Goal: Task Accomplishment & Management: Manage account settings

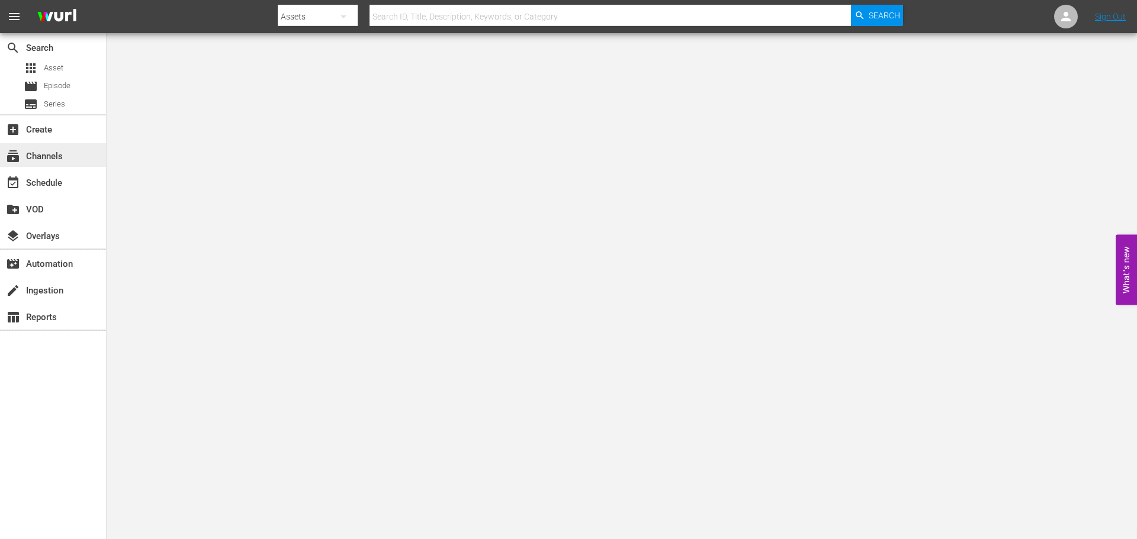
click at [79, 160] on div "subscriptions Channels" at bounding box center [53, 155] width 106 height 24
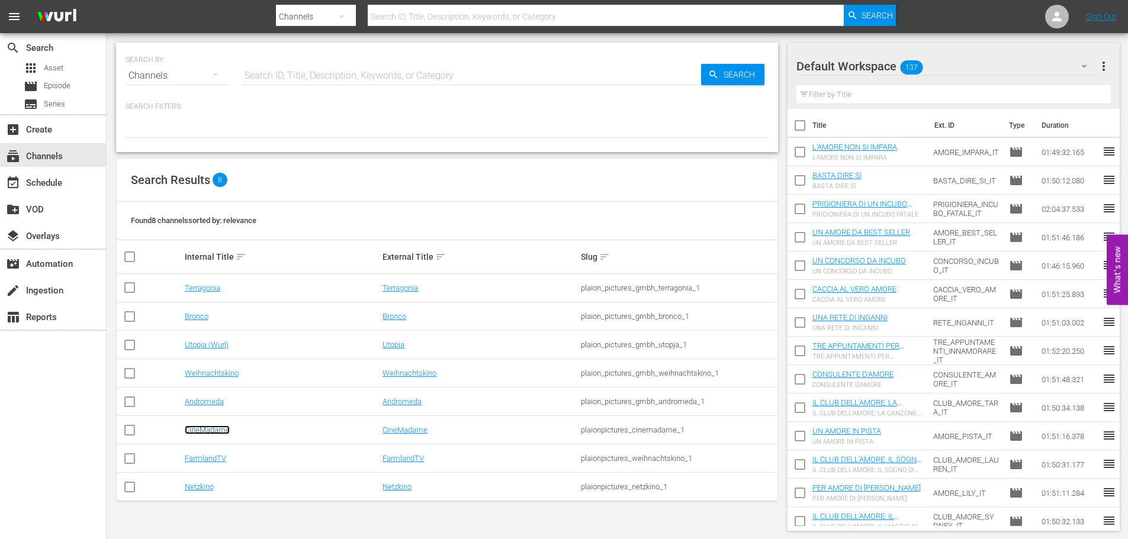
click at [195, 430] on link "CineMadame" at bounding box center [207, 430] width 45 height 9
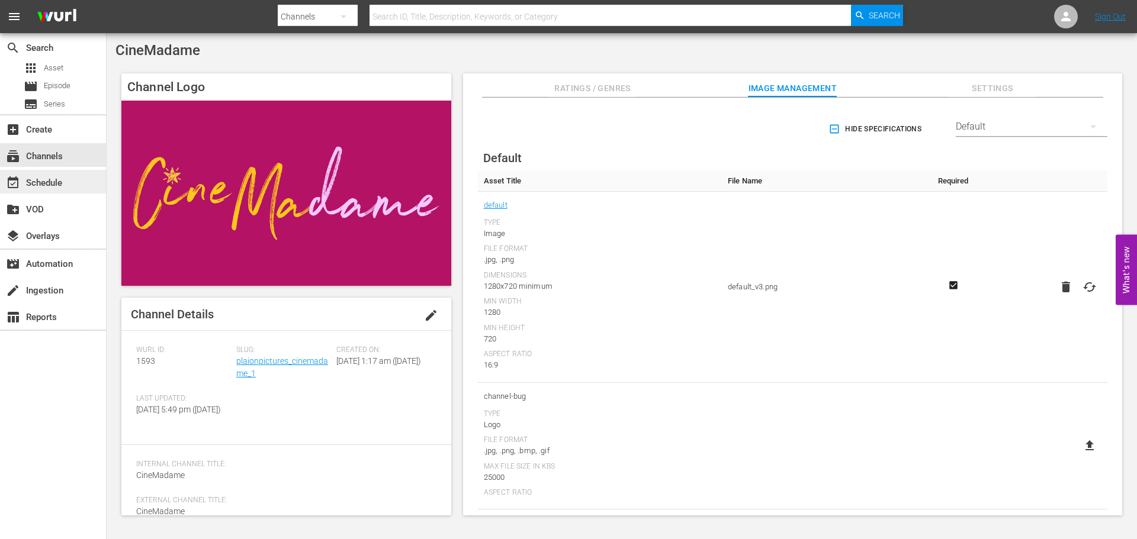
click at [47, 178] on div "event_available Schedule" at bounding box center [33, 181] width 66 height 11
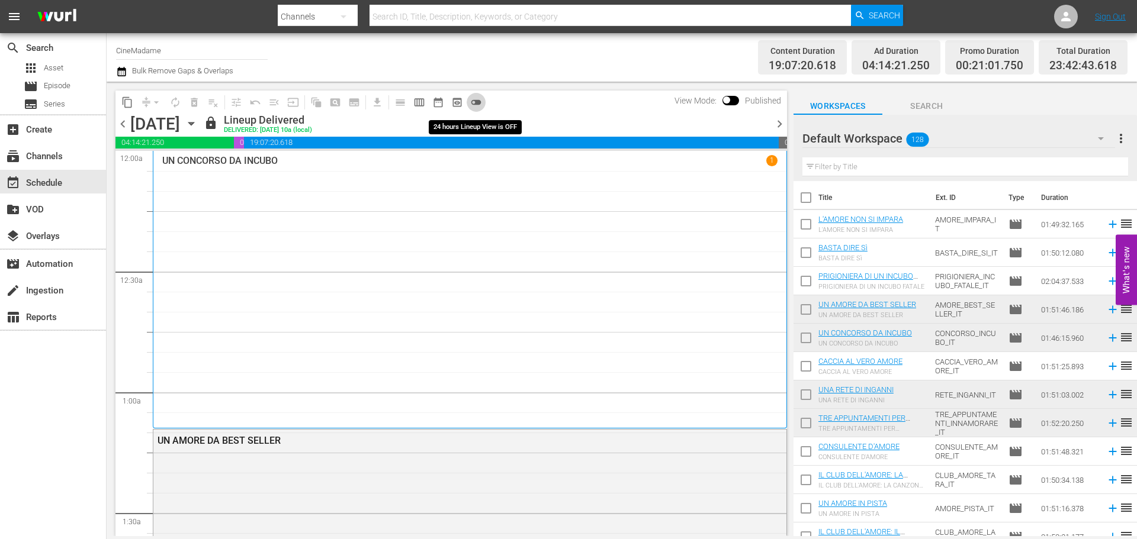
click at [478, 105] on span "toggle_off" at bounding box center [476, 102] width 12 height 12
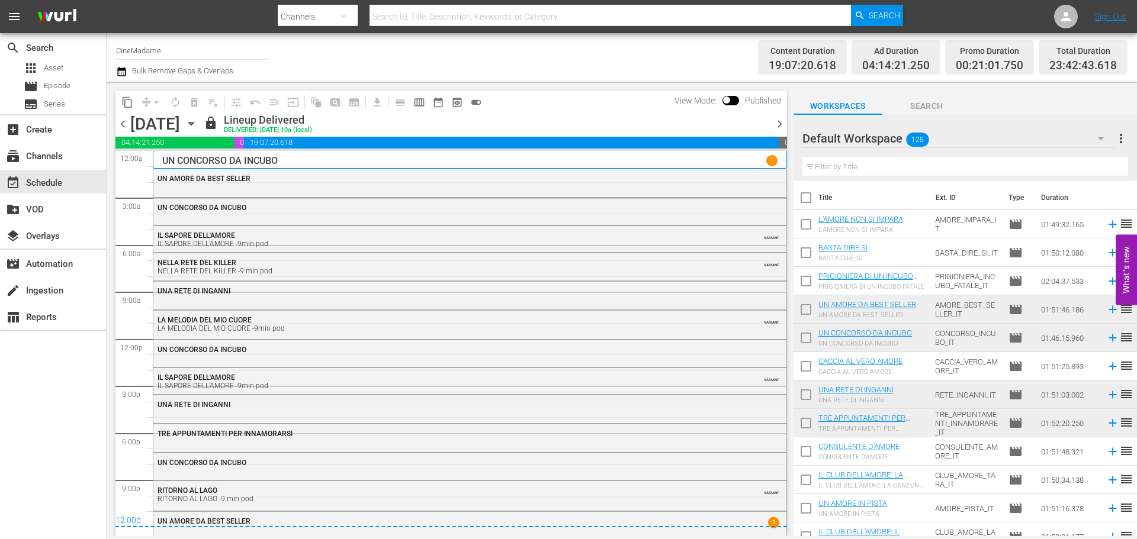
click at [194, 123] on icon "button" at bounding box center [190, 124] width 5 height 3
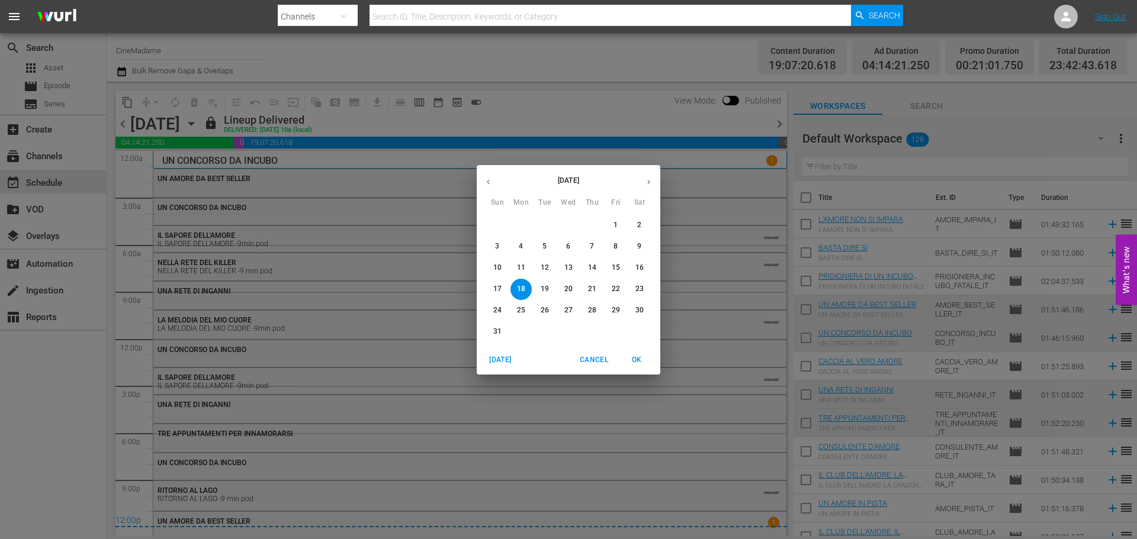
click at [646, 178] on icon "button" at bounding box center [648, 182] width 9 height 9
click at [516, 222] on span "1" at bounding box center [520, 225] width 21 height 10
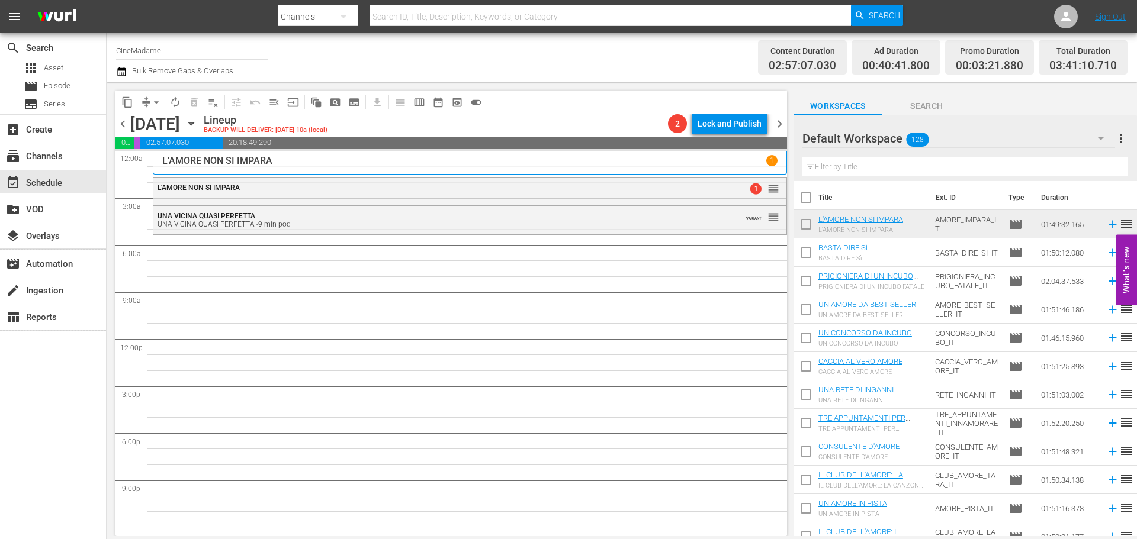
click at [971, 167] on input "text" at bounding box center [965, 166] width 326 height 19
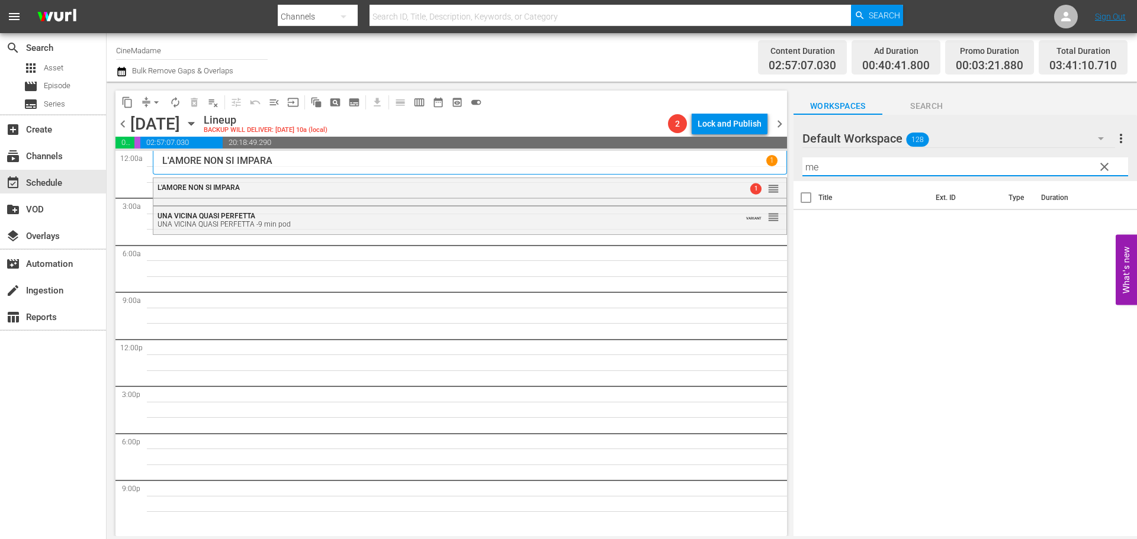
type input "m"
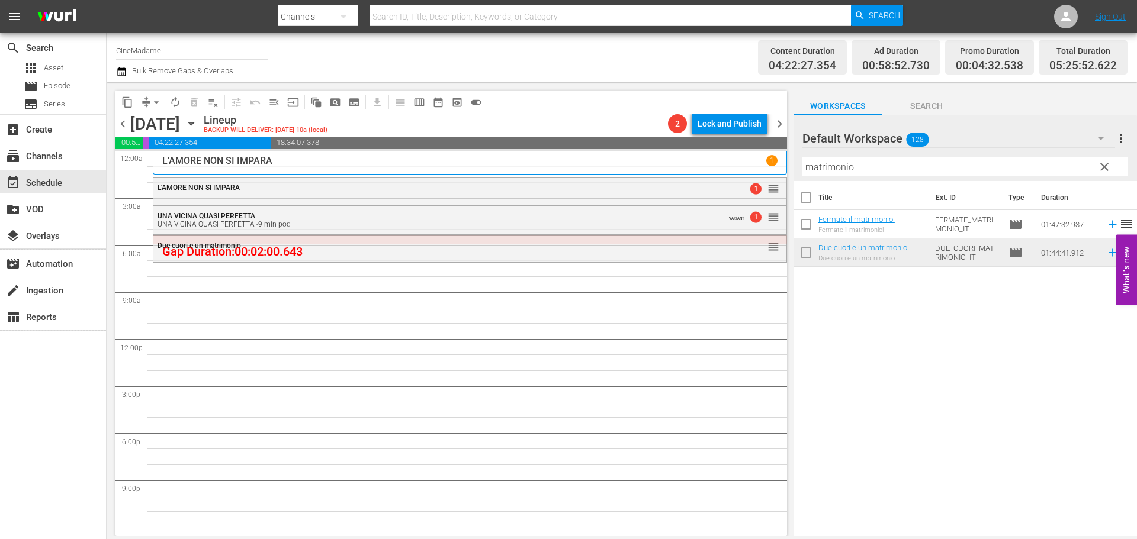
click at [864, 167] on input "matrimonio" at bounding box center [965, 166] width 326 height 19
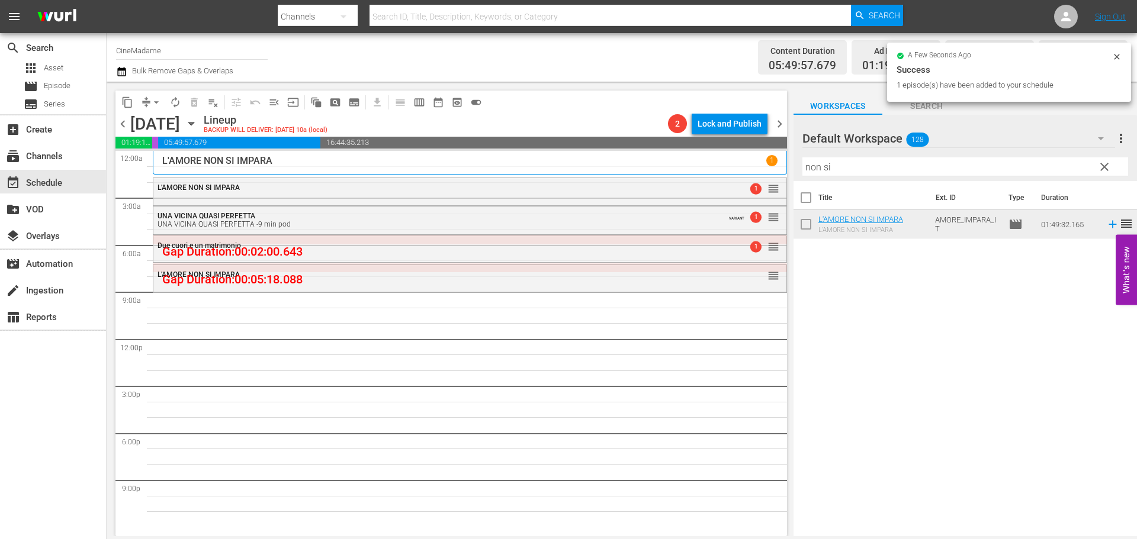
click at [868, 153] on div at bounding box center [844, 139] width 85 height 30
click at [867, 153] on div at bounding box center [844, 139] width 85 height 30
click at [861, 168] on input "non si" at bounding box center [965, 166] width 326 height 19
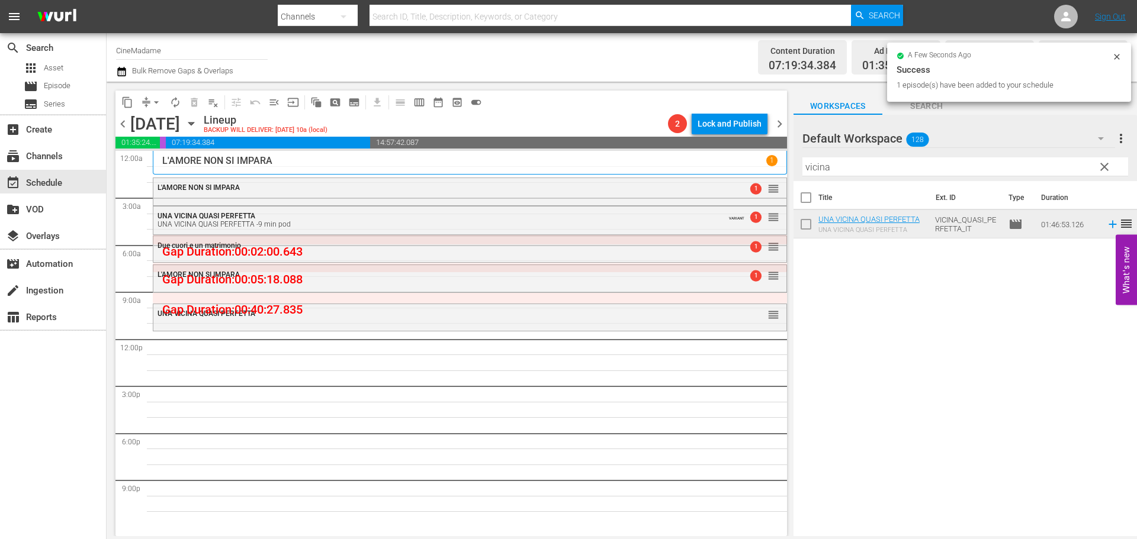
click at [869, 168] on input "vicina" at bounding box center [965, 166] width 326 height 19
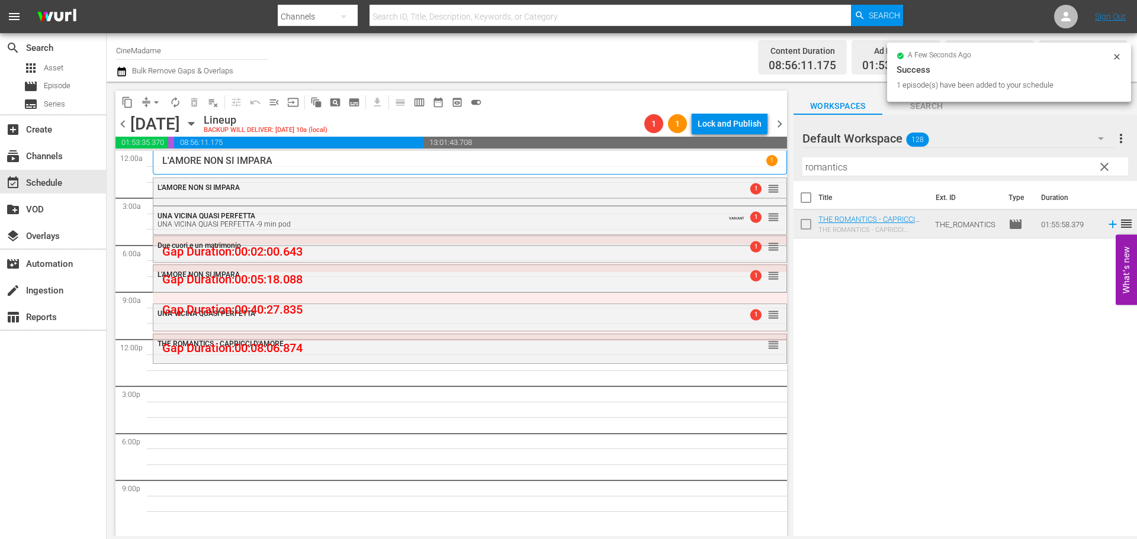
click at [855, 163] on input "romantics" at bounding box center [965, 166] width 326 height 19
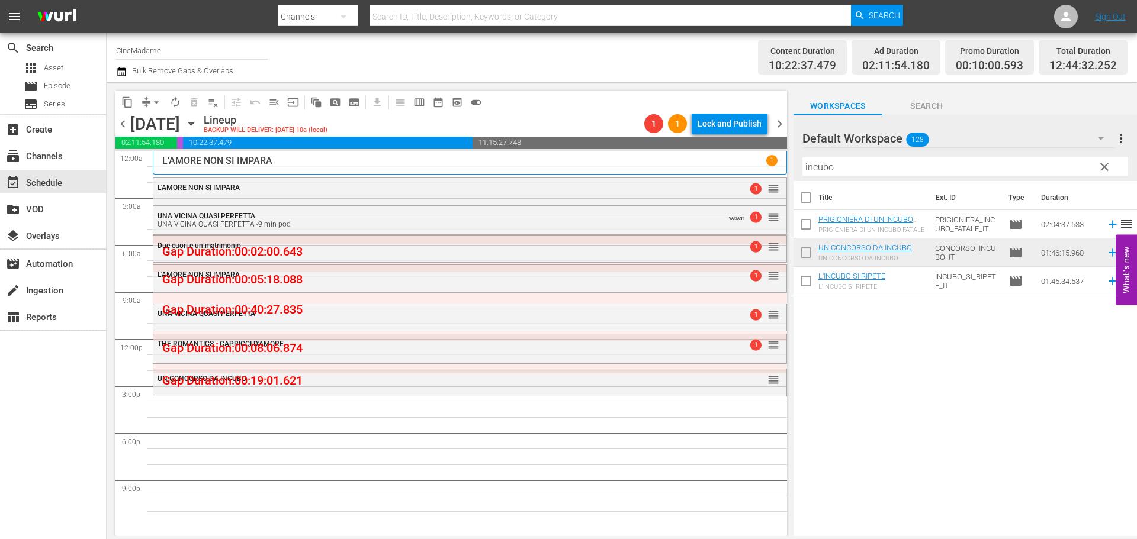
click at [819, 163] on input "incubo" at bounding box center [965, 166] width 326 height 19
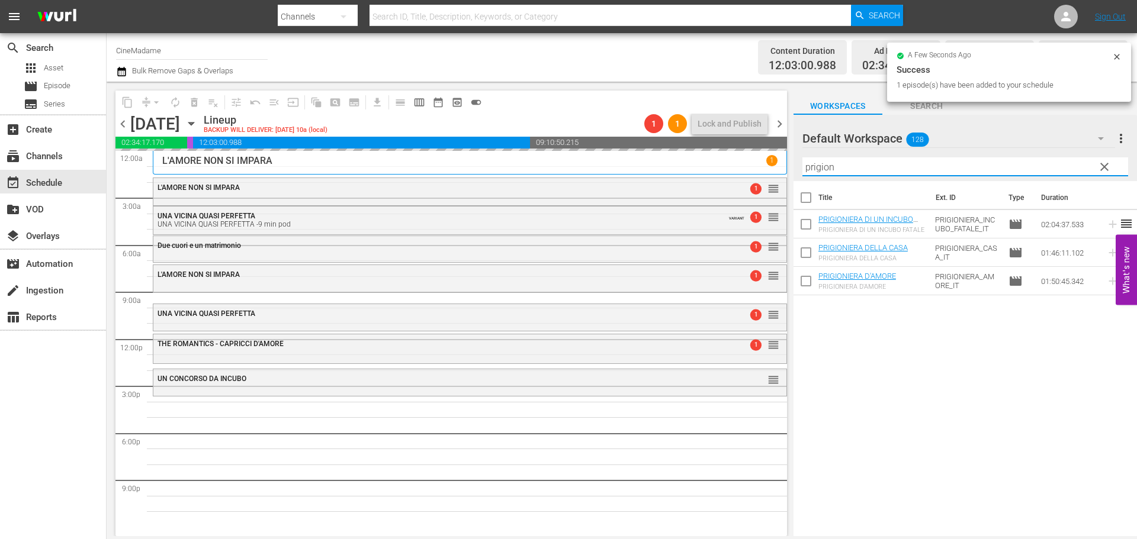
click at [855, 161] on input "prigion" at bounding box center [965, 166] width 326 height 19
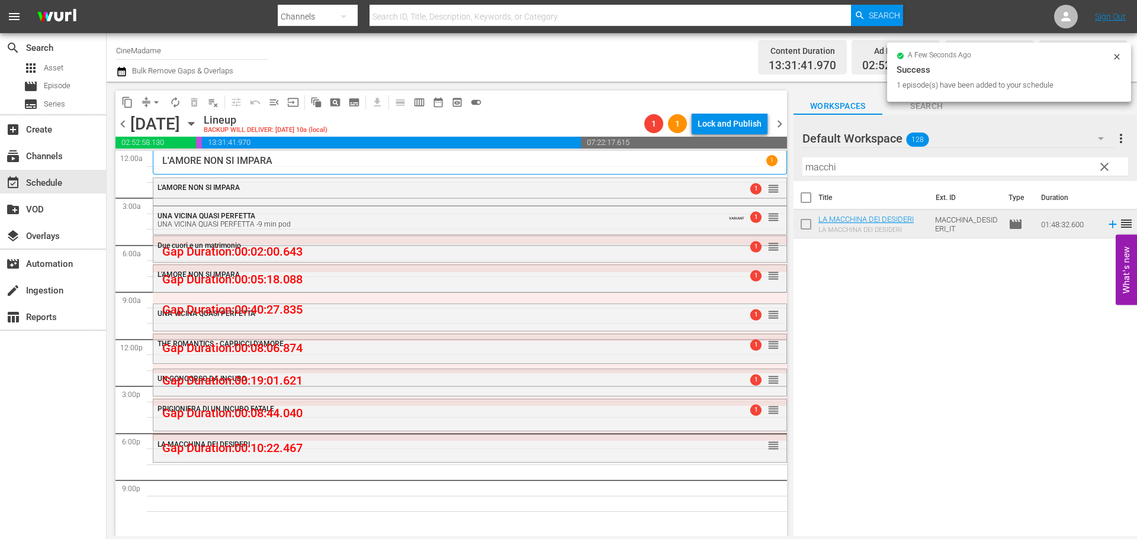
click at [869, 175] on input "macchi" at bounding box center [965, 166] width 326 height 19
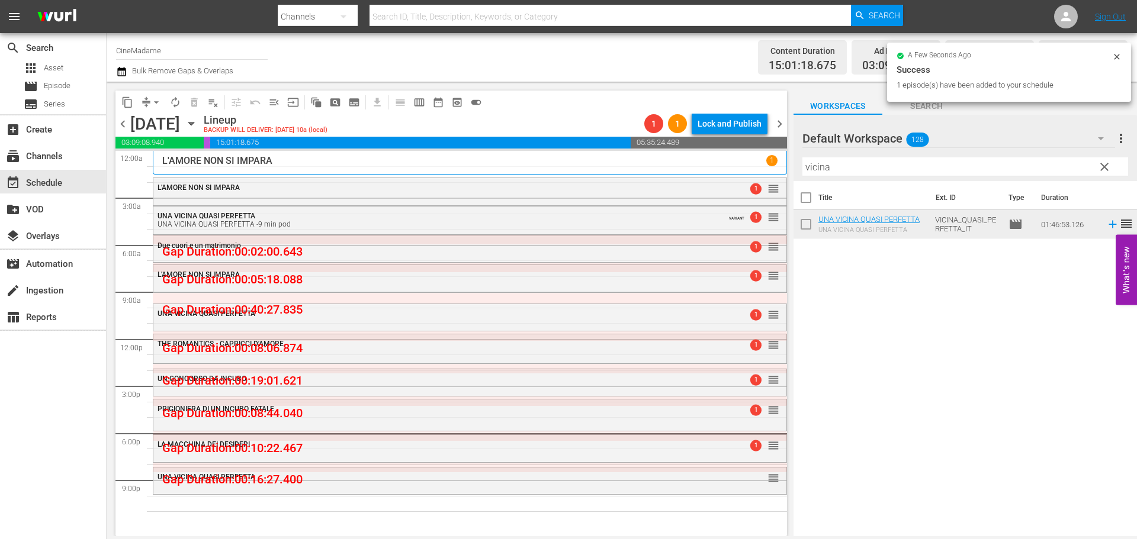
click at [821, 152] on div at bounding box center [844, 139] width 85 height 30
click at [815, 162] on input "vicina" at bounding box center [965, 166] width 326 height 19
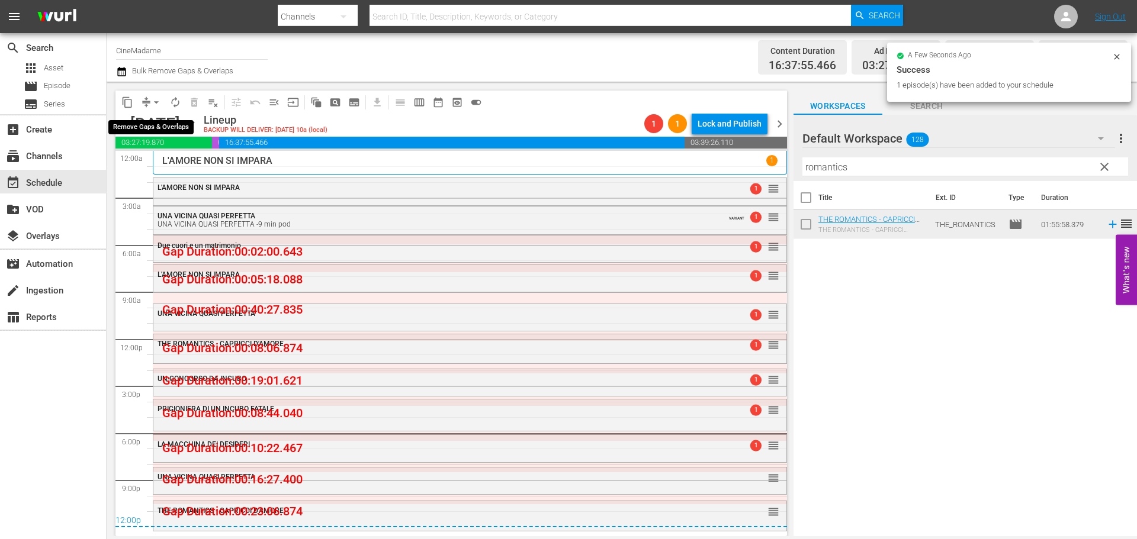
click at [157, 104] on span "arrow_drop_down" at bounding box center [156, 102] width 12 height 12
click at [200, 166] on li "Align to End of Previous Day" at bounding box center [157, 166] width 124 height 20
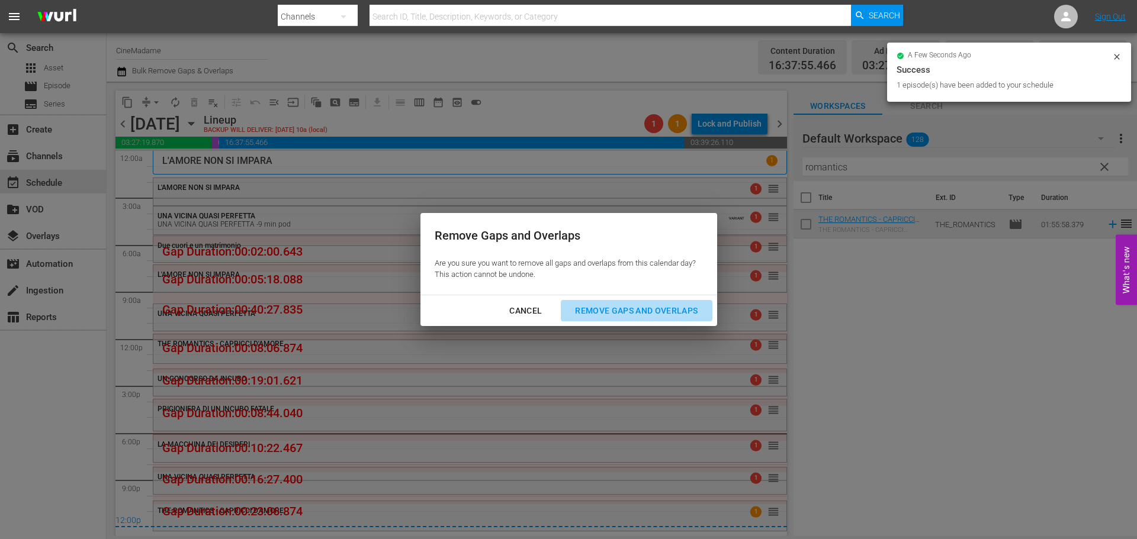
click at [602, 304] on div "Remove Gaps and Overlaps" at bounding box center [635, 311] width 141 height 15
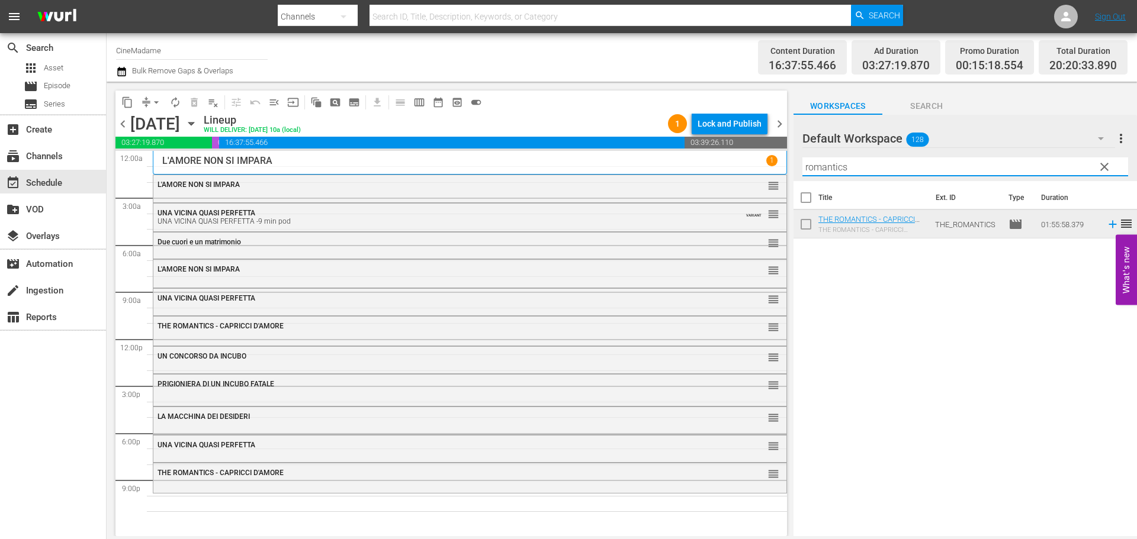
click at [863, 159] on input "romantics" at bounding box center [965, 166] width 326 height 19
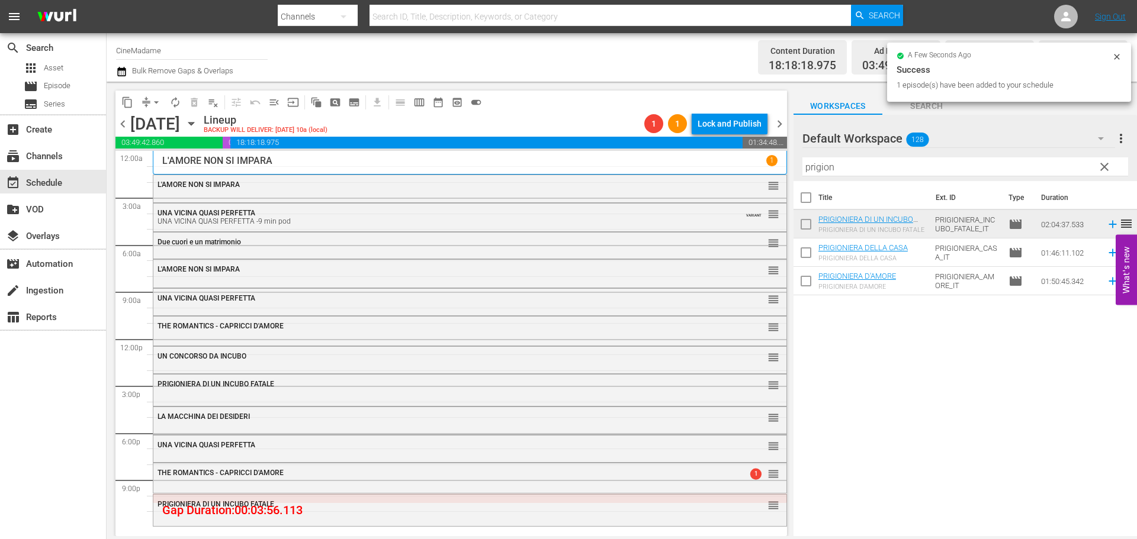
click at [815, 172] on input "prigion" at bounding box center [965, 166] width 326 height 19
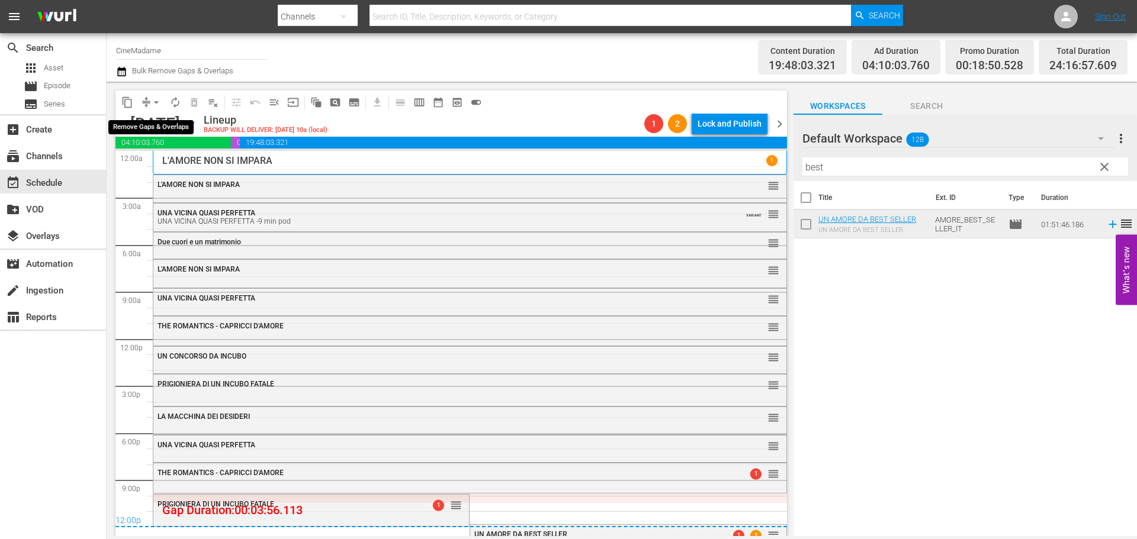
click at [150, 99] on button "arrow_drop_down" at bounding box center [156, 102] width 19 height 19
click at [191, 165] on li "Align to End of Previous Day" at bounding box center [157, 166] width 124 height 20
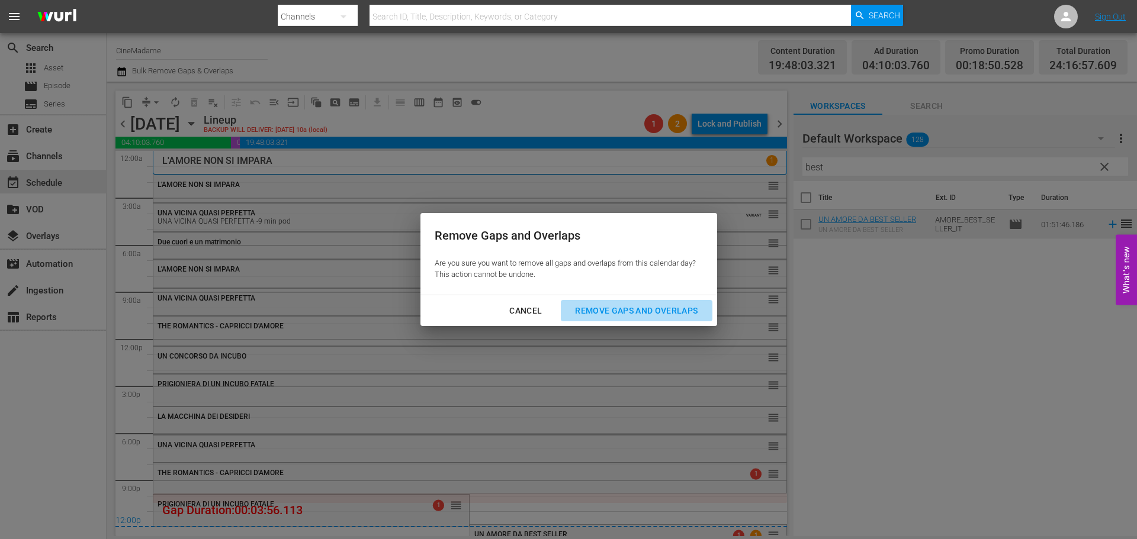
click at [637, 316] on div "Remove Gaps and Overlaps" at bounding box center [635, 311] width 141 height 15
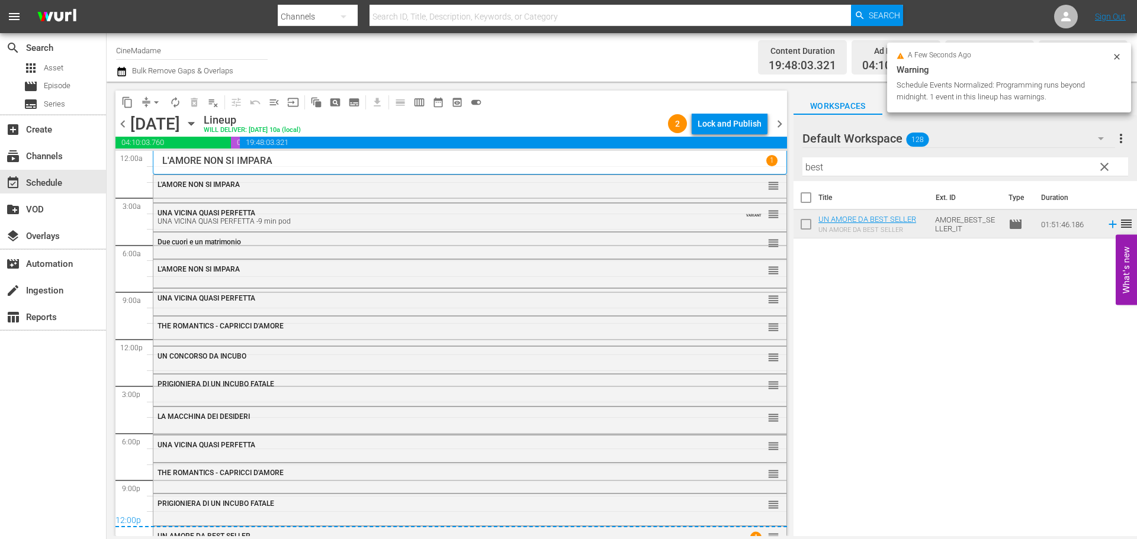
click at [486, 192] on div "L'AMORE NON SI IMPARA reorder" at bounding box center [469, 185] width 633 height 20
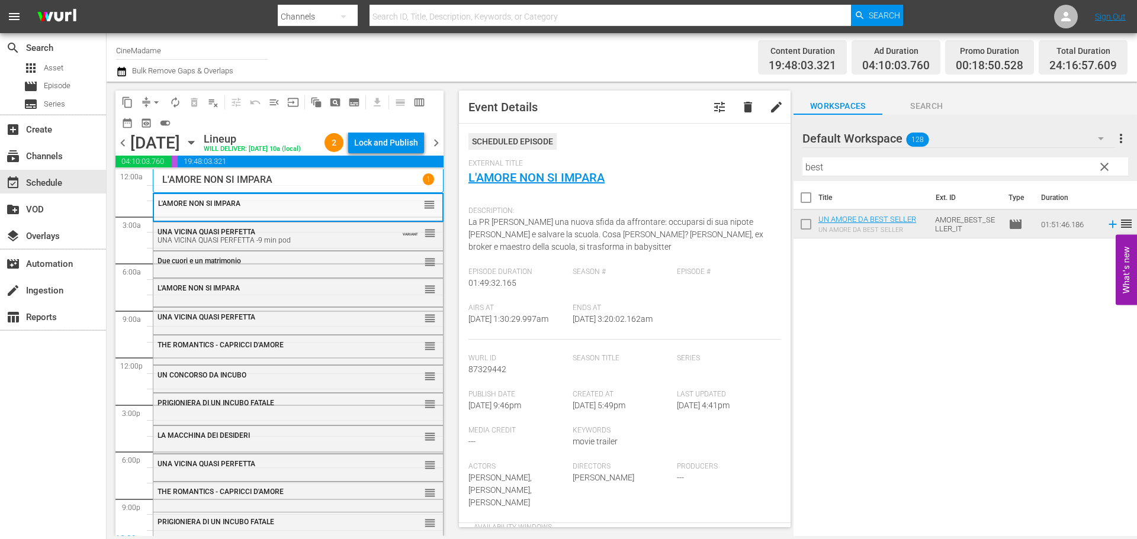
click at [741, 112] on span "delete" at bounding box center [748, 107] width 14 height 14
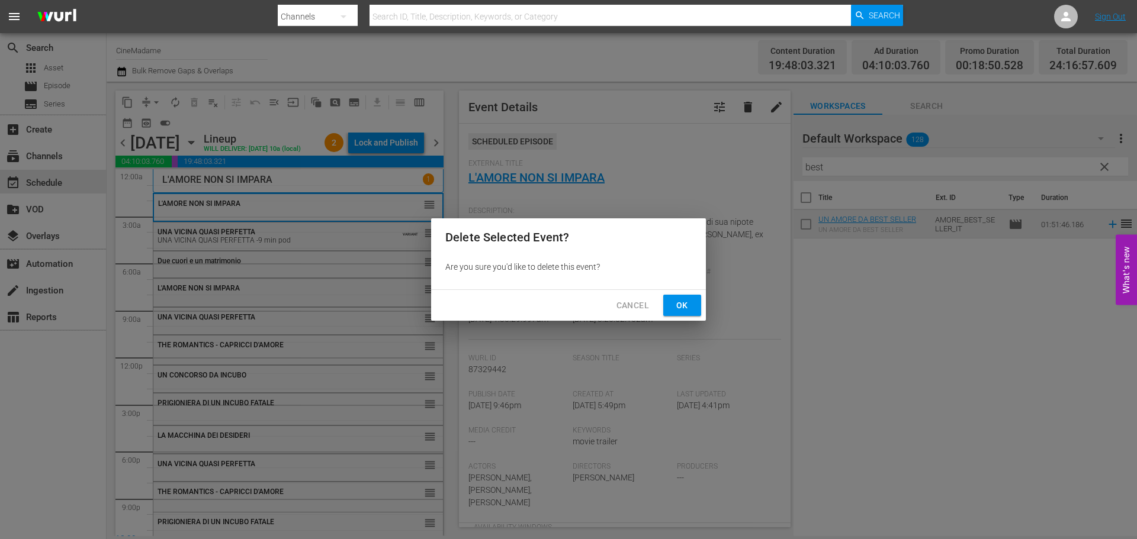
click at [670, 308] on button "Ok" at bounding box center [682, 306] width 38 height 22
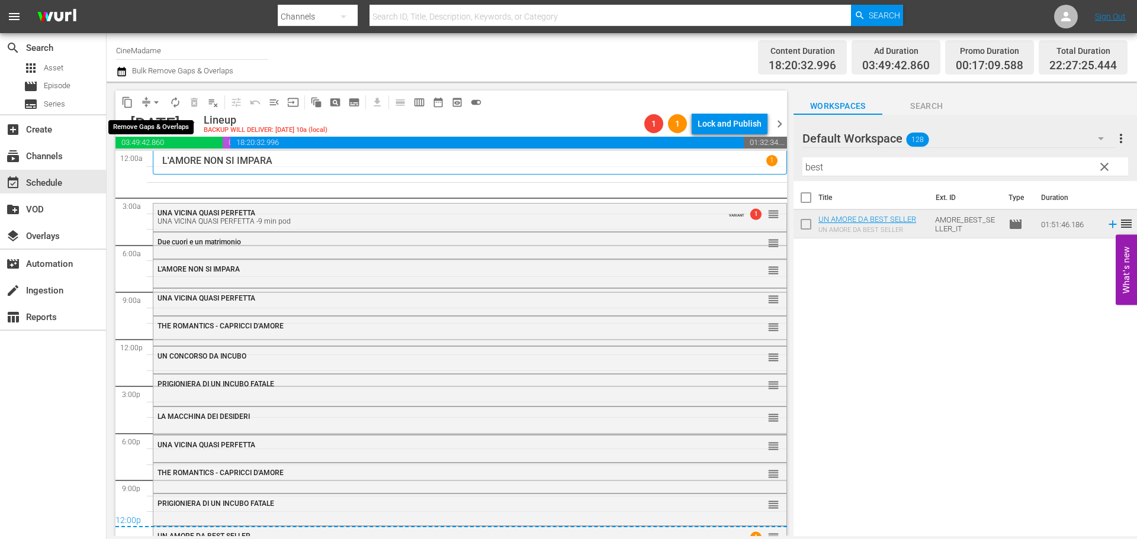
click at [146, 96] on span "compress" at bounding box center [146, 102] width 12 height 12
click at [147, 100] on button "arrow_drop_down" at bounding box center [156, 102] width 19 height 19
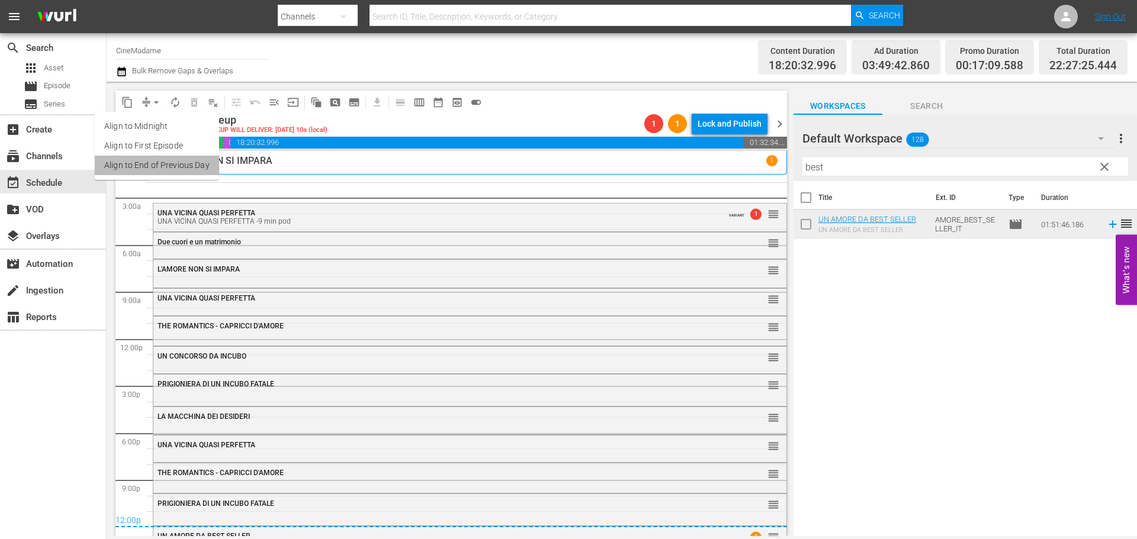
click at [181, 161] on li "Align to End of Previous Day" at bounding box center [157, 166] width 124 height 20
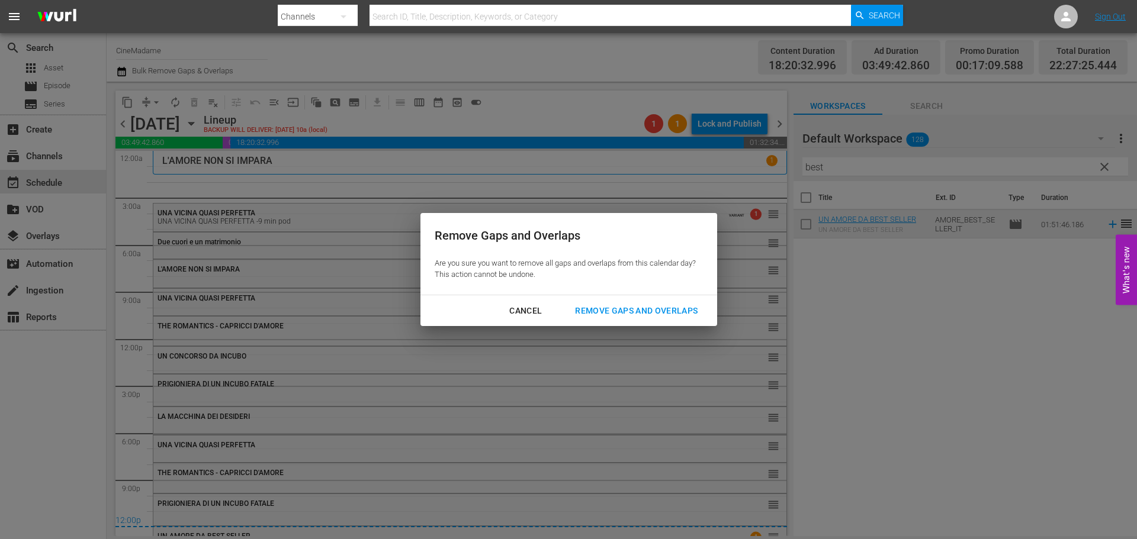
click at [642, 314] on div "Remove Gaps and Overlaps" at bounding box center [635, 311] width 141 height 15
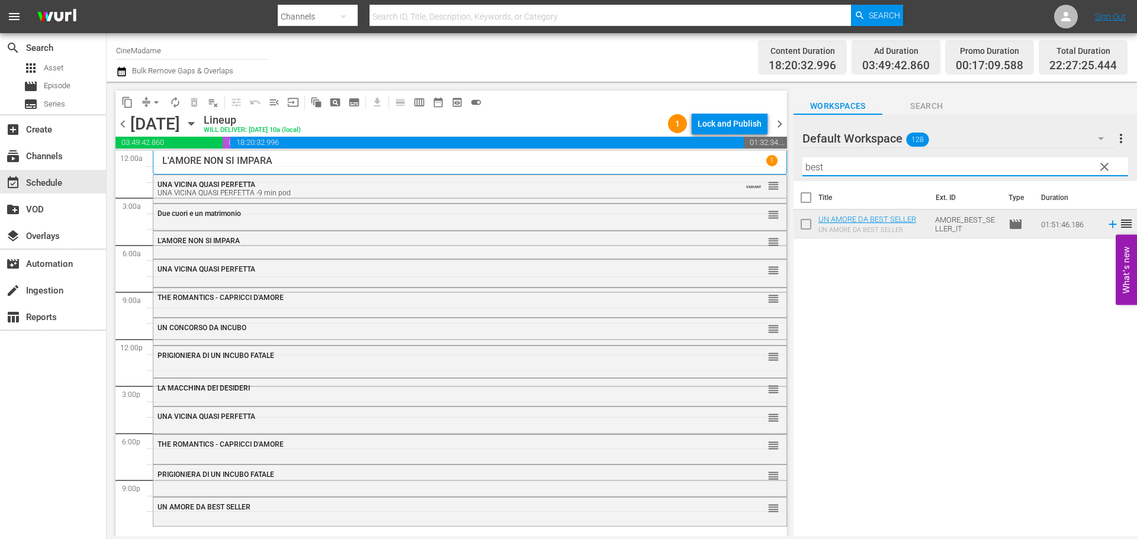
click at [825, 172] on input "best" at bounding box center [965, 166] width 326 height 19
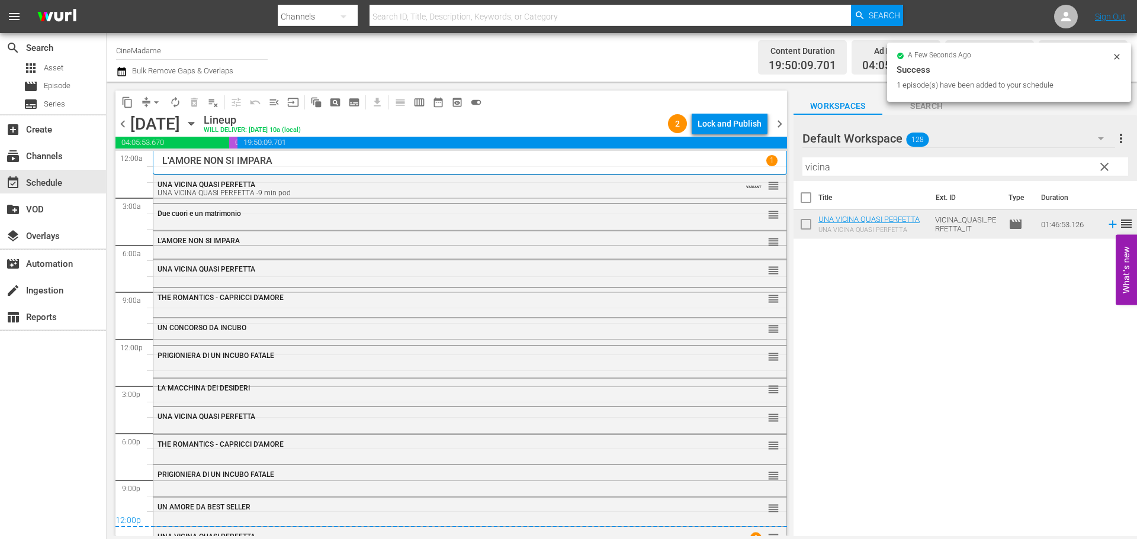
click at [350, 189] on div "UNA VICINA QUASI PERFETTA -9 min pod" at bounding box center [437, 193] width 560 height 8
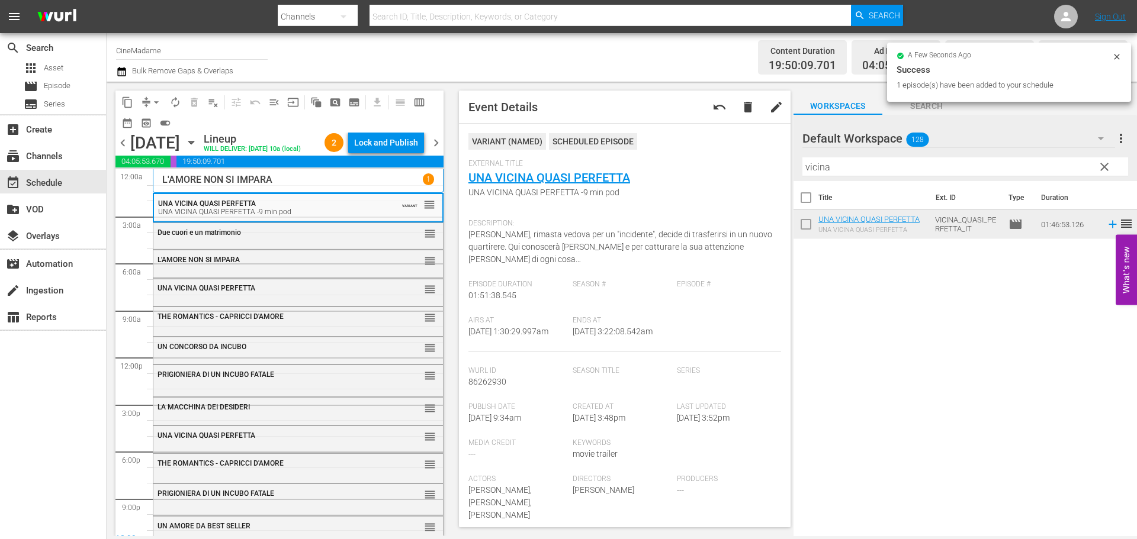
click at [304, 243] on div "Due cuori e un matrimonio reorder" at bounding box center [297, 233] width 289 height 20
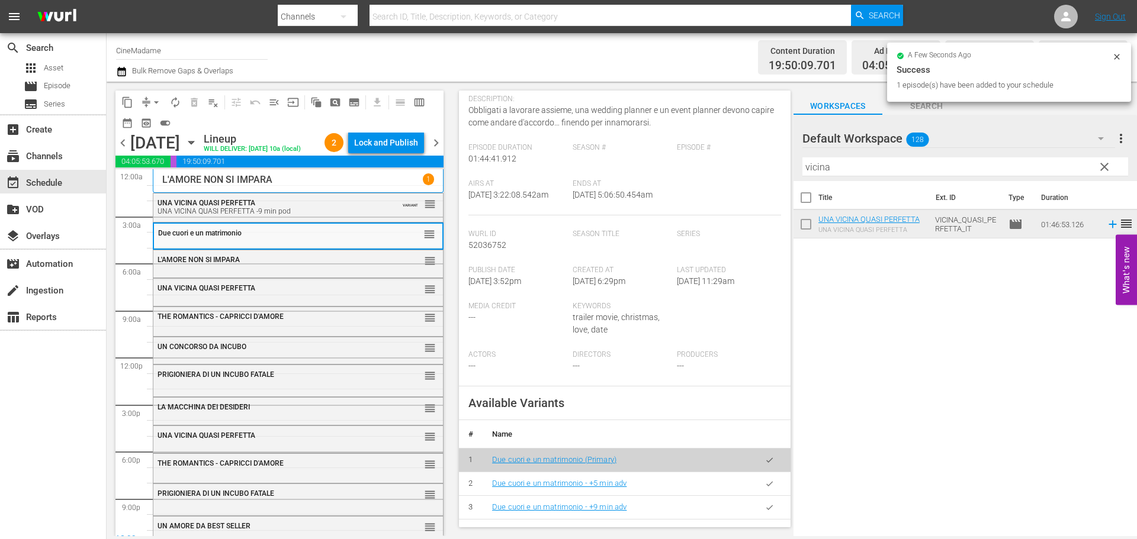
scroll to position [355, 0]
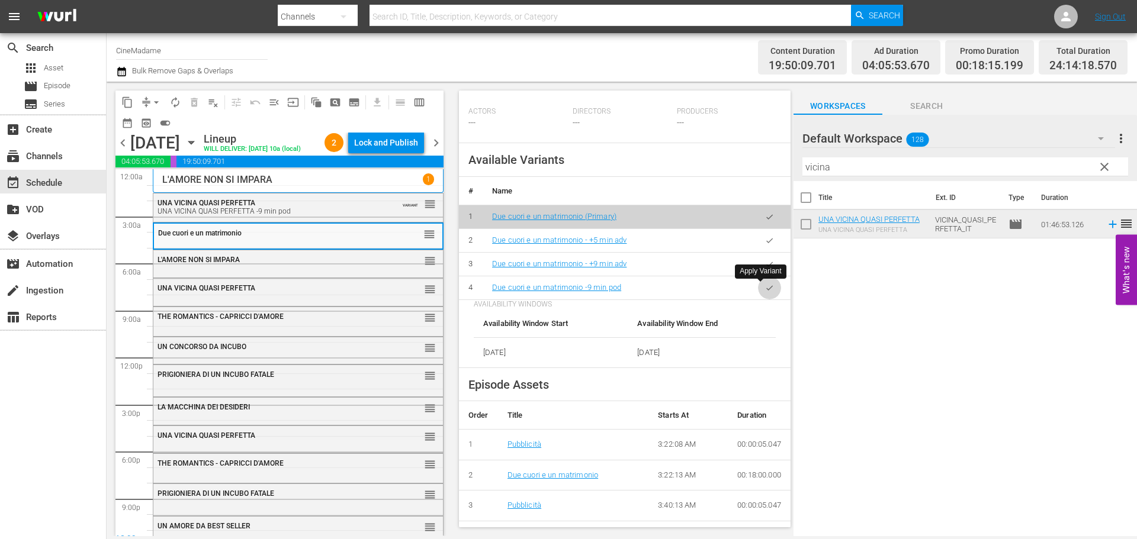
click at [769, 288] on button "button" at bounding box center [769, 287] width 23 height 23
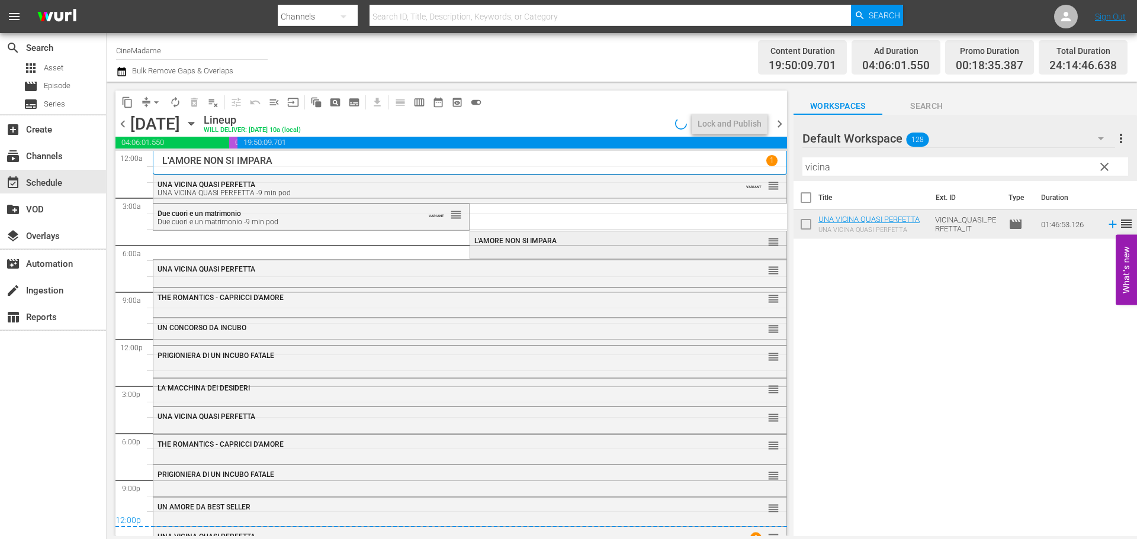
click at [600, 239] on div "L'AMORE NON SI IMPARA" at bounding box center [598, 241] width 249 height 8
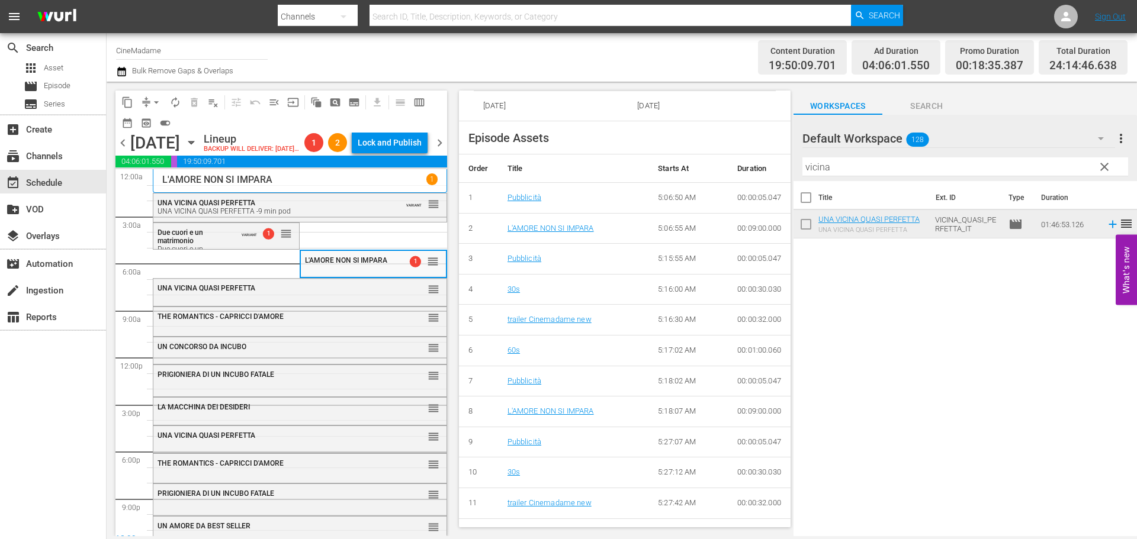
scroll to position [533, 0]
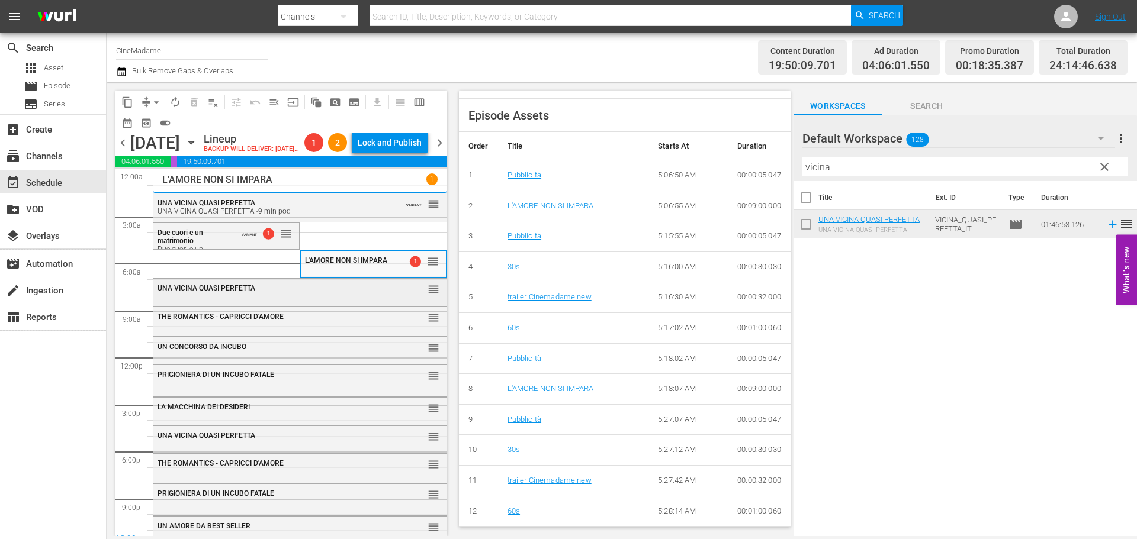
click at [388, 295] on div "reorder" at bounding box center [413, 289] width 53 height 12
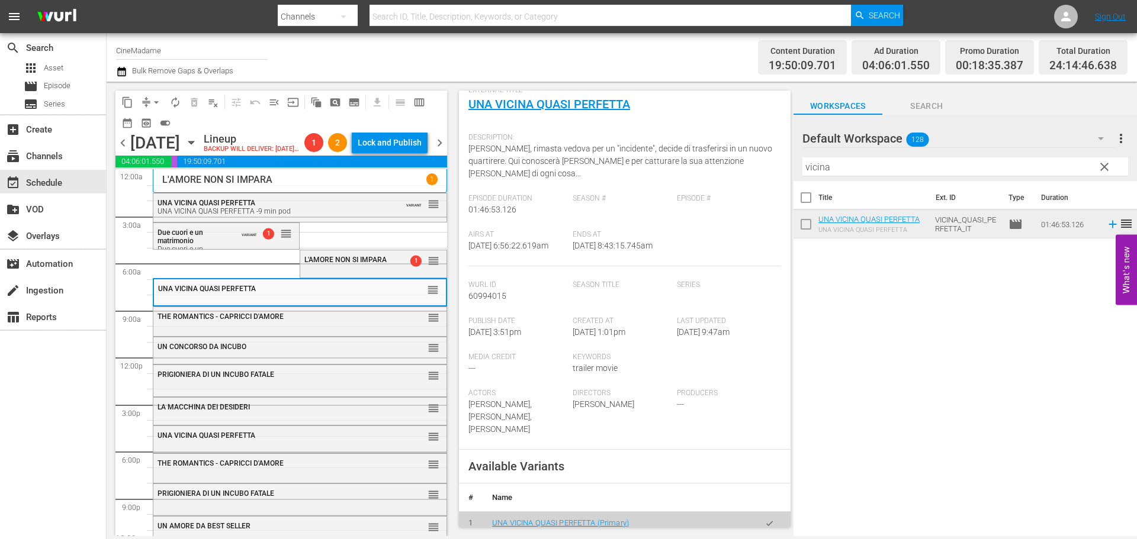
scroll to position [237, 0]
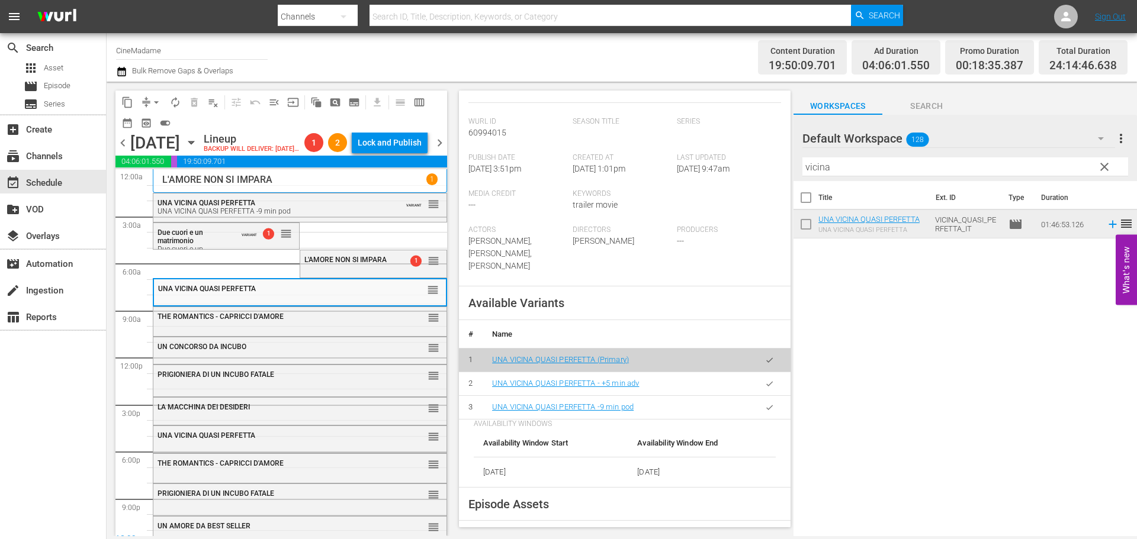
click at [765, 403] on icon "button" at bounding box center [769, 407] width 9 height 9
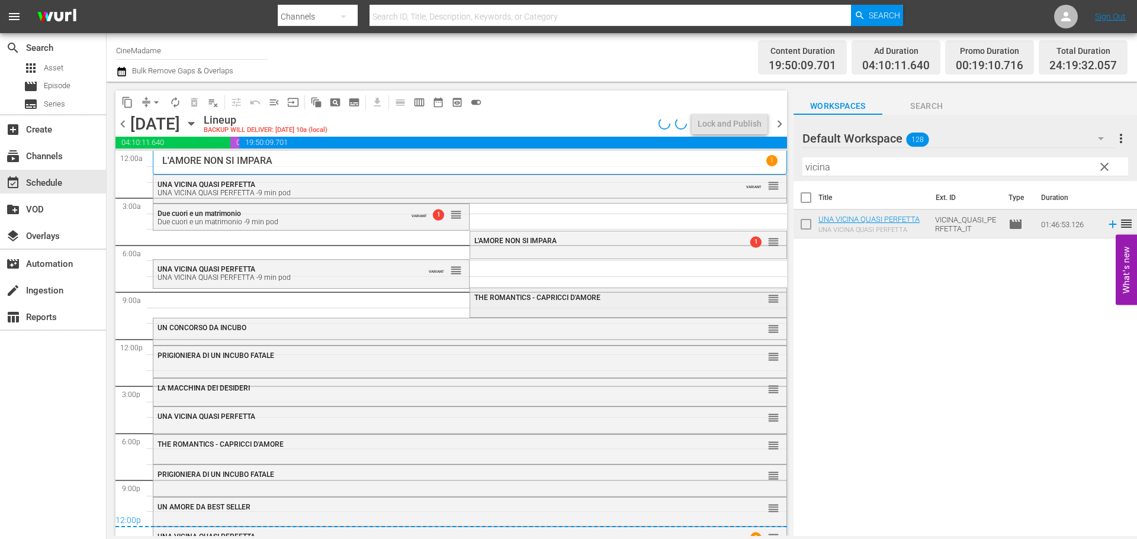
click at [558, 310] on div "THE ROMANTICS - CAPRICCI D'AMORE reorder" at bounding box center [628, 301] width 316 height 27
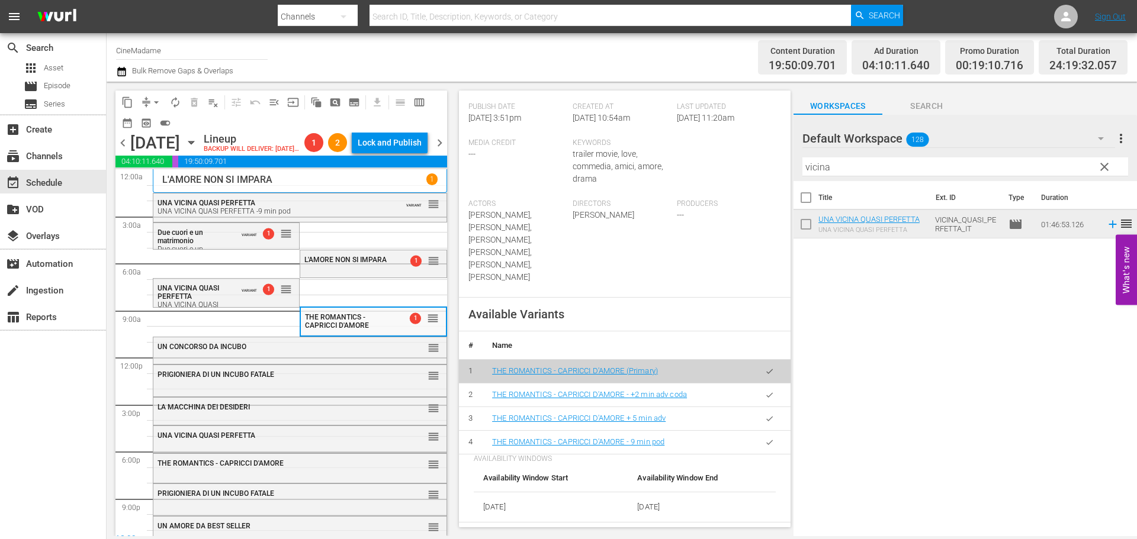
scroll to position [355, 0]
click at [764, 429] on button "button" at bounding box center [769, 440] width 23 height 23
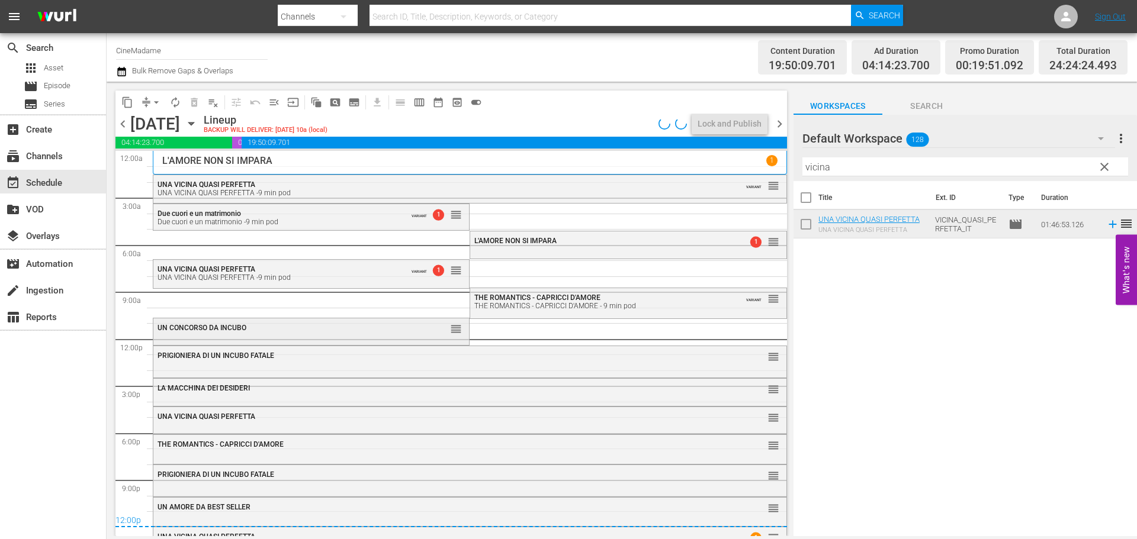
click at [395, 332] on div "UN CONCORSO DA INCUBO" at bounding box center [281, 328] width 249 height 8
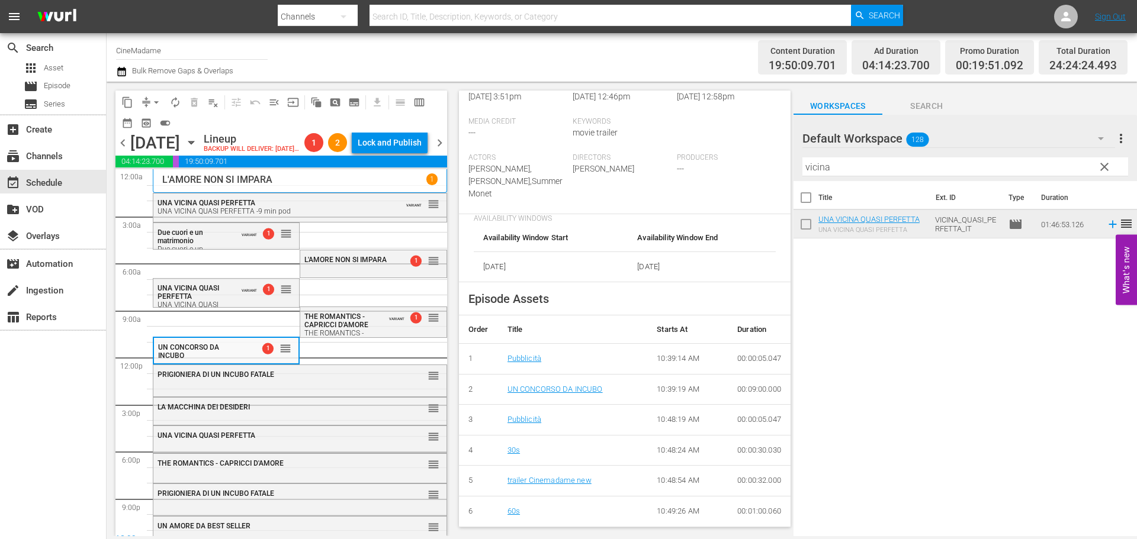
scroll to position [237, 0]
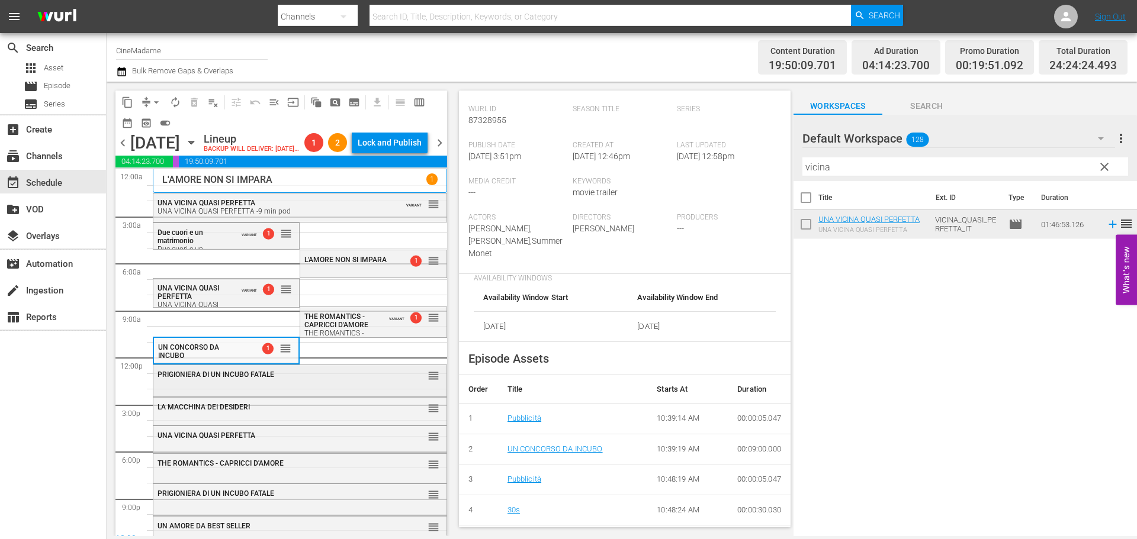
click at [256, 385] on div "PRIGIONIERA DI UN INCUBO FATALE reorder" at bounding box center [299, 375] width 293 height 20
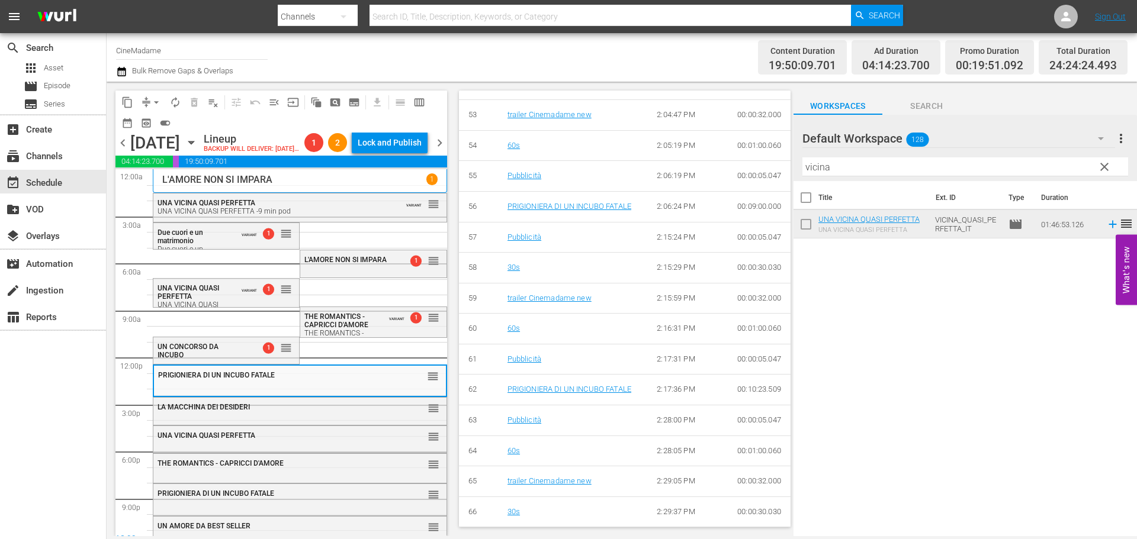
scroll to position [2250, 0]
click at [250, 423] on div "LA MACCHINA DEI DESIDERI reorder" at bounding box center [299, 410] width 293 height 25
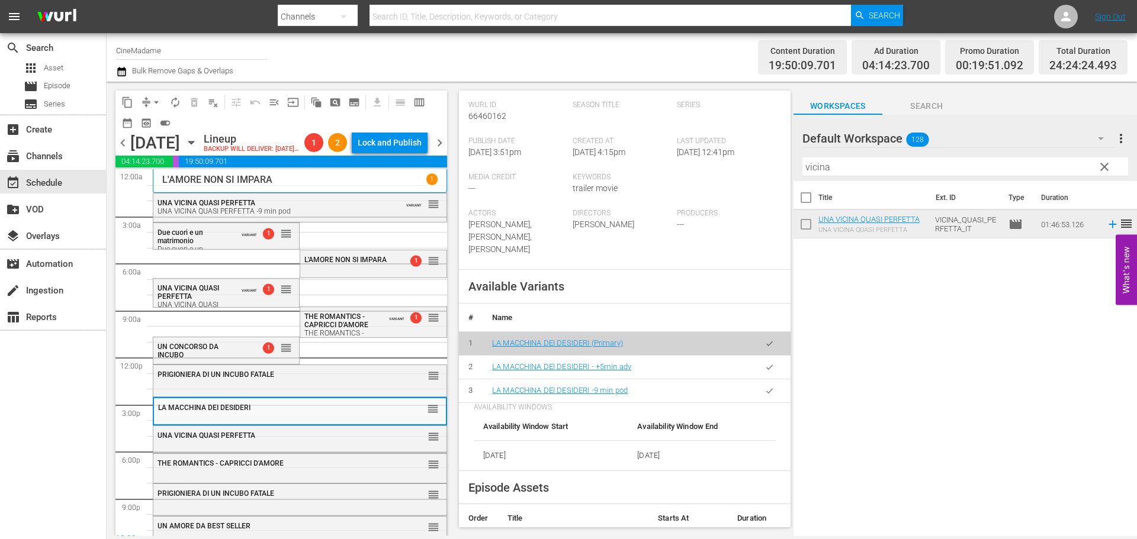
scroll to position [296, 0]
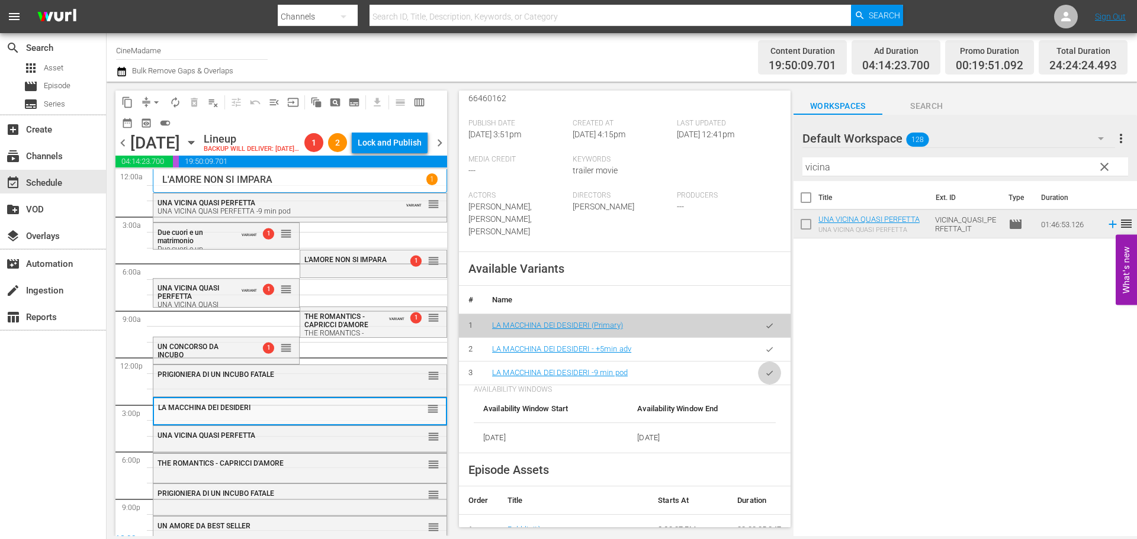
click at [771, 362] on button "button" at bounding box center [769, 373] width 23 height 23
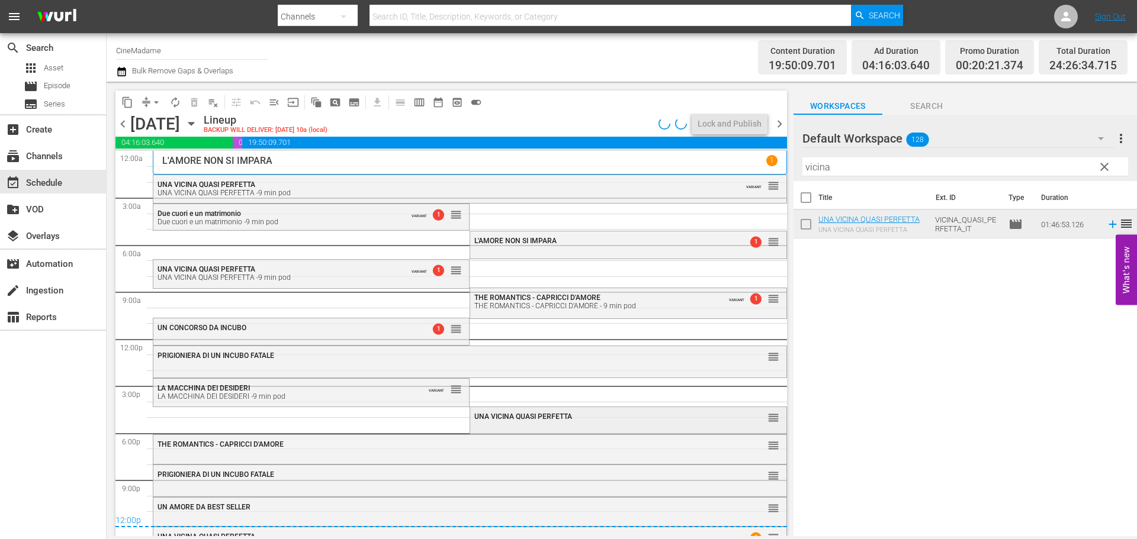
click at [559, 423] on div "UNA VICINA QUASI PERFETTA reorder" at bounding box center [628, 417] width 316 height 20
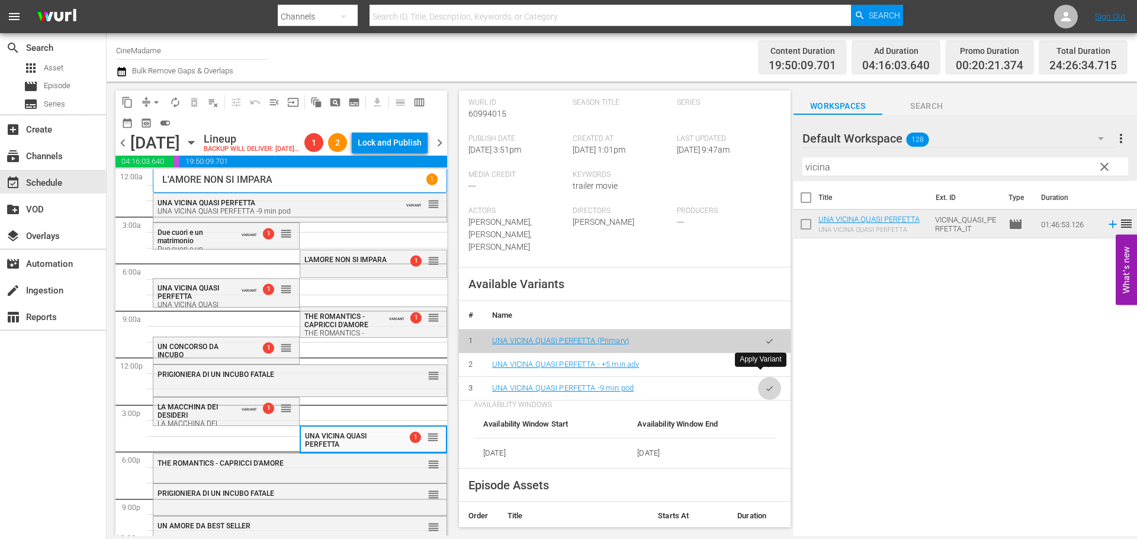
click at [765, 384] on icon "button" at bounding box center [769, 388] width 9 height 9
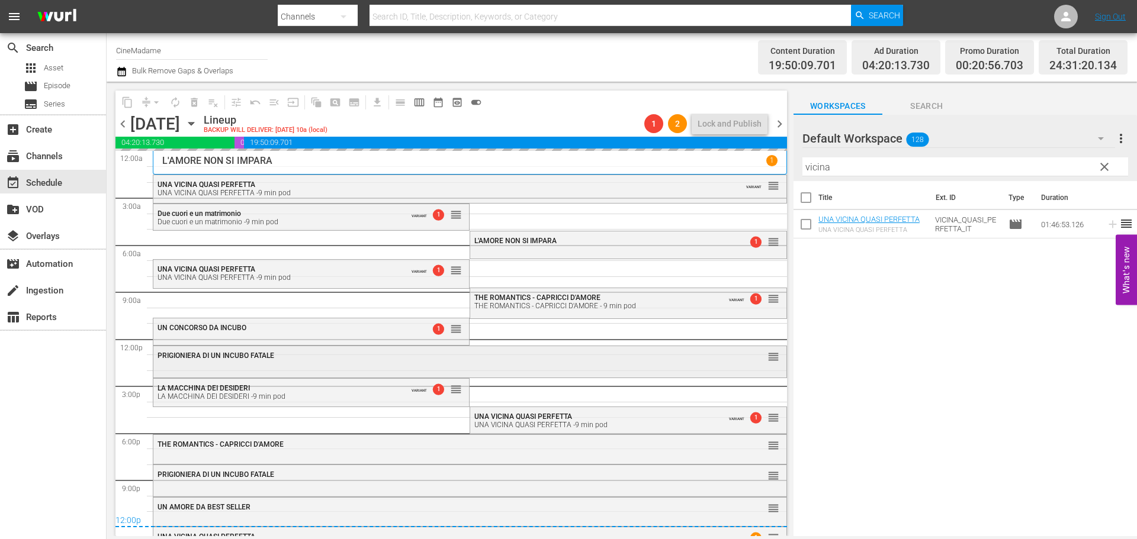
scroll to position [18, 0]
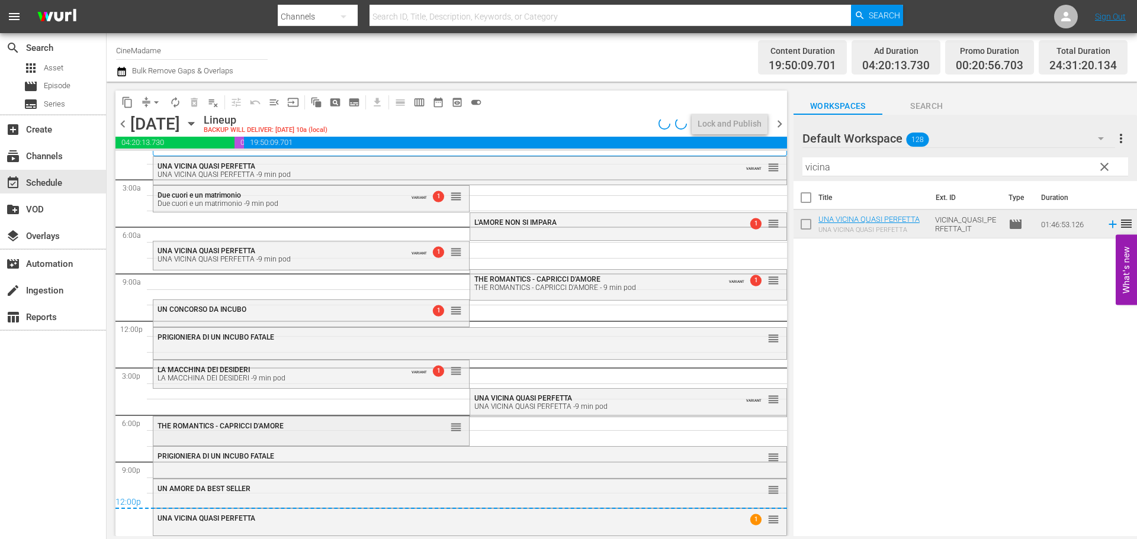
click at [321, 429] on div "THE ROMANTICS - CAPRICCI D'AMORE" at bounding box center [281, 426] width 249 height 8
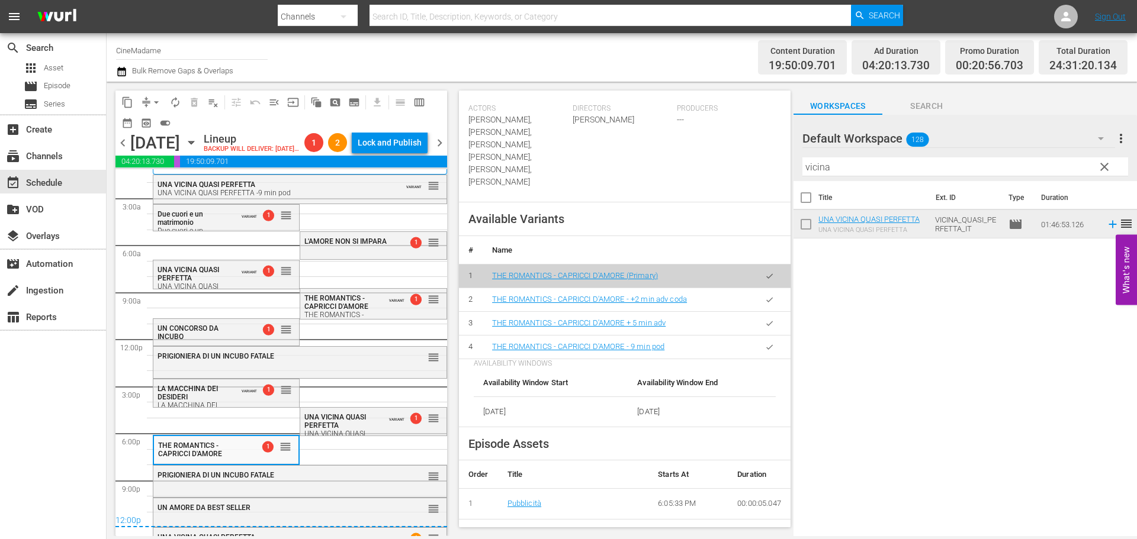
scroll to position [474, 0]
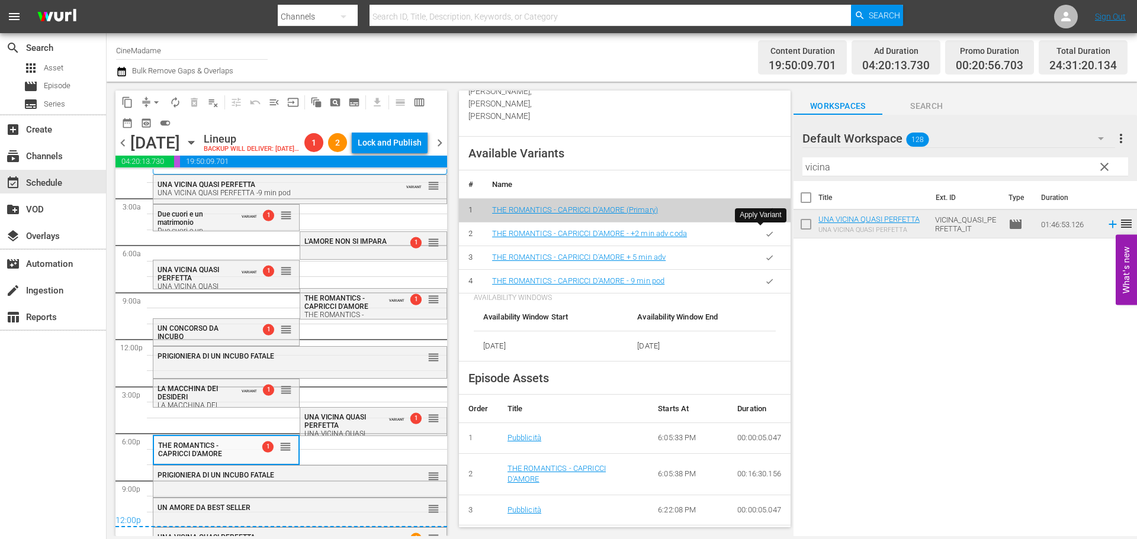
click at [765, 277] on icon "button" at bounding box center [769, 281] width 9 height 9
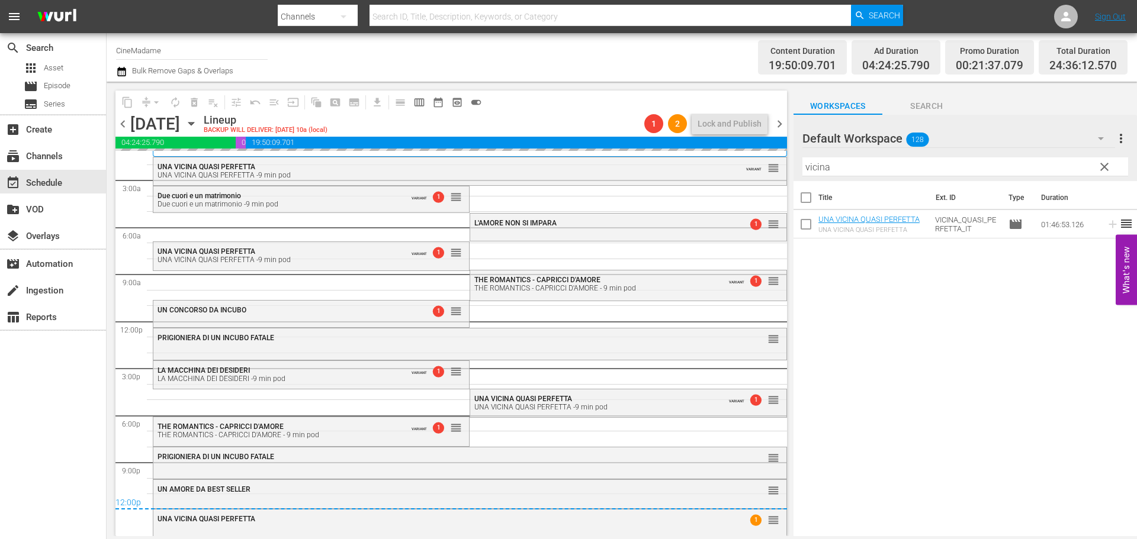
scroll to position [18, 0]
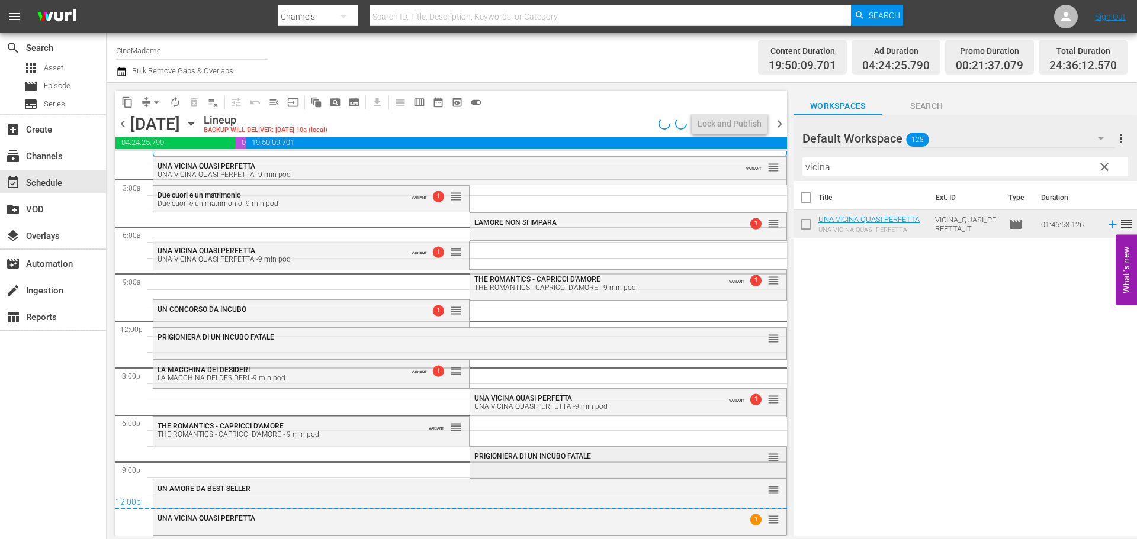
click at [474, 464] on div "PRIGIONIERA DI UN INCUBO FATALE reorder" at bounding box center [628, 457] width 316 height 20
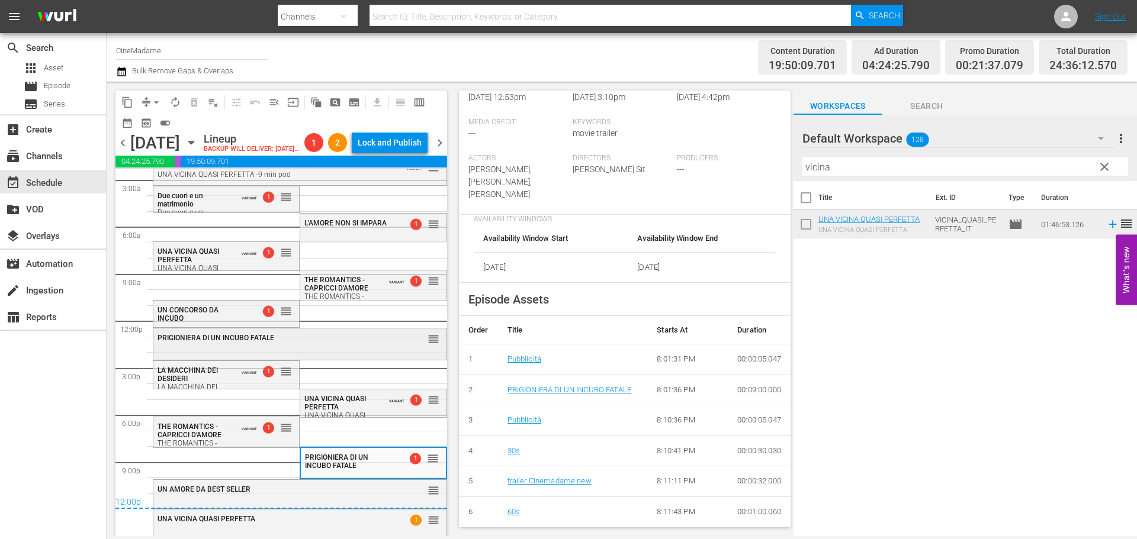
scroll to position [57, 0]
click at [209, 506] on div "12:00p" at bounding box center [281, 503] width 332 height 12
click at [228, 493] on span "UN AMORE DA BEST SELLER" at bounding box center [203, 489] width 93 height 8
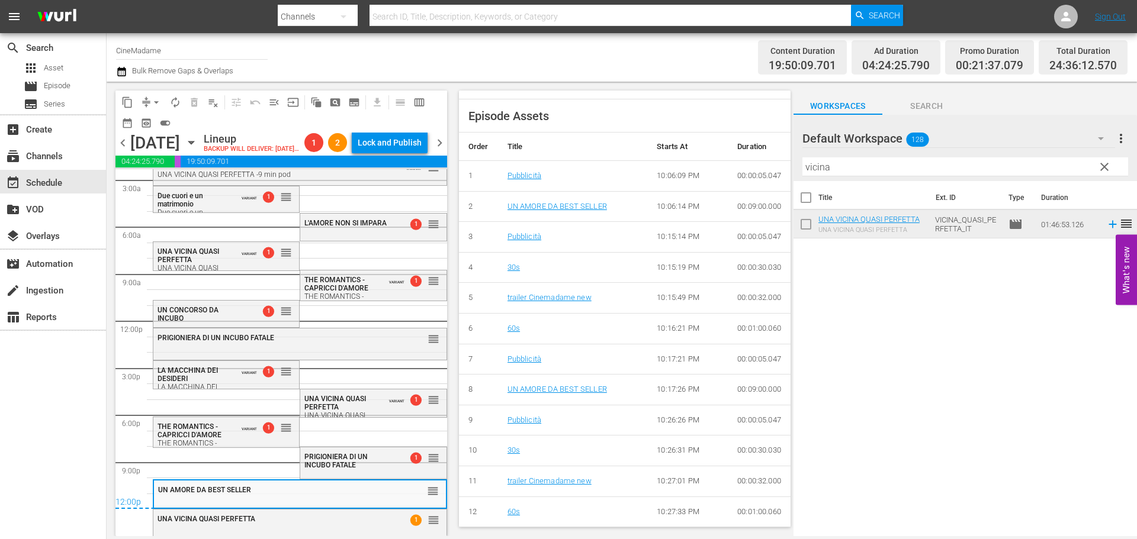
scroll to position [533, 0]
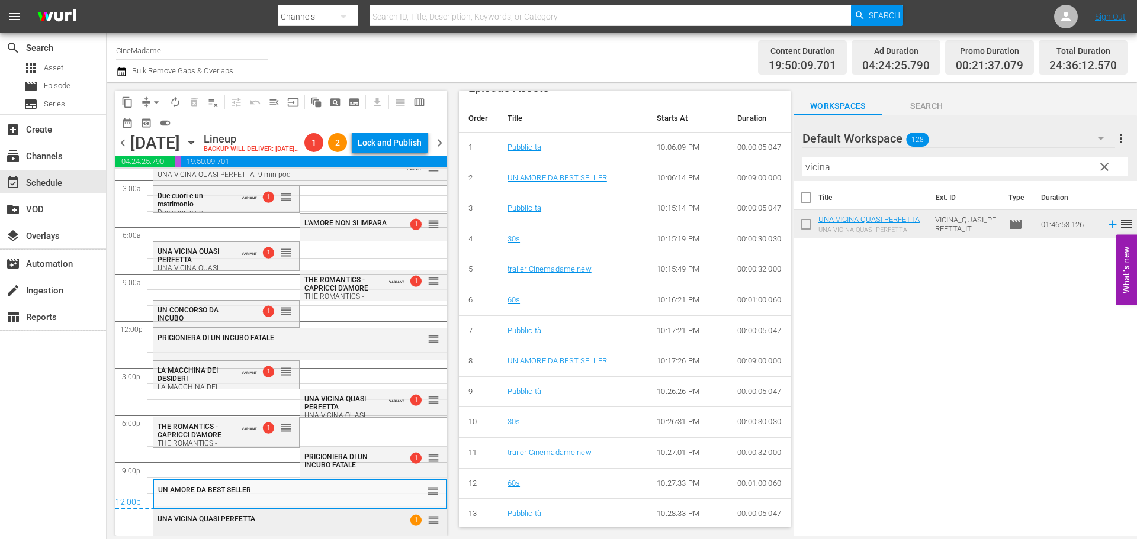
click at [304, 519] on div "UNA VICINA QUASI PERFETTA" at bounding box center [270, 519] width 226 height 8
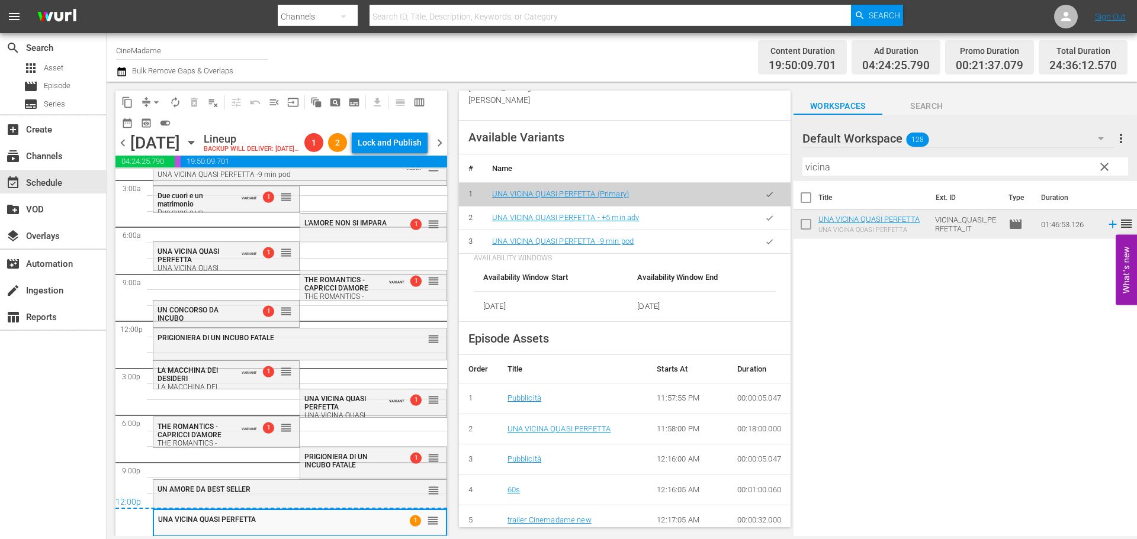
scroll to position [414, 0]
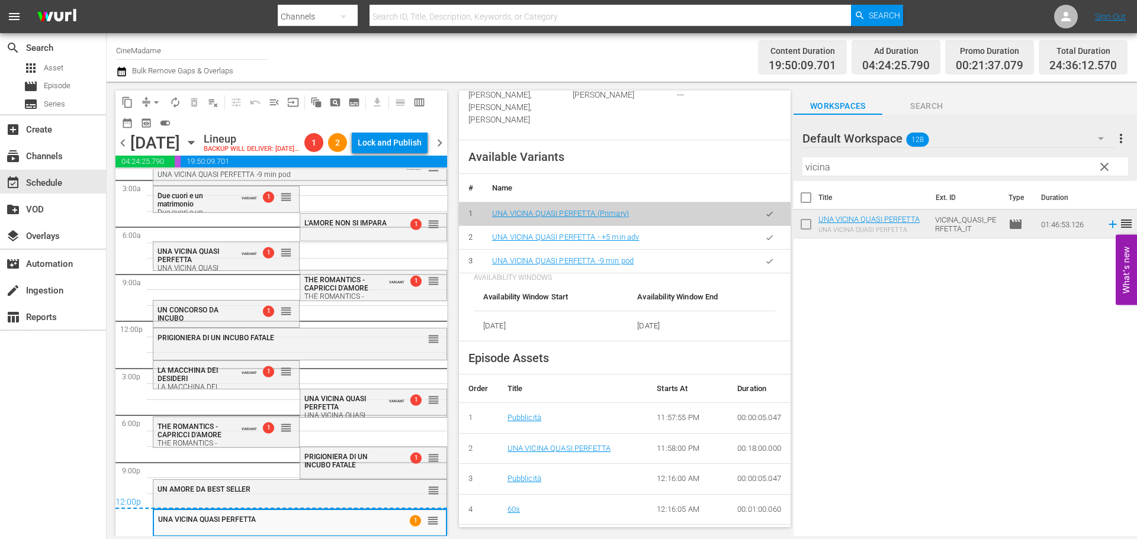
click at [760, 267] on button "button" at bounding box center [769, 261] width 23 height 23
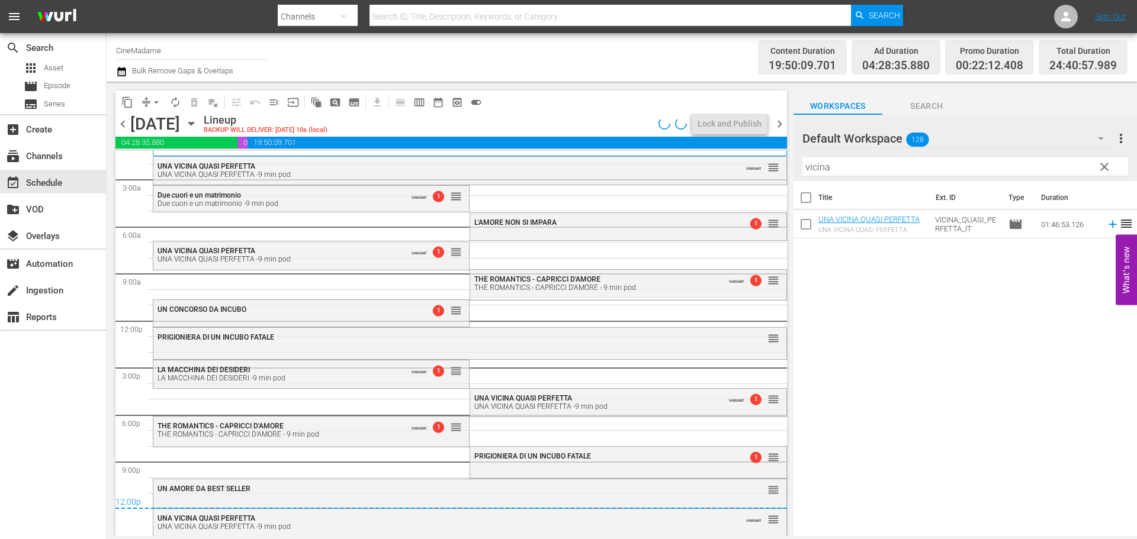
scroll to position [20, 0]
click at [149, 108] on button "arrow_drop_down" at bounding box center [156, 102] width 19 height 19
click at [161, 163] on li "Align to End of Previous Day" at bounding box center [157, 166] width 124 height 20
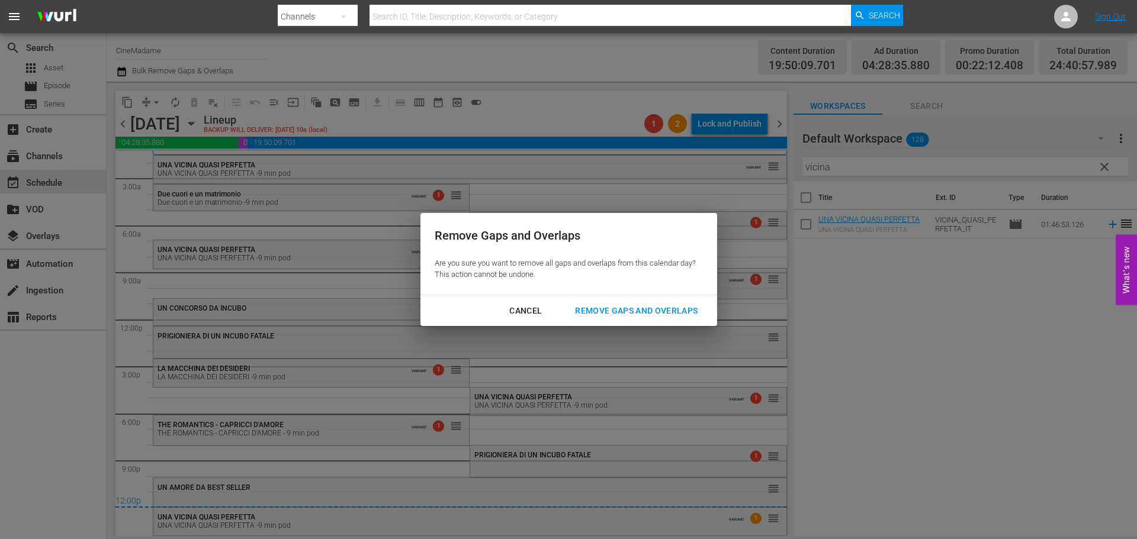
click at [625, 304] on div "Remove Gaps and Overlaps" at bounding box center [635, 311] width 141 height 15
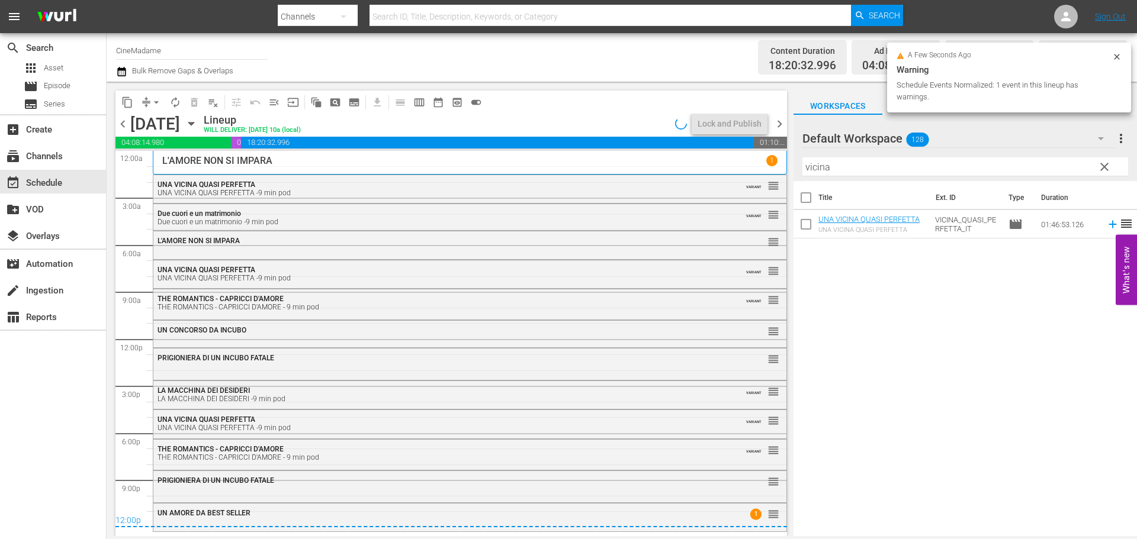
scroll to position [0, 0]
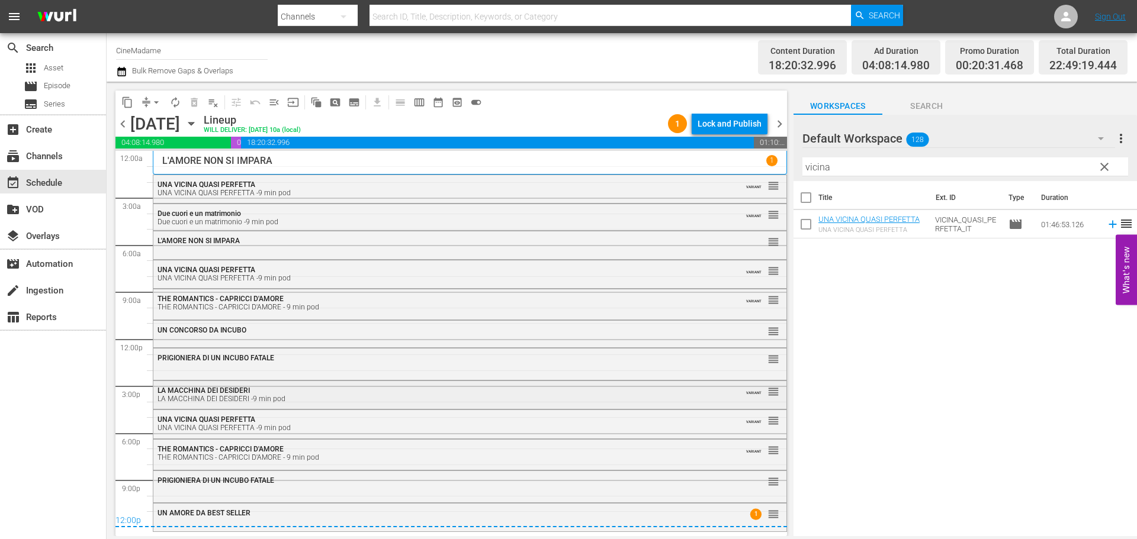
click at [321, 398] on div "LA MACCHINA DEI DESIDERI -9 min pod" at bounding box center [437, 399] width 560 height 8
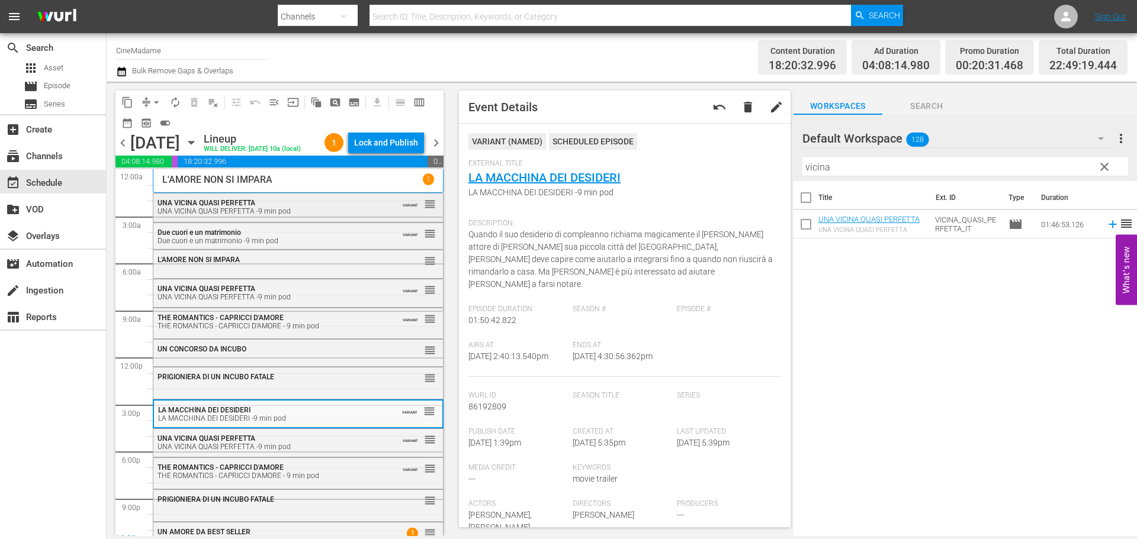
click at [317, 215] on div "UNA VICINA QUASI PERFETTA UNA VICINA QUASI PERFETTA -9 min pod" at bounding box center [268, 207] width 223 height 17
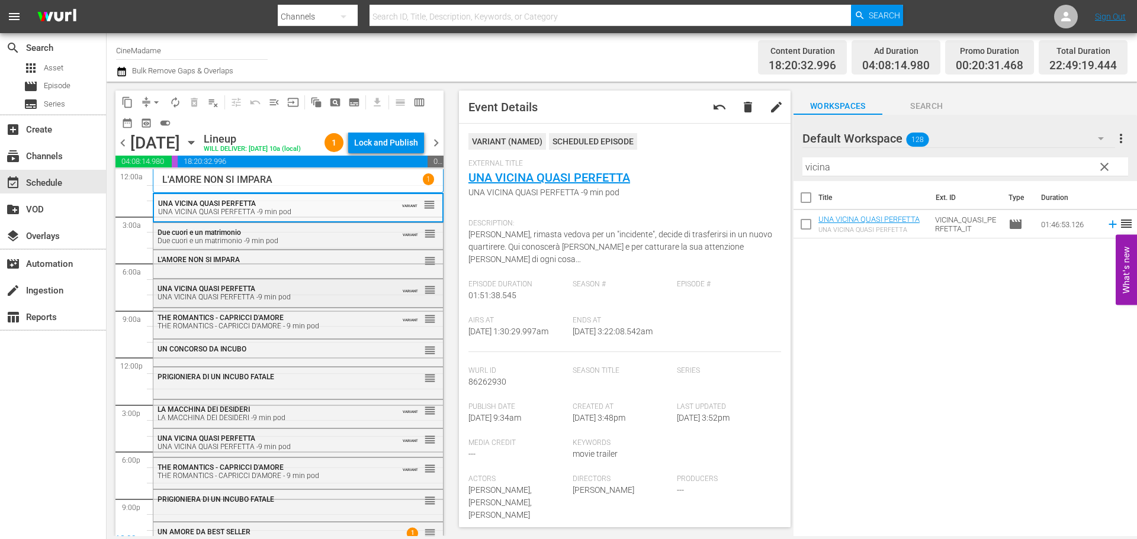
click at [293, 301] on div "UNA VICINA QUASI PERFETTA UNA VICINA QUASI PERFETTA -9 min pod VARIANT reorder" at bounding box center [297, 292] width 289 height 26
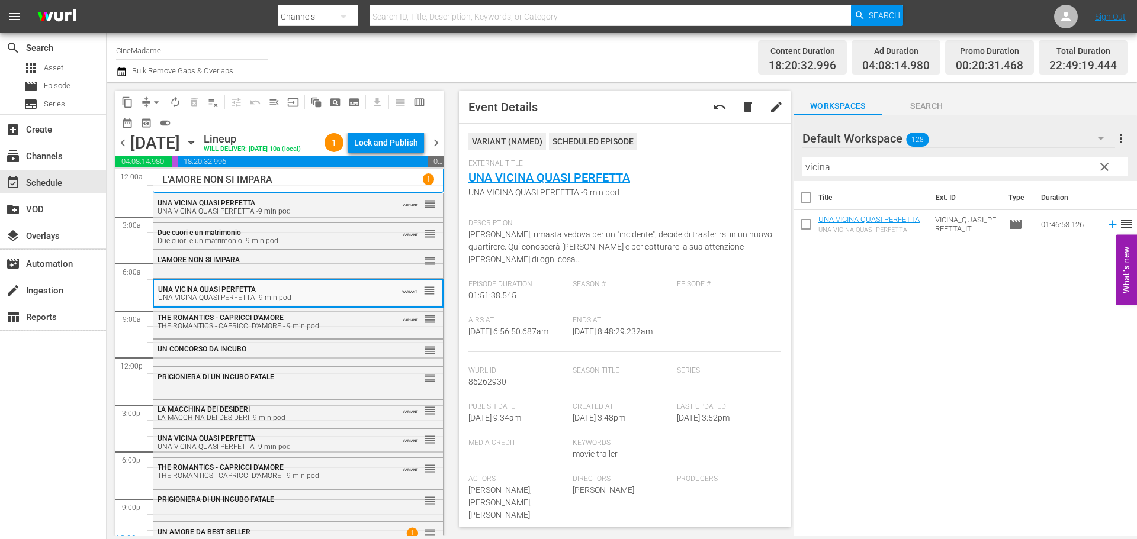
click at [741, 105] on span "delete" at bounding box center [748, 107] width 14 height 14
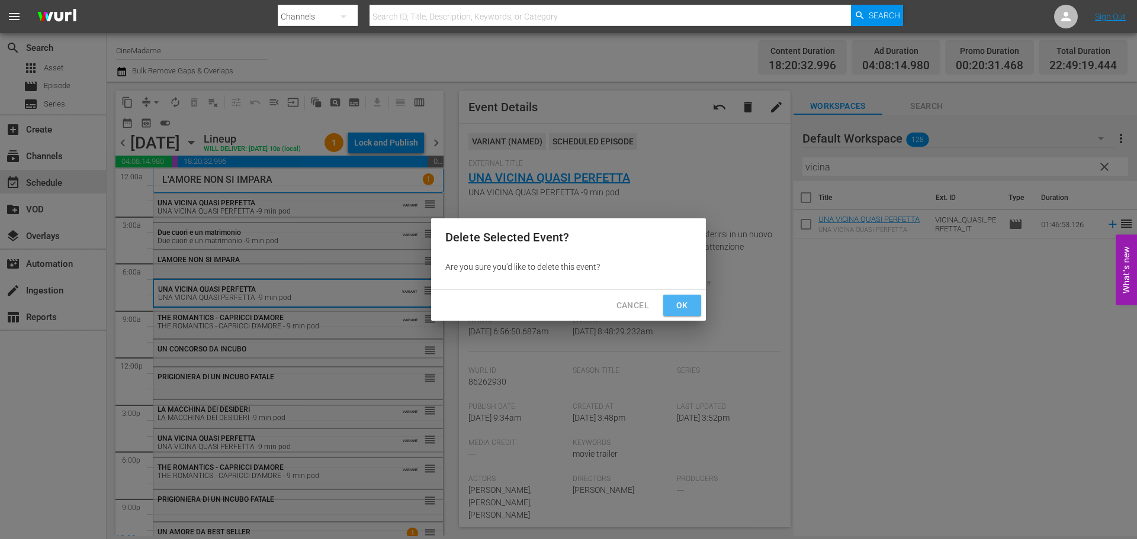
click at [681, 311] on span "Ok" at bounding box center [682, 305] width 19 height 15
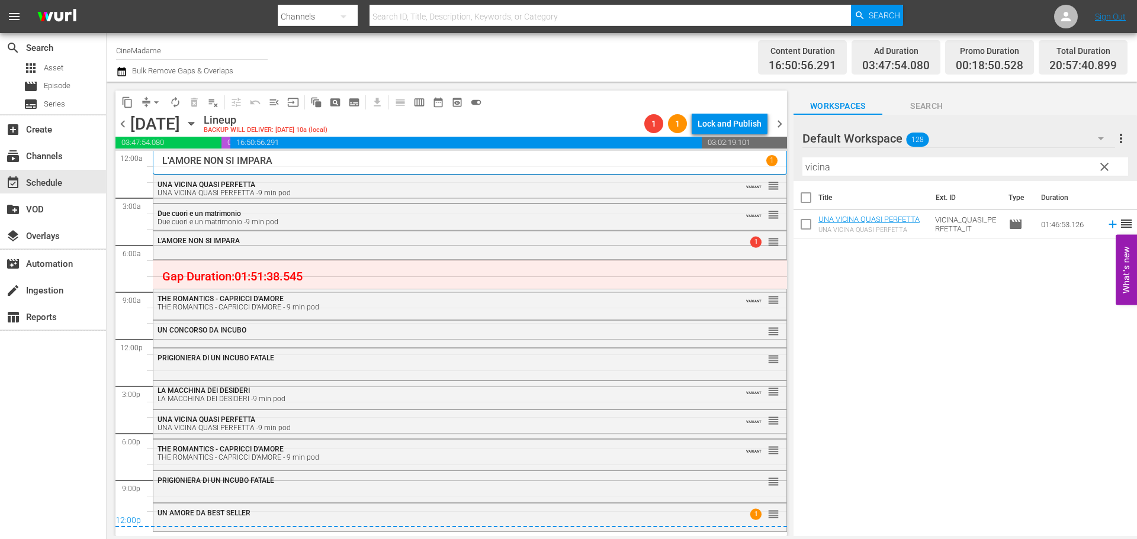
click at [152, 104] on span "arrow_drop_down" at bounding box center [156, 102] width 12 height 12
click at [172, 164] on li "Align to End of Previous Day" at bounding box center [157, 166] width 124 height 20
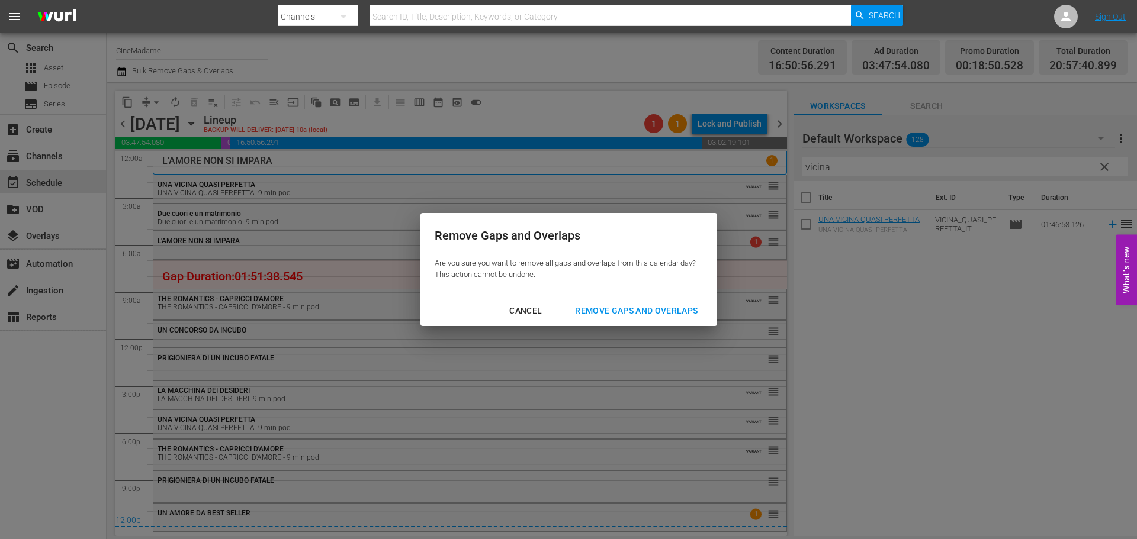
click at [623, 316] on div "Remove Gaps and Overlaps" at bounding box center [635, 311] width 141 height 15
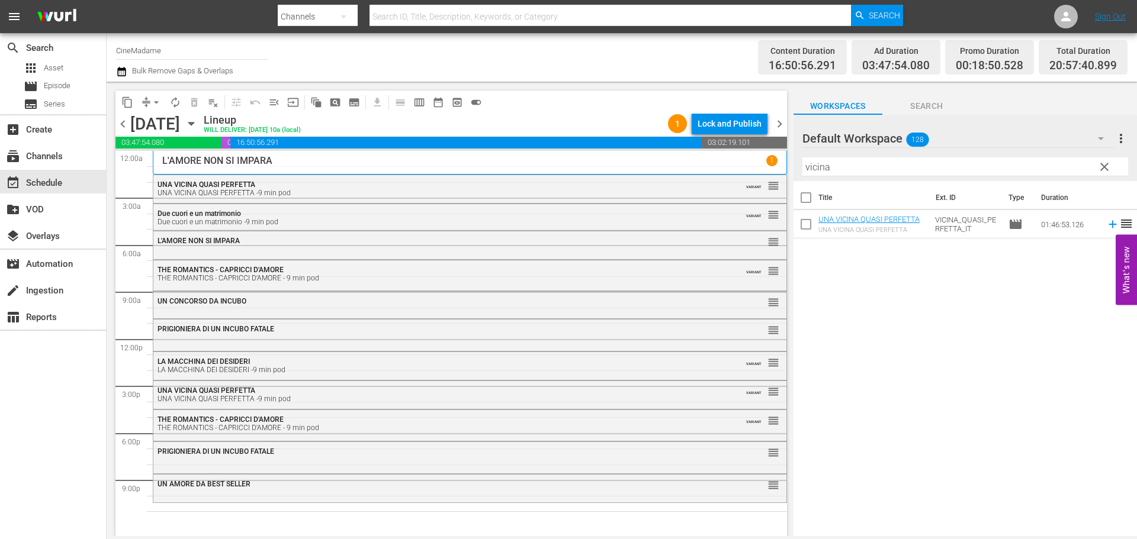
click at [887, 177] on div "Filter by Title vicina" at bounding box center [965, 167] width 326 height 28
click at [889, 168] on input "vicina" at bounding box center [965, 166] width 326 height 19
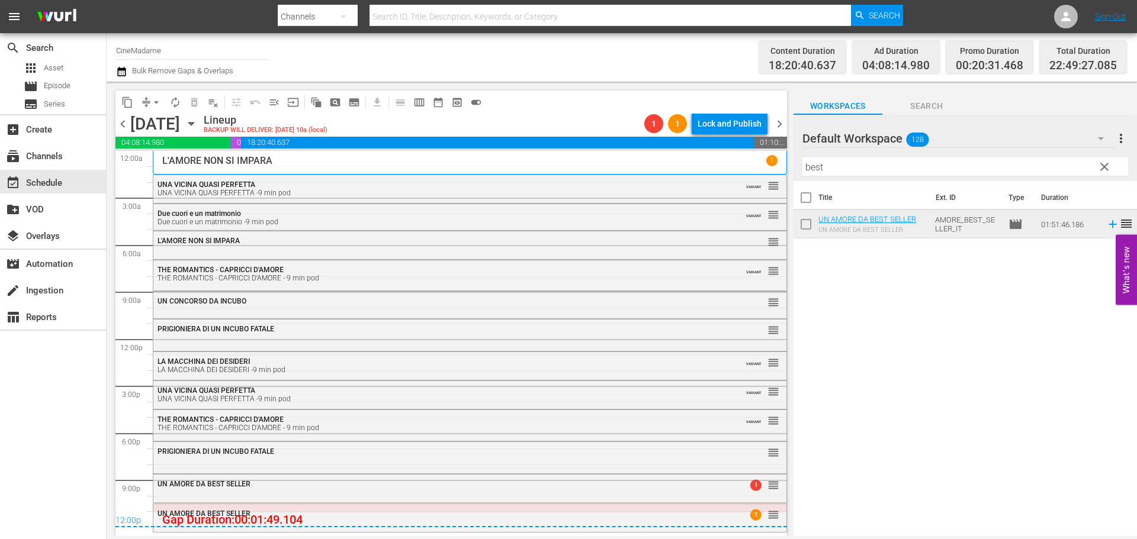
click at [544, 517] on div "12:00p" at bounding box center [450, 522] width 671 height 12
click at [526, 511] on div "UN AMORE DA BEST SELLER" at bounding box center [437, 514] width 560 height 8
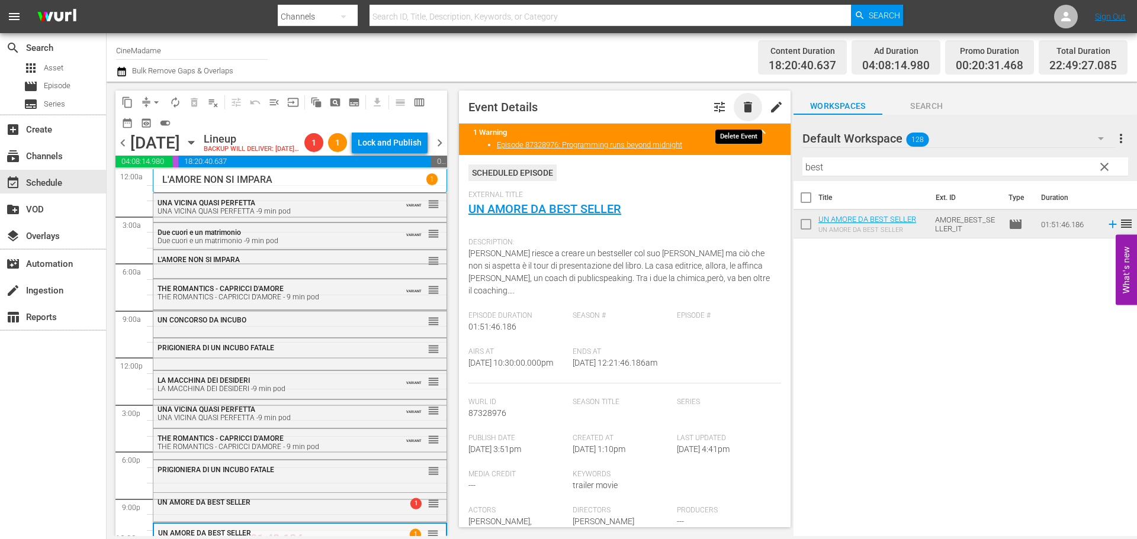
click at [741, 107] on span "delete" at bounding box center [748, 107] width 14 height 14
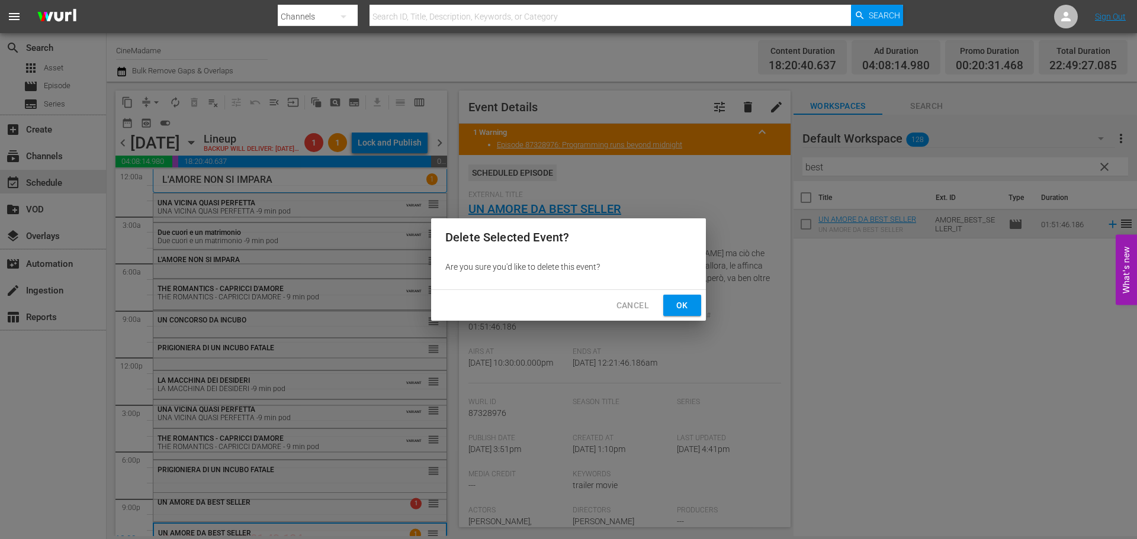
click at [682, 307] on span "Ok" at bounding box center [682, 305] width 19 height 15
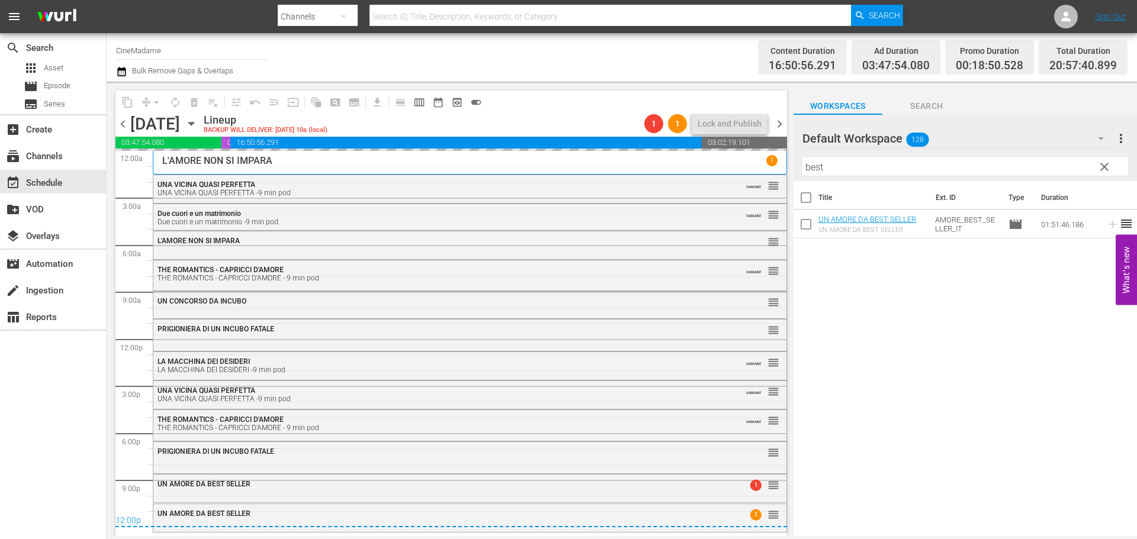
click at [893, 169] on input "best" at bounding box center [965, 166] width 326 height 19
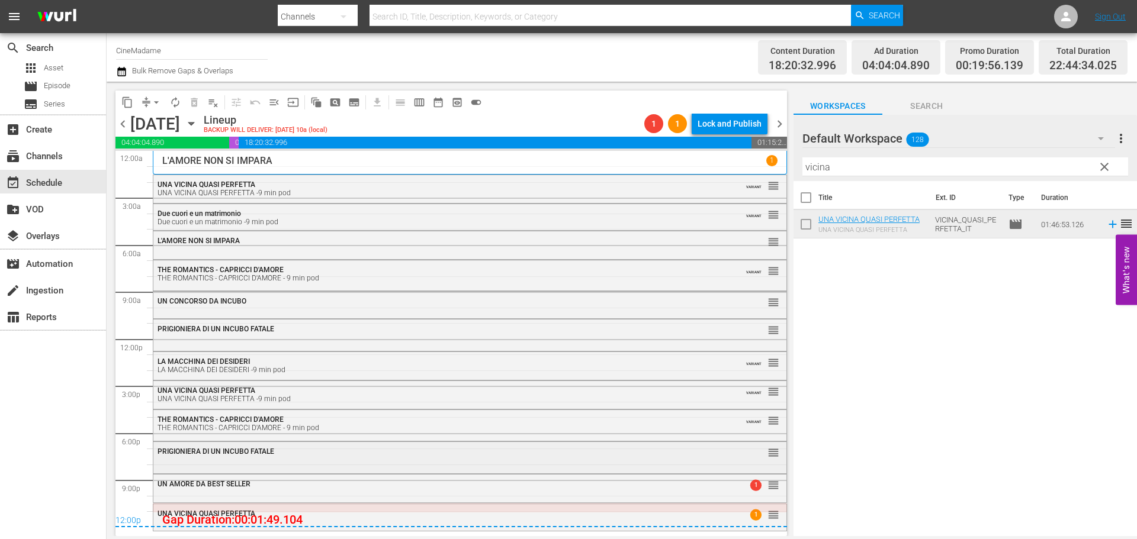
click at [273, 459] on div "PRIGIONIERA DI UN INCUBO FATALE reorder" at bounding box center [469, 452] width 633 height 20
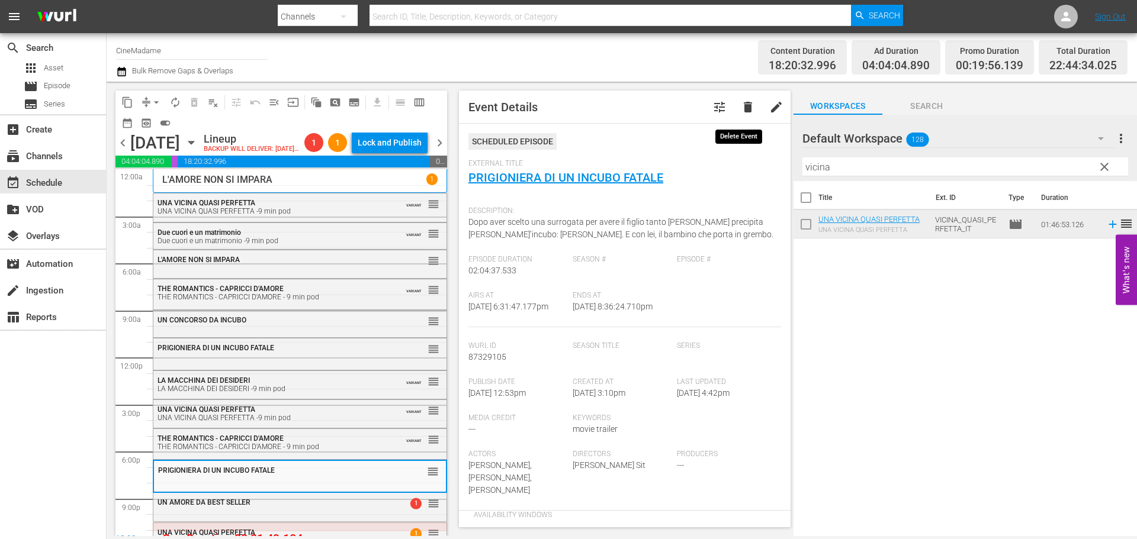
click at [749, 112] on button "delete" at bounding box center [747, 107] width 28 height 28
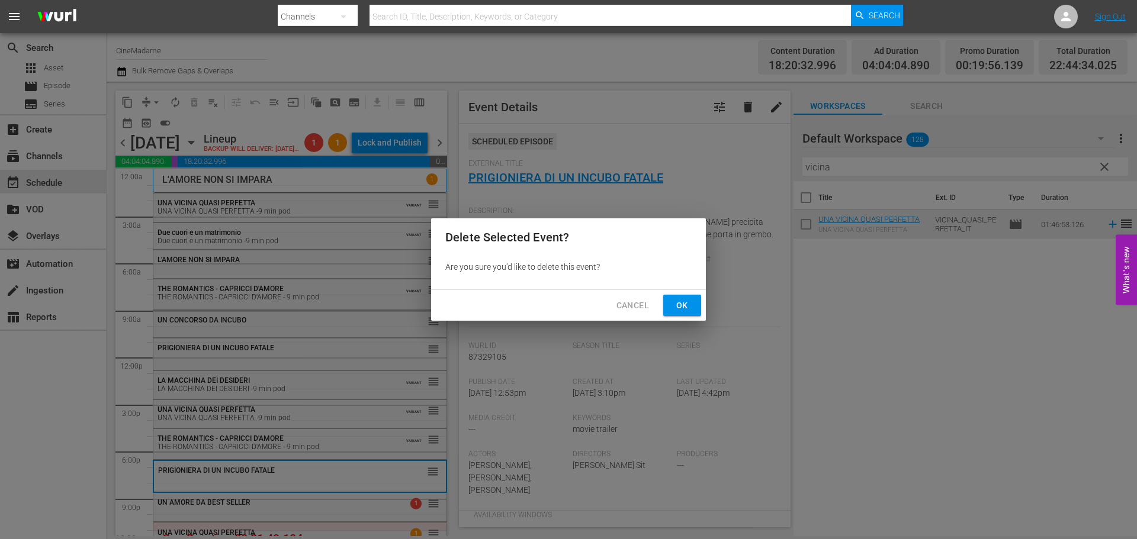
click at [688, 307] on span "Ok" at bounding box center [682, 305] width 19 height 15
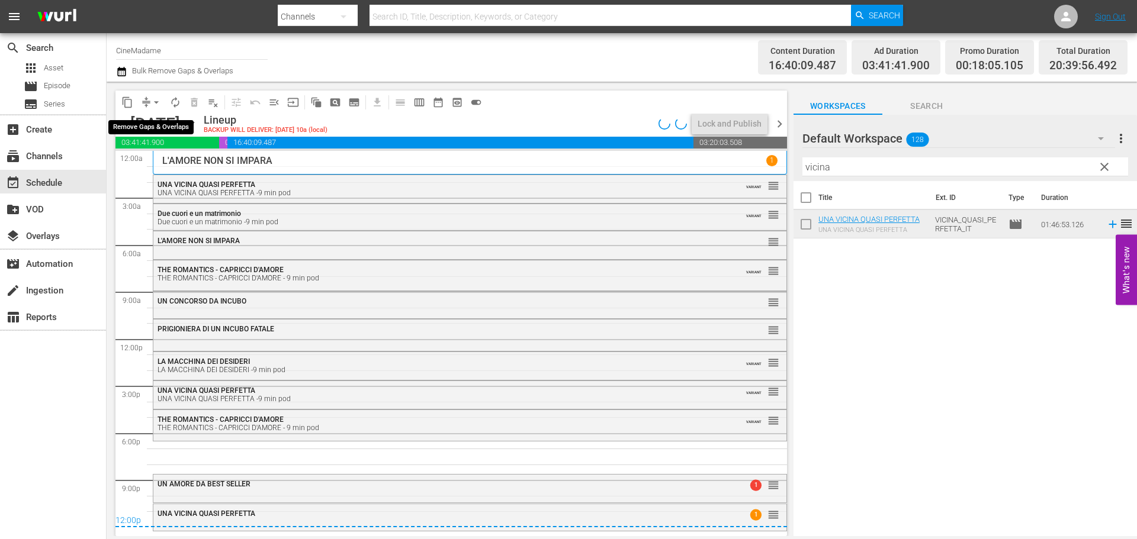
click at [153, 98] on span "arrow_drop_down" at bounding box center [156, 102] width 12 height 12
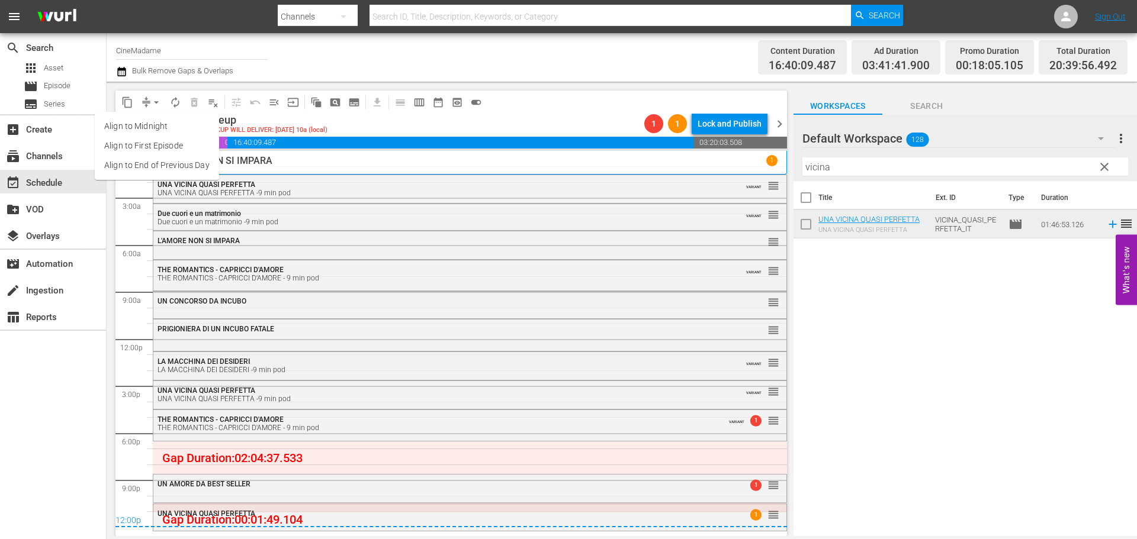
click at [167, 166] on li "Align to End of Previous Day" at bounding box center [157, 166] width 124 height 20
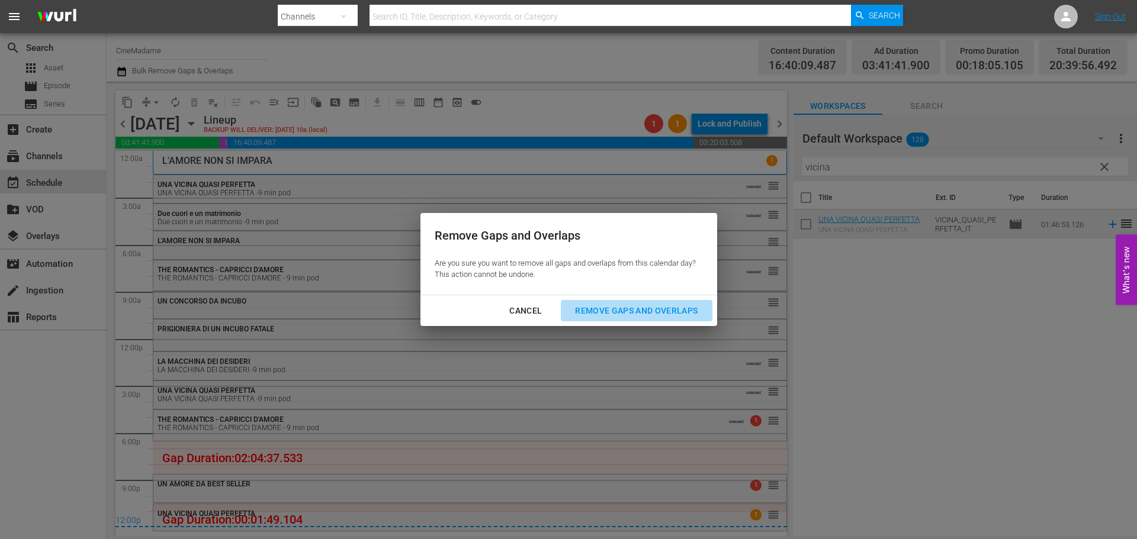
click at [586, 314] on div "Remove Gaps and Overlaps" at bounding box center [635, 311] width 141 height 15
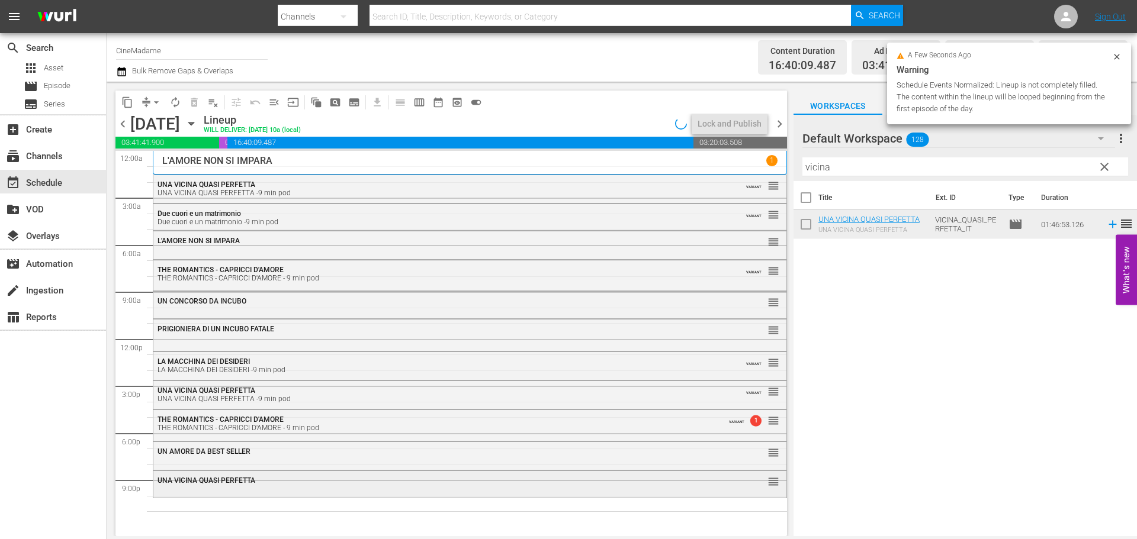
click at [254, 484] on span "UNA VICINA QUASI PERFETTA" at bounding box center [206, 481] width 98 height 8
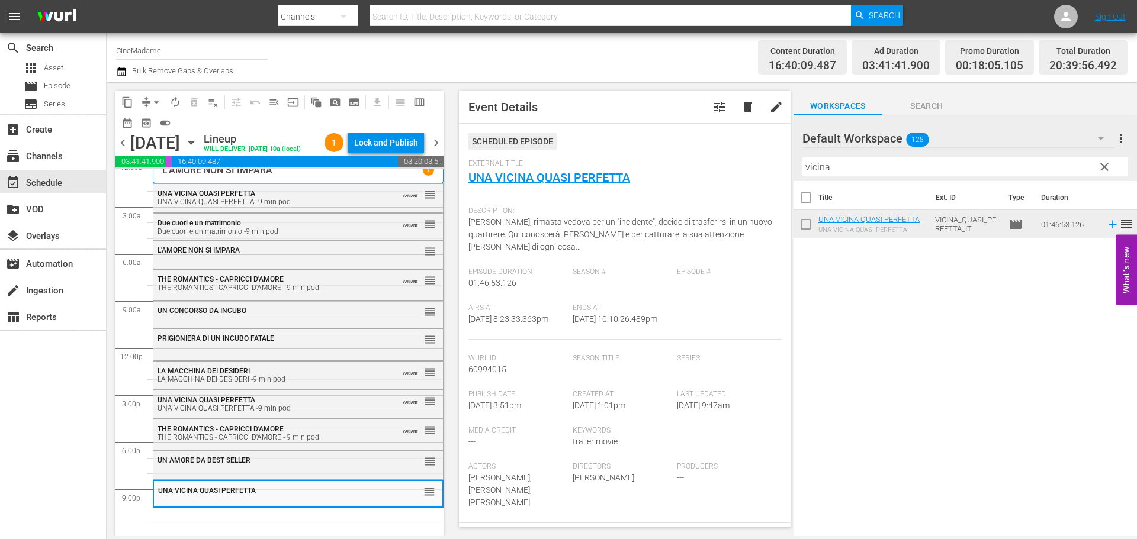
scroll to position [30, 0]
click at [850, 157] on div "Filter by Title vicina" at bounding box center [965, 167] width 326 height 28
click at [832, 169] on input "vicina" at bounding box center [965, 166] width 326 height 19
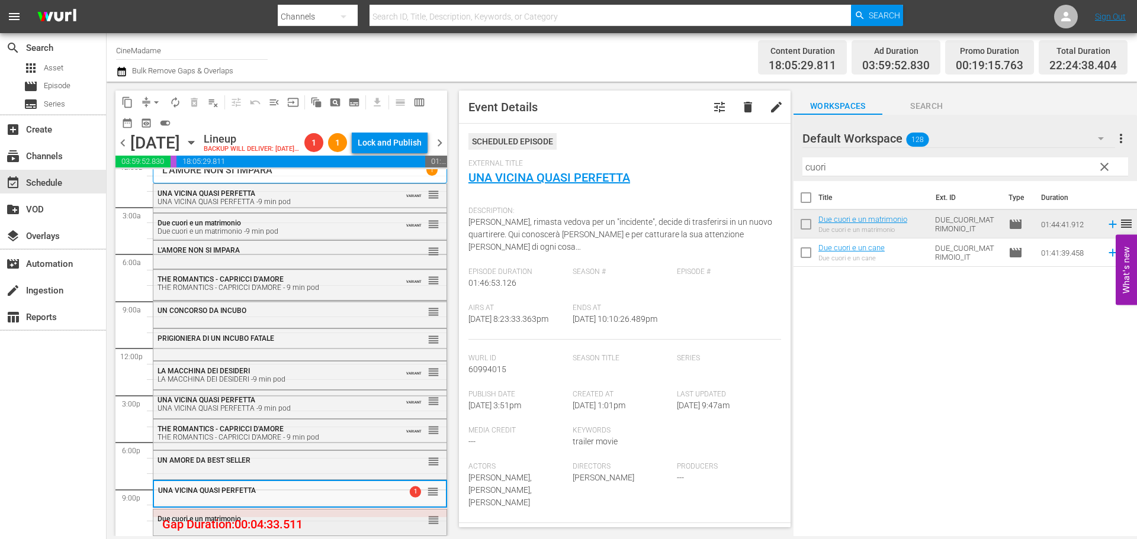
click at [368, 519] on div "Due cuori e un matrimonio" at bounding box center [270, 519] width 226 height 8
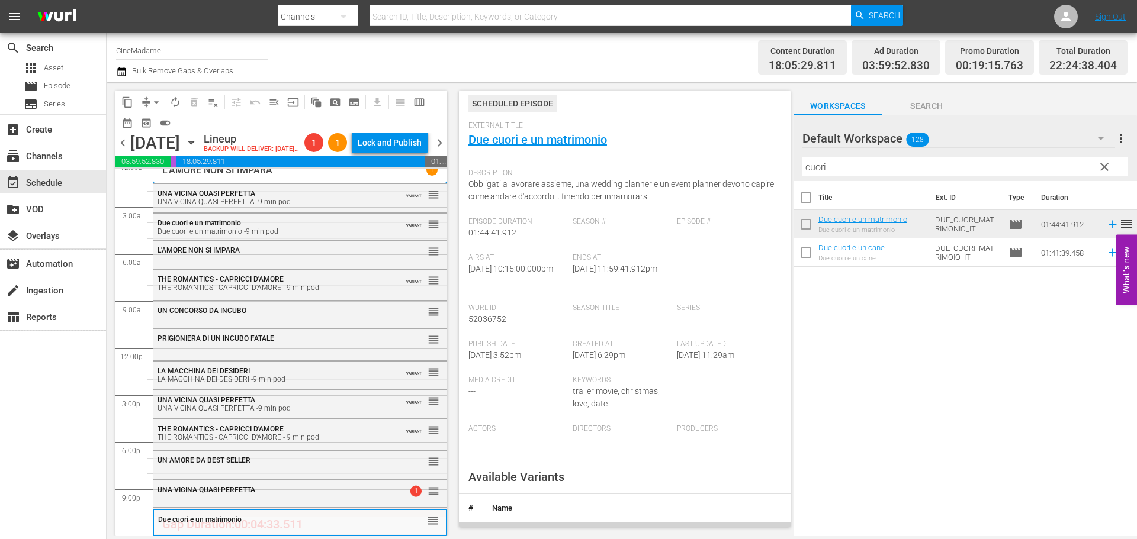
scroll to position [237, 0]
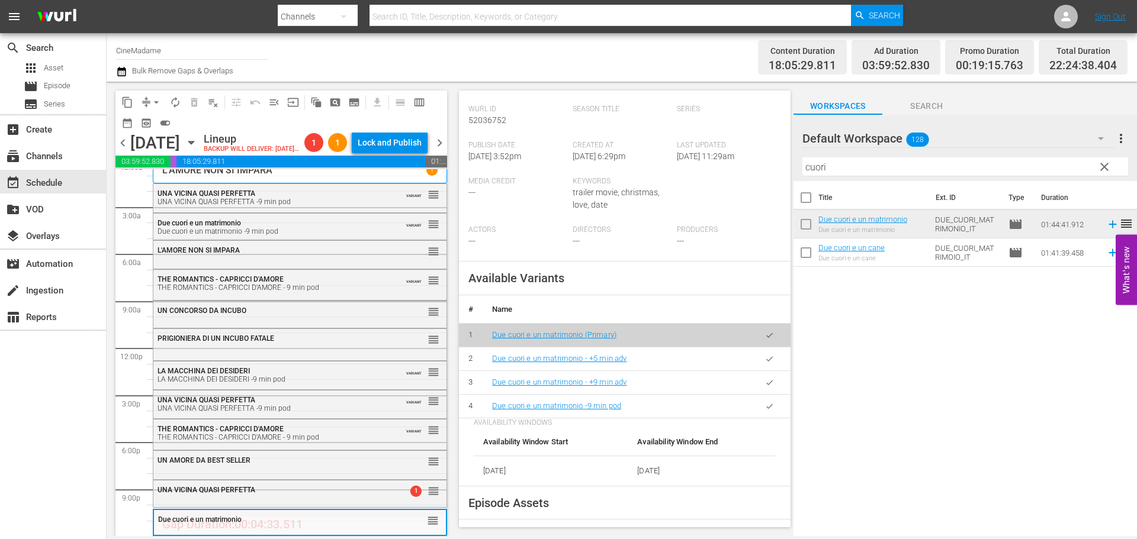
click at [765, 411] on icon "button" at bounding box center [769, 406] width 9 height 9
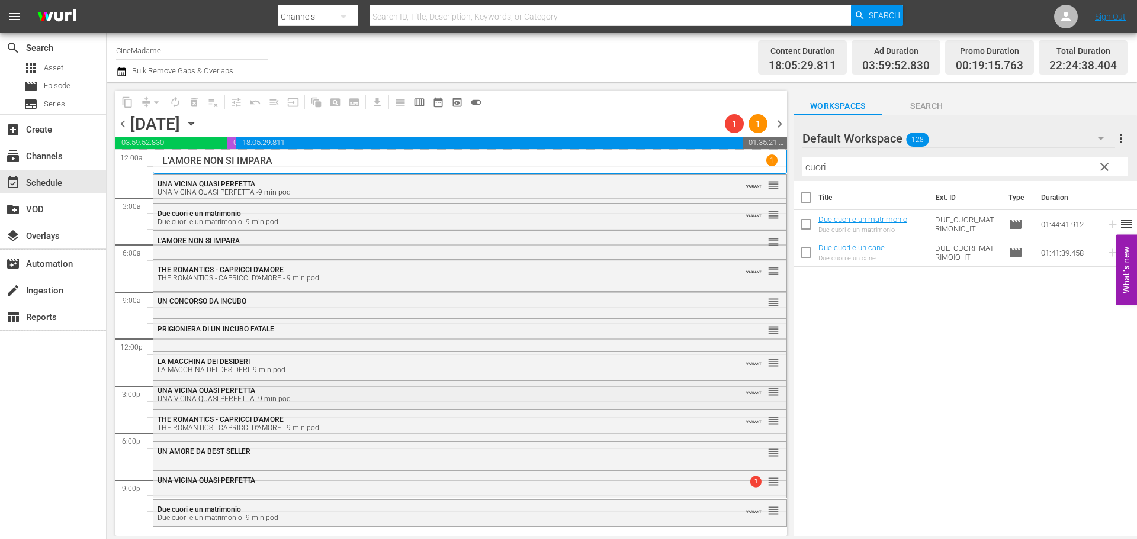
scroll to position [0, 0]
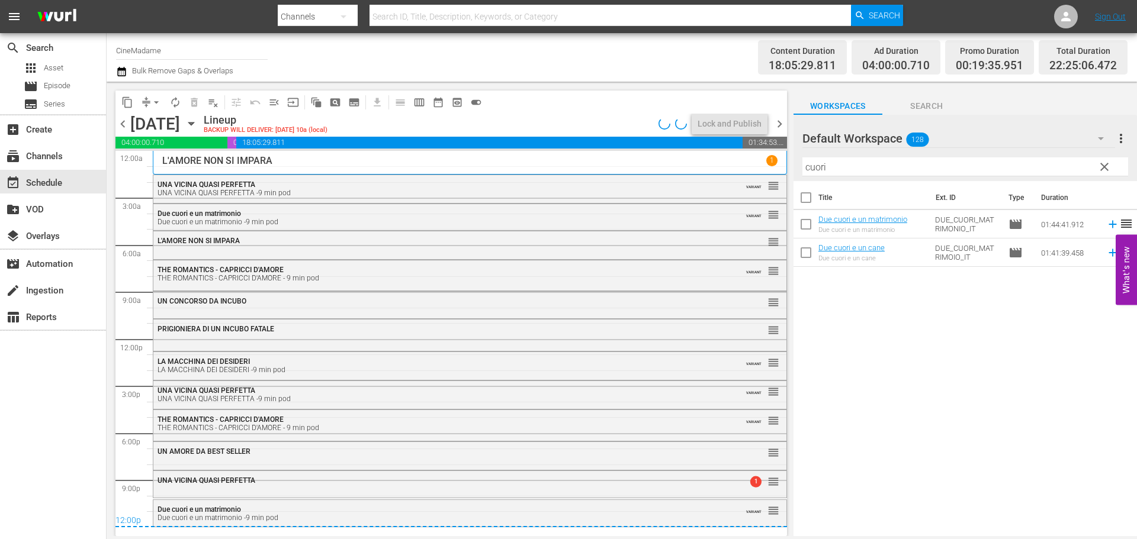
click at [837, 164] on input "cuori" at bounding box center [965, 166] width 326 height 19
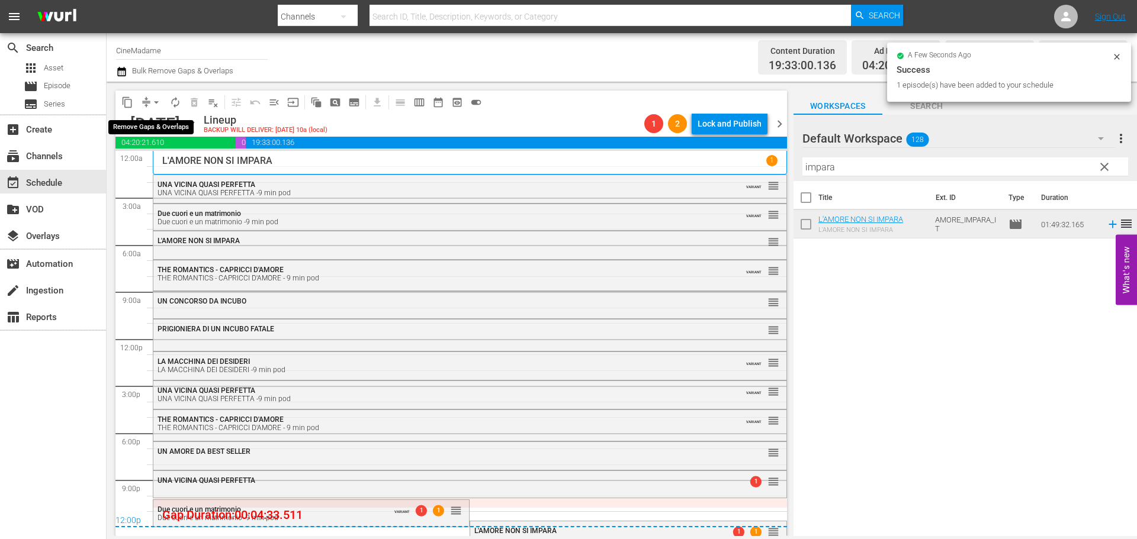
click at [159, 105] on span "arrow_drop_down" at bounding box center [156, 102] width 12 height 12
click at [192, 171] on li "Align to End of Previous Day" at bounding box center [157, 166] width 124 height 20
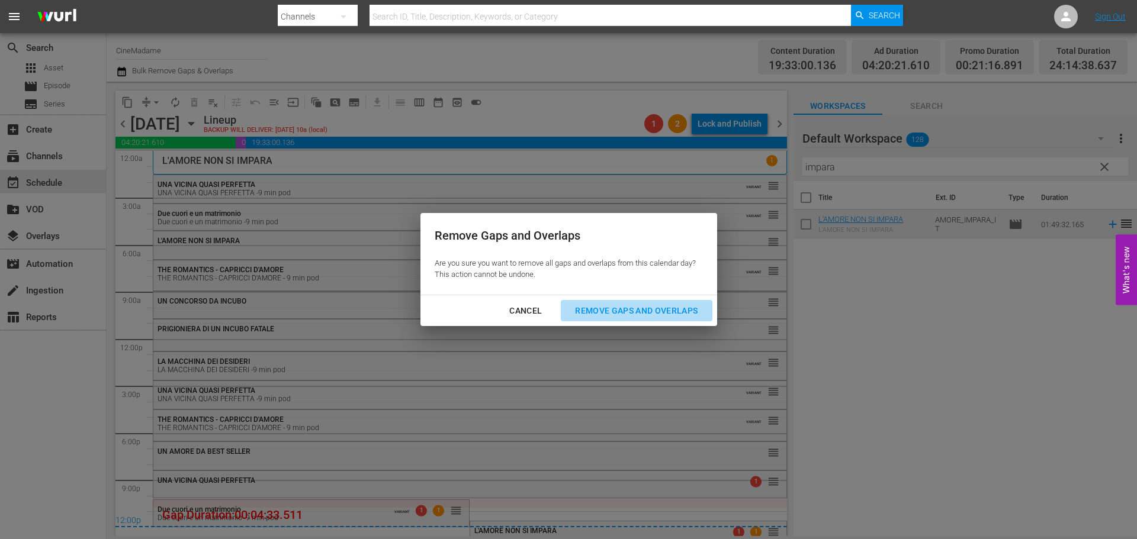
click at [592, 316] on div "Remove Gaps and Overlaps" at bounding box center [635, 311] width 141 height 15
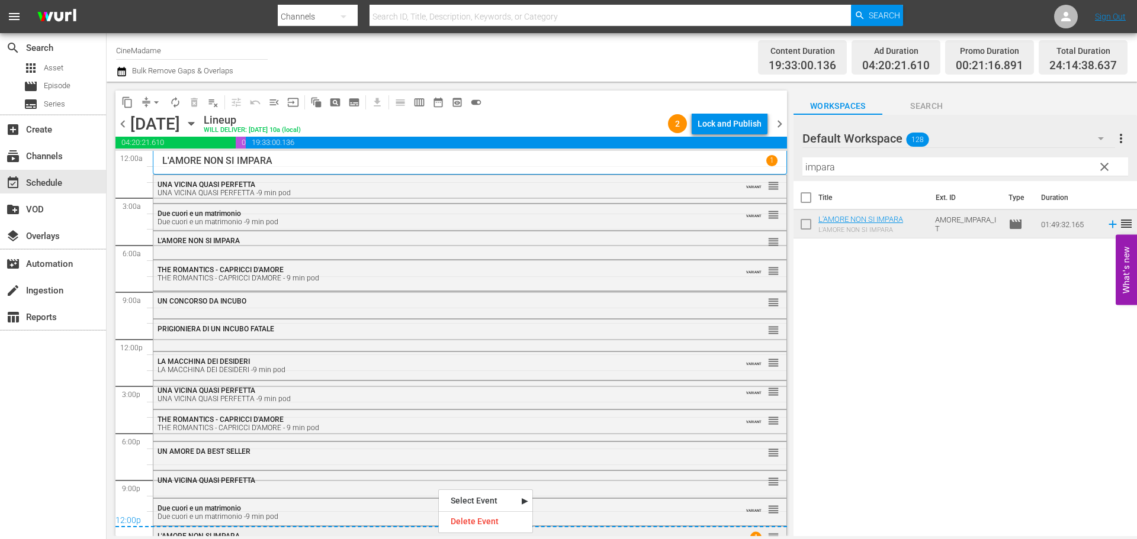
click at [422, 533] on div "L'AMORE NON SI IMPARA" at bounding box center [437, 536] width 560 height 8
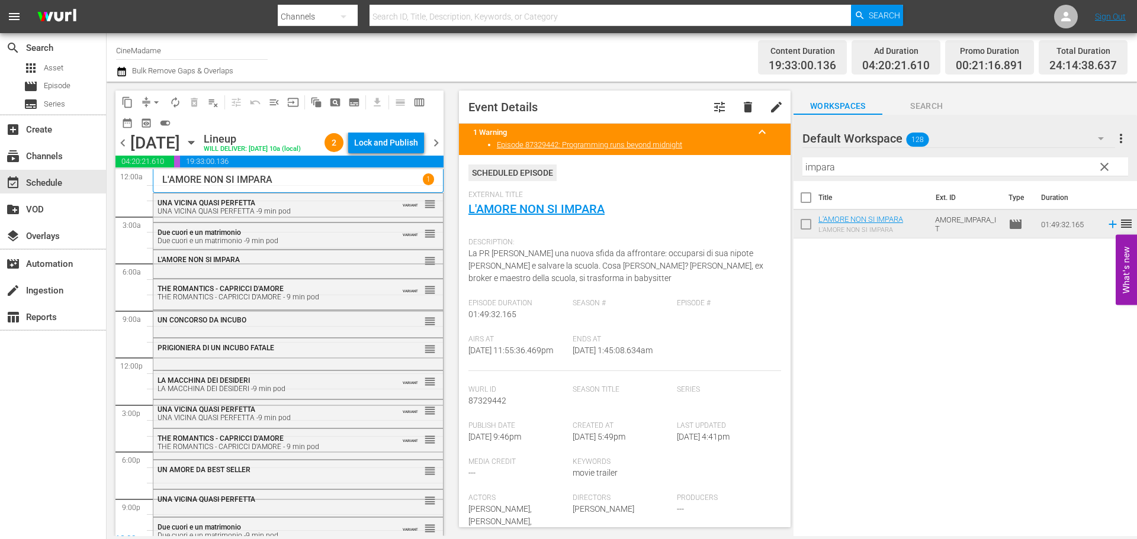
click at [432, 147] on span "chevron_right" at bounding box center [436, 143] width 15 height 15
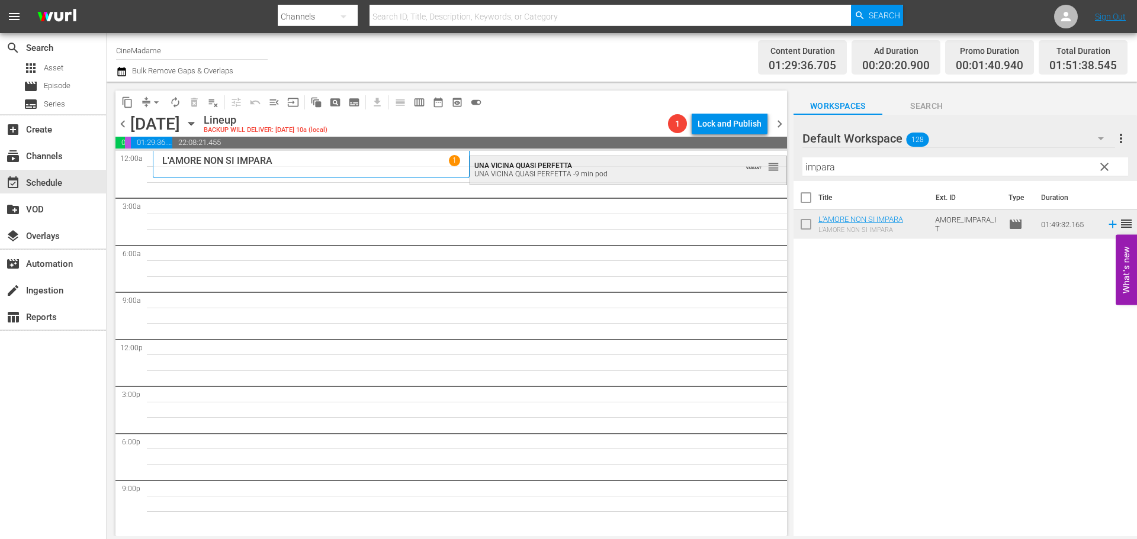
click at [631, 178] on div "UNA VICINA QUASI PERFETTA -9 min pod" at bounding box center [598, 174] width 249 height 8
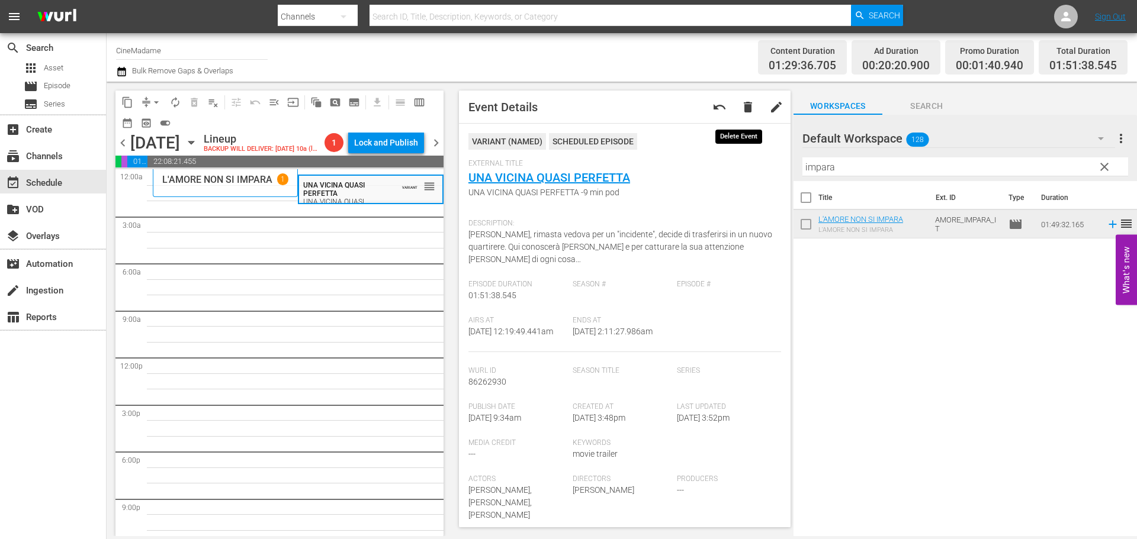
click at [741, 107] on span "delete" at bounding box center [748, 107] width 14 height 14
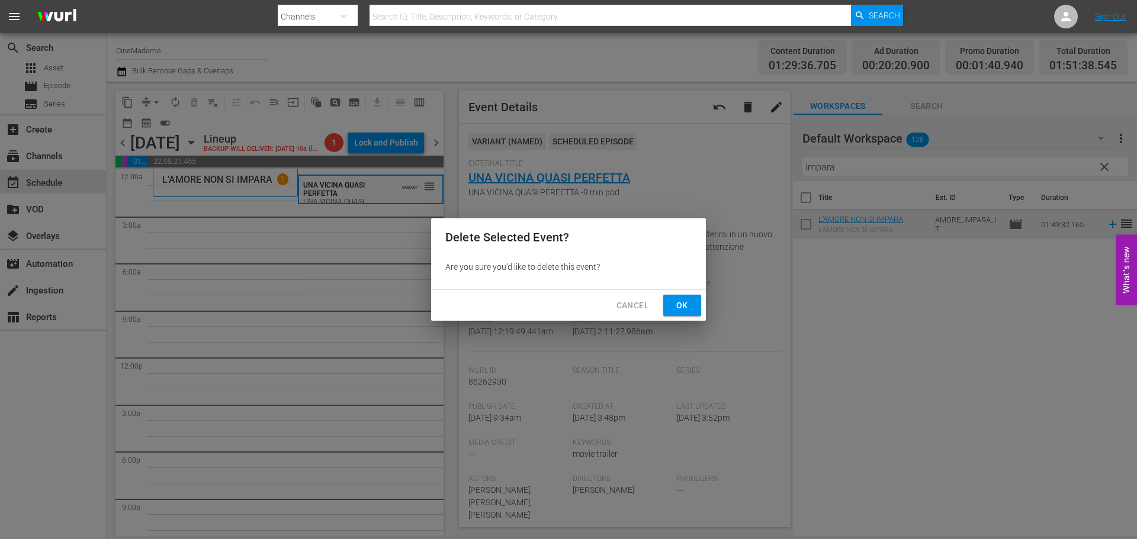
click at [693, 308] on button "Ok" at bounding box center [682, 306] width 38 height 22
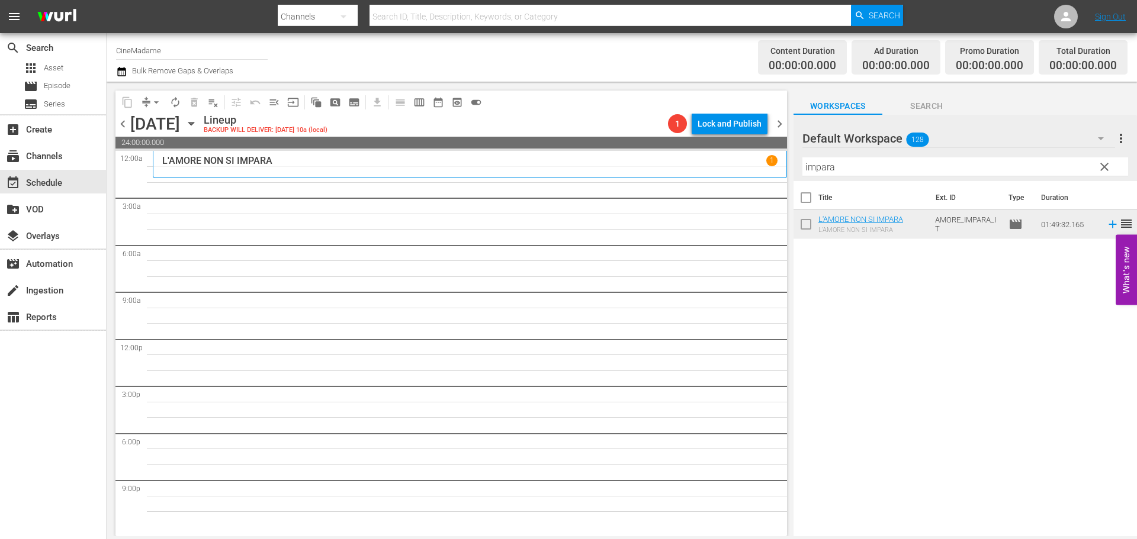
click at [875, 166] on input "impara" at bounding box center [965, 166] width 326 height 19
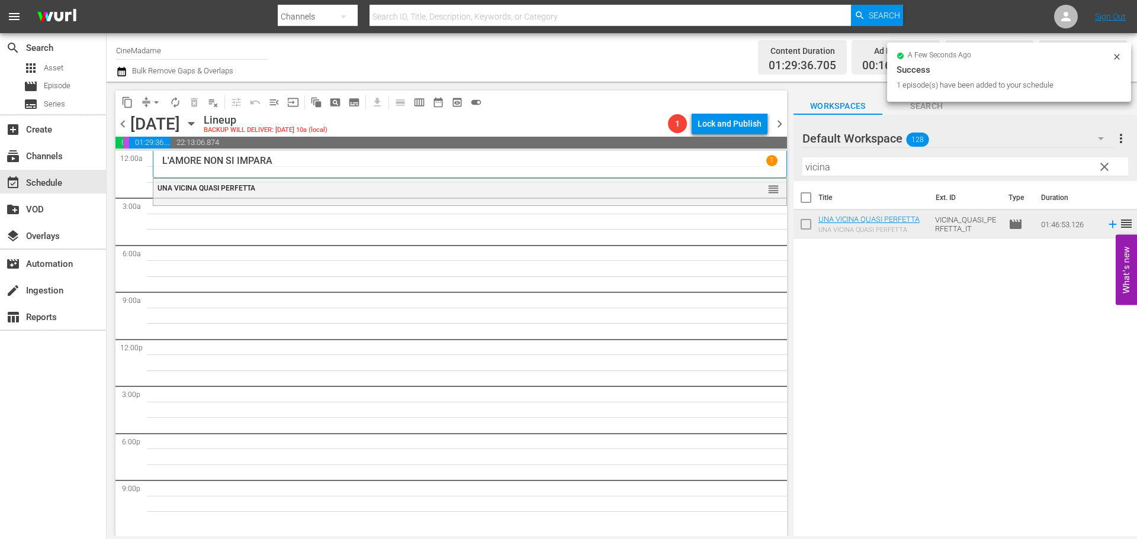
click at [118, 121] on span "chevron_left" at bounding box center [122, 124] width 15 height 15
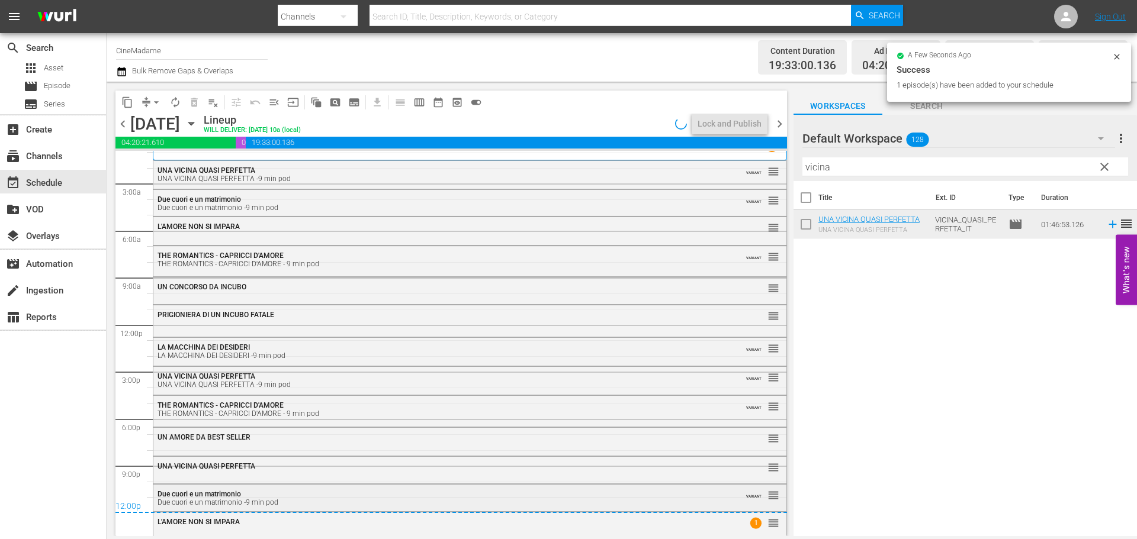
scroll to position [18, 0]
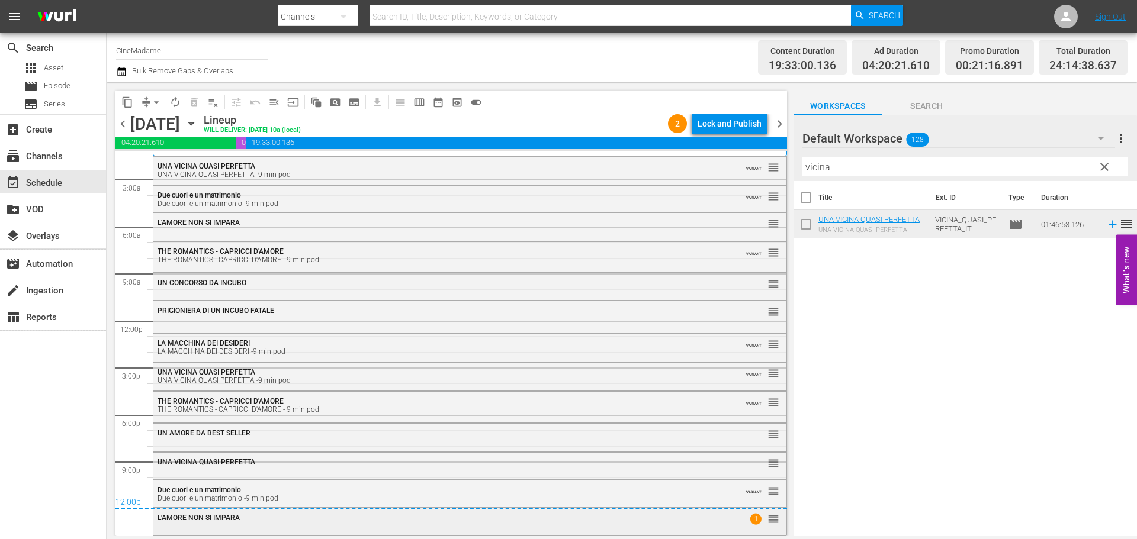
click at [323, 520] on div "L'AMORE NON SI IMPARA" at bounding box center [437, 518] width 560 height 8
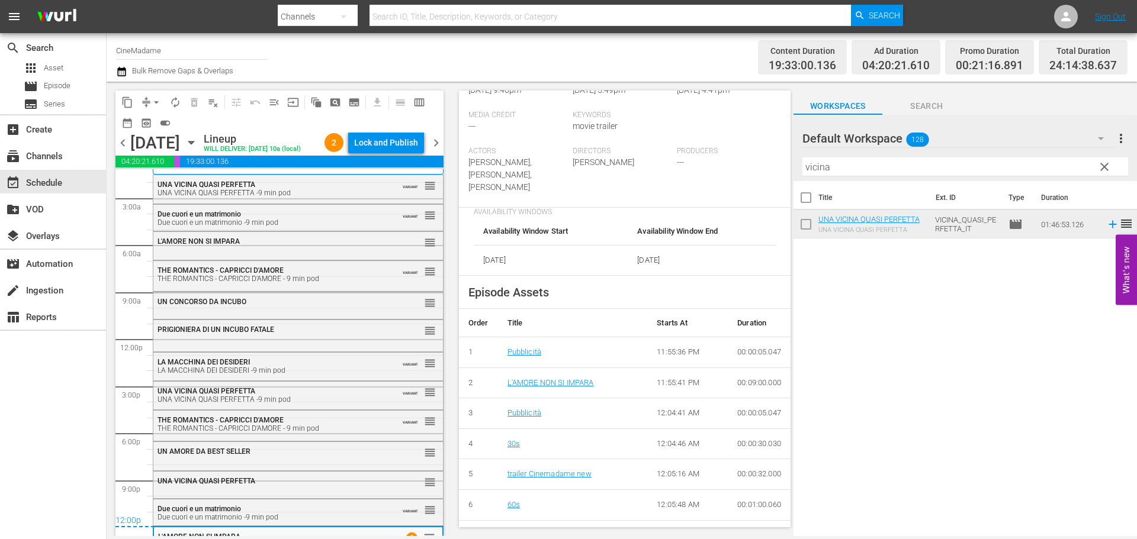
scroll to position [355, 0]
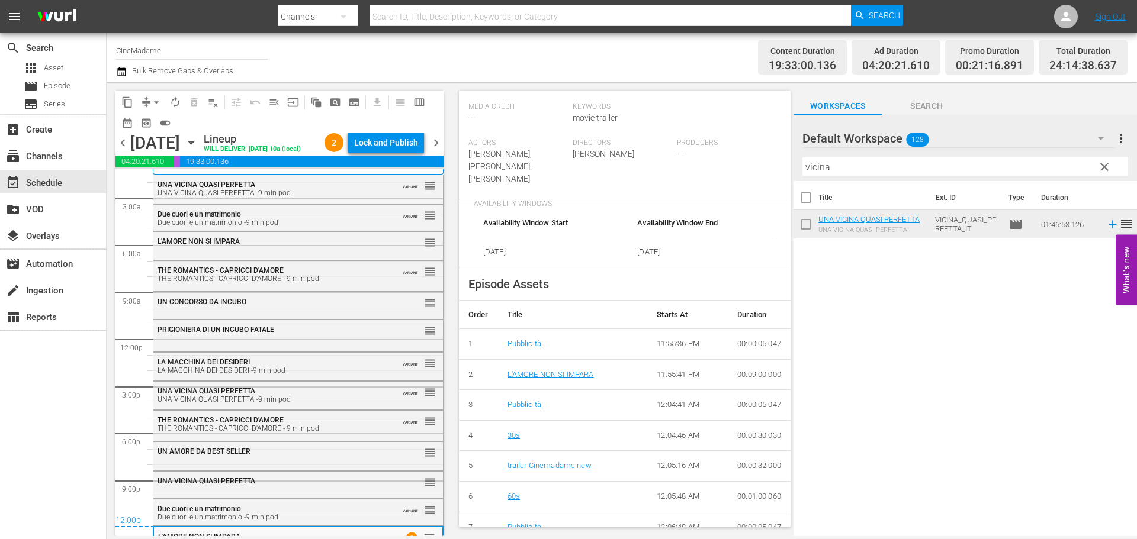
click at [432, 150] on span "chevron_right" at bounding box center [436, 143] width 15 height 15
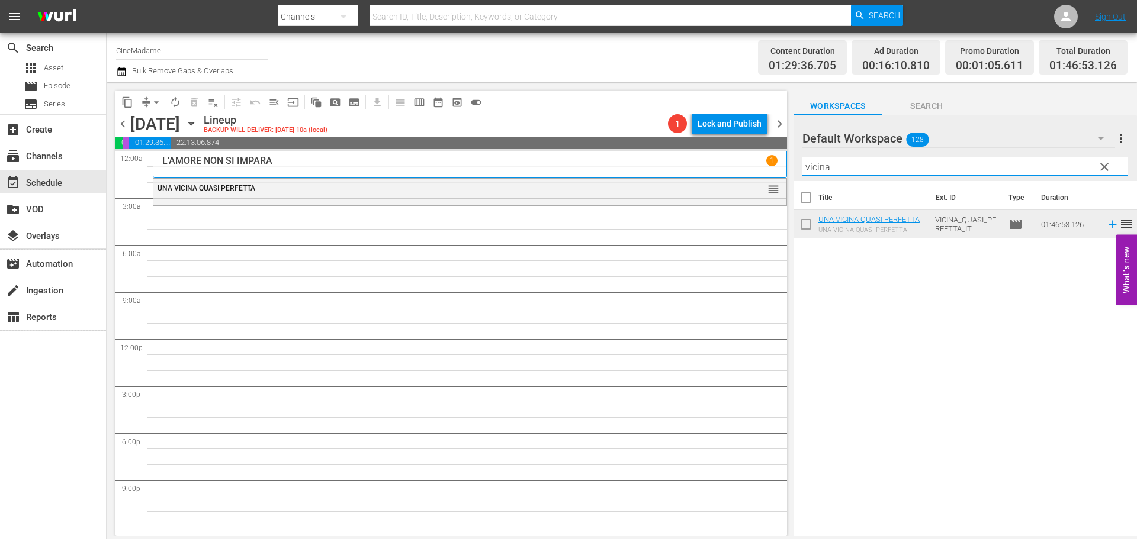
click at [836, 165] on input "vicina" at bounding box center [965, 166] width 326 height 19
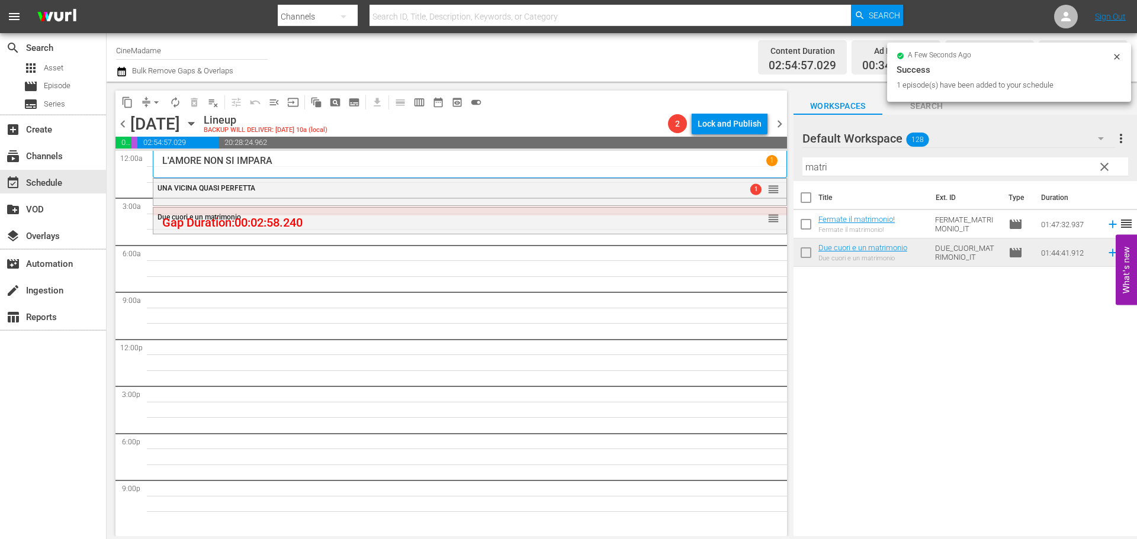
click at [821, 162] on input "matri" at bounding box center [965, 166] width 326 height 19
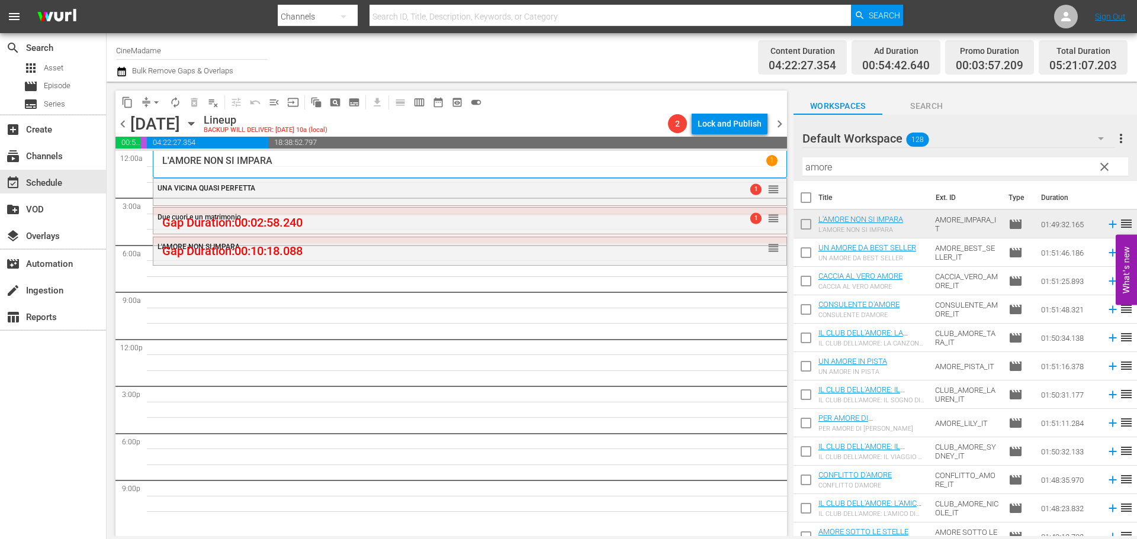
click at [845, 164] on input "amore" at bounding box center [965, 166] width 326 height 19
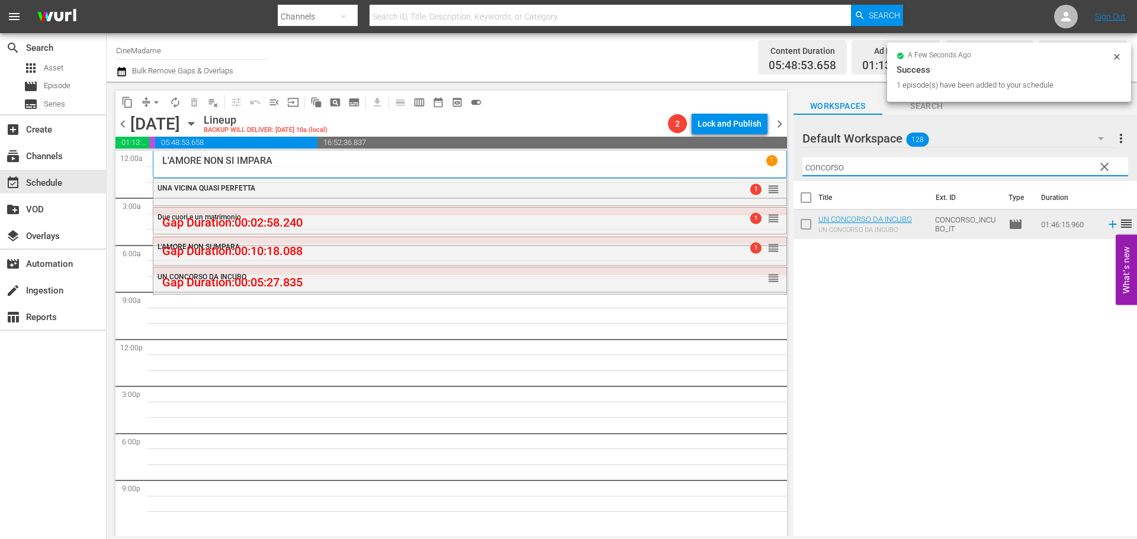
click at [909, 175] on input "concorso" at bounding box center [965, 166] width 326 height 19
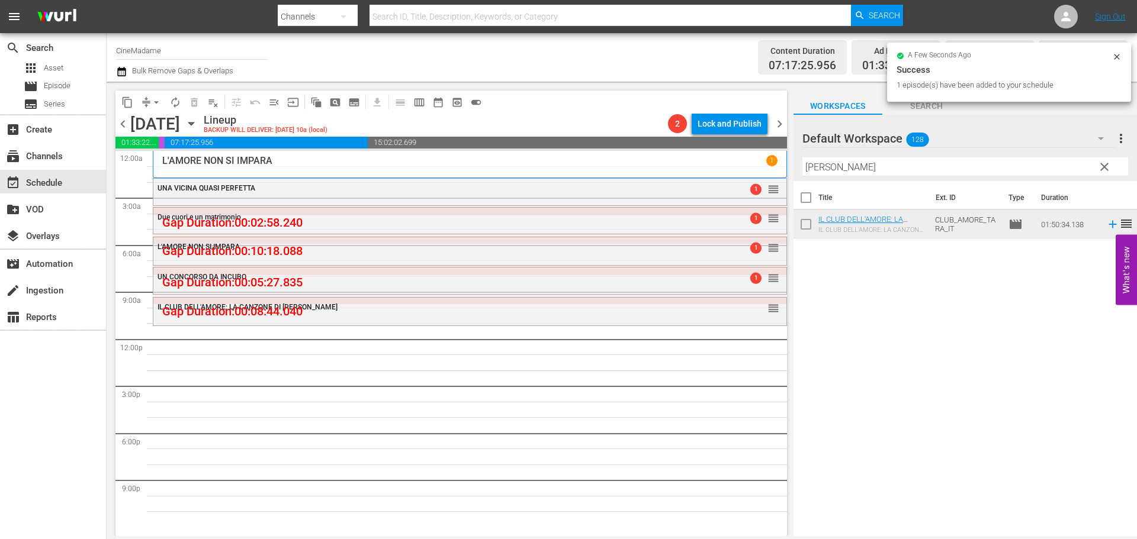
click at [851, 165] on input "tara" at bounding box center [965, 166] width 326 height 19
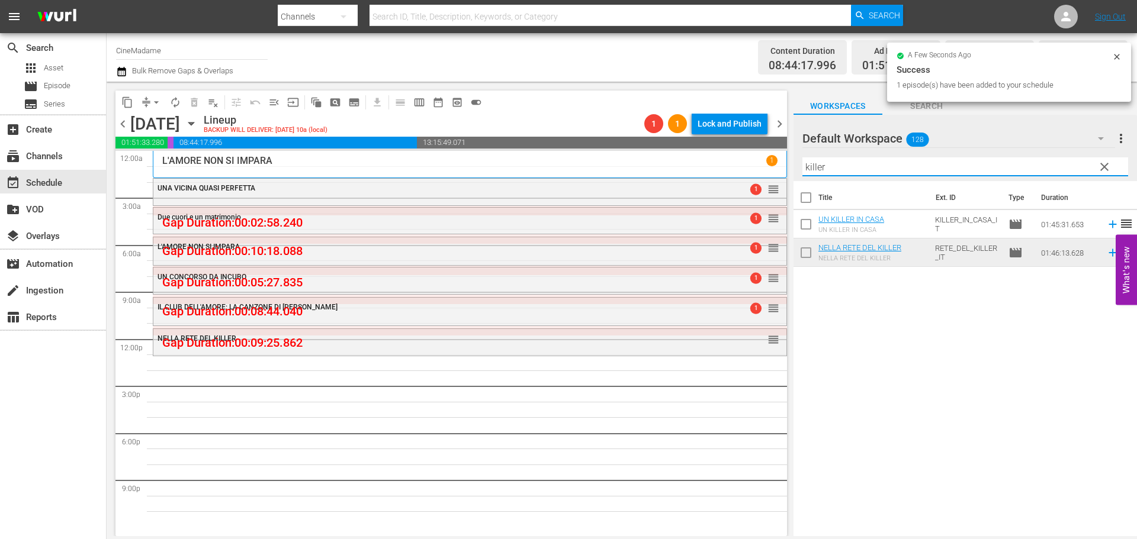
click at [844, 166] on input "killer" at bounding box center [965, 166] width 326 height 19
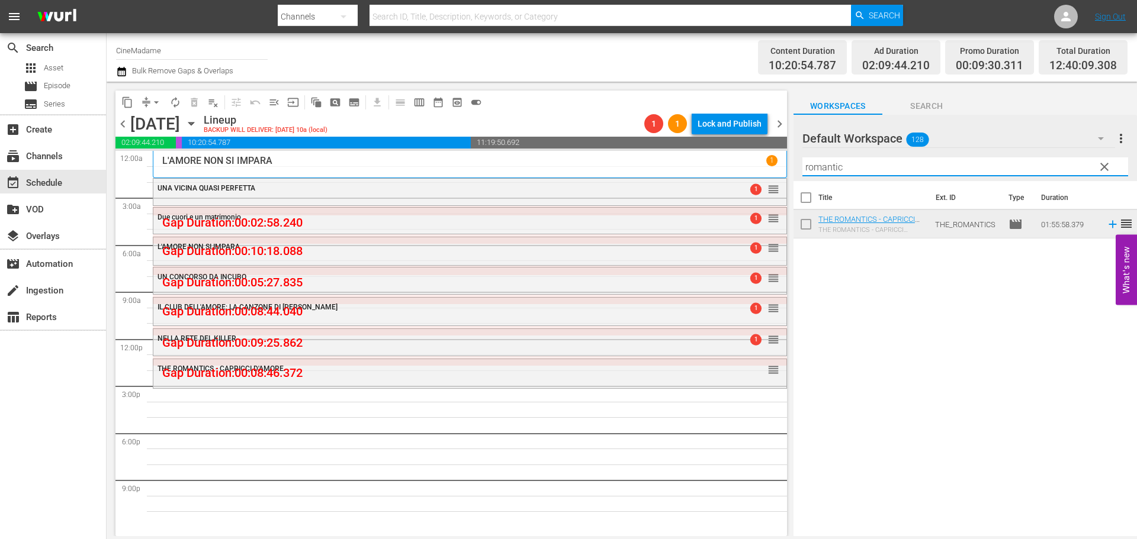
click at [868, 170] on input "romantic" at bounding box center [965, 166] width 326 height 19
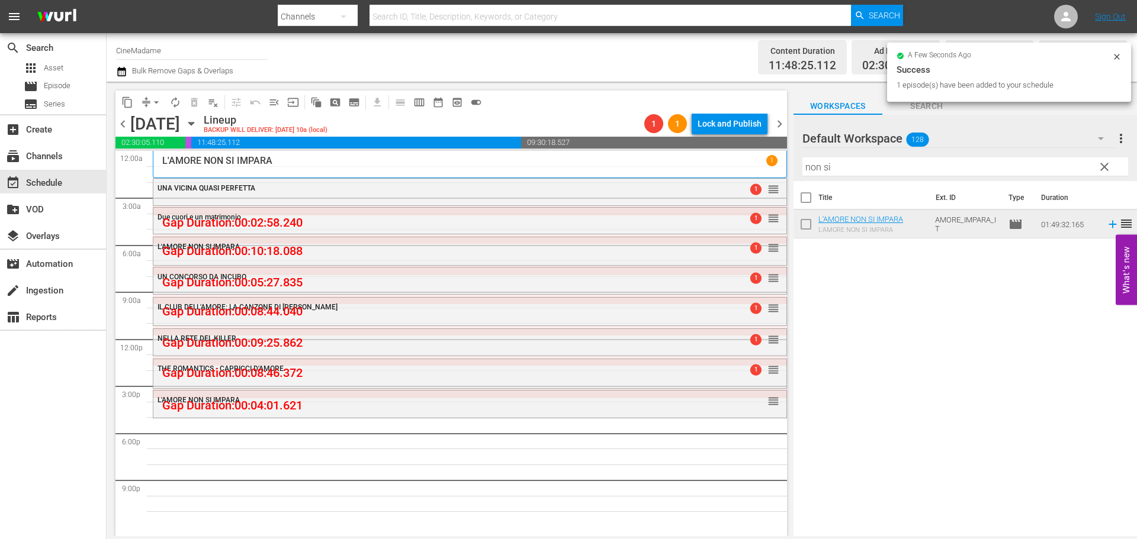
click at [847, 168] on input "non si" at bounding box center [965, 166] width 326 height 19
click at [824, 170] on input "lauren" at bounding box center [965, 166] width 326 height 19
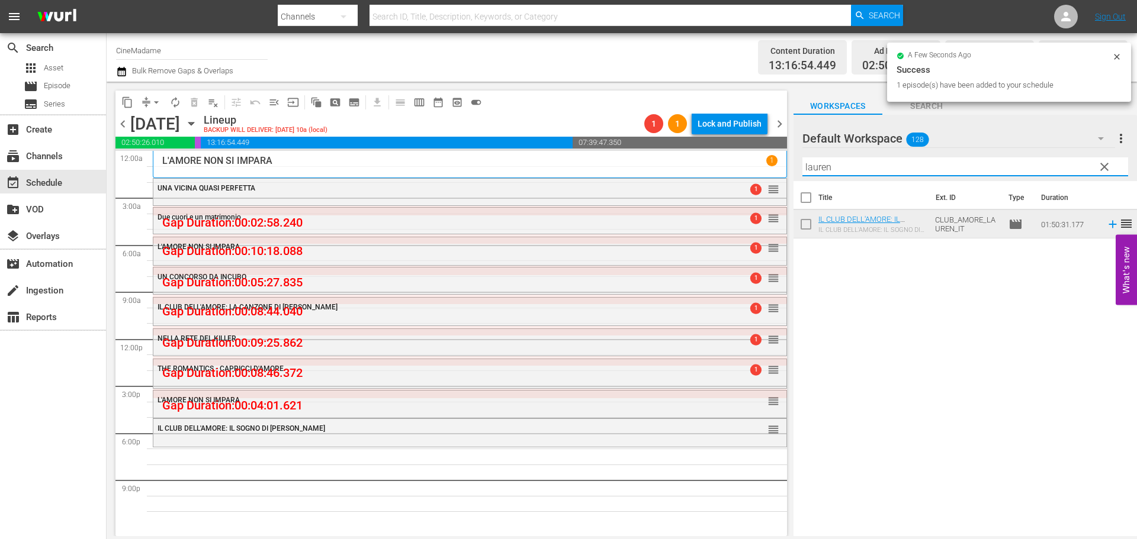
click at [824, 170] on input "lauren" at bounding box center [965, 166] width 326 height 19
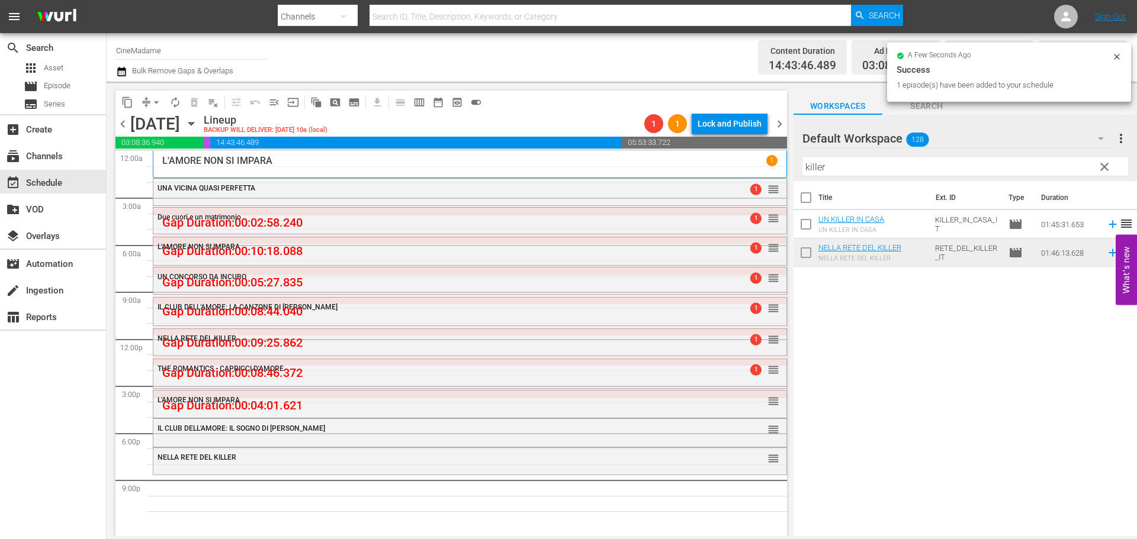
click at [891, 178] on div "Filter by Title killer" at bounding box center [965, 167] width 326 height 28
click at [893, 172] on input "killer" at bounding box center [965, 166] width 326 height 19
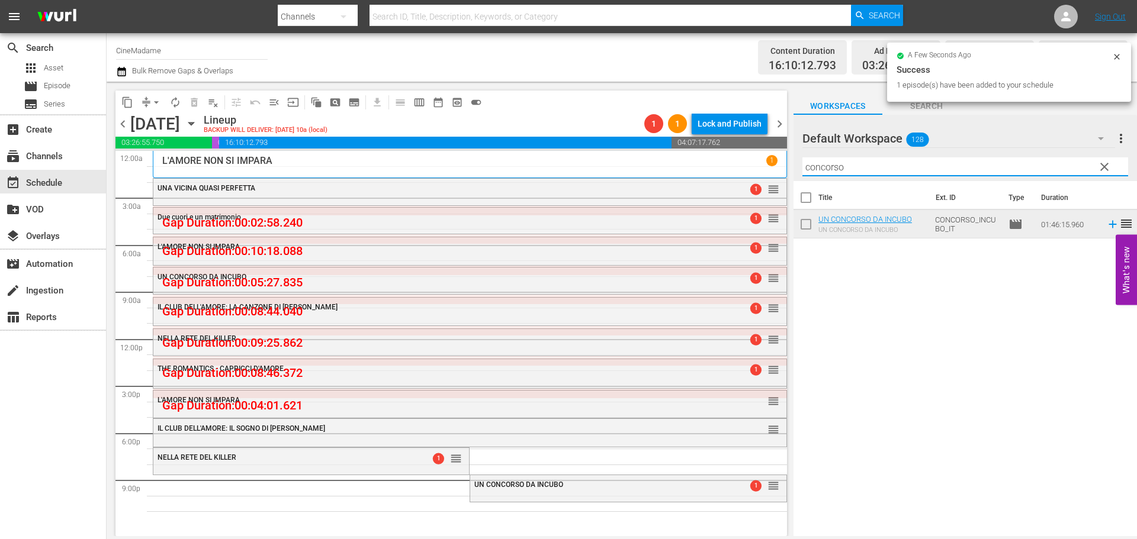
click at [847, 164] on input "concorso" at bounding box center [965, 166] width 326 height 19
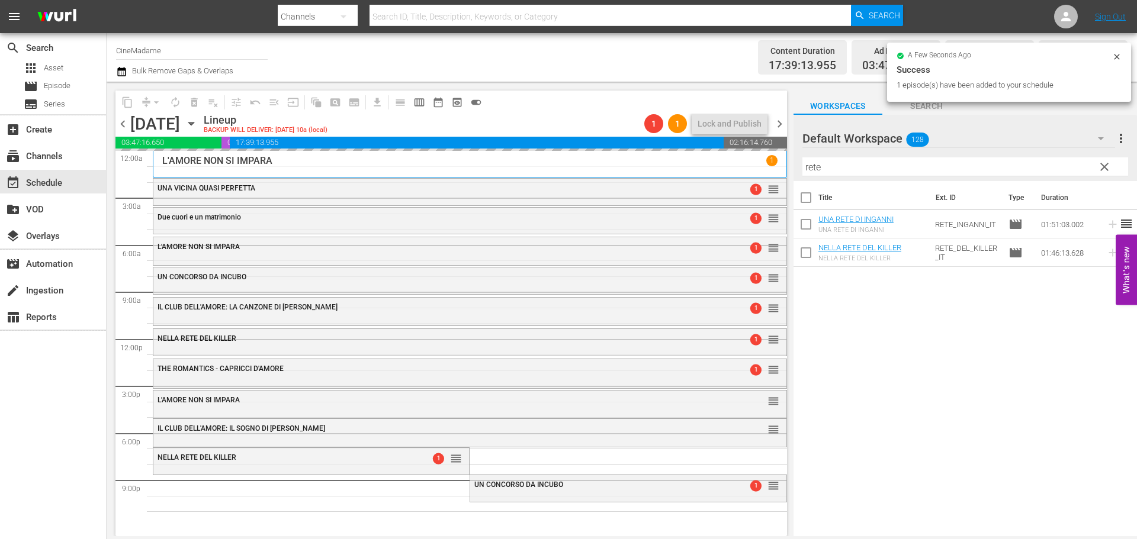
click at [873, 172] on input "rete" at bounding box center [965, 166] width 326 height 19
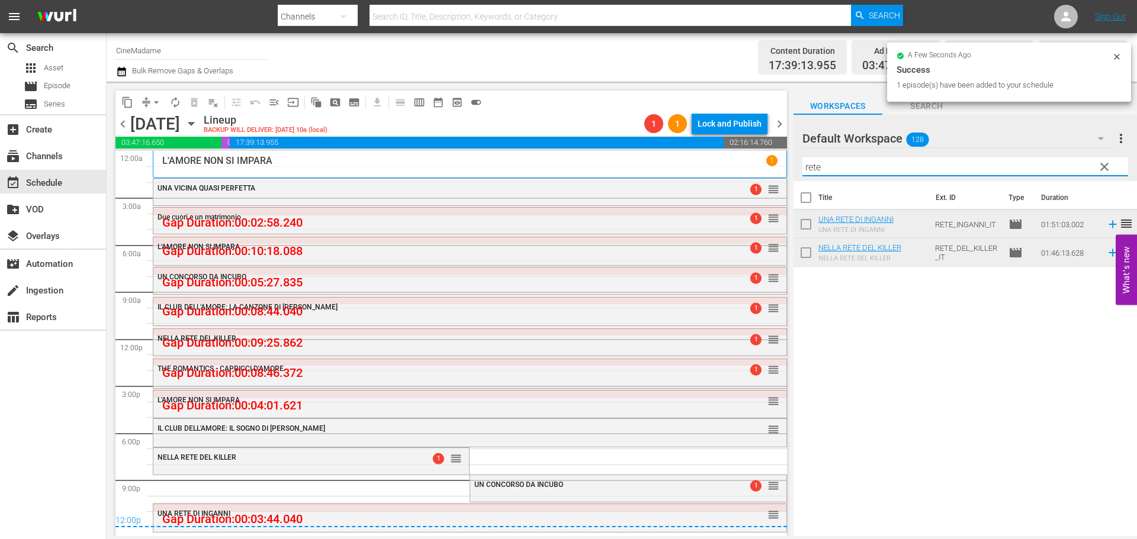
click at [873, 172] on input "rete" at bounding box center [965, 166] width 326 height 19
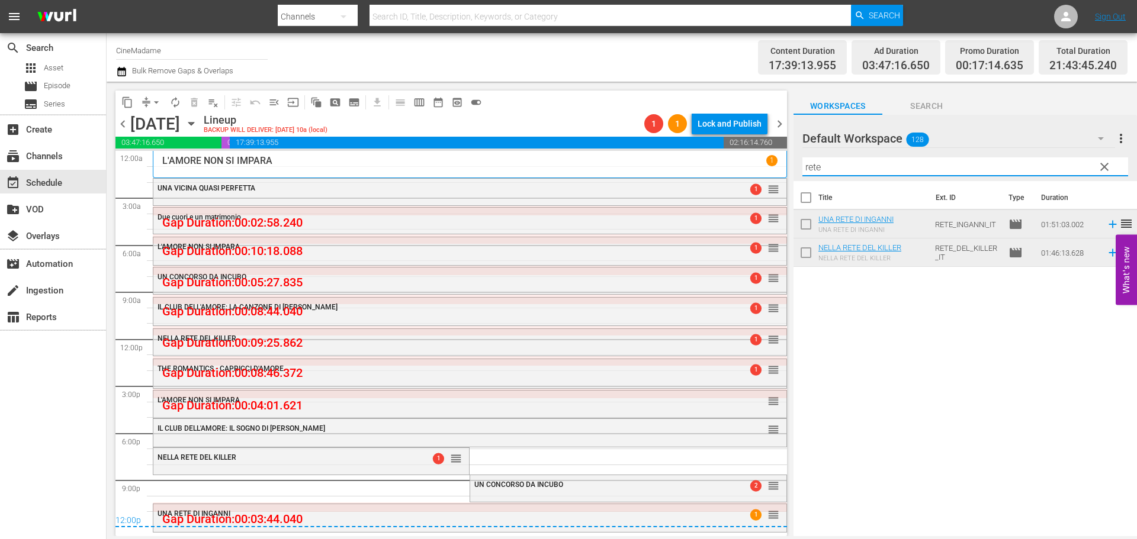
click at [153, 96] on span "arrow_drop_down" at bounding box center [156, 102] width 12 height 12
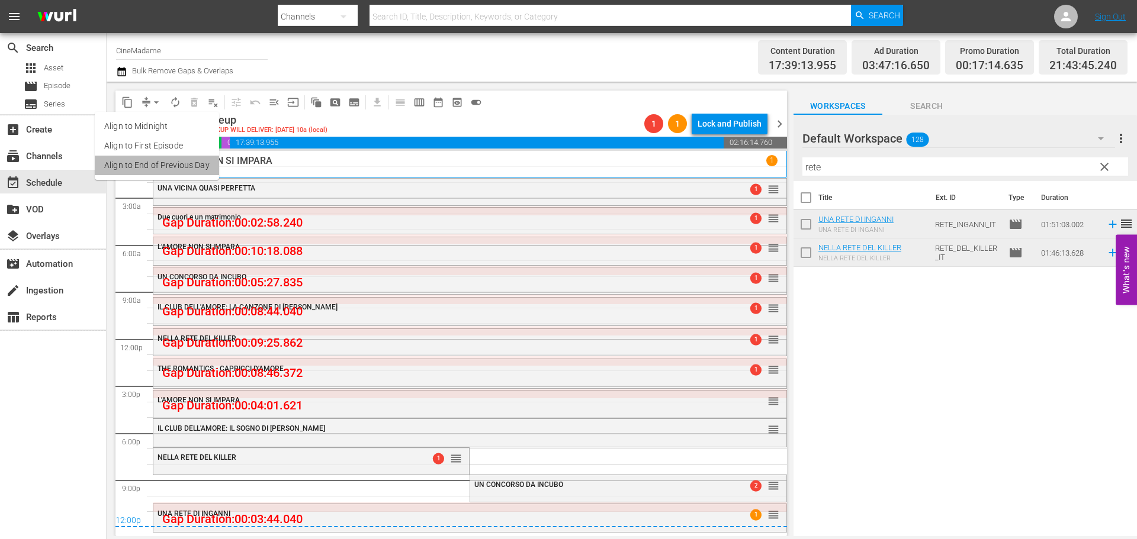
click at [171, 157] on li "Align to End of Previous Day" at bounding box center [157, 166] width 124 height 20
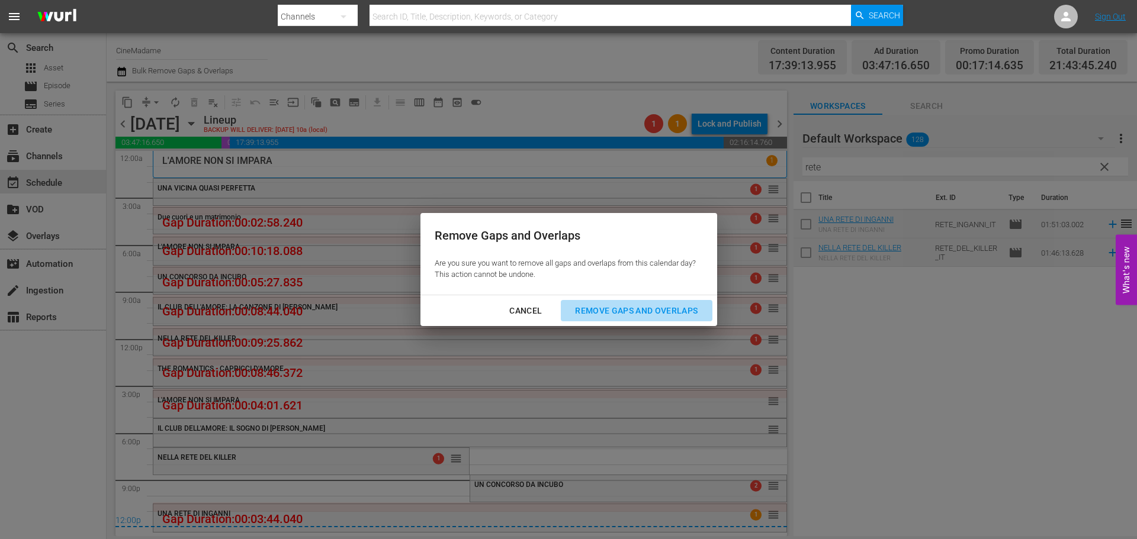
click at [639, 317] on div "Remove Gaps and Overlaps" at bounding box center [635, 311] width 141 height 15
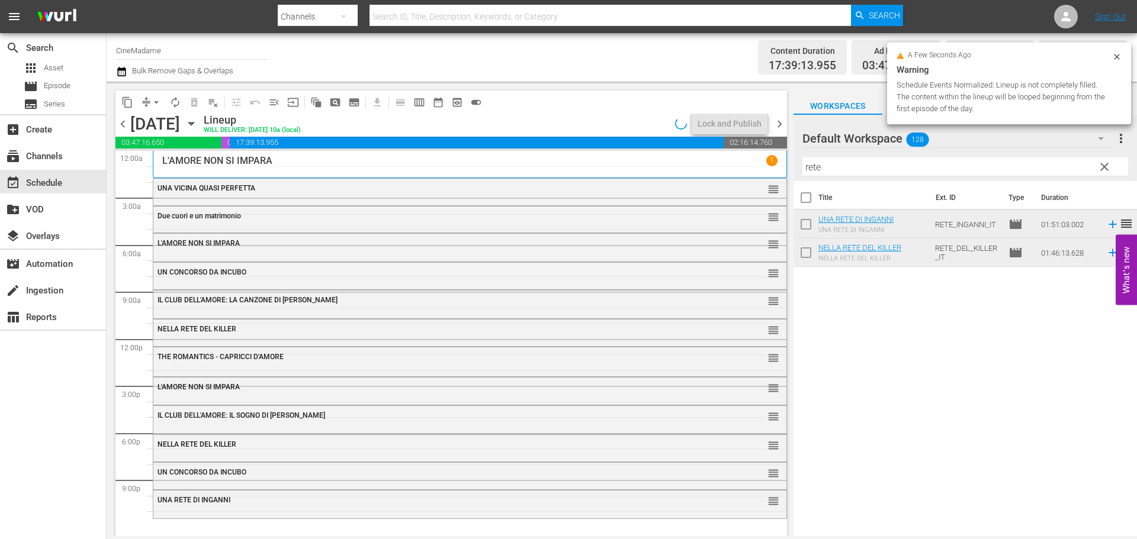
click at [420, 196] on div "UNA VICINA QUASI PERFETTA reorder" at bounding box center [469, 189] width 633 height 20
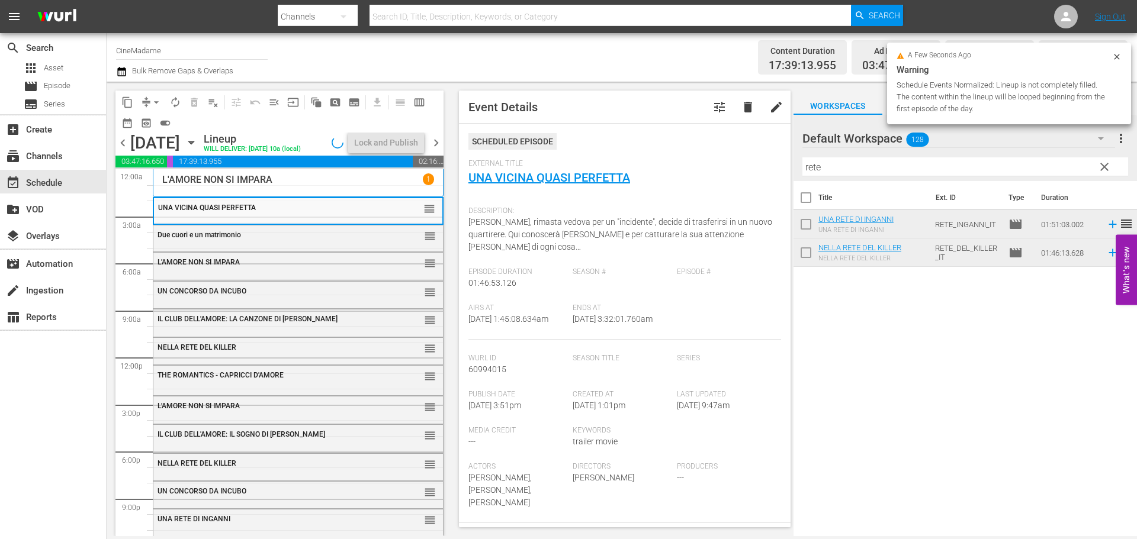
scroll to position [296, 0]
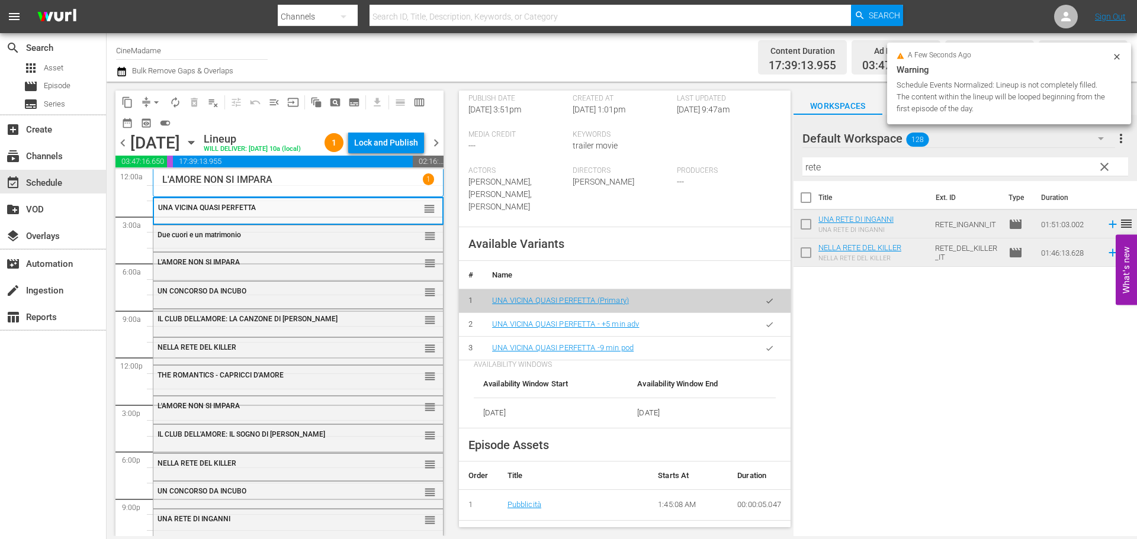
click at [765, 344] on icon "button" at bounding box center [769, 348] width 9 height 9
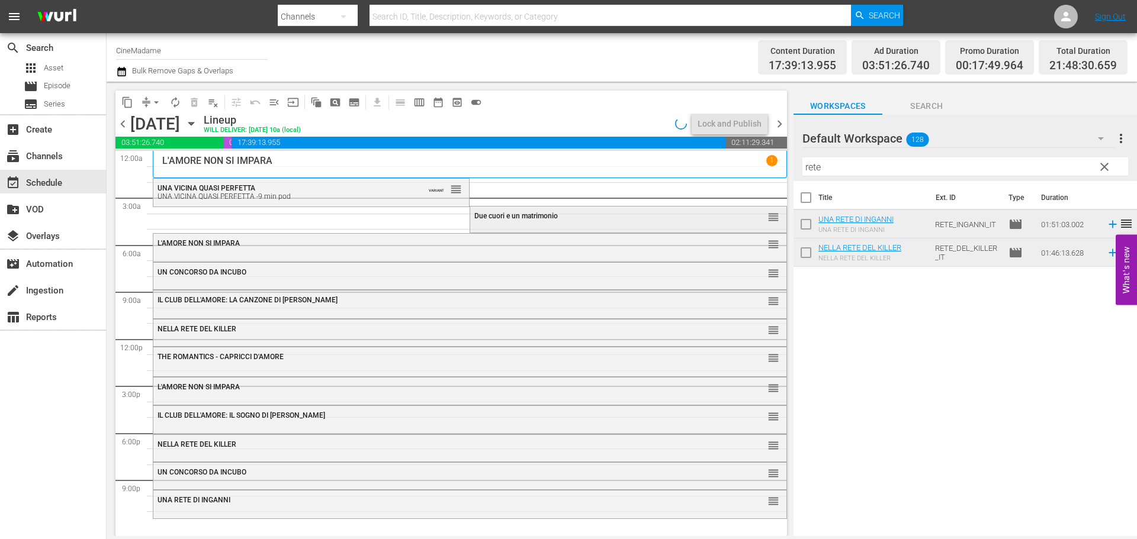
click at [530, 216] on span "Due cuori e un matrimonio" at bounding box center [515, 216] width 83 height 8
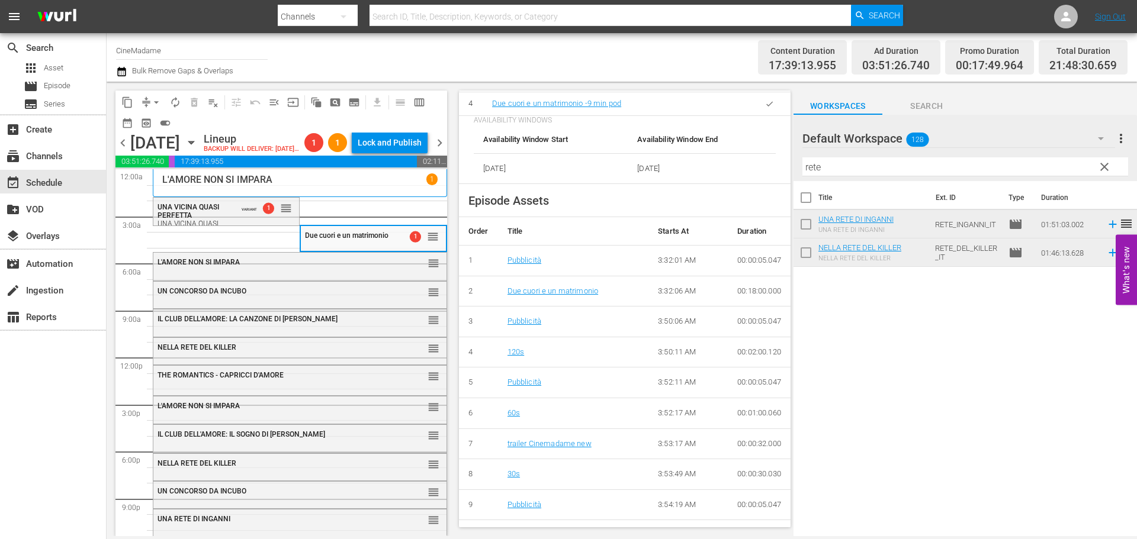
scroll to position [474, 0]
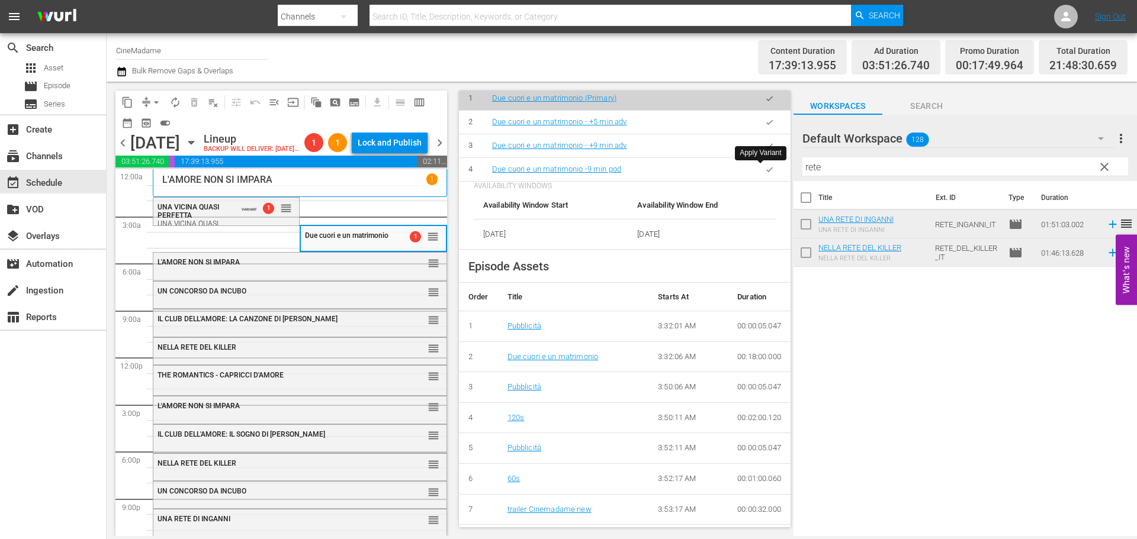
click at [767, 169] on button "button" at bounding box center [769, 169] width 23 height 23
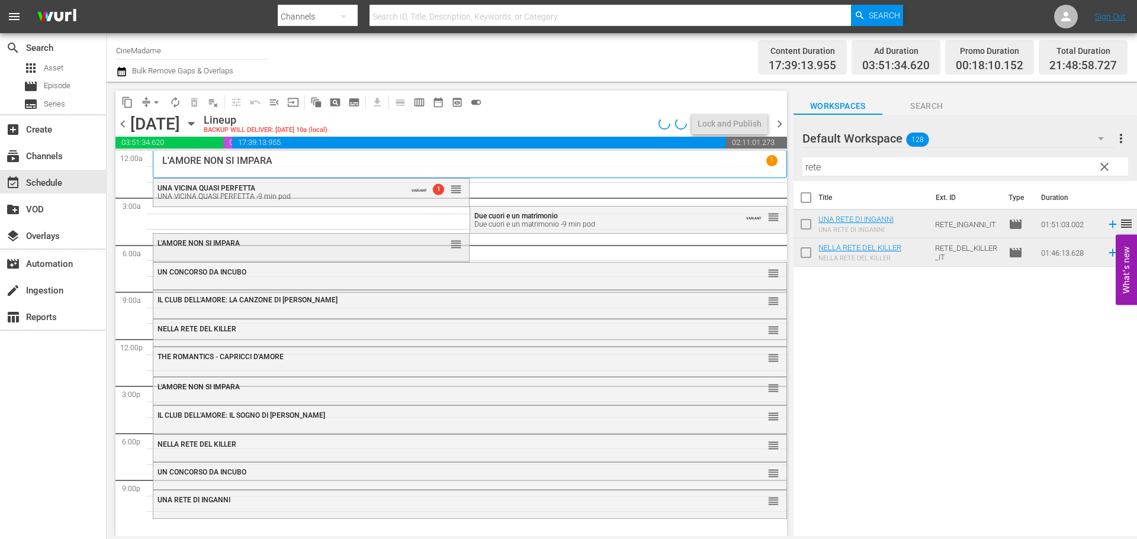
click at [346, 253] on div "L'AMORE NON SI IMPARA reorder" at bounding box center [311, 244] width 316 height 20
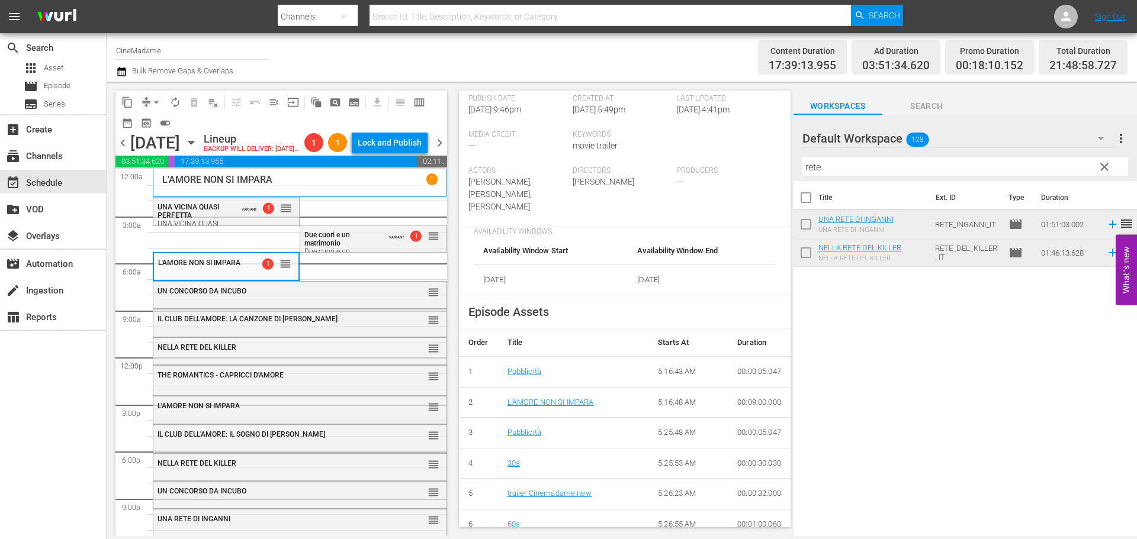
scroll to position [414, 0]
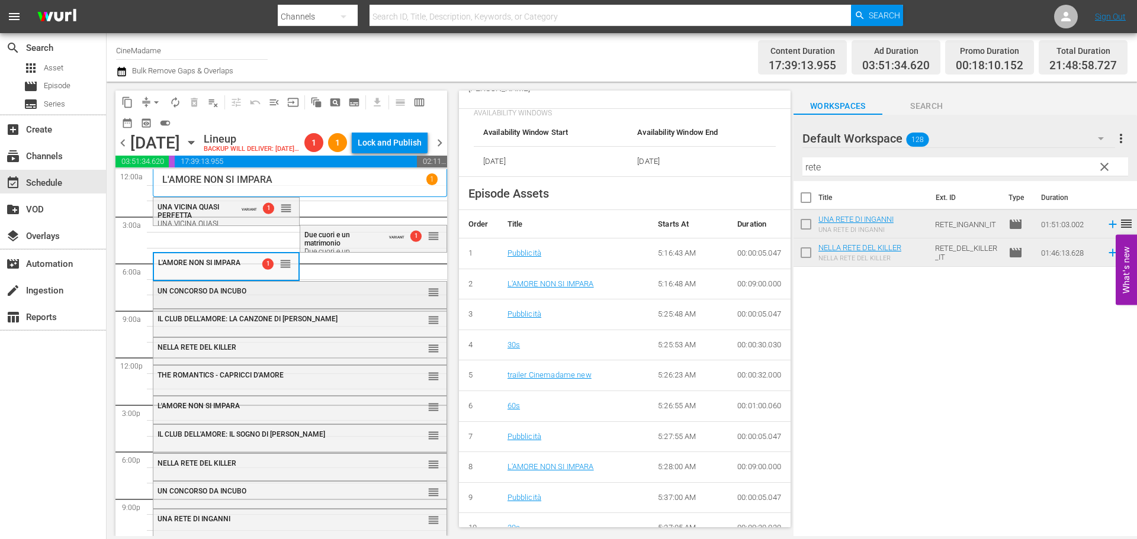
click at [243, 302] on div "UN CONCORSO DA INCUBO reorder" at bounding box center [299, 292] width 293 height 20
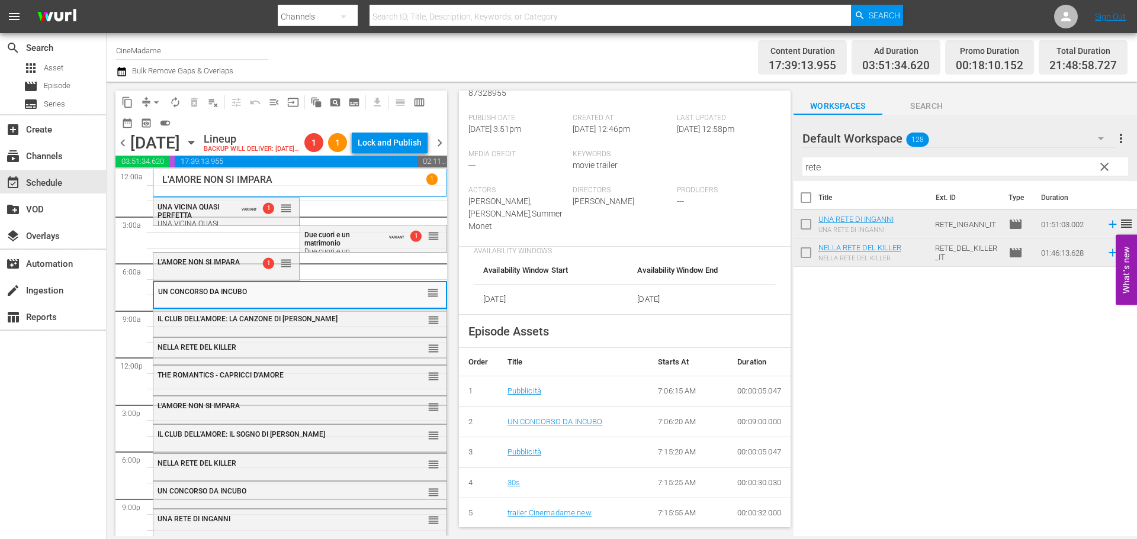
scroll to position [296, 0]
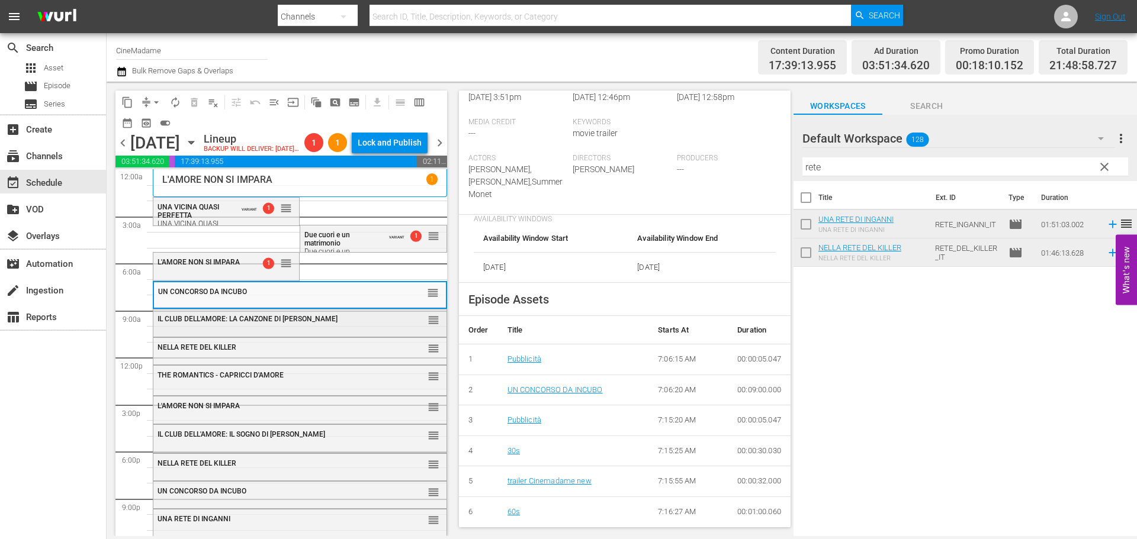
click at [390, 330] on div "IL CLUB DELL'AMORE: LA CANZONE DI TARA reorder" at bounding box center [299, 320] width 293 height 20
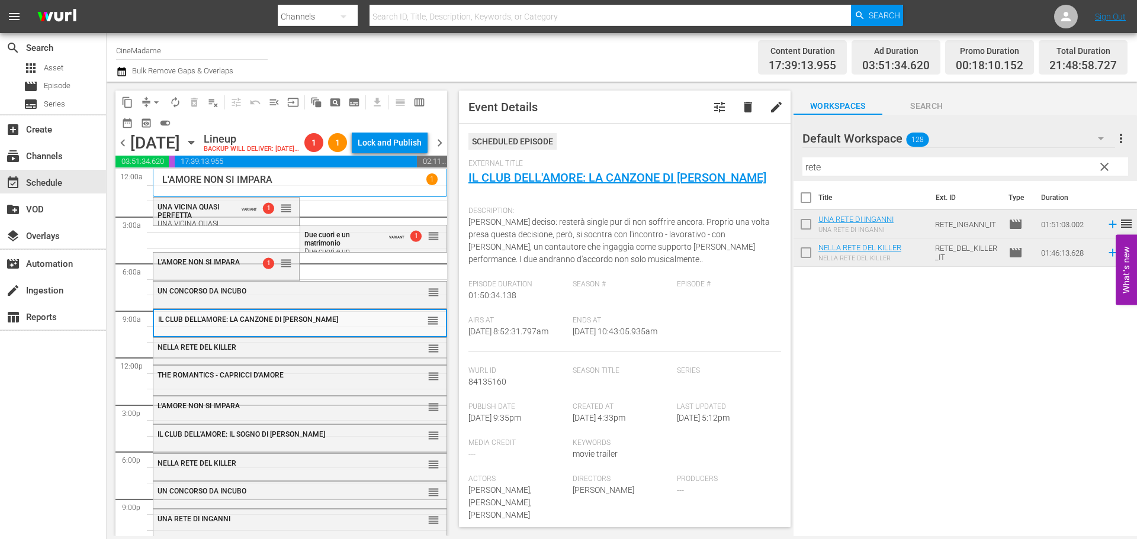
scroll to position [237, 0]
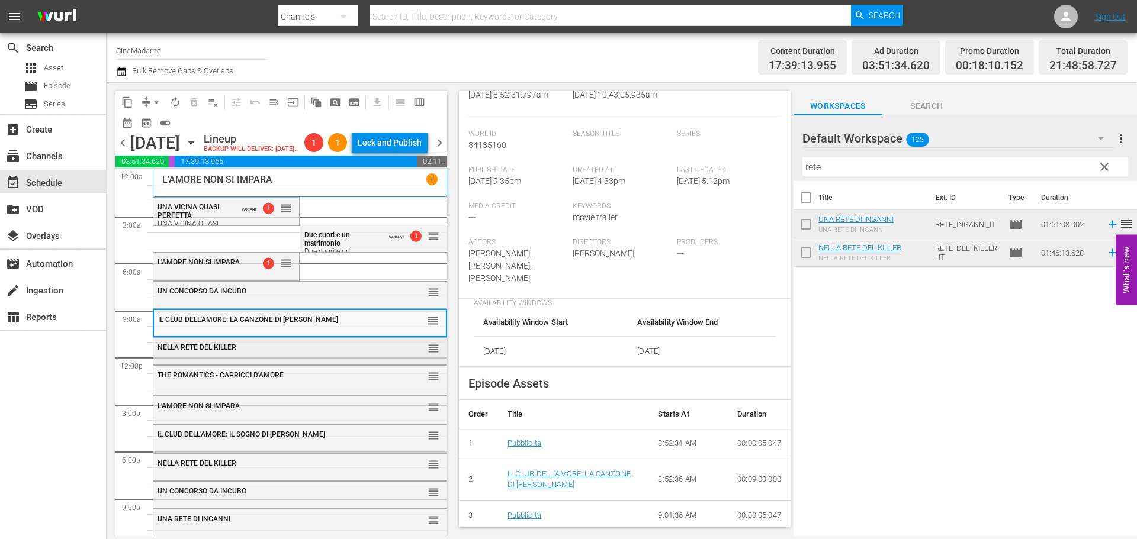
click at [306, 352] on div "NELLA RETE DEL KILLER" at bounding box center [270, 347] width 226 height 8
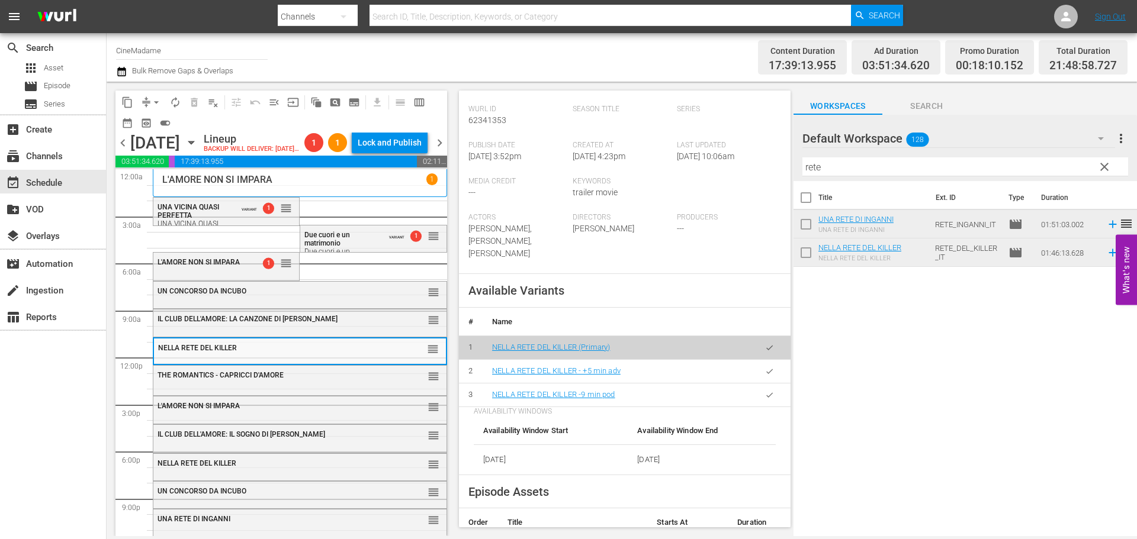
scroll to position [296, 0]
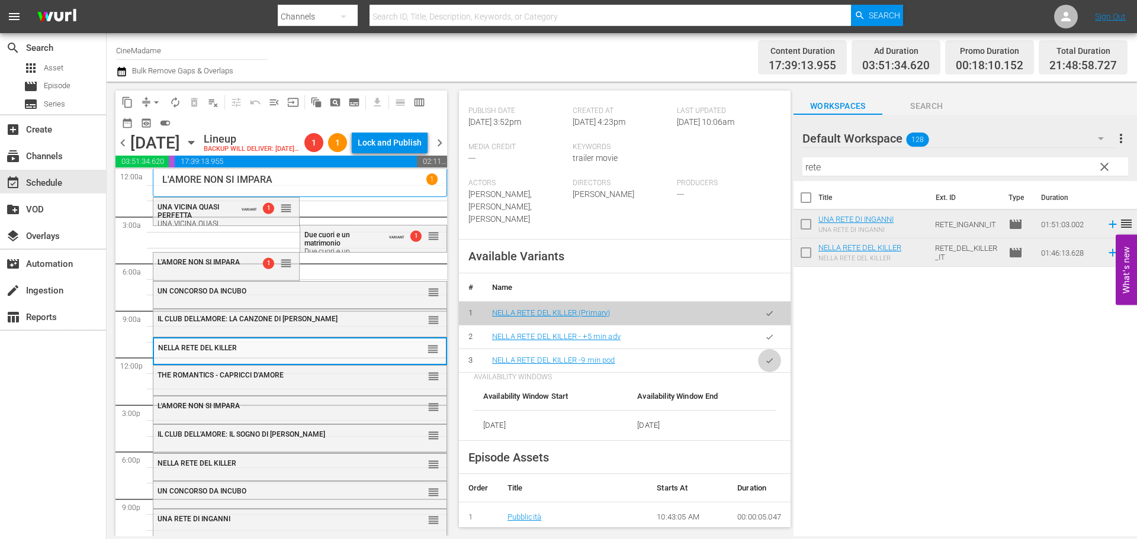
click at [765, 365] on icon "button" at bounding box center [769, 360] width 9 height 9
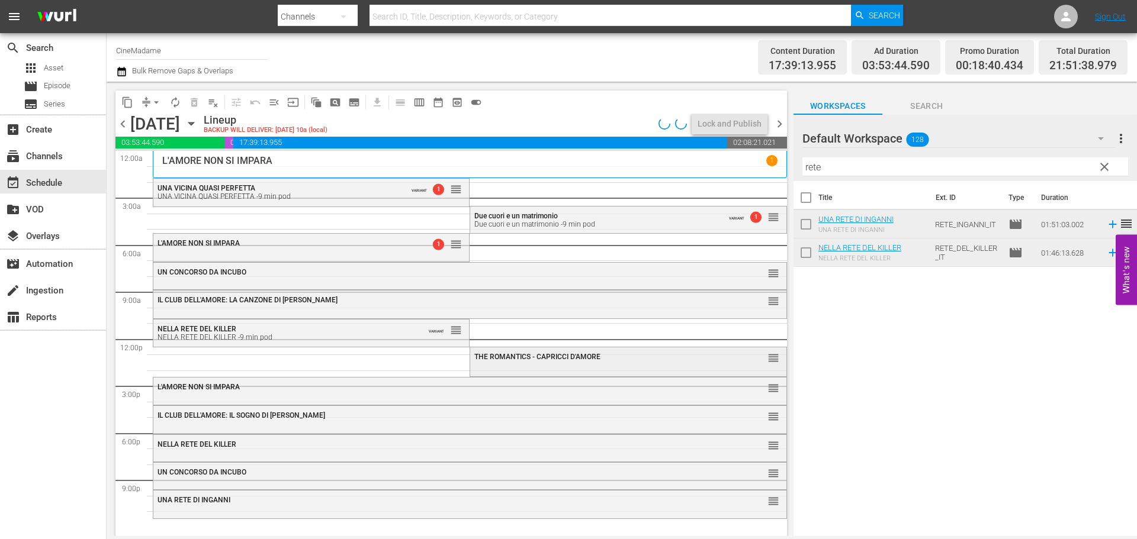
click at [556, 356] on span "THE ROMANTICS - CAPRICCI D'AMORE" at bounding box center [537, 357] width 126 height 8
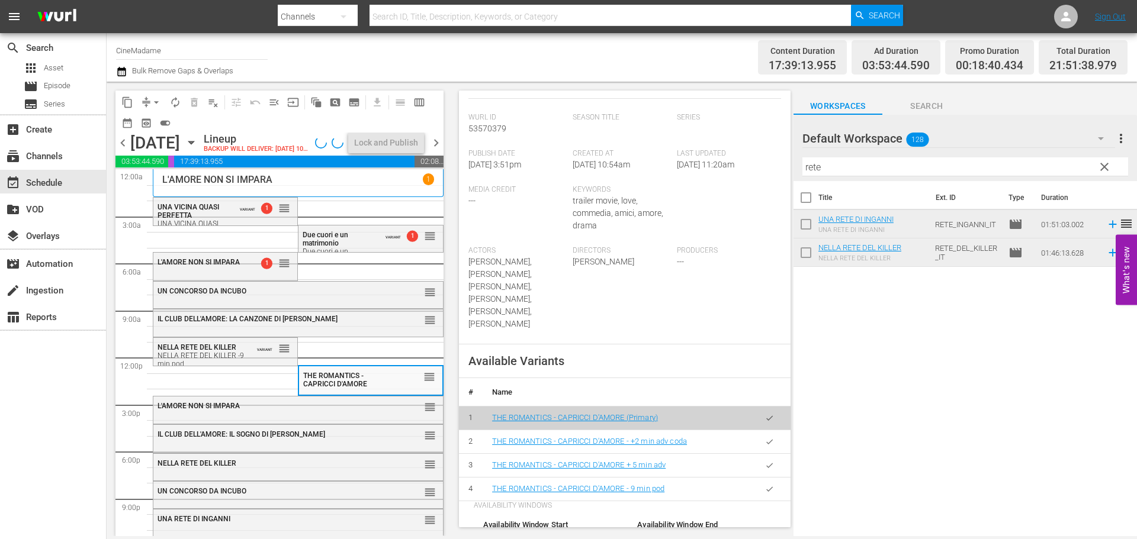
scroll to position [355, 0]
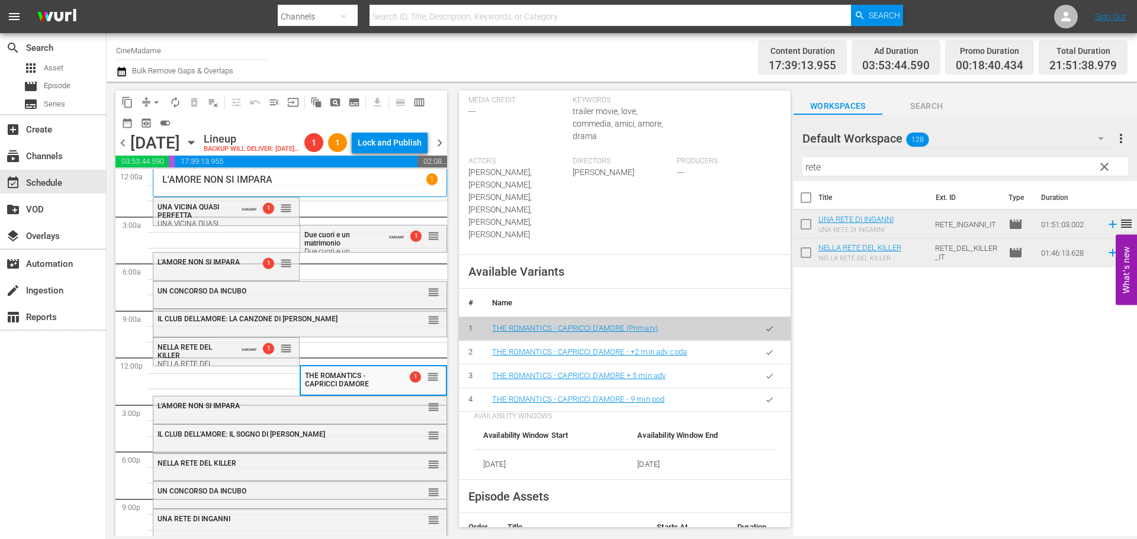
click at [758, 388] on button "button" at bounding box center [769, 399] width 23 height 23
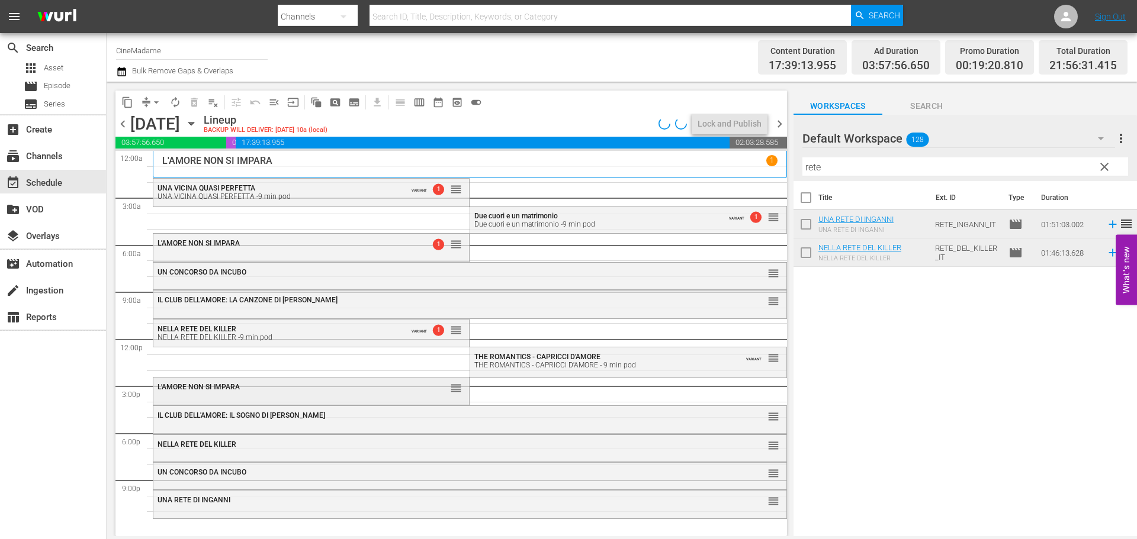
click at [284, 388] on div "L'AMORE NON SI IMPARA" at bounding box center [281, 387] width 249 height 8
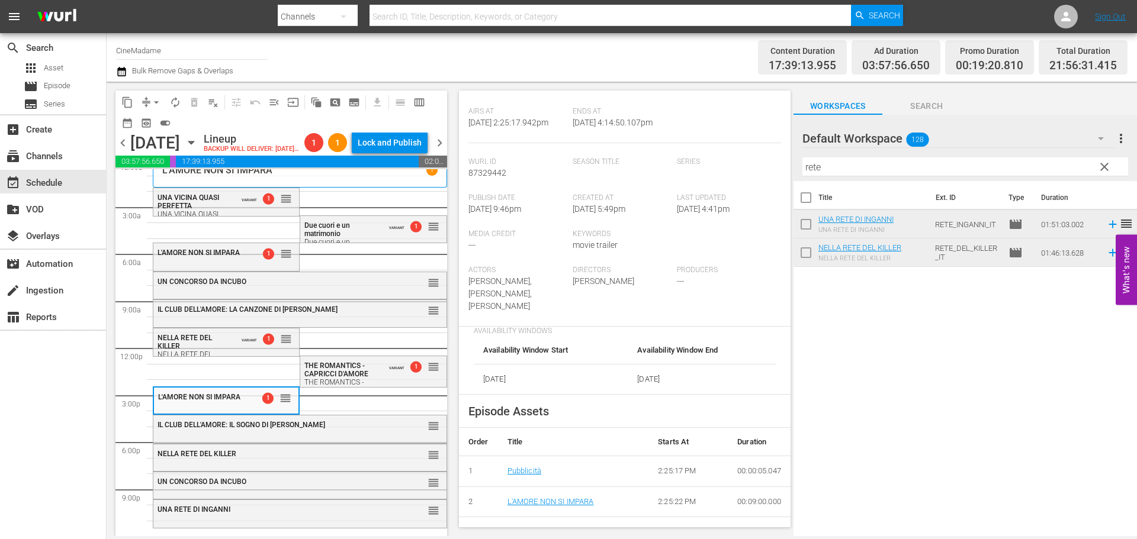
scroll to position [30, 0]
click at [310, 435] on div "IL CLUB DELL'AMORE: IL SOGNO DI LAUREN reorder" at bounding box center [299, 426] width 293 height 20
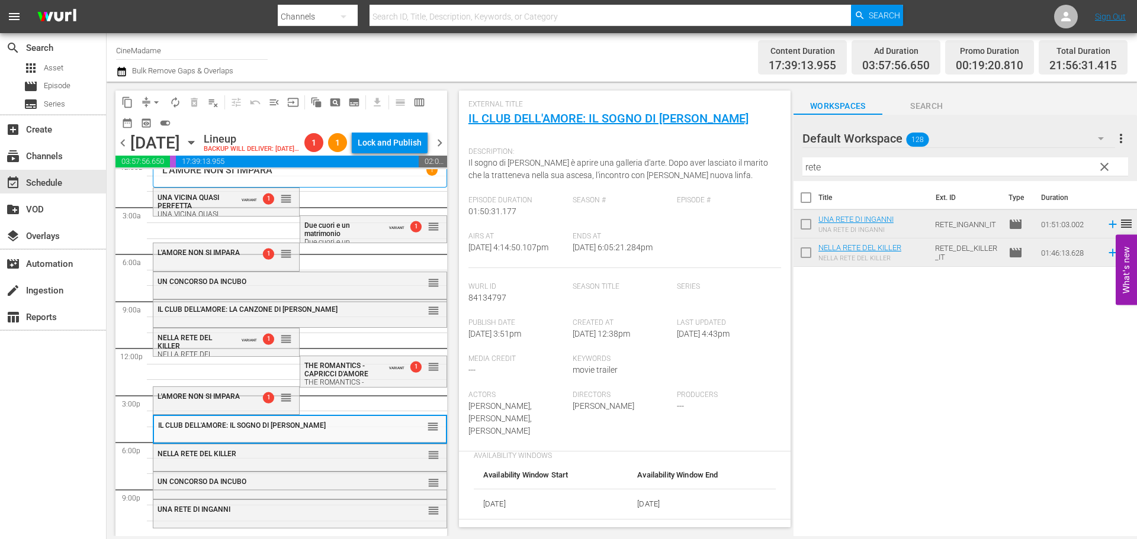
scroll to position [237, 0]
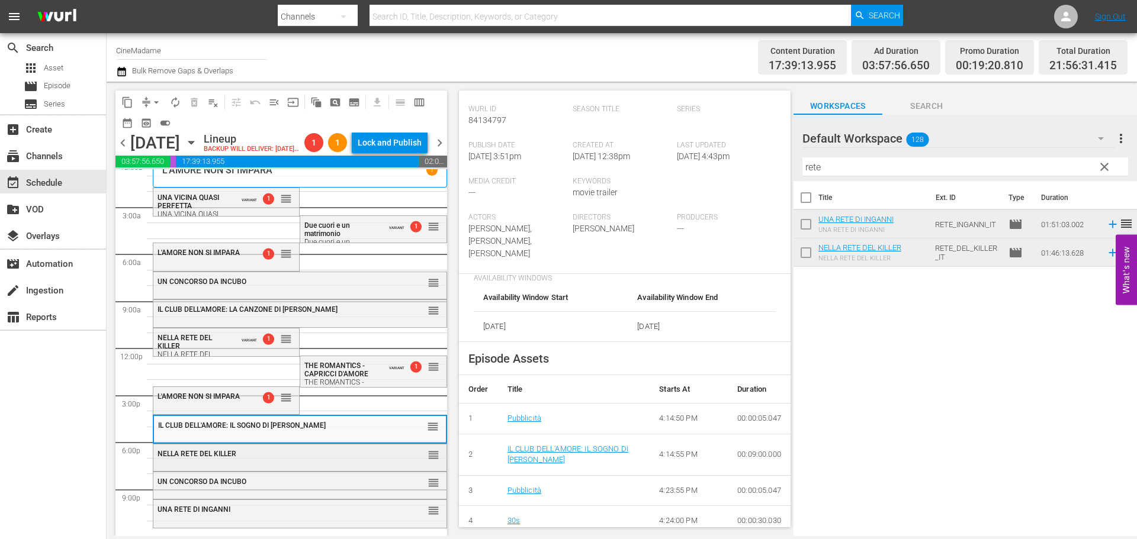
click at [366, 455] on div "NELLA RETE DEL KILLER" at bounding box center [270, 454] width 226 height 8
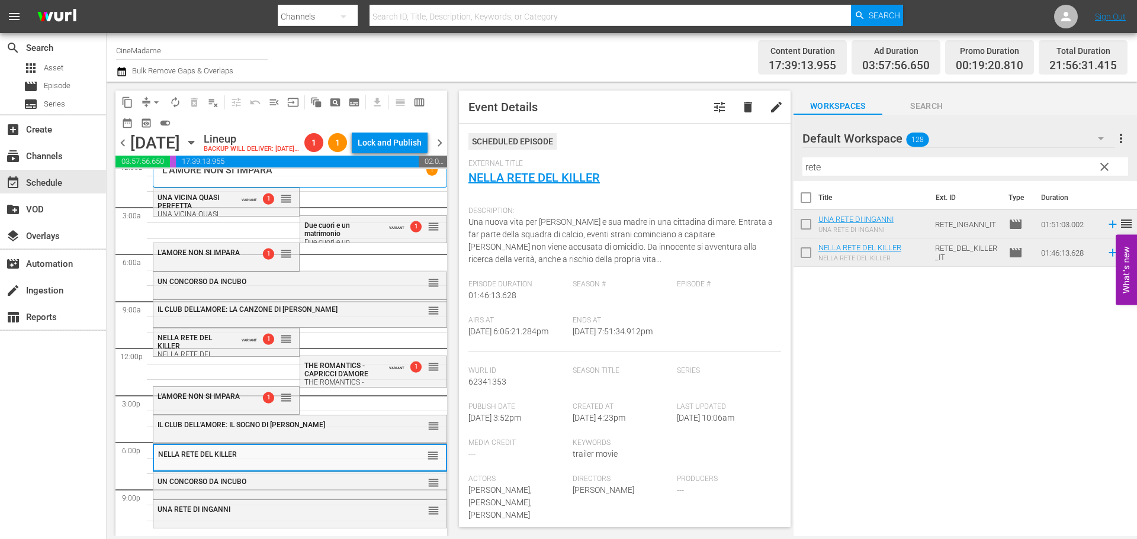
scroll to position [355, 0]
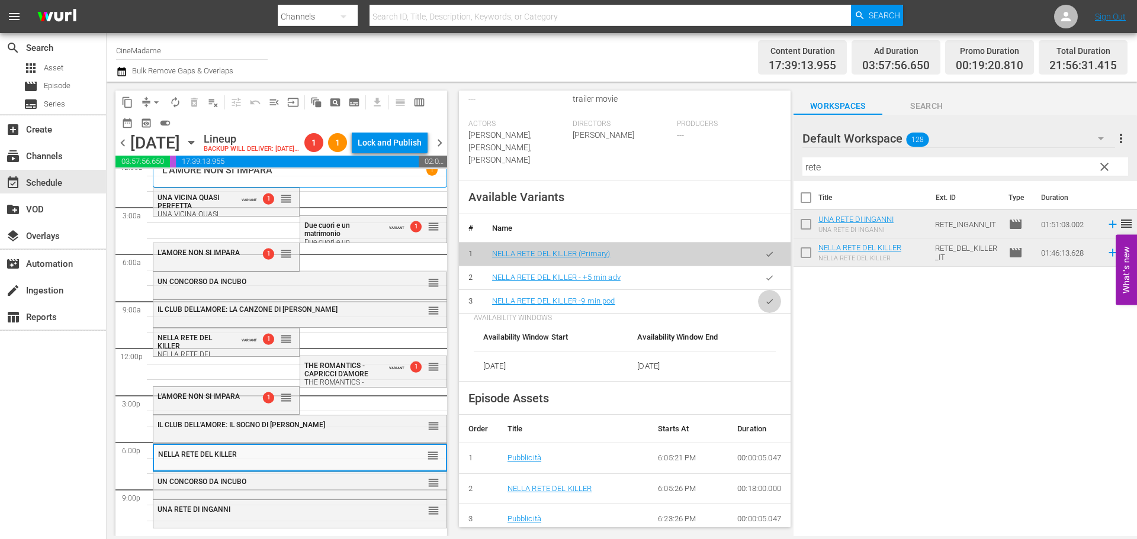
click at [758, 290] on button "button" at bounding box center [769, 301] width 23 height 23
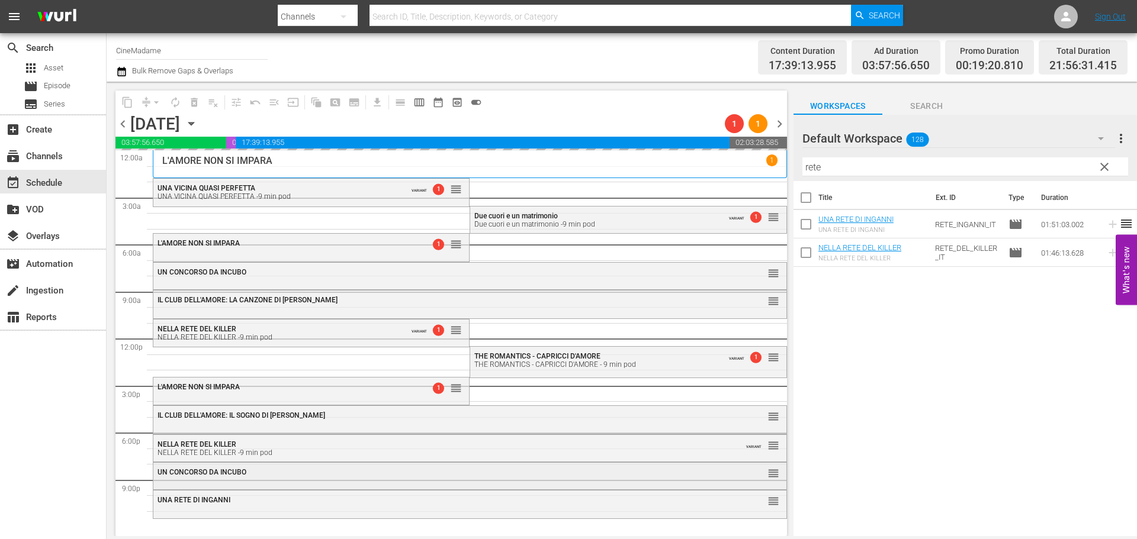
scroll to position [0, 0]
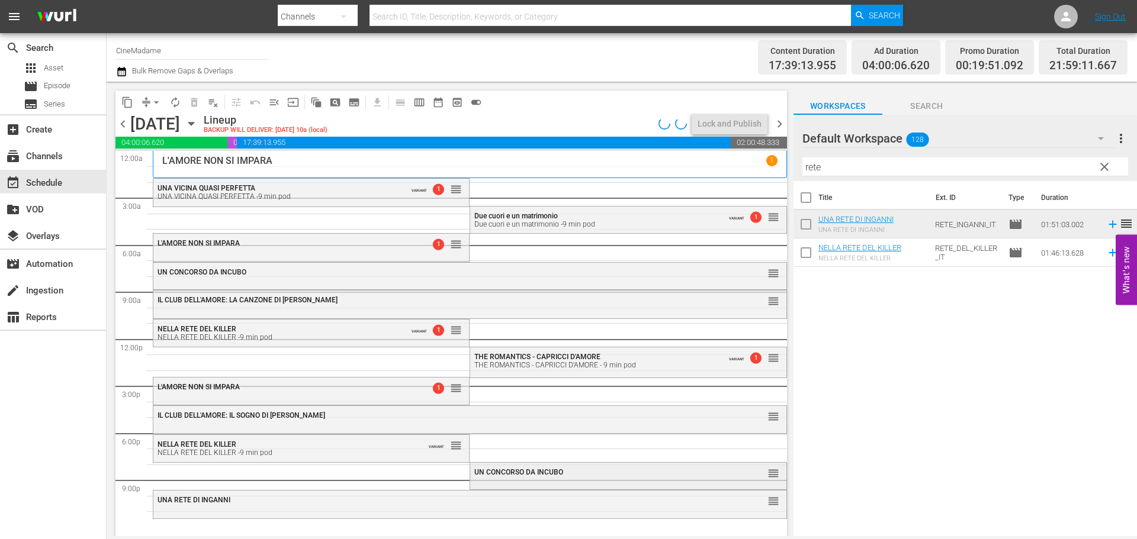
click at [539, 472] on span "UN CONCORSO DA INCUBO" at bounding box center [518, 472] width 89 height 8
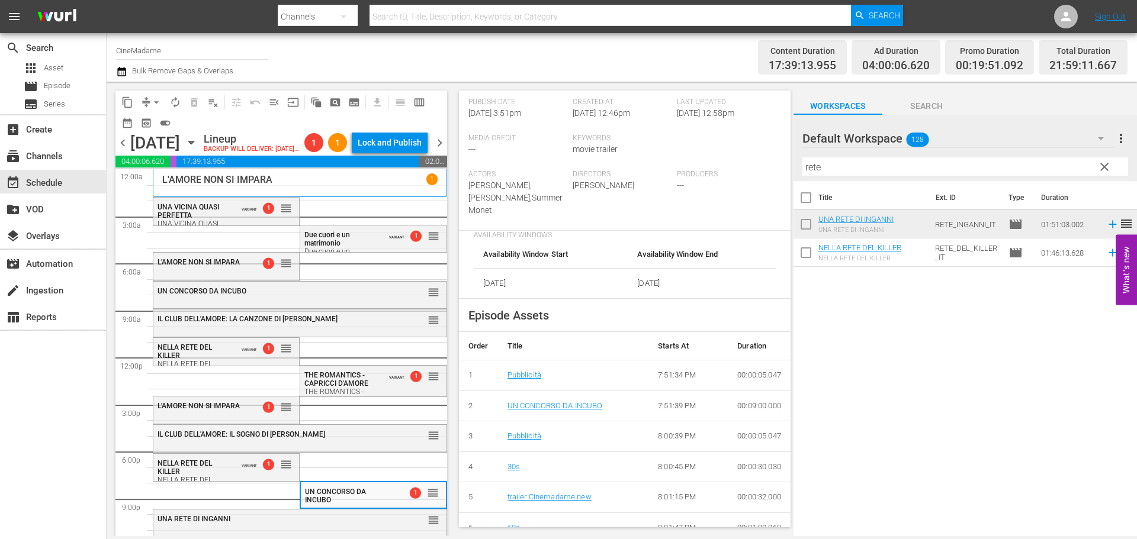
scroll to position [296, 0]
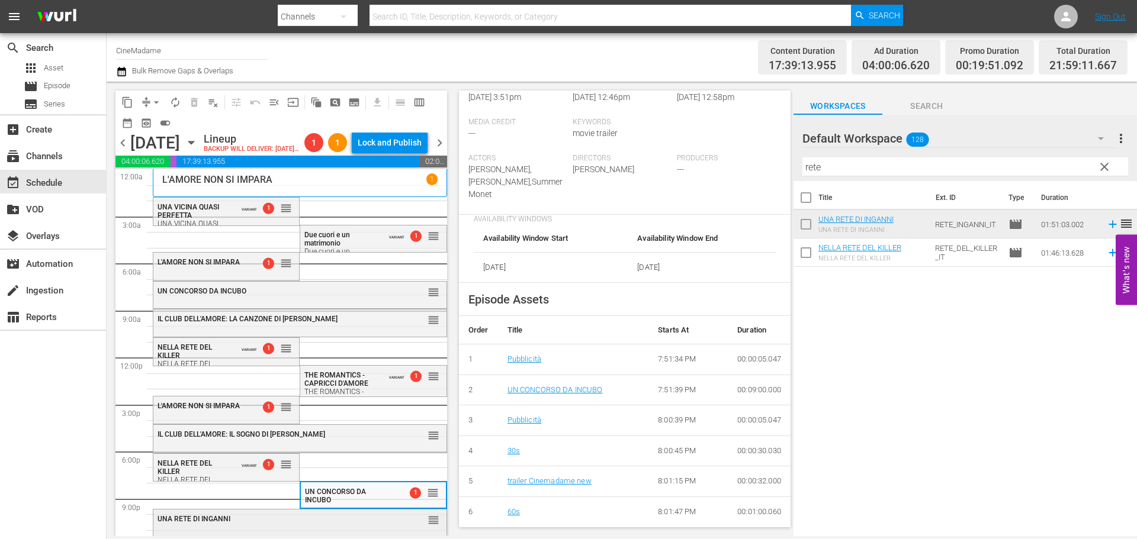
click at [414, 530] on div "UNA RETE DI INGANNI reorder" at bounding box center [299, 520] width 293 height 20
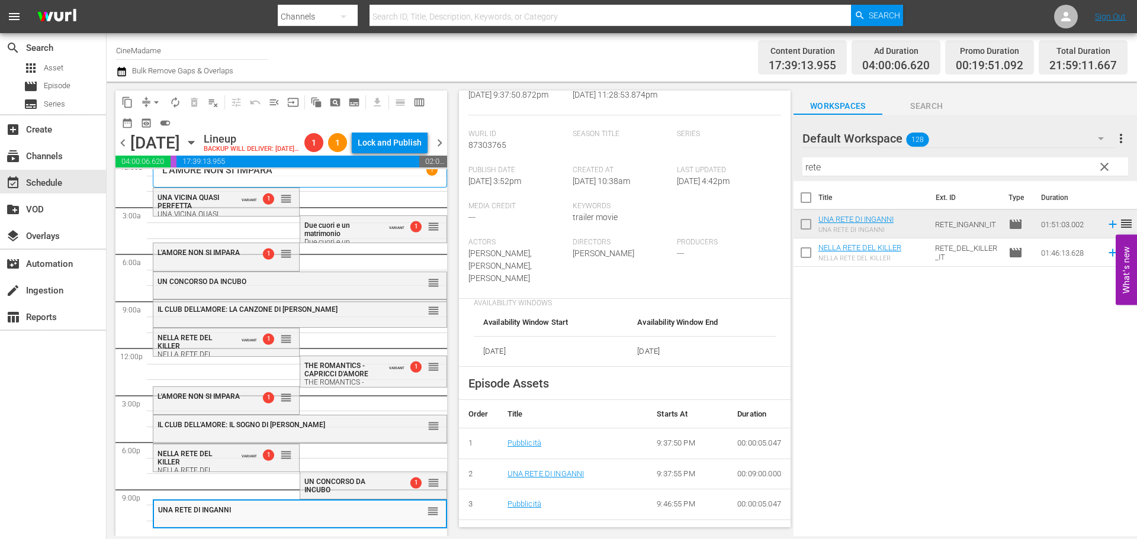
scroll to position [30, 0]
click at [153, 99] on span "arrow_drop_down" at bounding box center [156, 102] width 12 height 12
click at [186, 167] on li "Align to End of Previous Day" at bounding box center [157, 166] width 124 height 20
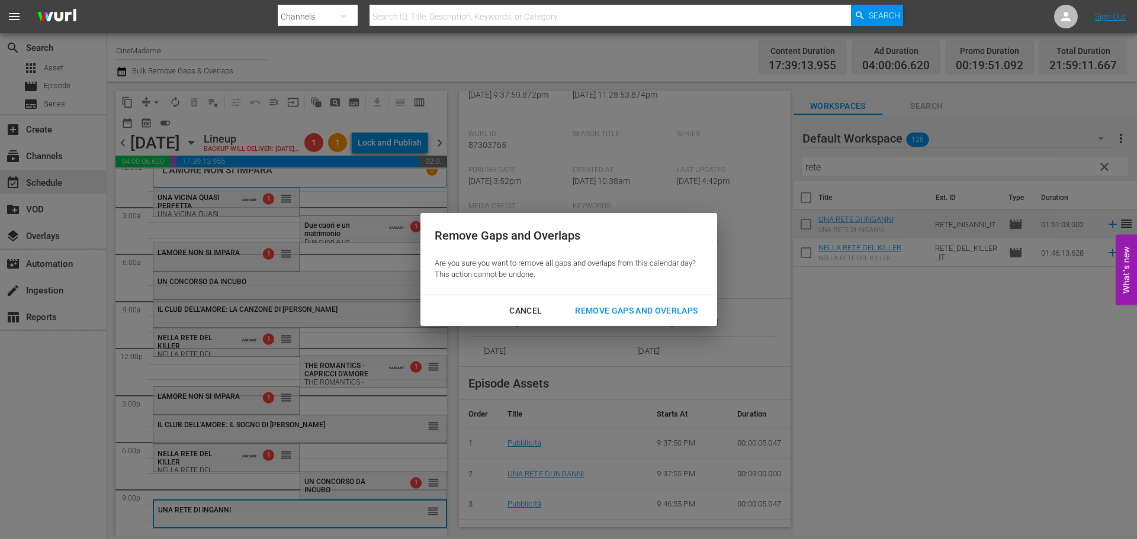
click at [641, 311] on div "Remove Gaps and Overlaps" at bounding box center [635, 311] width 141 height 15
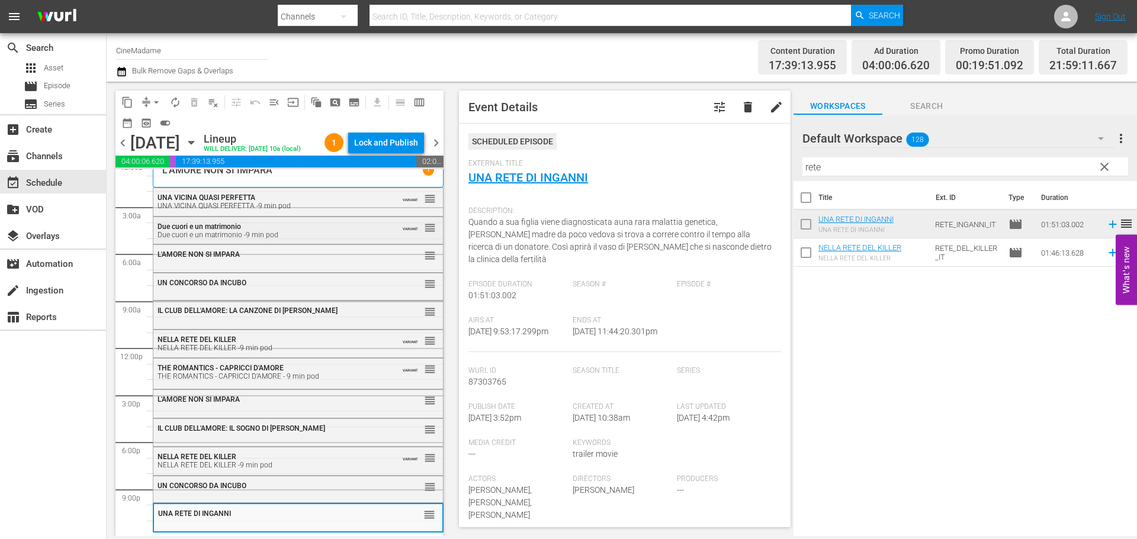
scroll to position [0, 0]
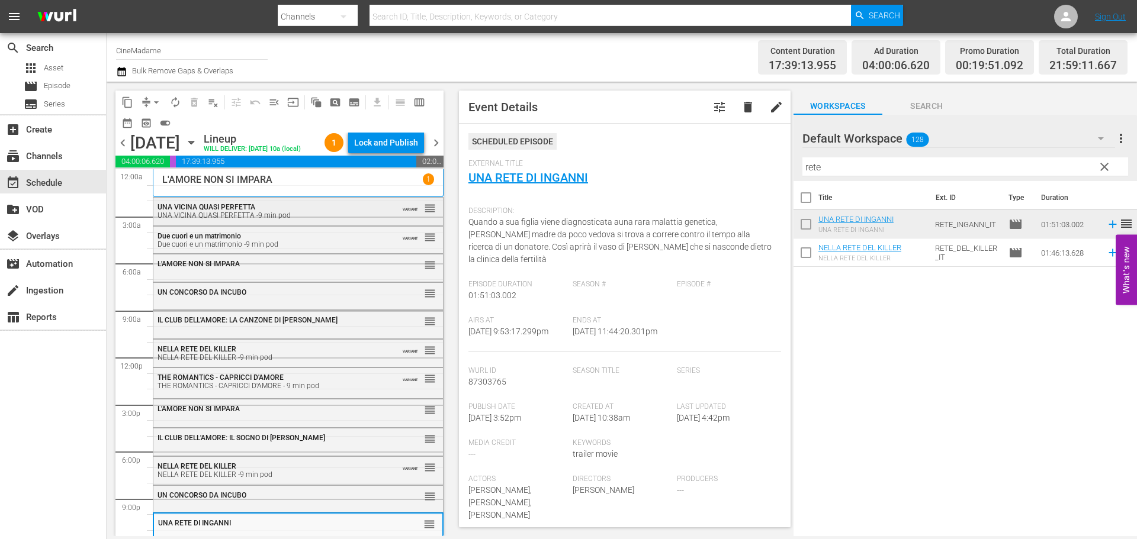
click at [310, 220] on div "UNA VICINA QUASI PERFETTA UNA VICINA QUASI PERFETTA -9 min pod" at bounding box center [268, 211] width 223 height 17
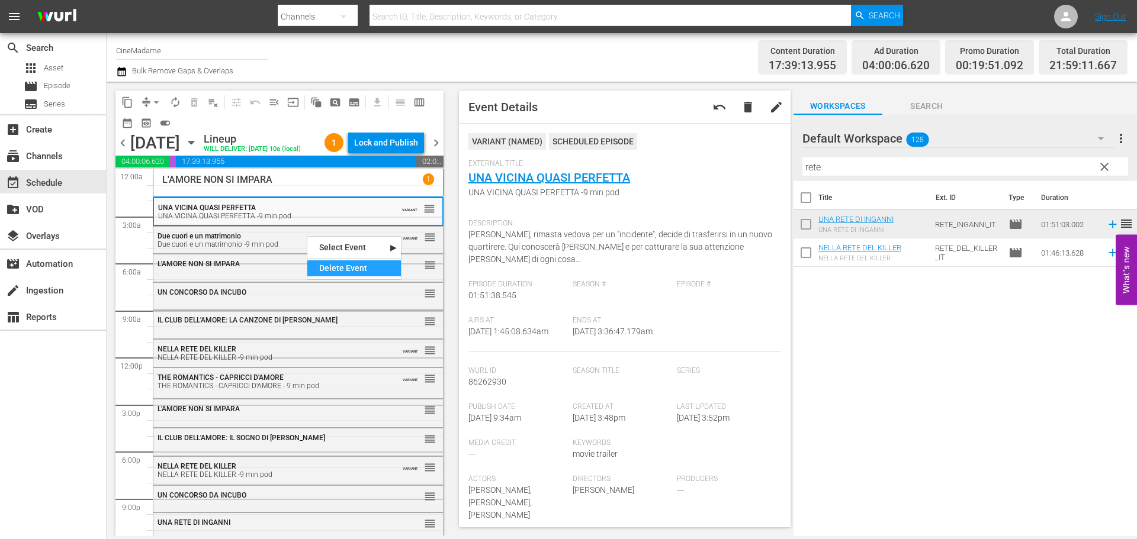
click at [362, 274] on div "Delete Event" at bounding box center [354, 268] width 94 height 16
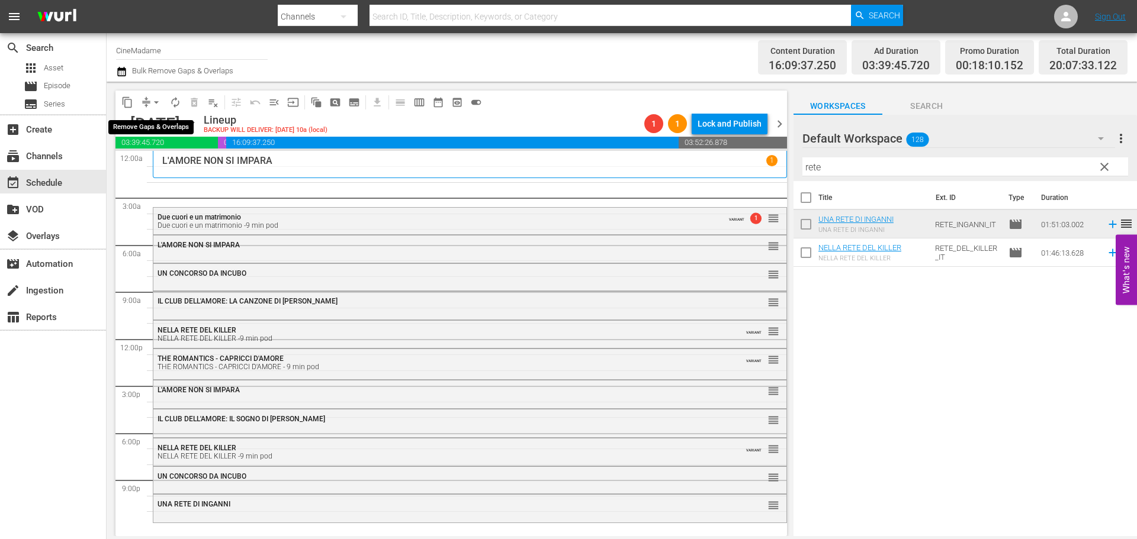
click at [151, 94] on div "arrow_drop_down" at bounding box center [156, 102] width 19 height 19
click at [151, 105] on span "arrow_drop_down" at bounding box center [156, 102] width 12 height 12
click at [192, 169] on li "Align to End of Previous Day" at bounding box center [157, 166] width 124 height 20
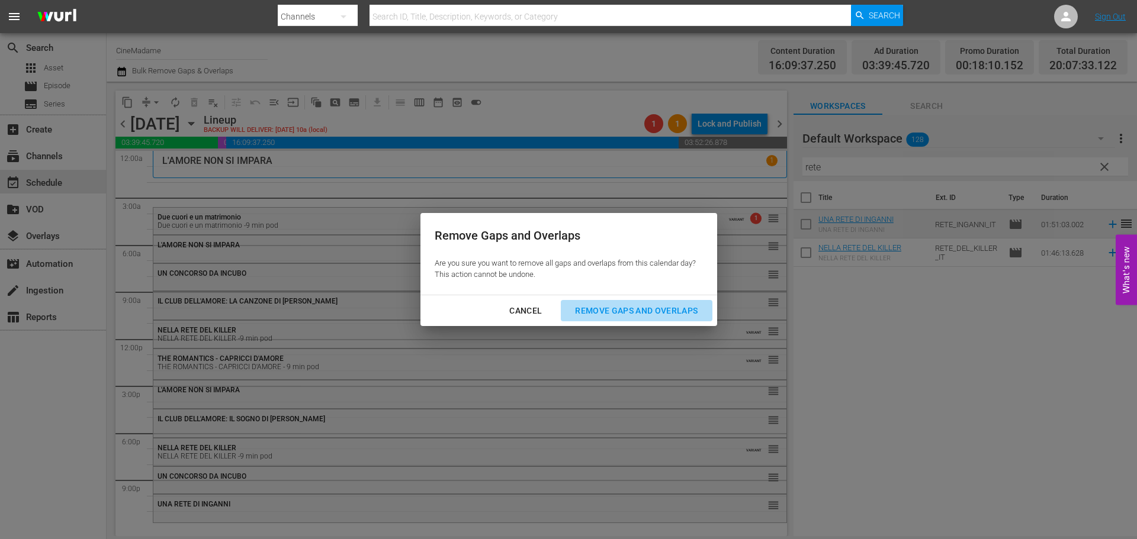
click at [636, 308] on div "Remove Gaps and Overlaps" at bounding box center [635, 311] width 141 height 15
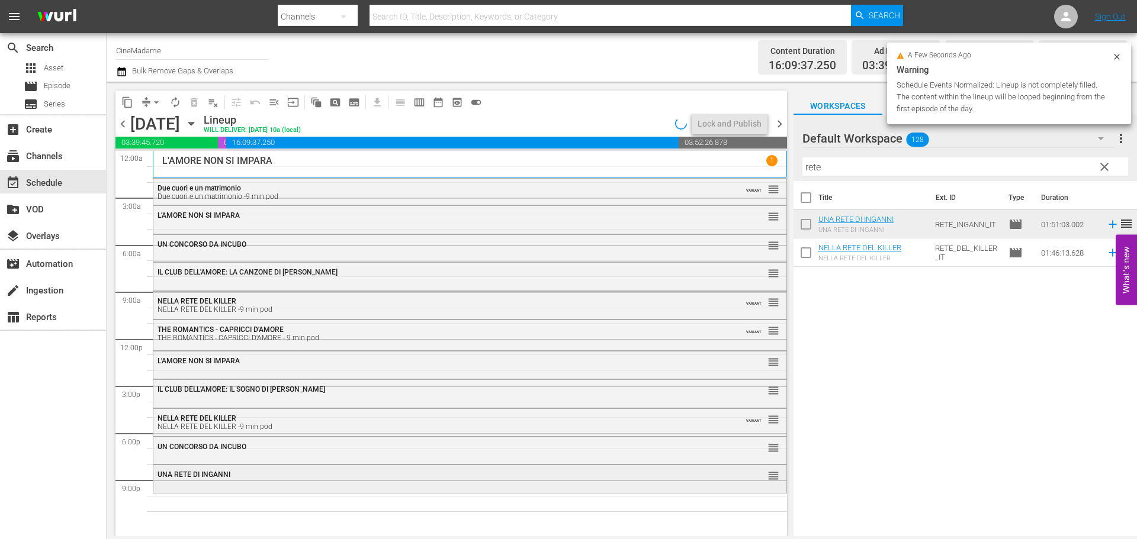
click at [313, 475] on div "UNA RETE DI INGANNI" at bounding box center [437, 475] width 560 height 8
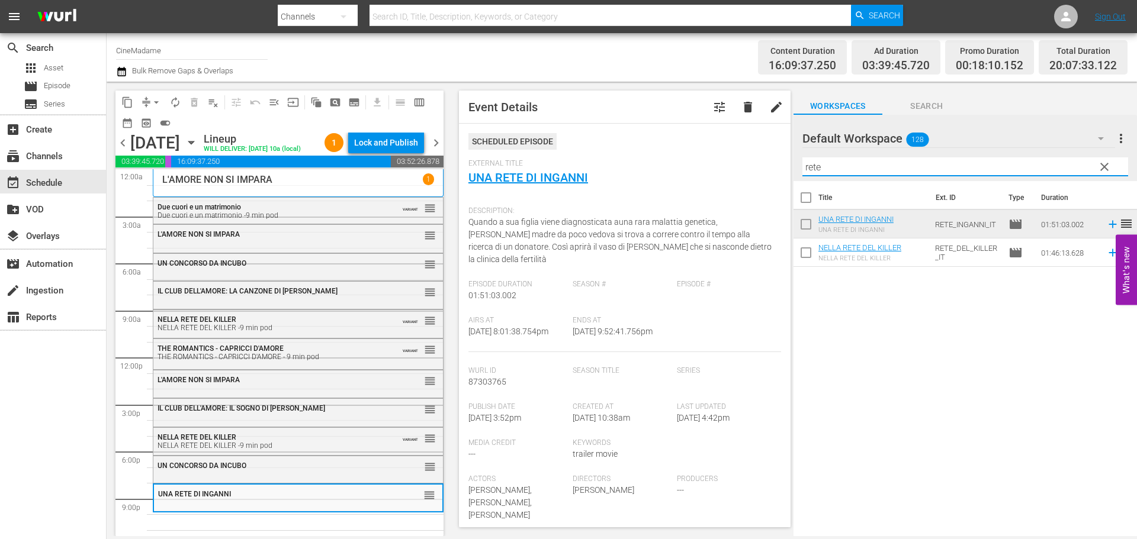
click at [867, 159] on input "rete" at bounding box center [965, 166] width 326 height 19
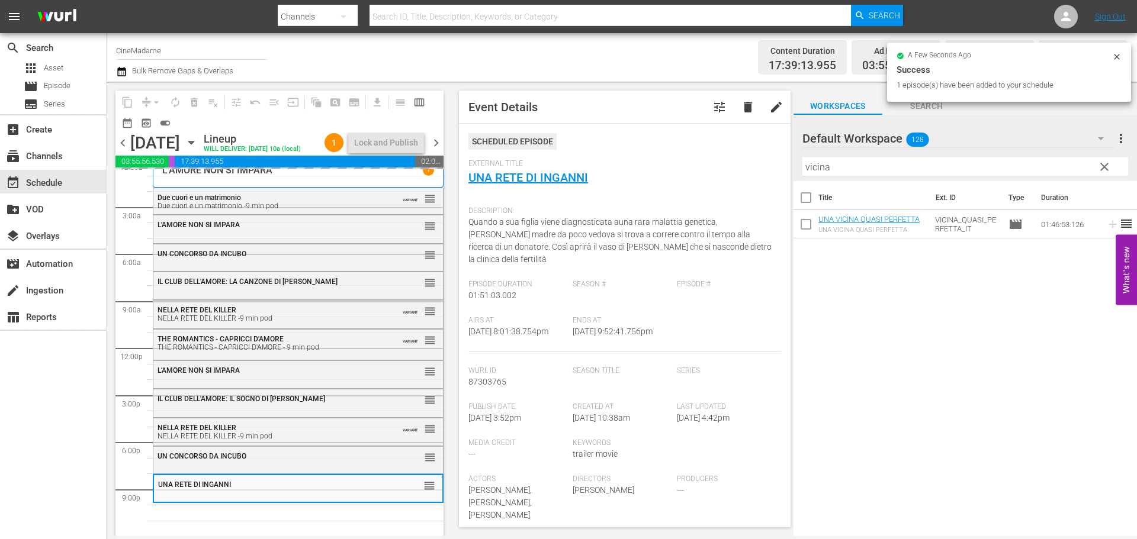
scroll to position [30, 0]
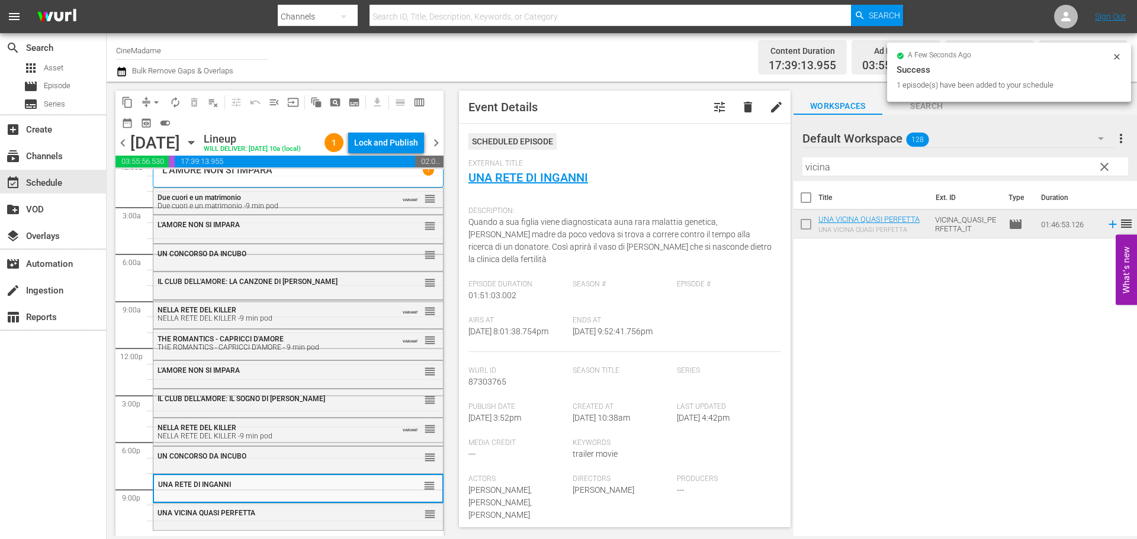
click at [840, 168] on input "vicina" at bounding box center [965, 166] width 326 height 19
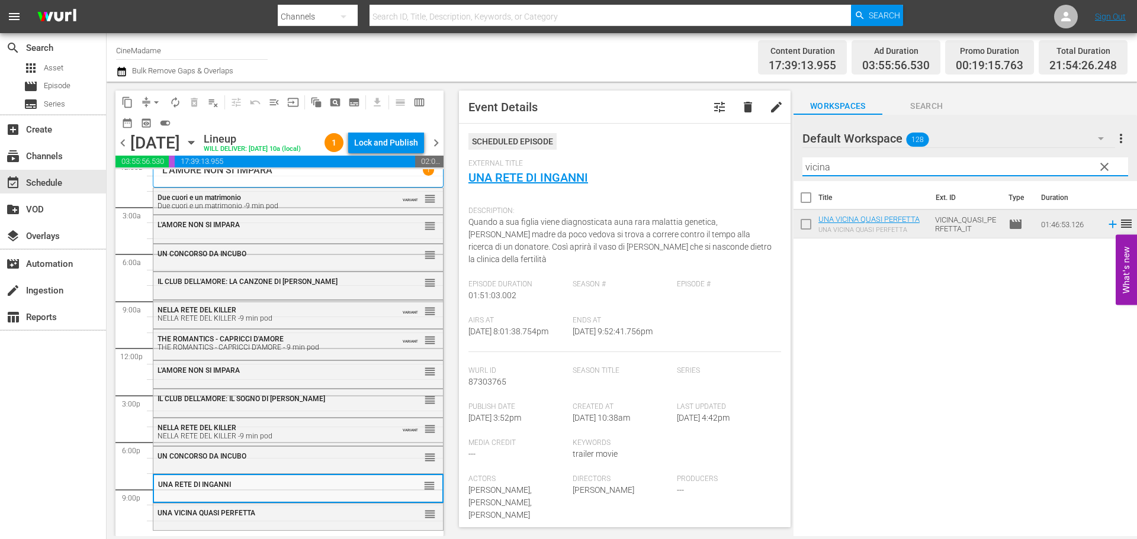
click at [840, 168] on input "vicina" at bounding box center [965, 166] width 326 height 19
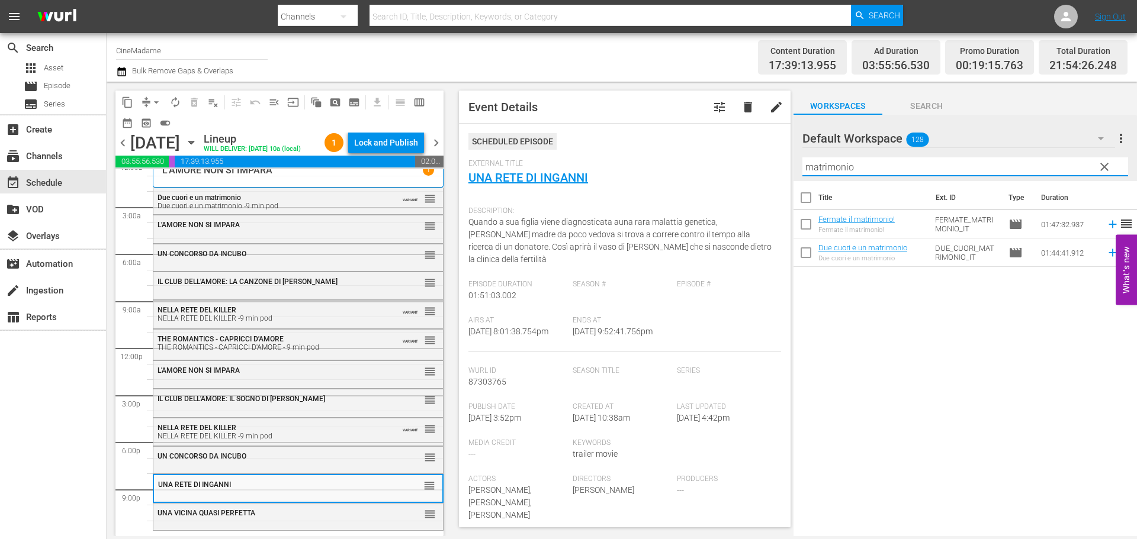
type input "matrimonio"
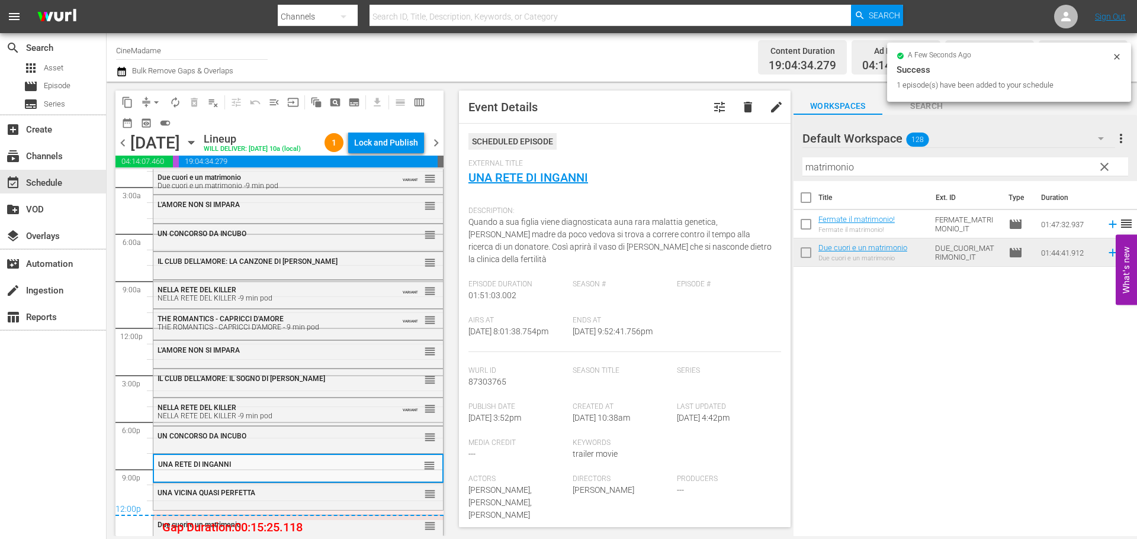
scroll to position [46, 0]
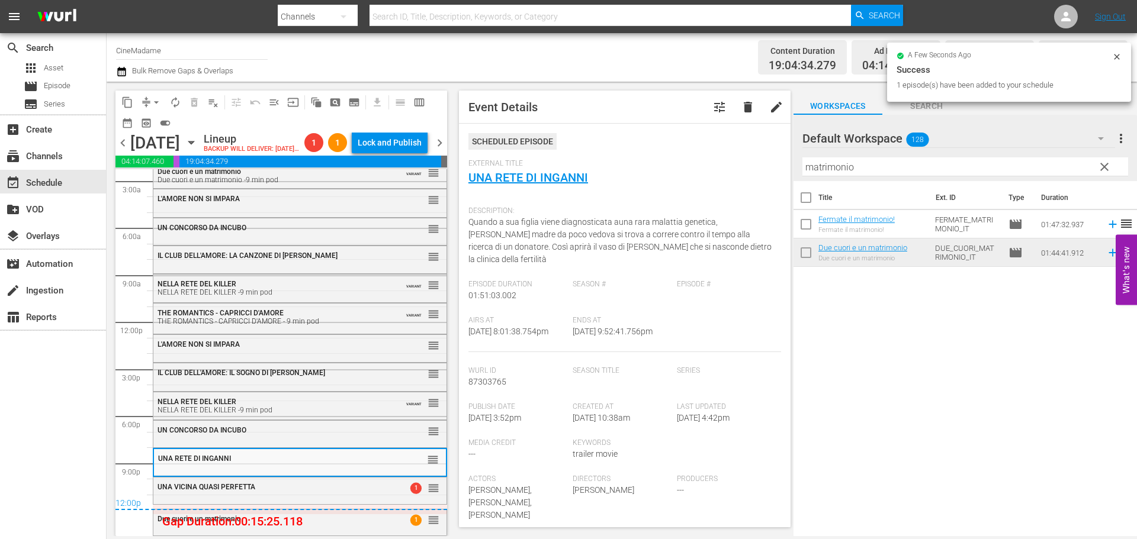
click at [148, 102] on button "arrow_drop_down" at bounding box center [156, 102] width 19 height 19
click at [151, 168] on li "Align to End of Previous Day" at bounding box center [157, 166] width 124 height 20
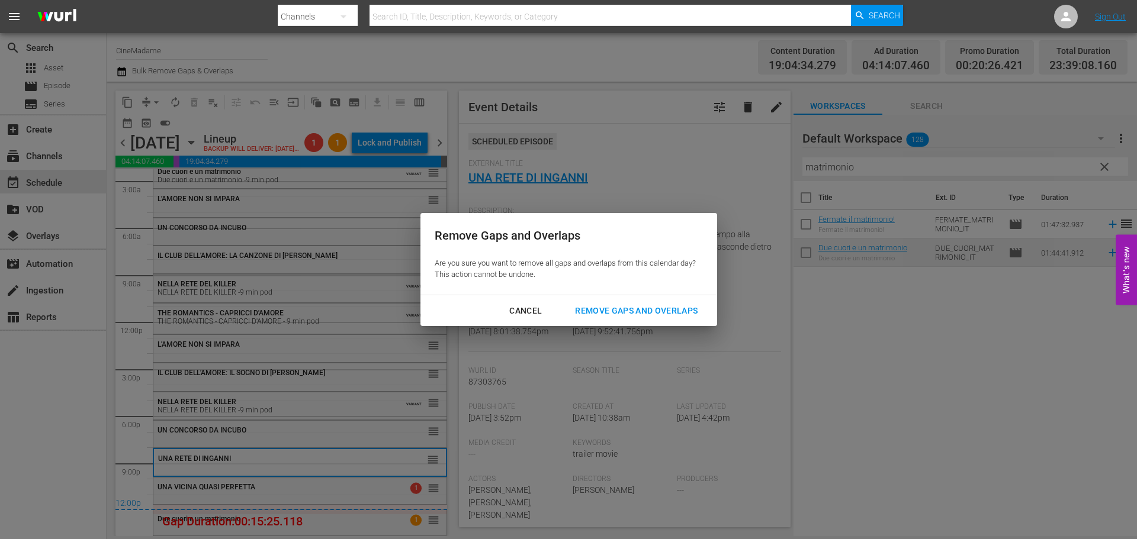
click at [606, 307] on div "Remove Gaps and Overlaps" at bounding box center [635, 311] width 141 height 15
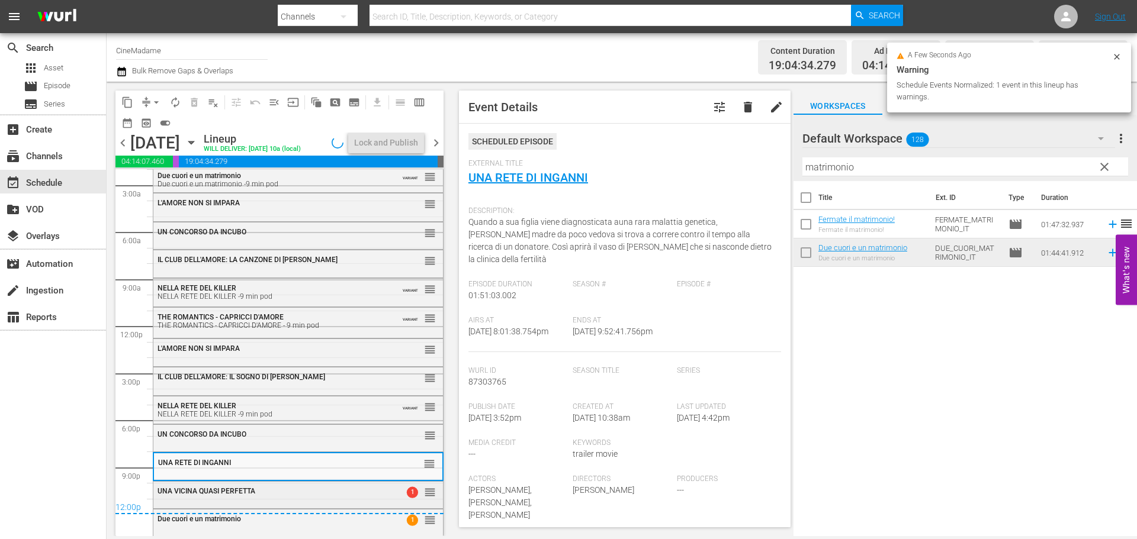
click at [233, 493] on span "UNA VICINA QUASI PERFETTA" at bounding box center [206, 491] width 98 height 8
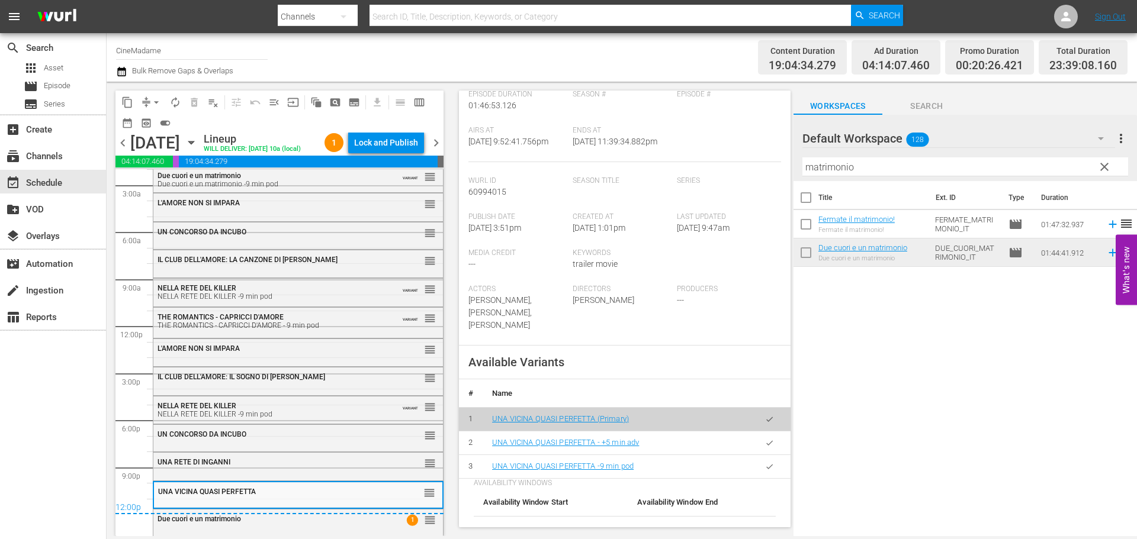
scroll to position [237, 0]
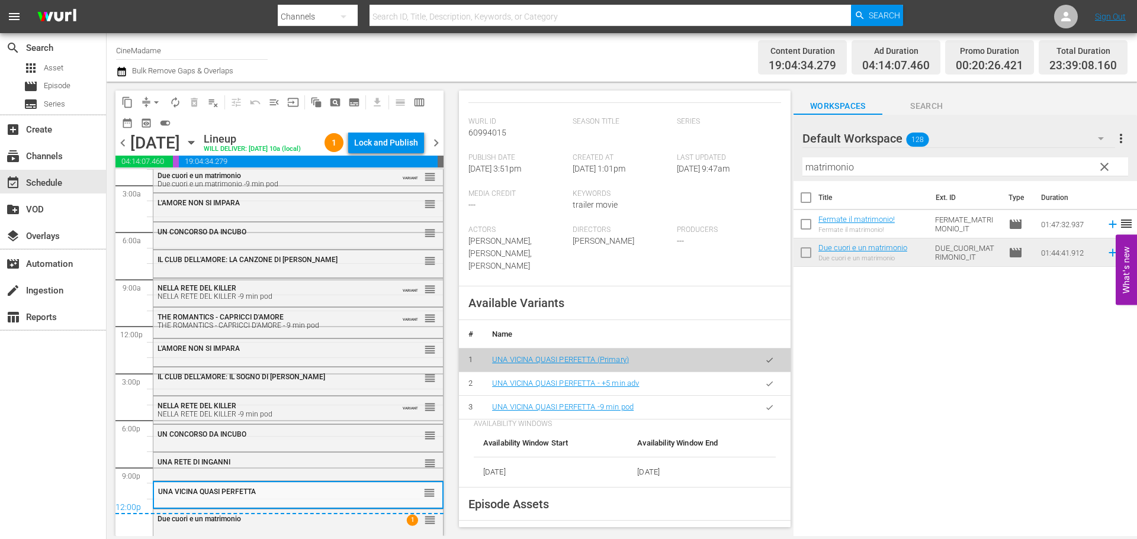
click at [758, 402] on button "button" at bounding box center [769, 407] width 23 height 23
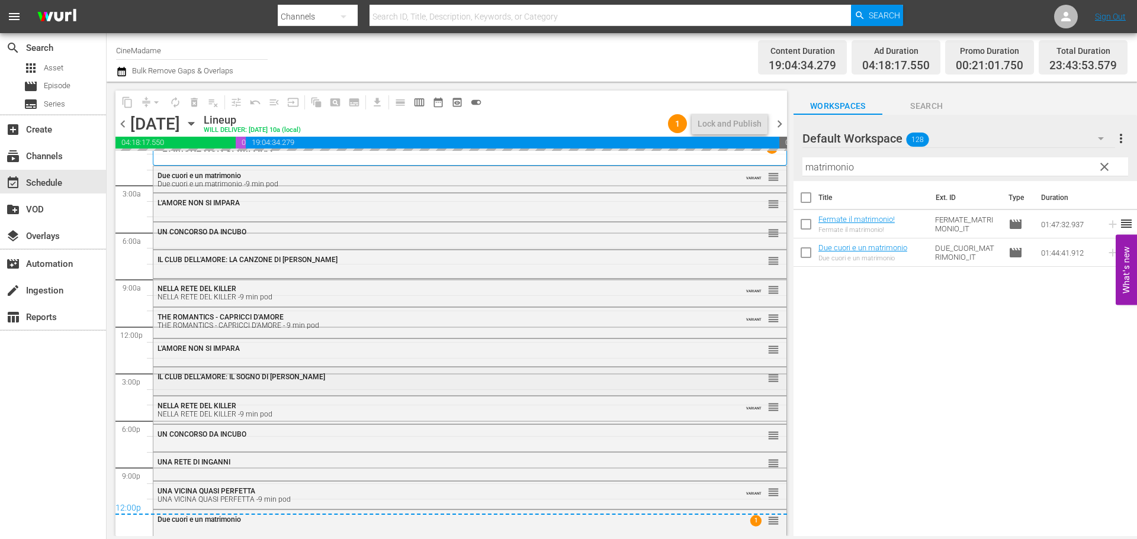
scroll to position [13, 0]
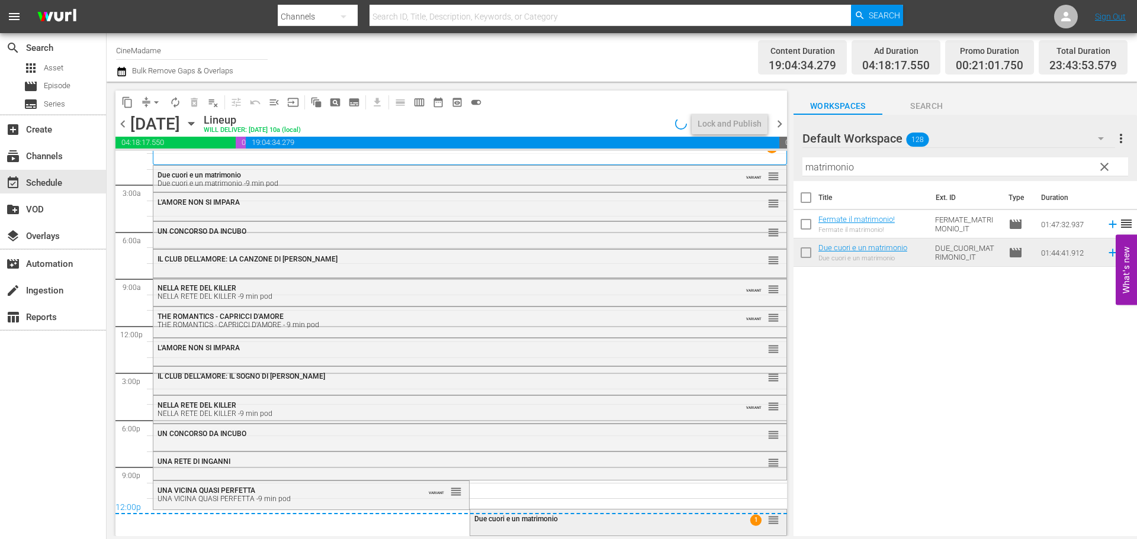
click at [589, 532] on div "Due cuori e un matrimonio 1 reorder" at bounding box center [628, 522] width 316 height 24
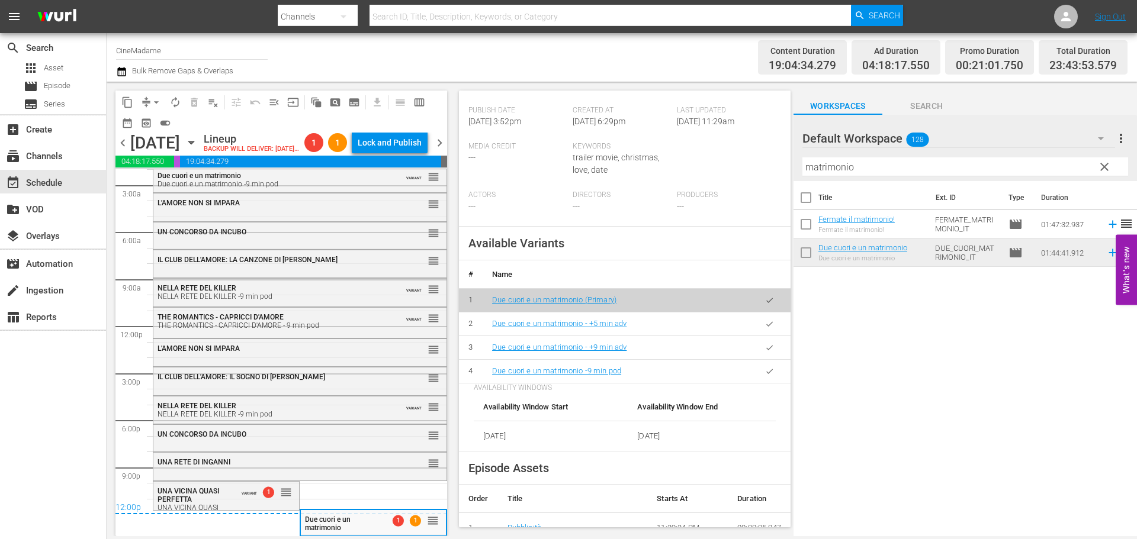
scroll to position [355, 0]
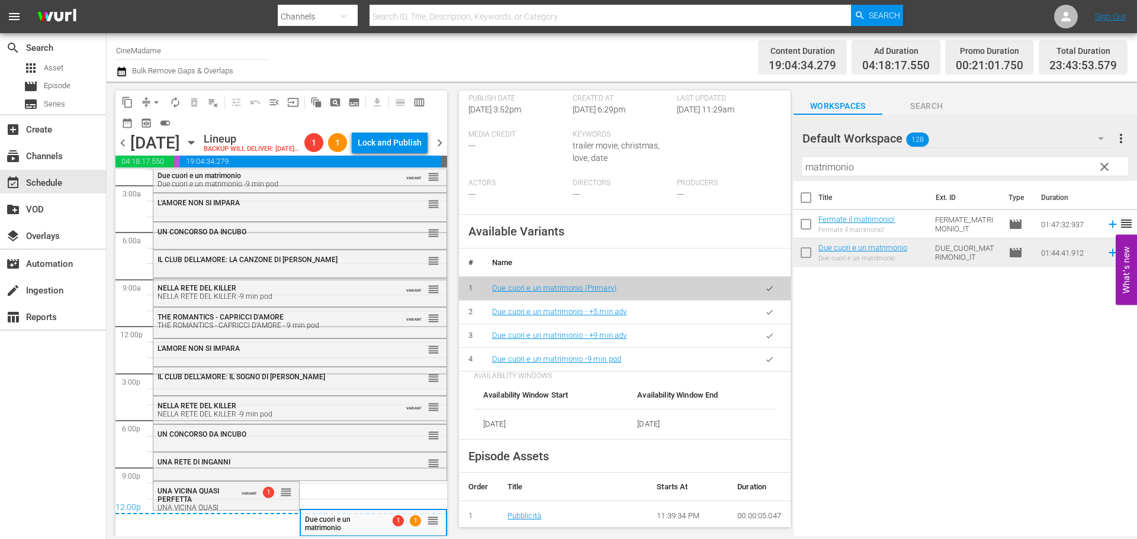
click at [765, 364] on icon "button" at bounding box center [769, 359] width 9 height 9
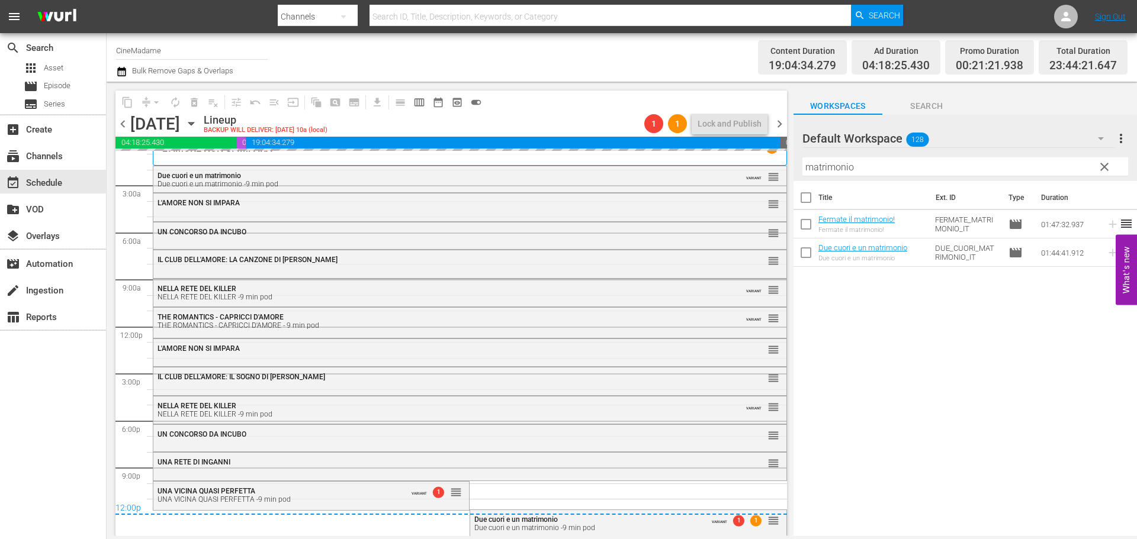
scroll to position [13, 0]
click at [155, 104] on span "arrow_drop_down" at bounding box center [156, 102] width 12 height 12
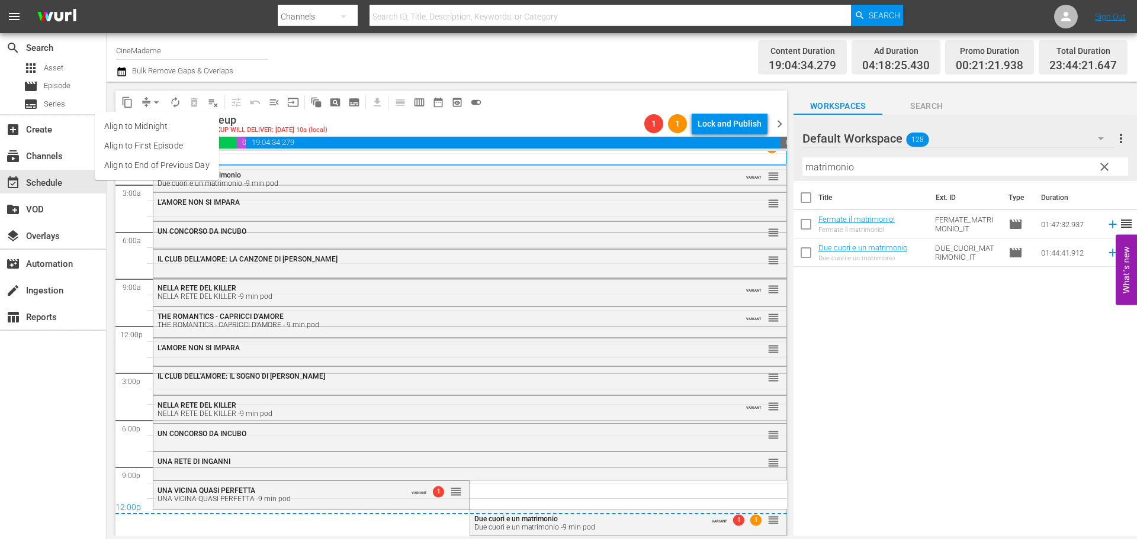
click at [180, 166] on li "Align to End of Previous Day" at bounding box center [157, 166] width 124 height 20
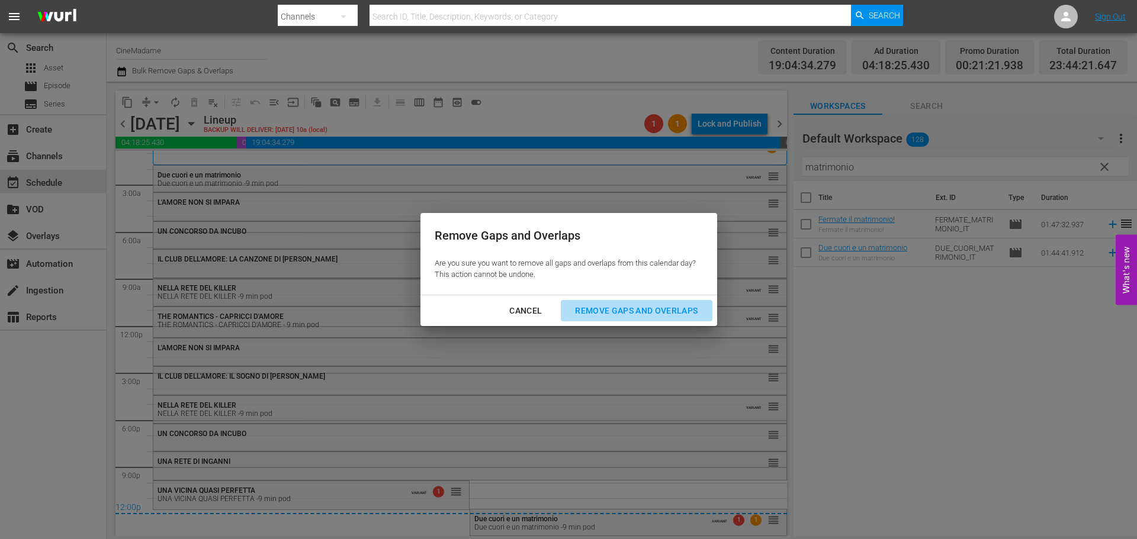
click at [668, 316] on div "Remove Gaps and Overlaps" at bounding box center [635, 311] width 141 height 15
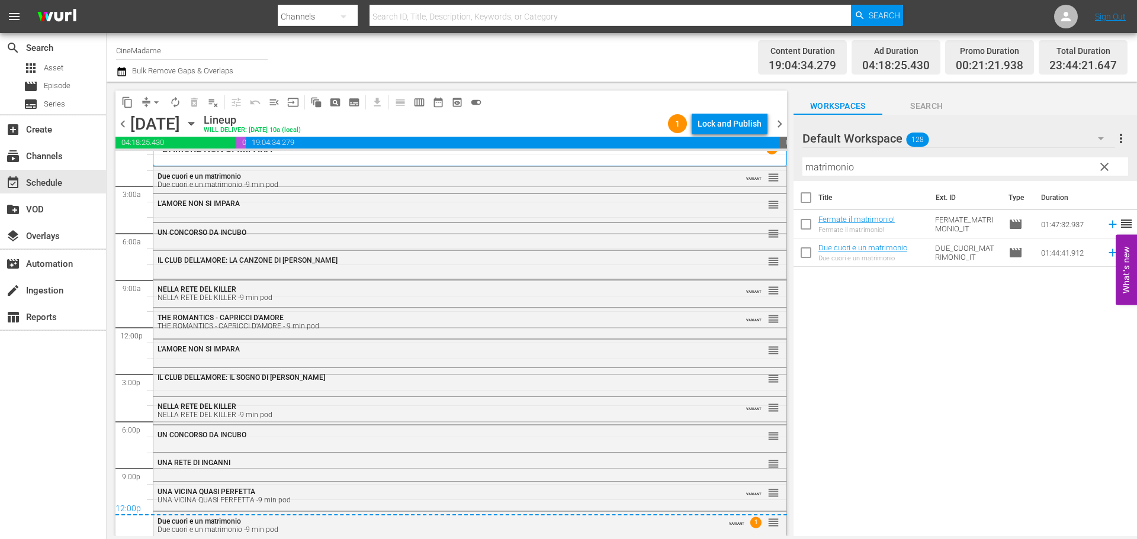
scroll to position [14, 0]
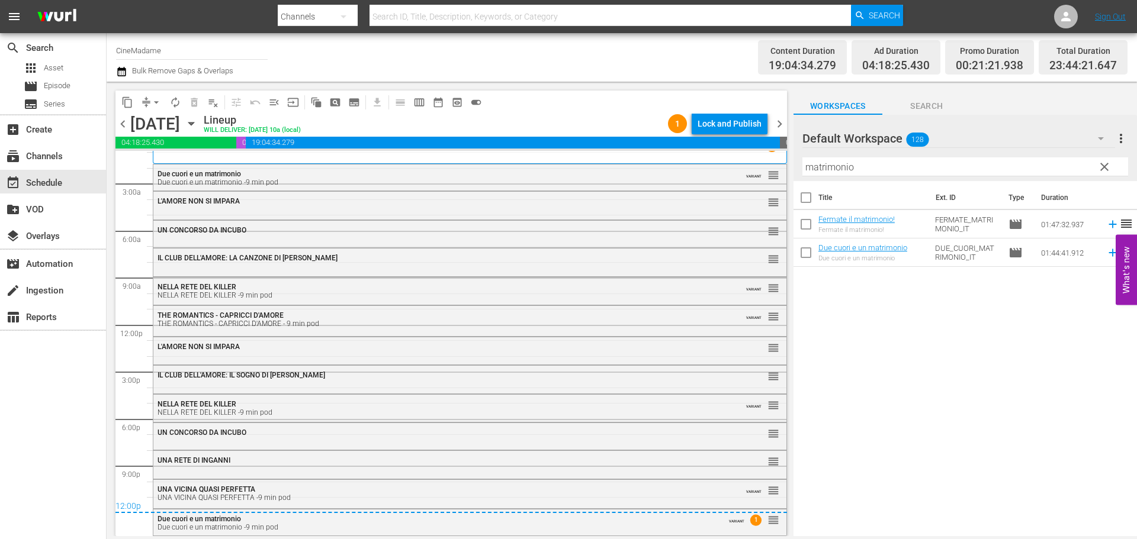
click at [771, 121] on div "chevron_left Tuesday, September 2nd September 2nd Lineup WILL DELIVER: 9/1 @ 10…" at bounding box center [450, 125] width 671 height 23
click at [781, 121] on span "chevron_right" at bounding box center [779, 124] width 15 height 15
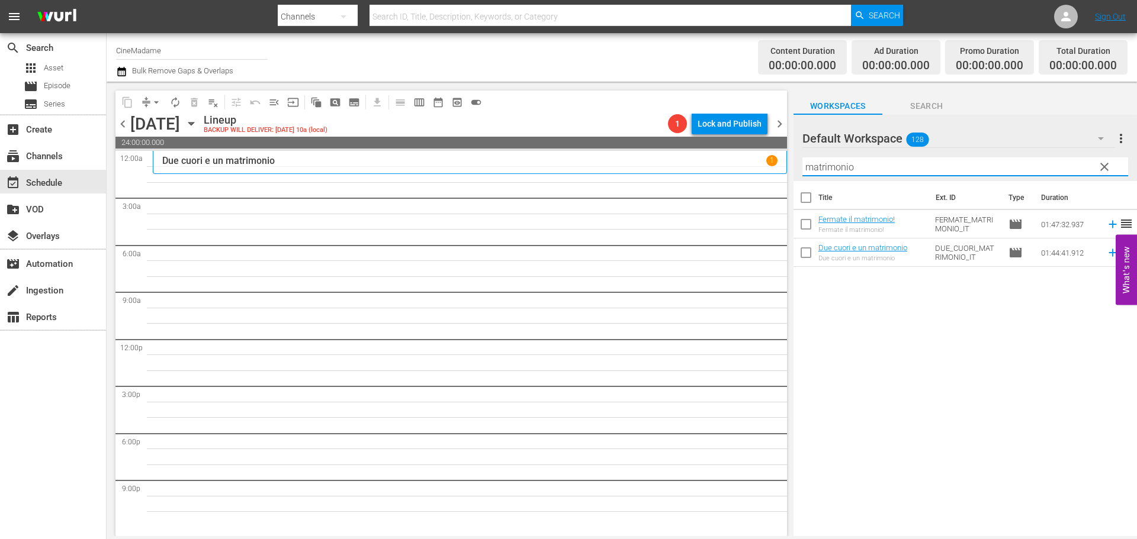
click at [892, 165] on input "matrimonio" at bounding box center [965, 166] width 326 height 19
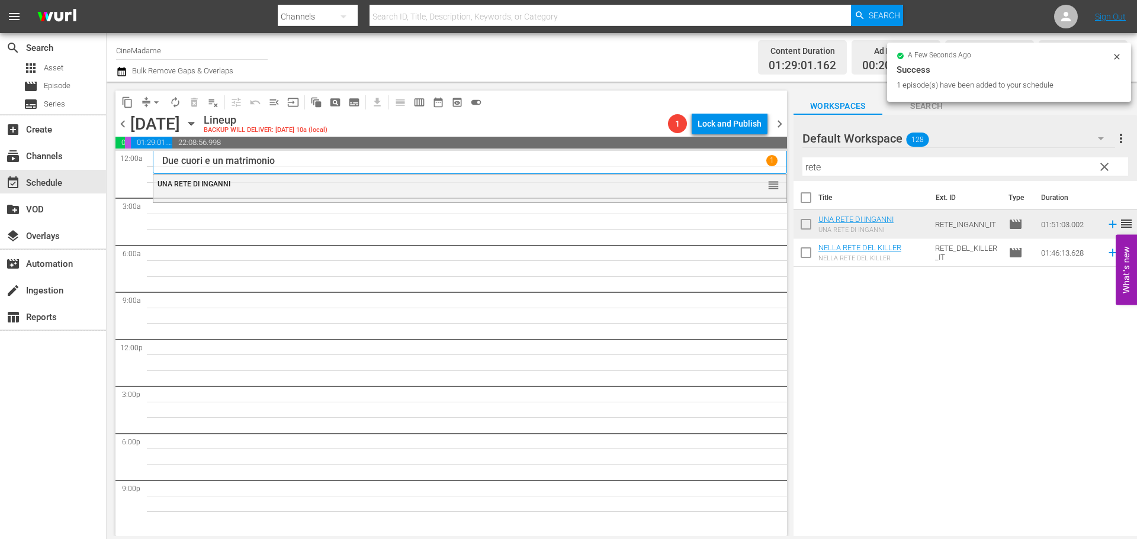
click at [848, 169] on input "rete" at bounding box center [965, 166] width 326 height 19
click at [847, 166] on input "rete" at bounding box center [965, 166] width 326 height 19
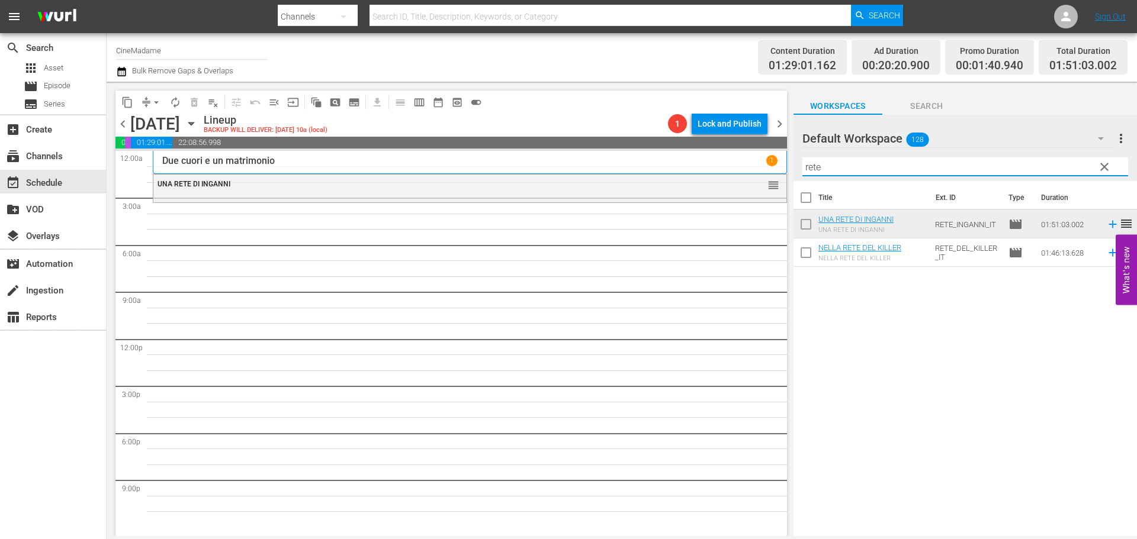
click at [832, 165] on input "rete" at bounding box center [965, 166] width 326 height 19
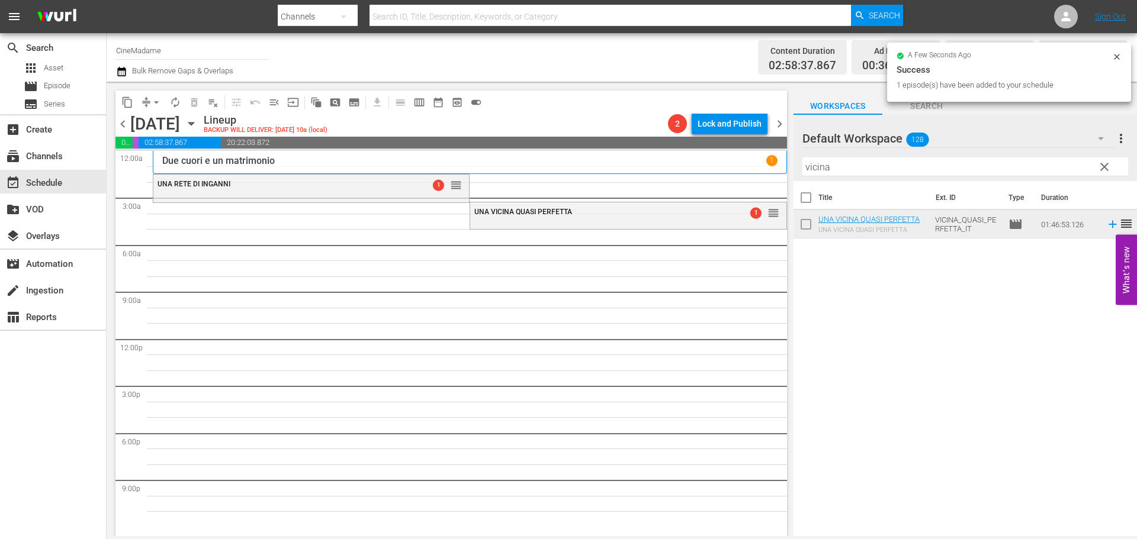
click at [883, 168] on input "vicina" at bounding box center [965, 166] width 326 height 19
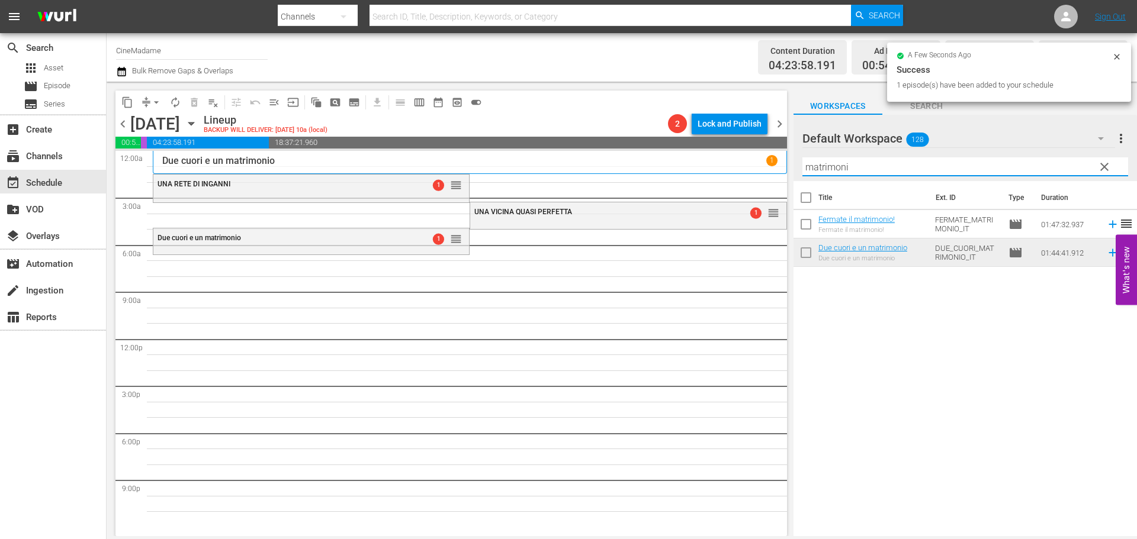
click at [869, 172] on input "matrimoni" at bounding box center [965, 166] width 326 height 19
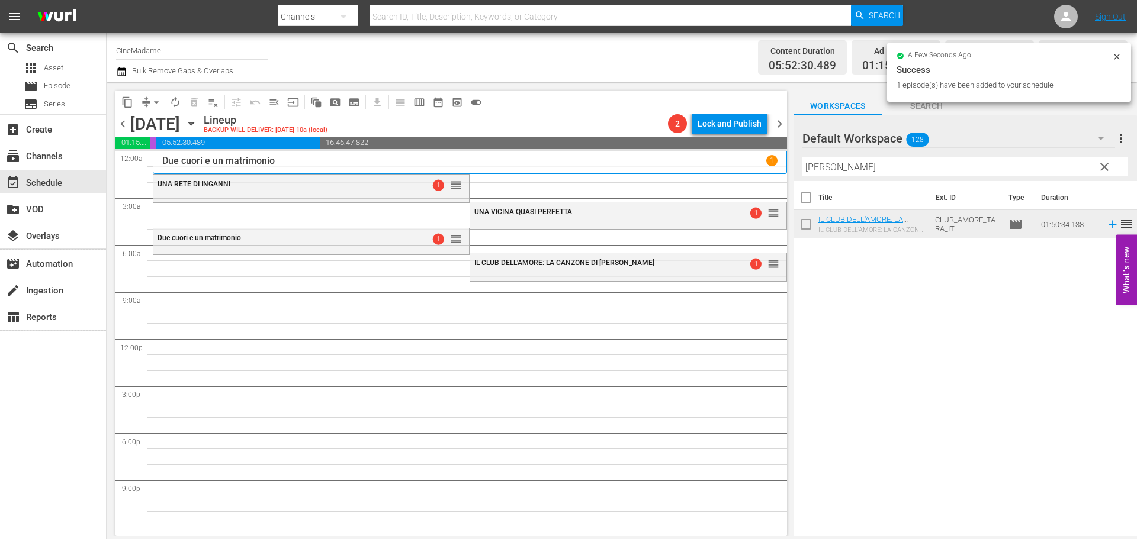
click at [817, 172] on input "tara" at bounding box center [965, 166] width 326 height 19
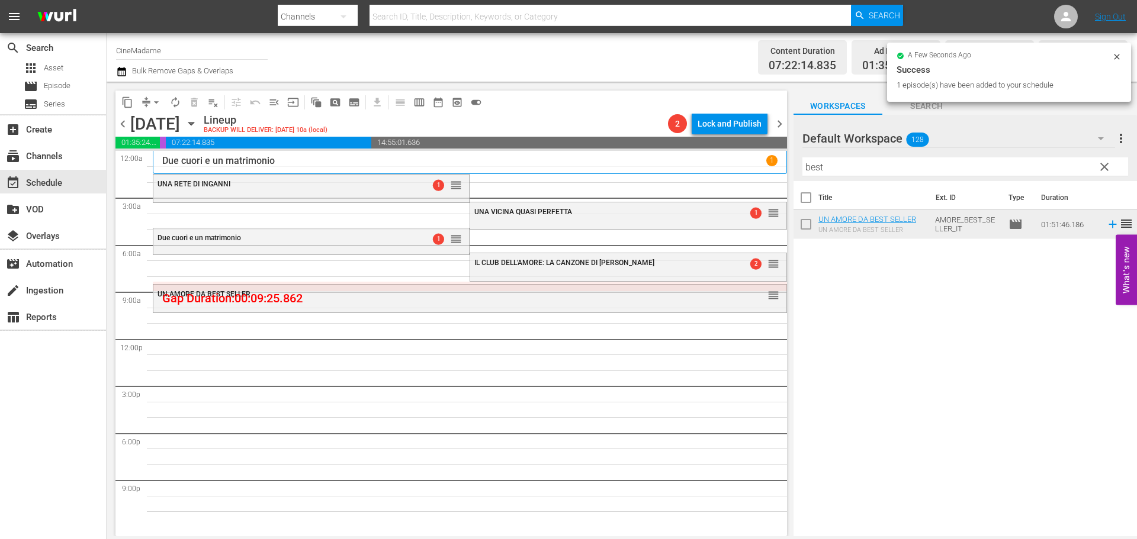
click at [829, 164] on input "best" at bounding box center [965, 166] width 326 height 19
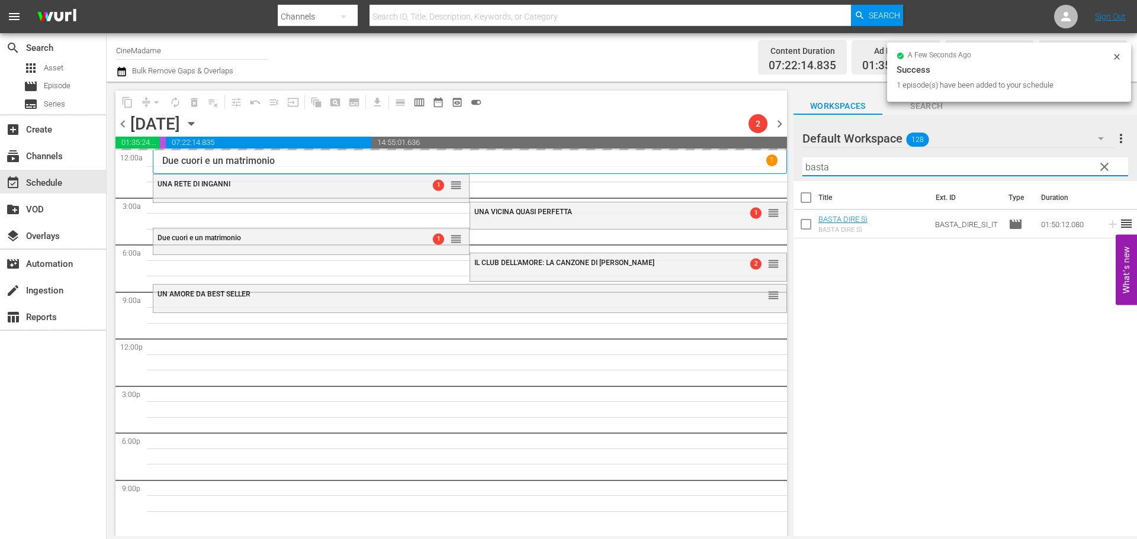
click at [845, 168] on input "basta" at bounding box center [965, 166] width 326 height 19
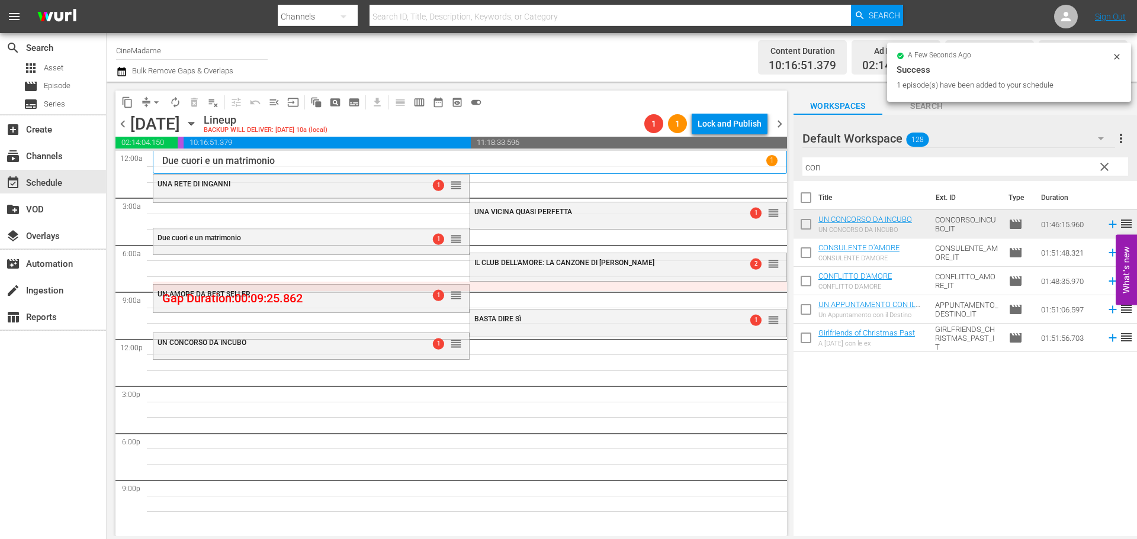
click at [839, 158] on input "con" at bounding box center [965, 166] width 326 height 19
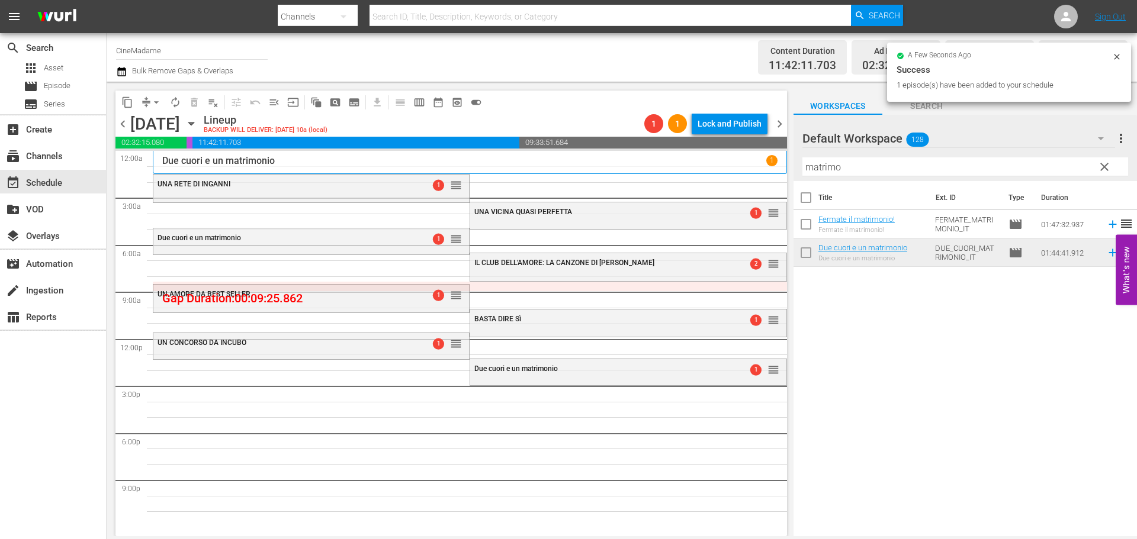
click at [850, 168] on input "matrimo" at bounding box center [965, 166] width 326 height 19
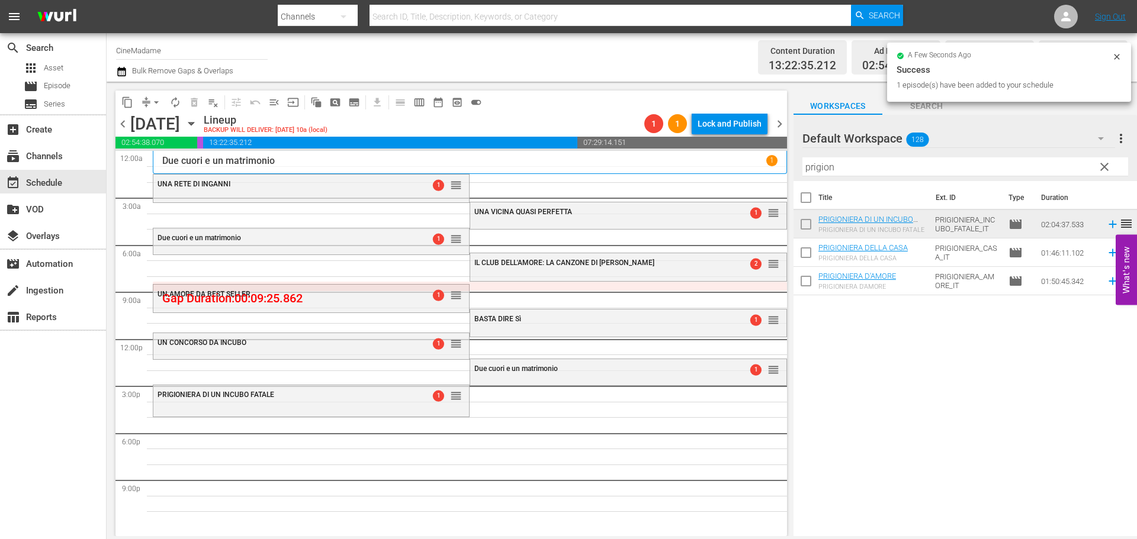
click at [838, 159] on input "prigion" at bounding box center [965, 166] width 326 height 19
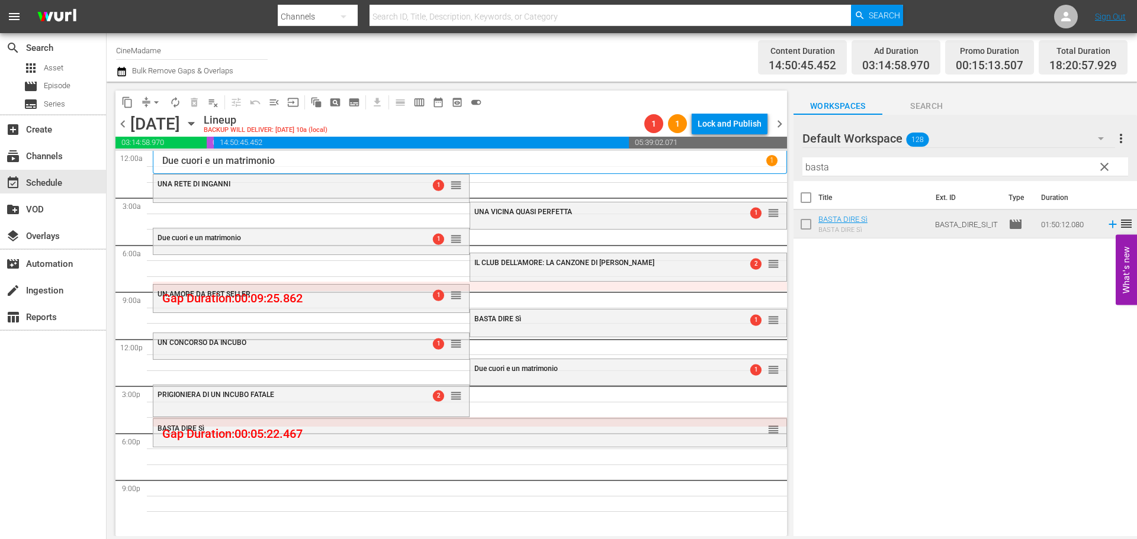
click at [816, 160] on input "basta" at bounding box center [965, 166] width 326 height 19
click at [815, 160] on input "basta" at bounding box center [965, 166] width 326 height 19
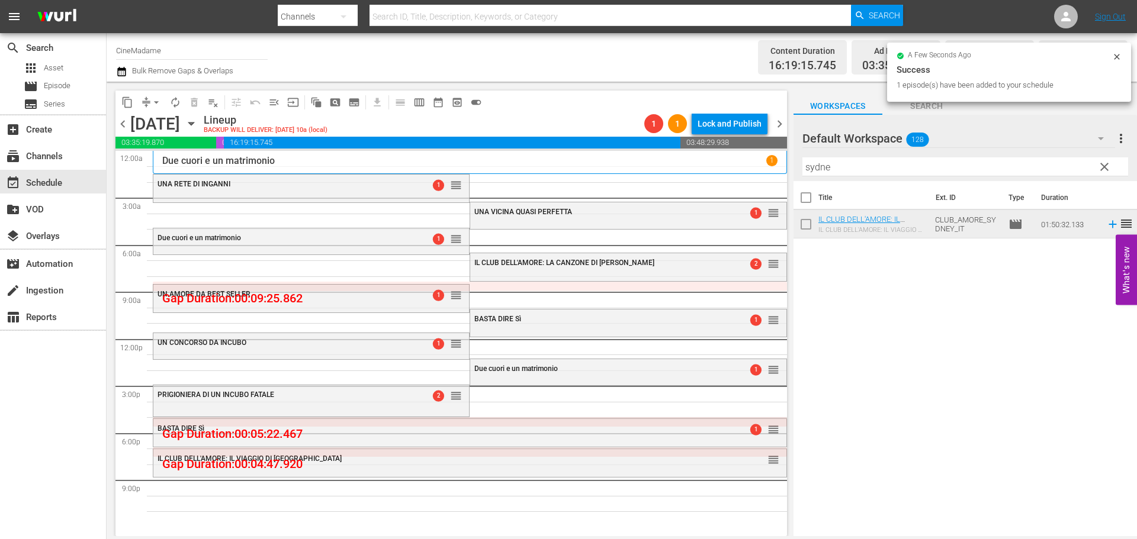
click at [815, 162] on input "sydne" at bounding box center [965, 166] width 326 height 19
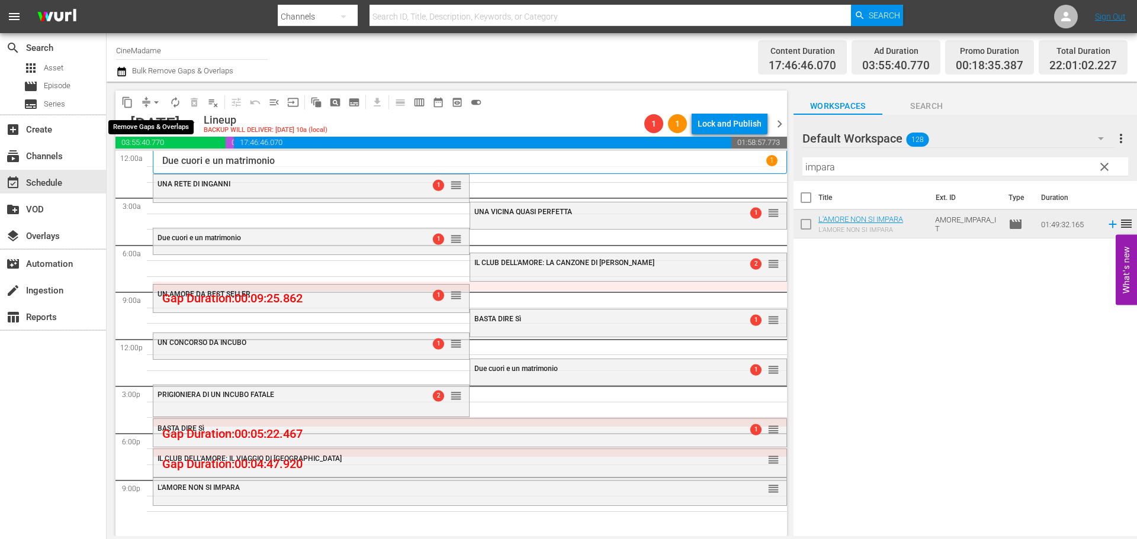
click at [154, 103] on span "arrow_drop_down" at bounding box center [156, 102] width 12 height 12
click at [174, 169] on li "Align to End of Previous Day" at bounding box center [157, 166] width 124 height 20
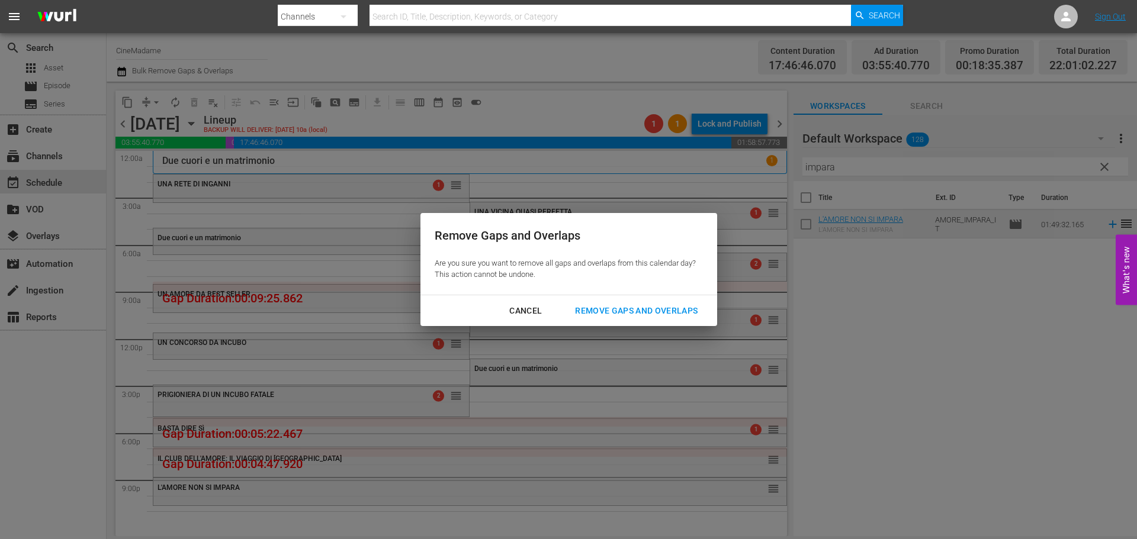
click at [614, 313] on div "Remove Gaps and Overlaps" at bounding box center [635, 311] width 141 height 15
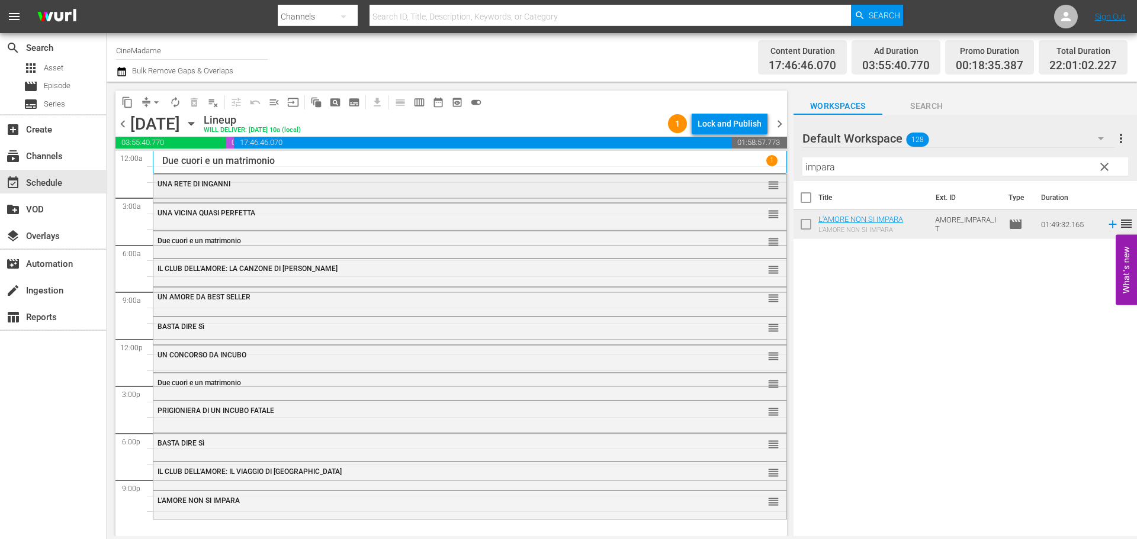
click at [431, 175] on div "UNA RETE DI INGANNI reorder" at bounding box center [469, 185] width 633 height 20
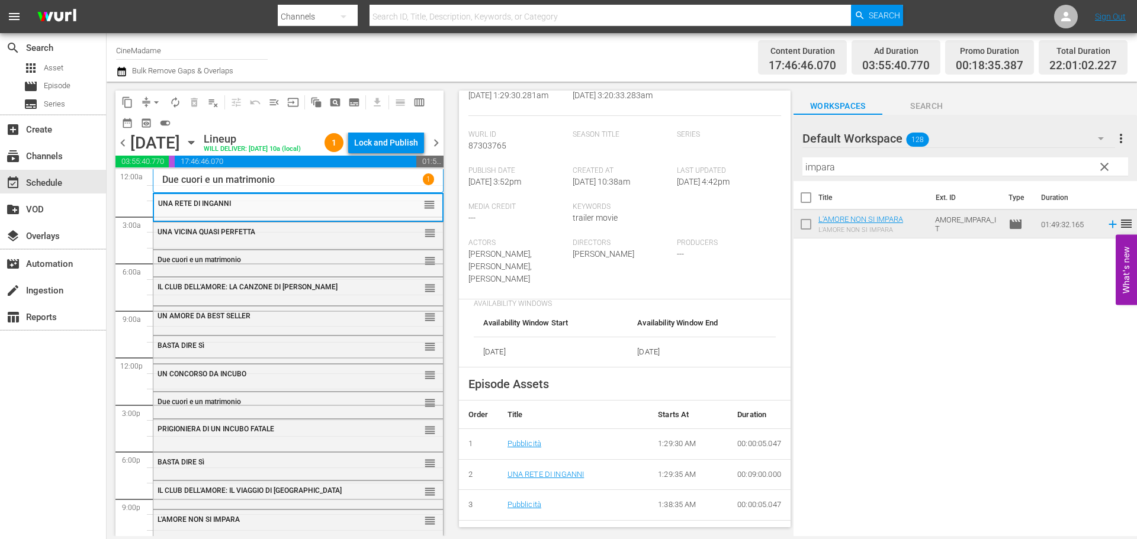
scroll to position [237, 0]
click at [358, 236] on div "UNA VICINA QUASI PERFETTA" at bounding box center [268, 232] width 223 height 8
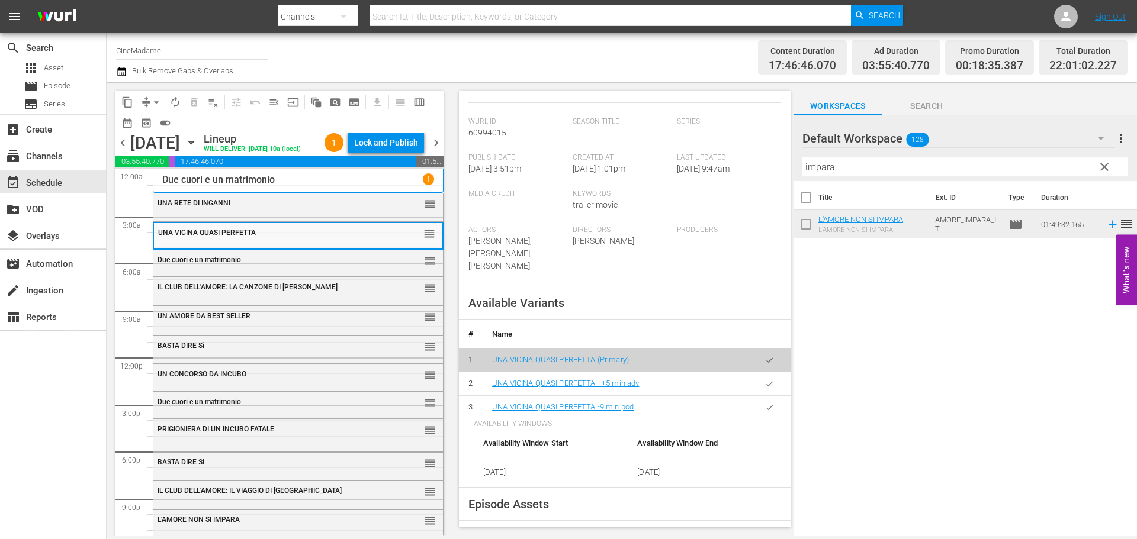
click at [765, 403] on icon "button" at bounding box center [769, 407] width 9 height 9
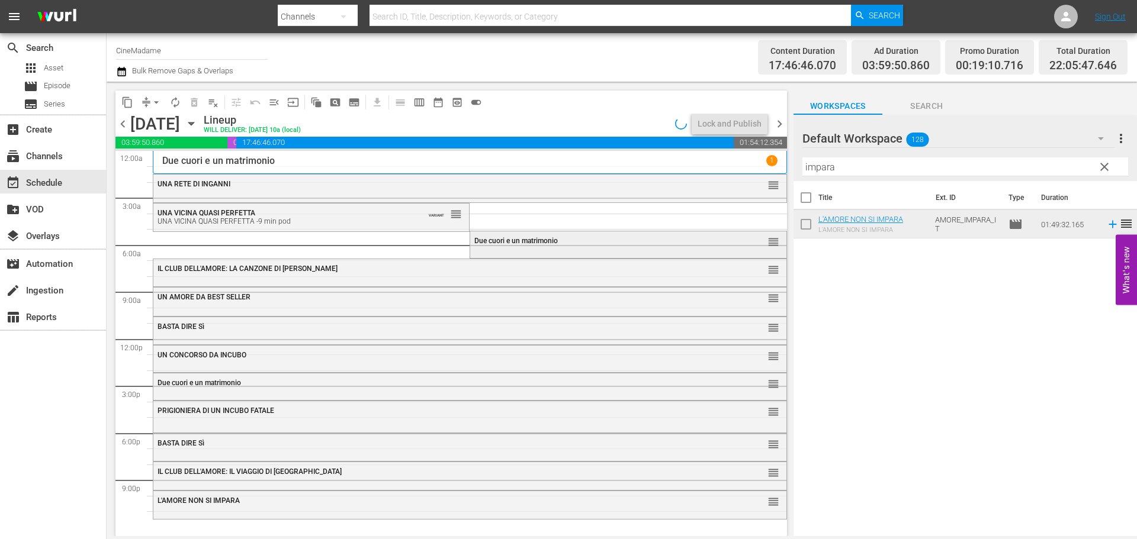
click at [481, 250] on div "Due cuori e un matrimonio reorder" at bounding box center [628, 241] width 316 height 20
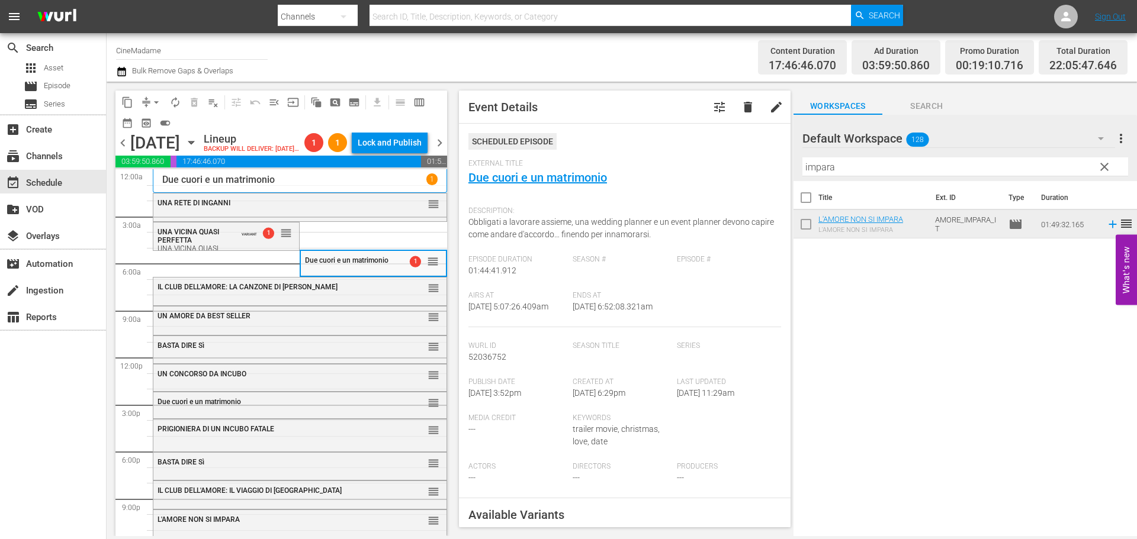
scroll to position [355, 0]
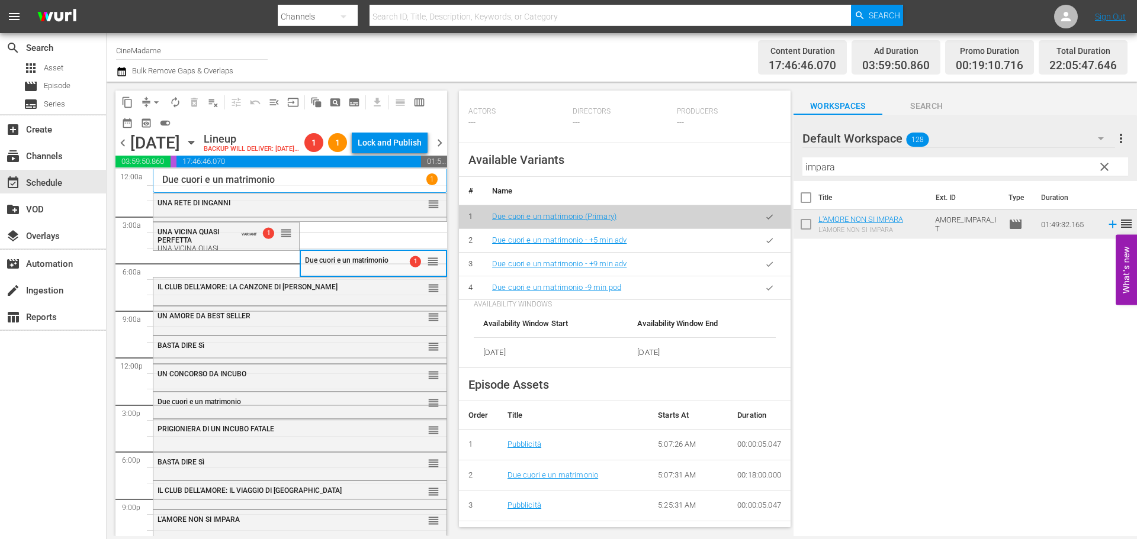
click at [769, 295] on button "button" at bounding box center [769, 287] width 23 height 23
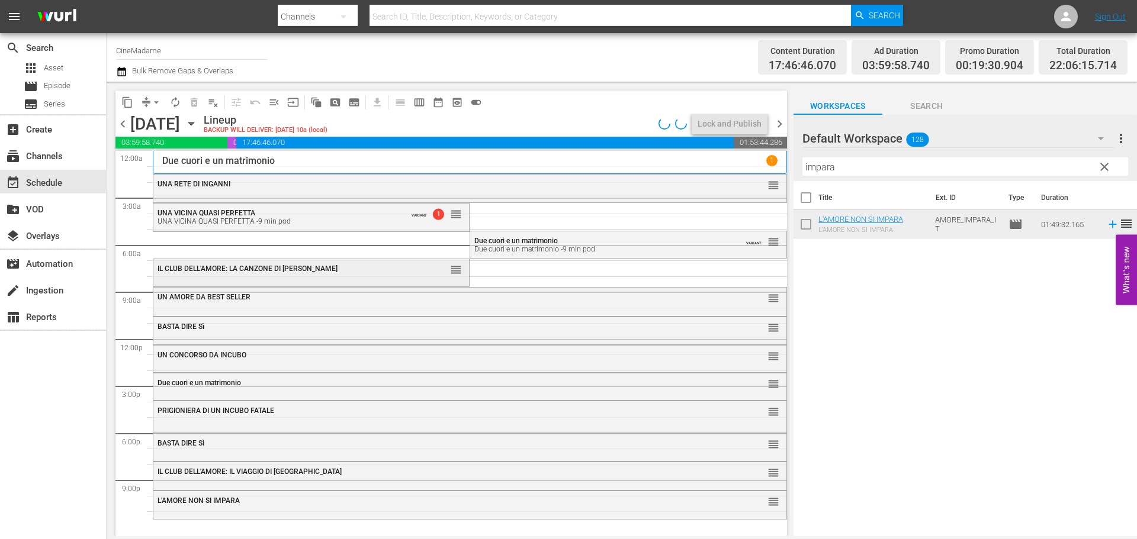
click at [385, 273] on div "IL CLUB DELL'AMORE: LA CANZONE DI TARA reorder" at bounding box center [311, 269] width 316 height 20
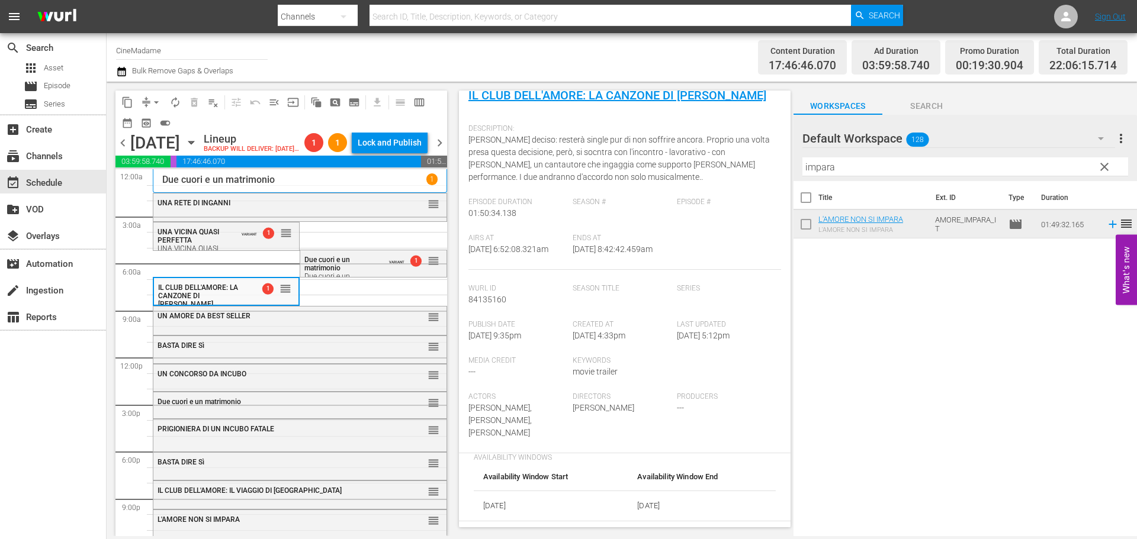
scroll to position [296, 0]
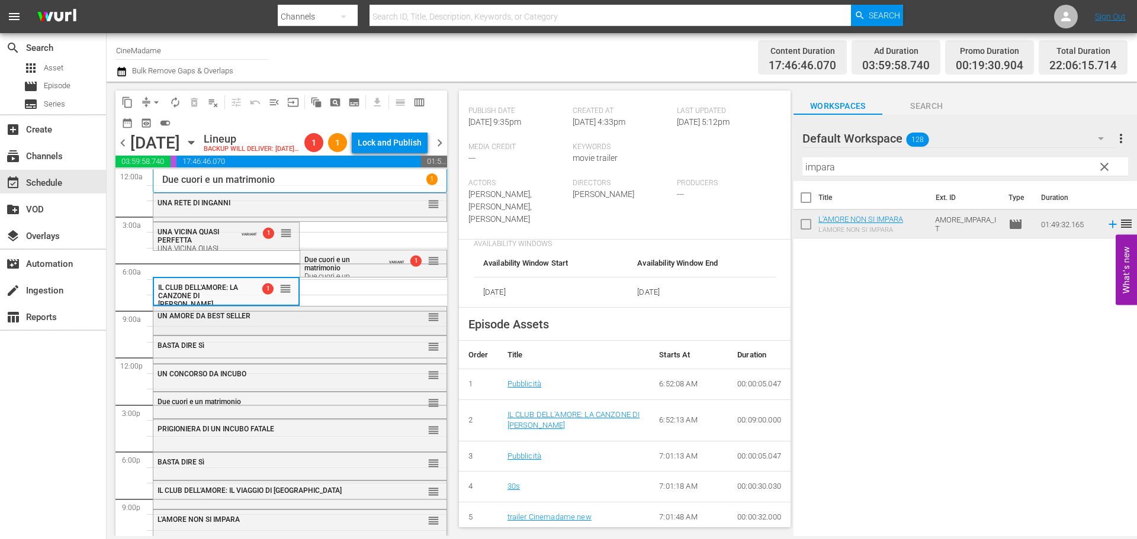
click at [397, 323] on div "reorder" at bounding box center [413, 317] width 53 height 12
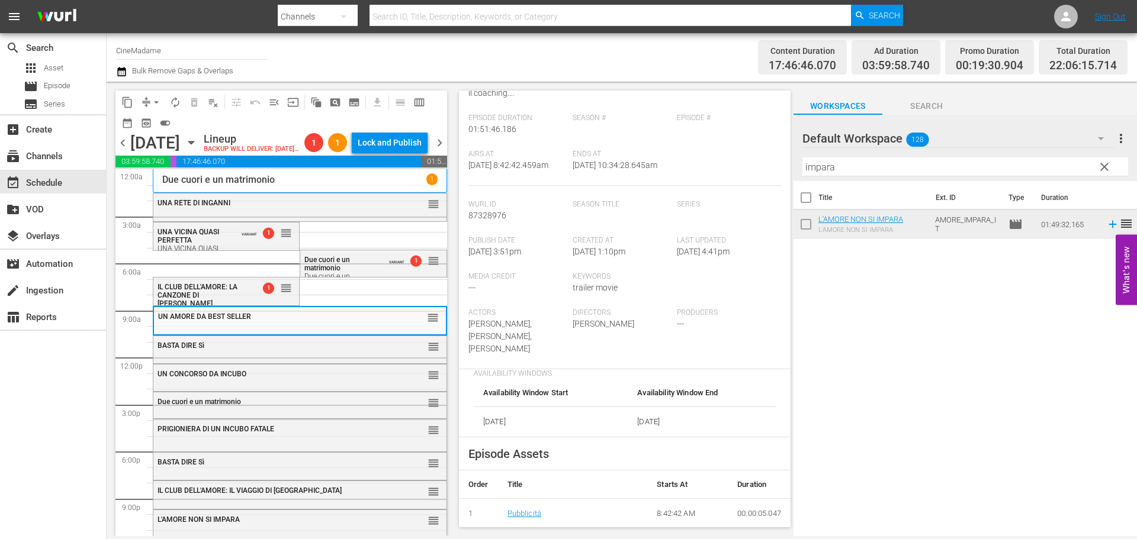
scroll to position [178, 0]
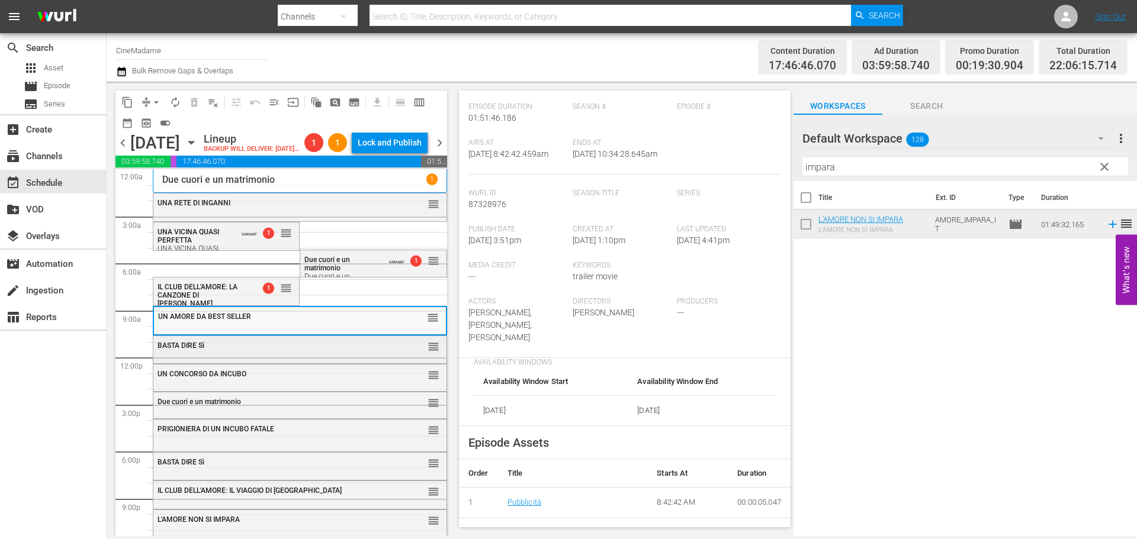
click at [321, 350] on div "BASTA DIRE Sì" at bounding box center [270, 346] width 226 height 8
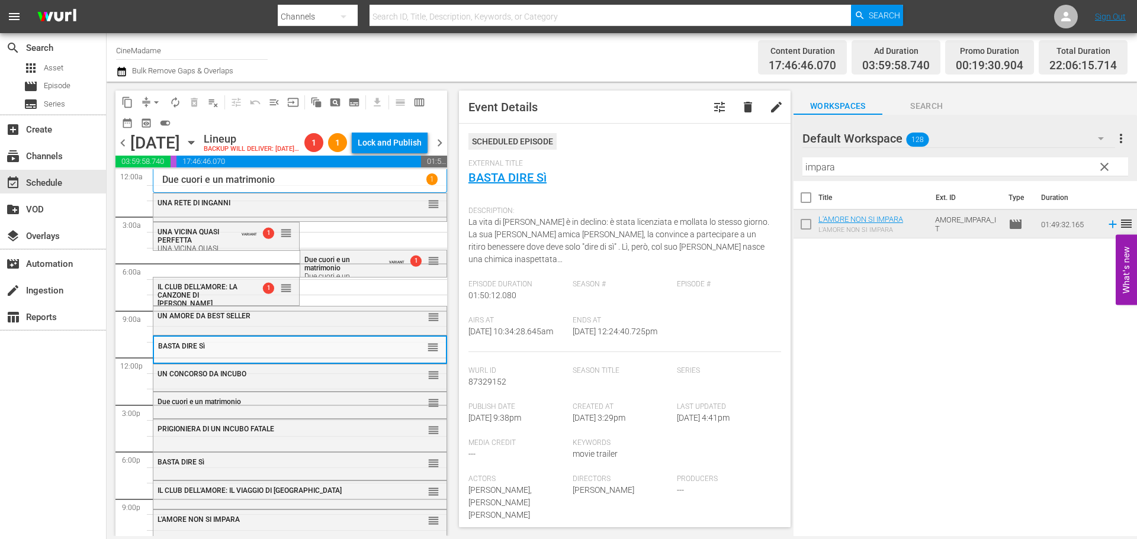
scroll to position [296, 0]
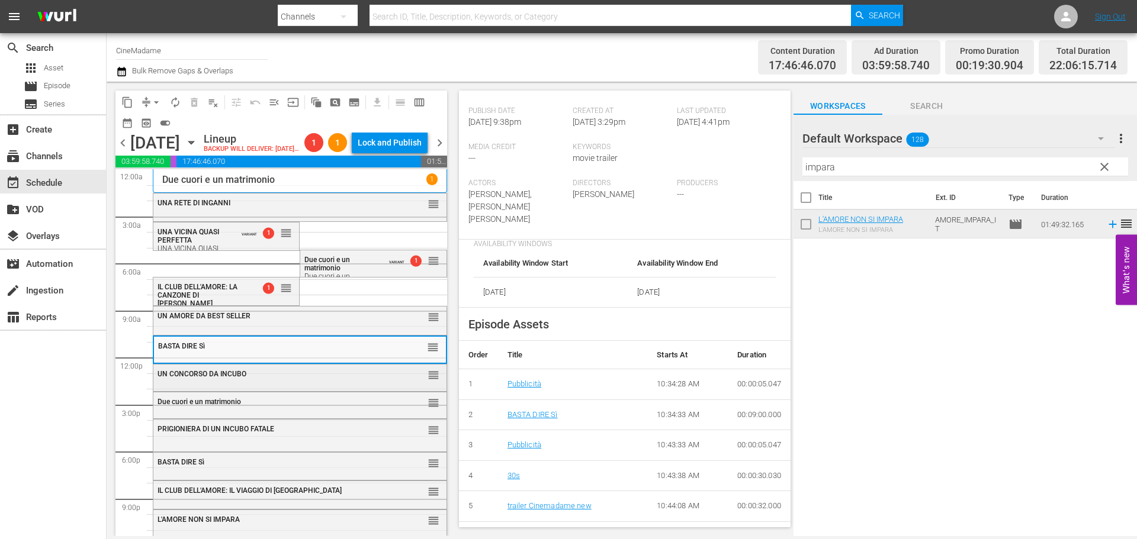
click at [262, 385] on div "UN CONCORSO DA INCUBO reorder" at bounding box center [299, 375] width 293 height 20
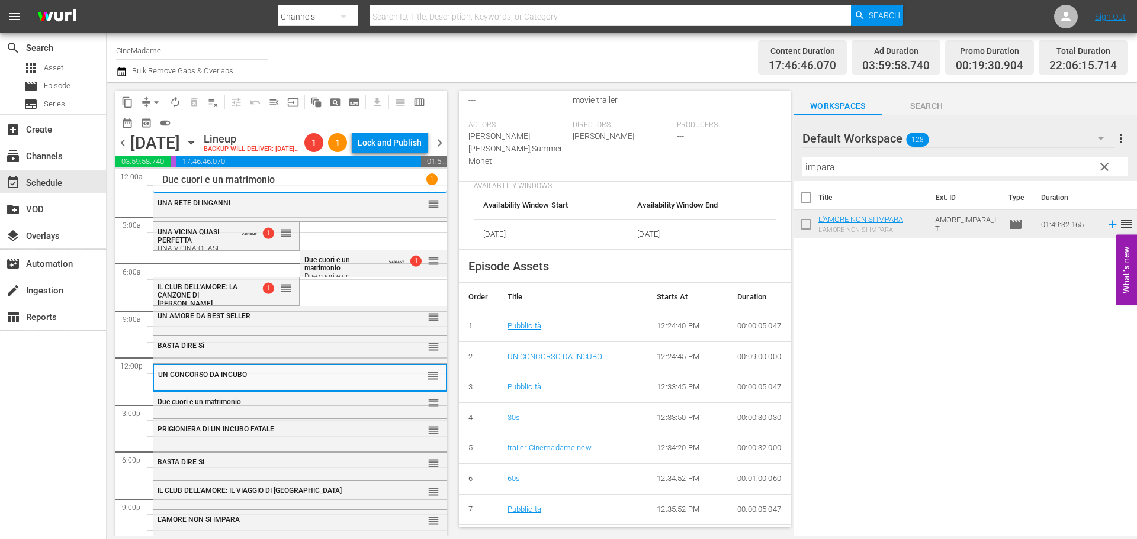
scroll to position [355, 0]
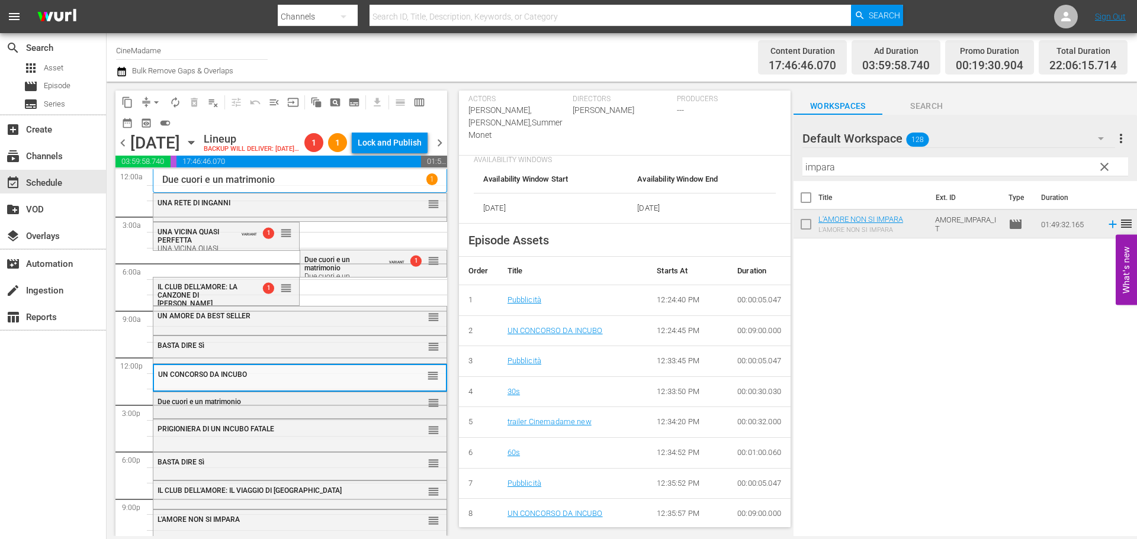
click at [295, 406] on div "Due cuori e un matrimonio" at bounding box center [270, 402] width 226 height 8
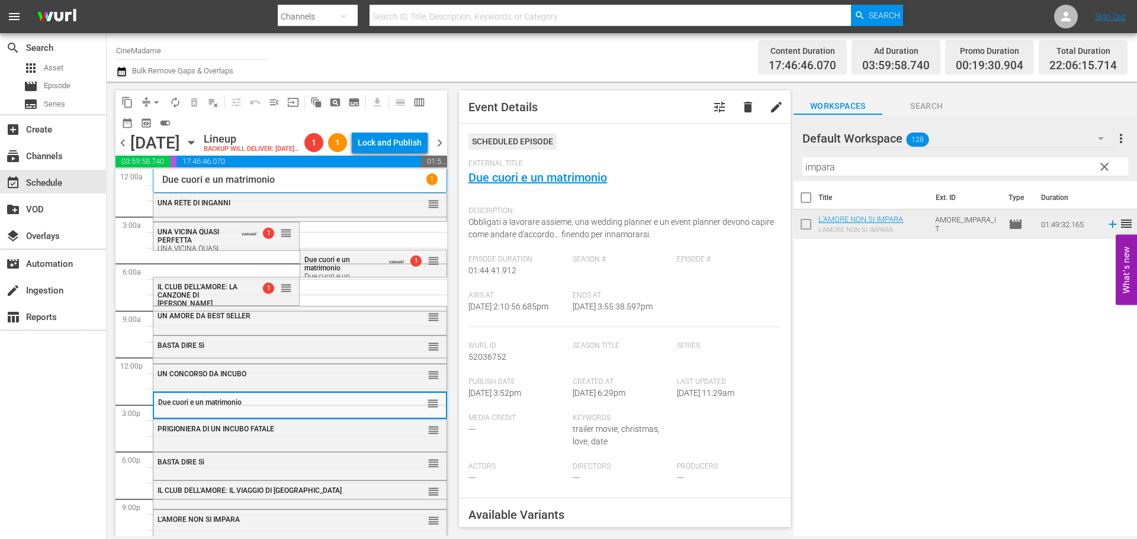
scroll to position [296, 0]
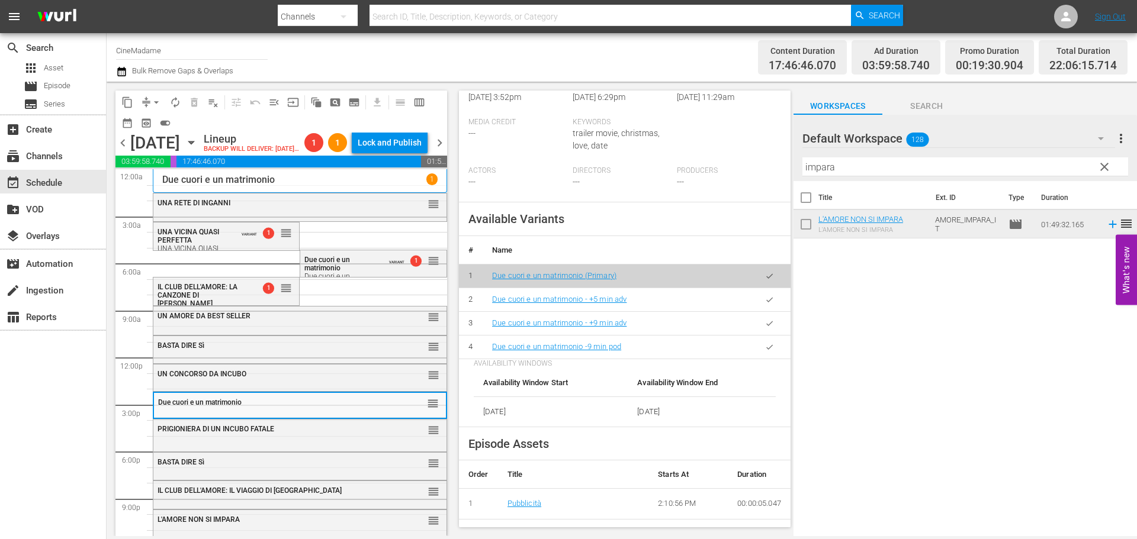
click at [762, 355] on button "button" at bounding box center [769, 347] width 23 height 23
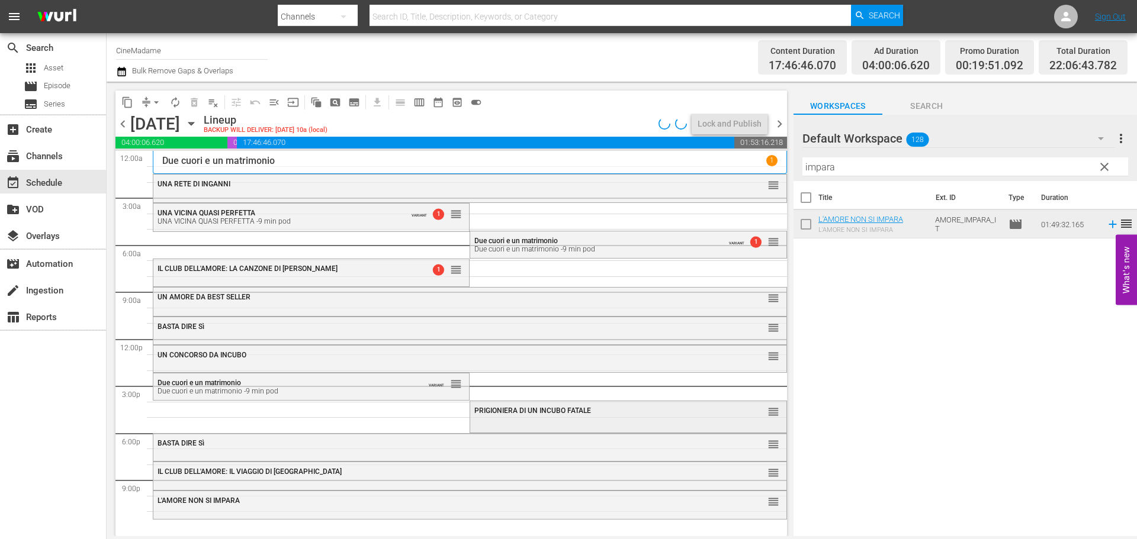
click at [574, 420] on div "PRIGIONIERA DI UN INCUBO FATALE reorder" at bounding box center [628, 411] width 316 height 20
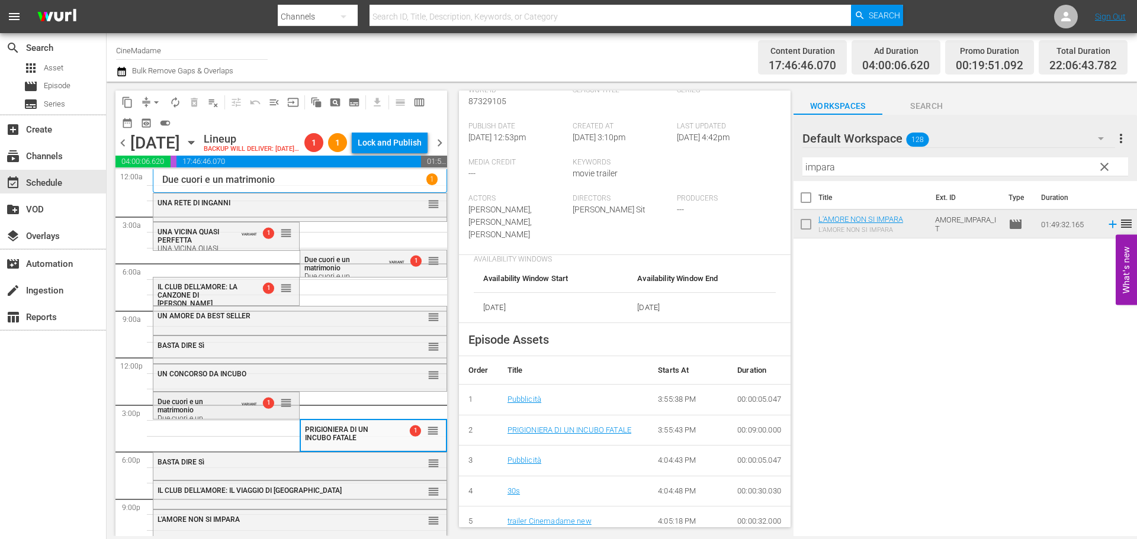
scroll to position [30, 0]
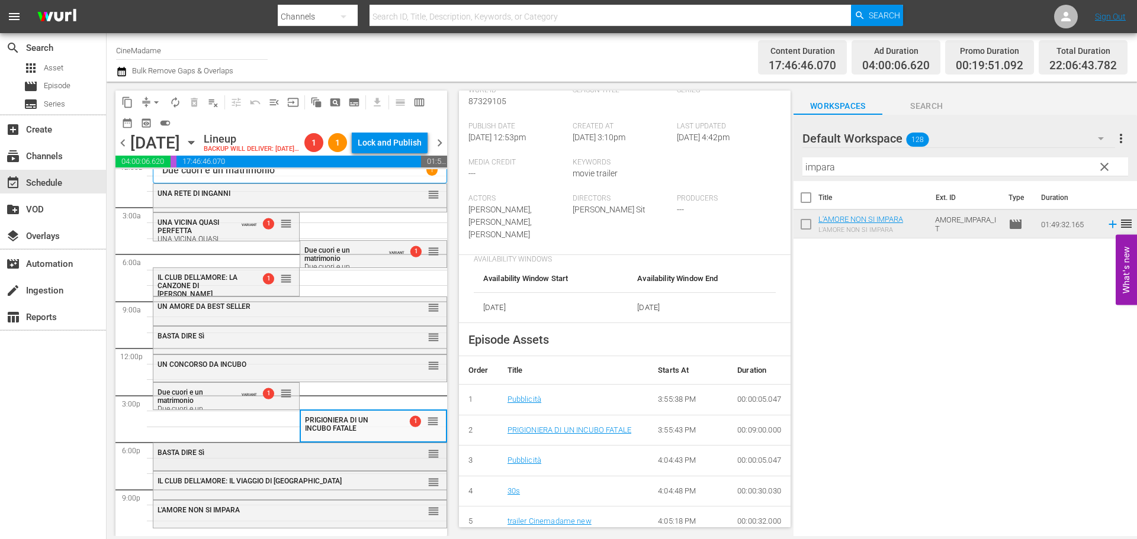
click at [265, 464] on div "BASTA DIRE Sì reorder" at bounding box center [299, 455] width 293 height 25
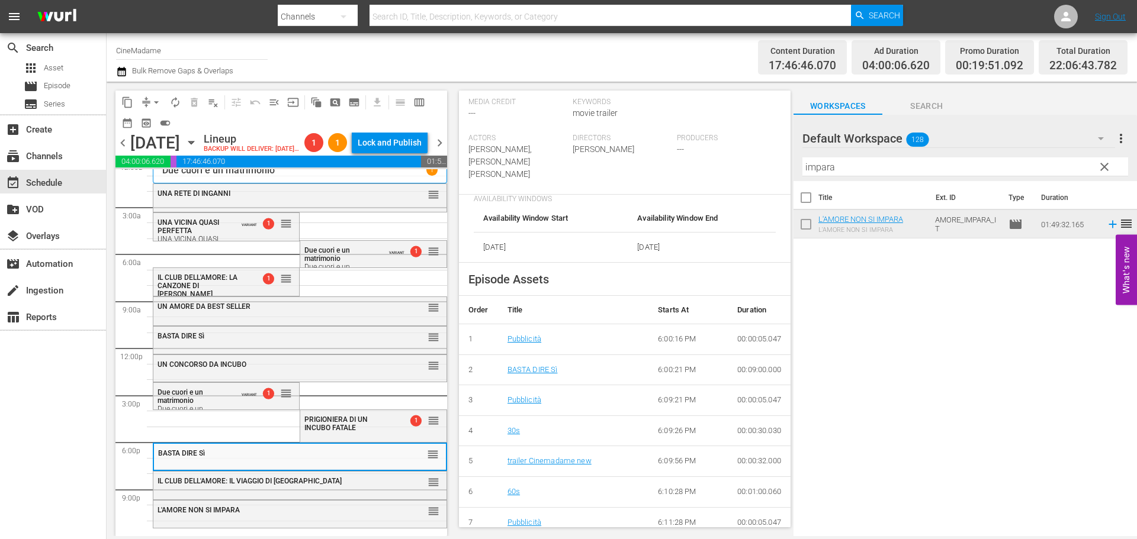
scroll to position [355, 0]
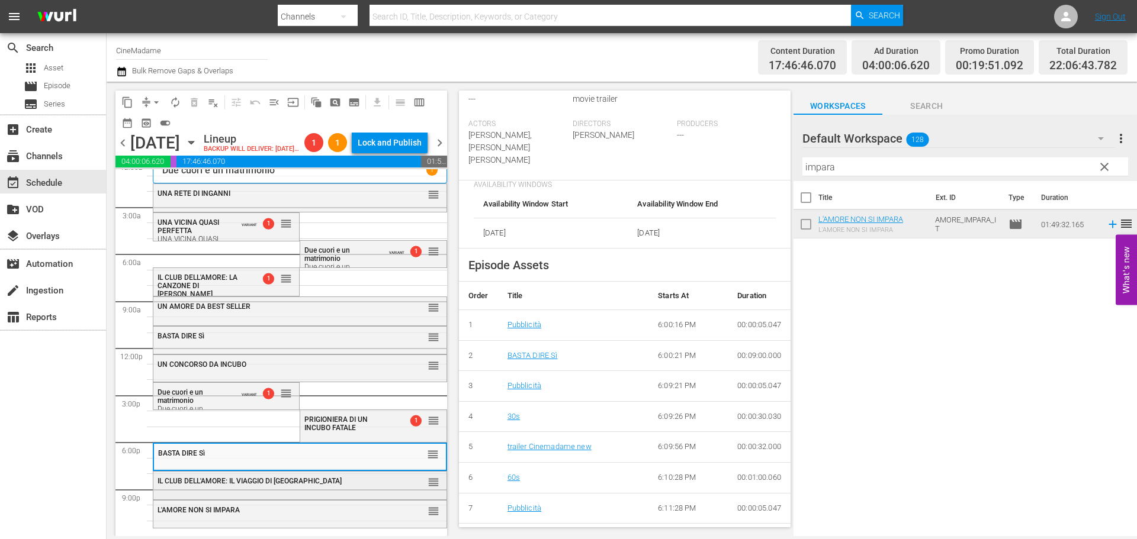
click at [333, 485] on div "IL CLUB DELL'AMORE: IL VIAGGIO DI SYDNEY reorder" at bounding box center [299, 482] width 293 height 20
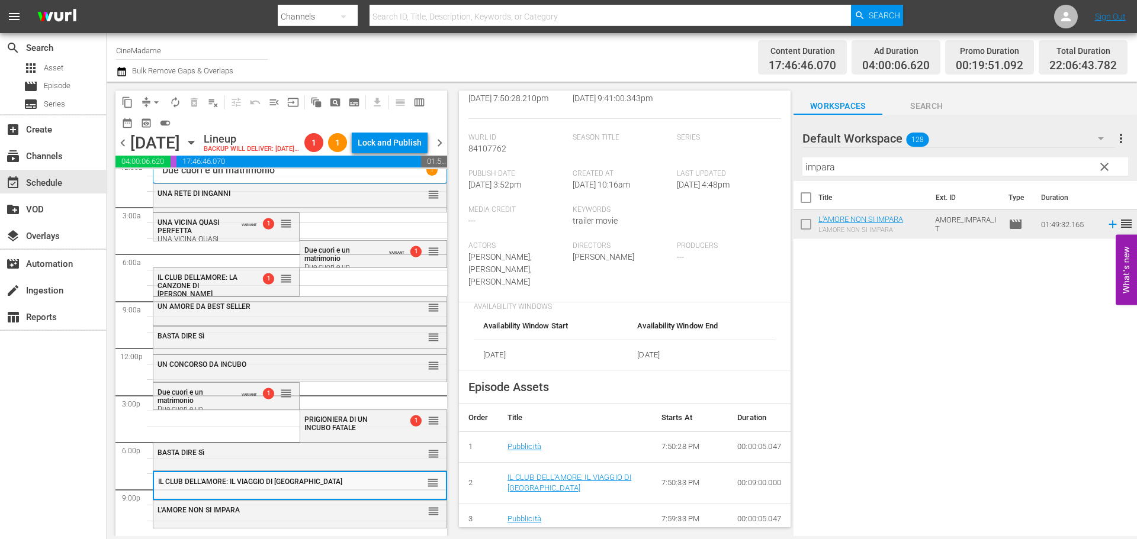
scroll to position [296, 0]
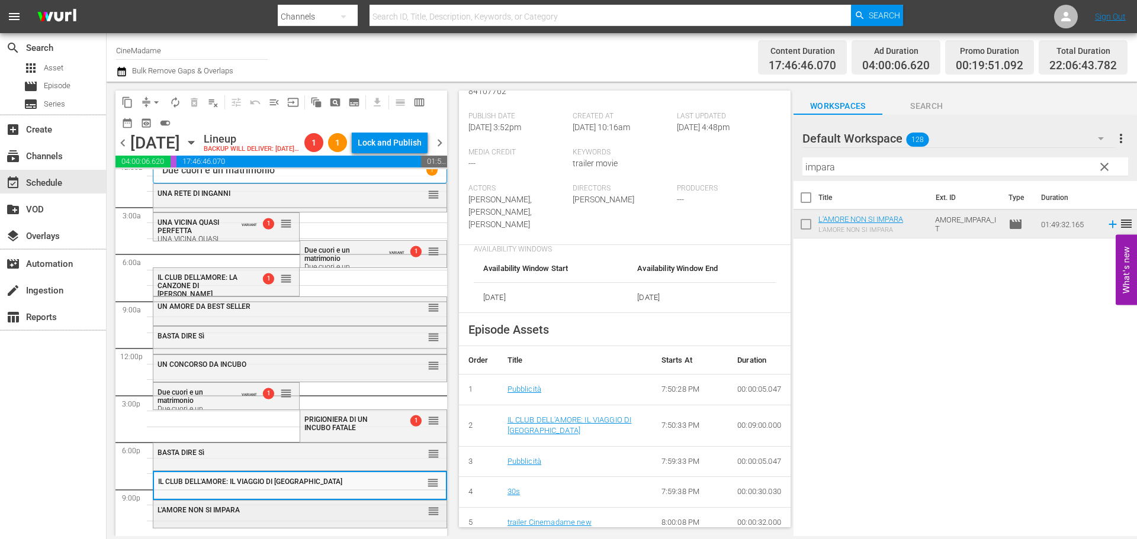
click at [321, 520] on div "L'AMORE NON SI IMPARA reorder" at bounding box center [299, 511] width 293 height 20
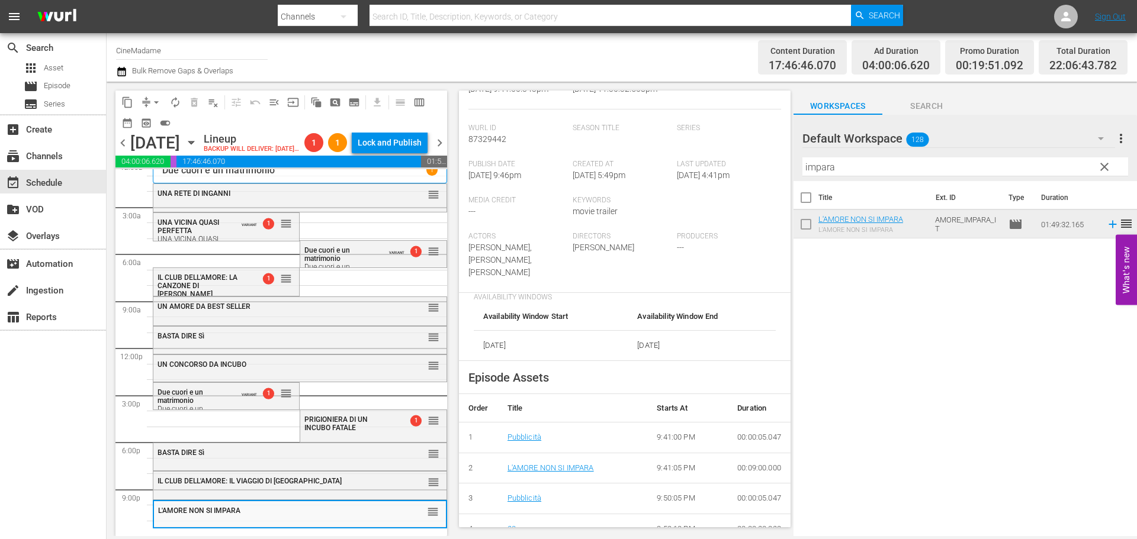
scroll to position [237, 0]
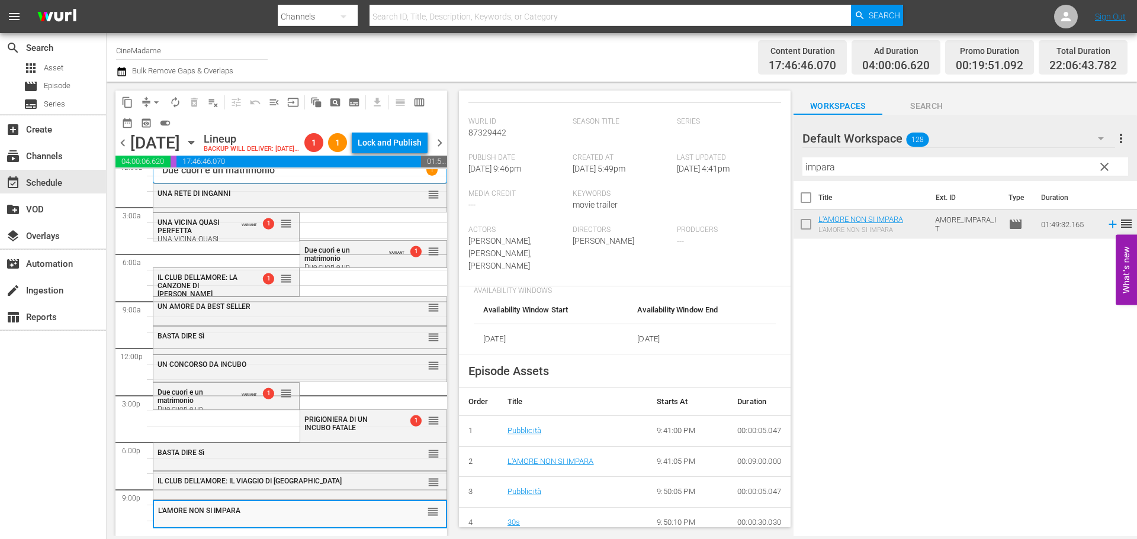
click at [152, 101] on span "arrow_drop_down" at bounding box center [156, 102] width 12 height 12
click at [162, 166] on li "Align to End of Previous Day" at bounding box center [157, 166] width 124 height 20
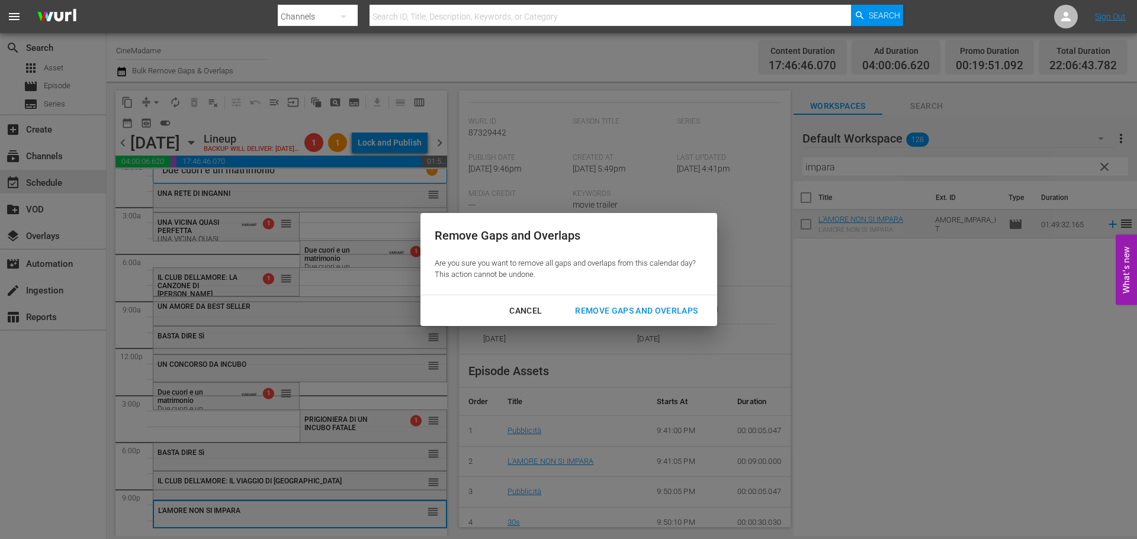
click at [649, 310] on div "Remove Gaps and Overlaps" at bounding box center [635, 311] width 141 height 15
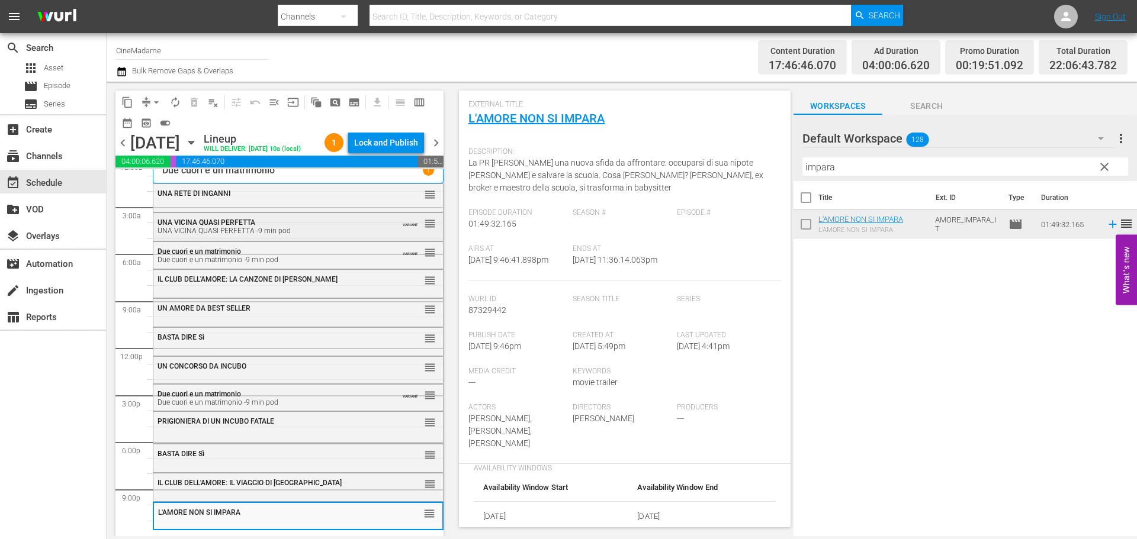
scroll to position [0, 0]
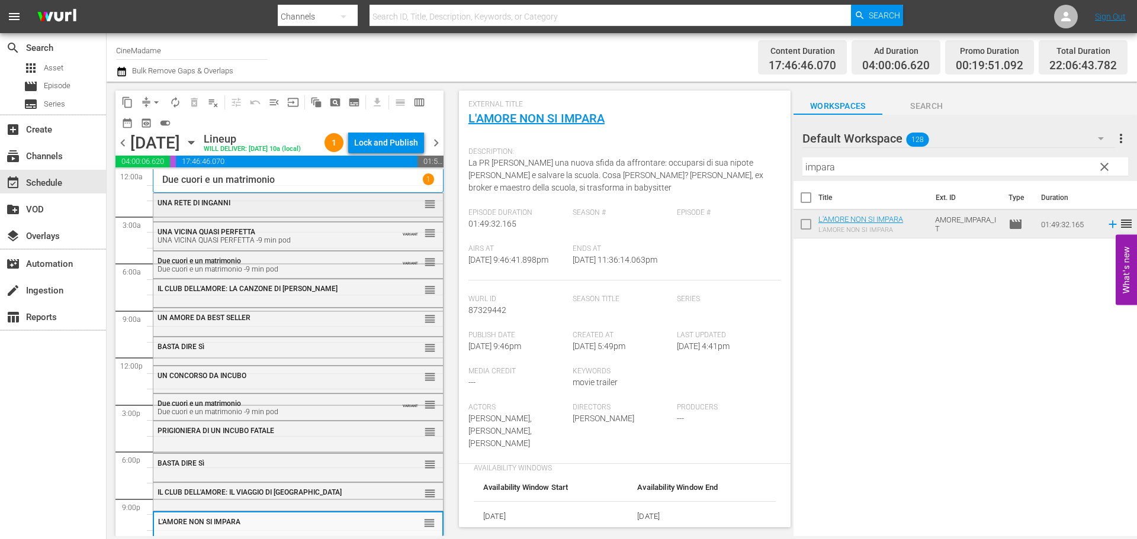
click at [308, 214] on div "UNA RETE DI INGANNI reorder" at bounding box center [297, 204] width 289 height 20
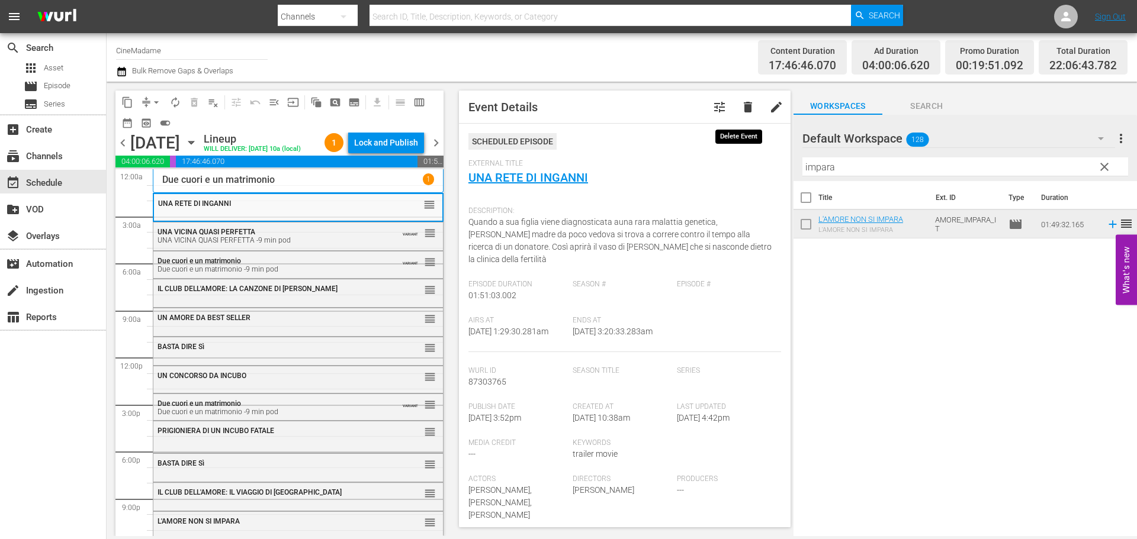
click at [744, 106] on span "delete" at bounding box center [748, 107] width 14 height 14
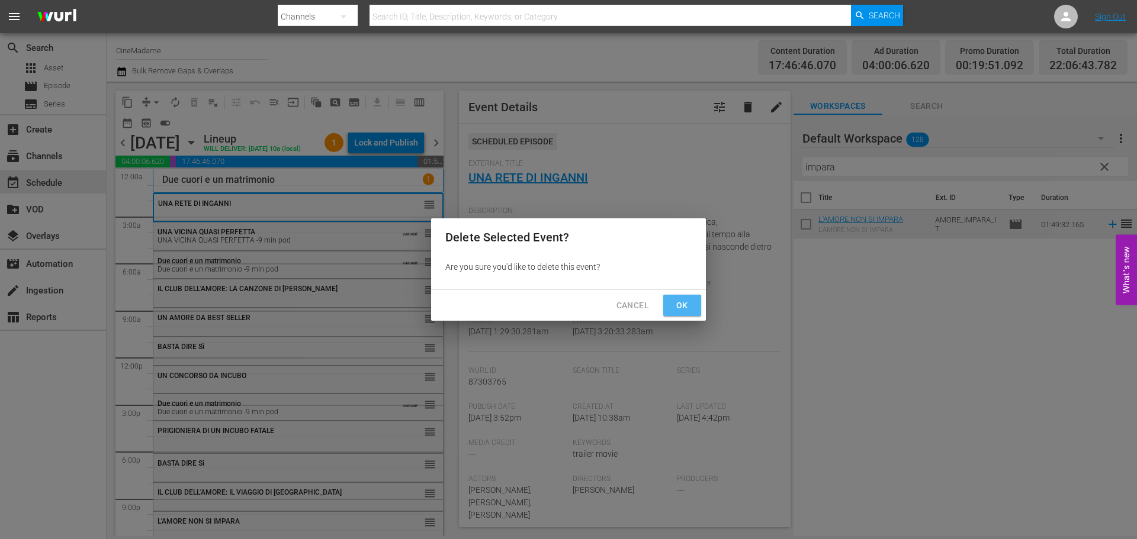
click at [687, 301] on span "Ok" at bounding box center [682, 305] width 19 height 15
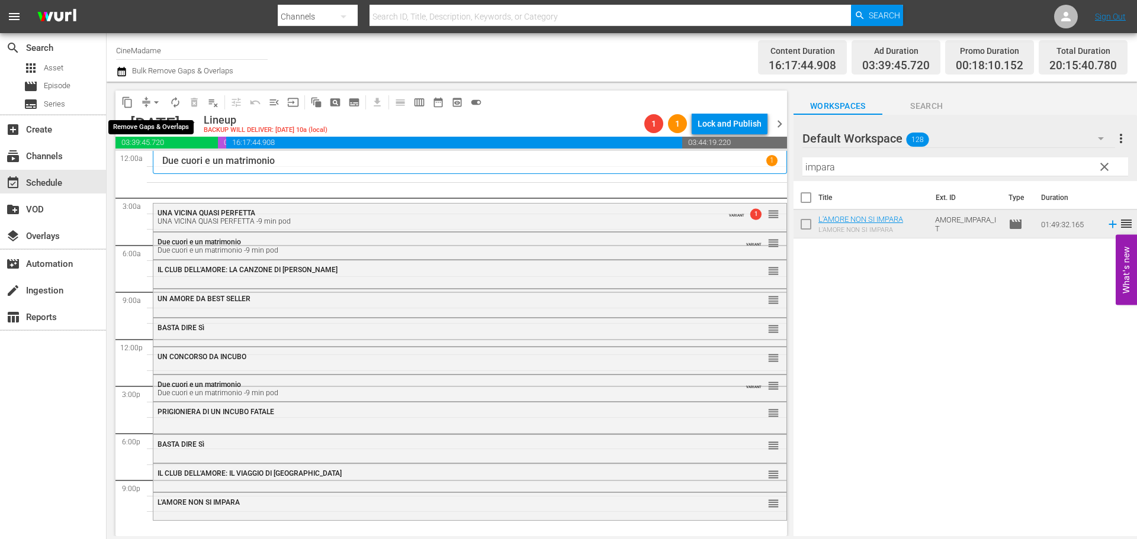
click at [155, 101] on span "arrow_drop_down" at bounding box center [156, 102] width 12 height 12
click at [183, 169] on li "Align to End of Previous Day" at bounding box center [157, 166] width 124 height 20
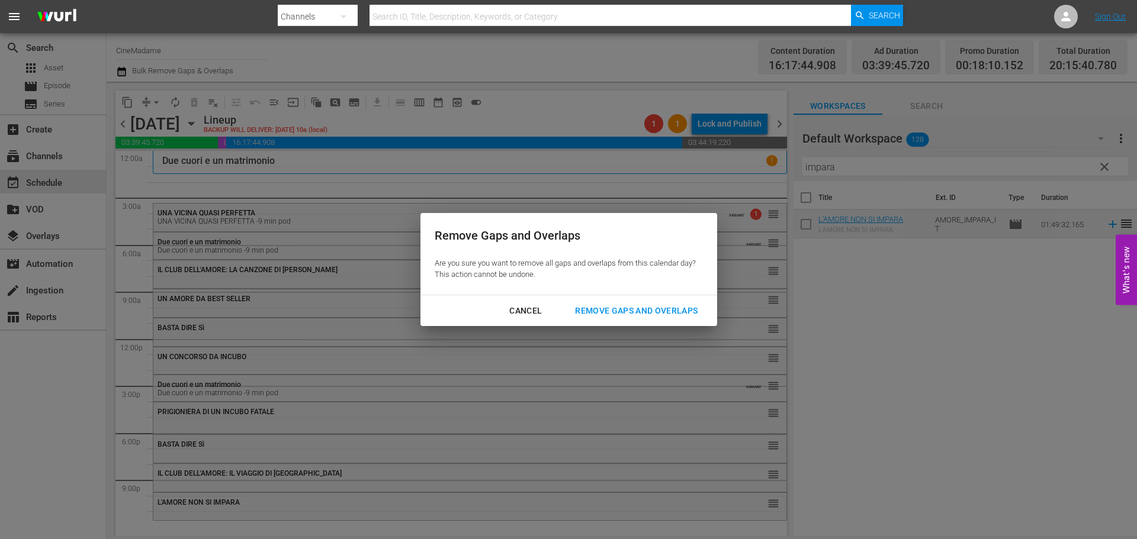
click at [608, 307] on div "Remove Gaps and Overlaps" at bounding box center [635, 311] width 141 height 15
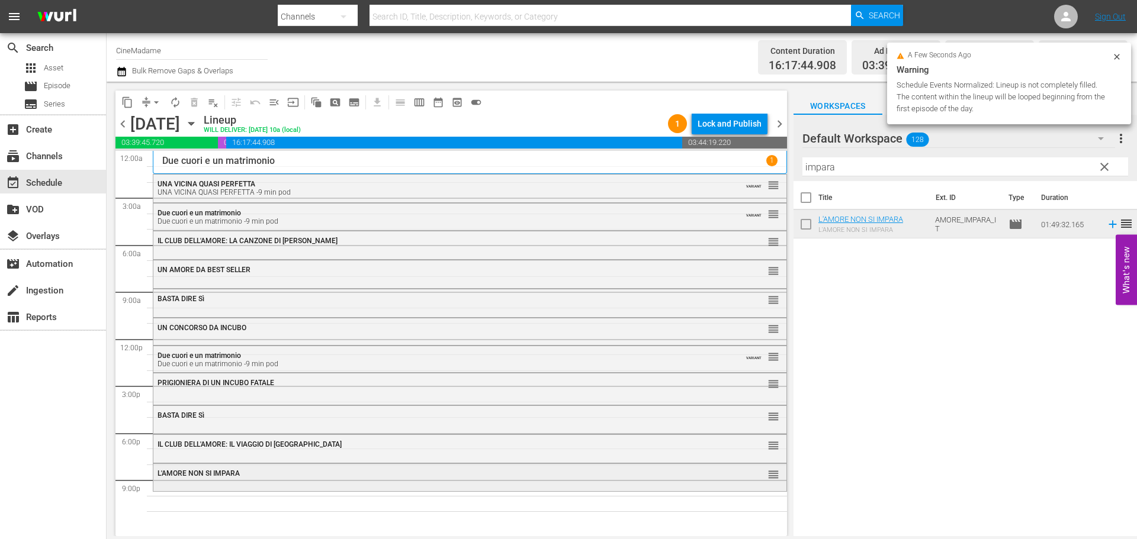
click at [510, 480] on div "L'AMORE NON SI IMPARA reorder" at bounding box center [469, 474] width 633 height 20
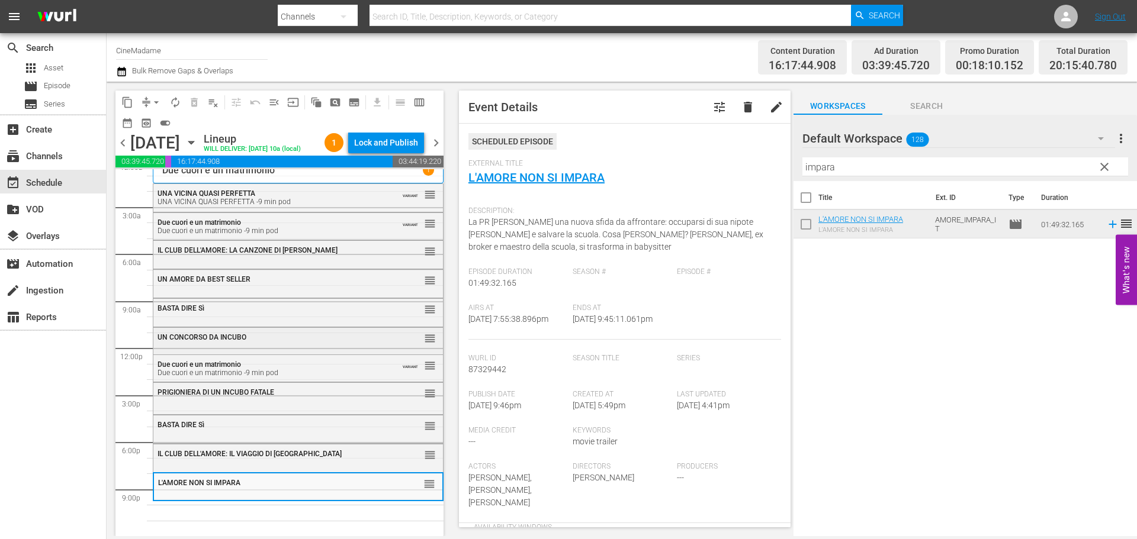
scroll to position [30, 0]
click at [842, 179] on div "Filter by Title impara" at bounding box center [965, 167] width 326 height 28
click at [840, 166] on input "impara" at bounding box center [965, 166] width 326 height 19
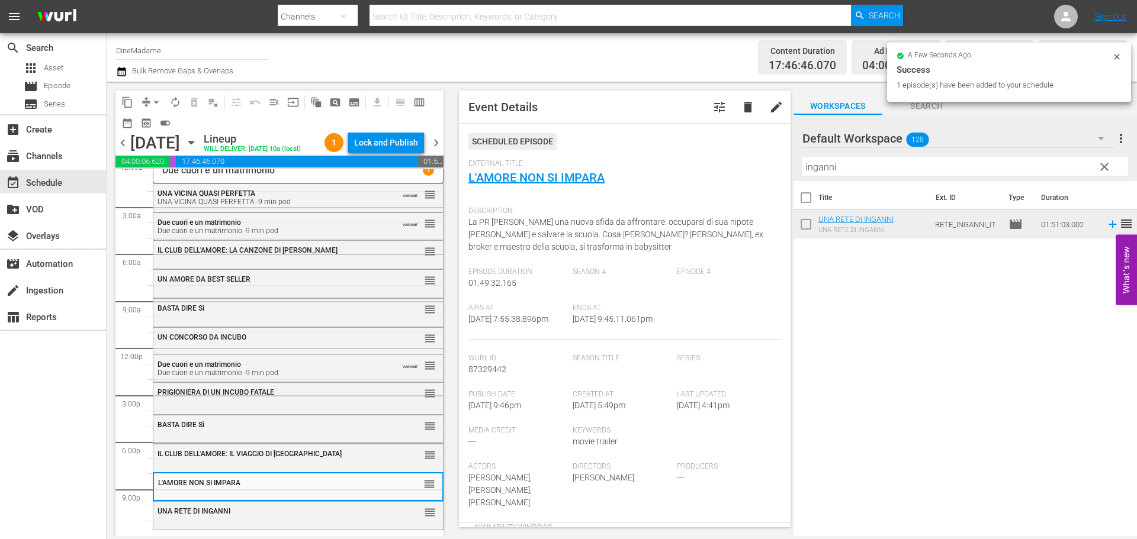
click at [828, 164] on input "inganni" at bounding box center [965, 166] width 326 height 19
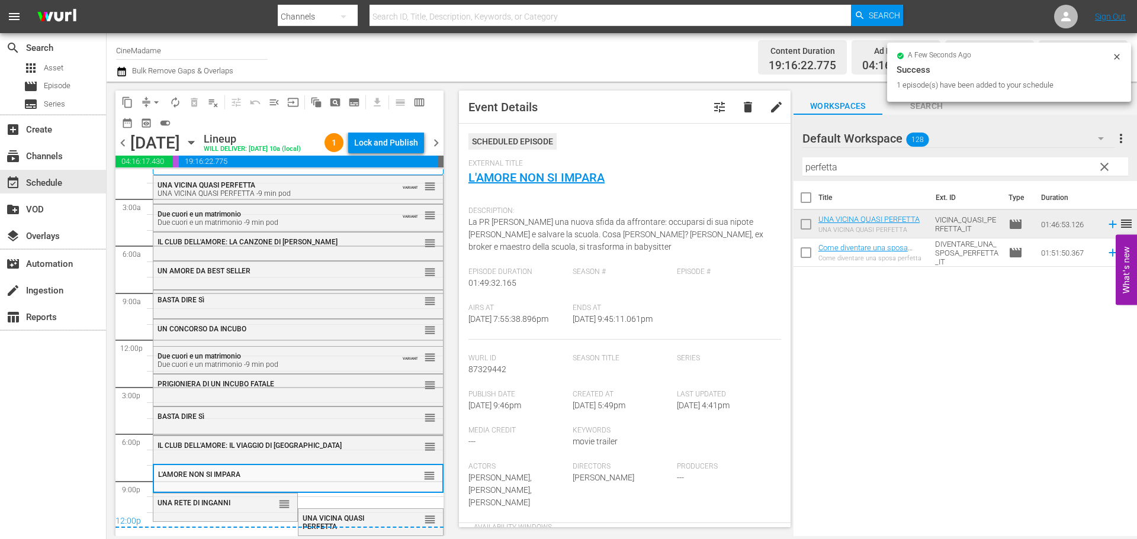
scroll to position [38, 0]
click at [234, 506] on div "UNA RETE DI INGANNI" at bounding box center [200, 503] width 87 height 8
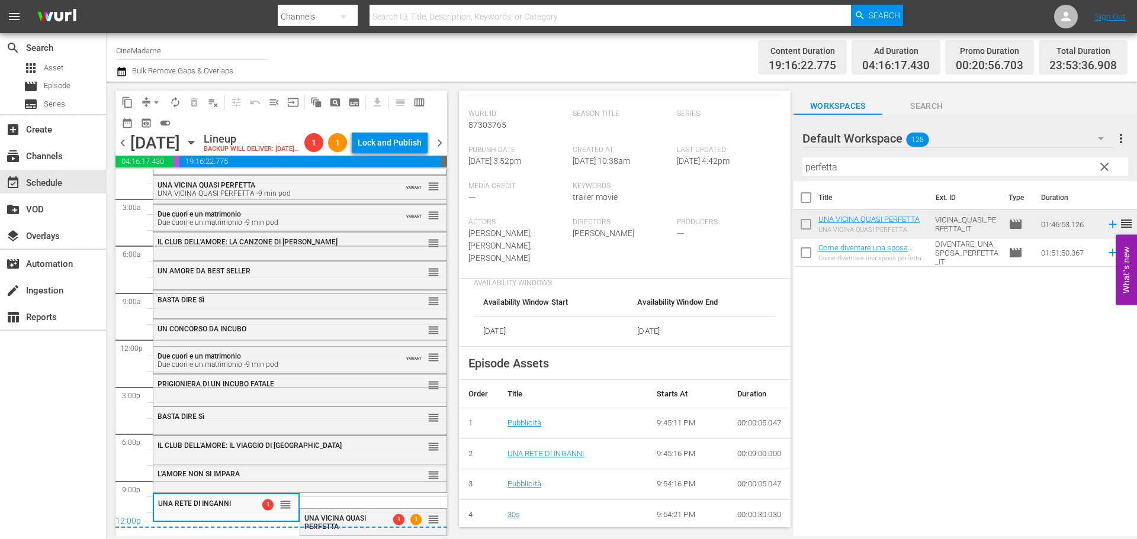
scroll to position [355, 0]
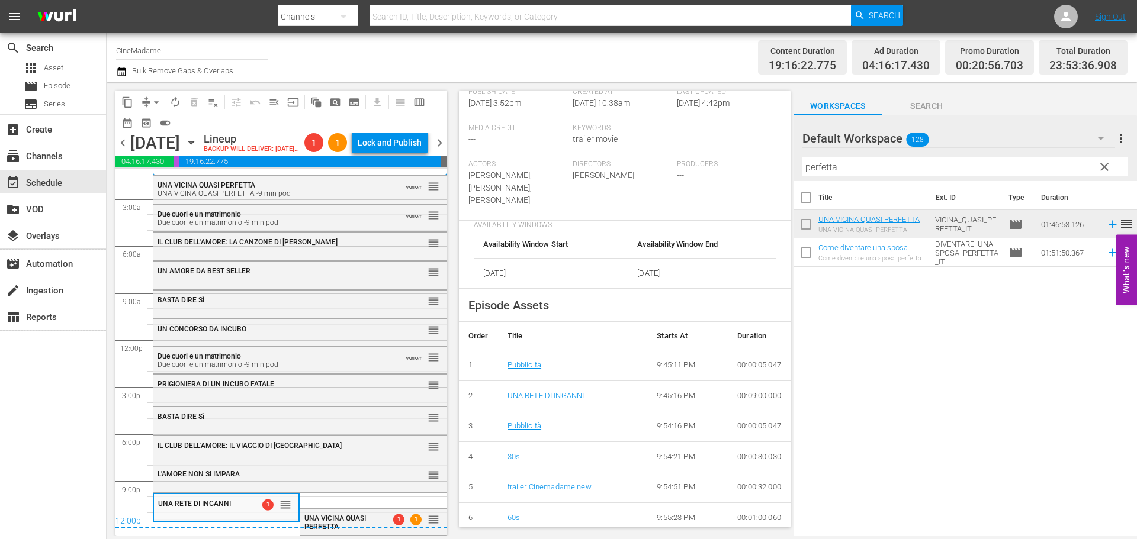
click at [355, 520] on div "12:00p" at bounding box center [281, 522] width 332 height 12
click at [376, 515] on div "UNA VICINA QUASI PERFETTA" at bounding box center [345, 522] width 82 height 18
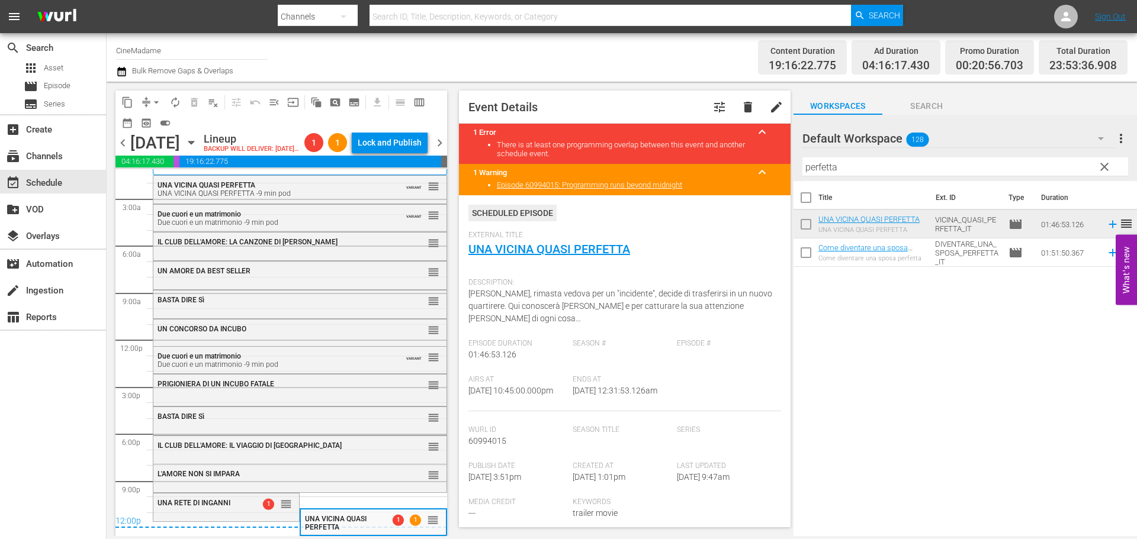
scroll to position [237, 0]
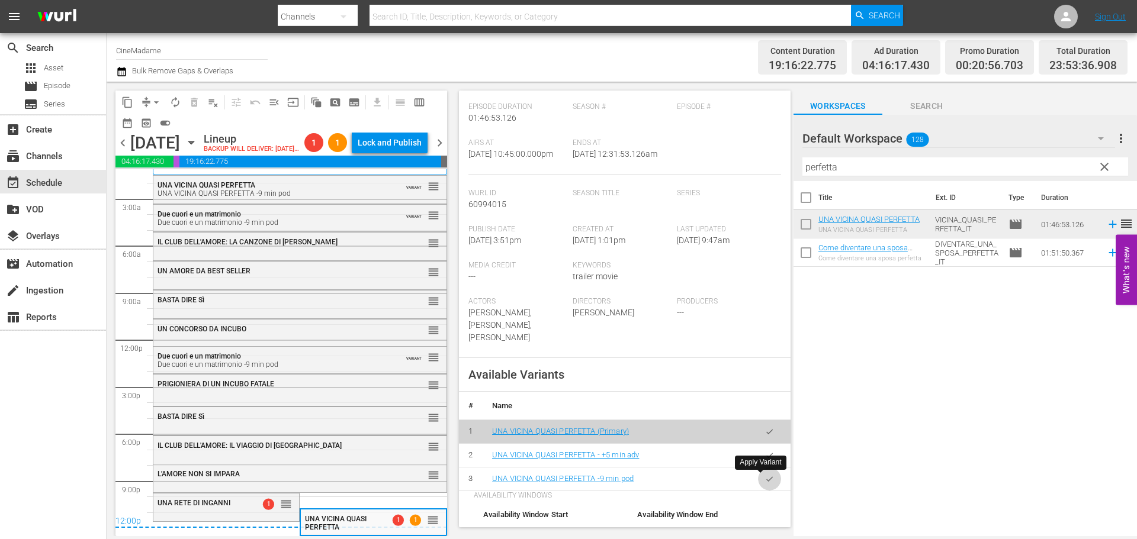
click at [765, 477] on icon "button" at bounding box center [769, 479] width 9 height 9
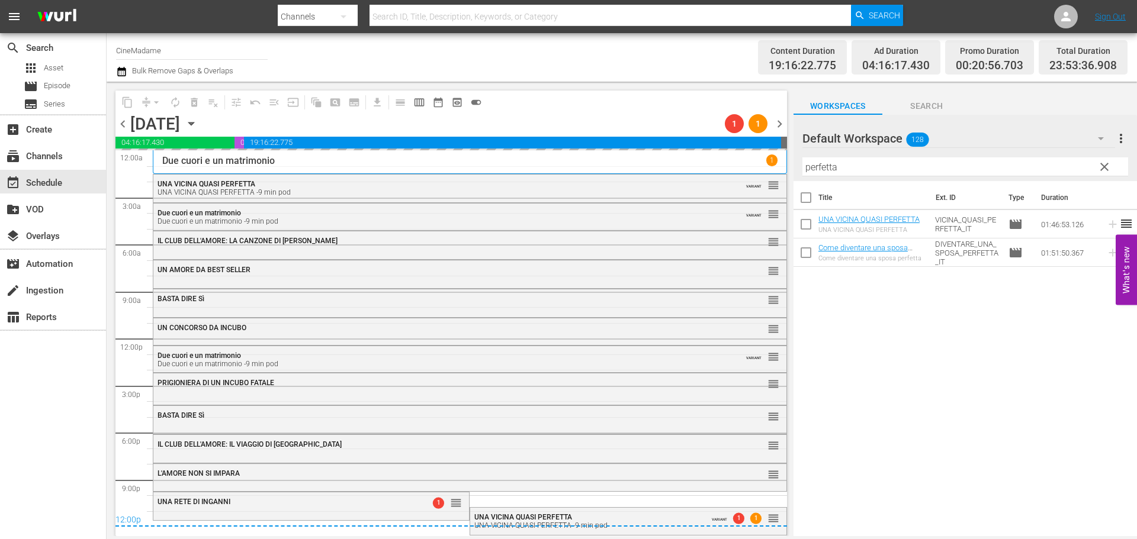
scroll to position [0, 0]
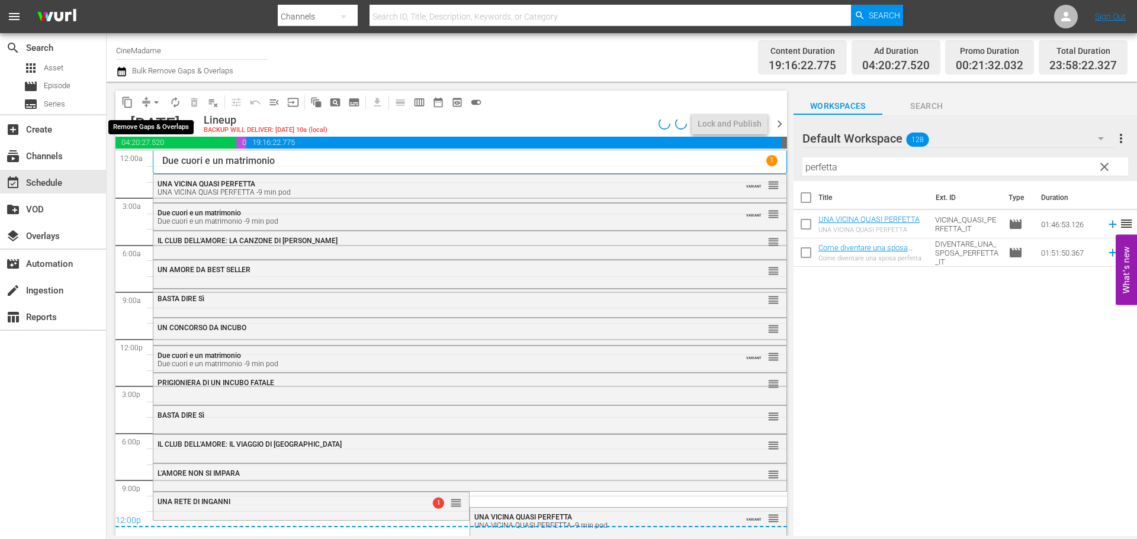
click at [156, 98] on span "arrow_drop_down" at bounding box center [156, 102] width 12 height 12
click at [192, 160] on li "Align to End of Previous Day" at bounding box center [157, 166] width 124 height 20
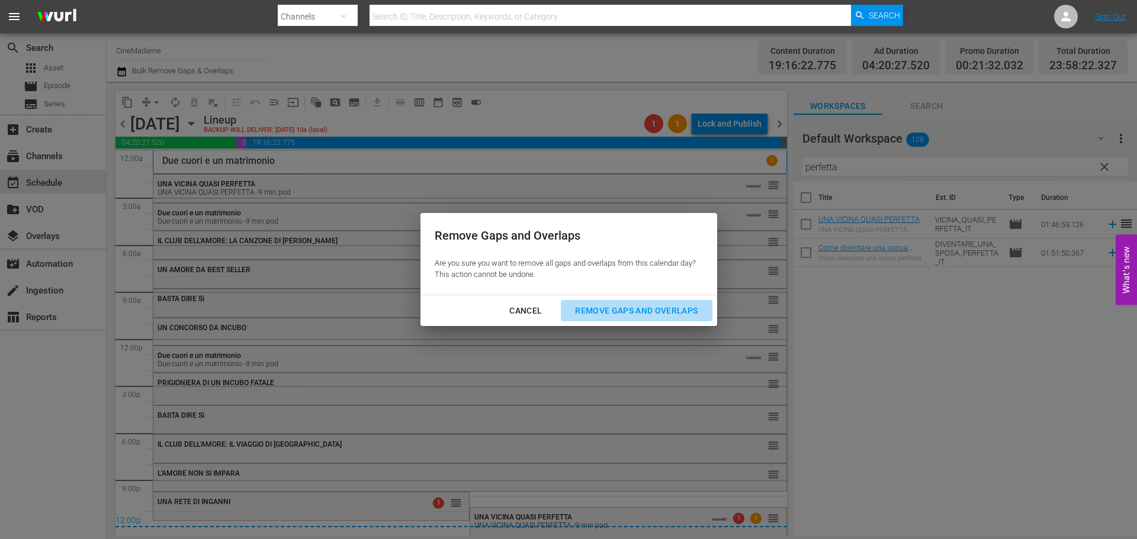
click at [667, 314] on div "Remove Gaps and Overlaps" at bounding box center [635, 311] width 141 height 15
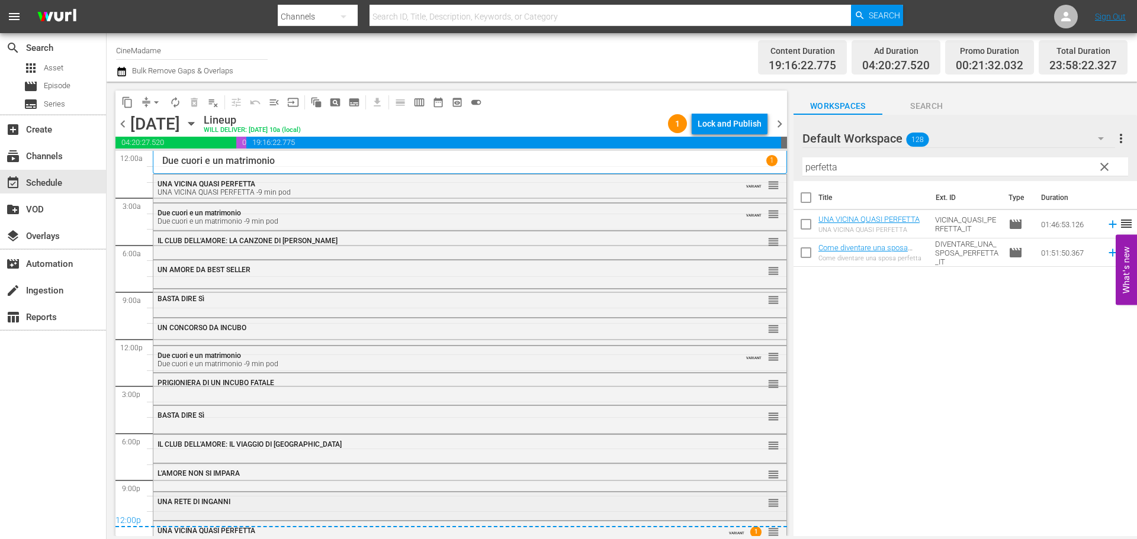
click at [400, 500] on div "UNA RETE DI INGANNI" at bounding box center [437, 502] width 560 height 8
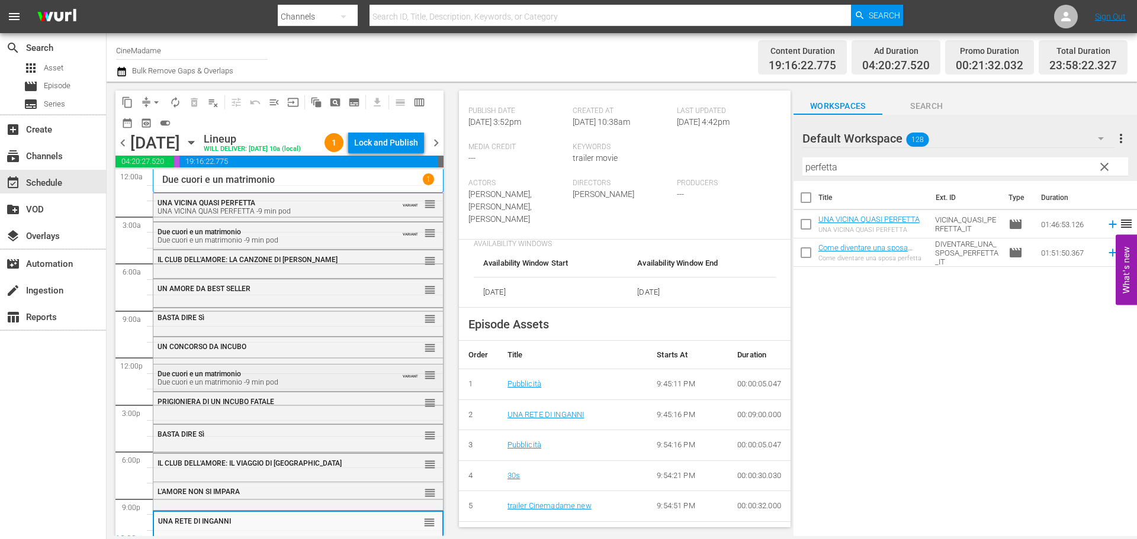
scroll to position [53, 0]
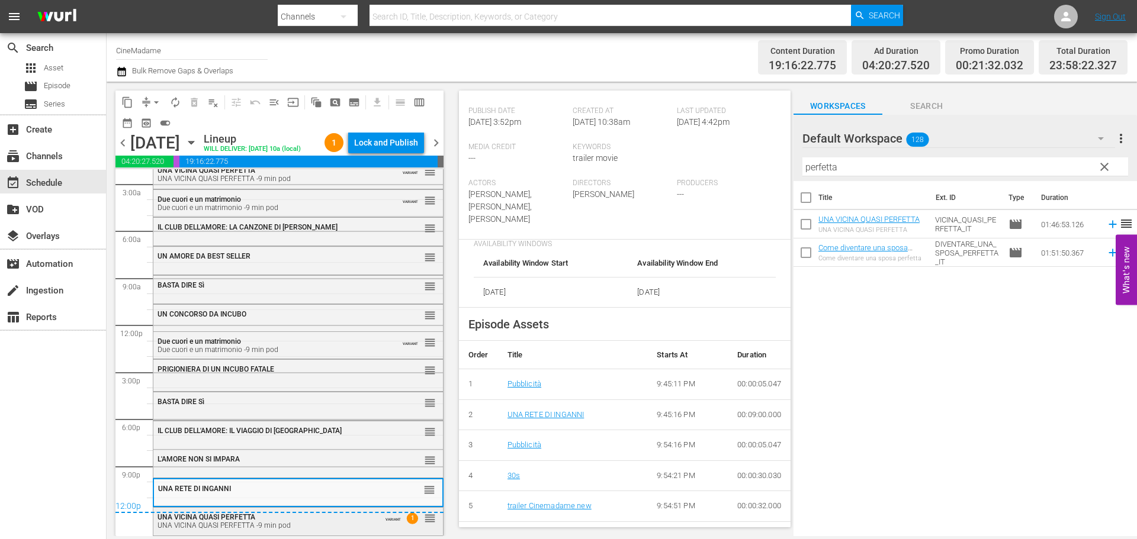
click at [293, 519] on div "UNA VICINA QUASI PERFETTA UNA VICINA QUASI PERFETTA -9 min pod" at bounding box center [266, 521] width 219 height 17
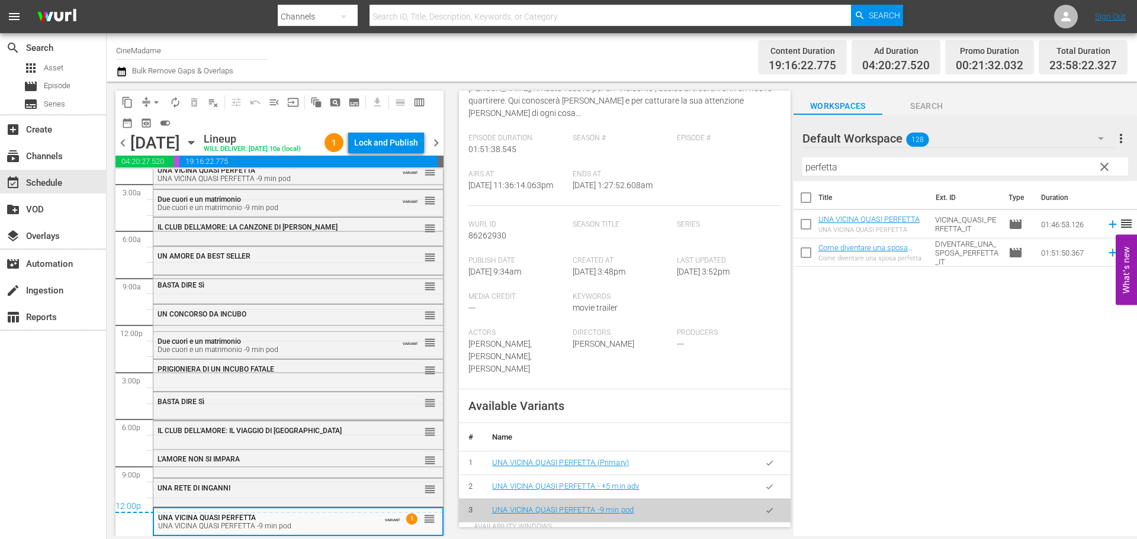
scroll to position [296, 0]
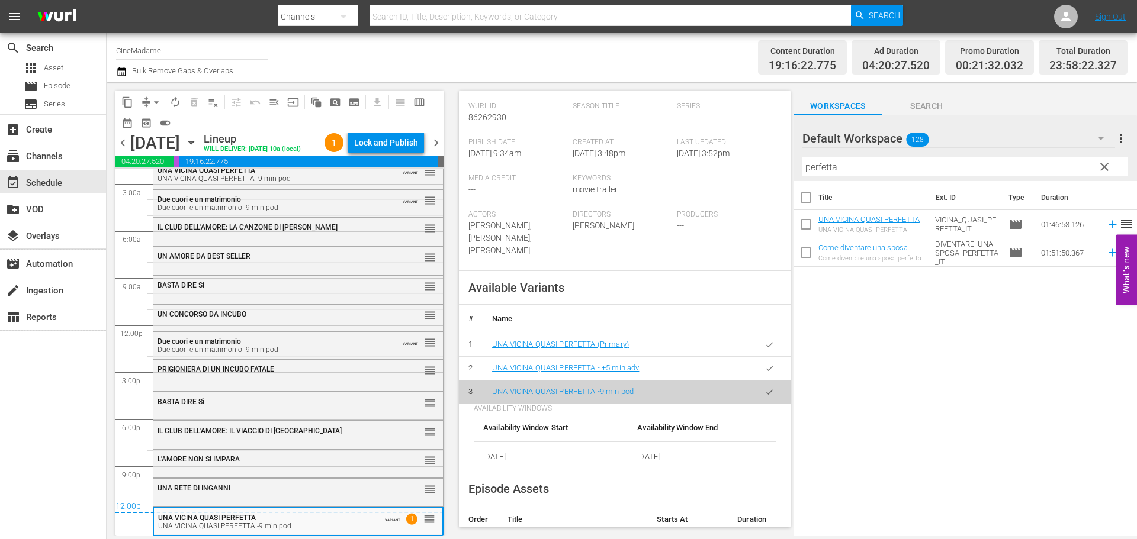
click at [442, 150] on span "chevron_right" at bounding box center [436, 143] width 15 height 15
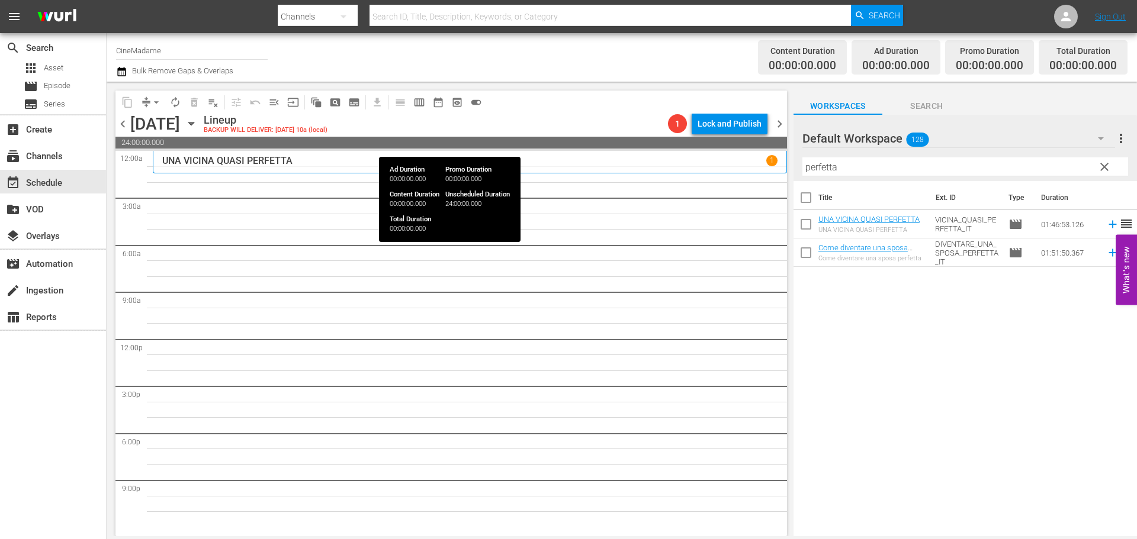
click at [123, 122] on span "chevron_left" at bounding box center [122, 124] width 15 height 15
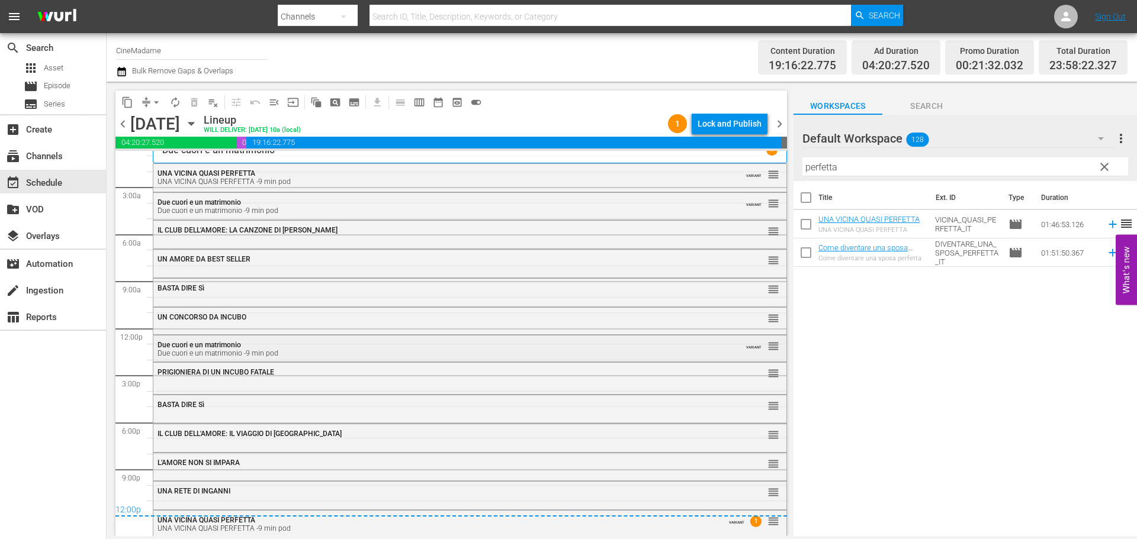
scroll to position [14, 0]
click at [716, 496] on div "UNA RETE DI INGANNI reorder" at bounding box center [469, 489] width 633 height 20
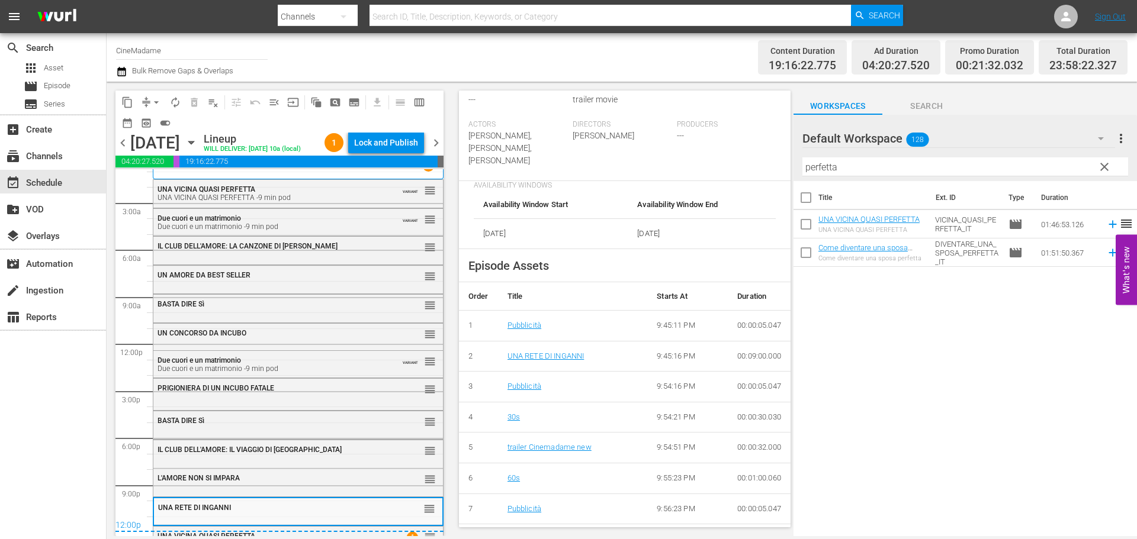
scroll to position [355, 0]
click at [435, 156] on div "chevron_left Wednesday, September 3rd September 3rd Lineup WILL DELIVER: 9/2 @ …" at bounding box center [279, 144] width 328 height 23
click at [439, 150] on span "chevron_right" at bounding box center [436, 143] width 15 height 15
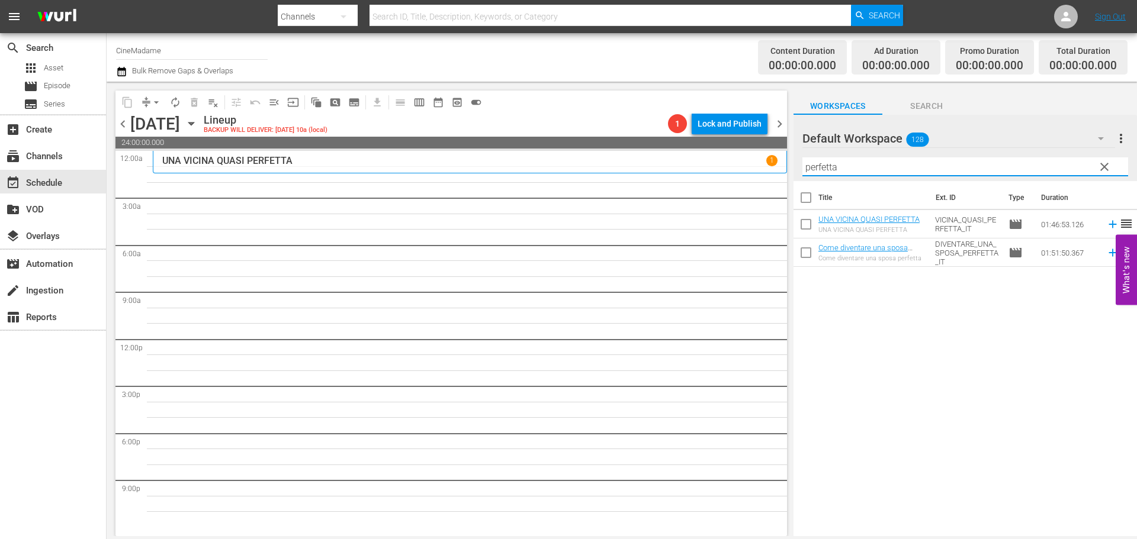
click at [862, 158] on input "perfetta" at bounding box center [965, 166] width 326 height 19
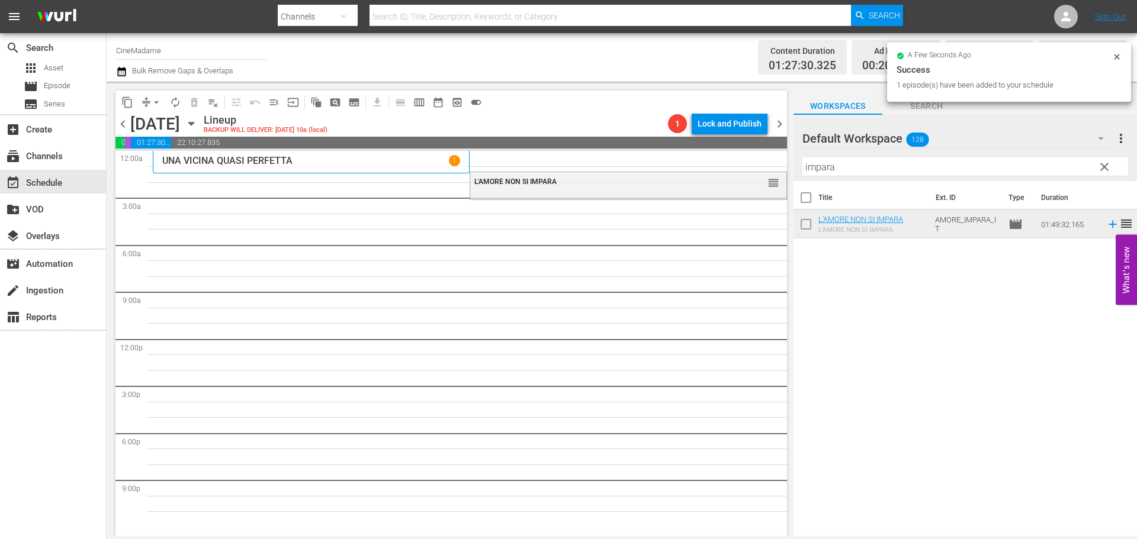
click at [848, 170] on input "impara" at bounding box center [965, 166] width 326 height 19
click at [845, 165] on input "impara" at bounding box center [965, 166] width 326 height 19
click at [844, 167] on input "impara" at bounding box center [965, 166] width 326 height 19
click at [842, 168] on input "impara" at bounding box center [965, 166] width 326 height 19
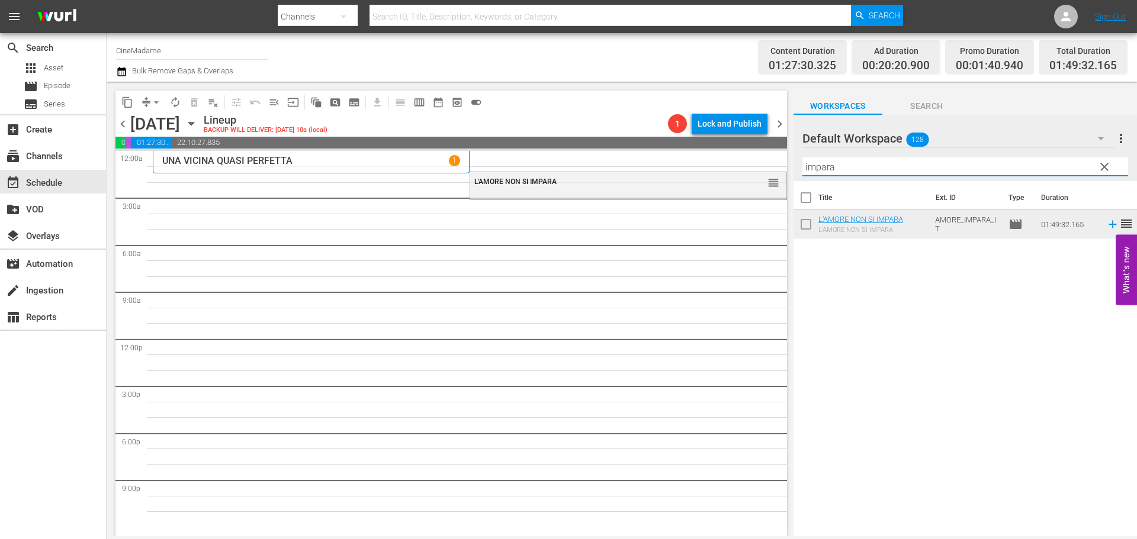
click at [836, 158] on input "impara" at bounding box center [965, 166] width 326 height 19
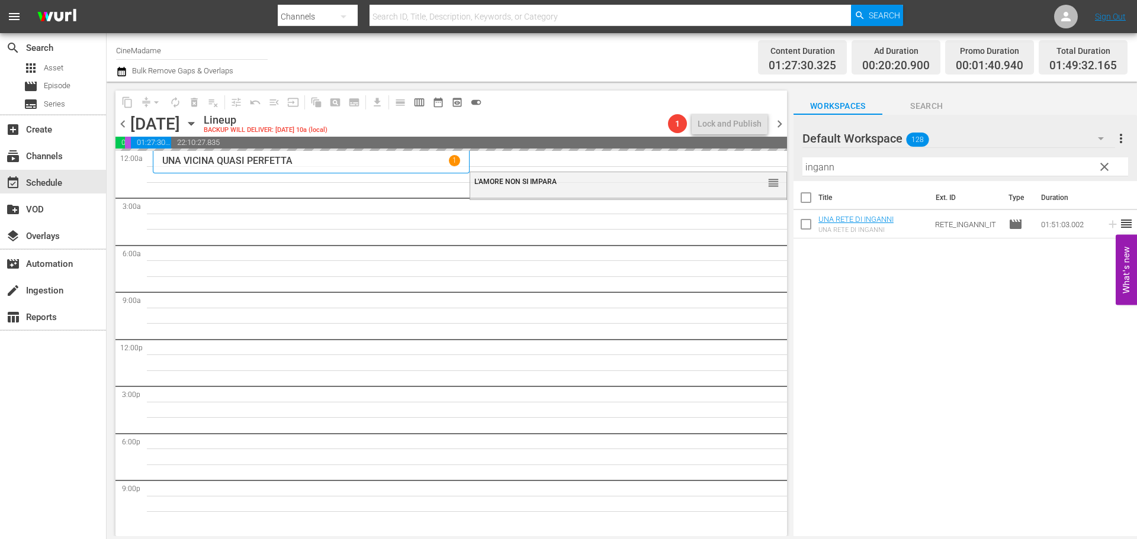
click at [860, 167] on input "ingann" at bounding box center [965, 166] width 326 height 19
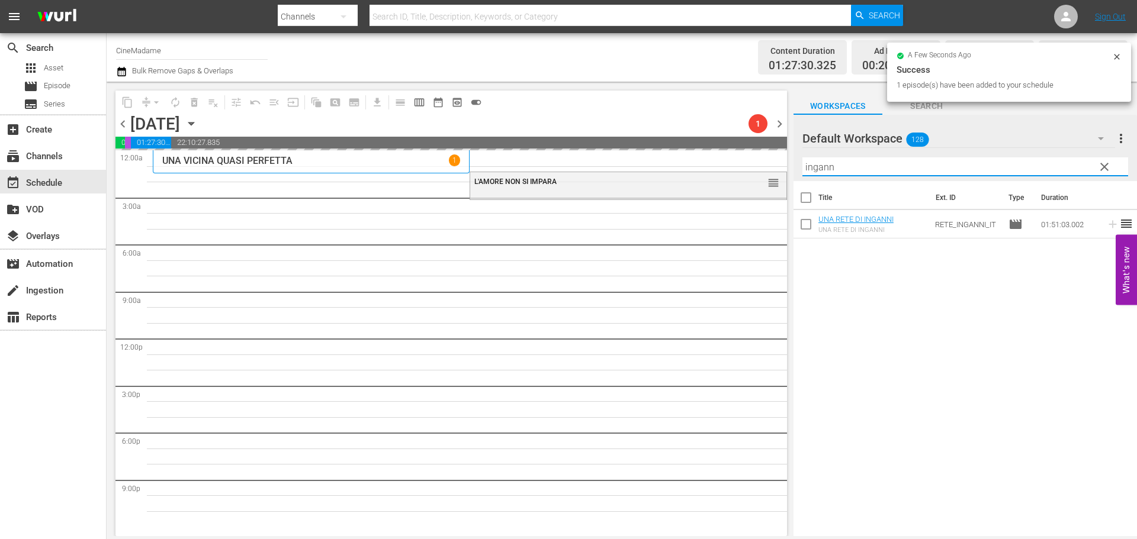
click at [859, 167] on input "ingann" at bounding box center [965, 166] width 326 height 19
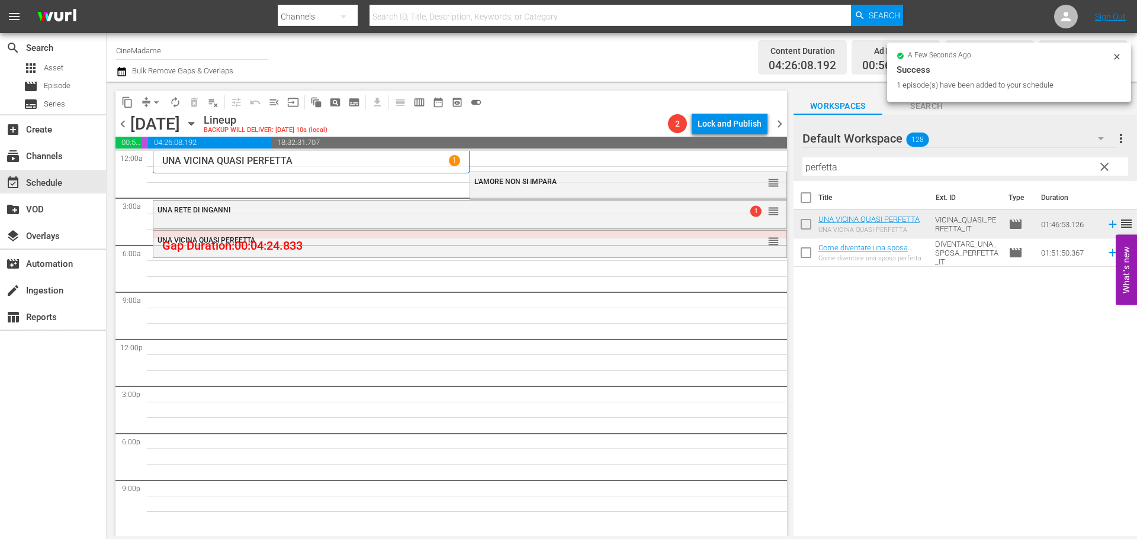
click at [838, 160] on input "perfetta" at bounding box center [965, 166] width 326 height 19
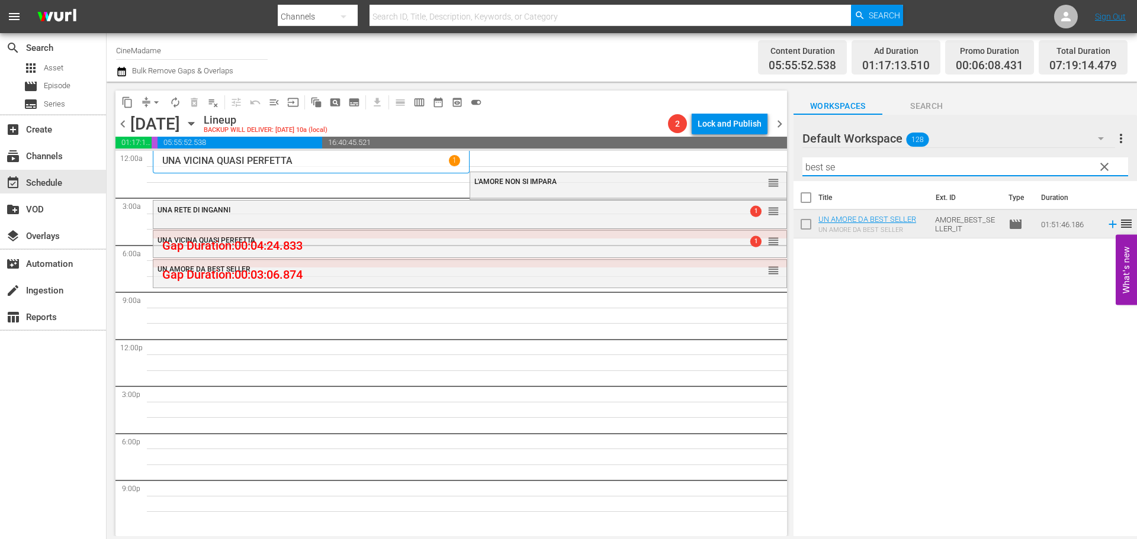
drag, startPoint x: 848, startPoint y: 162, endPoint x: 781, endPoint y: 165, distance: 67.6
click at [781, 165] on div "content_copy compress arrow_drop_down autorenew_outlined delete_forever_outline…" at bounding box center [622, 309] width 1030 height 455
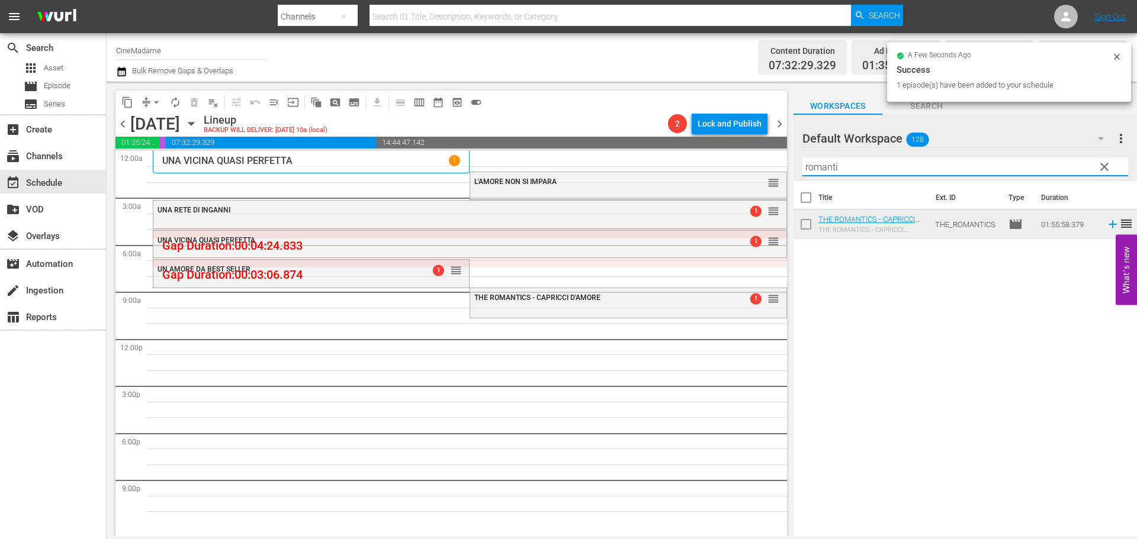
click at [842, 169] on input "romanti" at bounding box center [965, 166] width 326 height 19
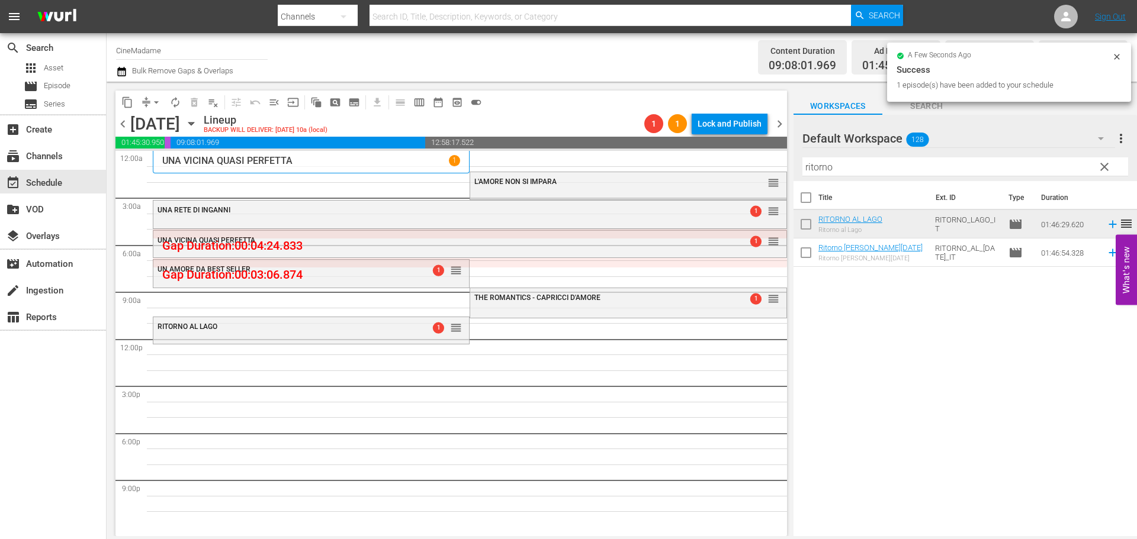
click at [822, 174] on input "ritorno" at bounding box center [965, 166] width 326 height 19
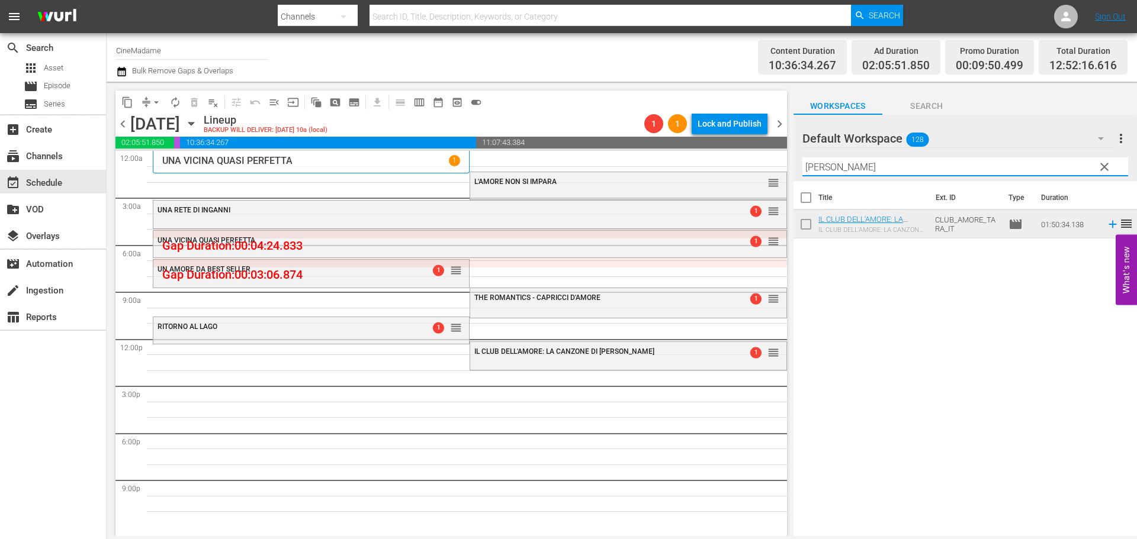
click at [827, 169] on input "tara" at bounding box center [965, 166] width 326 height 19
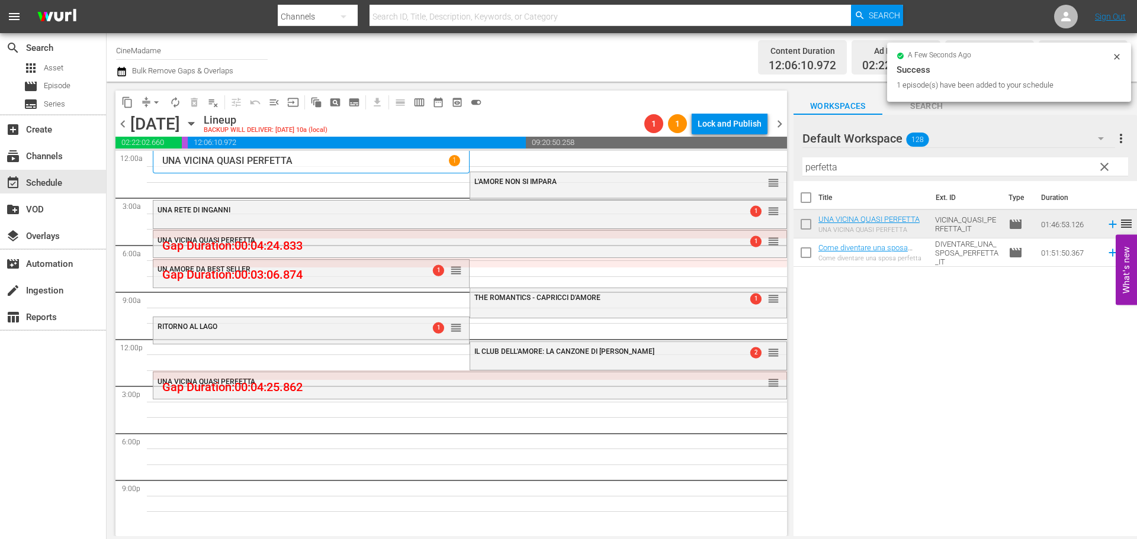
click at [836, 174] on input "perfetta" at bounding box center [965, 166] width 326 height 19
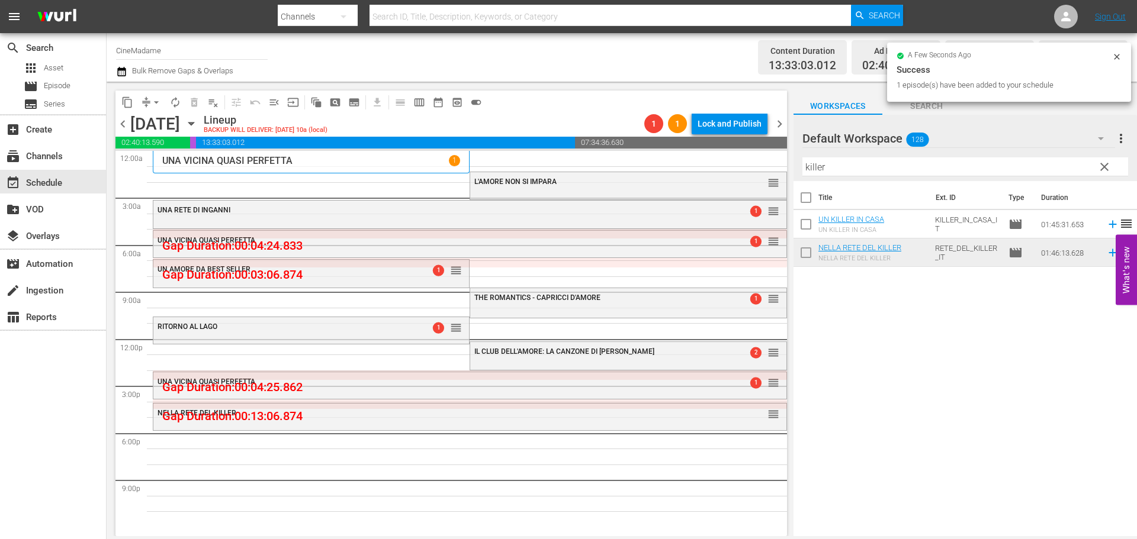
click at [834, 163] on input "killer" at bounding box center [965, 166] width 326 height 19
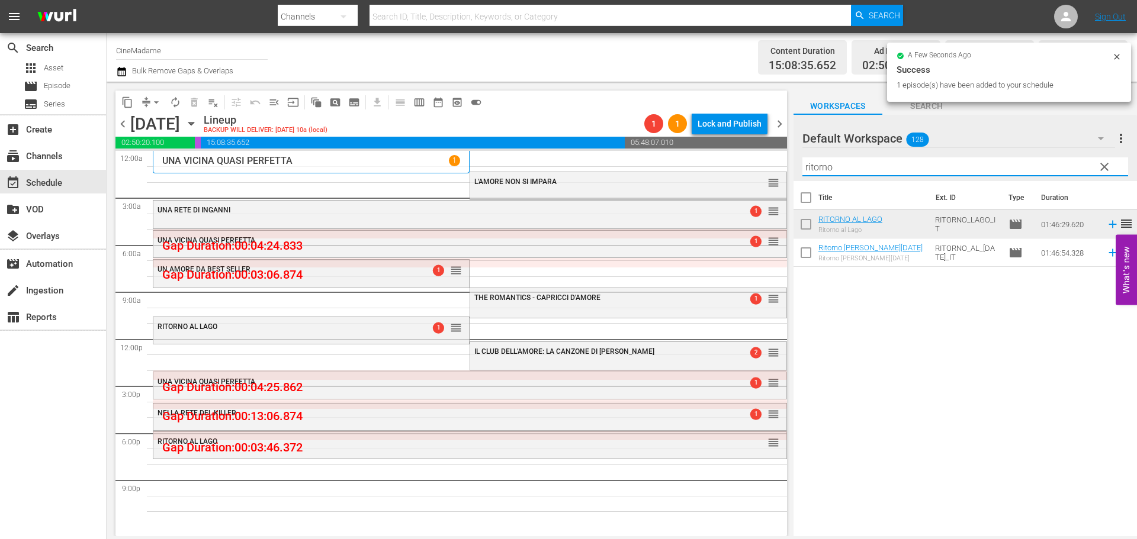
click at [838, 173] on input "ritorno" at bounding box center [965, 166] width 326 height 19
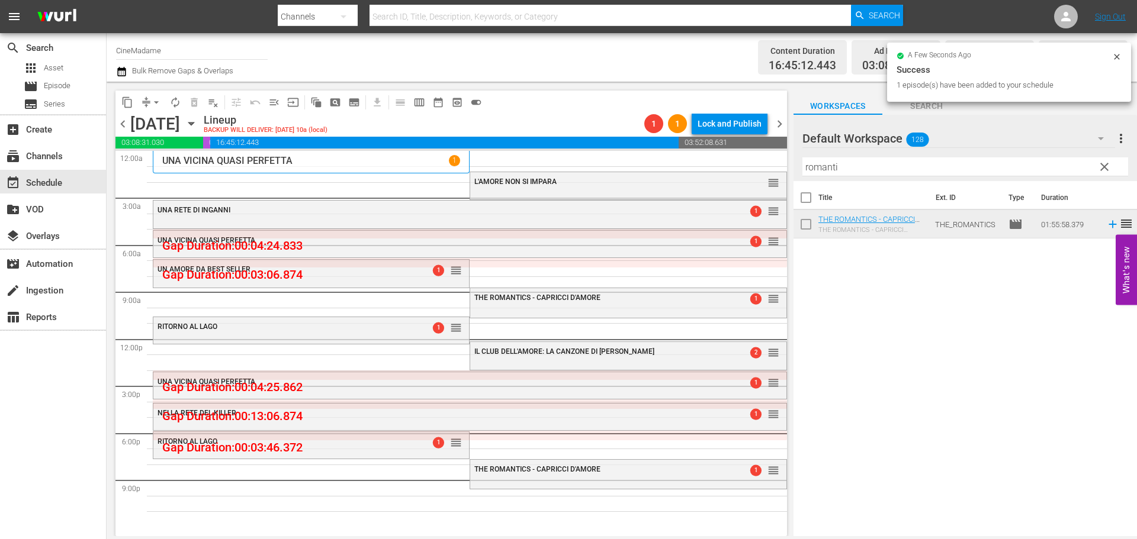
click at [839, 167] on input "romanti" at bounding box center [965, 166] width 326 height 19
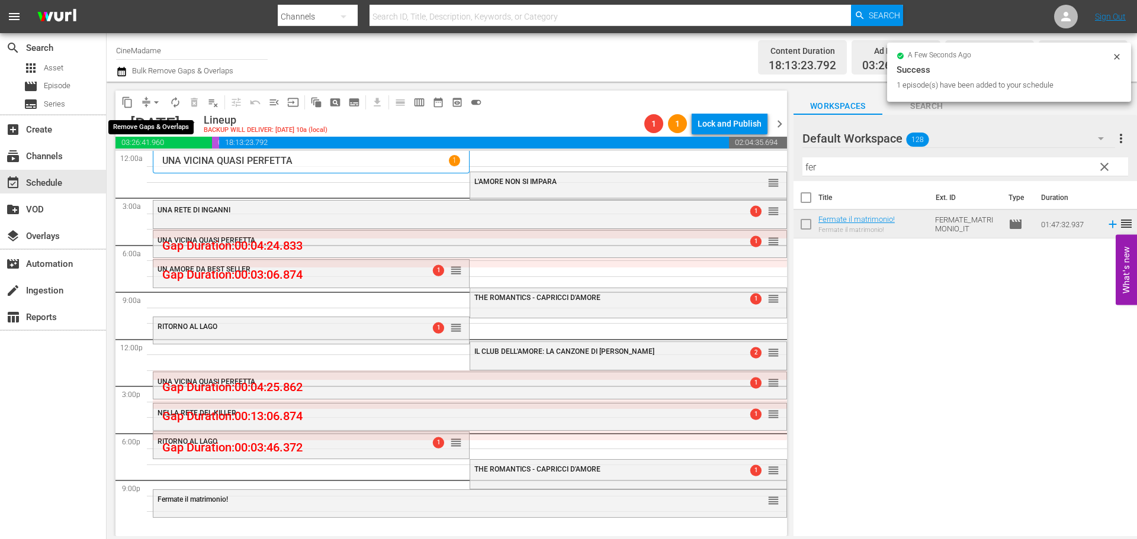
click at [153, 105] on span "arrow_drop_down" at bounding box center [156, 102] width 12 height 12
click at [159, 175] on li "Align to End of Previous Day" at bounding box center [157, 166] width 124 height 20
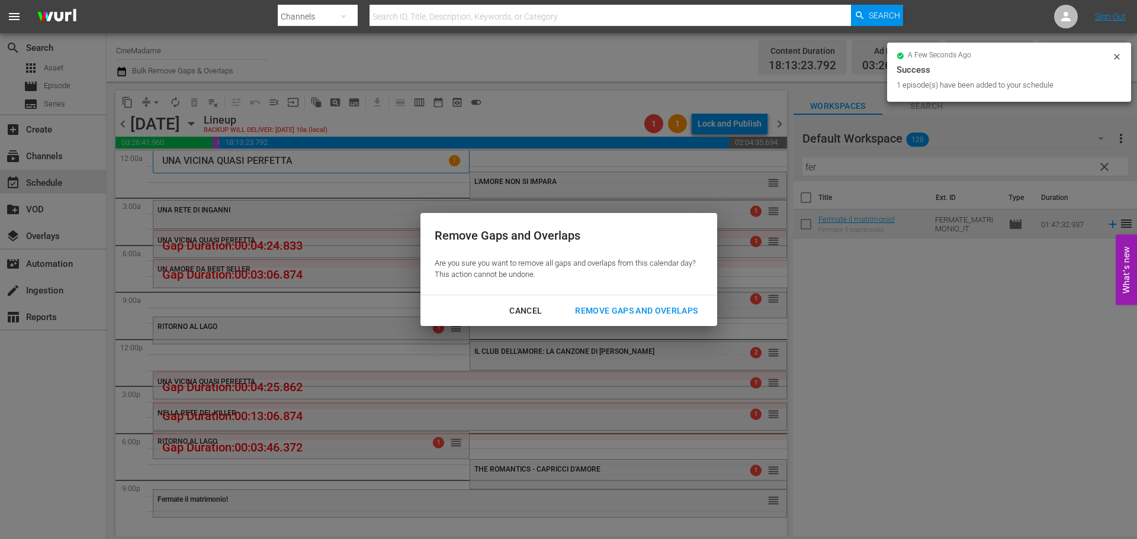
click at [608, 311] on div "Remove Gaps and Overlaps" at bounding box center [635, 311] width 141 height 15
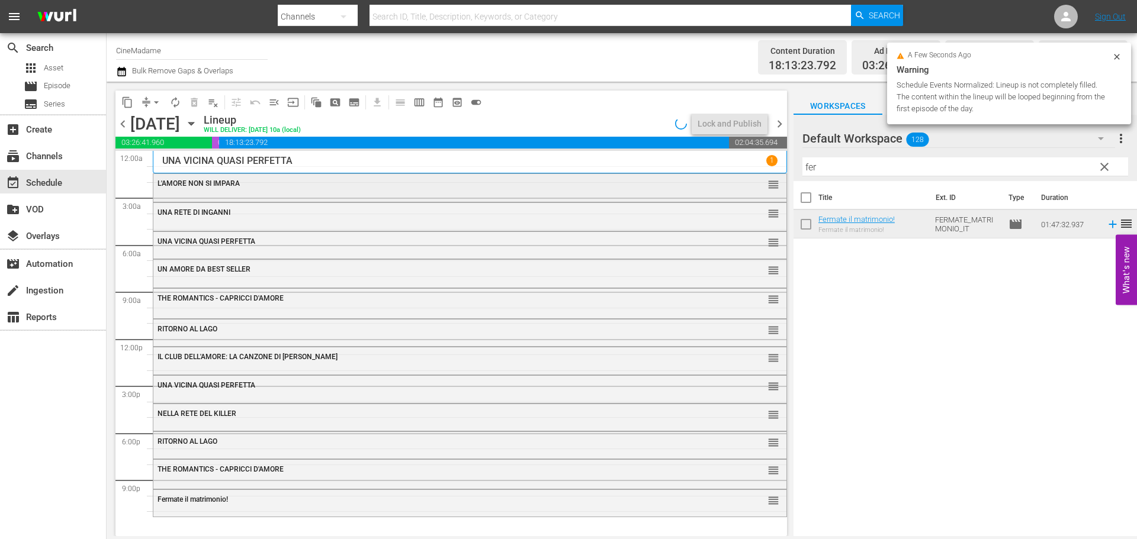
click at [430, 188] on div "L'AMORE NON SI IMPARA" at bounding box center [437, 183] width 560 height 8
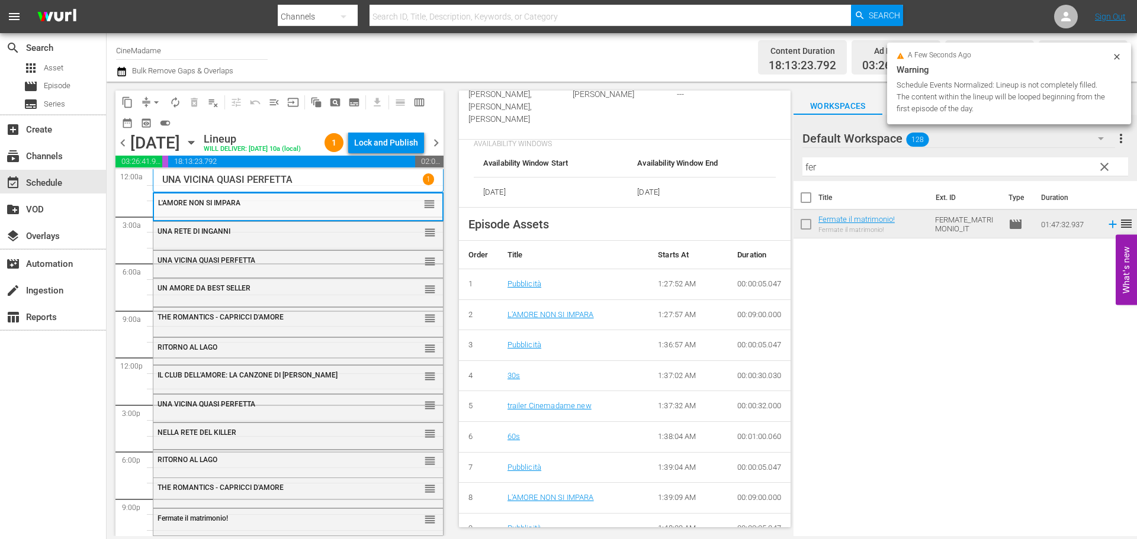
scroll to position [414, 0]
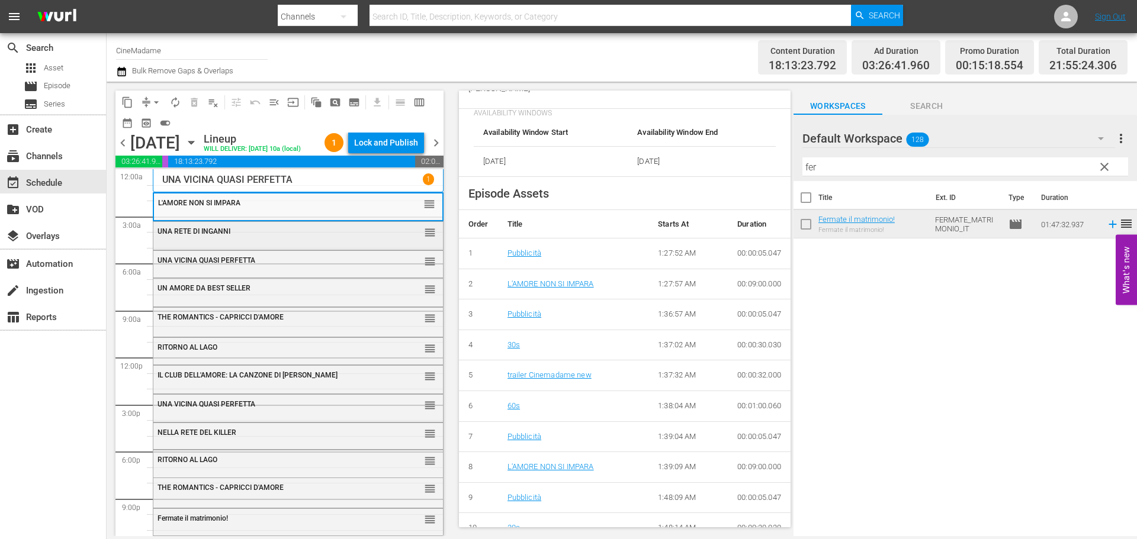
click at [218, 236] on span "UNA RETE DI INGANNI" at bounding box center [193, 231] width 73 height 8
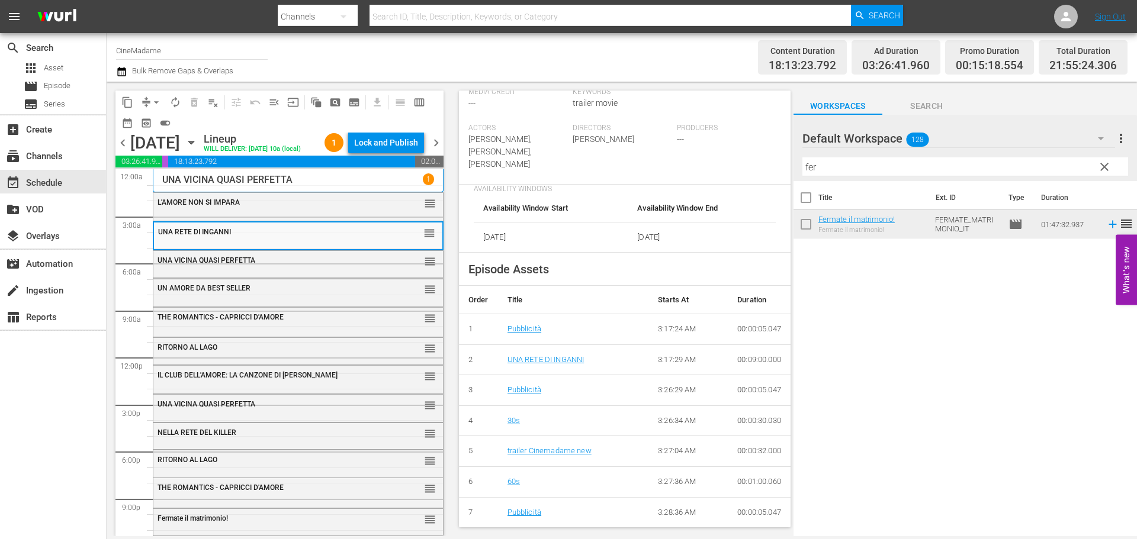
scroll to position [355, 0]
click at [316, 265] on div "UNA VICINA QUASI PERFETTA" at bounding box center [268, 260] width 223 height 8
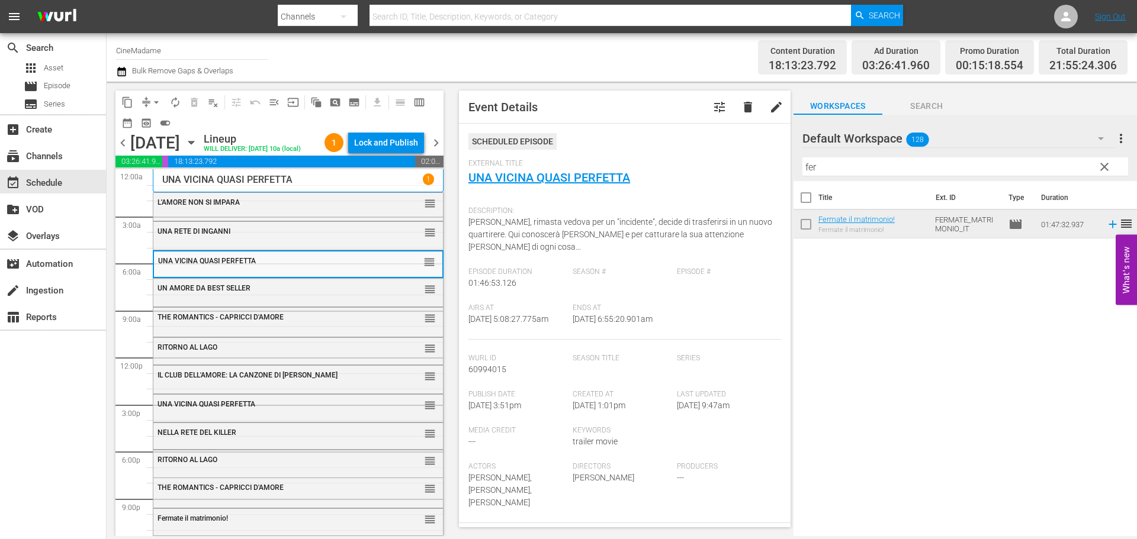
scroll to position [237, 0]
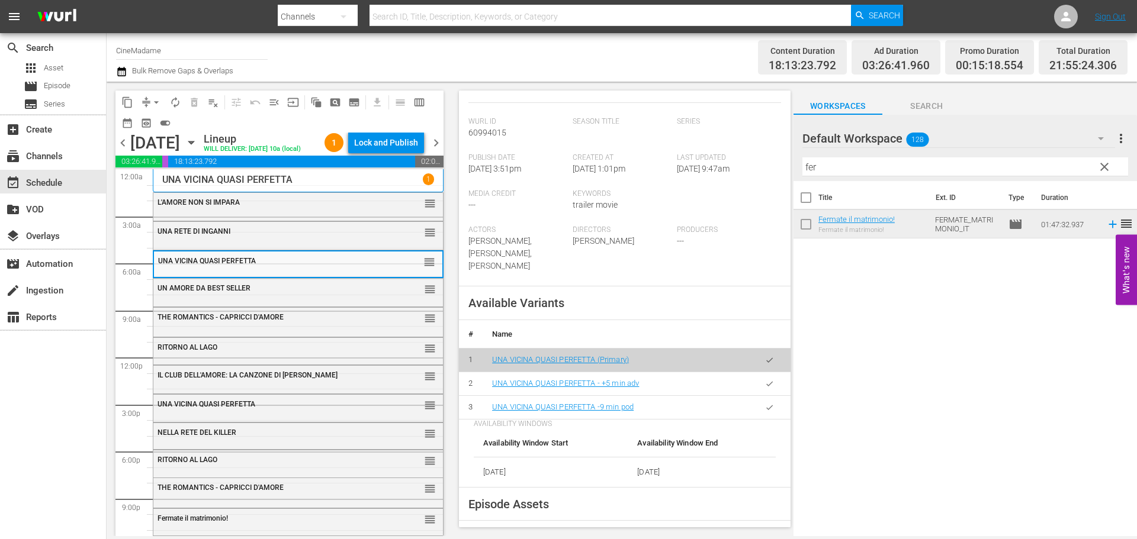
click at [765, 403] on icon "button" at bounding box center [769, 407] width 9 height 9
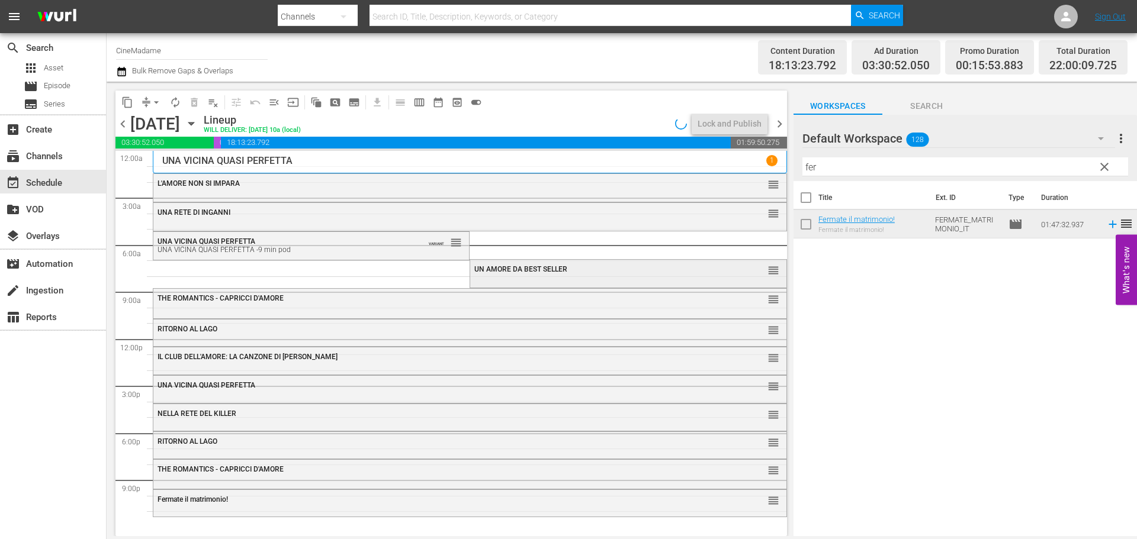
click at [545, 283] on div "UN AMORE DA BEST SELLER reorder" at bounding box center [628, 272] width 316 height 25
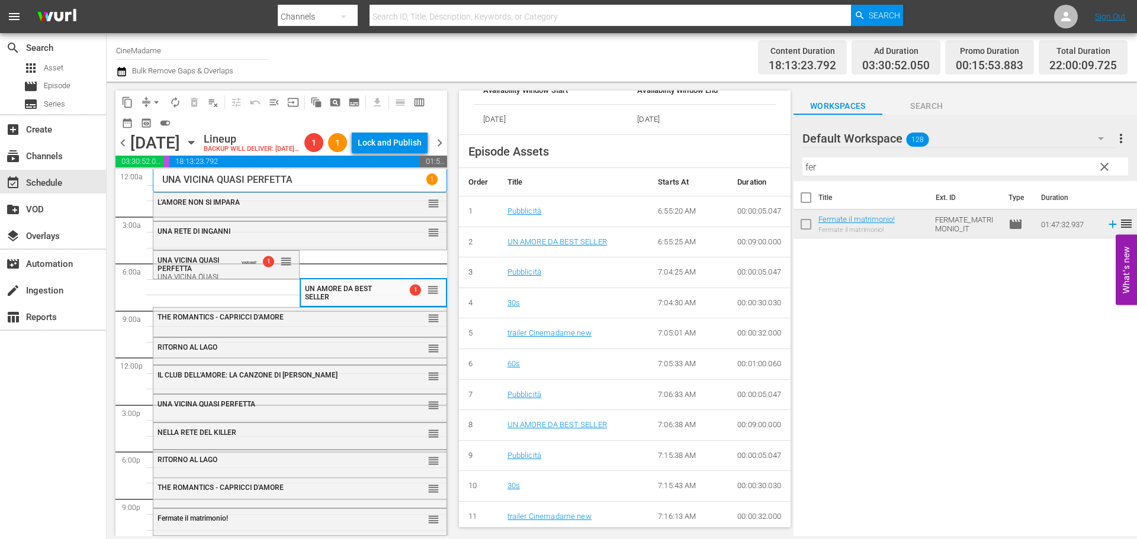
scroll to position [474, 0]
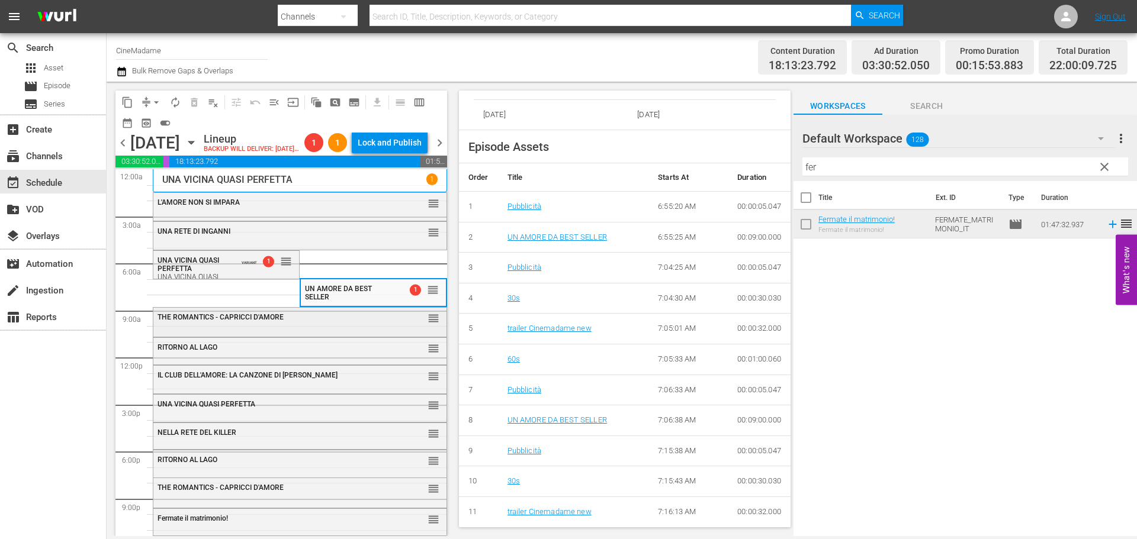
click at [374, 321] on div "THE ROMANTICS - CAPRICCI D'AMORE" at bounding box center [270, 317] width 226 height 8
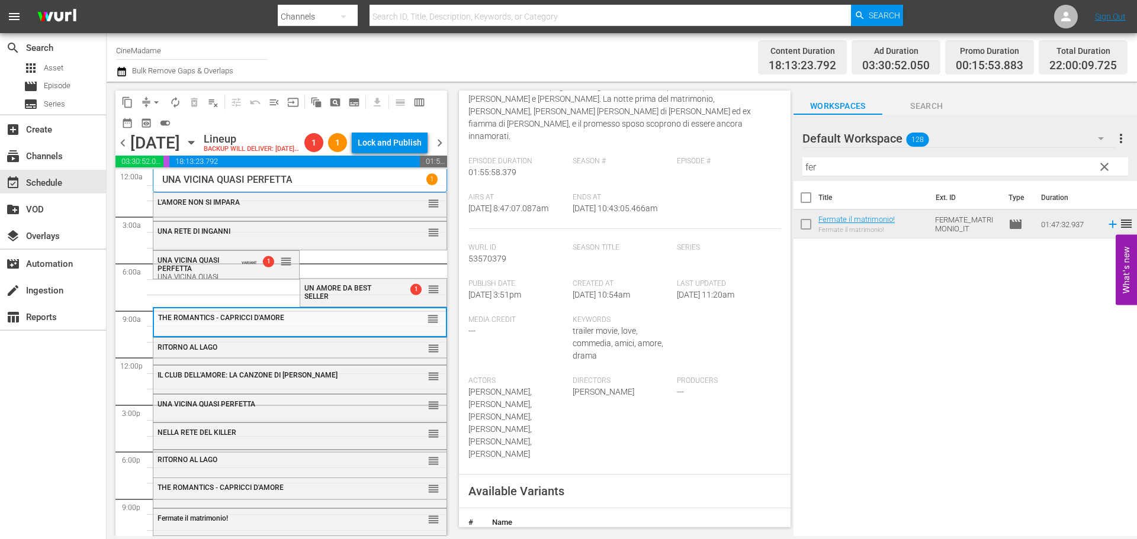
scroll to position [296, 0]
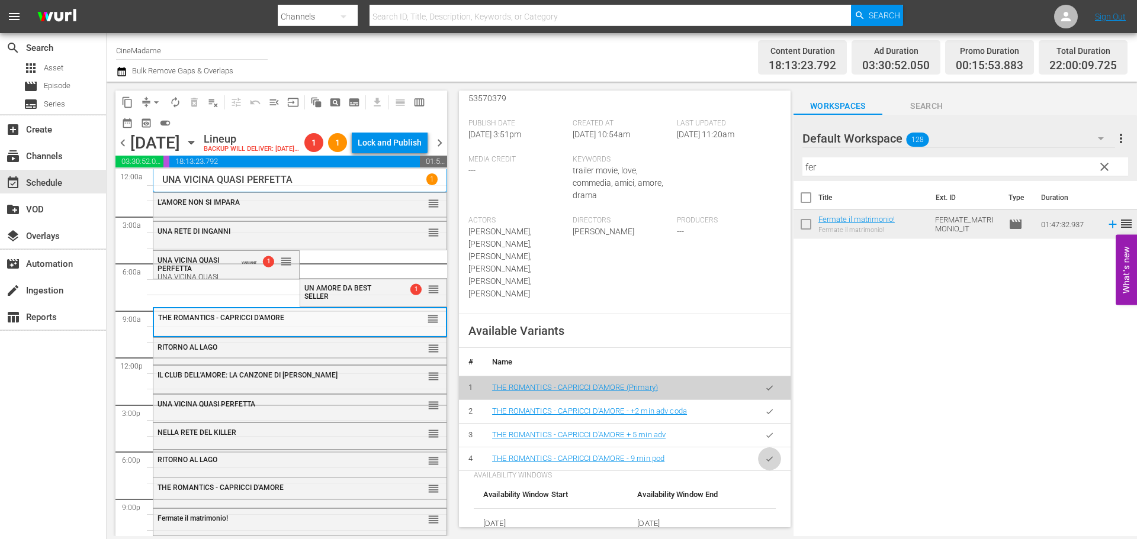
click at [767, 448] on button "button" at bounding box center [769, 459] width 23 height 23
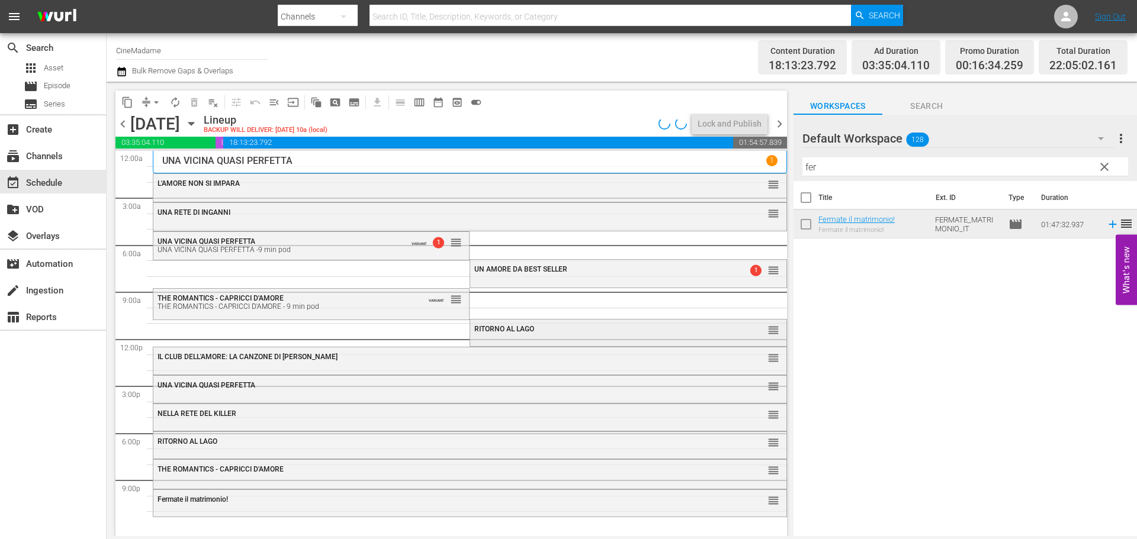
click at [577, 340] on div "RITORNO AL LAGO reorder" at bounding box center [628, 332] width 316 height 24
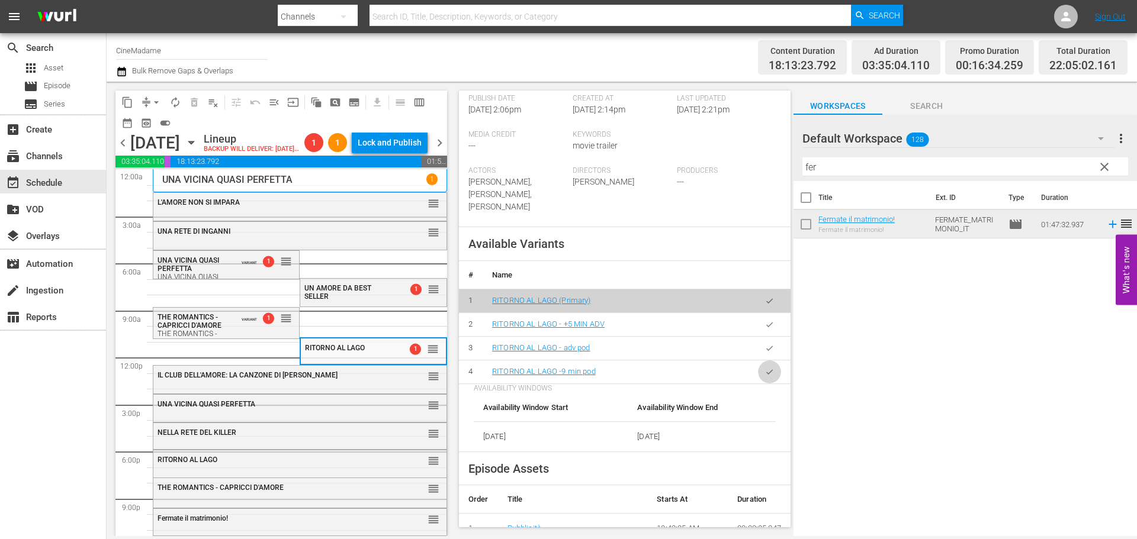
click at [758, 377] on button "button" at bounding box center [769, 372] width 23 height 23
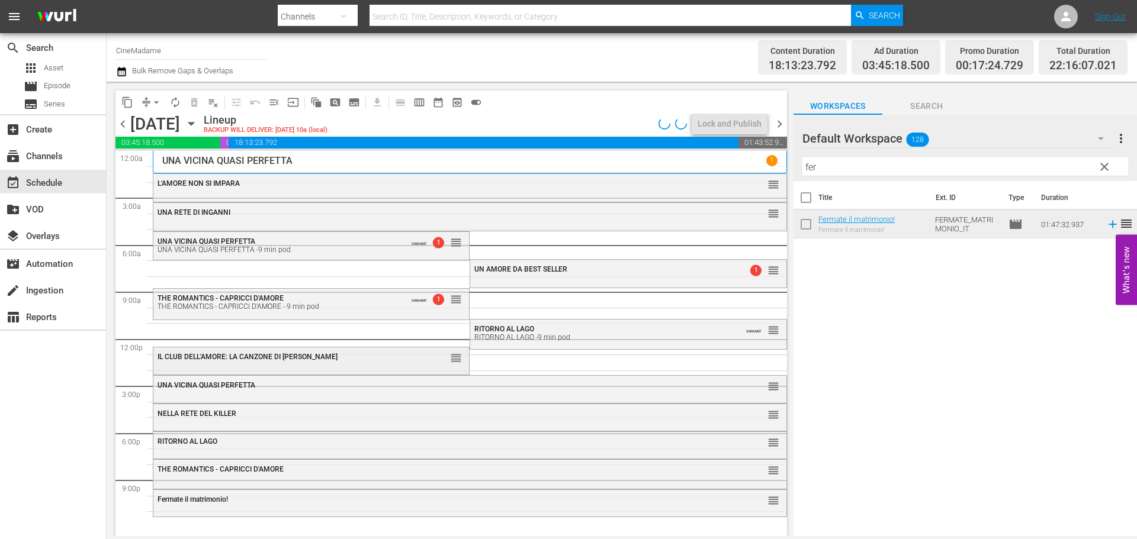
click at [320, 359] on div "IL CLUB DELL'AMORE: LA CANZONE DI [PERSON_NAME]" at bounding box center [281, 357] width 249 height 8
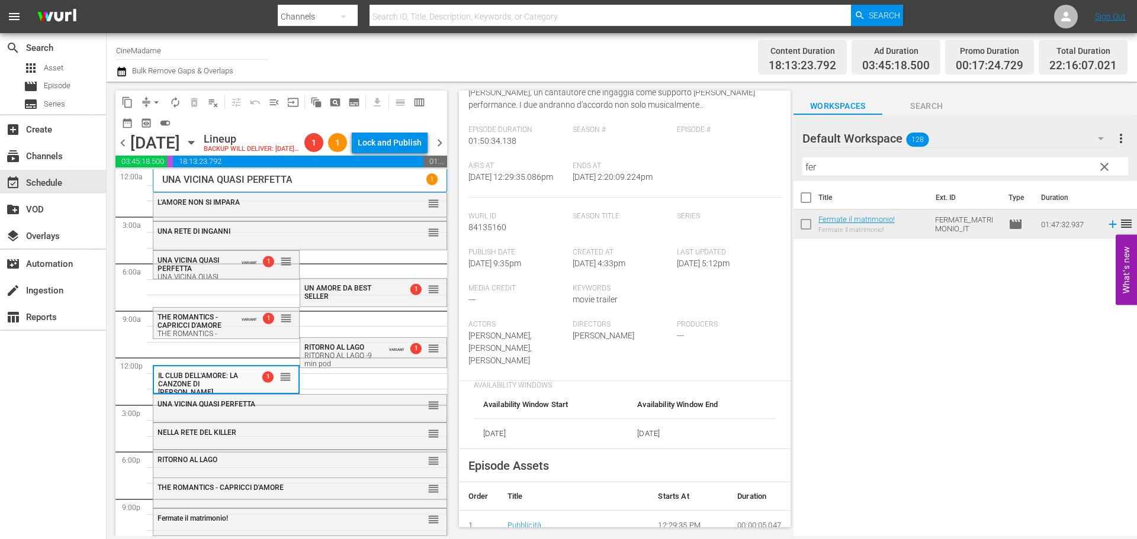
scroll to position [355, 0]
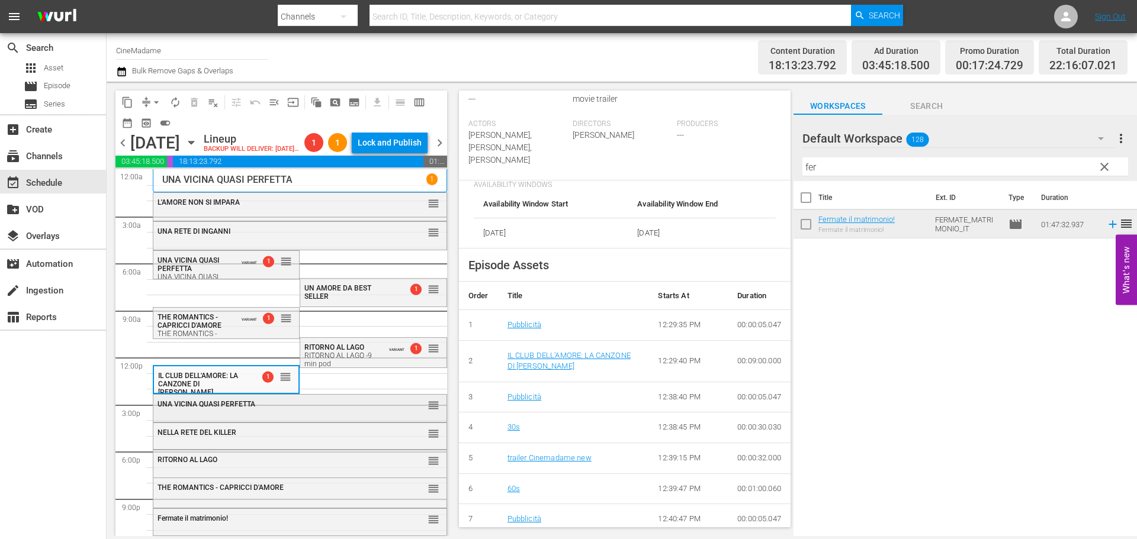
click at [369, 415] on div "UNA VICINA QUASI PERFETTA reorder" at bounding box center [299, 405] width 293 height 20
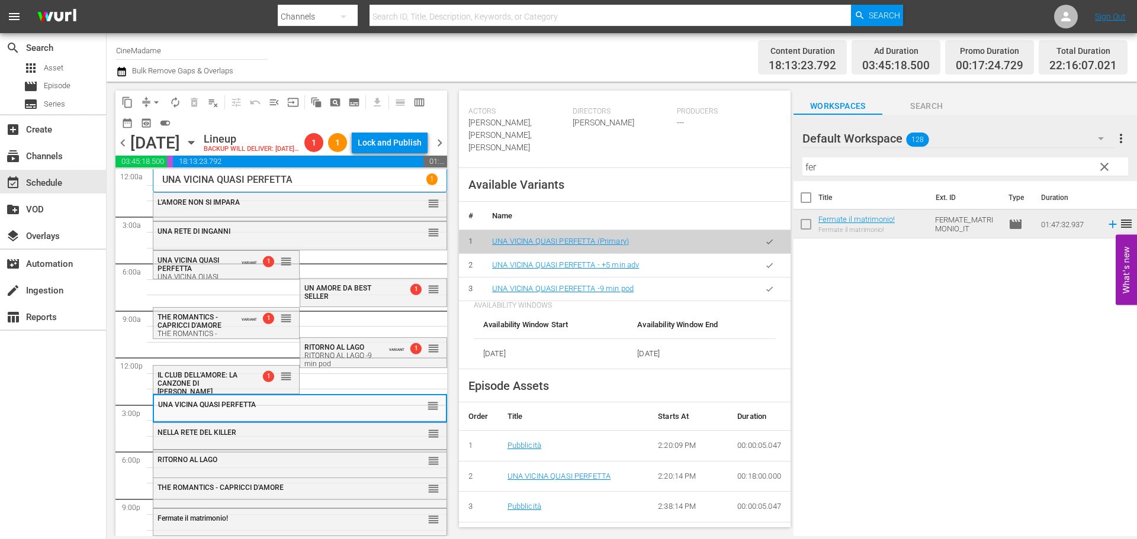
click at [764, 282] on button "button" at bounding box center [769, 289] width 23 height 23
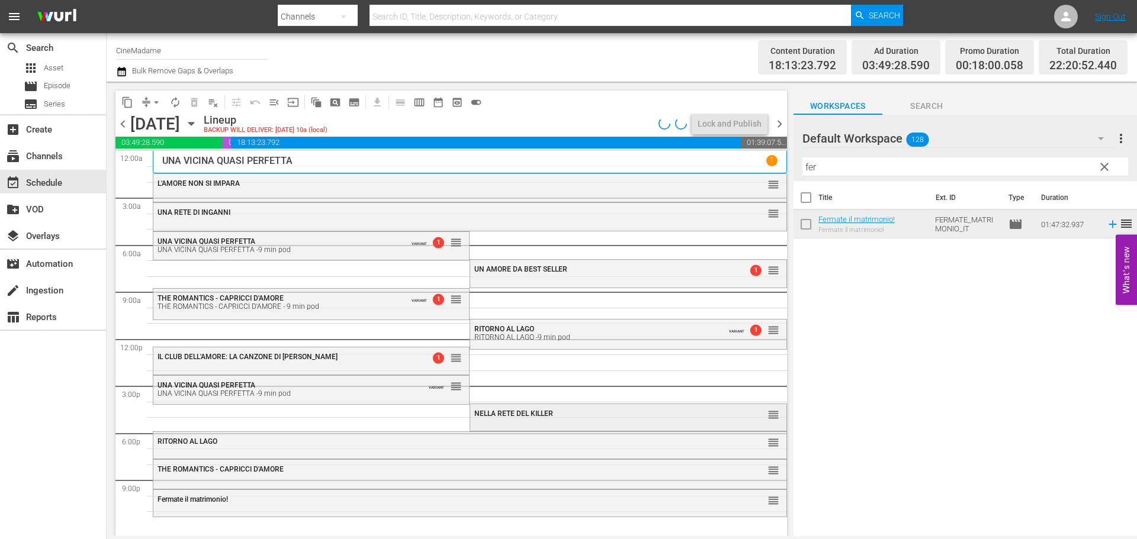
click at [500, 417] on span "NELLA RETE DEL KILLER" at bounding box center [513, 414] width 79 height 8
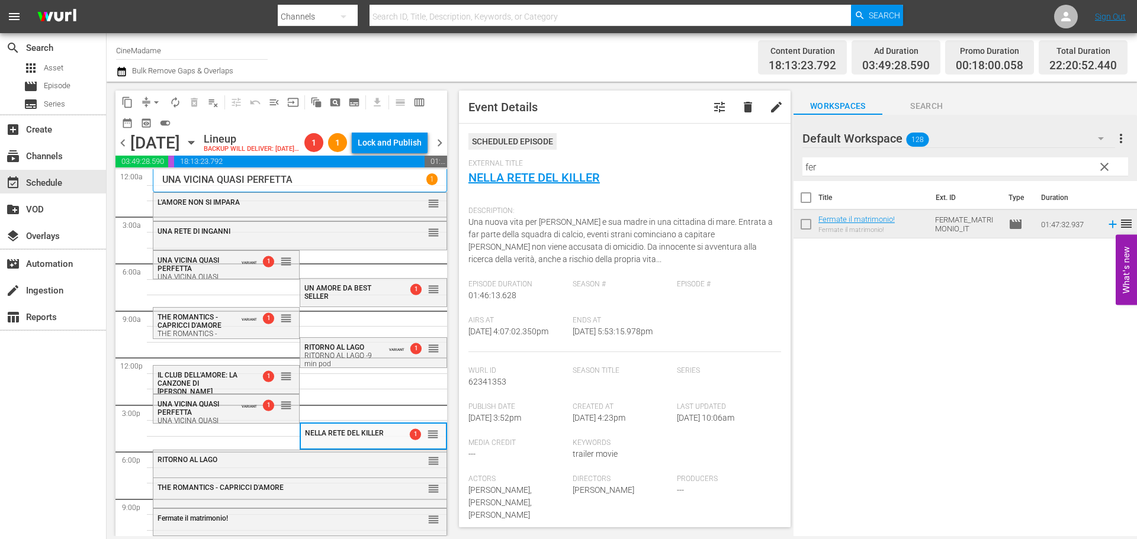
scroll to position [296, 0]
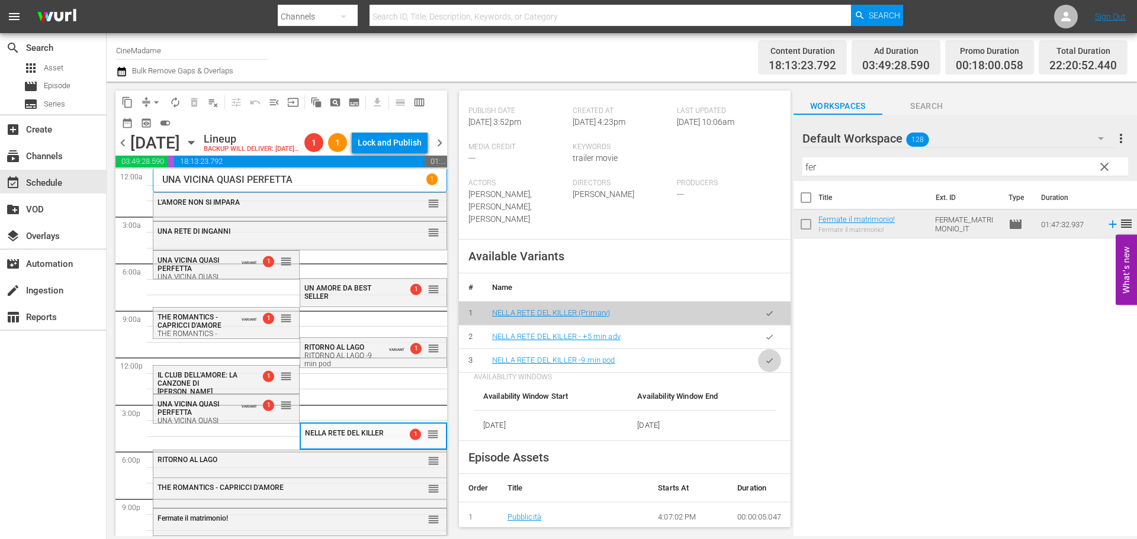
click at [765, 356] on icon "button" at bounding box center [769, 360] width 9 height 9
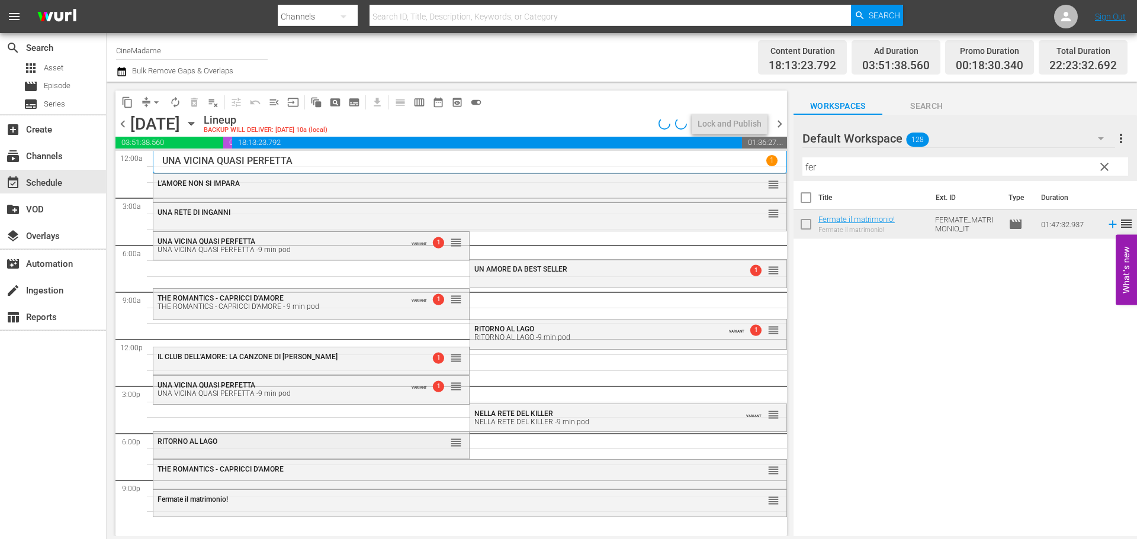
click at [369, 446] on div "RITORNO AL LAGO reorder" at bounding box center [311, 442] width 316 height 20
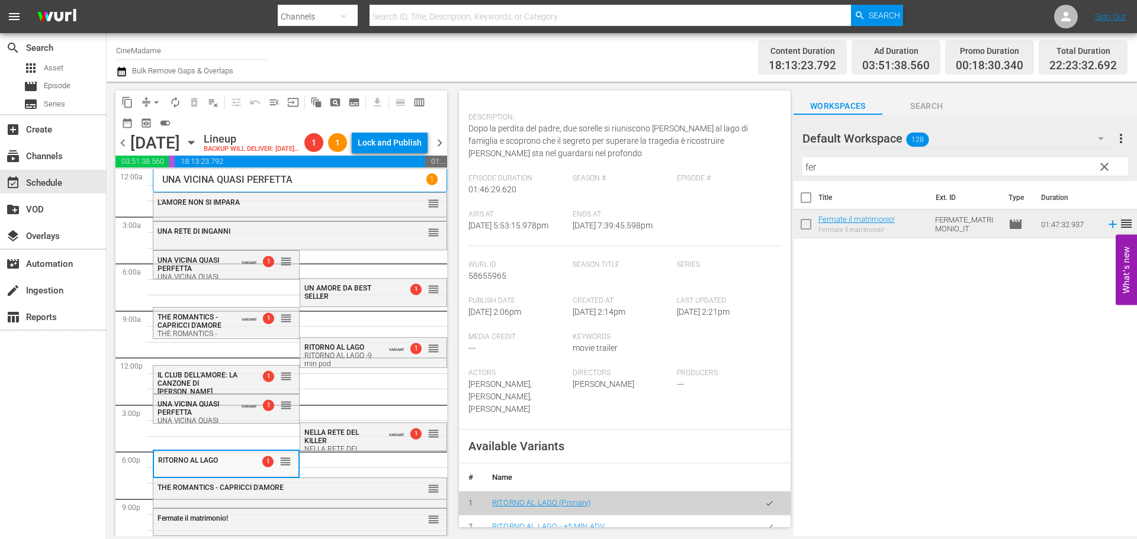
scroll to position [355, 0]
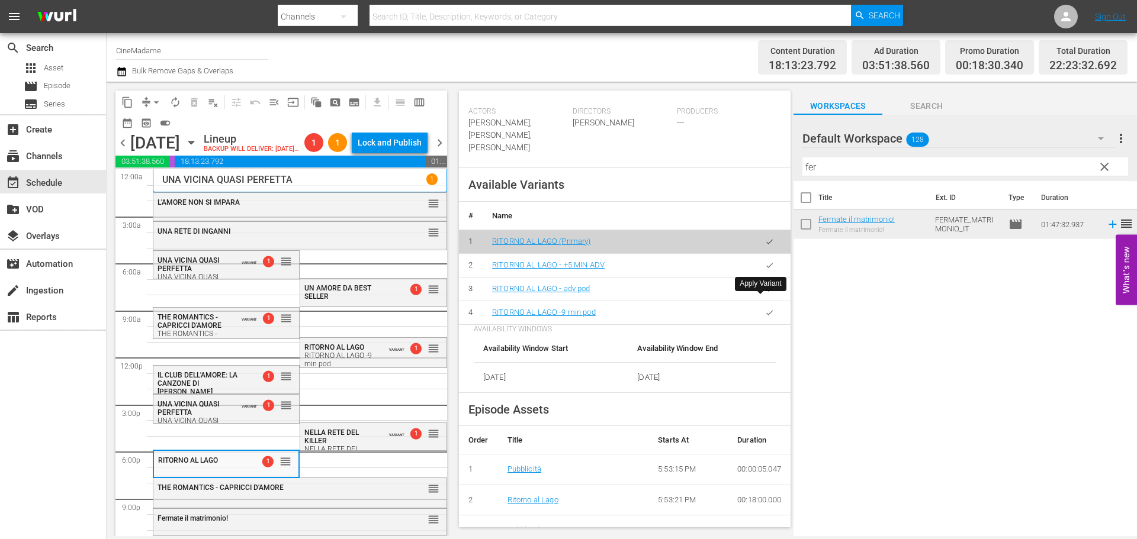
click at [758, 305] on button "button" at bounding box center [769, 312] width 23 height 23
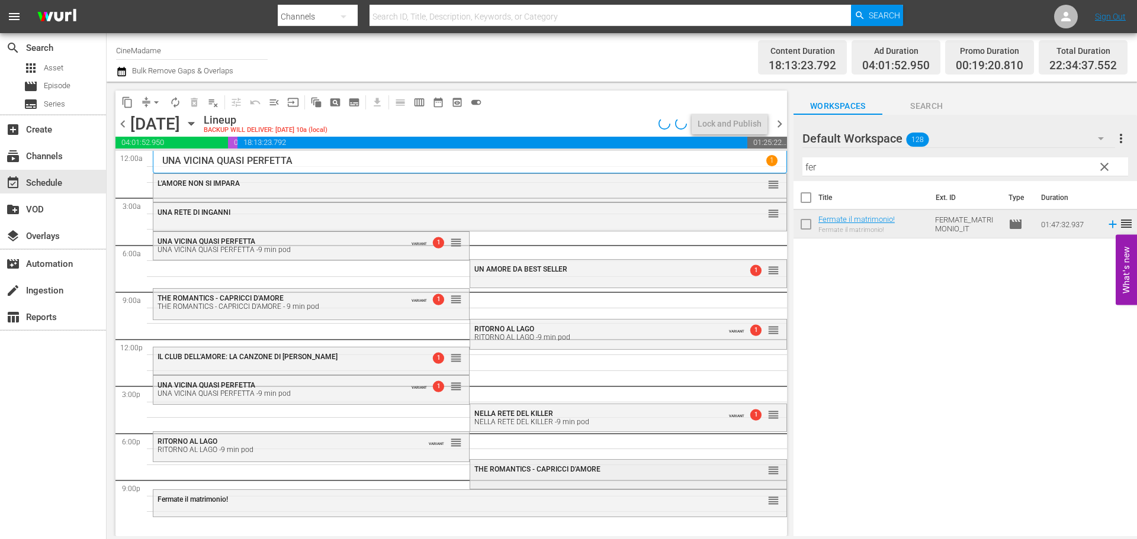
click at [500, 474] on div "THE ROMANTICS - CAPRICCI D'AMORE reorder" at bounding box center [628, 470] width 316 height 20
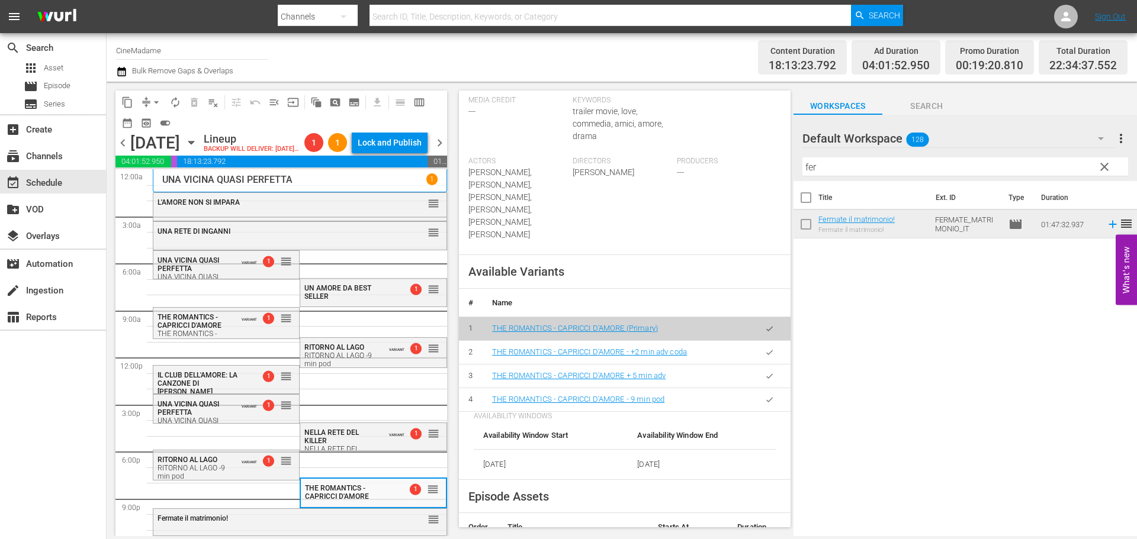
click at [765, 395] on icon "button" at bounding box center [769, 399] width 9 height 9
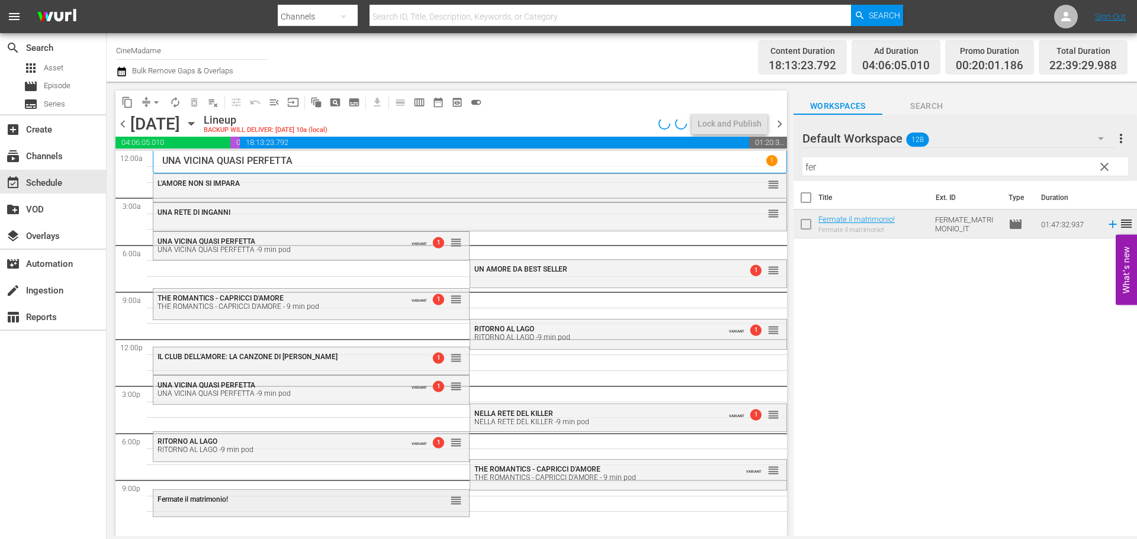
click at [328, 508] on div "Fermate il matrimonio! reorder" at bounding box center [311, 500] width 316 height 20
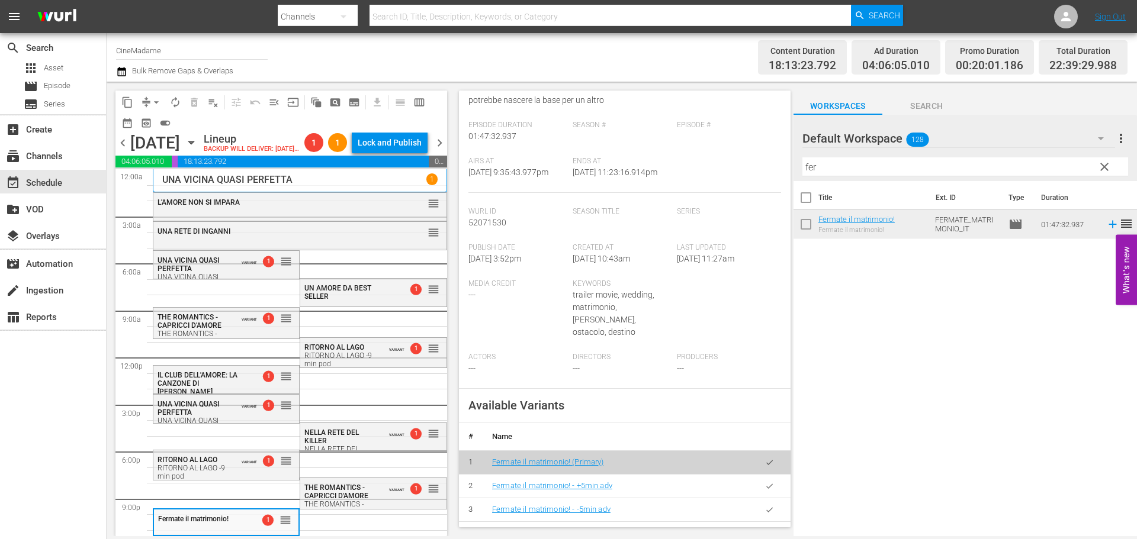
scroll to position [296, 0]
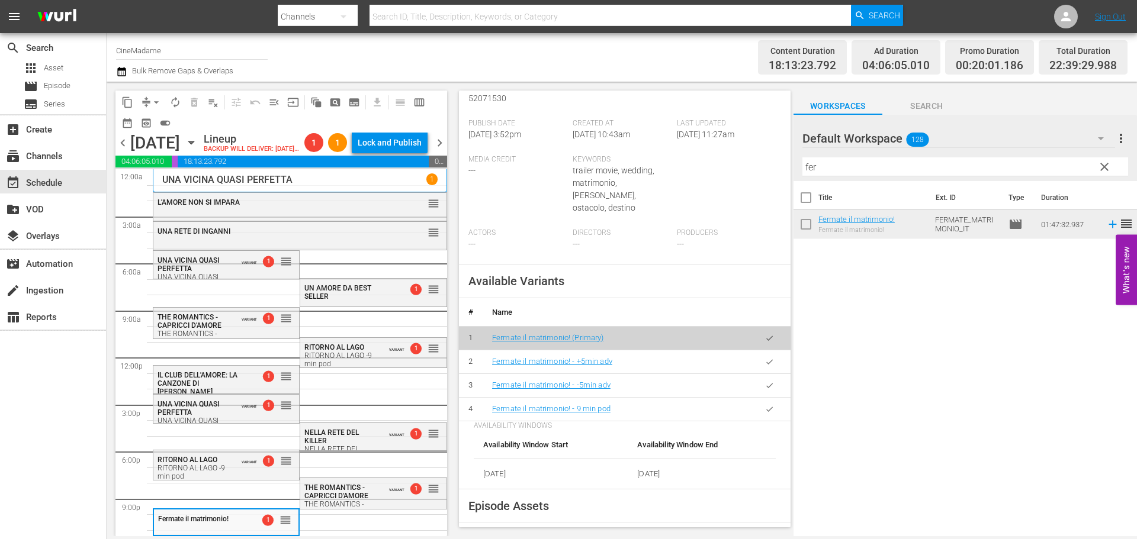
click at [765, 405] on icon "button" at bounding box center [769, 409] width 9 height 9
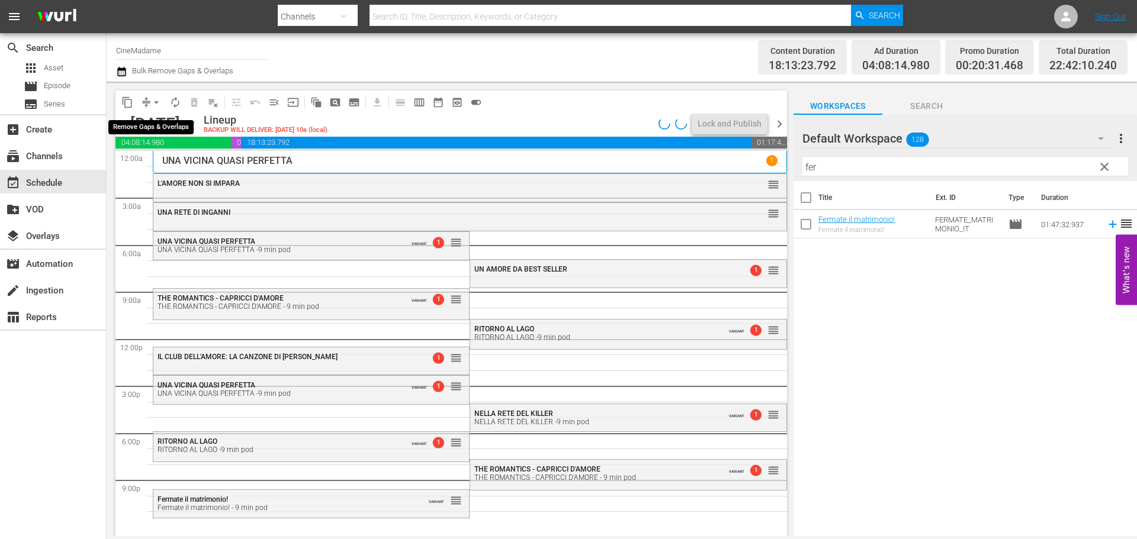
click at [150, 108] on button "arrow_drop_down" at bounding box center [156, 102] width 19 height 19
click at [181, 169] on li "Align to End of Previous Day" at bounding box center [157, 166] width 124 height 20
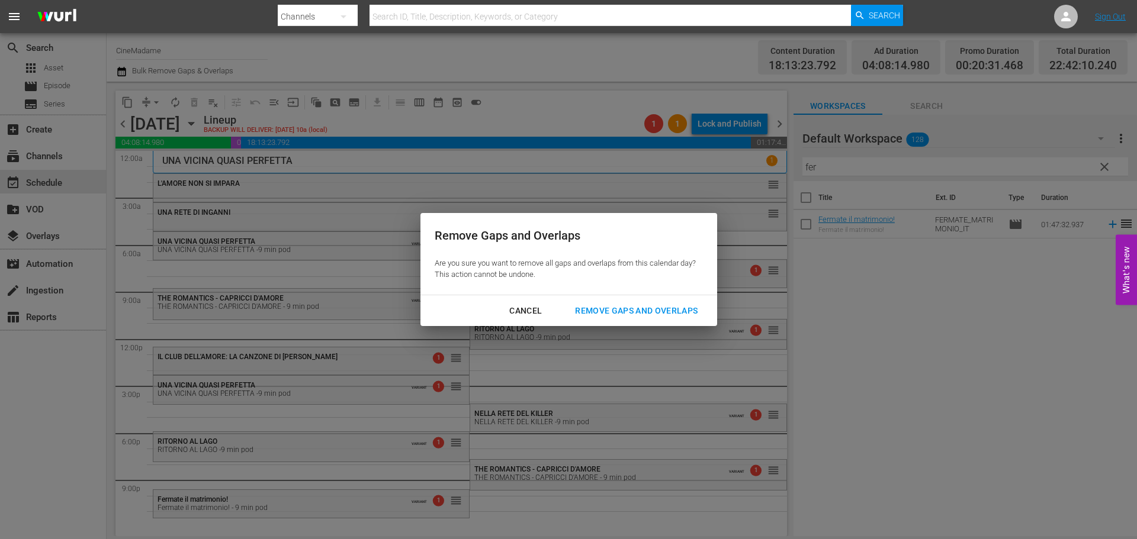
click at [620, 309] on div "Remove Gaps and Overlaps" at bounding box center [635, 311] width 141 height 15
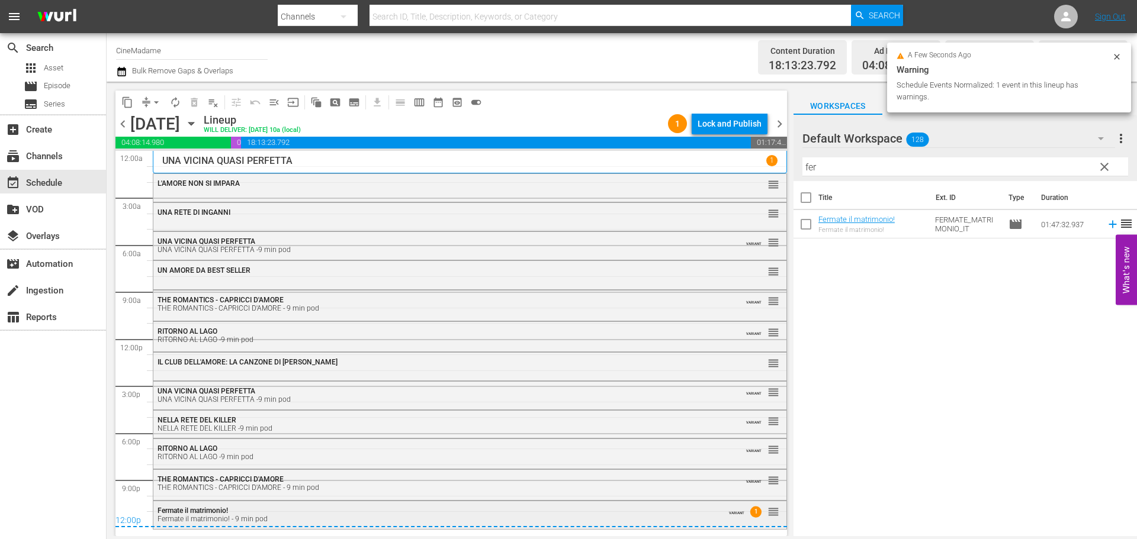
click at [297, 513] on div "Fermate il matrimonio! Fermate il matrimonio! - 9 min pod" at bounding box center [437, 515] width 560 height 17
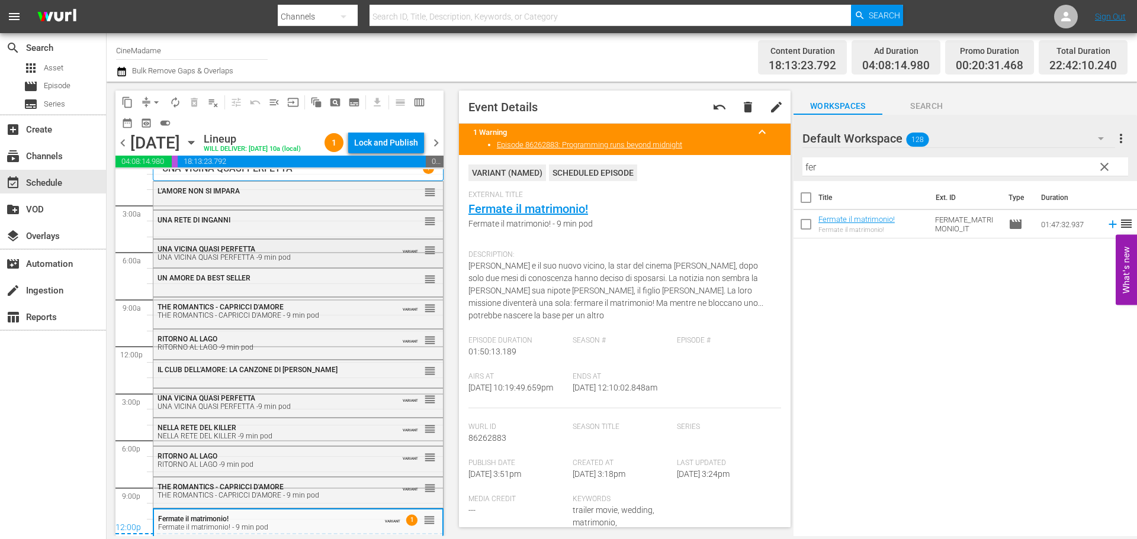
scroll to position [0, 0]
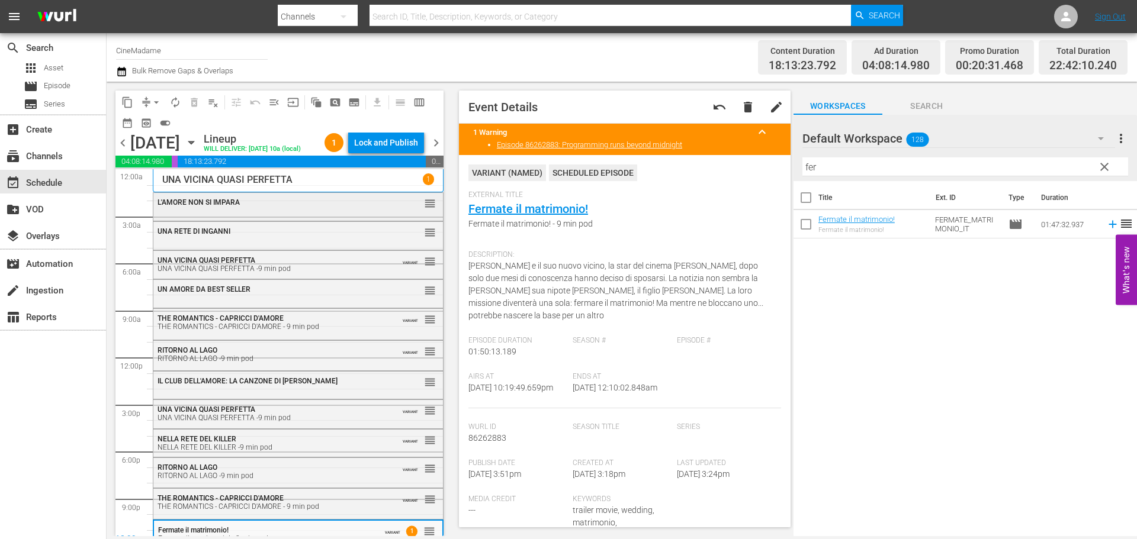
click at [276, 213] on div "L'AMORE NON SI IMPARA reorder" at bounding box center [297, 203] width 289 height 20
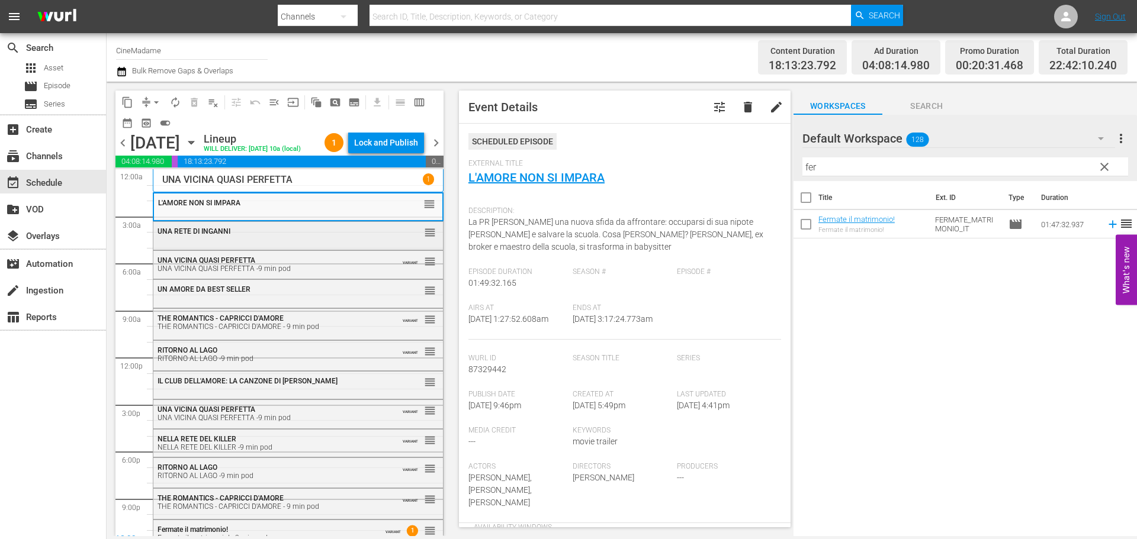
click at [292, 236] on div "UNA RETE DI INGANNI" at bounding box center [268, 231] width 223 height 8
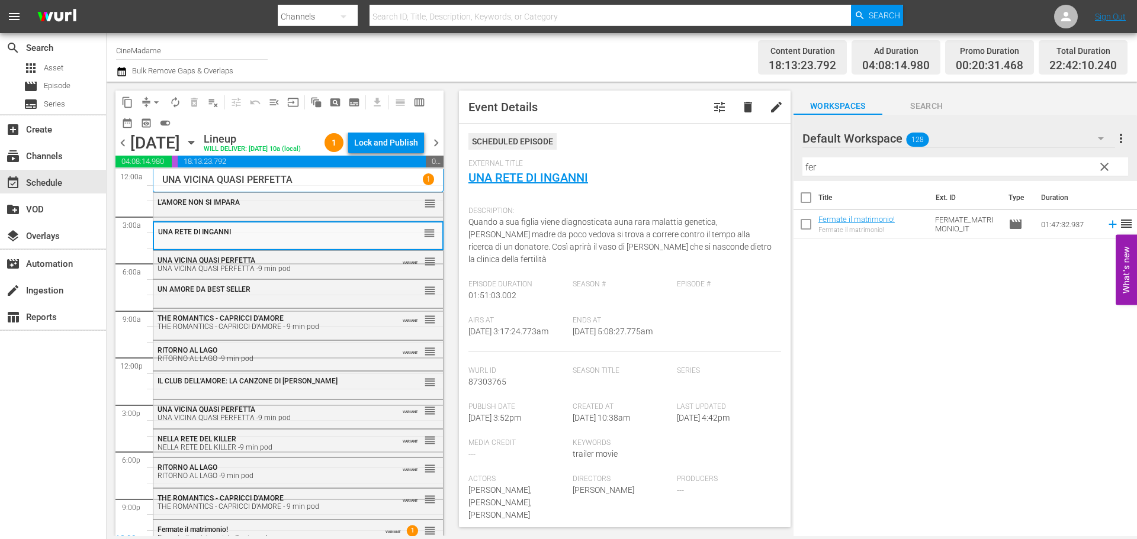
click at [309, 207] on div "L'AMORE NON SI IMPARA" at bounding box center [268, 202] width 223 height 8
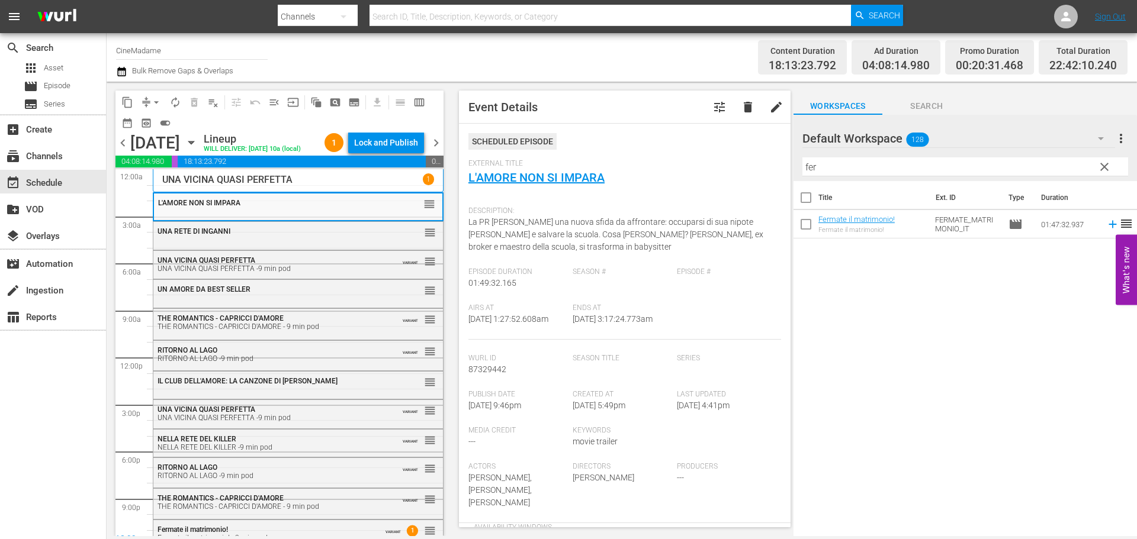
click at [741, 105] on span "delete" at bounding box center [748, 107] width 14 height 14
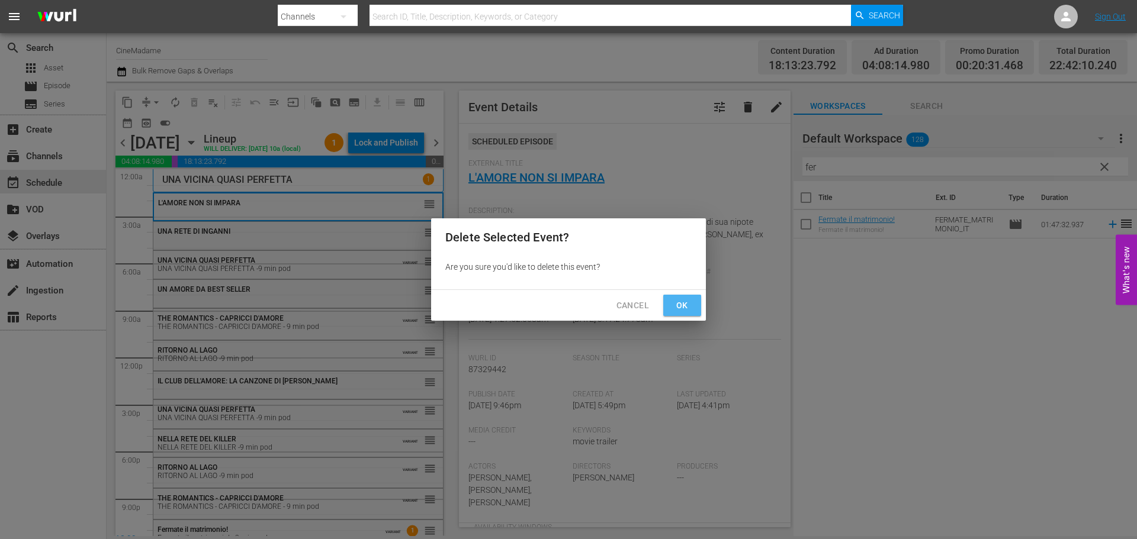
click at [684, 300] on span "Ok" at bounding box center [682, 305] width 19 height 15
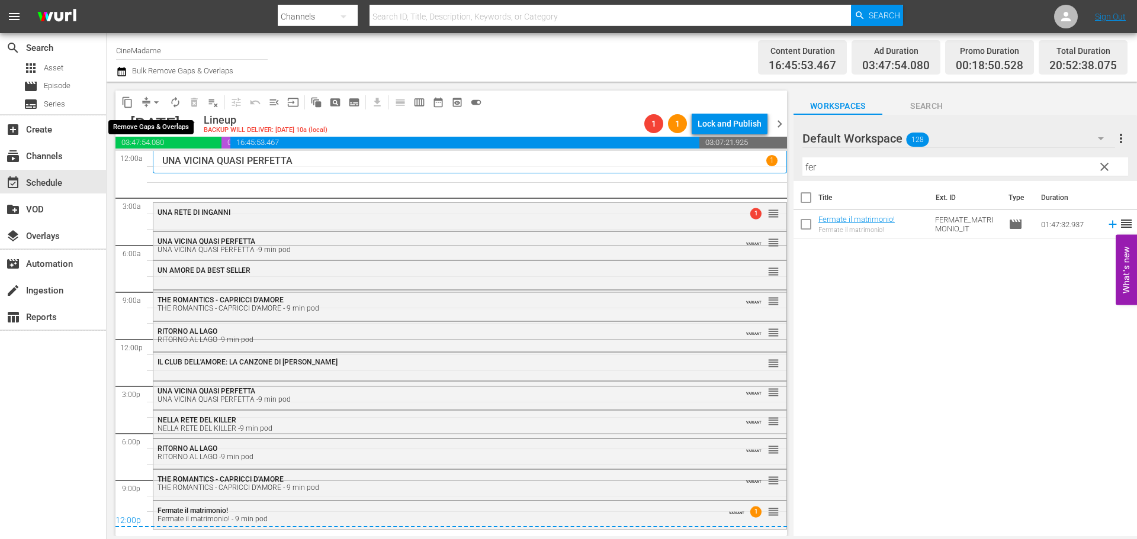
click at [157, 97] on span "arrow_drop_down" at bounding box center [156, 102] width 12 height 12
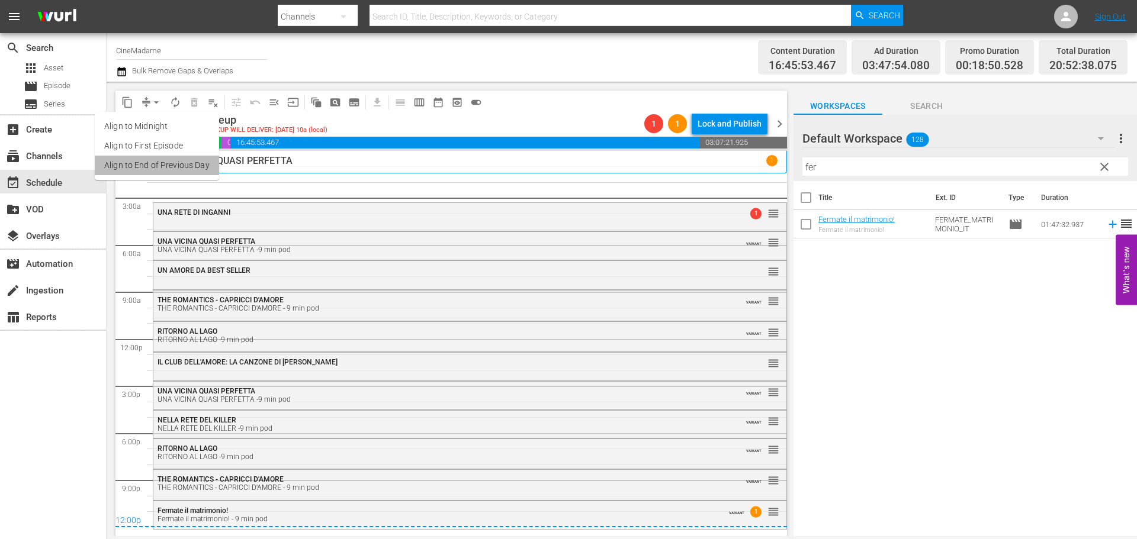
click at [193, 165] on li "Align to End of Previous Day" at bounding box center [157, 166] width 124 height 20
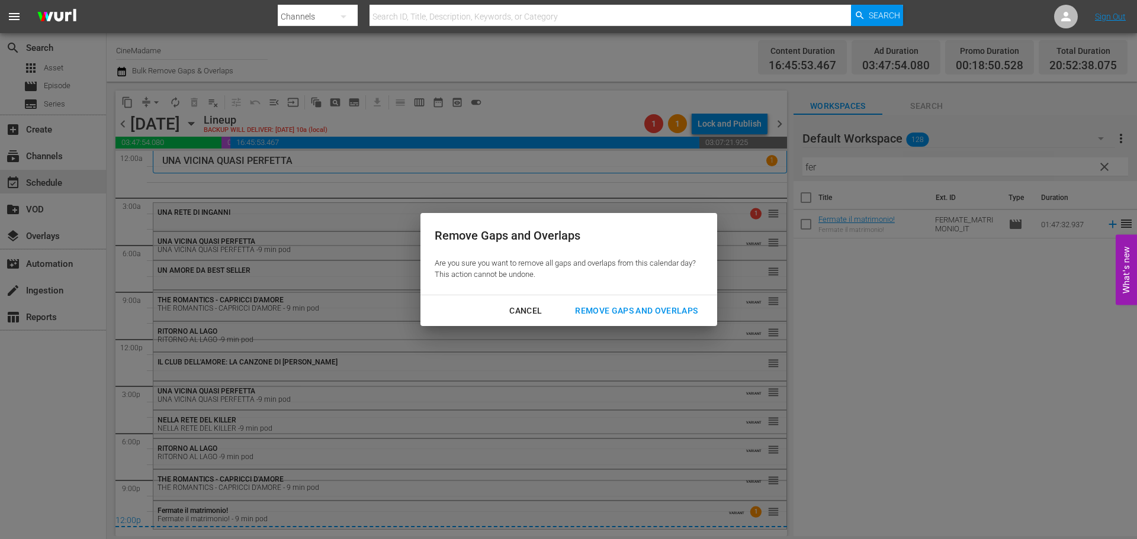
click at [632, 315] on div "Remove Gaps and Overlaps" at bounding box center [635, 311] width 141 height 15
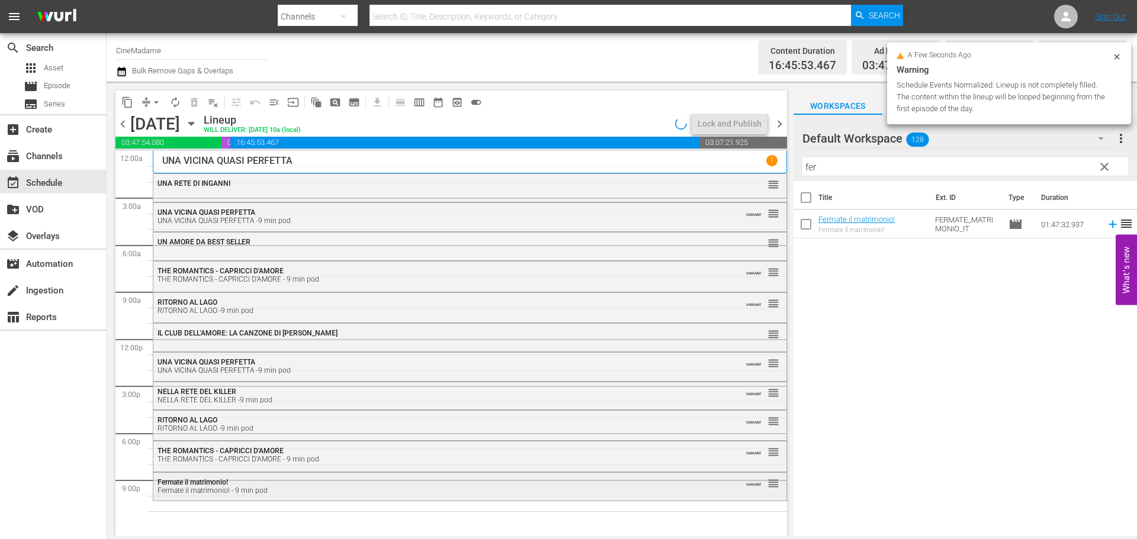
click at [202, 488] on div "Fermate il matrimonio! - 9 min pod" at bounding box center [437, 491] width 560 height 8
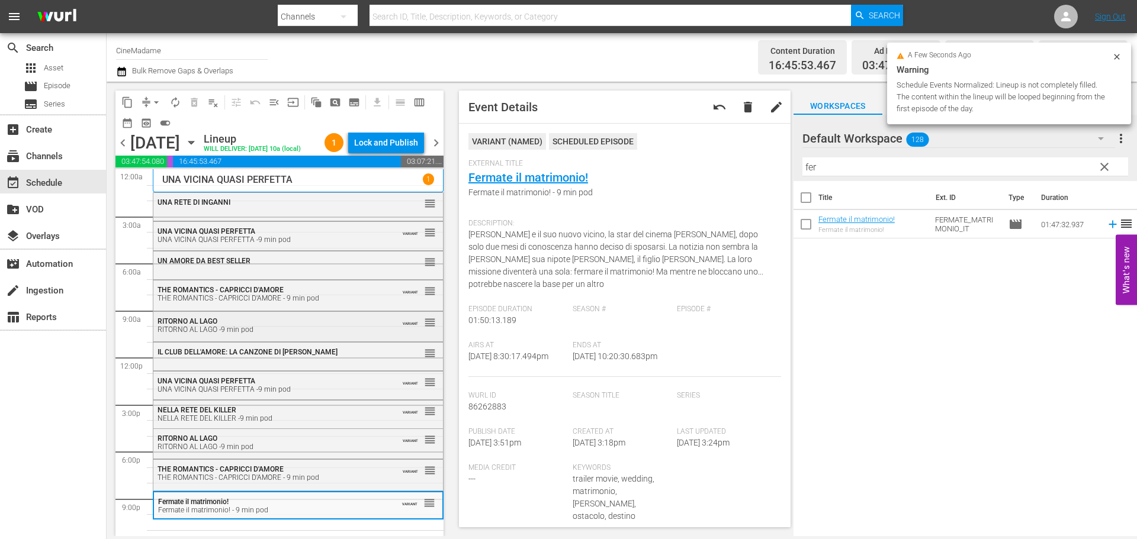
scroll to position [30, 0]
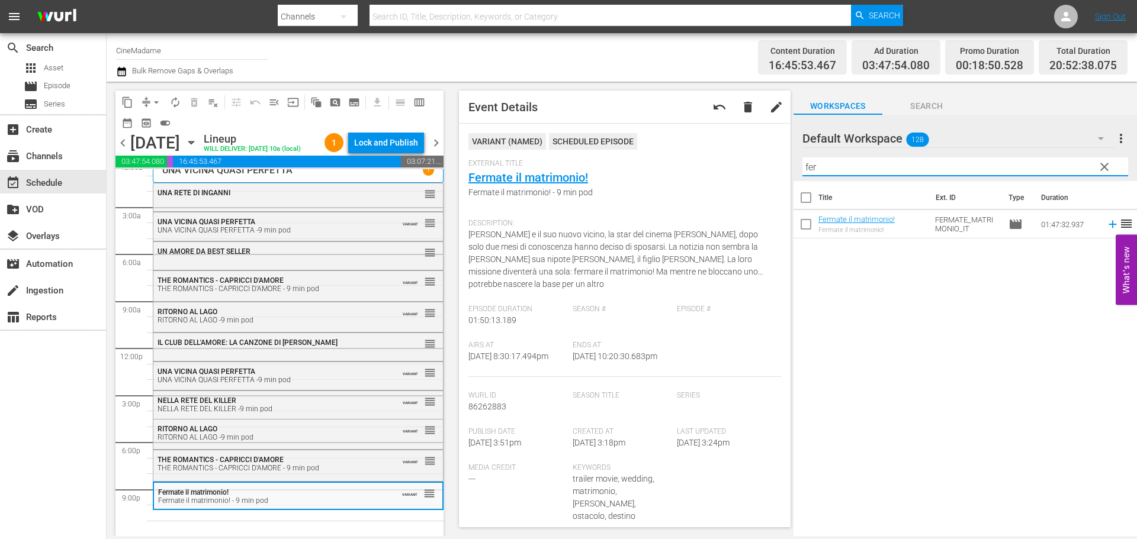
click at [856, 175] on input "fer" at bounding box center [965, 166] width 326 height 19
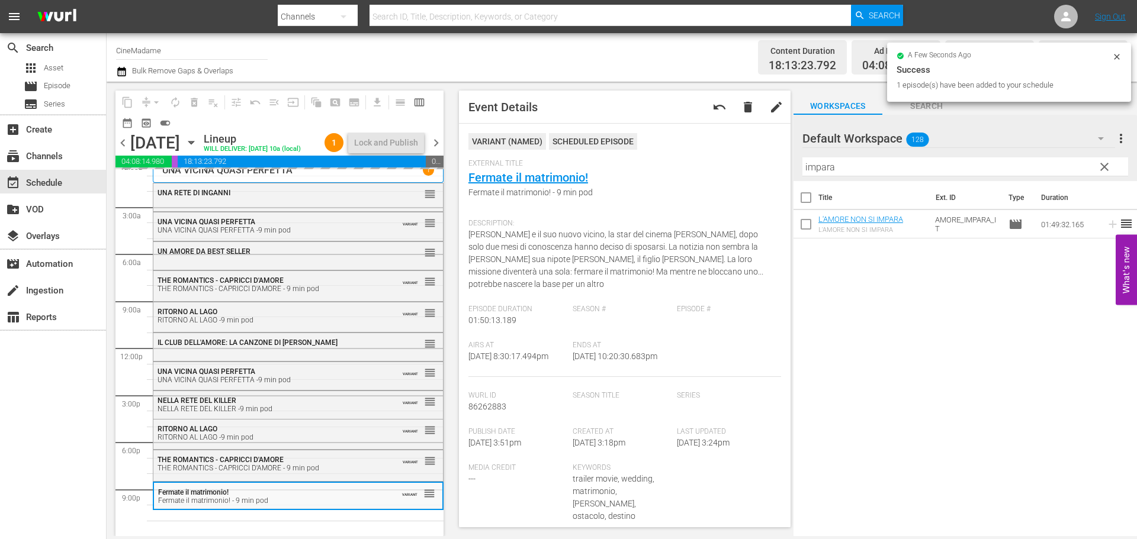
click at [855, 180] on div "Filter by Title impara" at bounding box center [965, 167] width 326 height 28
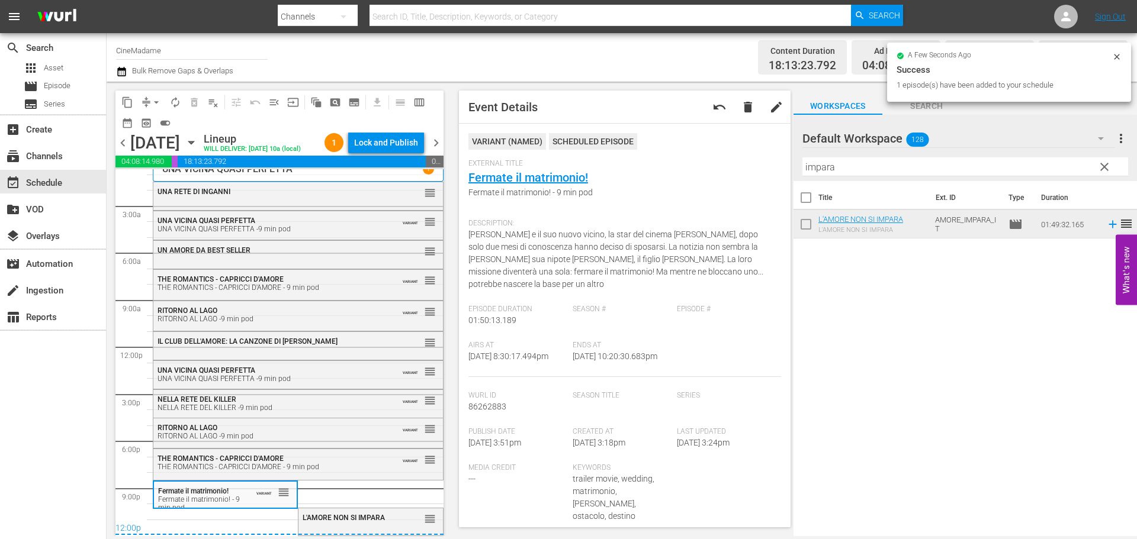
click at [855, 169] on input "impara" at bounding box center [965, 166] width 326 height 19
click at [855, 167] on input "impara" at bounding box center [965, 166] width 326 height 19
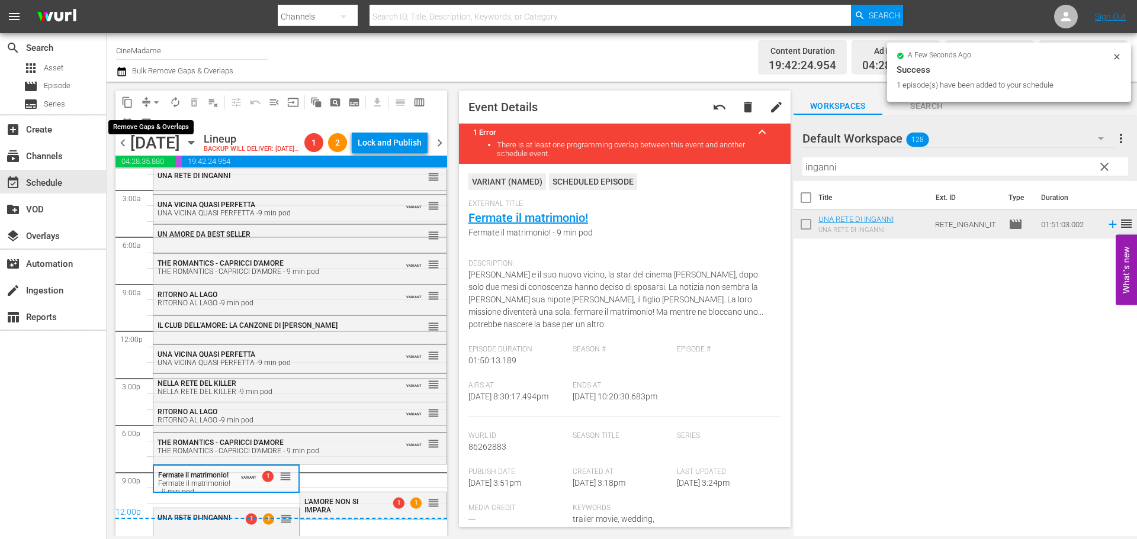
click at [150, 99] on span "arrow_drop_down" at bounding box center [156, 102] width 12 height 12
click at [149, 169] on li "Align to End of Previous Day" at bounding box center [157, 166] width 124 height 20
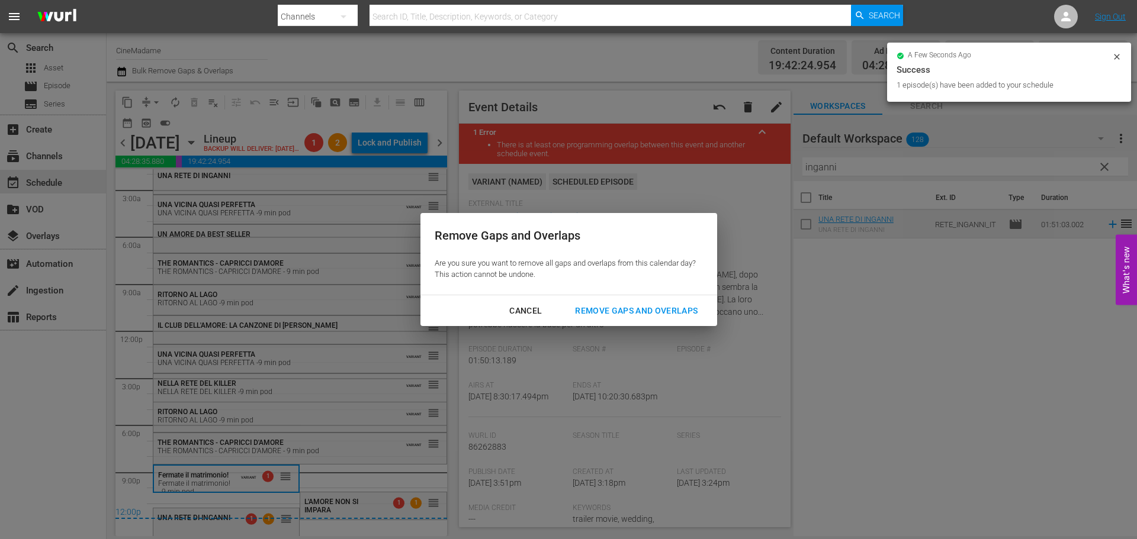
click at [665, 317] on div "Remove Gaps and Overlaps" at bounding box center [635, 311] width 141 height 15
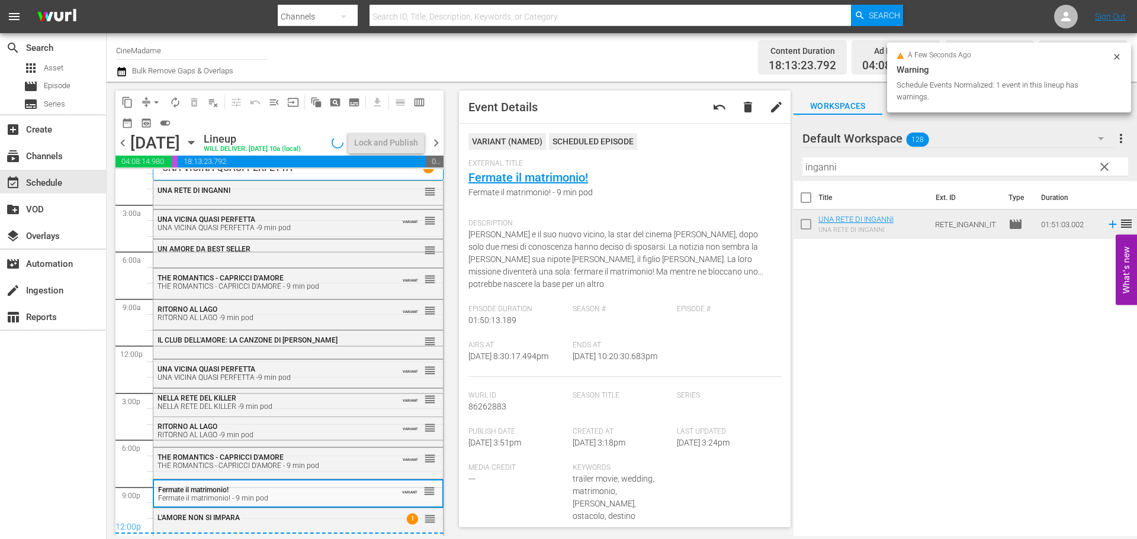
scroll to position [32, 0]
click at [269, 523] on div "12:00p" at bounding box center [279, 528] width 328 height 12
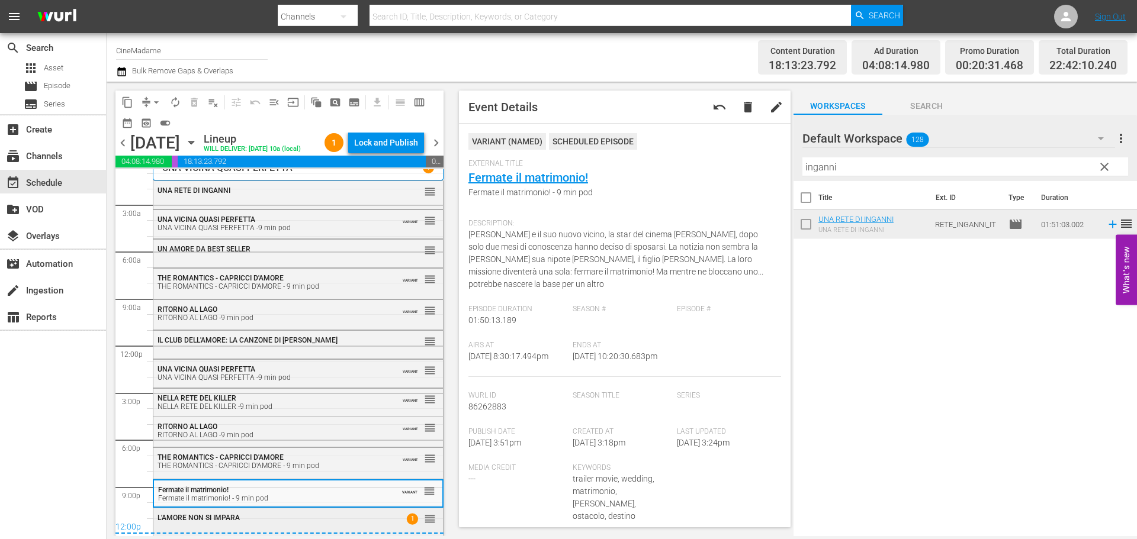
click at [279, 520] on div "L'AMORE NON SI IMPARA" at bounding box center [268, 518] width 223 height 8
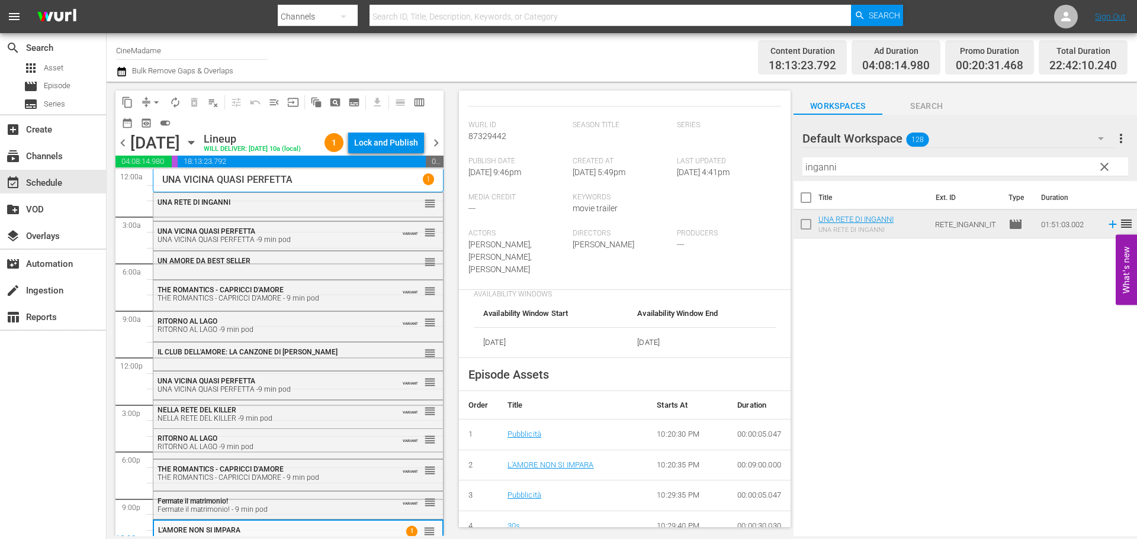
scroll to position [414, 0]
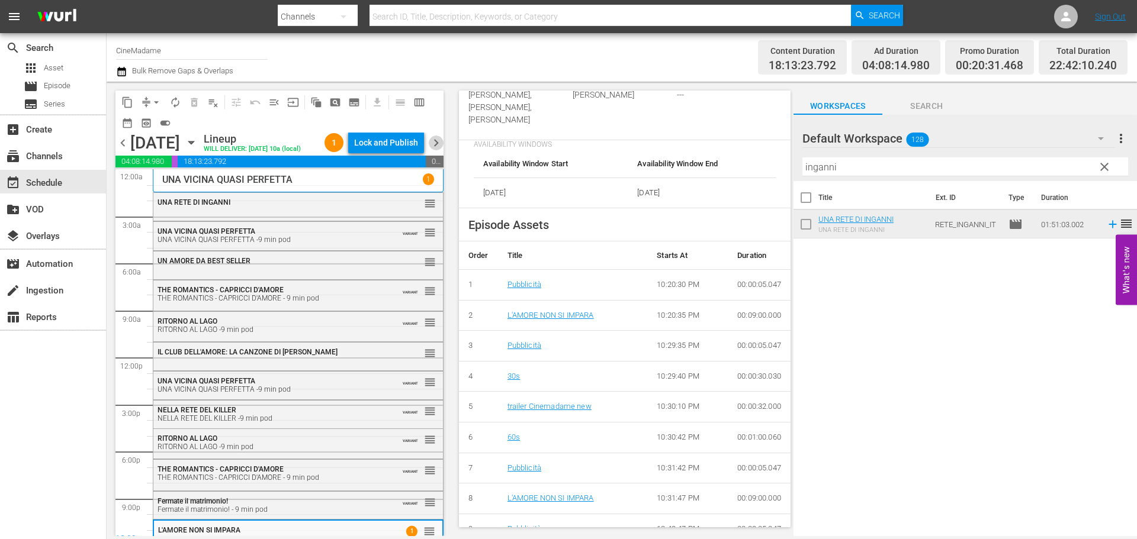
click at [440, 150] on span "chevron_right" at bounding box center [436, 143] width 15 height 15
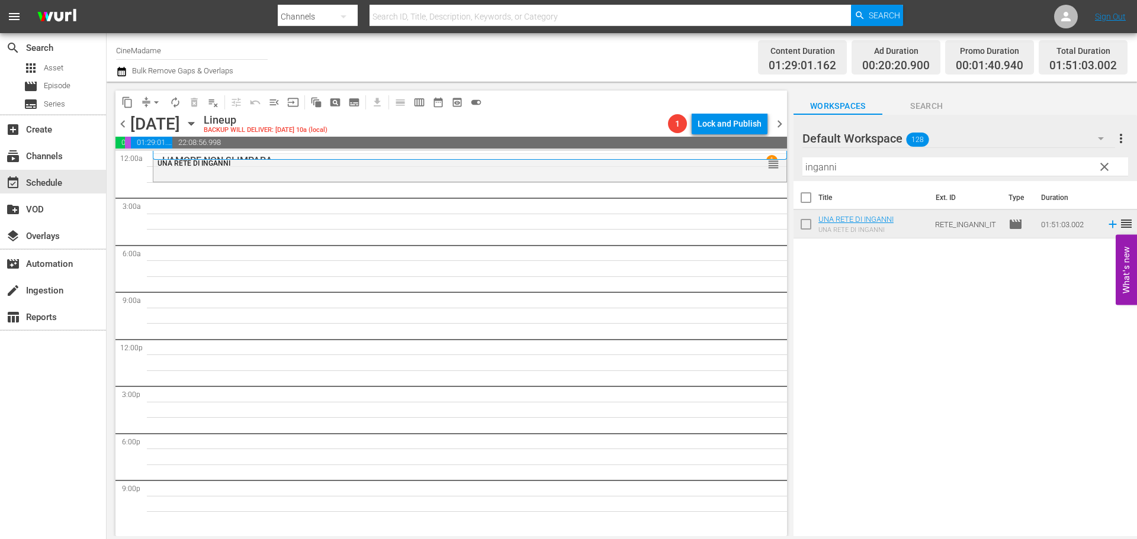
click at [435, 183] on div "UNA RETE DI INGANNI reorder" at bounding box center [470, 339] width 634 height 377
click at [444, 174] on div "UNA RETE DI INGANNI reorder" at bounding box center [469, 164] width 633 height 20
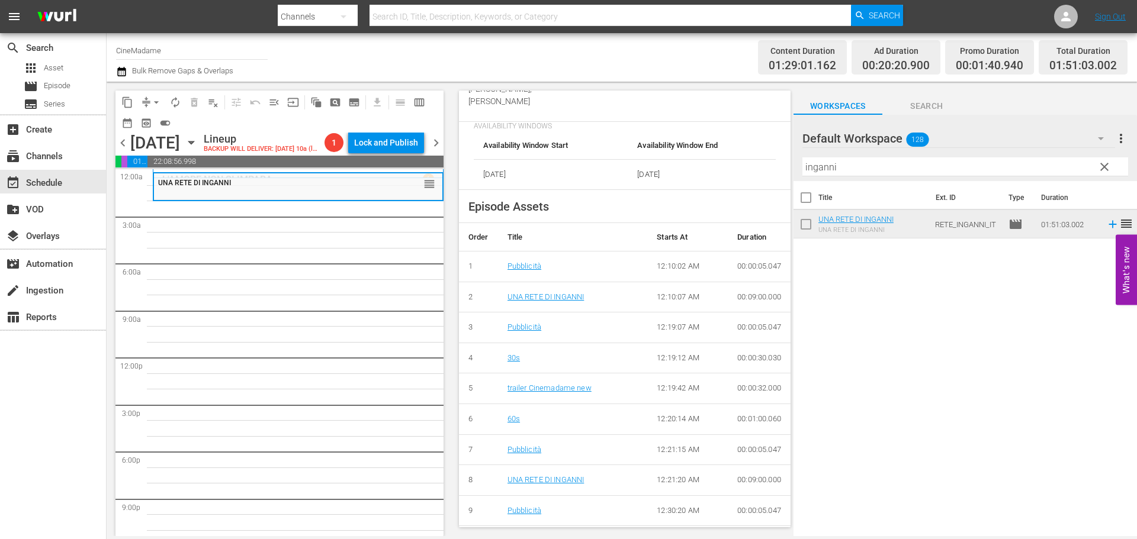
scroll to position [414, 0]
click at [847, 168] on input "inganni" at bounding box center [965, 166] width 326 height 19
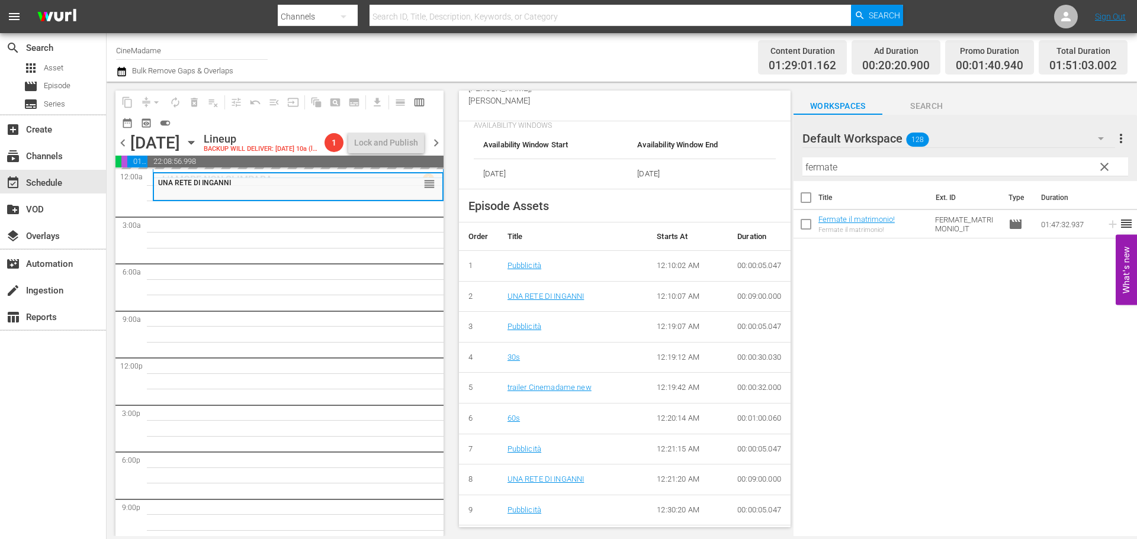
click at [906, 160] on input "fermate" at bounding box center [965, 166] width 326 height 19
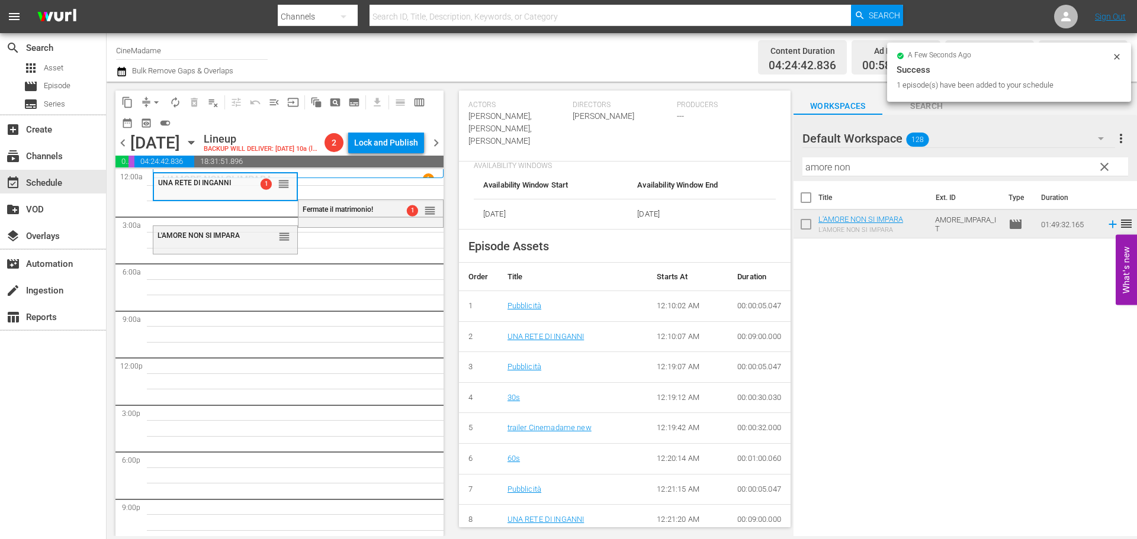
scroll to position [455, 0]
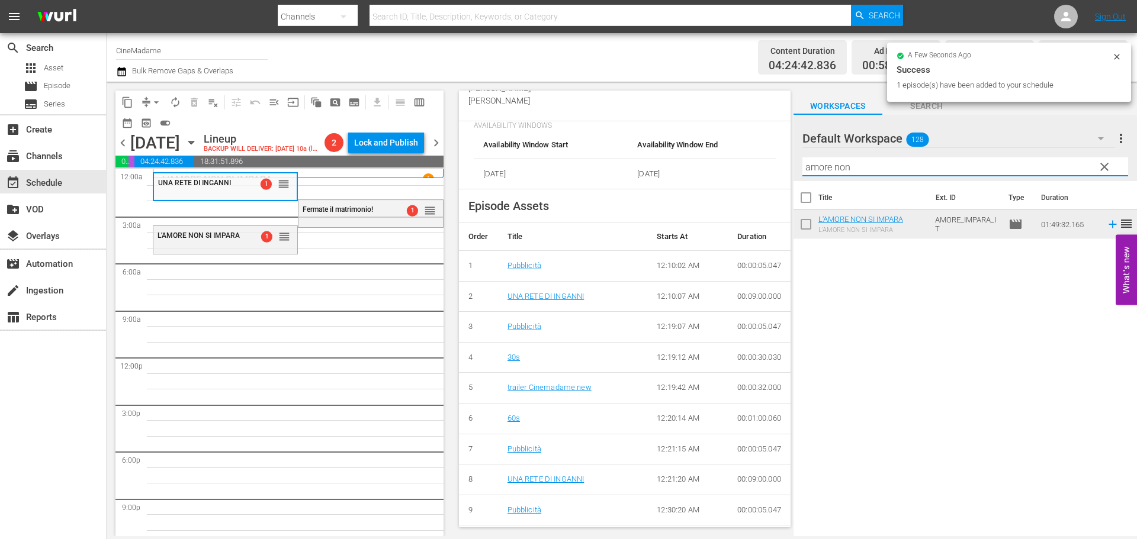
drag, startPoint x: 873, startPoint y: 164, endPoint x: 742, endPoint y: 169, distance: 131.5
click at [742, 169] on div "content_copy compress arrow_drop_down autorenew_outlined delete_forever_outline…" at bounding box center [622, 309] width 1030 height 455
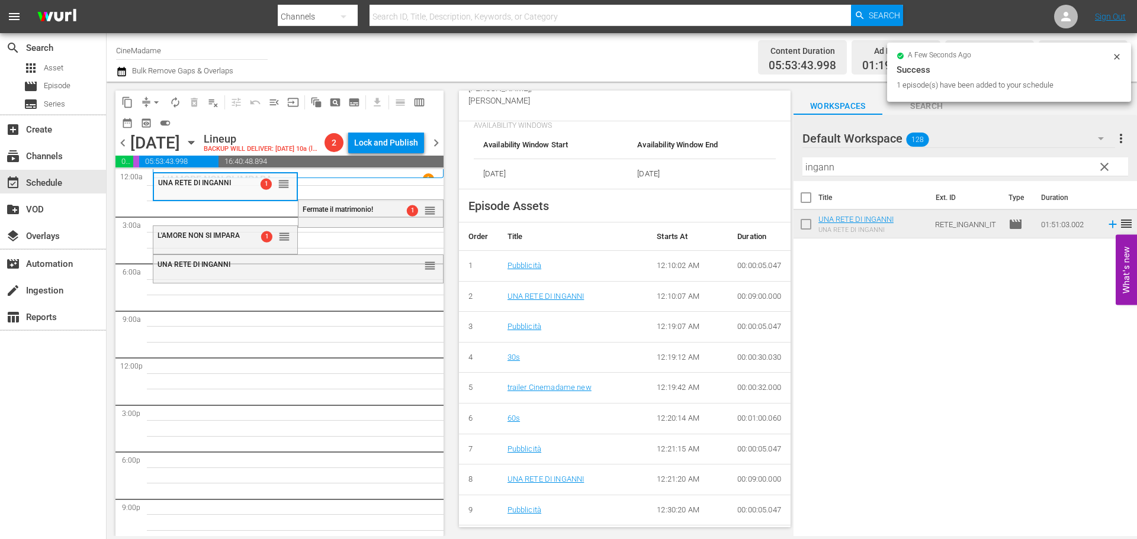
click at [822, 152] on div at bounding box center [844, 139] width 85 height 30
click at [818, 167] on input "ingann" at bounding box center [965, 166] width 326 height 19
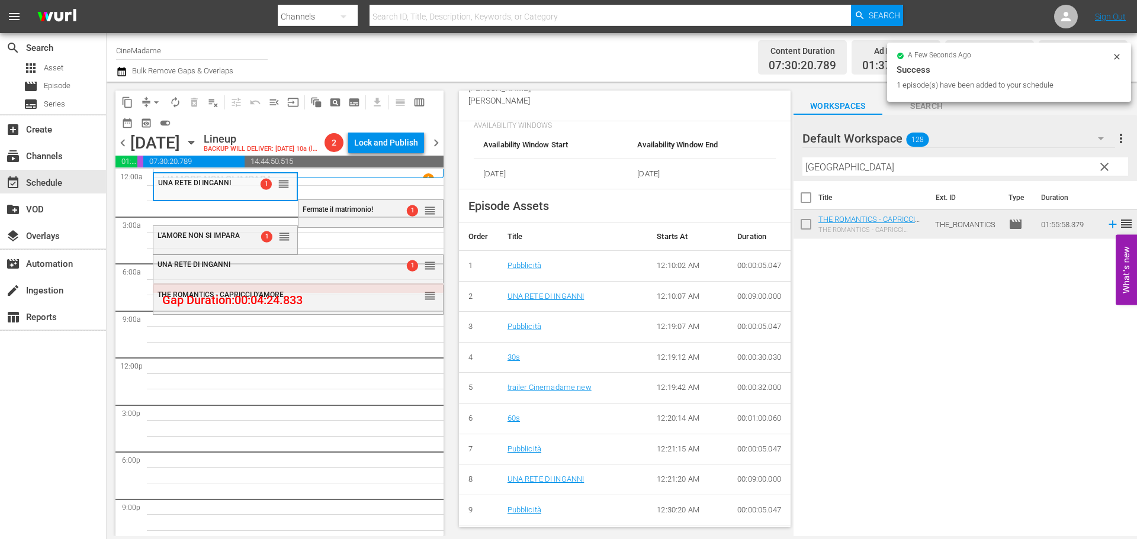
click at [819, 160] on input "roma" at bounding box center [965, 166] width 326 height 19
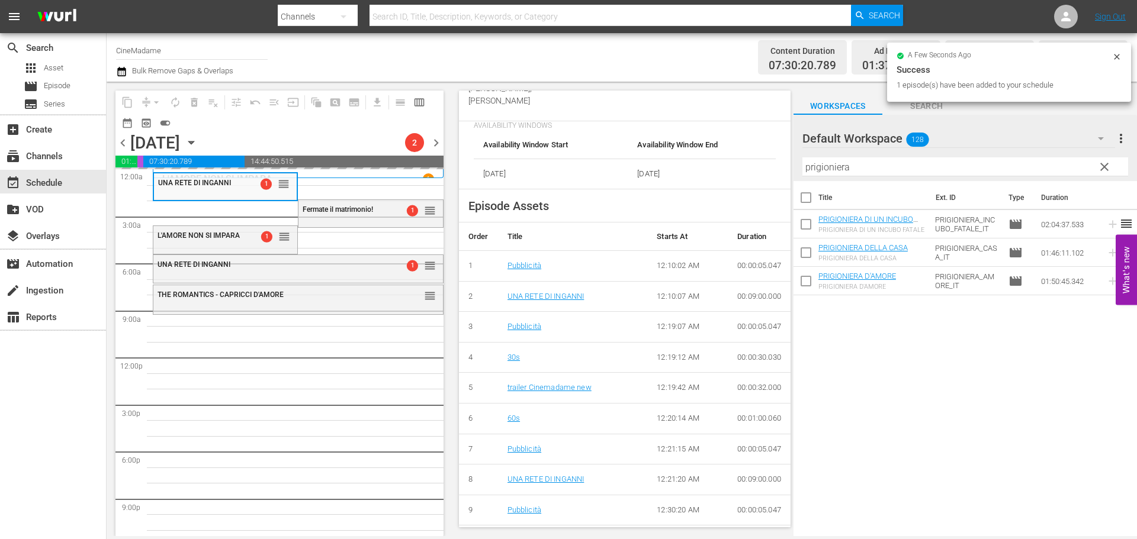
click at [855, 172] on input "prigioniera" at bounding box center [965, 166] width 326 height 19
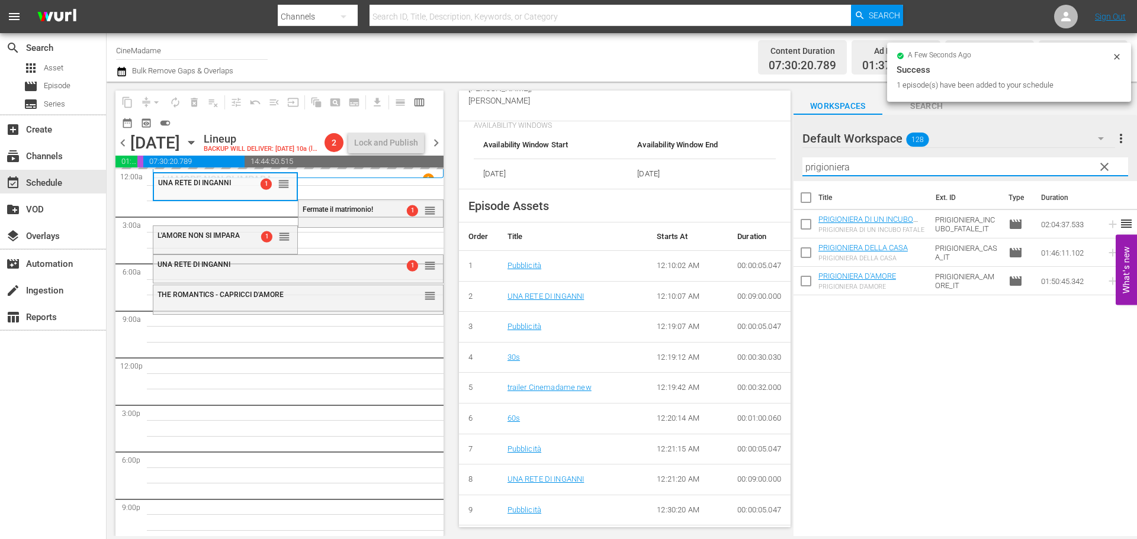
click at [855, 172] on input "prigioniera" at bounding box center [965, 166] width 326 height 19
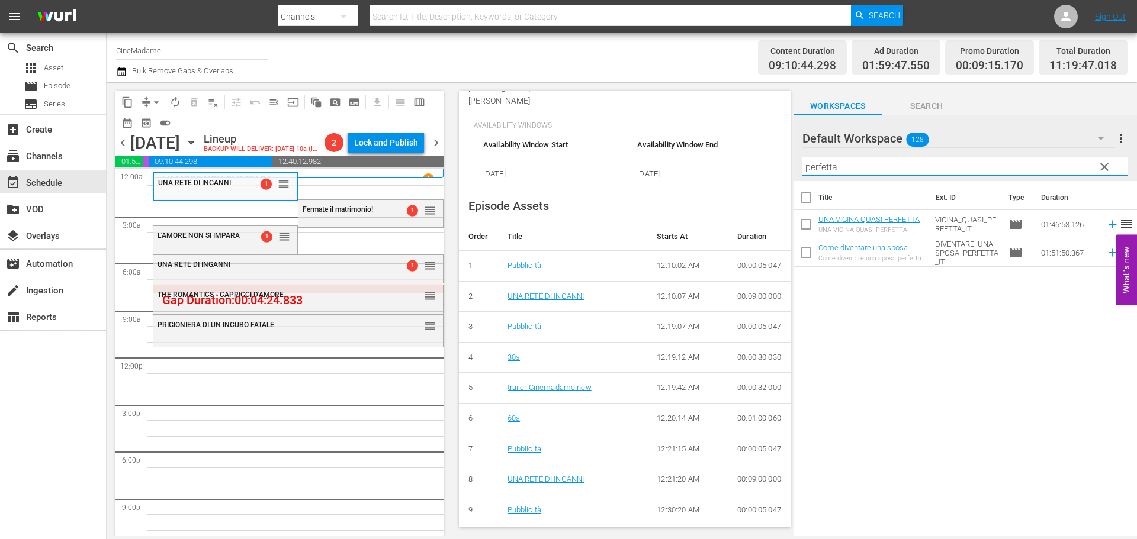
type input "perfetta"
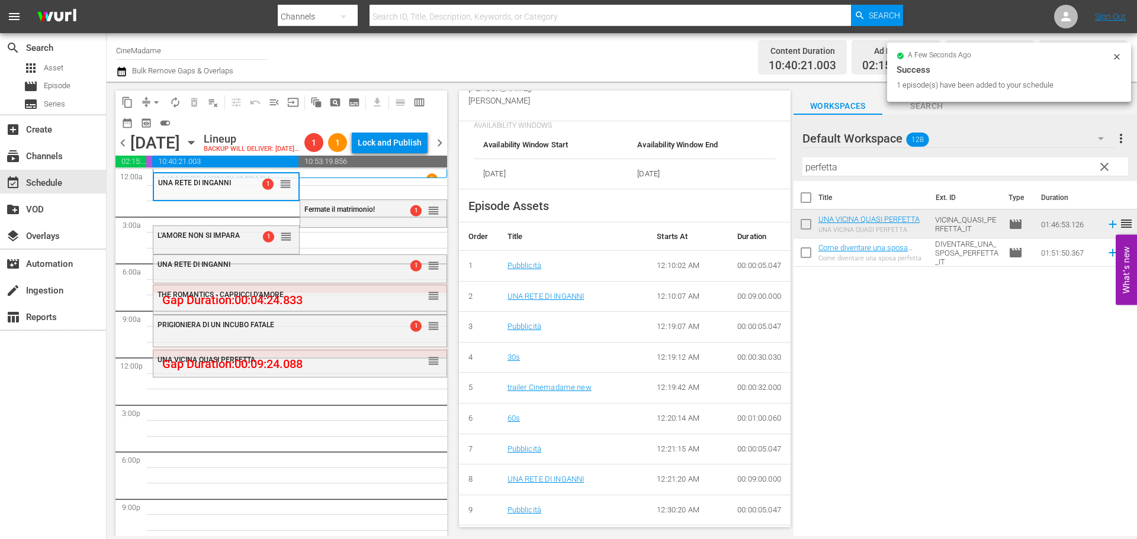
click at [310, 299] on div "THE ROMANTICS - CAPRICCI D'AMORE" at bounding box center [270, 295] width 226 height 8
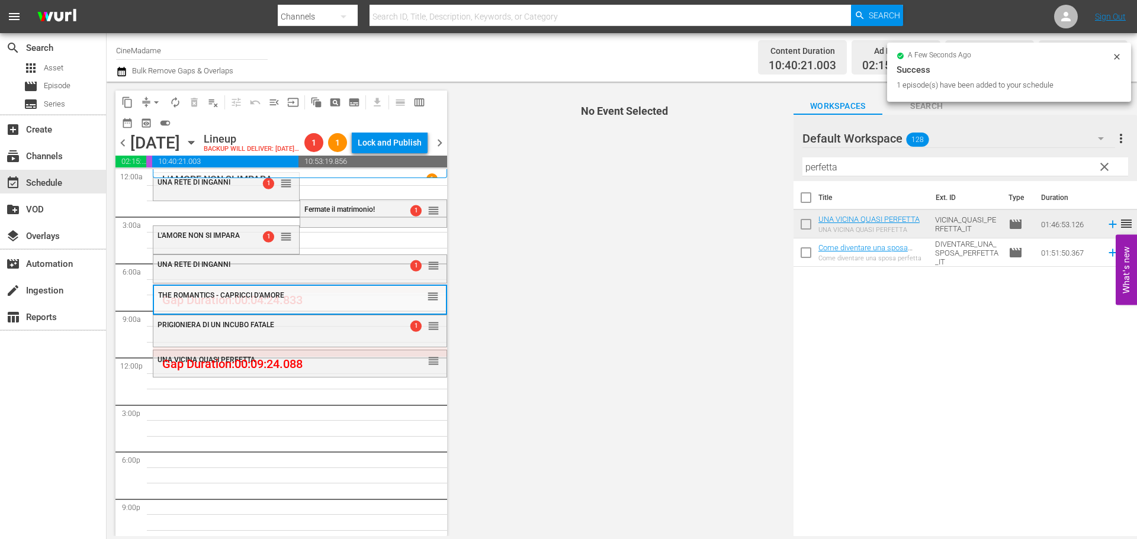
click at [303, 336] on div "PRIGIONIERA DI UN INCUBO FATALE 1 reorder" at bounding box center [299, 326] width 293 height 20
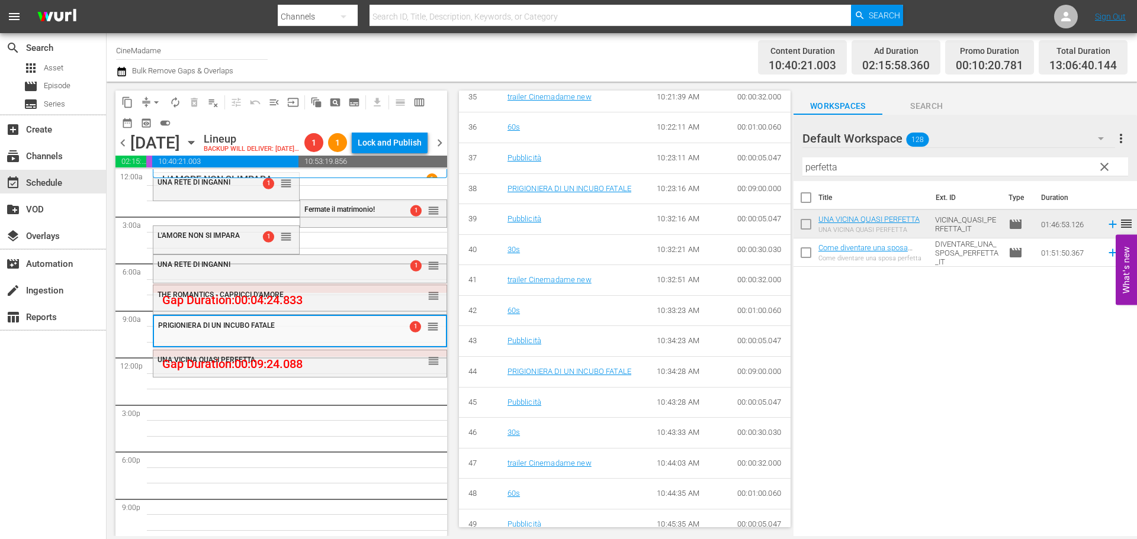
scroll to position [1658, 0]
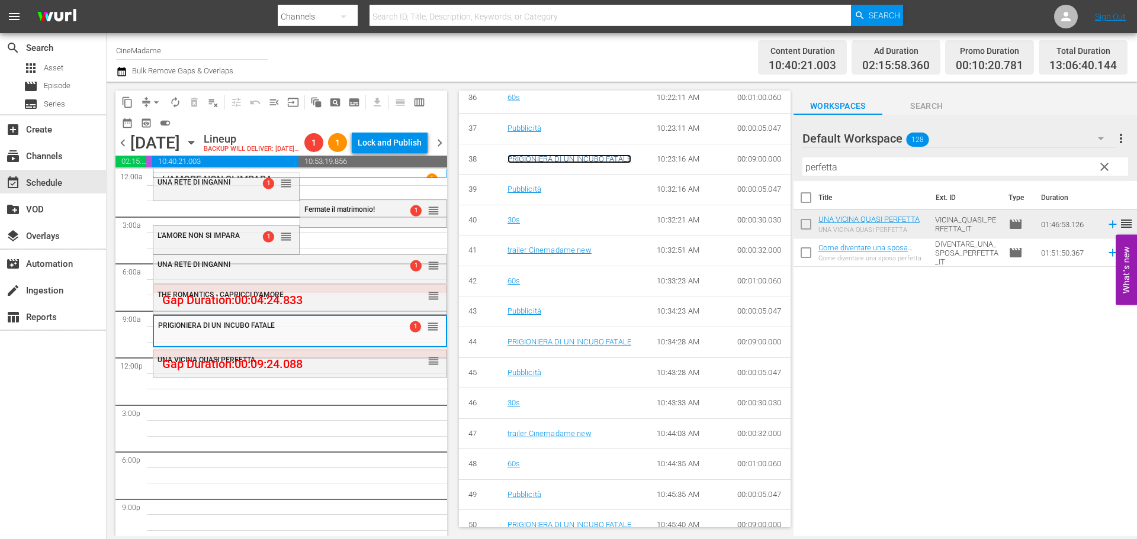
click at [551, 163] on link "PRIGIONIERA DI UN INCUBO FATALE" at bounding box center [569, 159] width 124 height 9
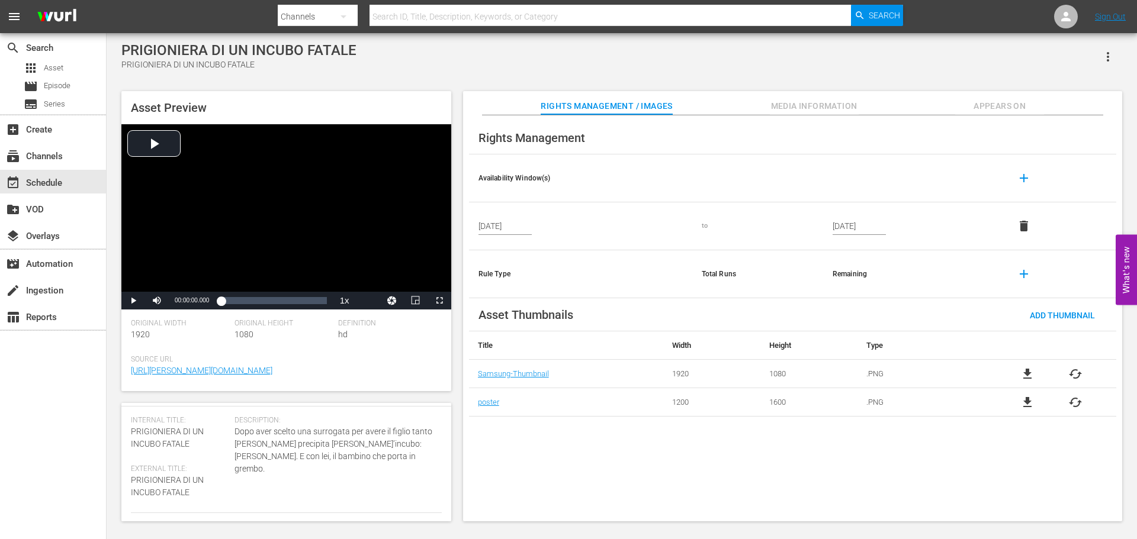
scroll to position [59, 0]
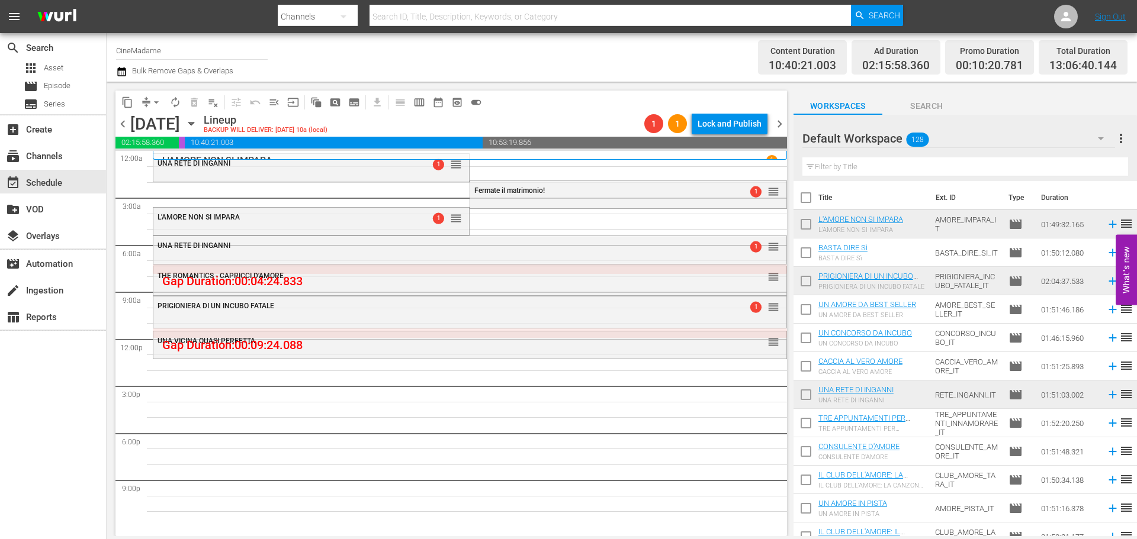
click at [863, 165] on input "text" at bounding box center [965, 166] width 326 height 19
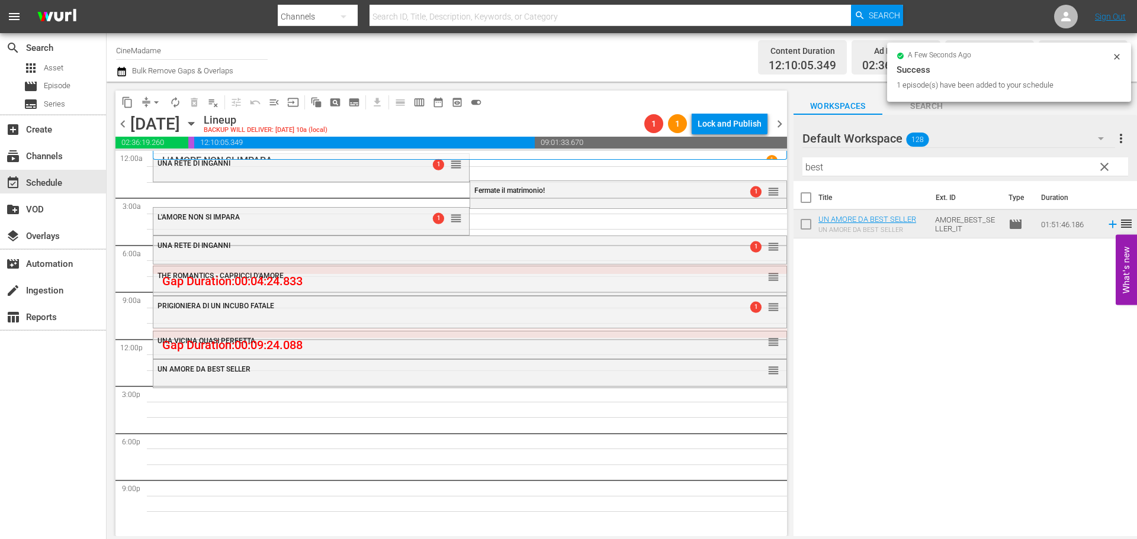
click at [844, 165] on input "best" at bounding box center [965, 166] width 326 height 19
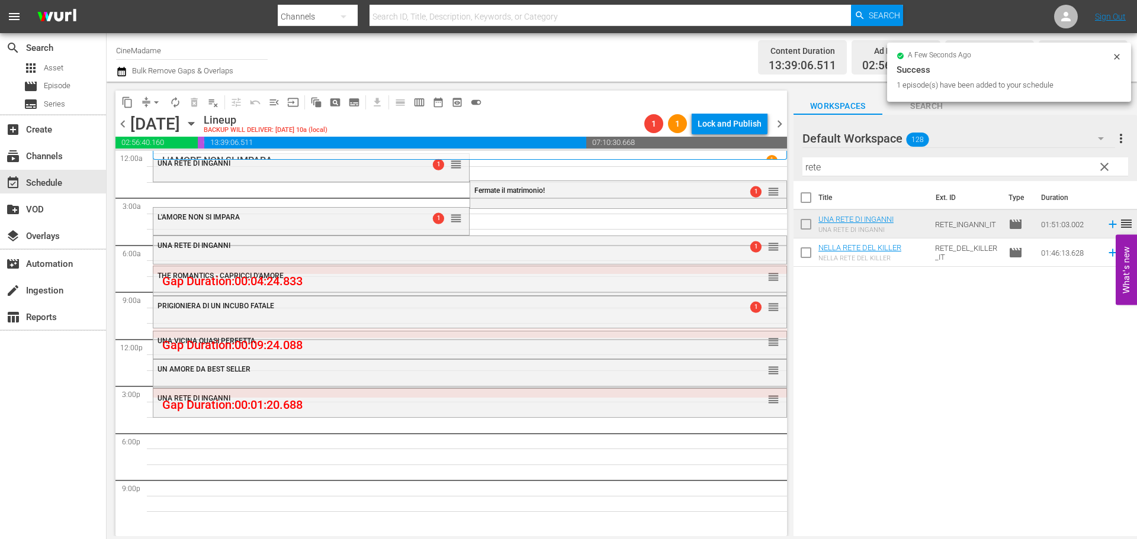
click at [811, 180] on div "Filter by Title rete" at bounding box center [965, 167] width 326 height 28
click at [815, 175] on input "rete" at bounding box center [965, 166] width 326 height 19
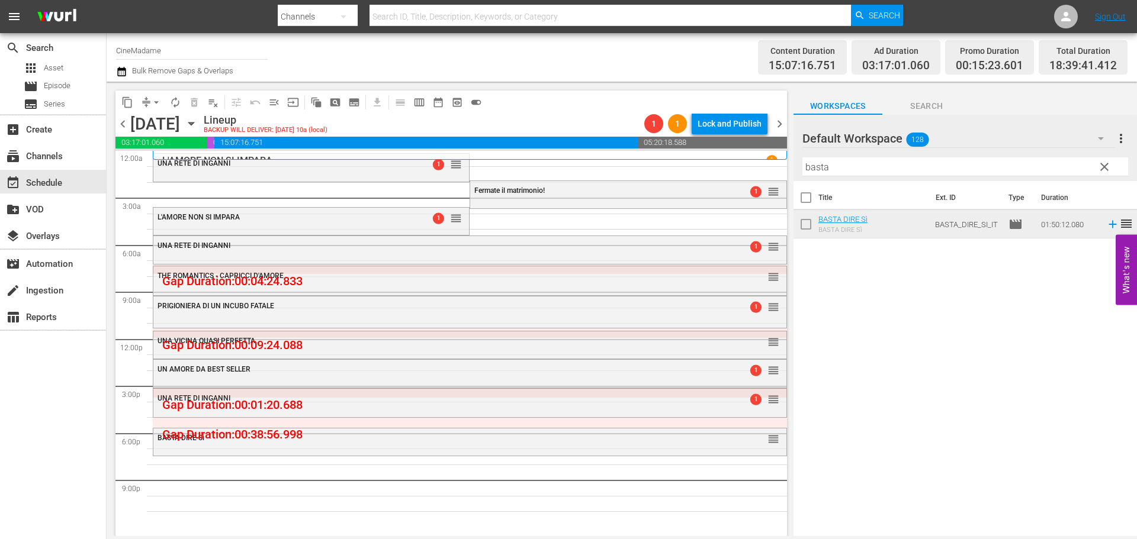
click at [857, 157] on div "Filter by Title basta" at bounding box center [965, 167] width 326 height 28
click at [849, 166] on input "basta" at bounding box center [965, 166] width 326 height 19
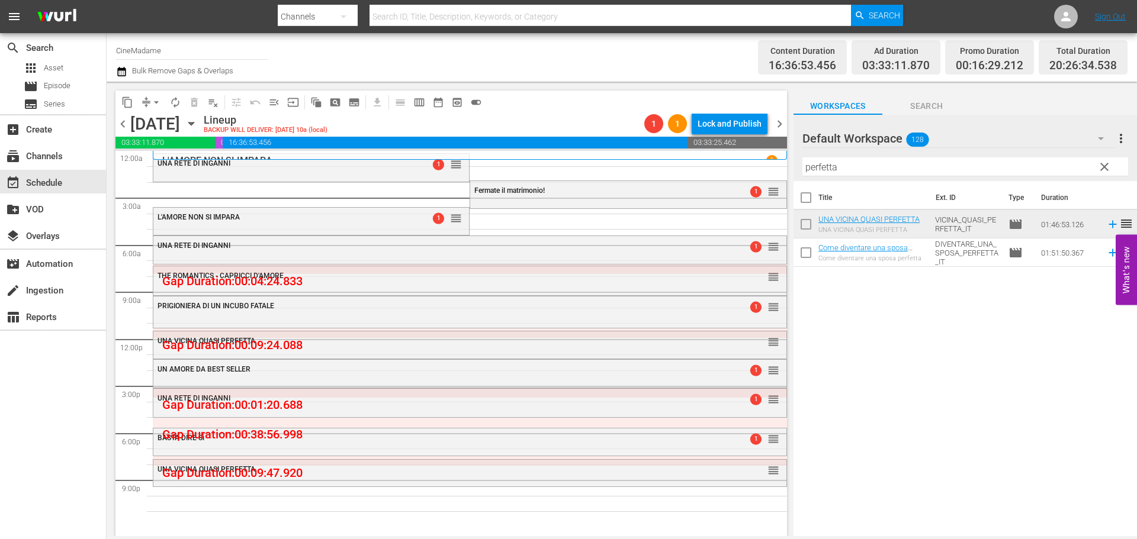
click at [824, 184] on th "Title" at bounding box center [873, 197] width 111 height 33
click at [827, 168] on input "perfetta" at bounding box center [965, 166] width 326 height 19
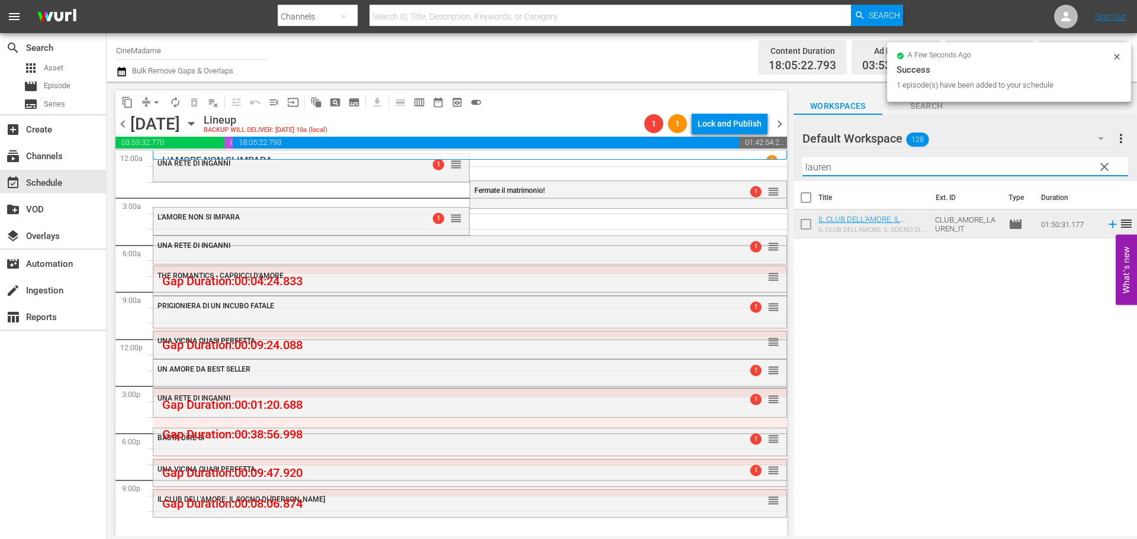
click at [857, 164] on input "lauren" at bounding box center [965, 166] width 326 height 19
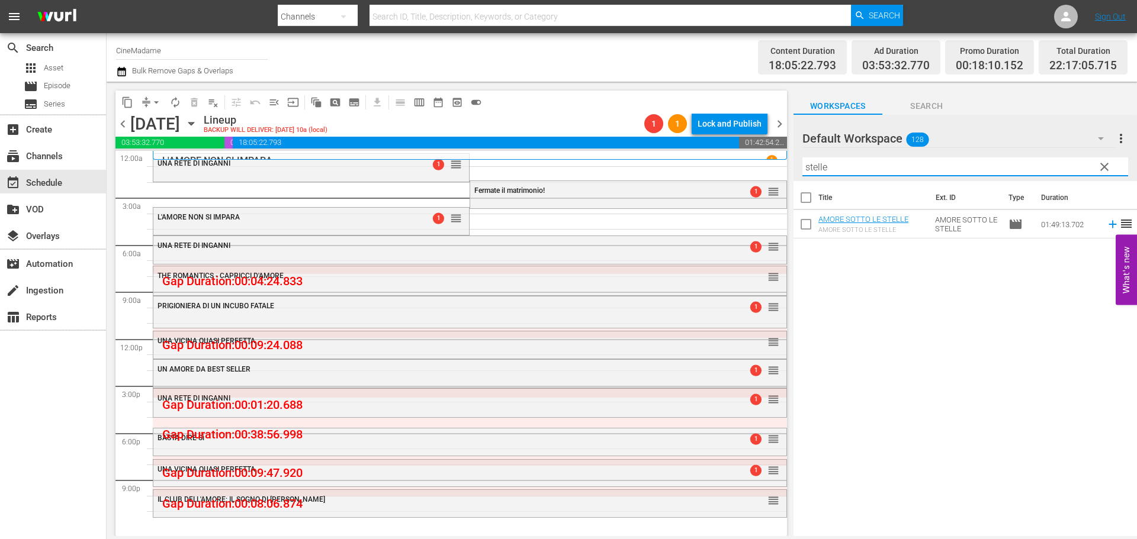
type input "stelle"
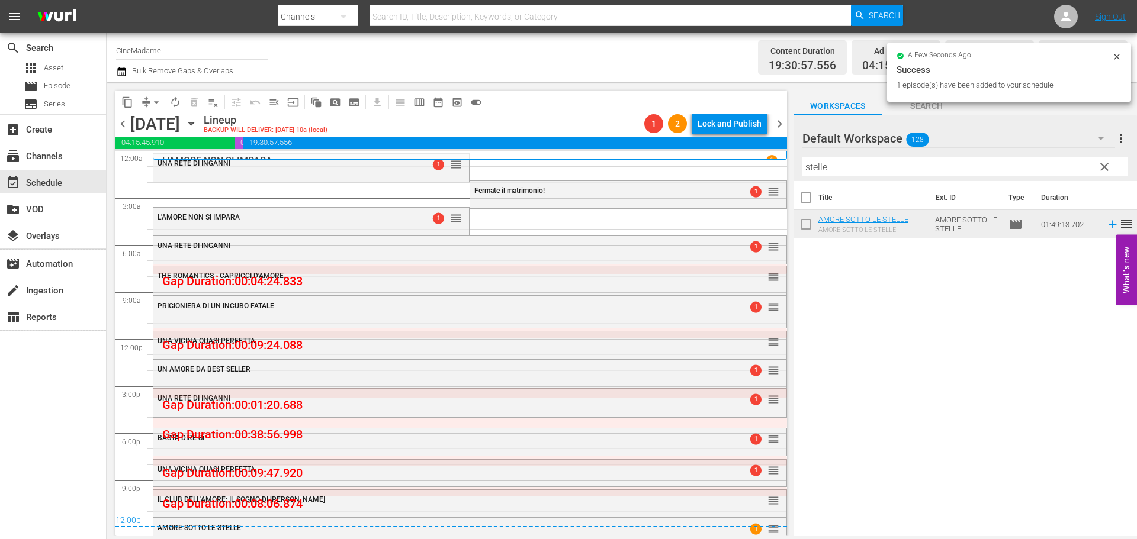
click at [400, 185] on div "PRIGIONIERA DI UN INCUBO FATALE 1 reorder THE ROMANTICS - CAPRICCI D'AMORE reor…" at bounding box center [470, 339] width 634 height 377
click at [410, 176] on div "UNA RETE DI INGANNI 1 reorder" at bounding box center [311, 166] width 316 height 25
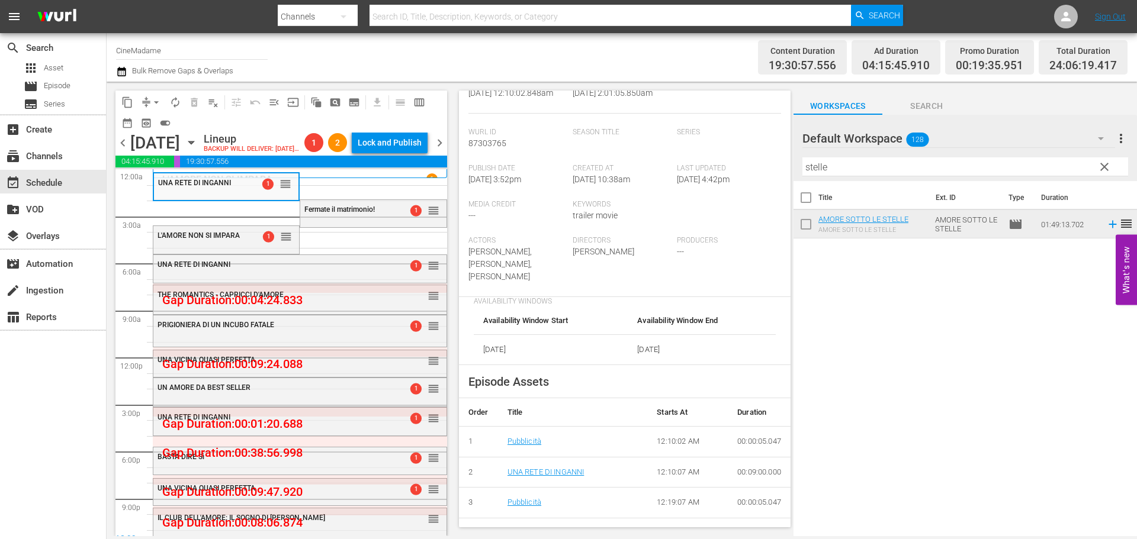
scroll to position [355, 0]
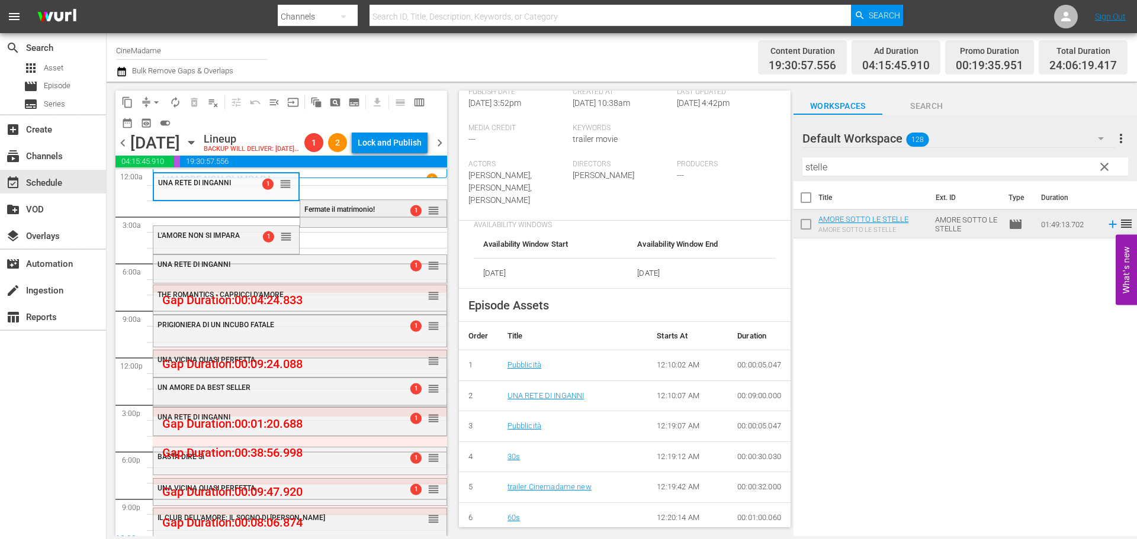
click at [359, 214] on span "Fermate il matrimonio!" at bounding box center [339, 209] width 70 height 8
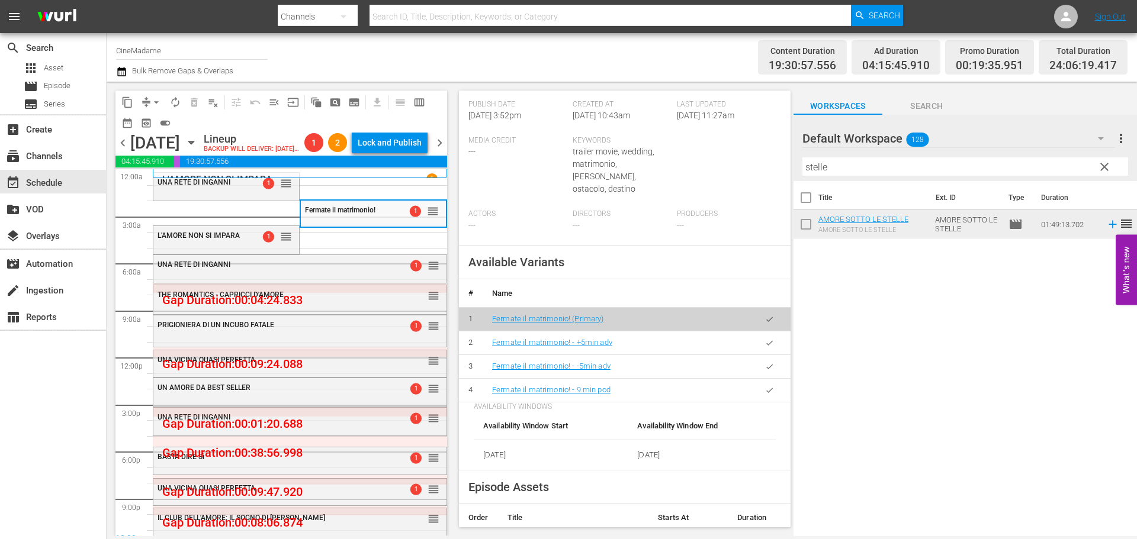
click at [765, 386] on icon "button" at bounding box center [769, 390] width 9 height 9
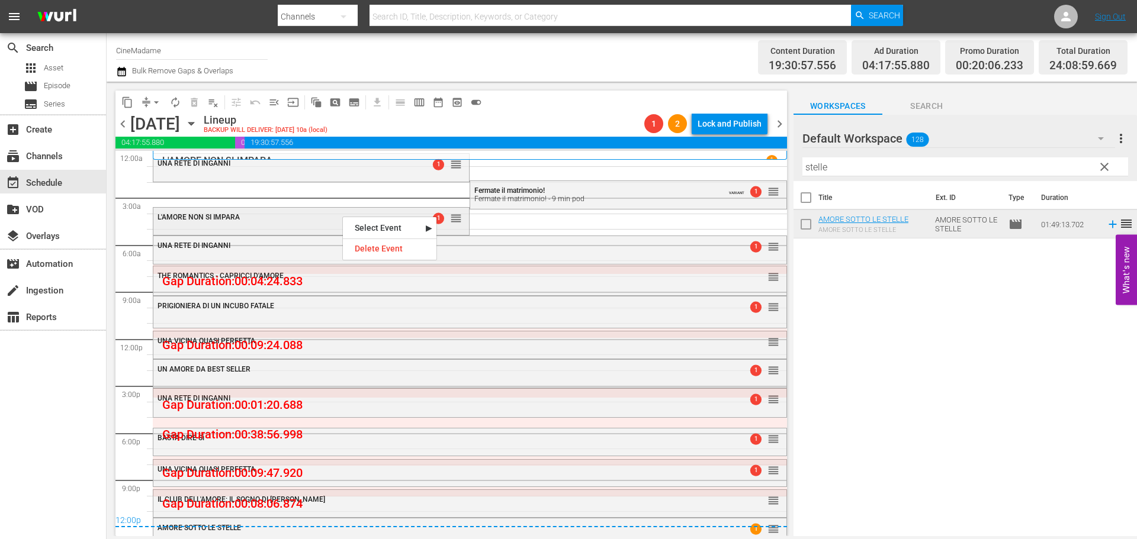
click at [340, 220] on div "L'AMORE NON SI IMPARA" at bounding box center [281, 217] width 249 height 8
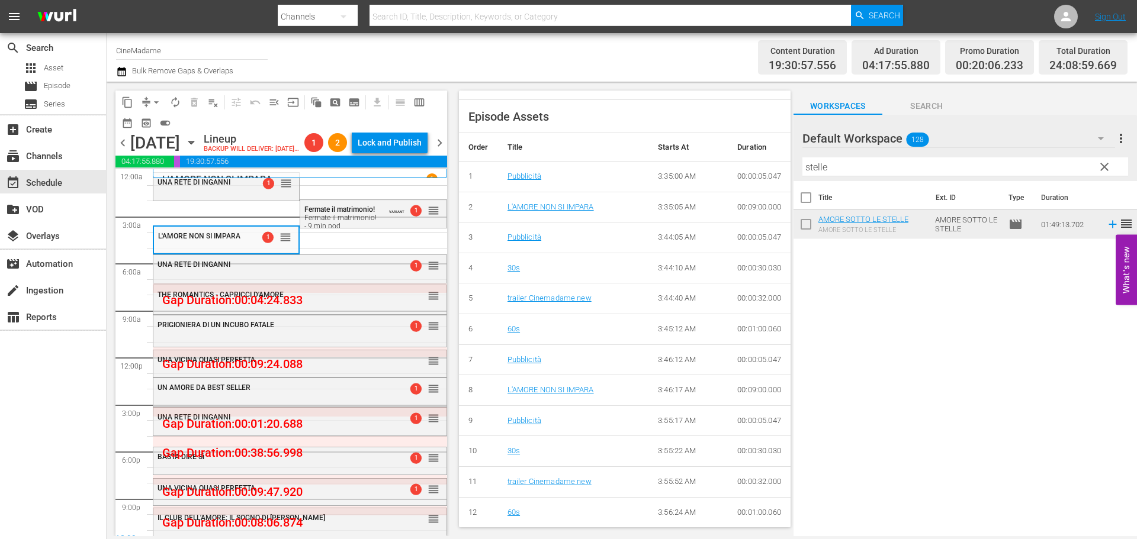
scroll to position [533, 0]
click at [348, 269] on div "UNA RETE DI INGANNI" at bounding box center [270, 264] width 226 height 8
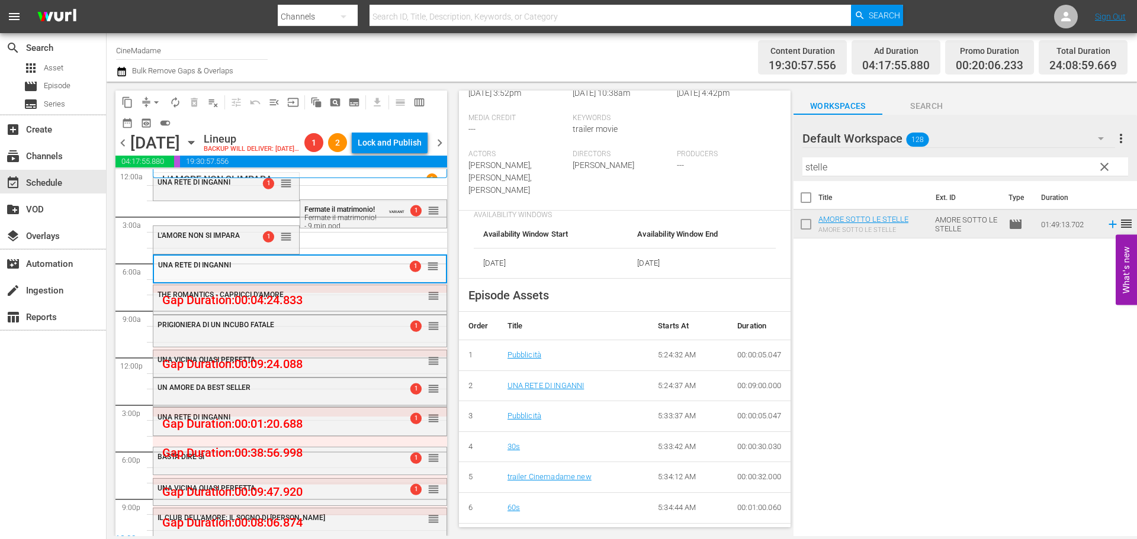
scroll to position [414, 0]
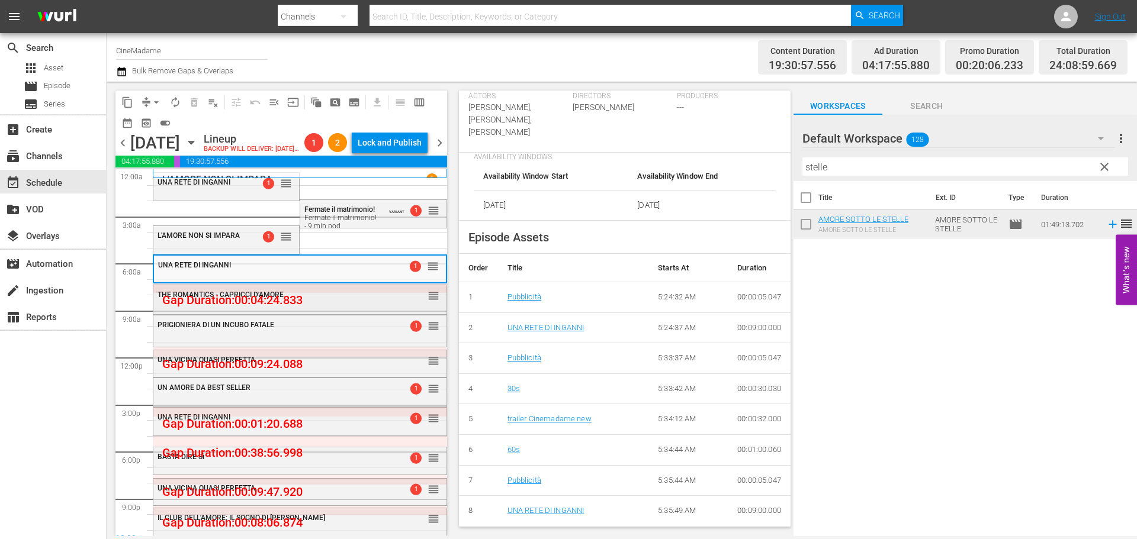
click at [338, 299] on div "THE ROMANTICS - CAPRICCI D'AMORE" at bounding box center [270, 295] width 226 height 8
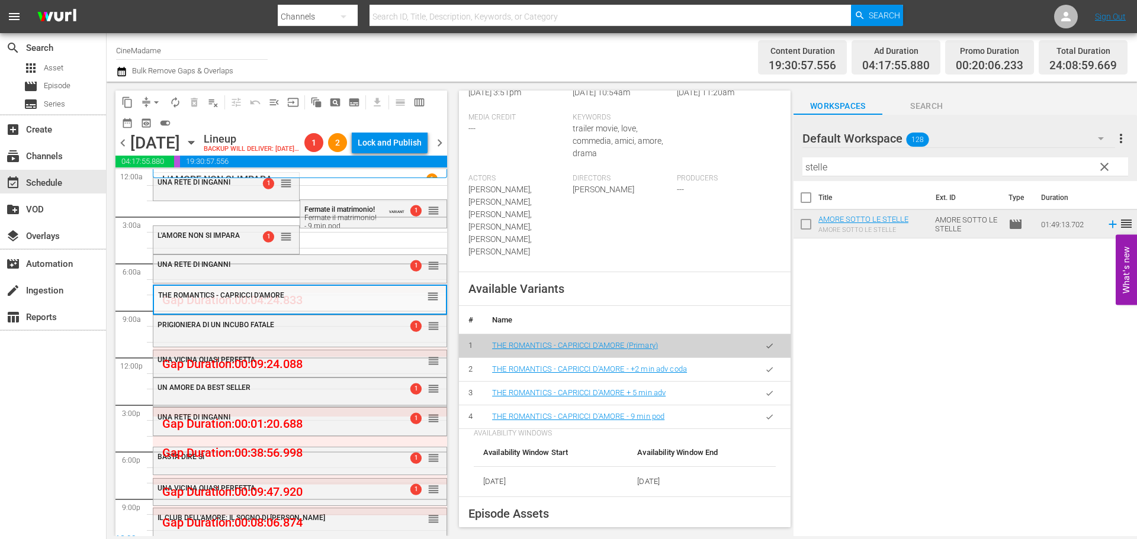
scroll to position [355, 0]
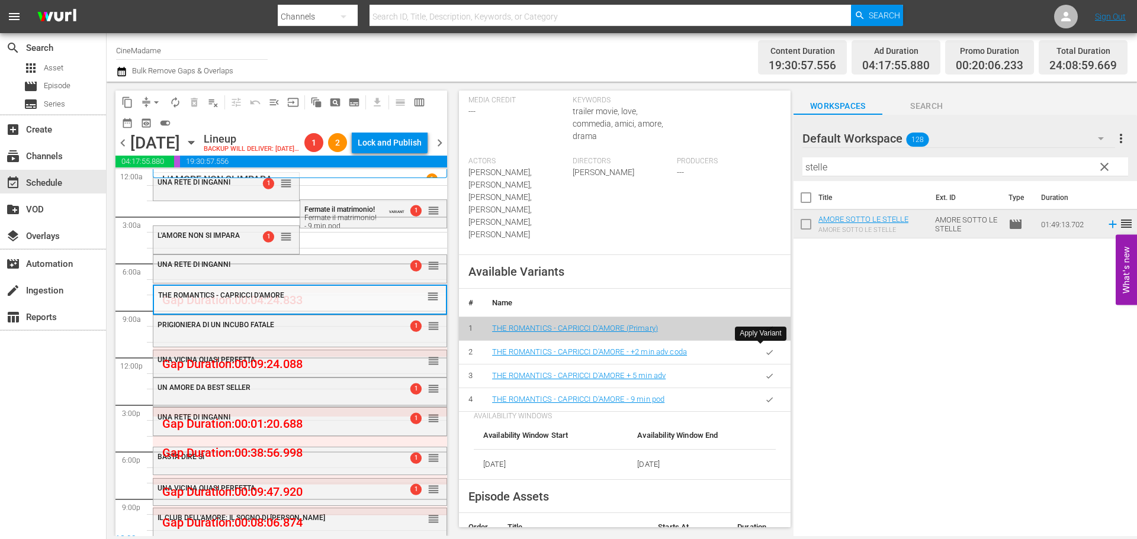
click at [767, 388] on button "button" at bounding box center [769, 399] width 23 height 23
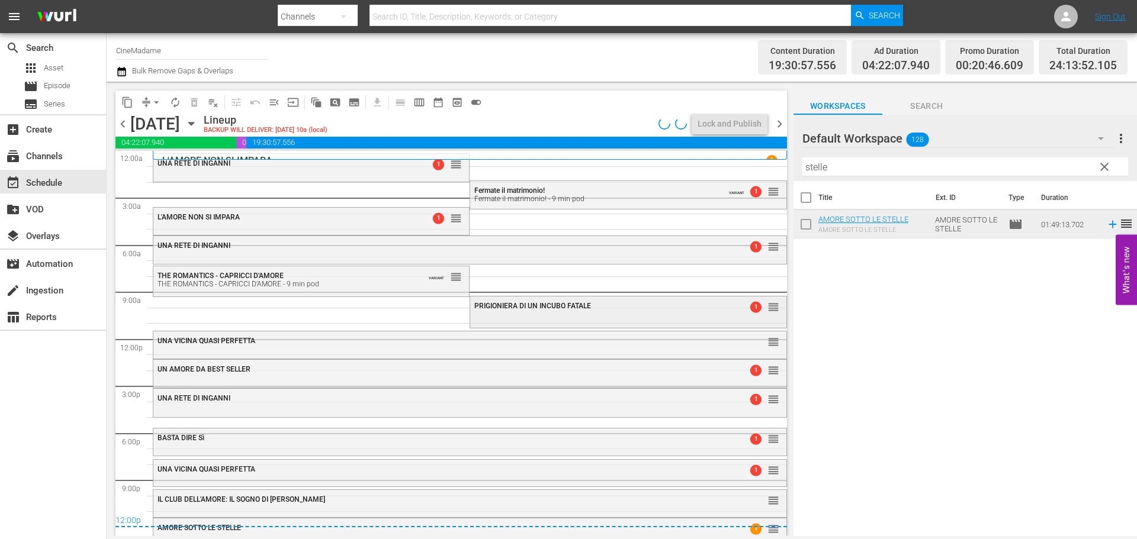
click at [522, 313] on div "PRIGIONIERA DI UN INCUBO FATALE 1 reorder" at bounding box center [628, 307] width 316 height 20
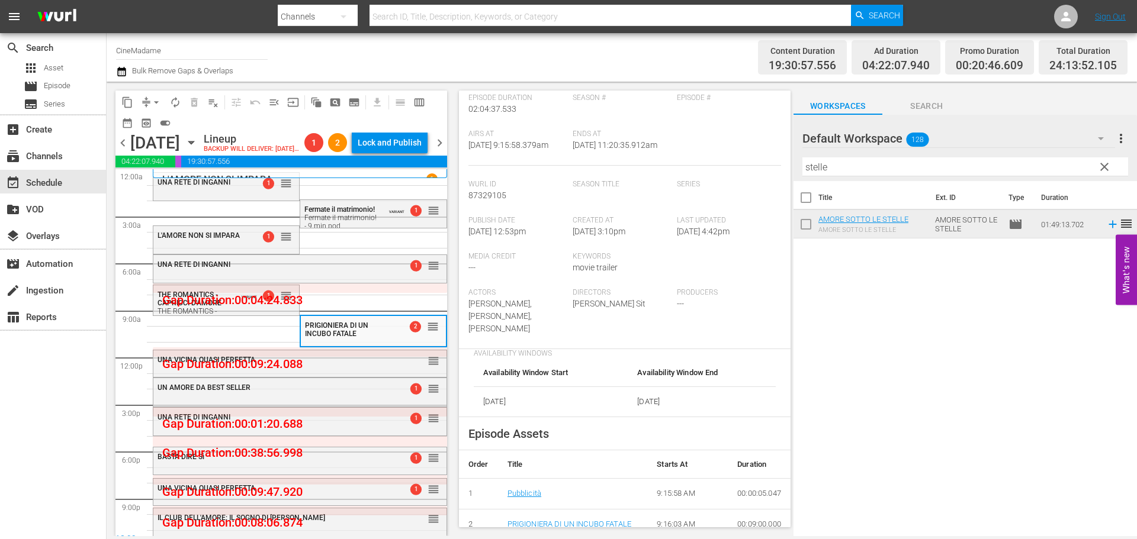
scroll to position [296, 0]
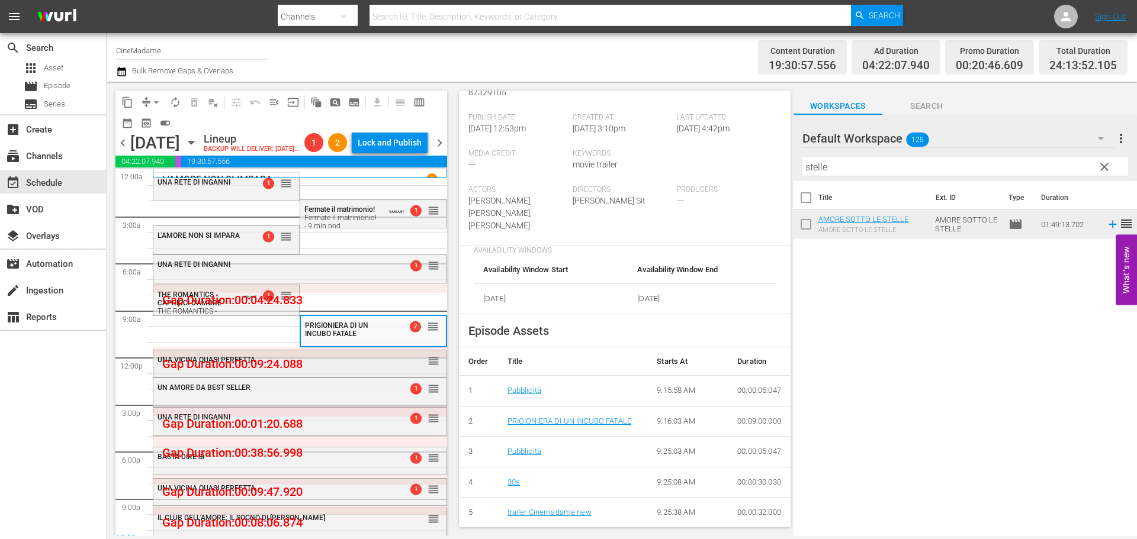
click at [352, 364] on div "UNA VICINA QUASI PERFETTA" at bounding box center [270, 360] width 226 height 8
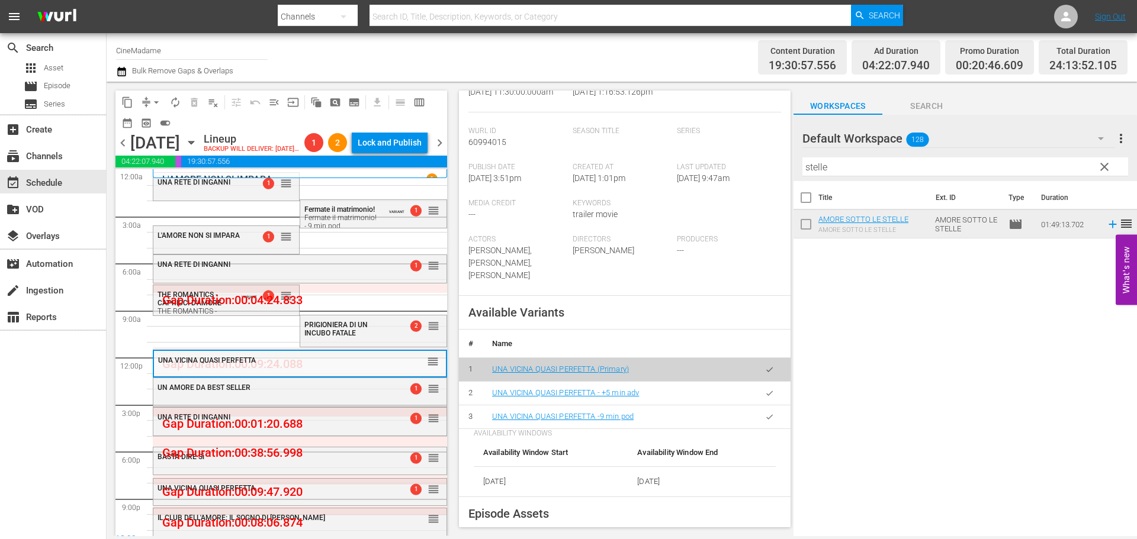
scroll to position [355, 0]
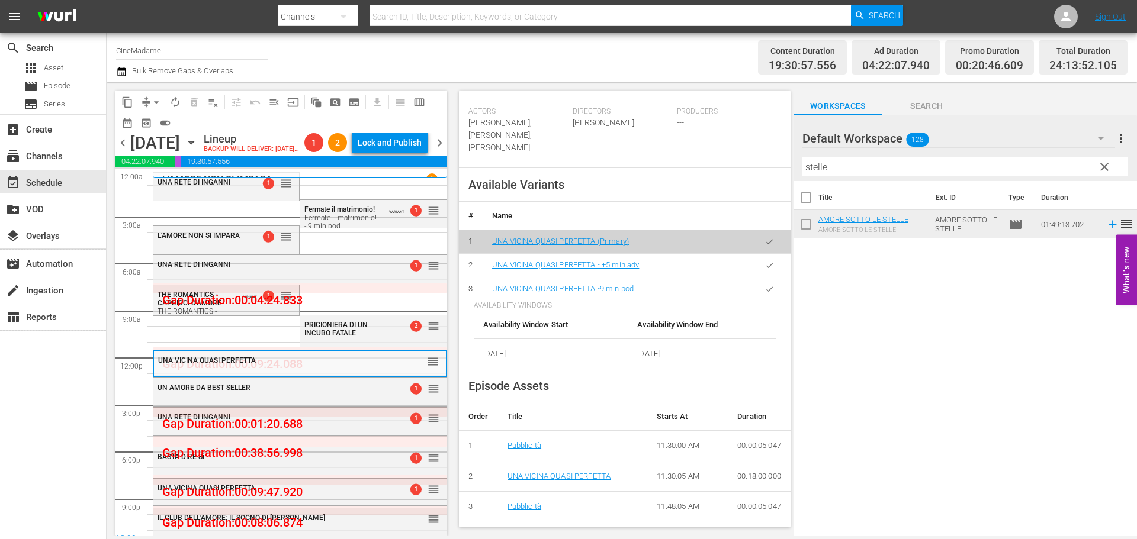
click at [765, 285] on icon "button" at bounding box center [769, 289] width 9 height 9
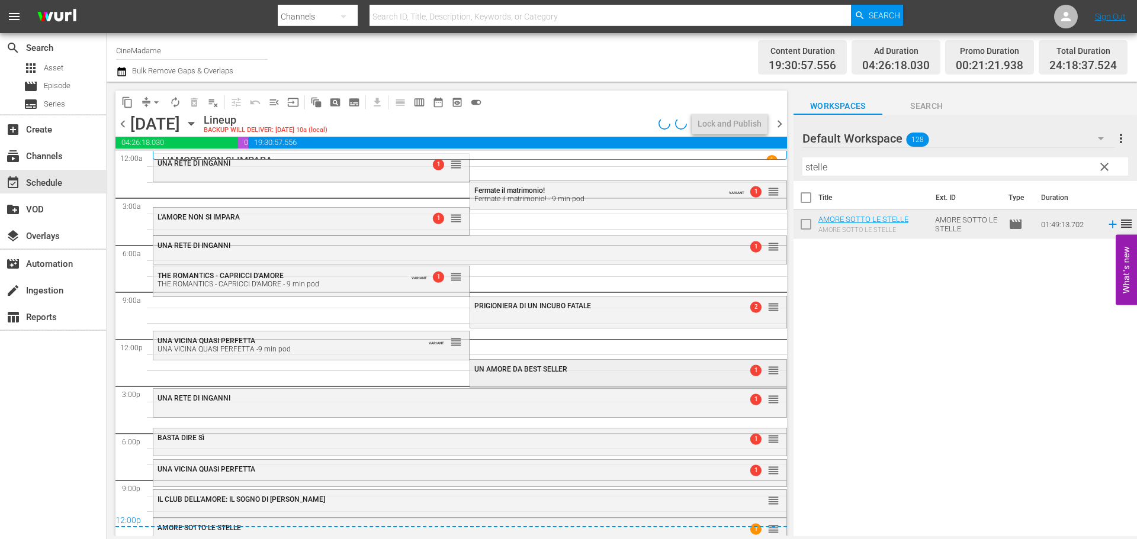
click at [503, 372] on span "UN AMORE DA BEST SELLER" at bounding box center [520, 369] width 93 height 8
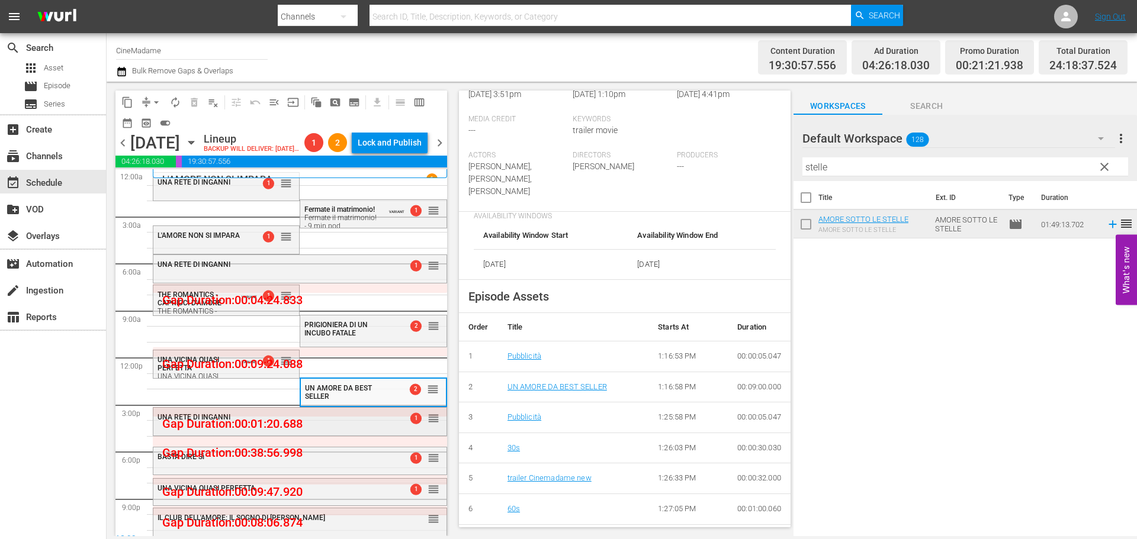
click at [291, 422] on div "UNA RETE DI INGANNI" at bounding box center [270, 416] width 226 height 9
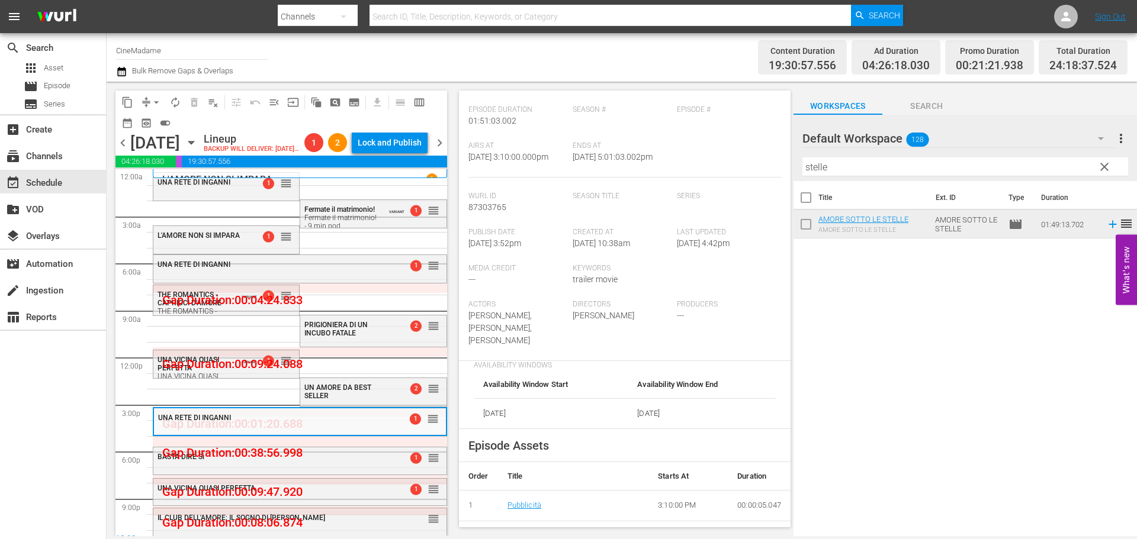
scroll to position [296, 0]
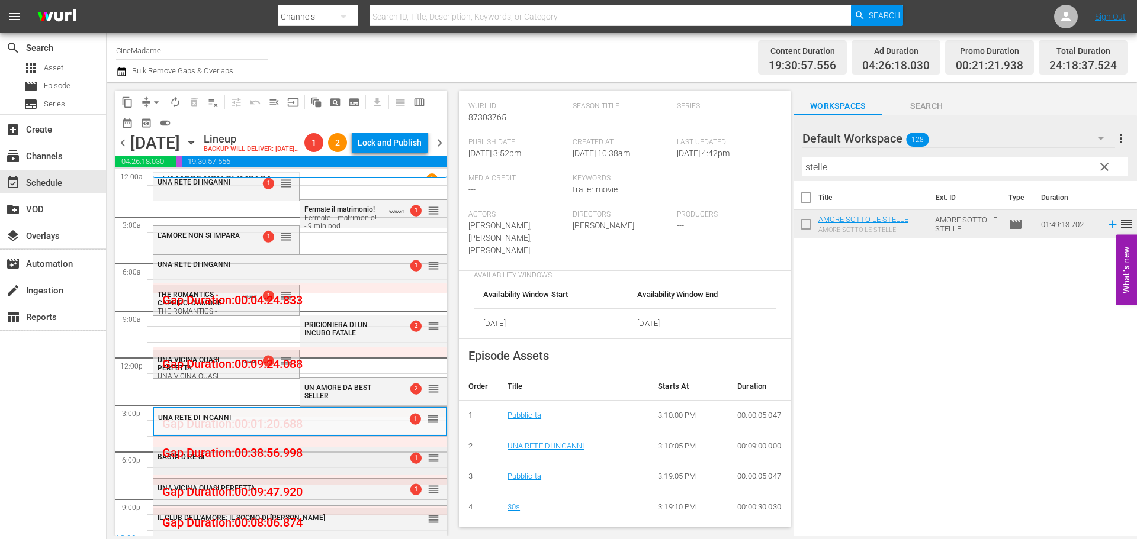
click at [336, 468] on div "BASTA DIRE Sì 1 reorder" at bounding box center [299, 458] width 293 height 20
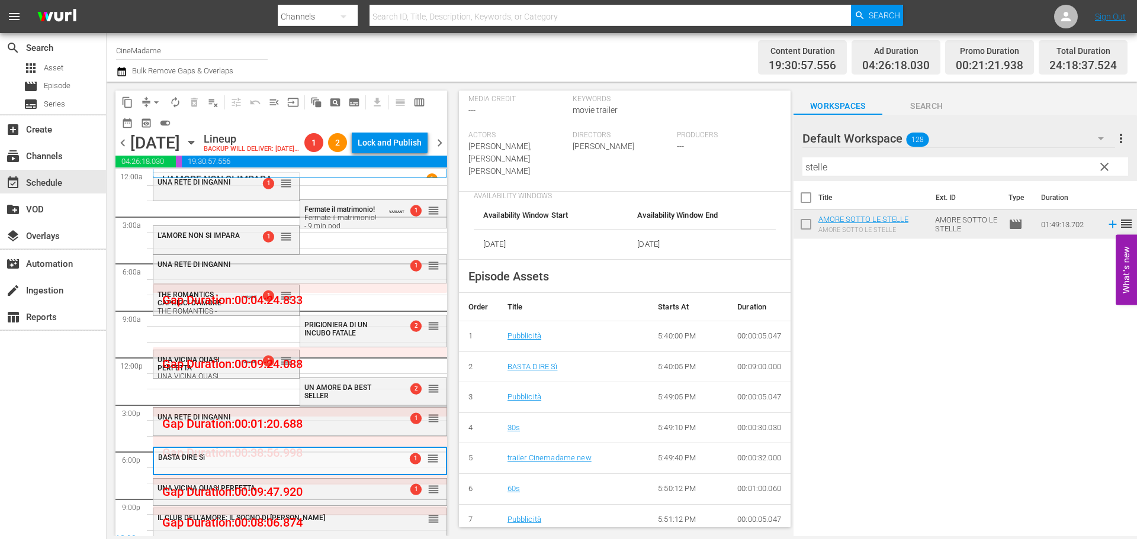
scroll to position [474, 0]
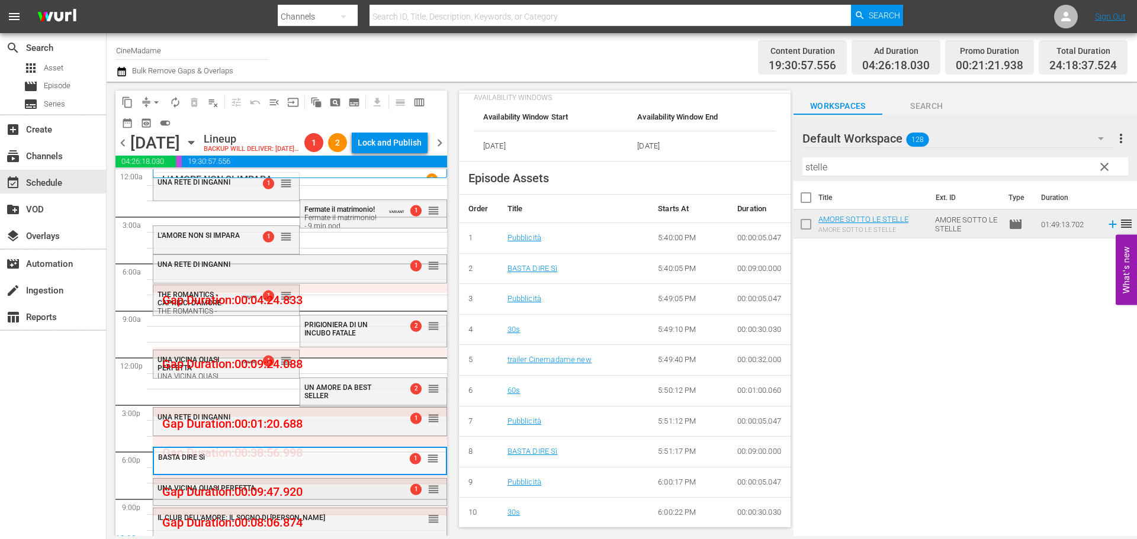
click at [366, 499] on div "UNA VICINA QUASI PERFETTA 1 reorder" at bounding box center [299, 489] width 293 height 20
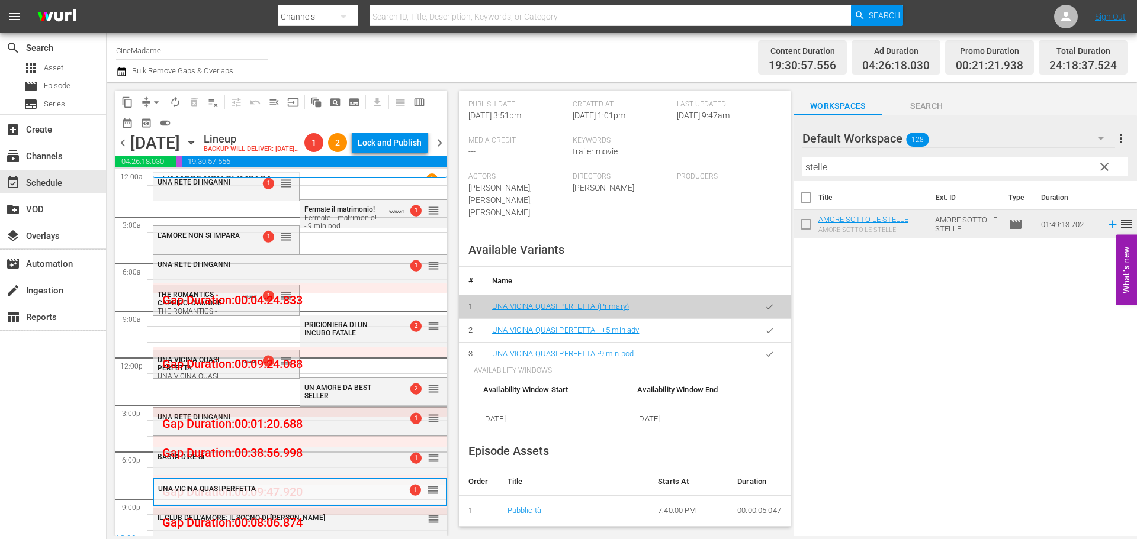
scroll to position [355, 0]
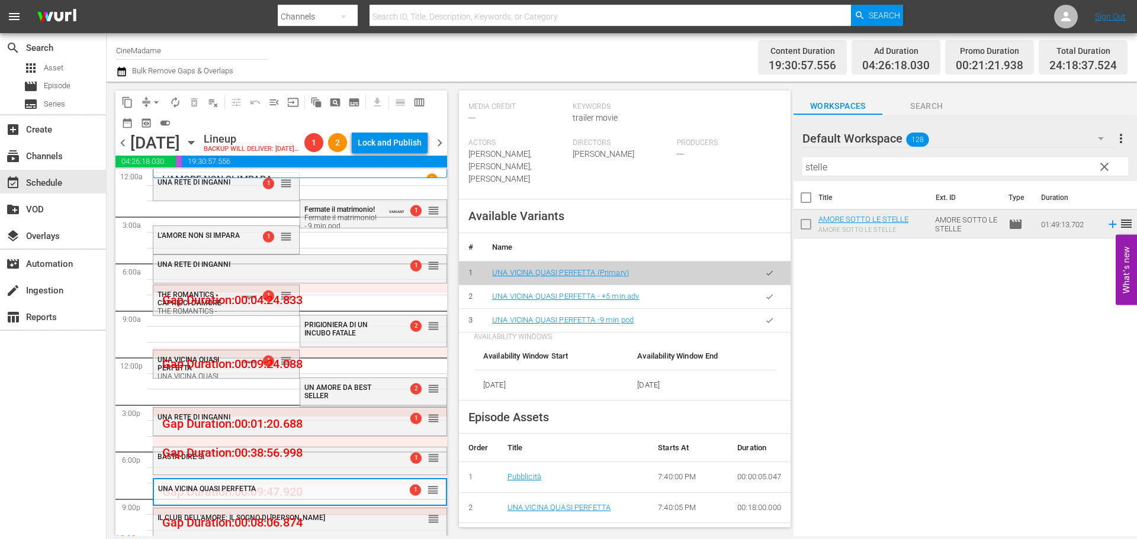
click at [765, 316] on icon "button" at bounding box center [769, 320] width 9 height 9
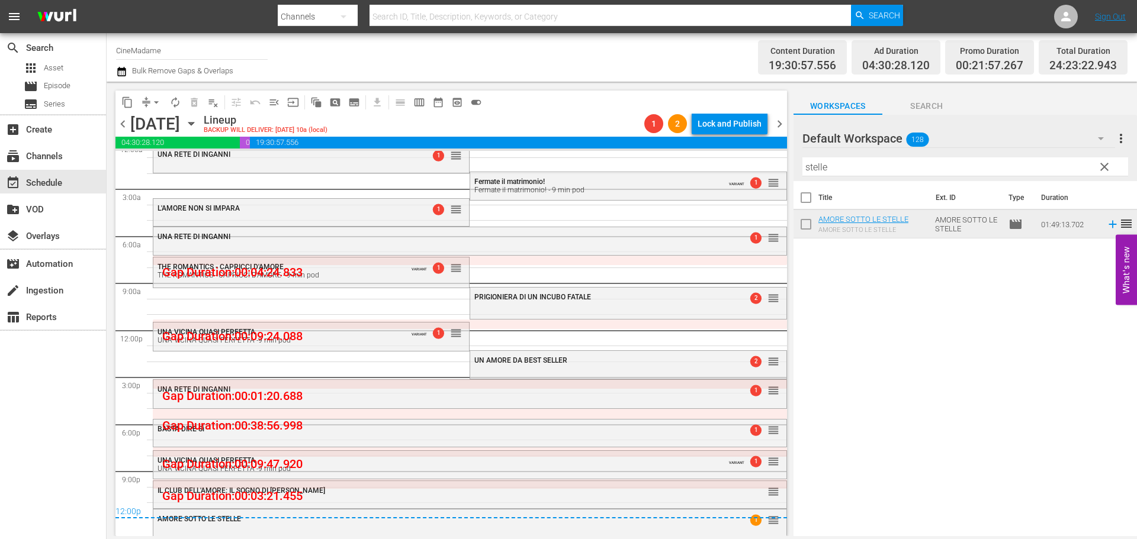
scroll to position [11, 0]
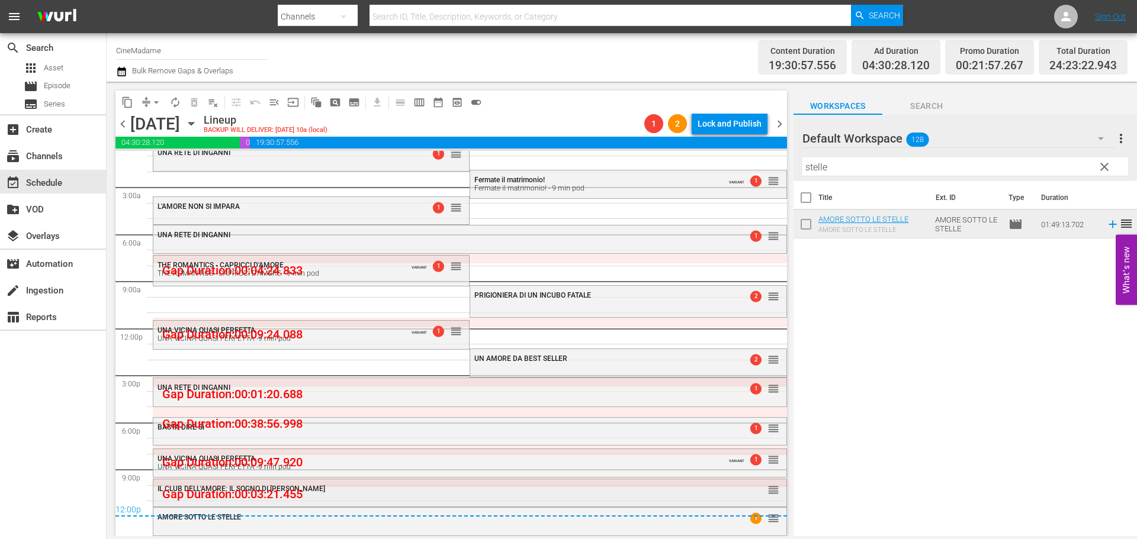
click at [517, 487] on div "IL CLUB DELL'AMORE: IL SOGNO DI [PERSON_NAME]" at bounding box center [437, 489] width 560 height 8
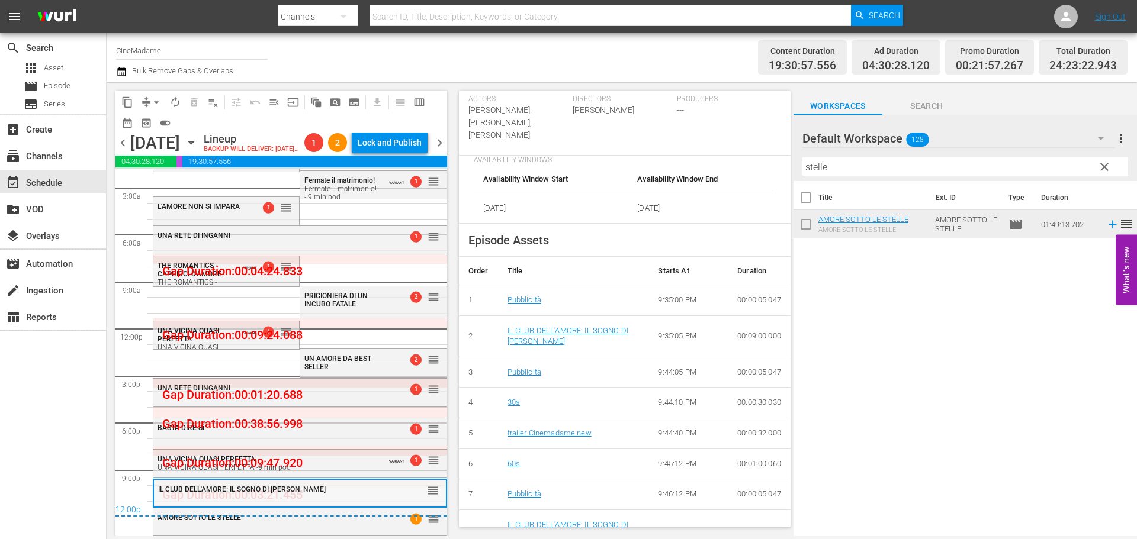
scroll to position [49, 0]
click at [278, 526] on div "AMORE SOTTO LE STELLE 1 reorder" at bounding box center [299, 519] width 293 height 20
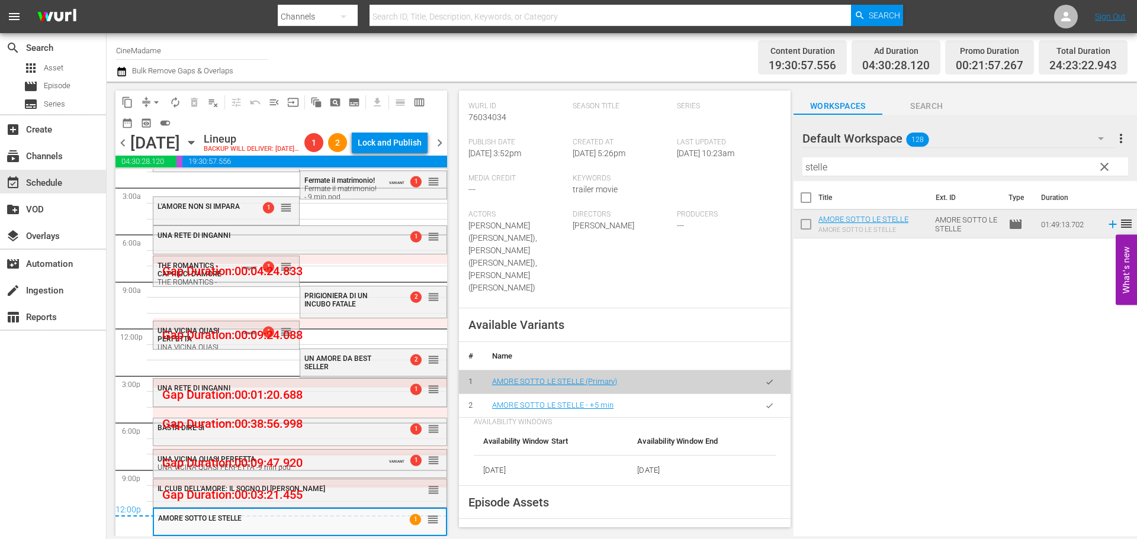
scroll to position [0, 0]
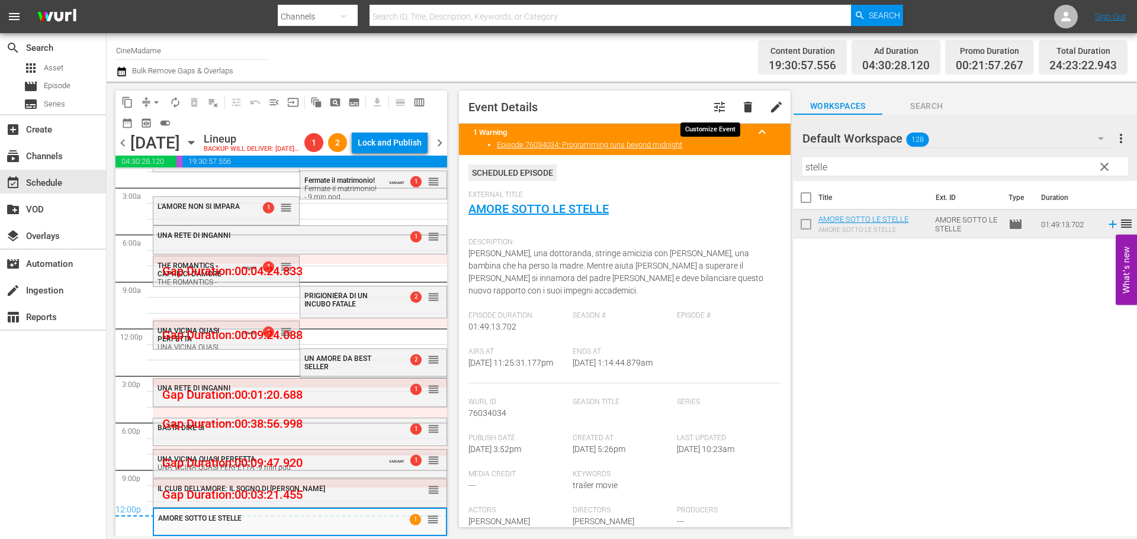
click at [712, 112] on span "tune" at bounding box center [719, 107] width 14 height 14
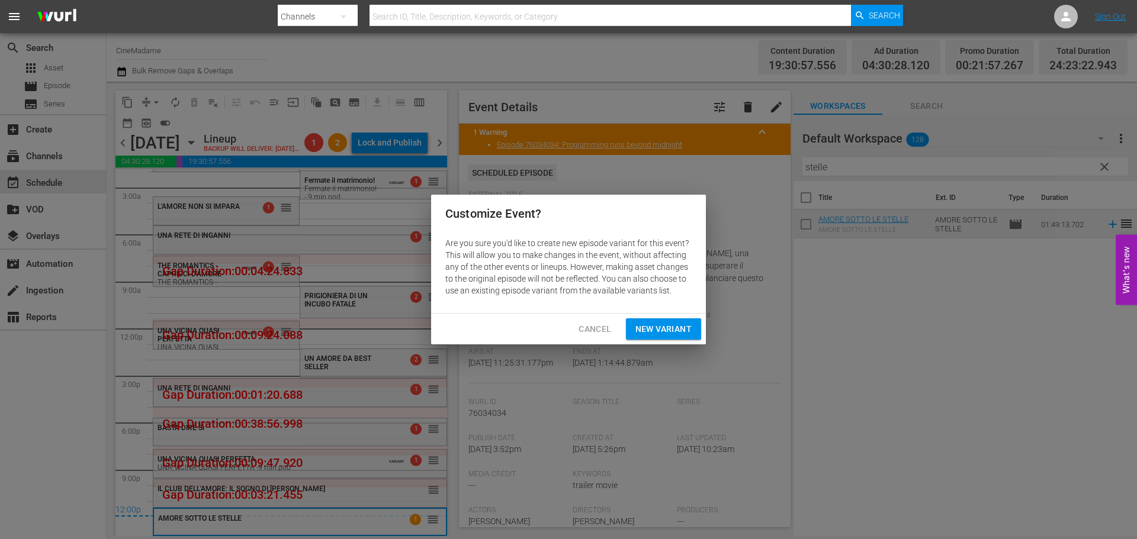
click at [666, 329] on span "New Variant" at bounding box center [663, 329] width 56 height 15
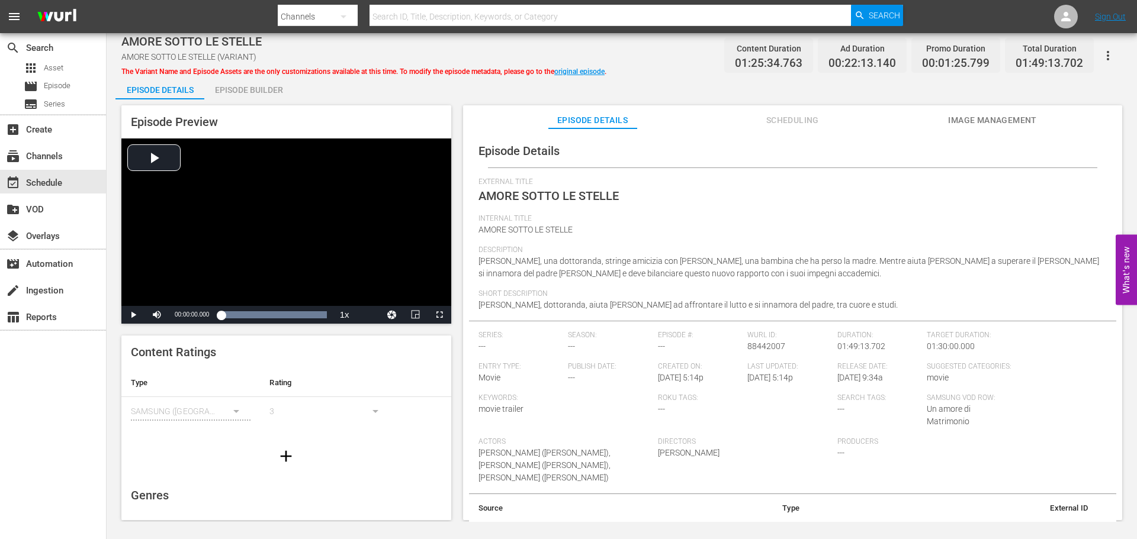
click at [982, 179] on span "External Title" at bounding box center [789, 182] width 622 height 9
click at [251, 95] on div "Episode Builder" at bounding box center [248, 90] width 89 height 28
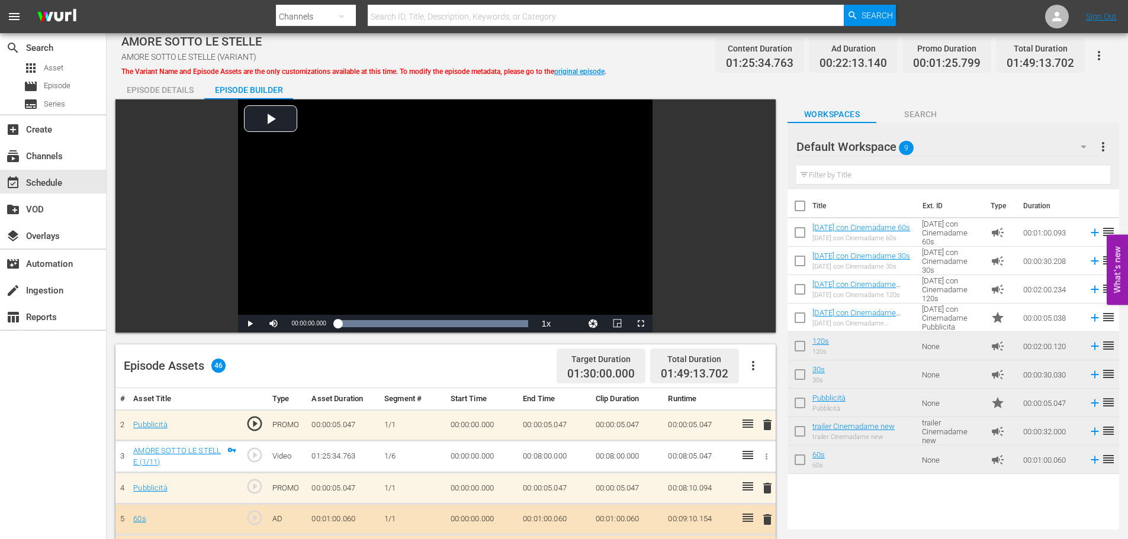
click at [152, 86] on div "Episode Details" at bounding box center [159, 90] width 89 height 28
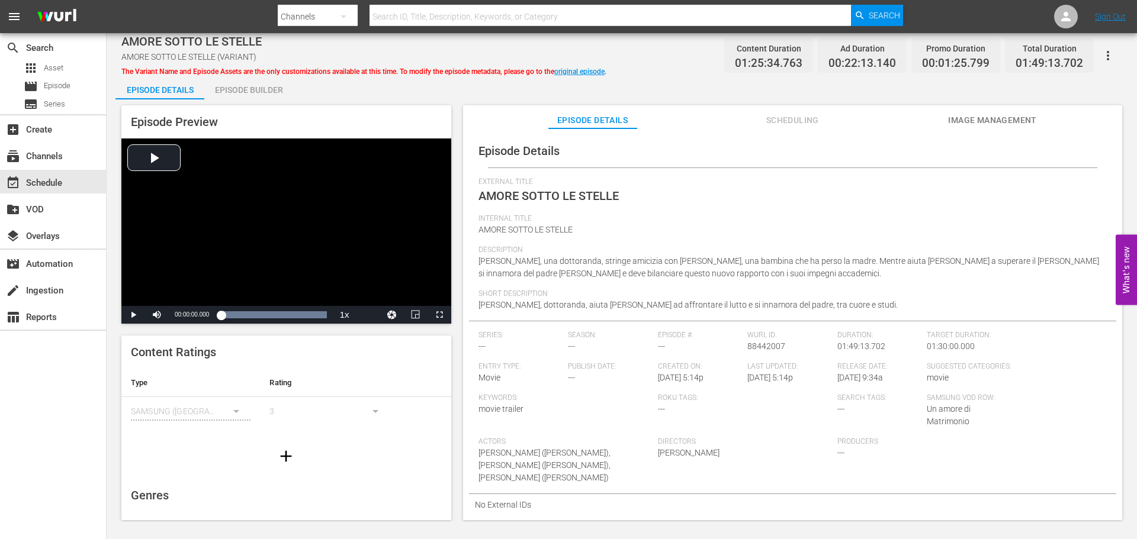
click at [773, 127] on span "Scheduling" at bounding box center [792, 120] width 89 height 15
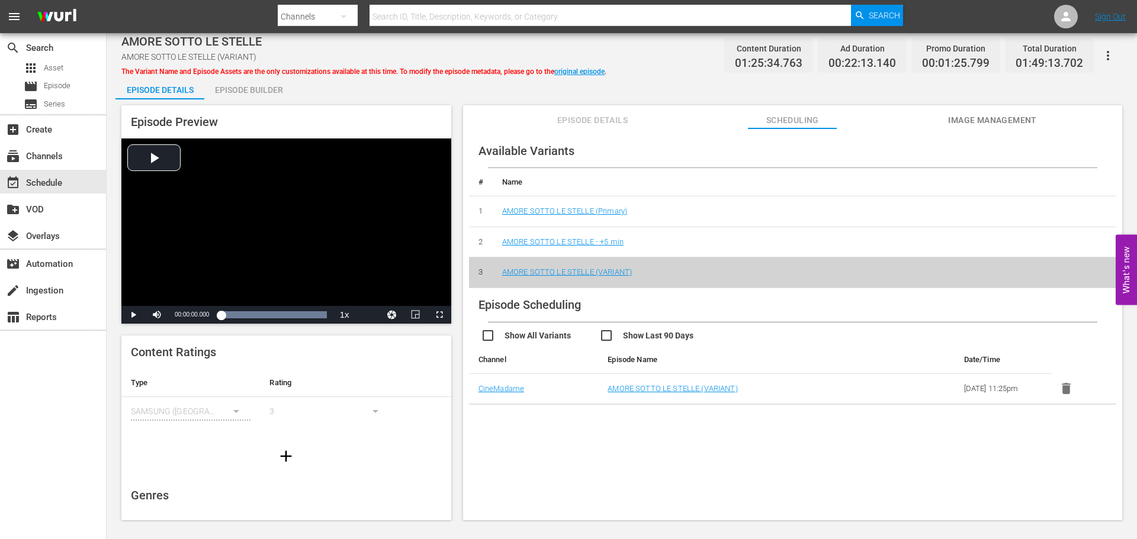
click at [590, 117] on span "Episode Details" at bounding box center [592, 120] width 89 height 15
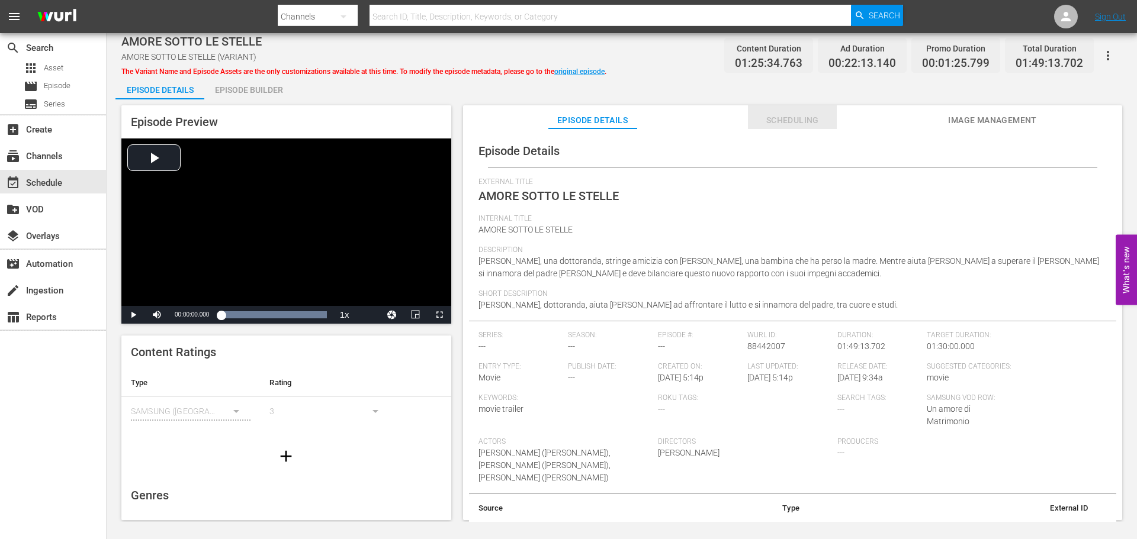
click at [802, 119] on span "Scheduling" at bounding box center [792, 120] width 89 height 15
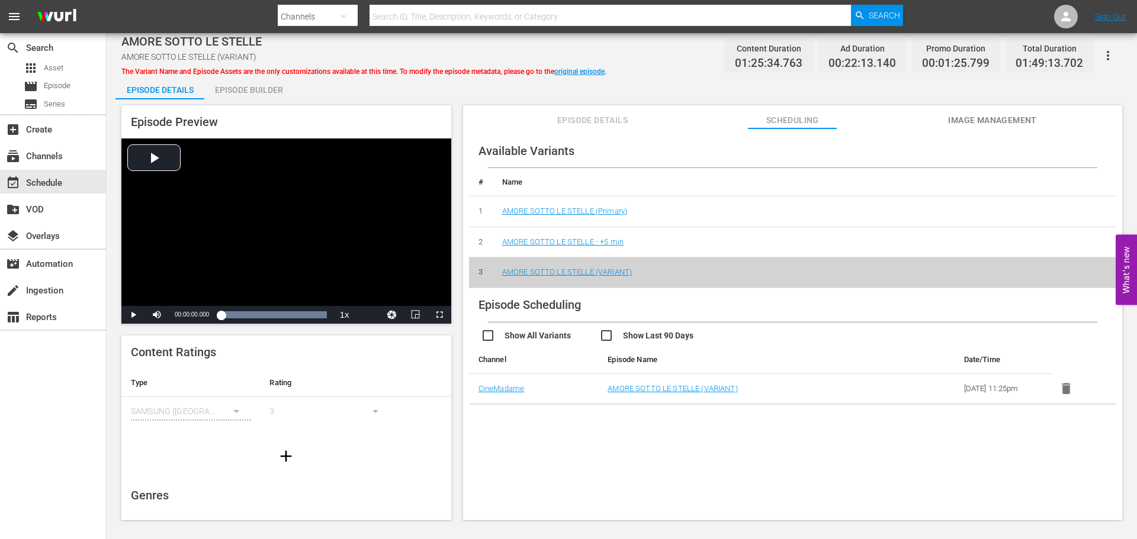
click at [593, 117] on span "Episode Details" at bounding box center [592, 120] width 89 height 15
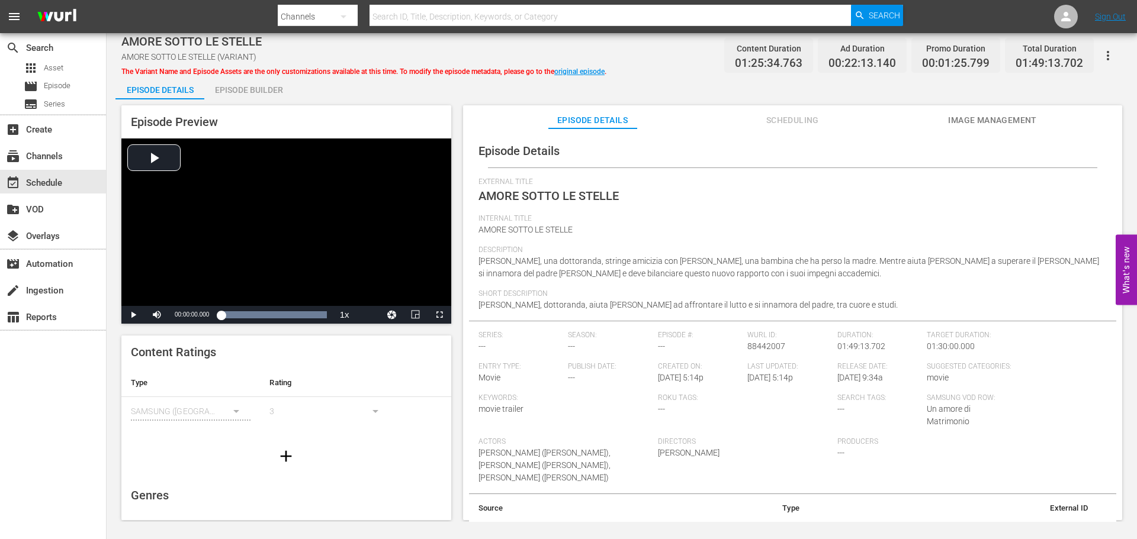
click at [1111, 49] on icon "button" at bounding box center [1108, 56] width 14 height 14
click at [911, 208] on div "External Title AMORE SOTTO LE STELLE" at bounding box center [792, 196] width 628 height 37
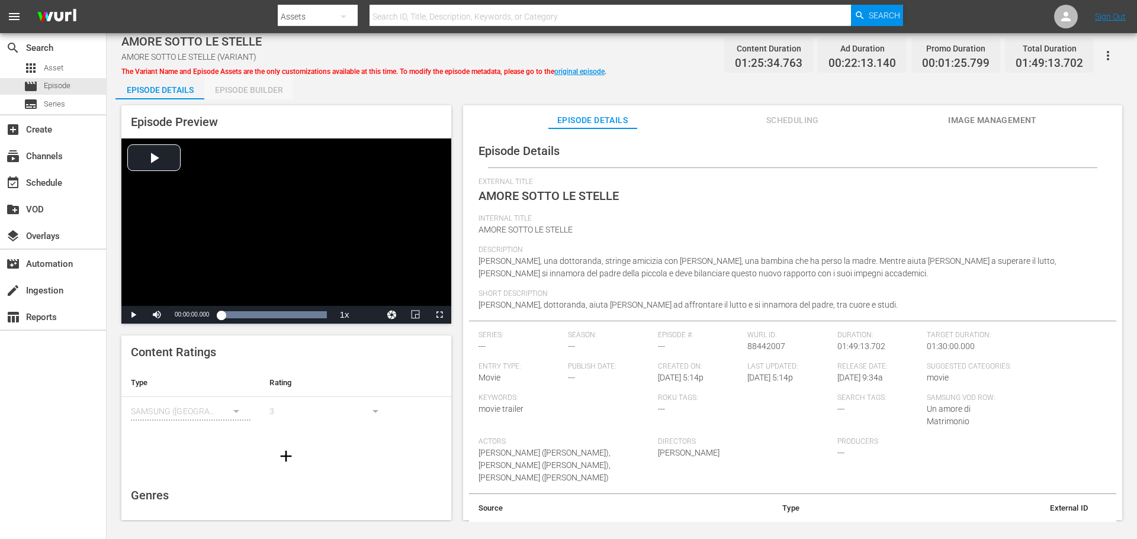
click at [260, 91] on div "Episode Builder" at bounding box center [248, 90] width 89 height 28
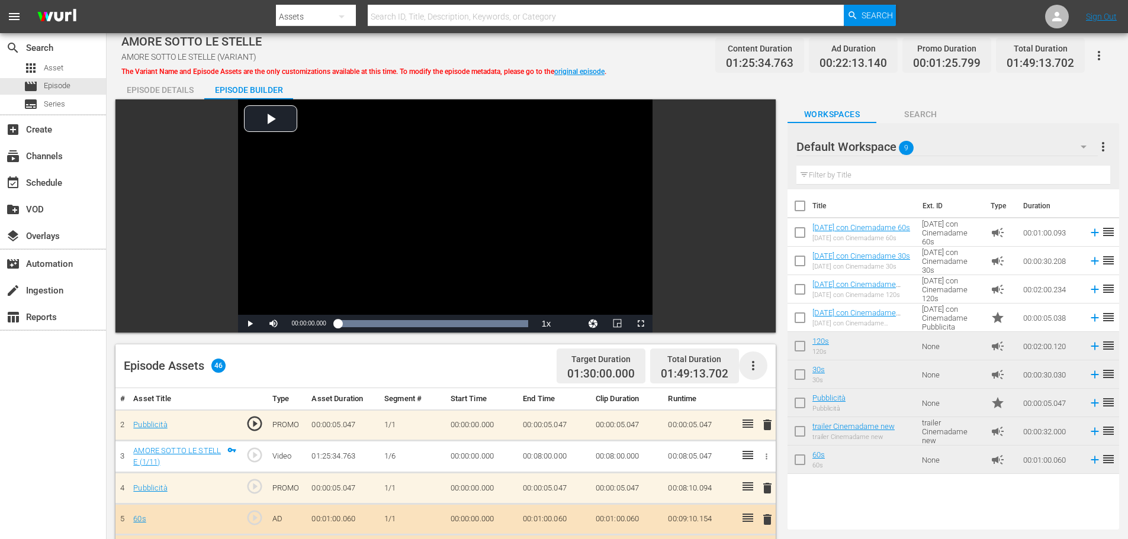
click at [755, 369] on icon "button" at bounding box center [753, 366] width 14 height 14
click at [793, 403] on div "Clear Ads" at bounding box center [788, 399] width 81 height 28
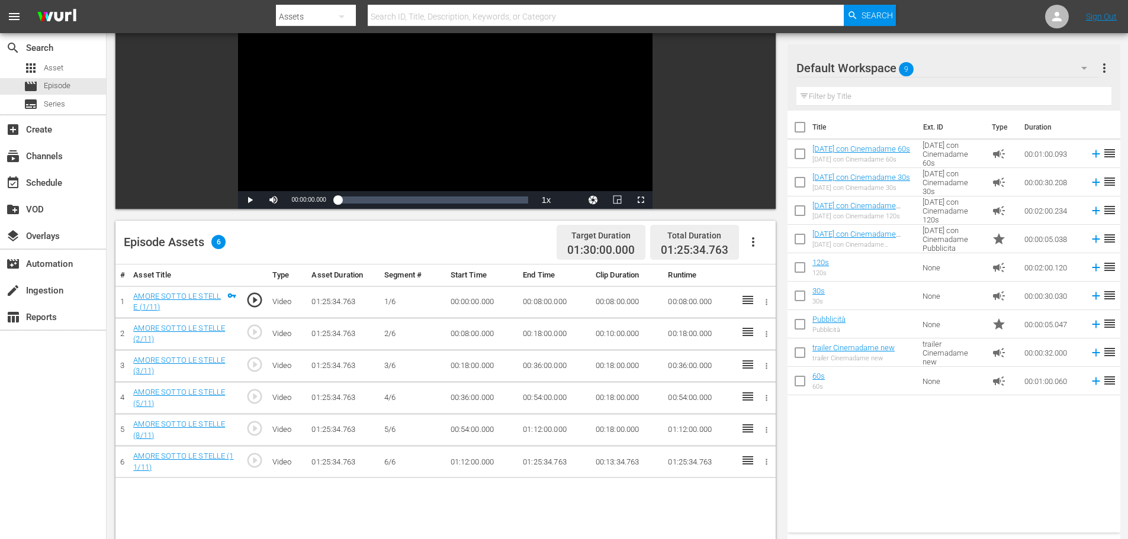
scroll to position [237, 0]
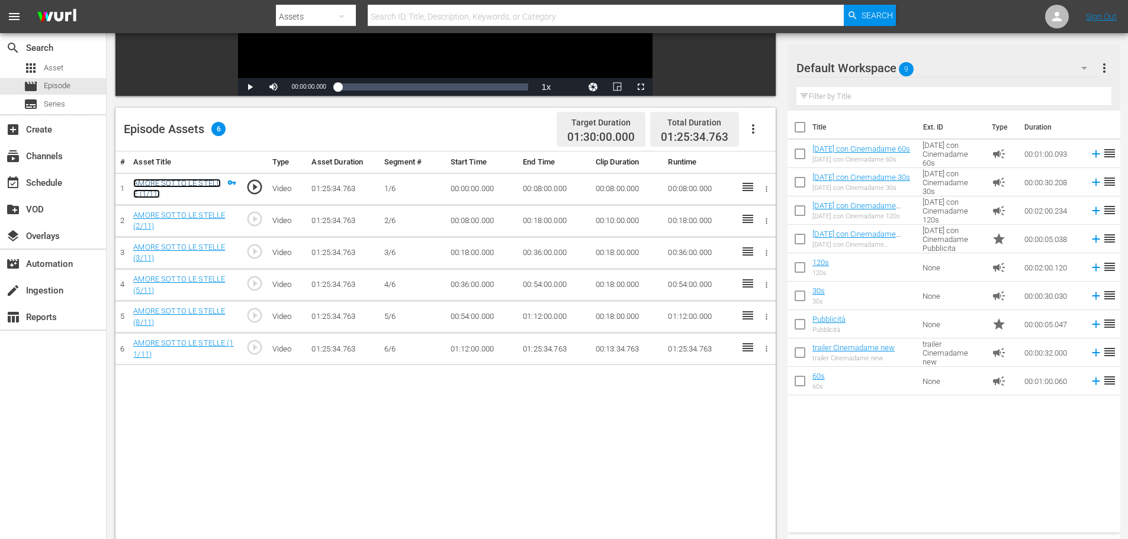
click at [193, 179] on link "AMORE SOTTO LE STELLE (1/11)" at bounding box center [177, 189] width 88 height 20
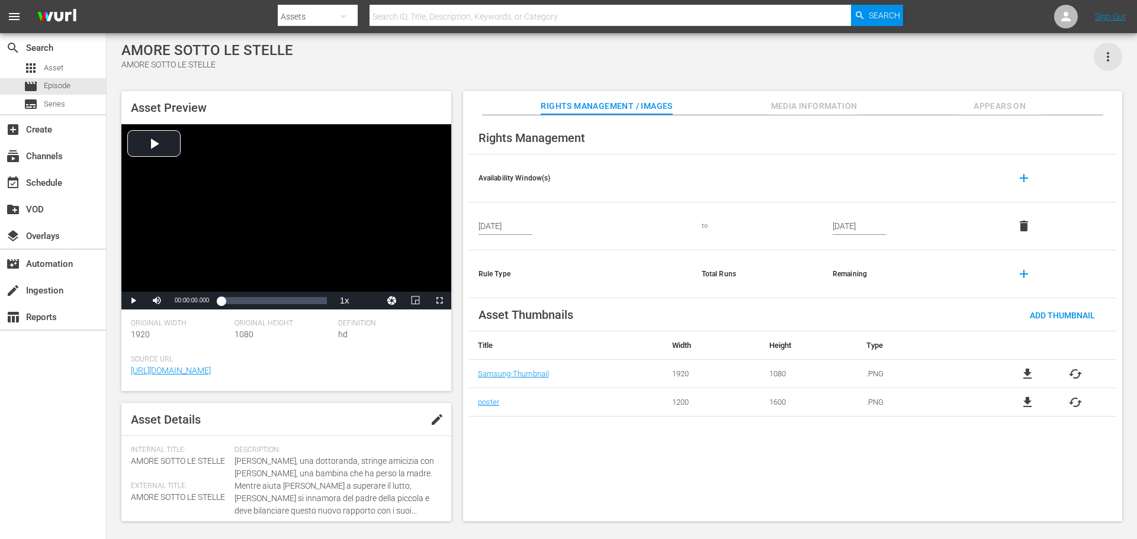
click at [1106, 56] on icon "button" at bounding box center [1108, 57] width 14 height 14
click at [1099, 60] on div "Add To Workspace" at bounding box center [1072, 61] width 81 height 28
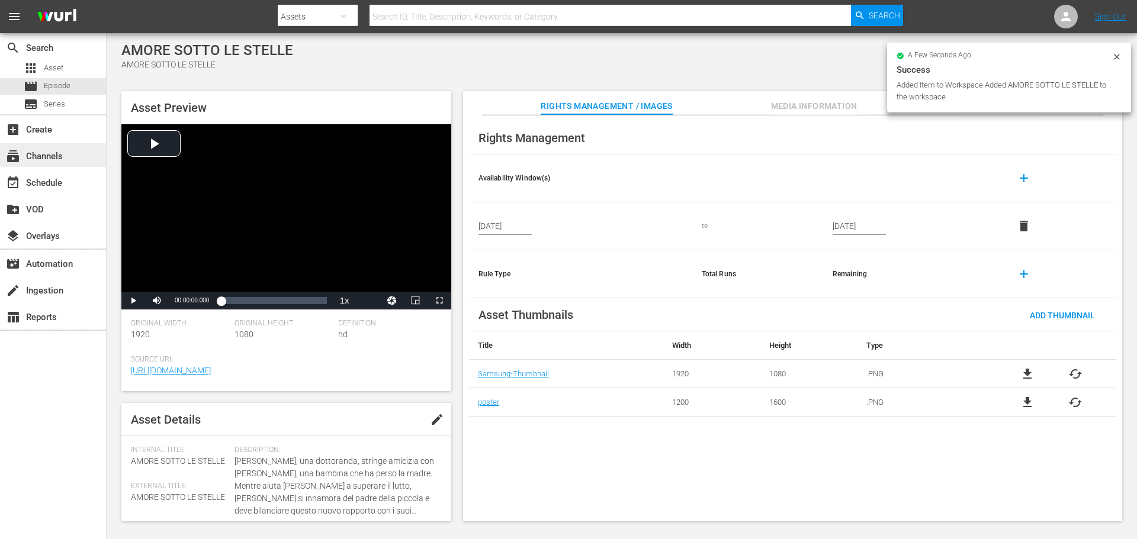
click at [44, 151] on div "subscriptions Channels" at bounding box center [33, 154] width 66 height 11
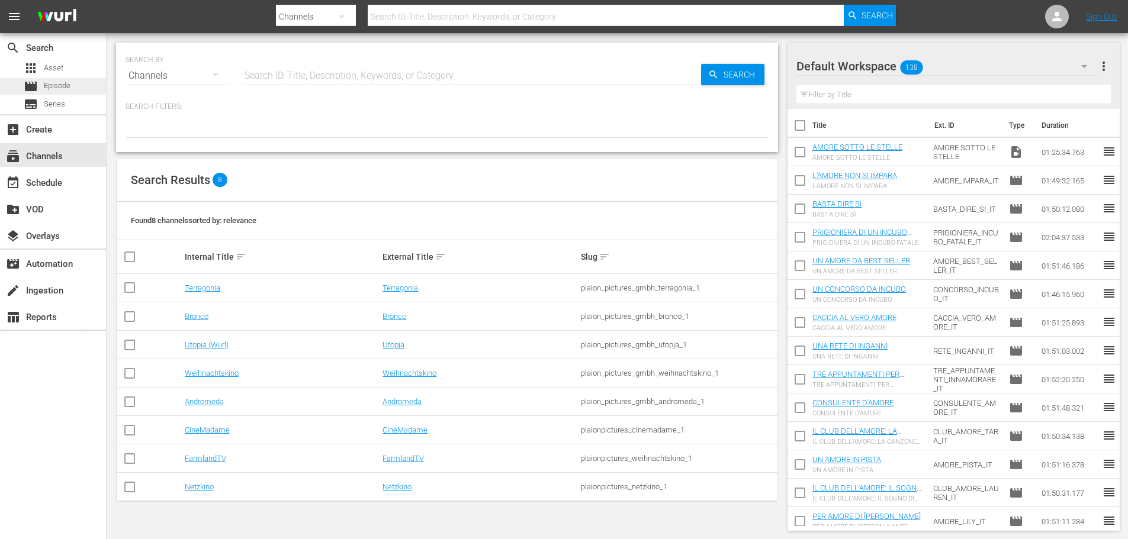
click at [54, 84] on span "Episode" at bounding box center [57, 86] width 27 height 12
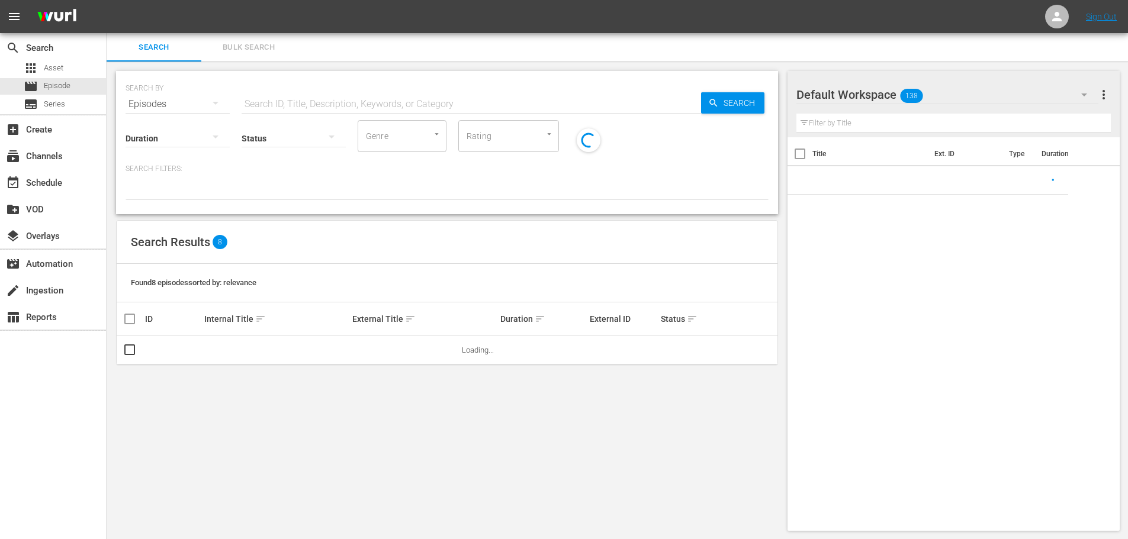
drag, startPoint x: 274, startPoint y: 95, endPoint x: 274, endPoint y: 103, distance: 7.7
click at [274, 95] on input "text" at bounding box center [471, 104] width 459 height 28
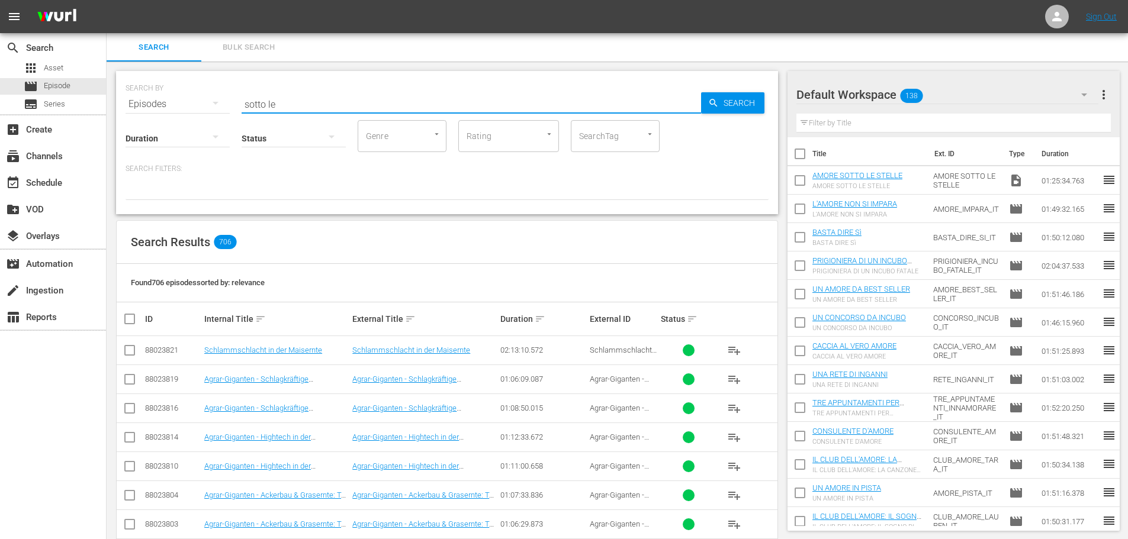
type input "sotto le"
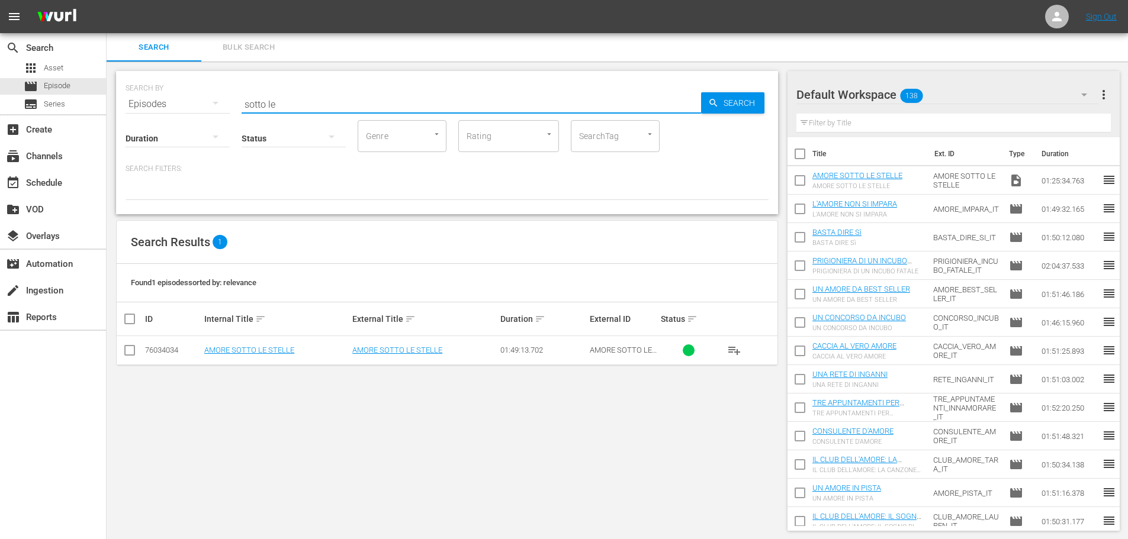
click at [259, 356] on td "AMORE SOTTO LE STELLE" at bounding box center [276, 350] width 148 height 29
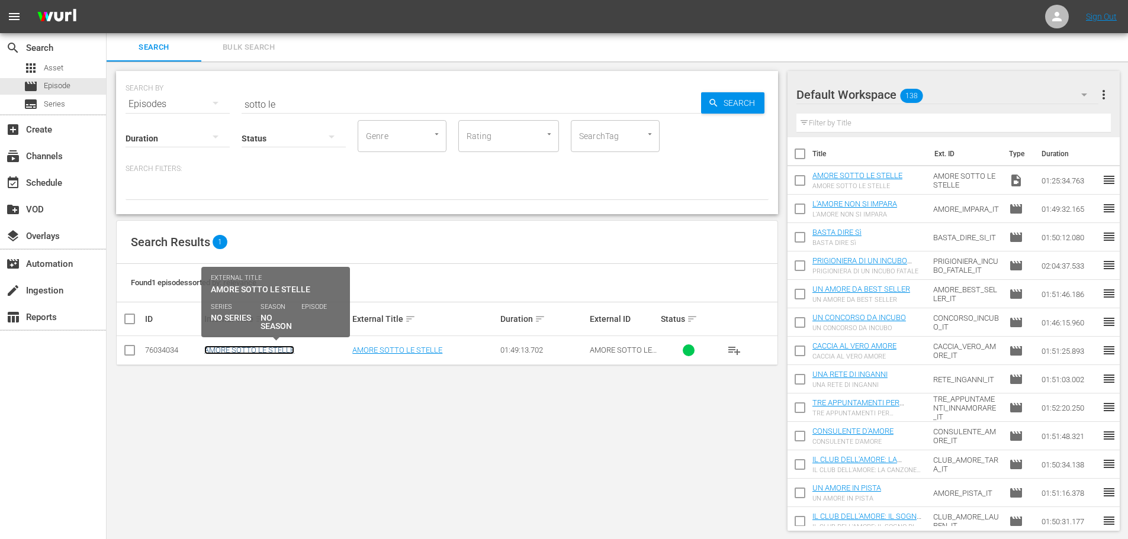
click at [262, 353] on link "AMORE SOTTO LE STELLE" at bounding box center [249, 350] width 90 height 9
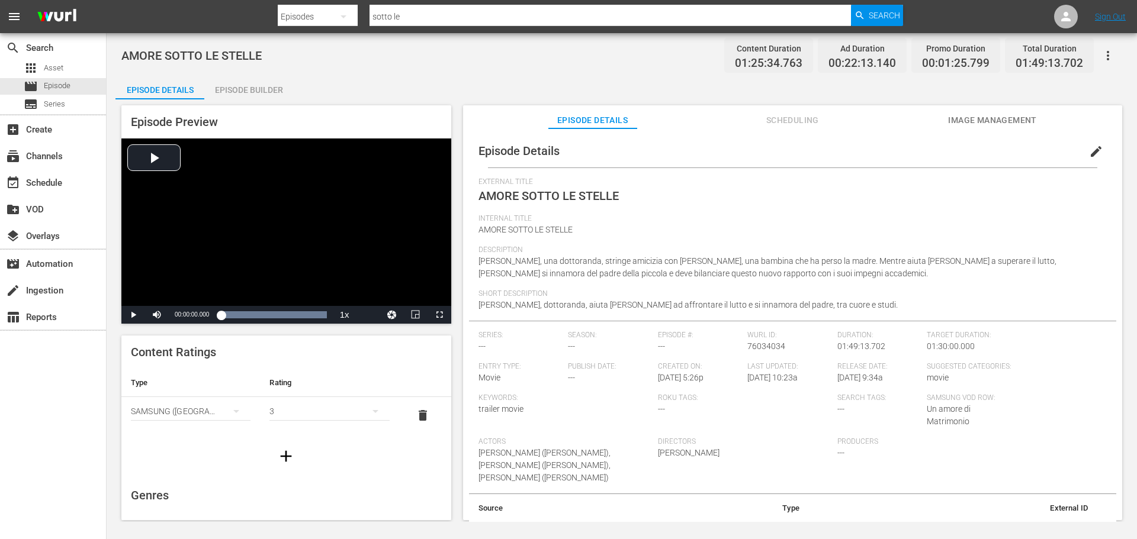
click at [776, 118] on span "Scheduling" at bounding box center [792, 120] width 89 height 15
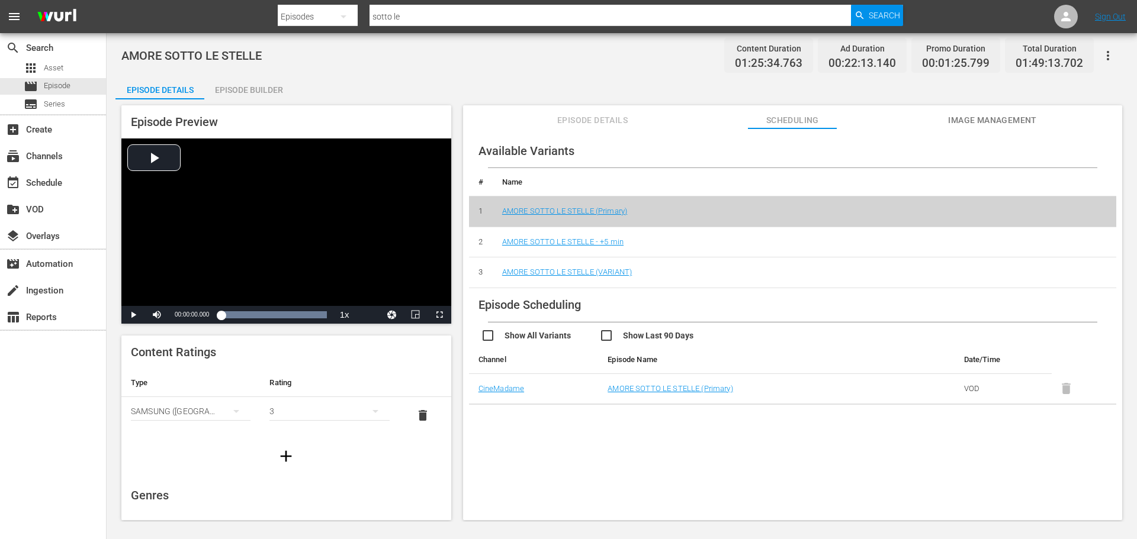
click at [577, 267] on td "AMORE SOTTO LE STELLE (VARIANT)" at bounding box center [804, 273] width 623 height 31
click at [577, 268] on link "AMORE SOTTO LE STELLE (VARIANT)" at bounding box center [567, 272] width 130 height 9
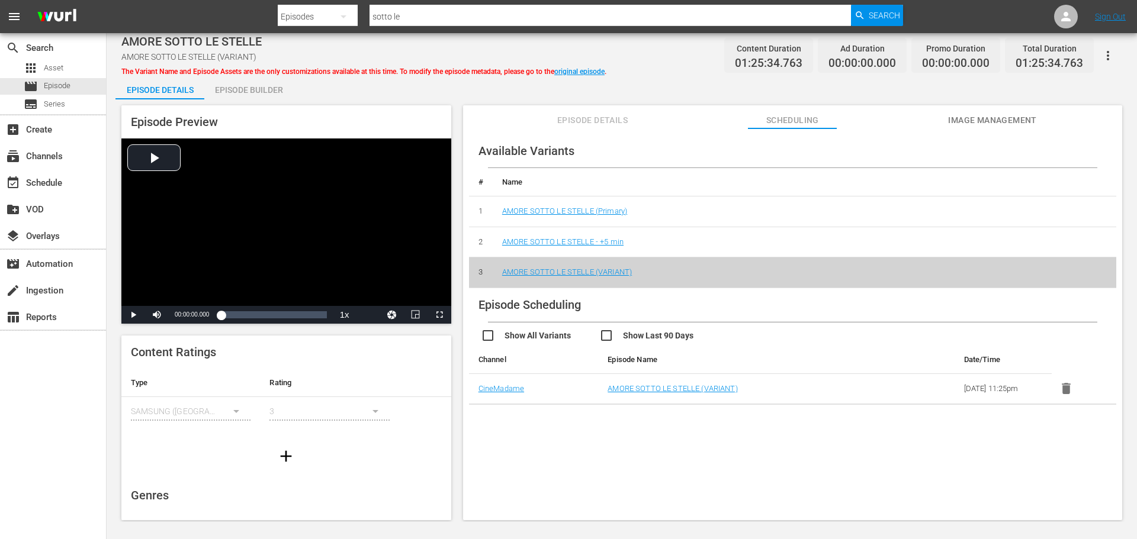
click at [265, 92] on div "Episode Builder" at bounding box center [248, 90] width 89 height 28
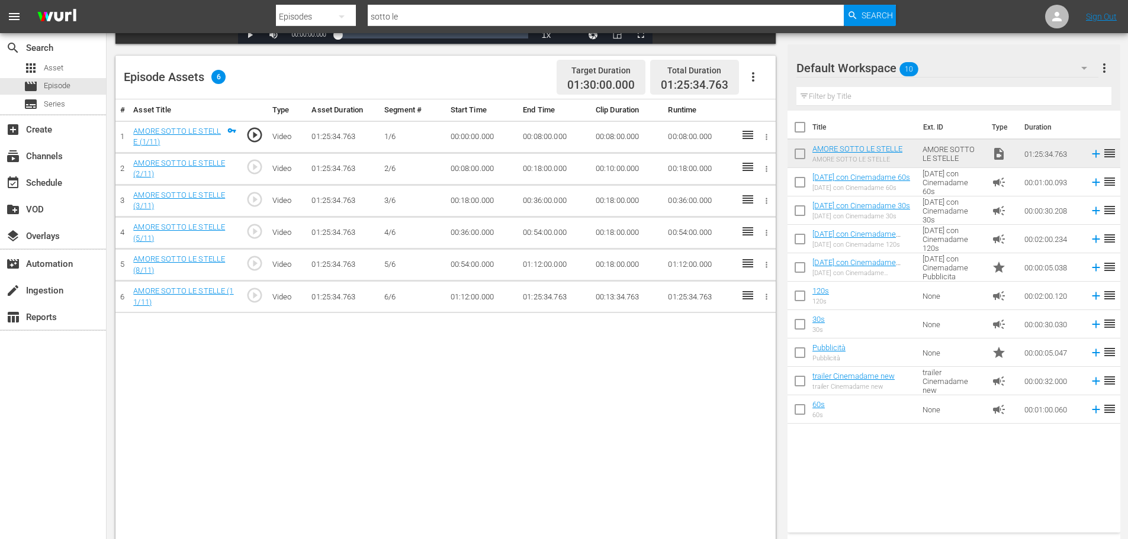
scroll to position [308, 0]
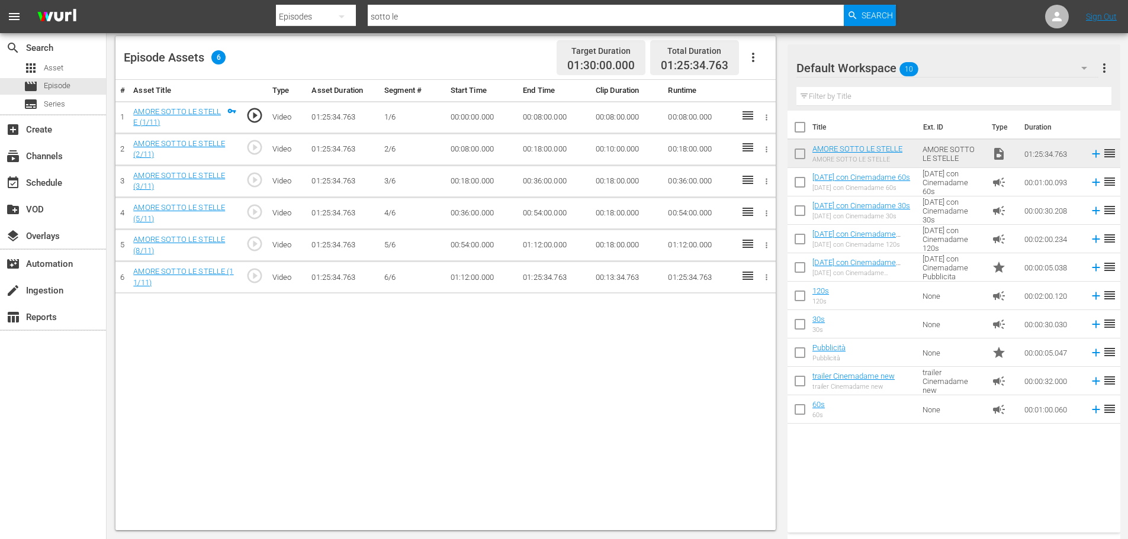
click at [522, 120] on td "00:08:00.000" at bounding box center [554, 117] width 73 height 32
click at [530, 119] on td "00:08:00.000" at bounding box center [554, 117] width 73 height 32
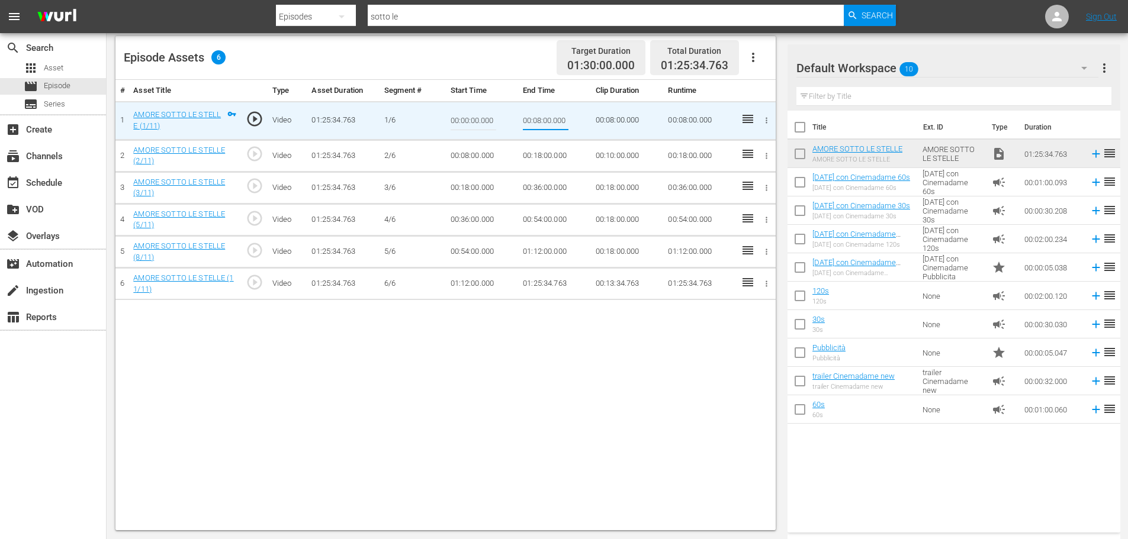
click at [530, 119] on input "00:08:00.000" at bounding box center [546, 121] width 46 height 28
type input "00:09:00.000"
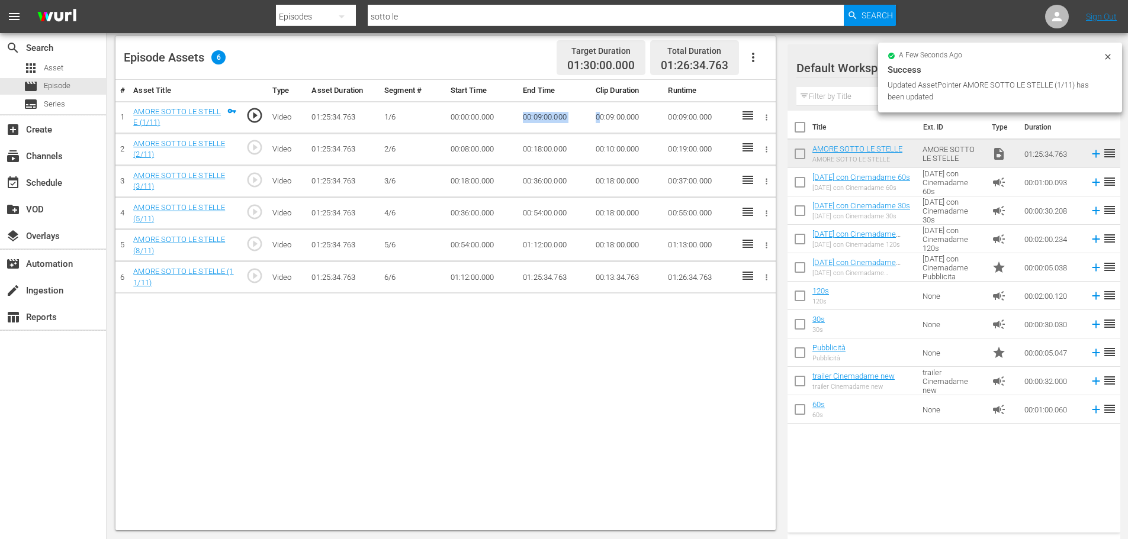
drag, startPoint x: 520, startPoint y: 117, endPoint x: 600, endPoint y: 123, distance: 80.1
click at [600, 123] on tr "1 AMORE SOTTO LE STELLE (1/11) play_circle_outline Video 01:25:34.763 [DATE] 00…" at bounding box center [445, 117] width 660 height 32
click at [576, 120] on td "00:09:00.000" at bounding box center [554, 117] width 73 height 32
drag, startPoint x: 549, startPoint y: 117, endPoint x: 512, endPoint y: 121, distance: 37.5
click at [512, 121] on tr "1 AMORE SOTTO LE STELLE (1/11) play_circle_outline Video 01:25:34.763 [DATE] 00…" at bounding box center [445, 117] width 660 height 32
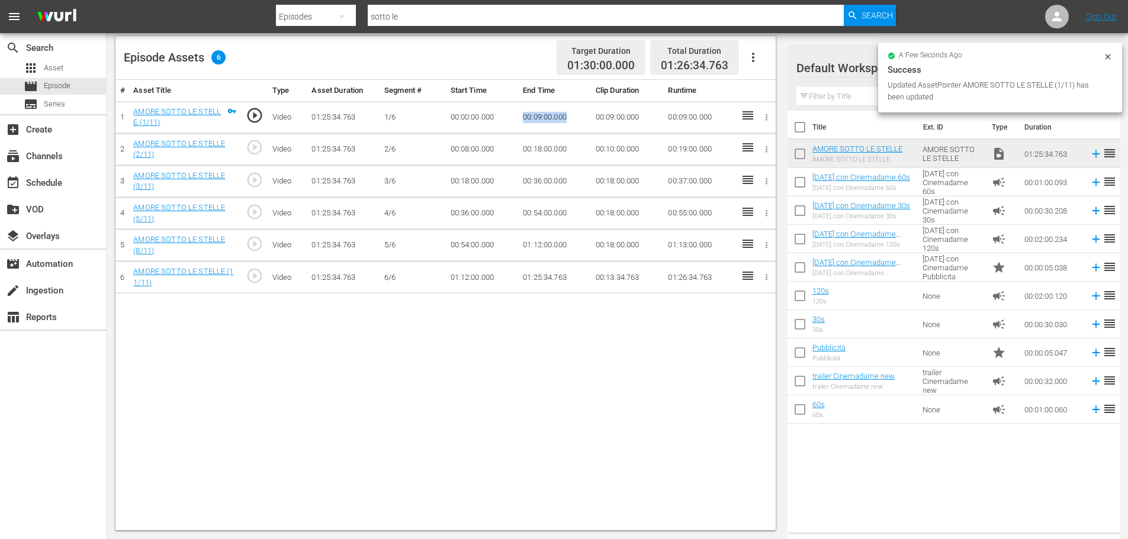
copy tr "00:09:00.000"
click at [462, 149] on td "00:08:00.000" at bounding box center [482, 149] width 73 height 32
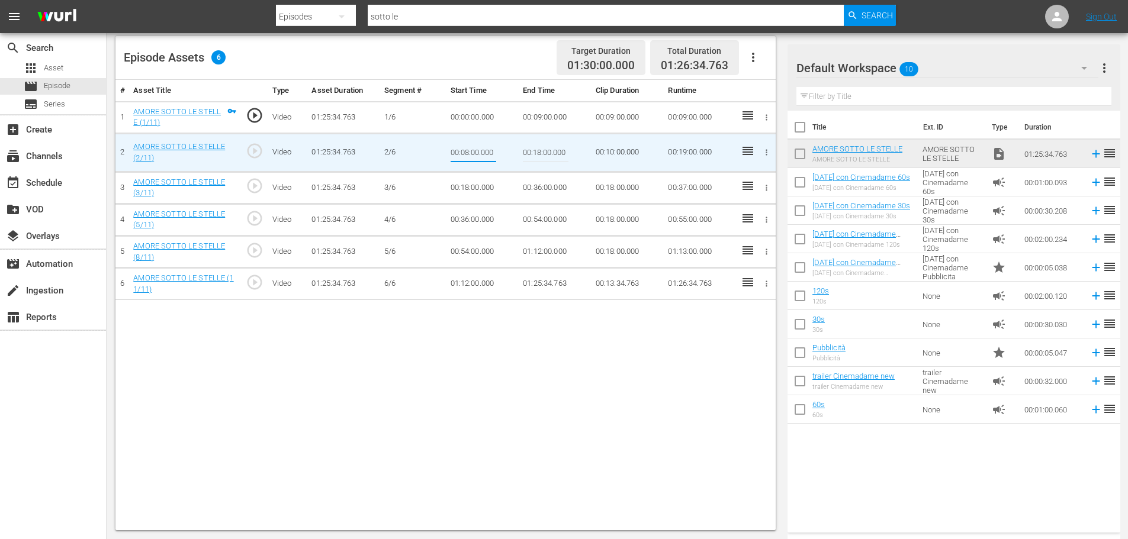
type input "00:09:00.000"
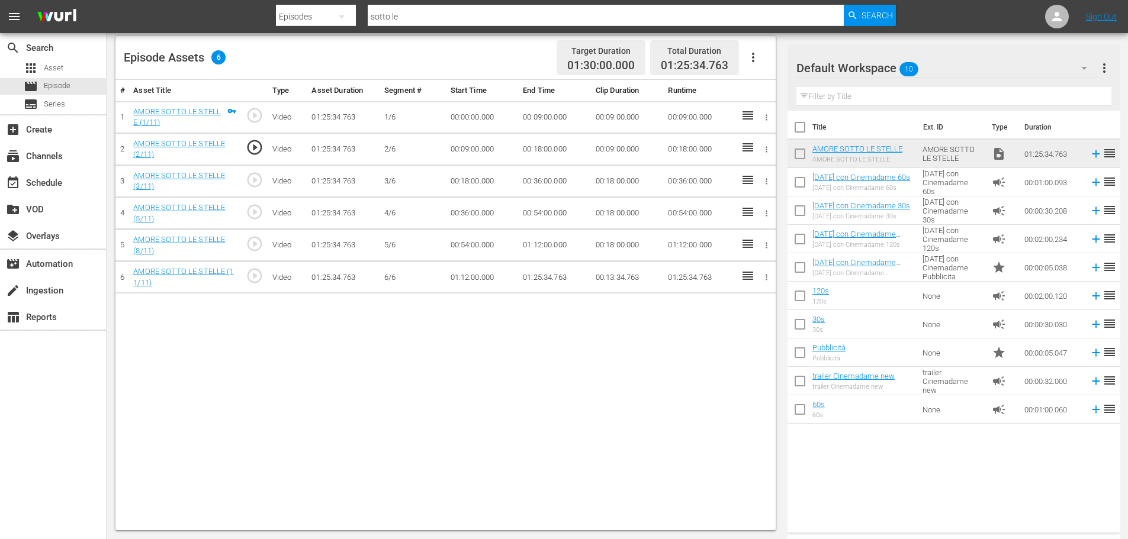
click at [528, 138] on td "00:18:00.000" at bounding box center [554, 149] width 73 height 32
click at [535, 182] on td "00:36:00.000" at bounding box center [554, 181] width 73 height 32
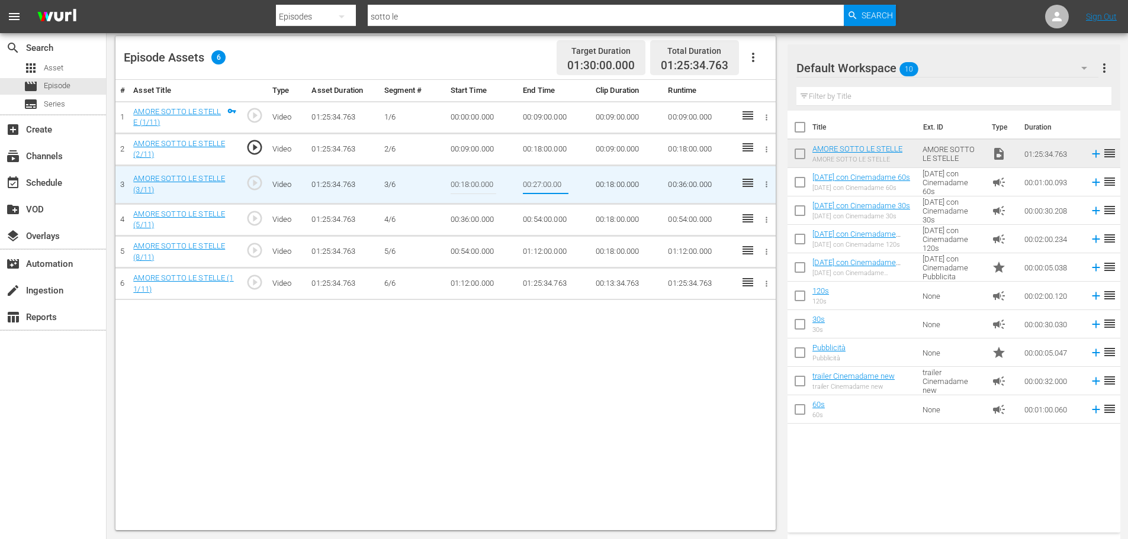
type input "00:27:00.000"
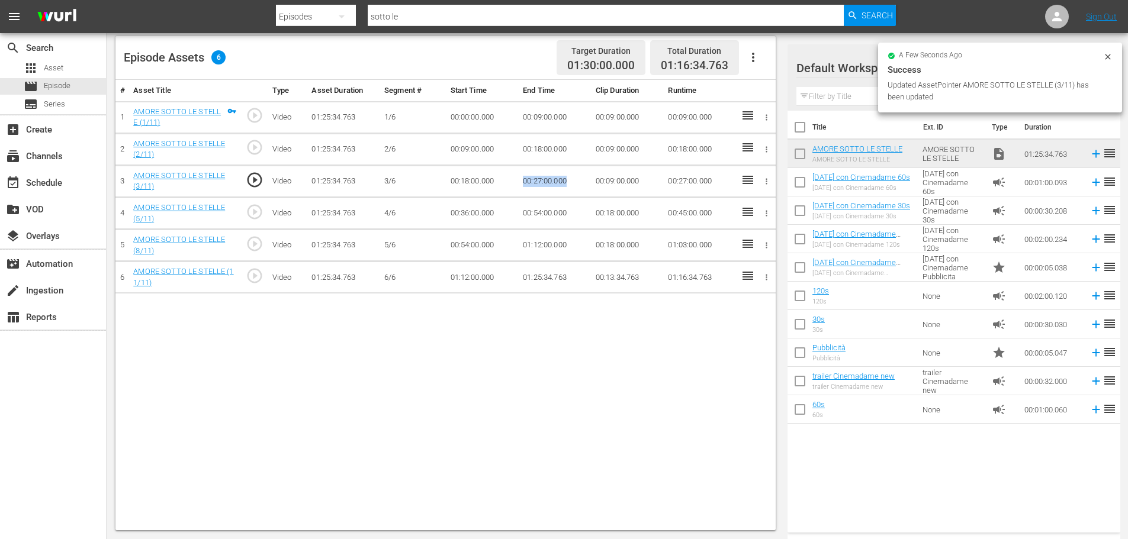
drag, startPoint x: 577, startPoint y: 184, endPoint x: 584, endPoint y: 187, distance: 7.9
click at [584, 187] on td "00:27:00.000" at bounding box center [554, 181] width 73 height 32
copy td "00:27:00.000"
click at [487, 214] on td "00:36:00.000" at bounding box center [482, 214] width 73 height 32
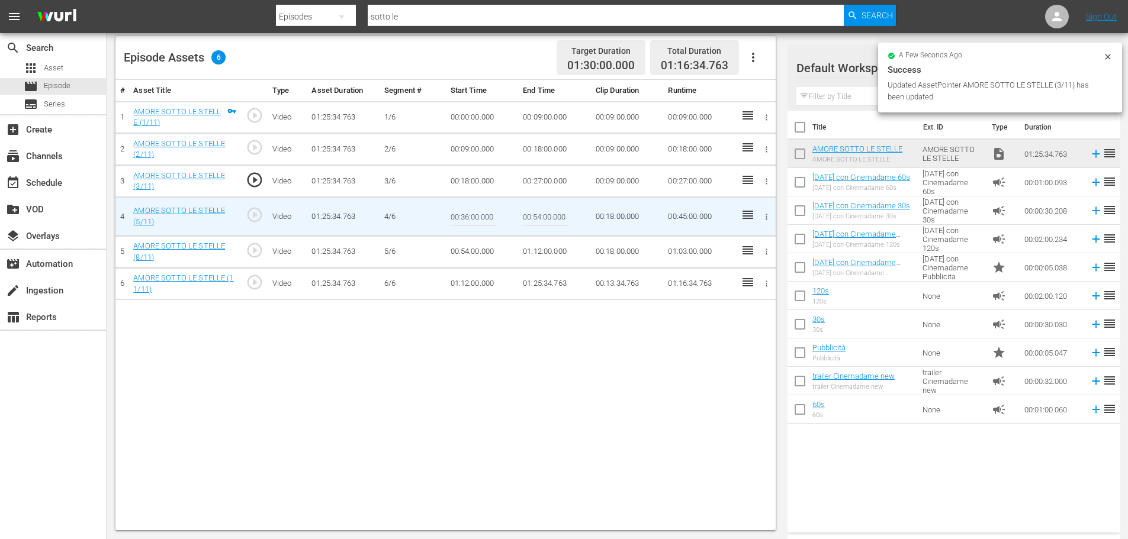
click at [487, 214] on input "00:36:00.000" at bounding box center [474, 216] width 46 height 28
paste input "27"
type input "00:27:00.000"
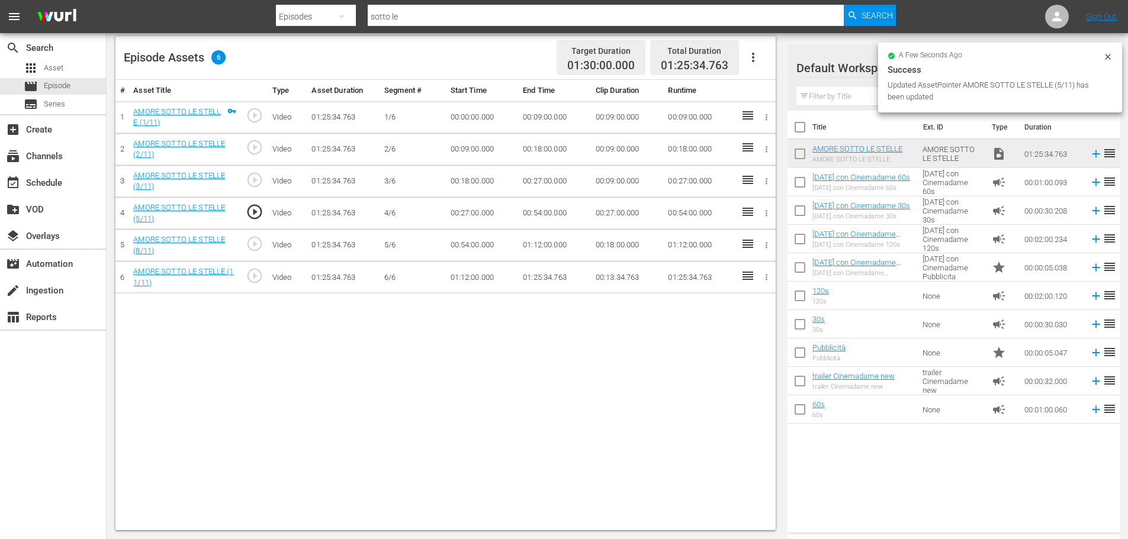
click at [541, 210] on td "00:54:00.000" at bounding box center [554, 214] width 73 height 32
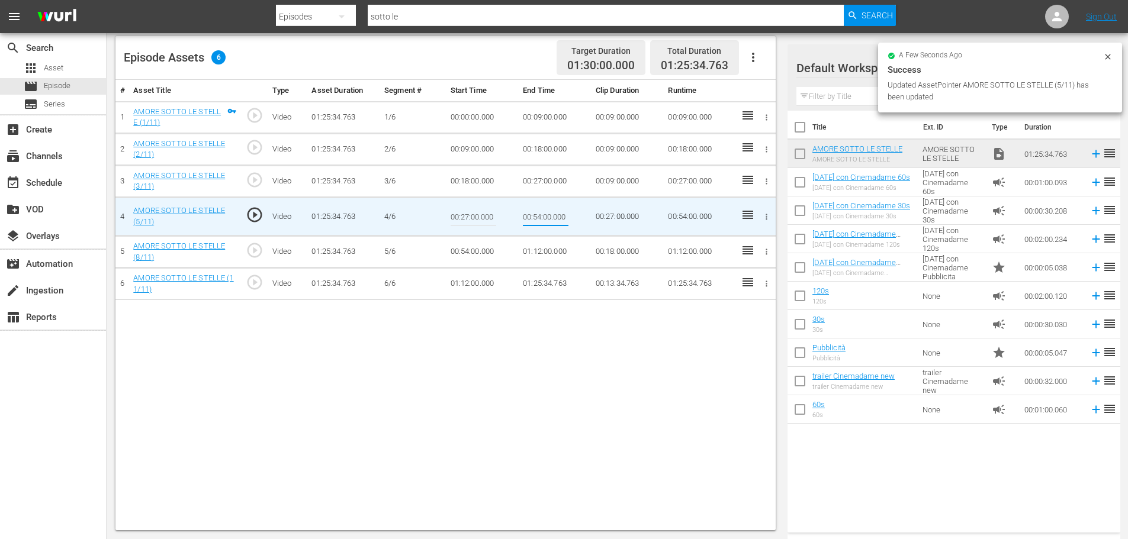
click at [541, 210] on input "00:54:00.000" at bounding box center [546, 216] width 46 height 28
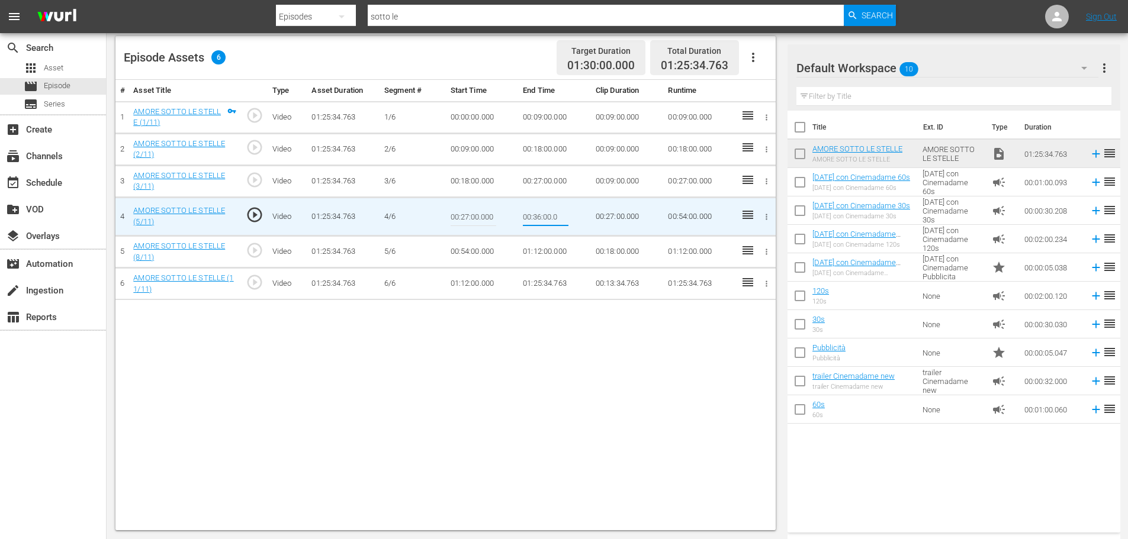
type input "00:36:00.00"
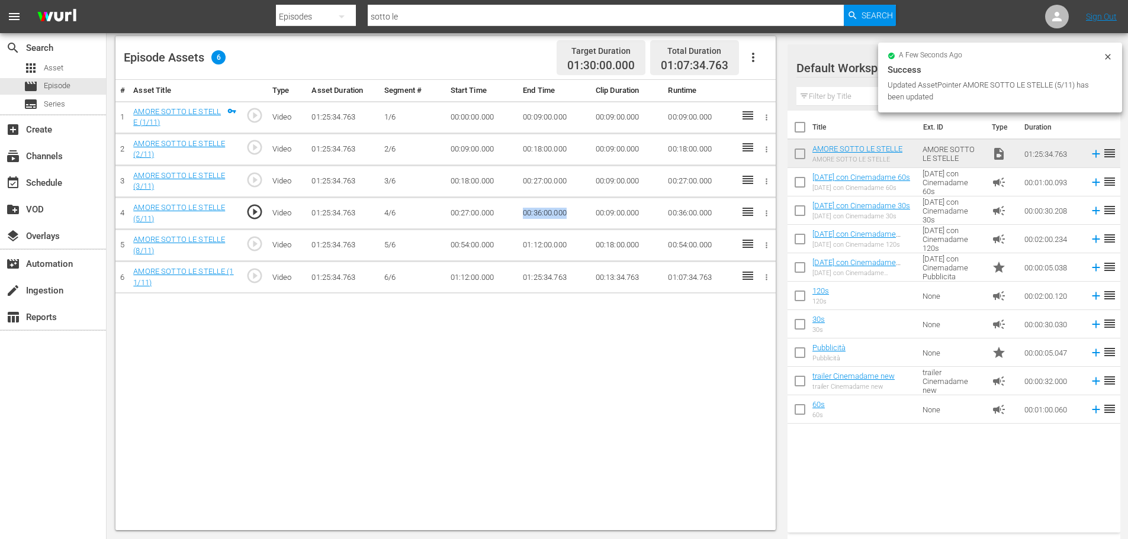
drag, startPoint x: 579, startPoint y: 215, endPoint x: 508, endPoint y: 215, distance: 71.0
click at [508, 215] on tr "4 AMORE SOTTO LE STELLE (5/11) play_circle_outline Video 01:25:34.763 [DATE] 00…" at bounding box center [445, 214] width 660 height 32
copy tr "00:36:00.000"
click at [452, 252] on td "00:54:00.000" at bounding box center [482, 246] width 73 height 32
click at [468, 244] on td "00:54:00.000" at bounding box center [482, 246] width 73 height 32
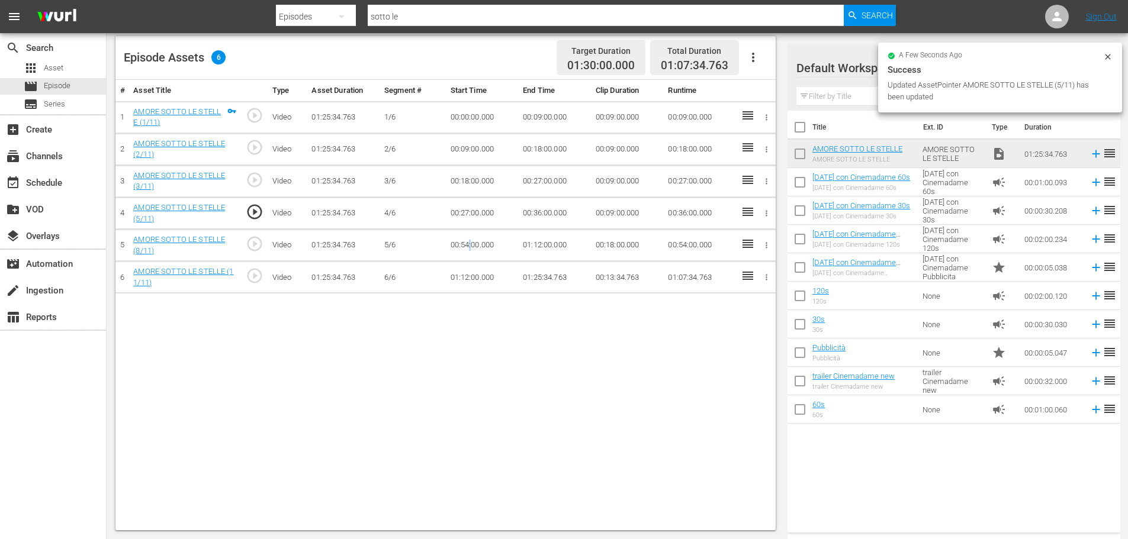
click at [468, 244] on td "00:54:00.000" at bounding box center [482, 246] width 73 height 32
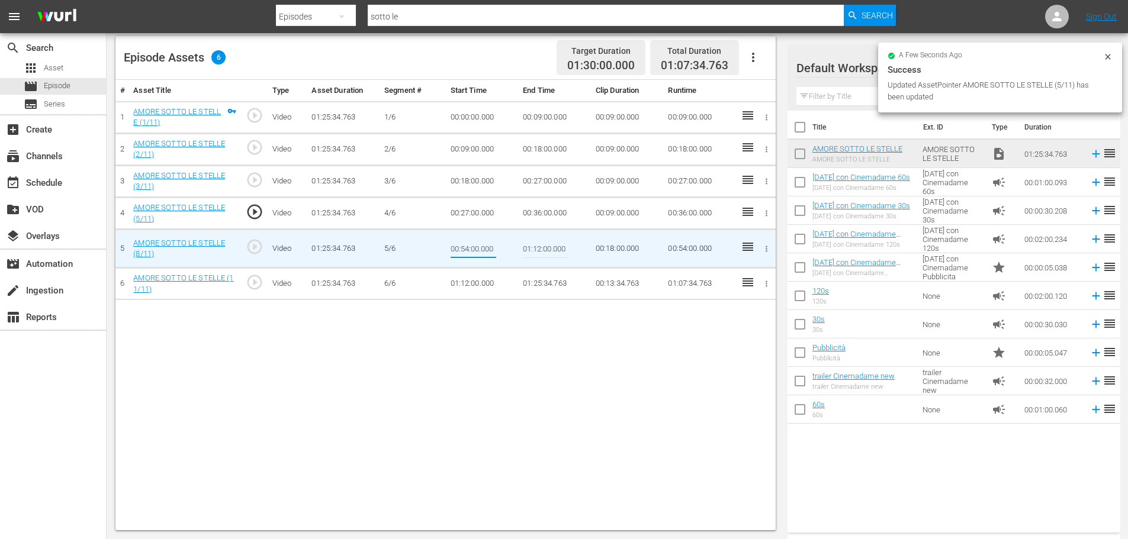
click at [468, 244] on input "00:54:00.000" at bounding box center [474, 248] width 46 height 28
type input "00:36:00.000"
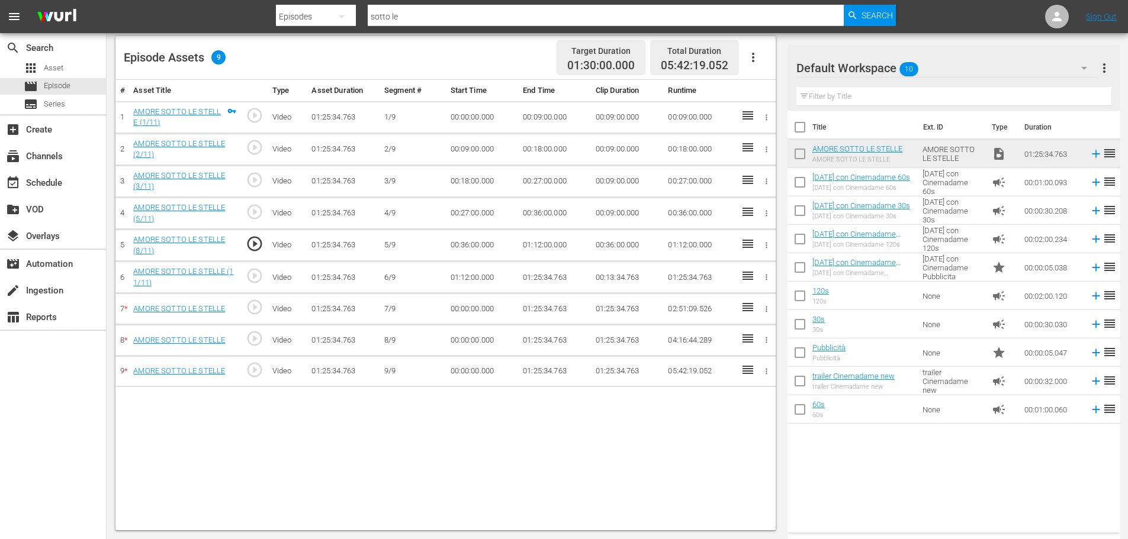
click at [545, 242] on td "01:12:00.000" at bounding box center [554, 246] width 73 height 32
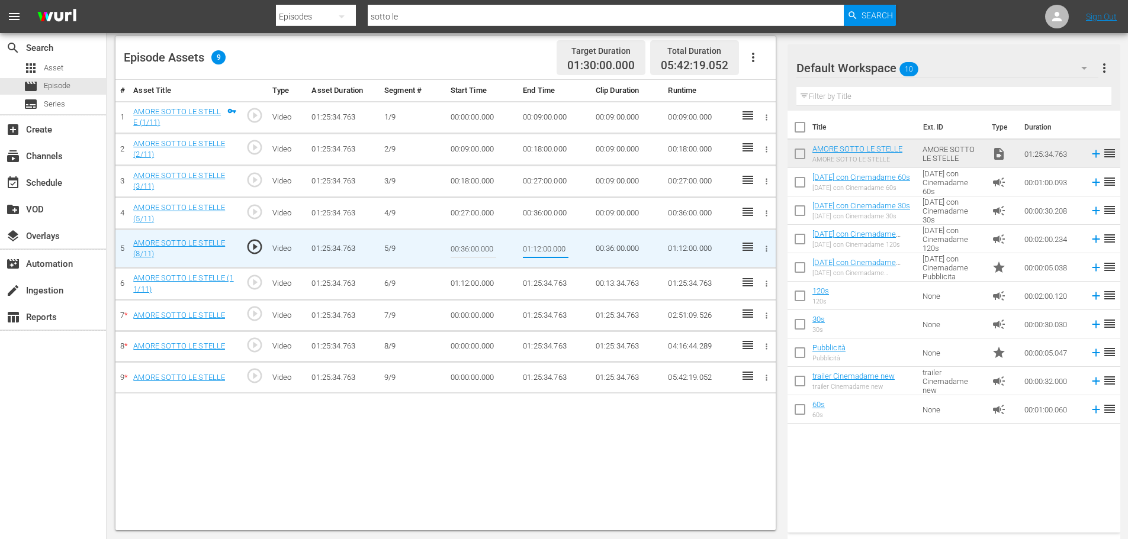
click at [545, 242] on input "01:12:00.000" at bounding box center [546, 248] width 46 height 28
type input "00:45:00.000"
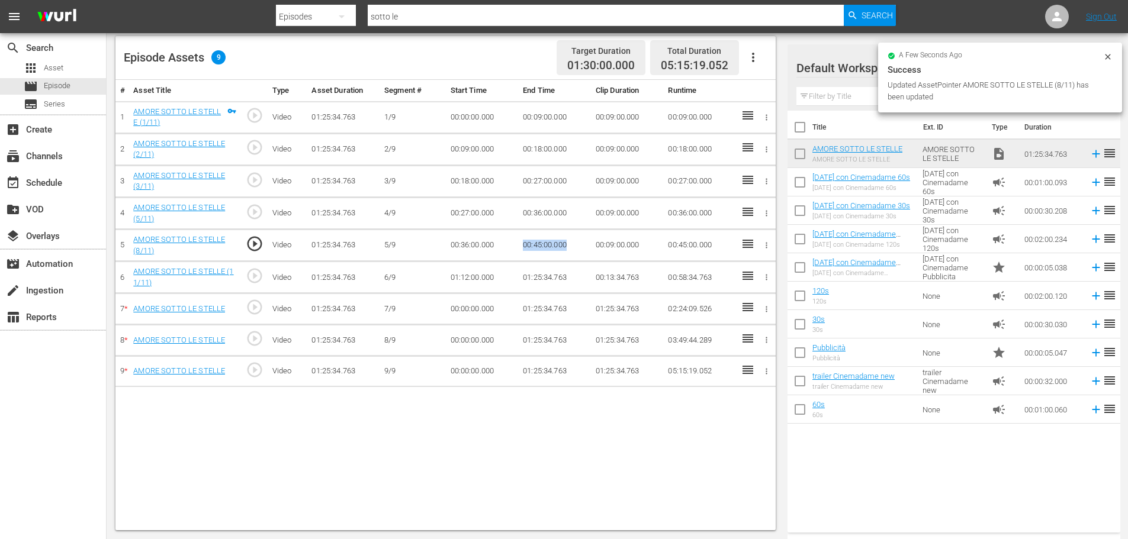
drag, startPoint x: 575, startPoint y: 244, endPoint x: 520, endPoint y: 242, distance: 55.1
click at [520, 242] on td "00:45:00.000" at bounding box center [554, 246] width 73 height 32
copy td "00:45:00.000"
click at [466, 280] on td "01:12:00.000" at bounding box center [482, 278] width 73 height 32
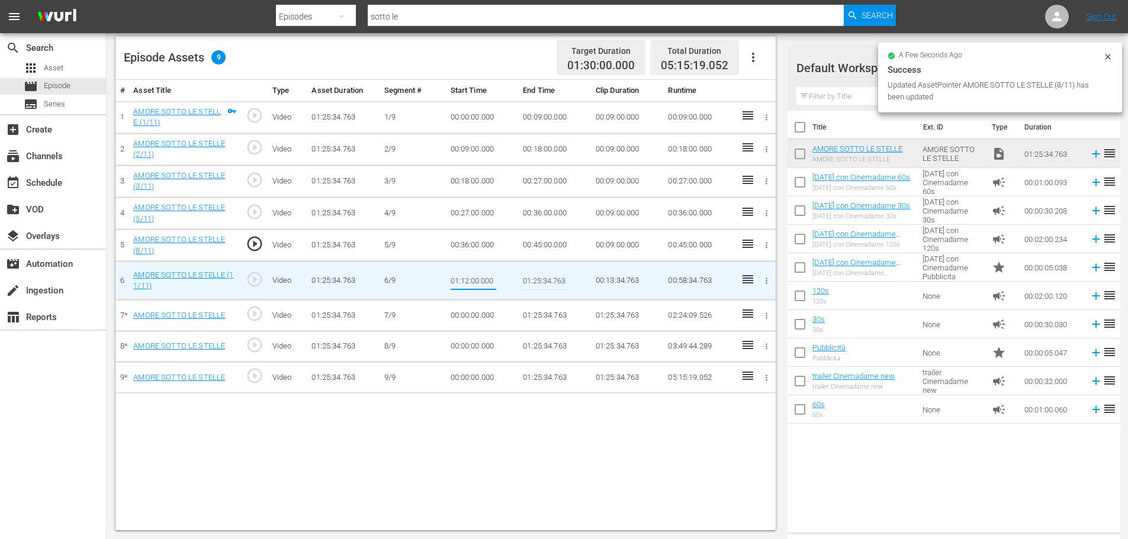
click at [466, 280] on input "01:12:00.000" at bounding box center [474, 280] width 46 height 28
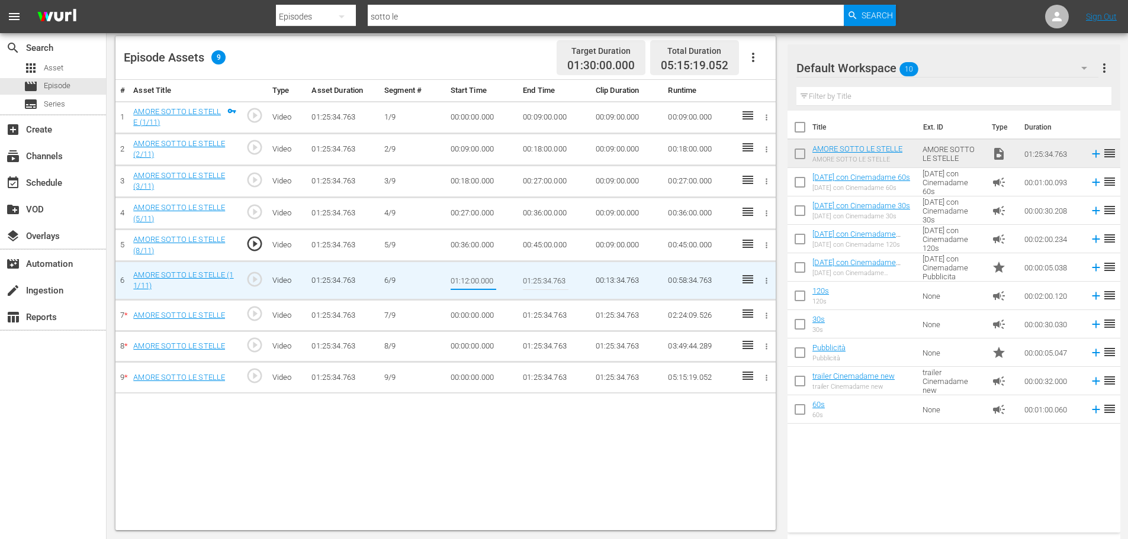
paste input "0:45"
type input "00:45:00.000"
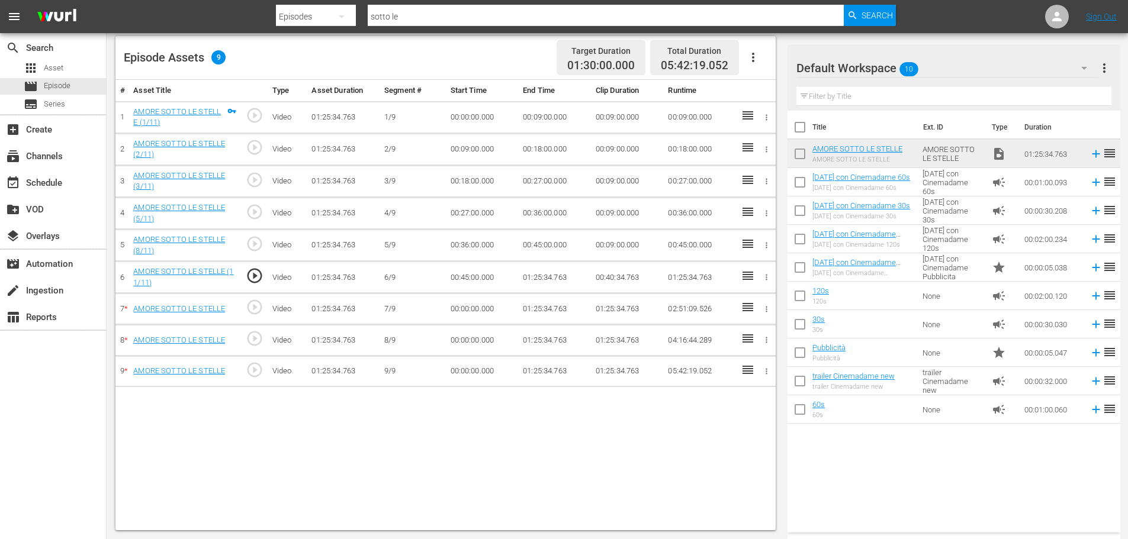
click at [577, 259] on td "00:45:00.000" at bounding box center [554, 246] width 73 height 32
click at [542, 278] on td "01:25:34.763" at bounding box center [554, 278] width 73 height 32
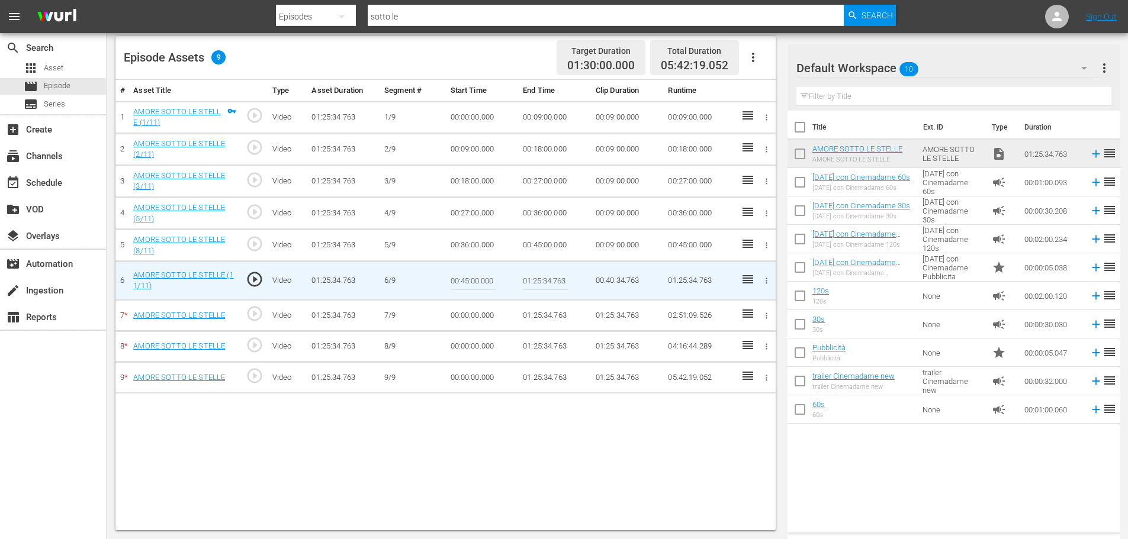
click at [542, 278] on input "01:25:34.763" at bounding box center [546, 280] width 46 height 28
paste input "0:54:00"
type input "00:54:00.000"
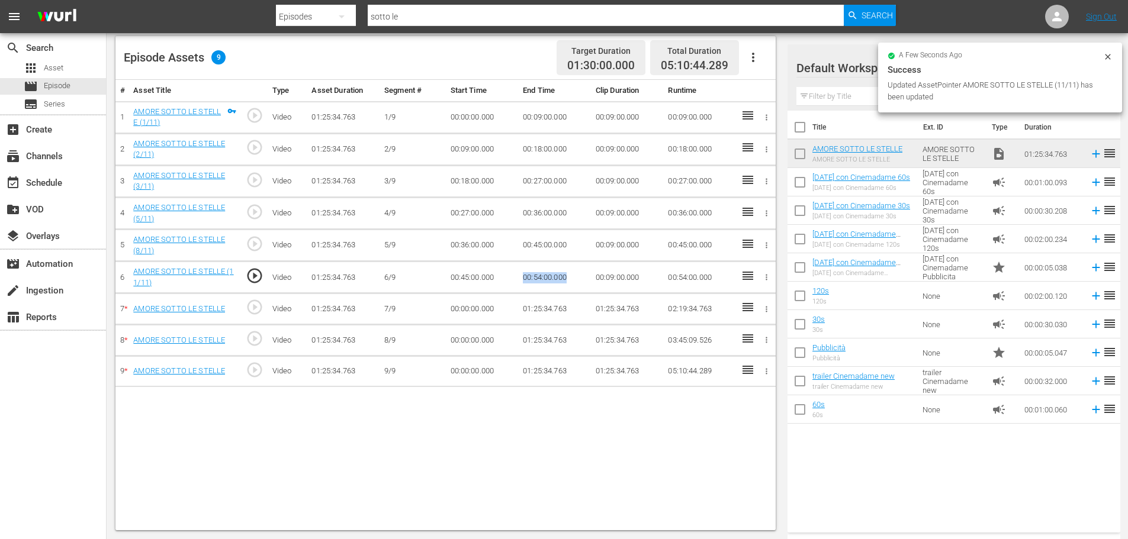
drag, startPoint x: 574, startPoint y: 274, endPoint x: 509, endPoint y: 281, distance: 64.9
click at [509, 281] on tr "6 AMORE SOTTO LE STELLE (11/11) play_circle_outline Video 01:25:34.763 [DATE] 0…" at bounding box center [445, 278] width 660 height 32
copy tr "00:54:00.000"
click at [469, 304] on td "00:00:00.000" at bounding box center [482, 309] width 73 height 31
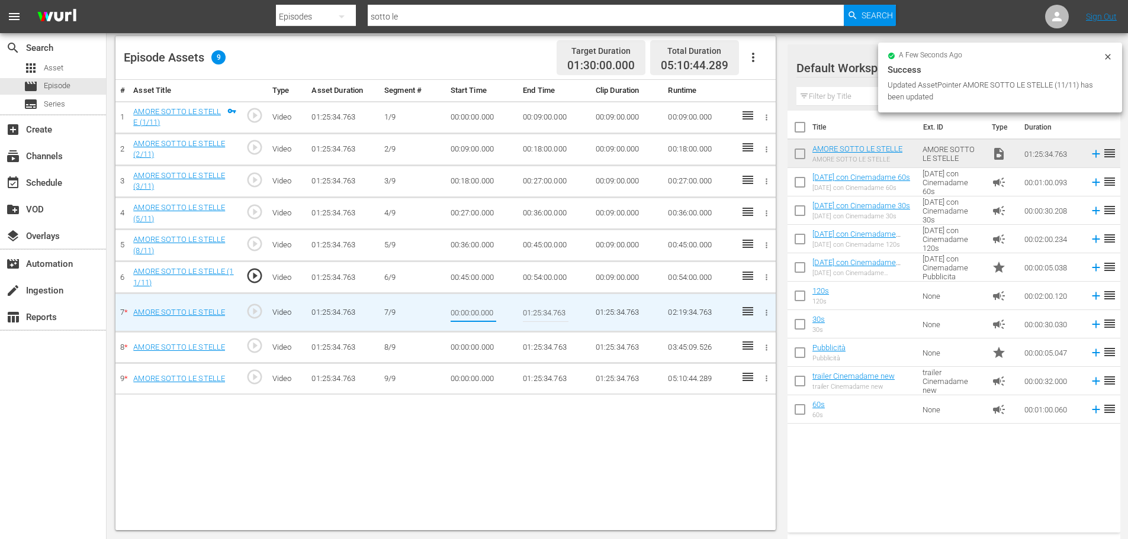
click at [469, 304] on input "00:00:00.000" at bounding box center [474, 312] width 46 height 28
type input "00:54:00.000"
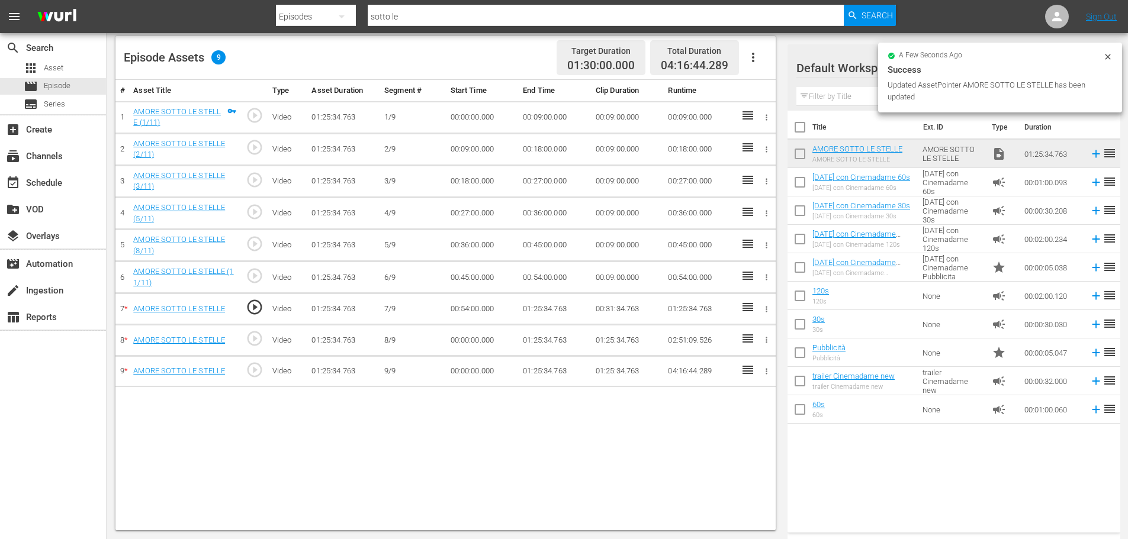
click at [540, 308] on td "01:25:34.763" at bounding box center [554, 309] width 73 height 31
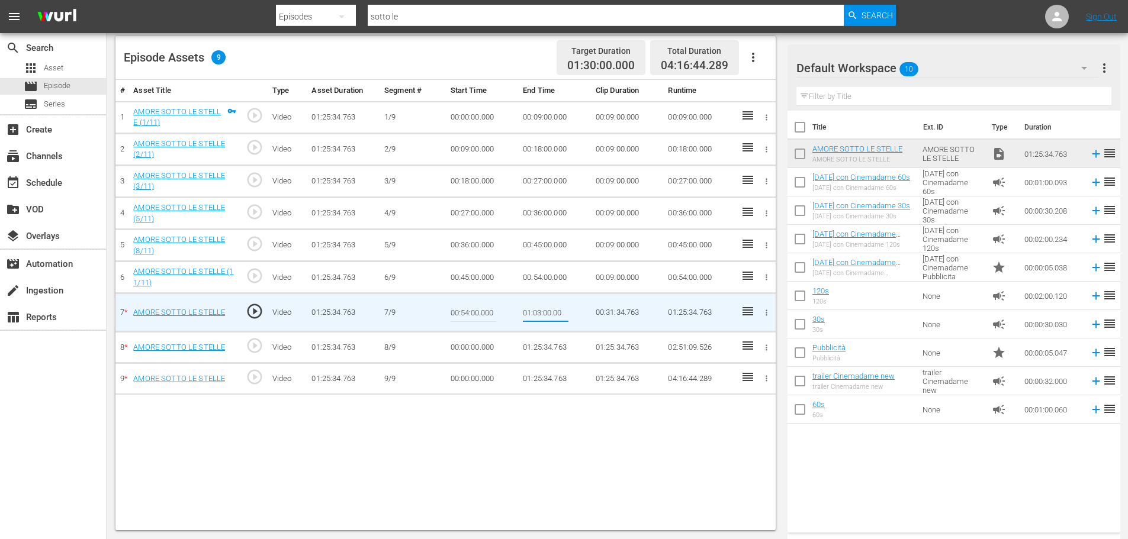
type input "01:03:00.000"
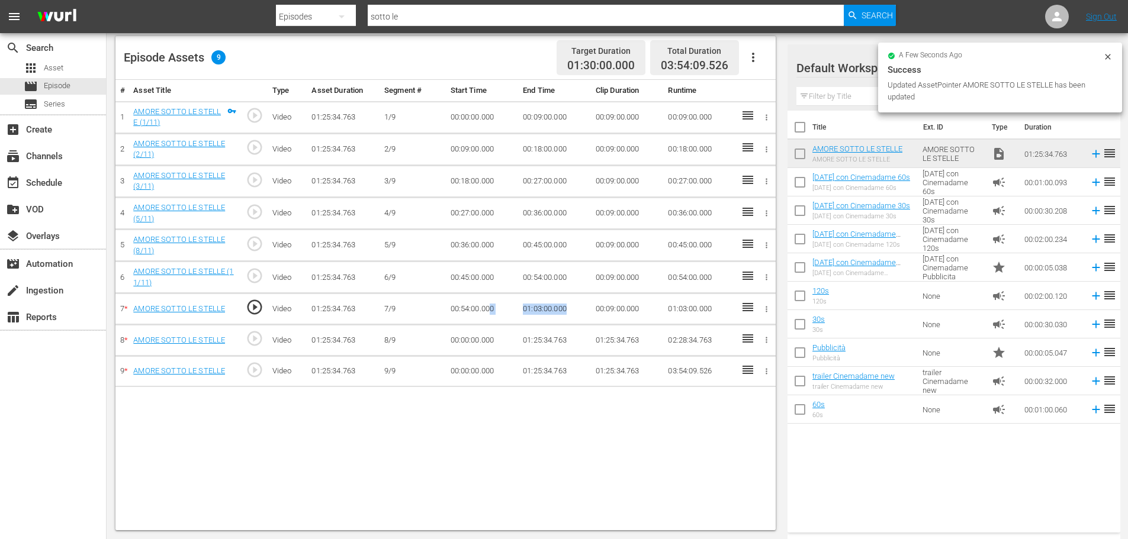
drag, startPoint x: 577, startPoint y: 310, endPoint x: 492, endPoint y: 311, distance: 85.2
click at [492, 311] on tr "7 * AMORE SOTTO LE STELLE play_circle_outline Video 01:25:34.763 [DATE] 00:54:0…" at bounding box center [445, 309] width 660 height 31
copy tr "0 01:03:00.000"
click at [575, 296] on td "01:03:00.000" at bounding box center [554, 309] width 73 height 31
drag, startPoint x: 532, startPoint y: 311, endPoint x: 520, endPoint y: 312, distance: 11.9
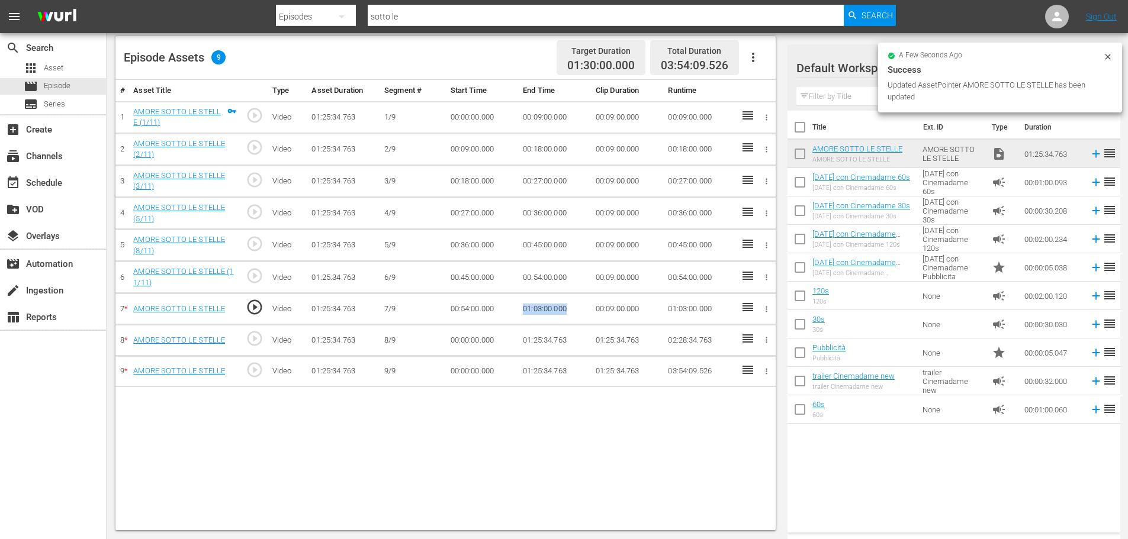
click at [520, 312] on td "01:03:00.000" at bounding box center [554, 309] width 73 height 31
copy td "01:03:00.000"
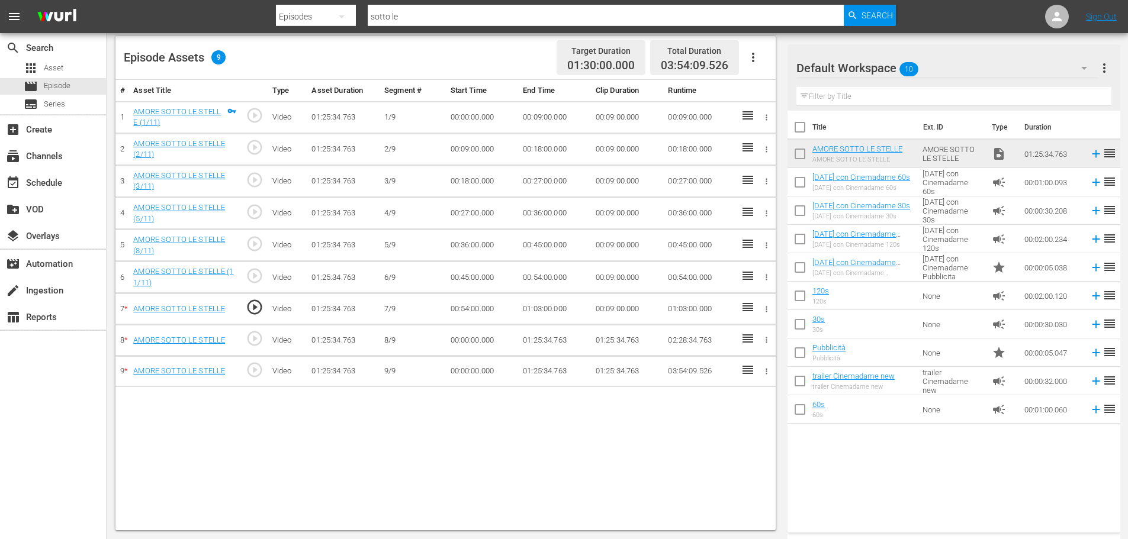
click at [479, 344] on td "00:00:00.000" at bounding box center [482, 340] width 73 height 31
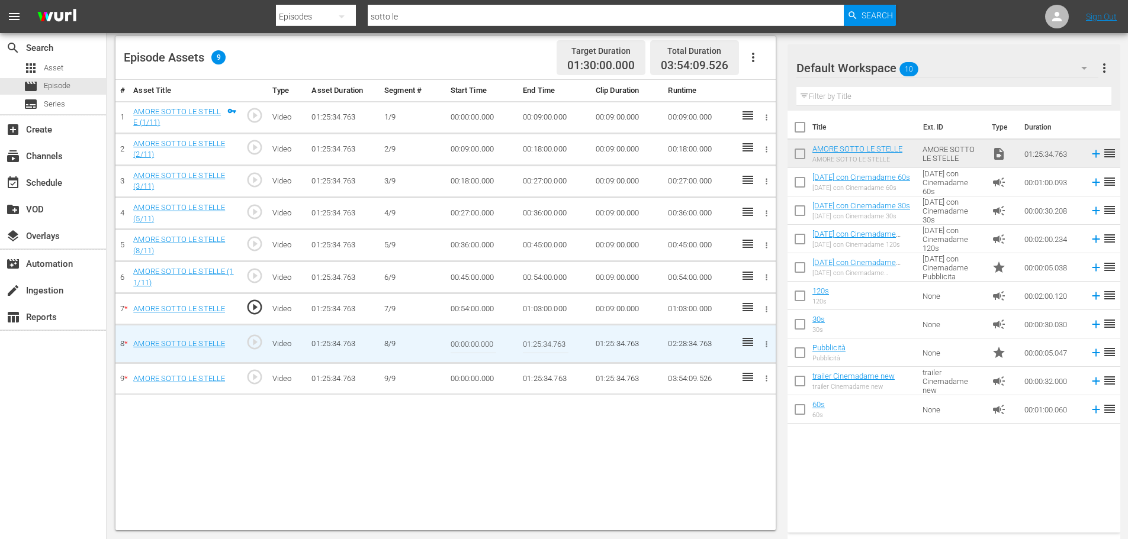
click at [479, 343] on input "00:00:00.000" at bounding box center [474, 344] width 46 height 28
paste input "1:03"
type input "01:03:00.000"
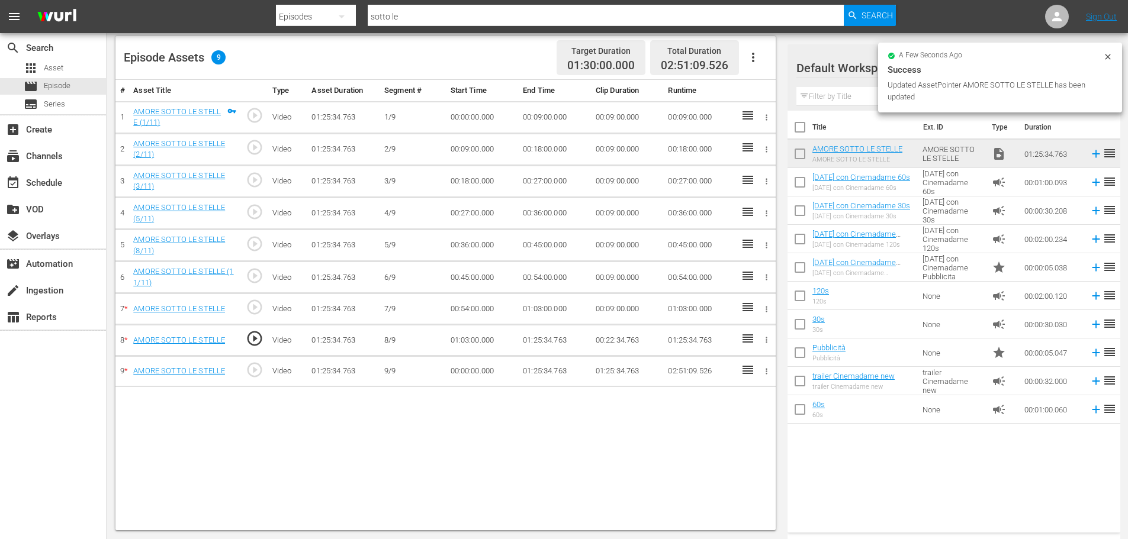
click at [521, 318] on td "01:03:00.000" at bounding box center [554, 309] width 73 height 31
click at [547, 341] on td "01:25:34.763" at bounding box center [554, 340] width 73 height 31
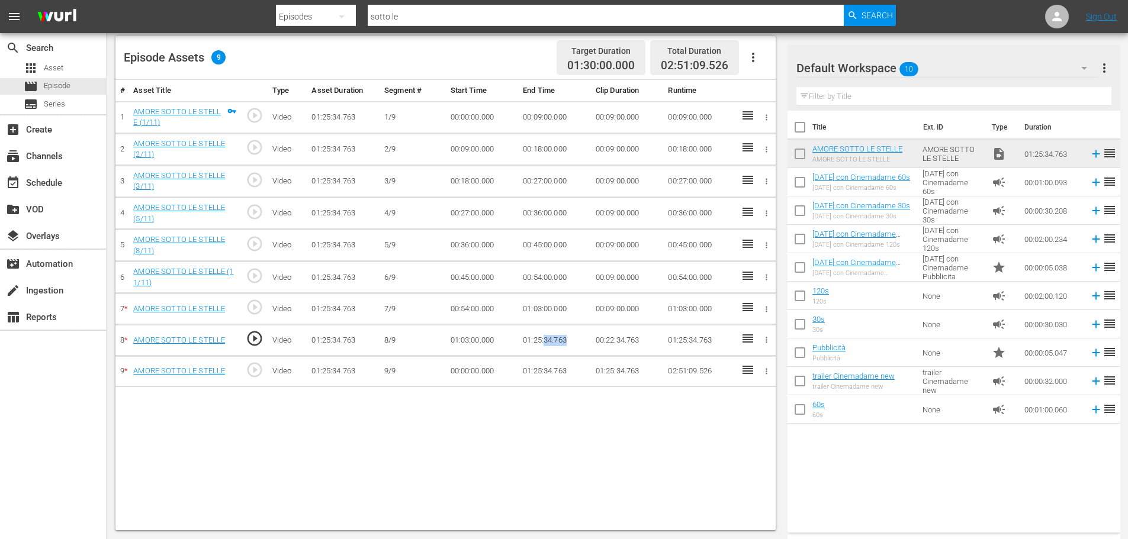
click at [547, 341] on td "01:25:34.763" at bounding box center [554, 340] width 73 height 31
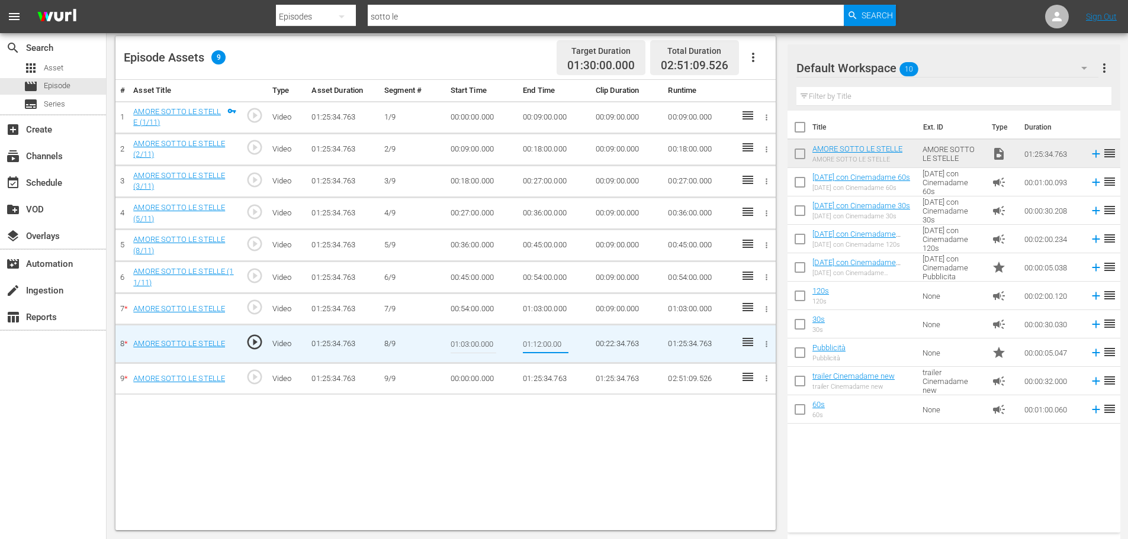
type input "01:12:00.000"
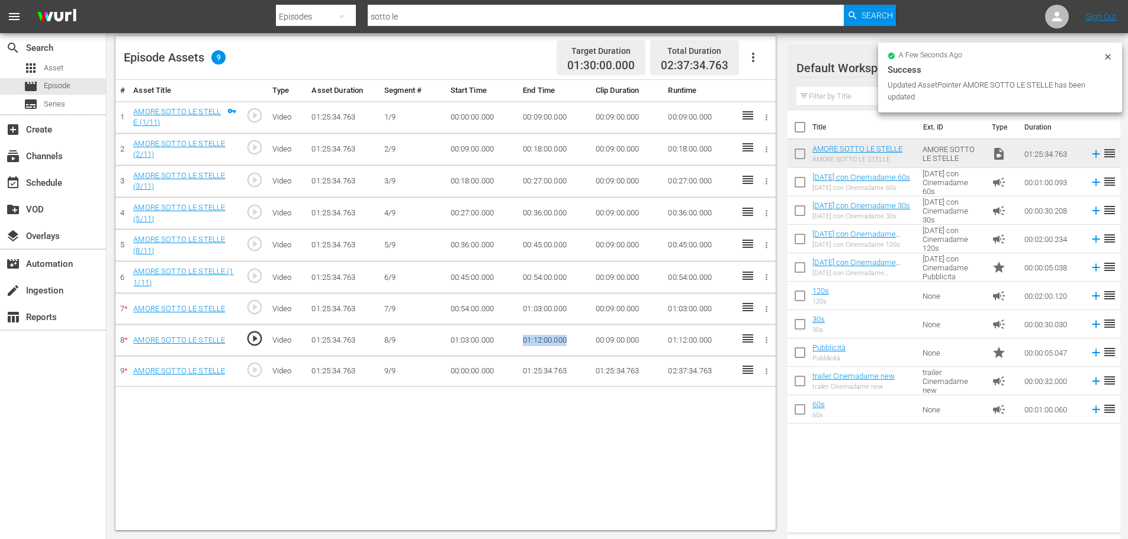
drag, startPoint x: 566, startPoint y: 339, endPoint x: 516, endPoint y: 339, distance: 50.3
click at [516, 339] on tr "8 * AMORE SOTTO LE STELLE play_circle_outline Video 01:25:34.763 [DATE] 01:03:0…" at bounding box center [445, 340] width 660 height 31
copy tr "01:12:00.000"
click at [464, 374] on td "00:00:00.000" at bounding box center [482, 371] width 73 height 31
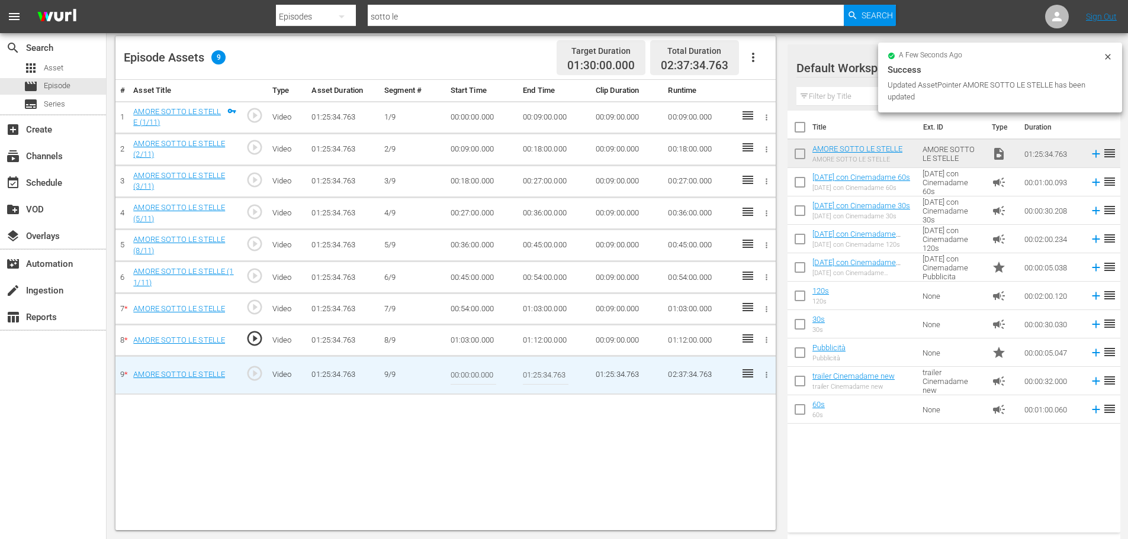
click at [464, 374] on input "00:00:00.000" at bounding box center [474, 375] width 46 height 28
paste input "01:12"
type input "01:12:00.000"
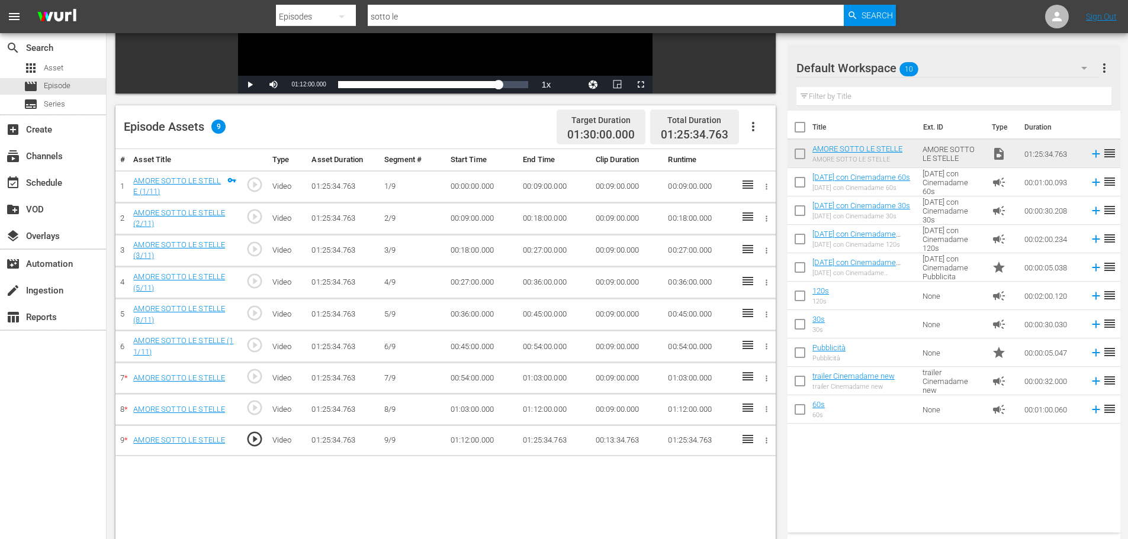
scroll to position [190, 0]
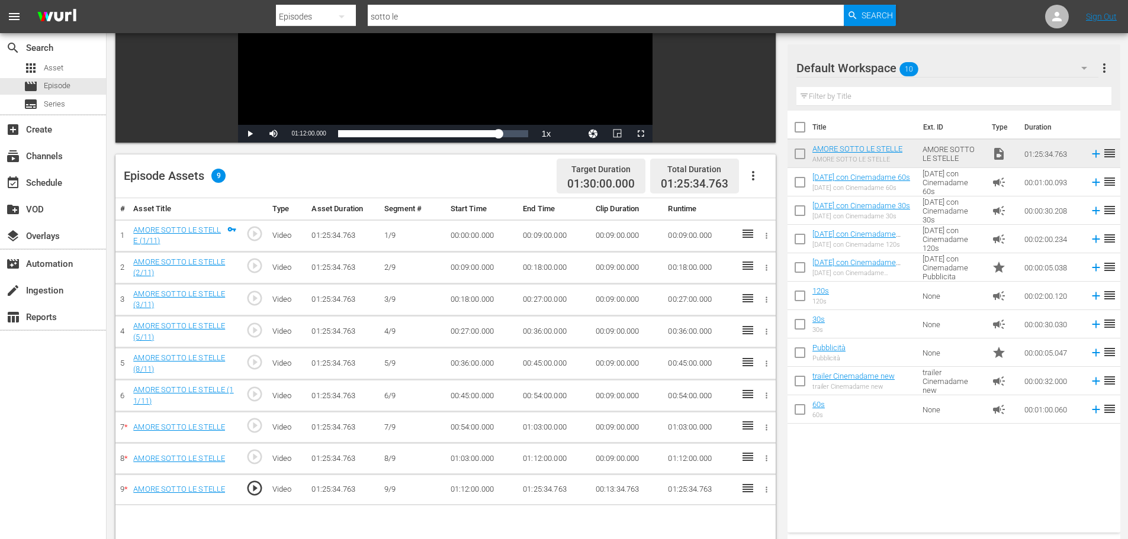
click at [754, 169] on icon "button" at bounding box center [753, 176] width 14 height 14
click at [802, 182] on div "Fill with Ads" at bounding box center [788, 180] width 81 height 28
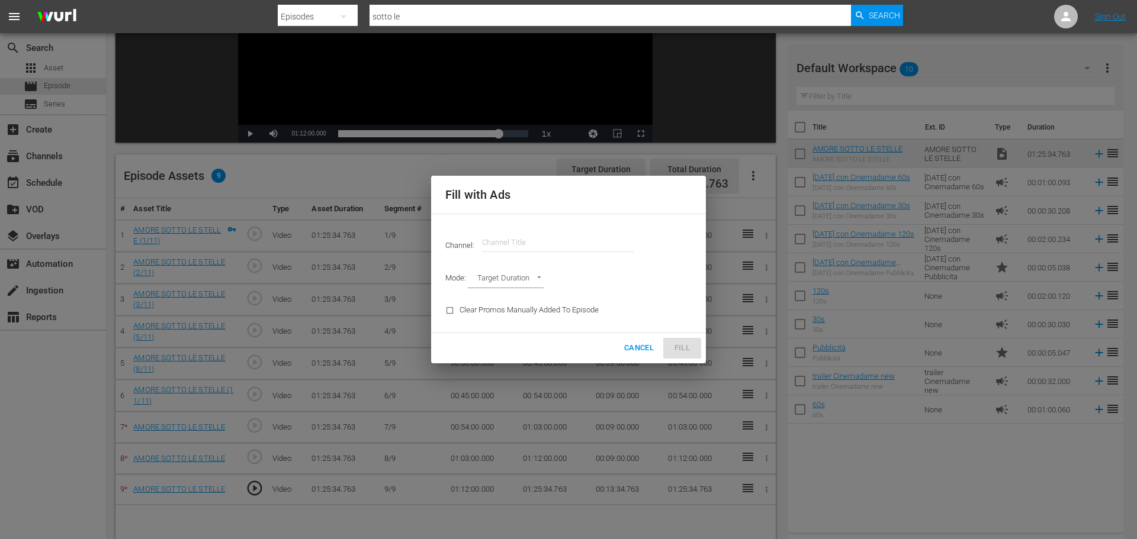
click at [523, 242] on input "text" at bounding box center [558, 243] width 152 height 28
click at [639, 350] on span "Cancel" at bounding box center [639, 349] width 30 height 14
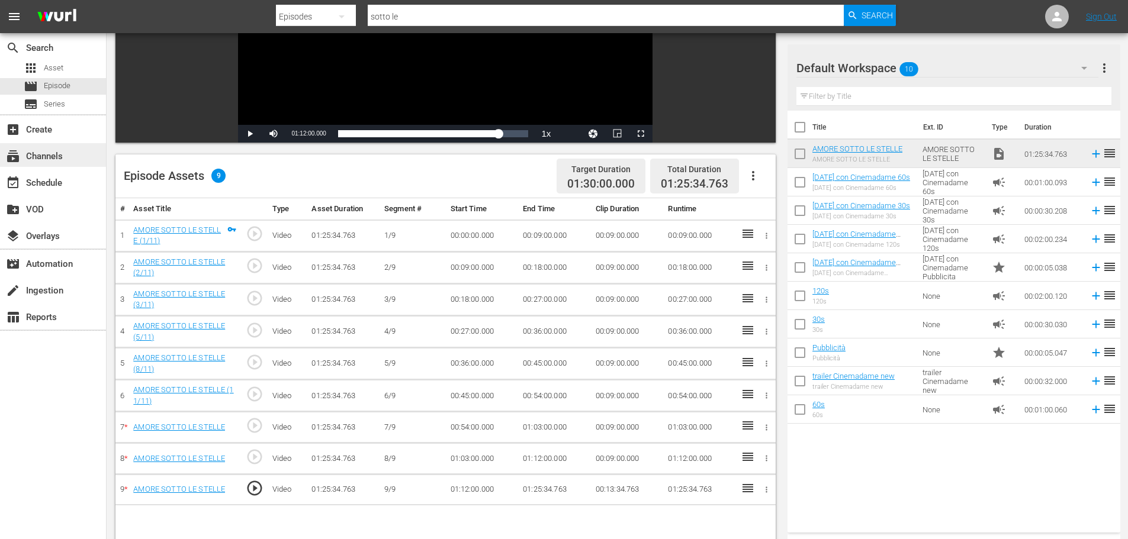
click at [80, 160] on div "subscriptions Channels" at bounding box center [53, 155] width 106 height 24
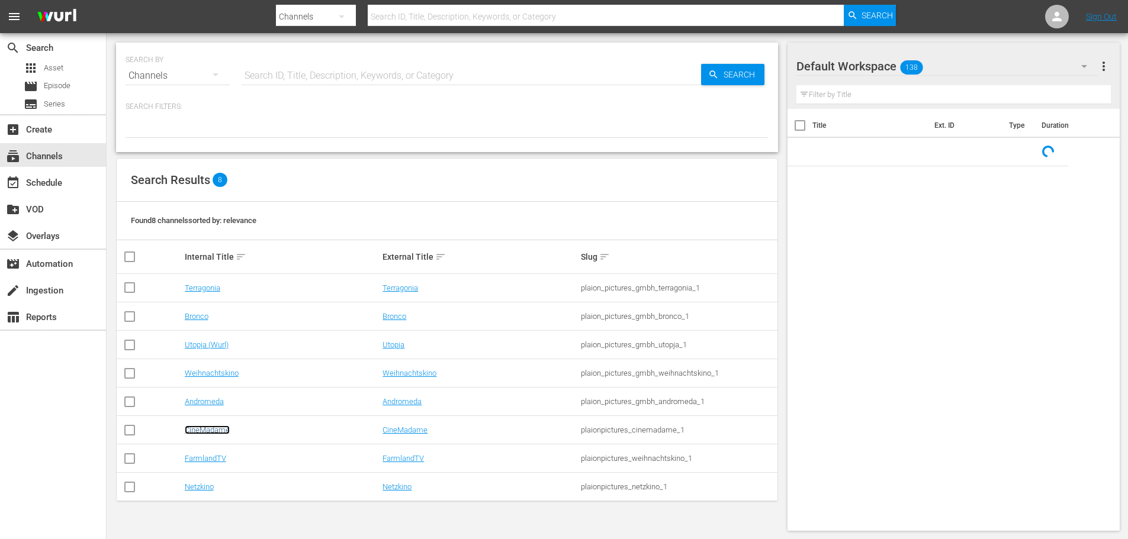
click at [211, 429] on link "CineMadame" at bounding box center [207, 430] width 45 height 9
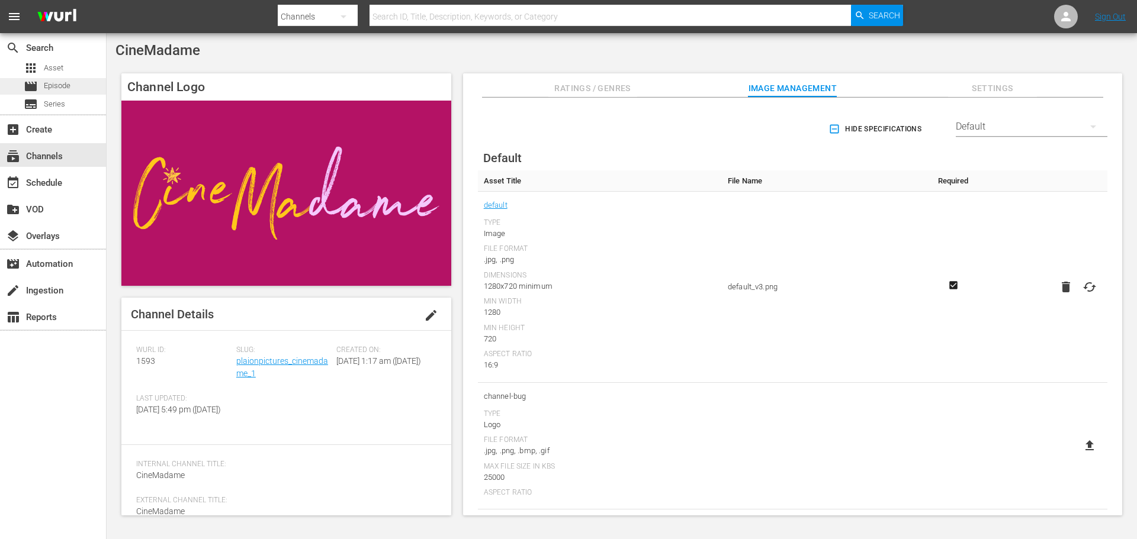
click at [82, 78] on div "movie Episode" at bounding box center [53, 86] width 106 height 17
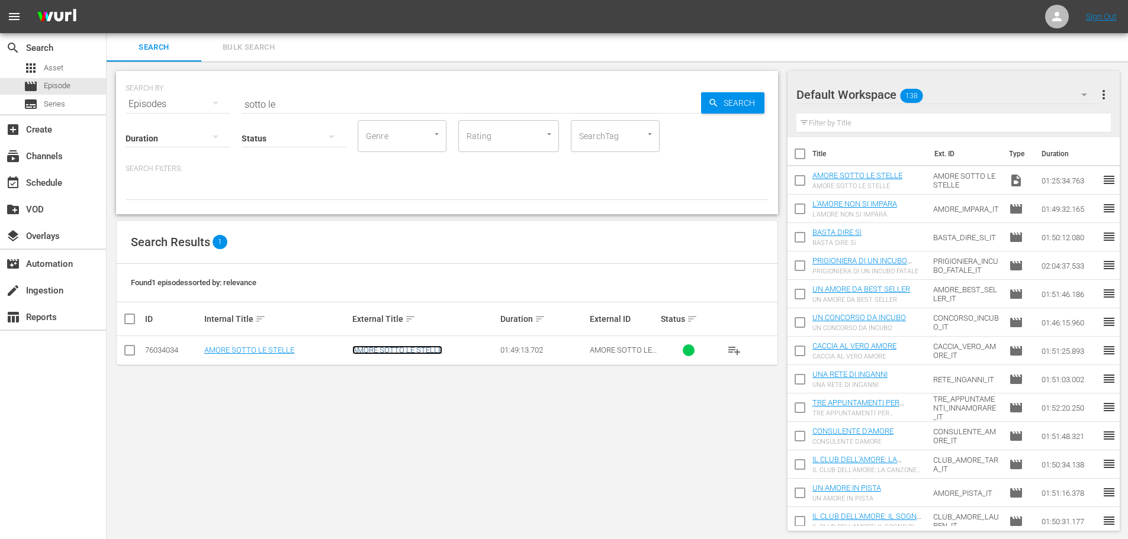
click at [399, 353] on link "AMORE SOTTO LE STELLE" at bounding box center [397, 350] width 90 height 9
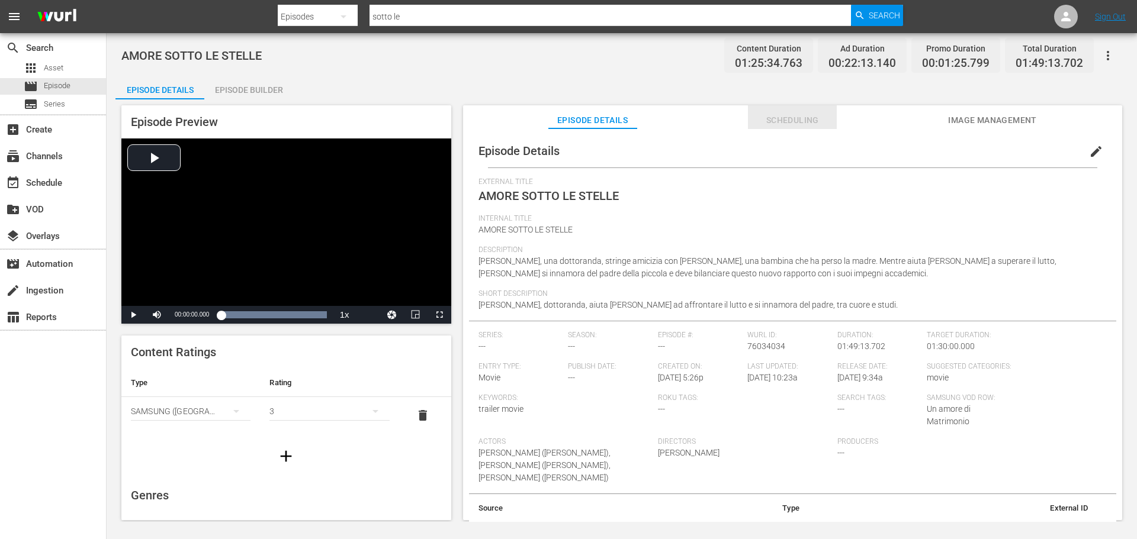
click at [797, 121] on span "Scheduling" at bounding box center [792, 120] width 89 height 15
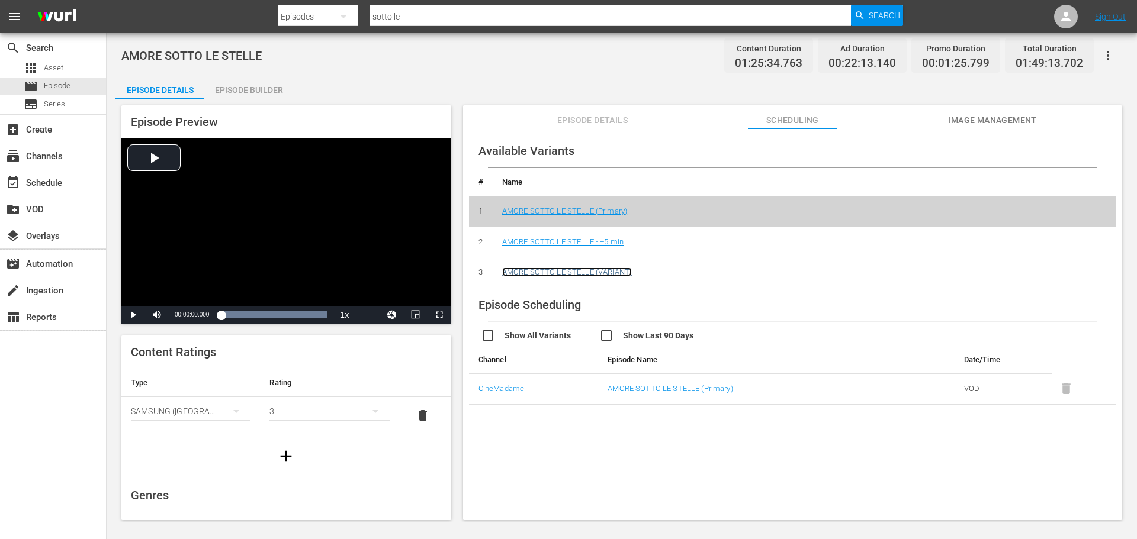
click at [601, 272] on link "AMORE SOTTO LE STELLE (VARIANT)" at bounding box center [567, 272] width 130 height 9
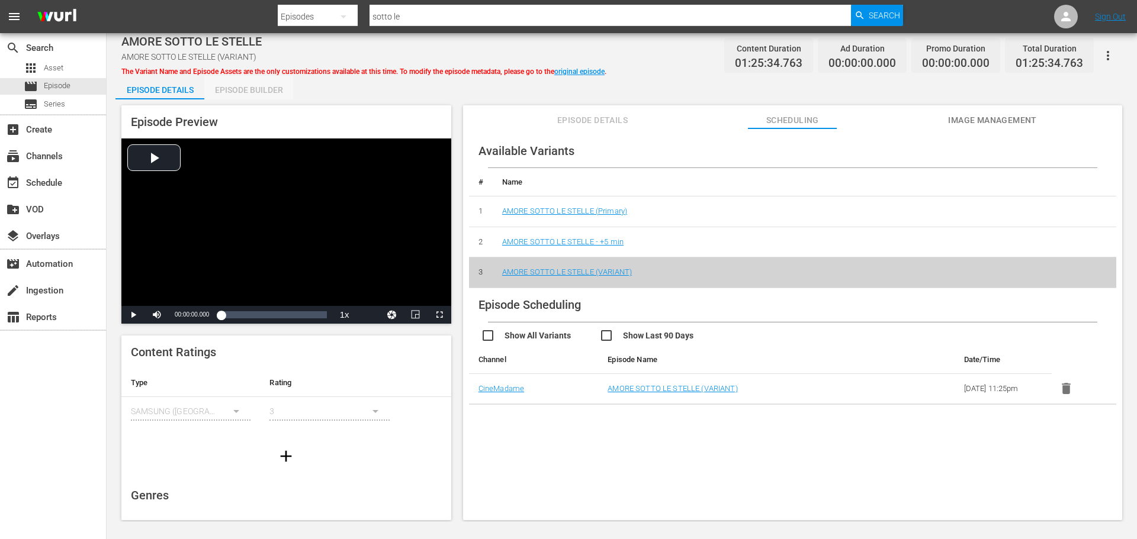
click at [265, 81] on div "Episode Builder" at bounding box center [248, 90] width 89 height 28
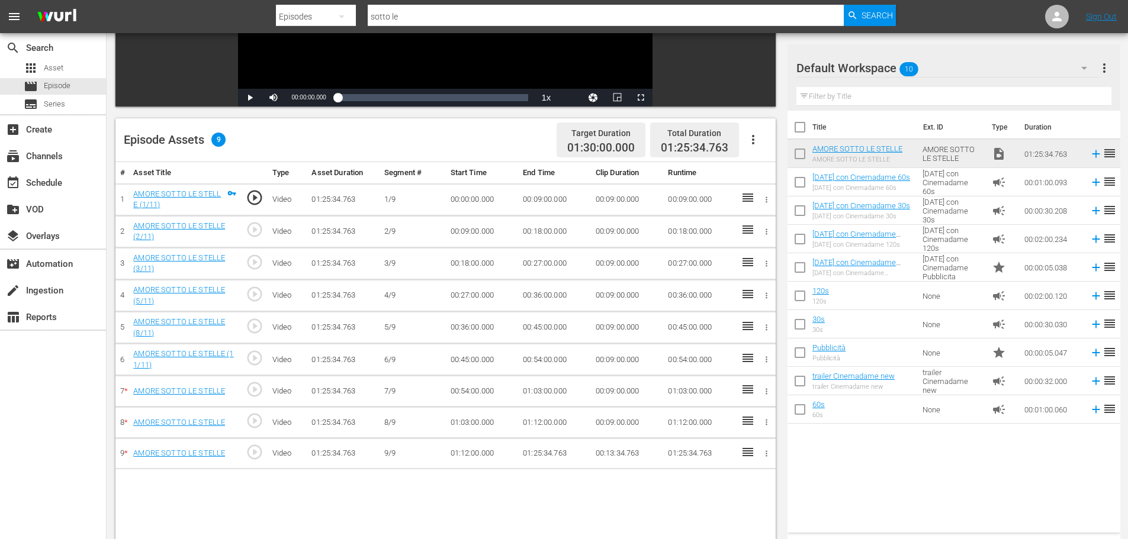
scroll to position [237, 0]
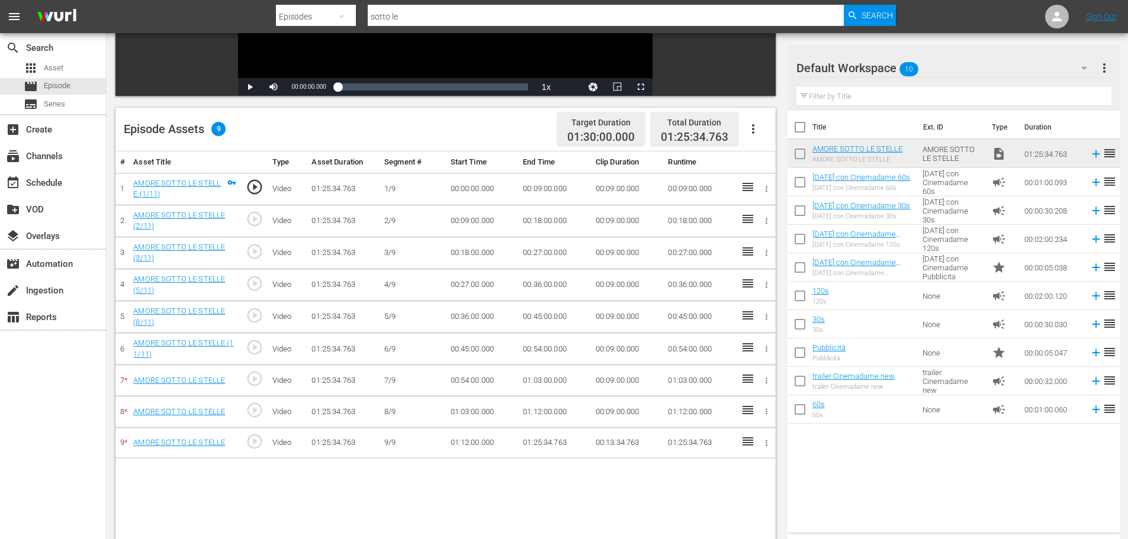
click at [744, 139] on button "button" at bounding box center [753, 129] width 28 height 28
click at [787, 129] on div "Fill with Ads" at bounding box center [788, 134] width 81 height 28
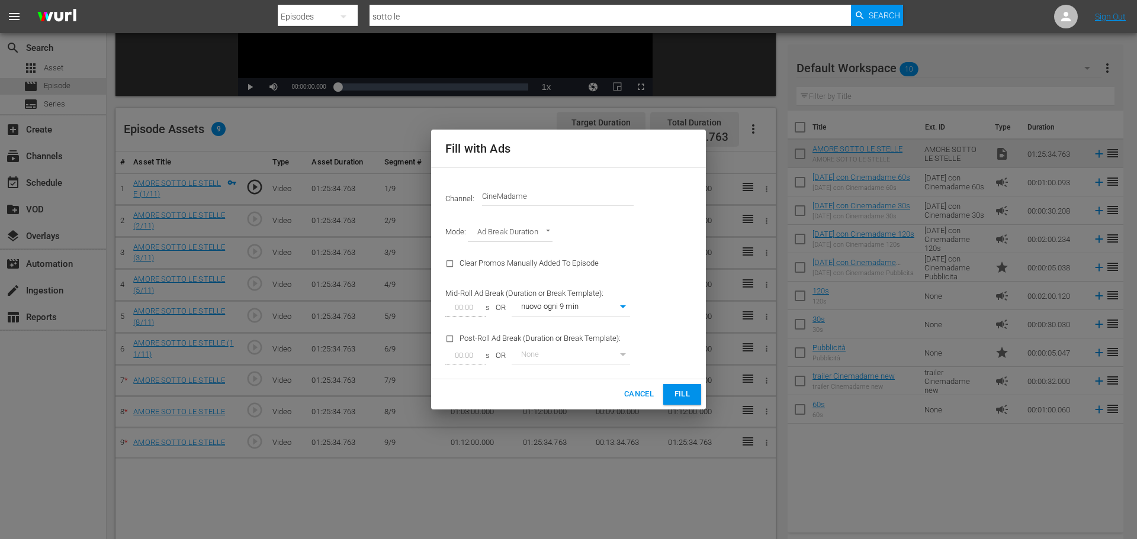
click at [692, 400] on button "Fill" at bounding box center [682, 394] width 38 height 21
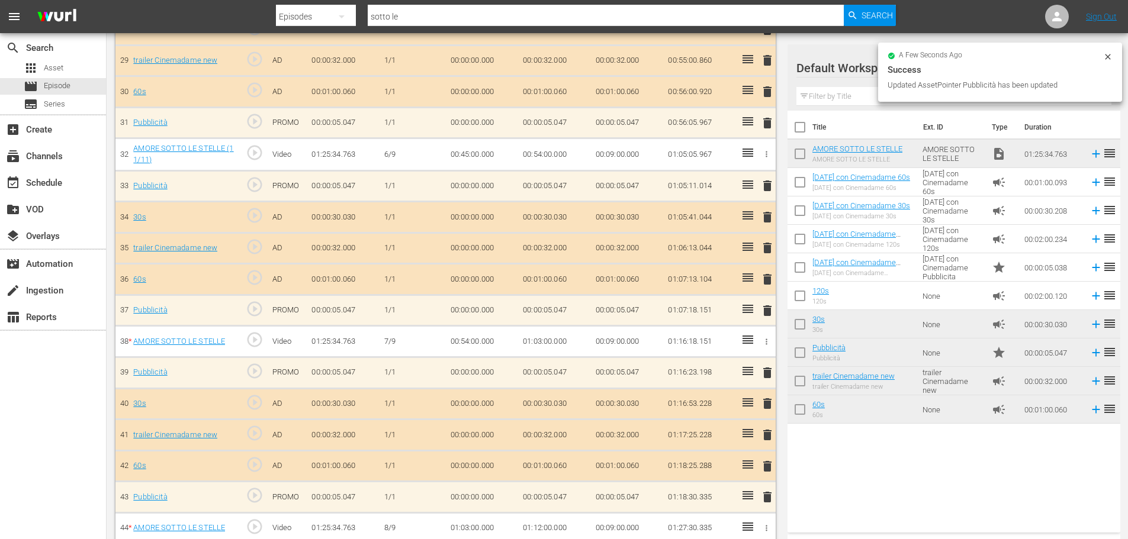
scroll to position [1442, 0]
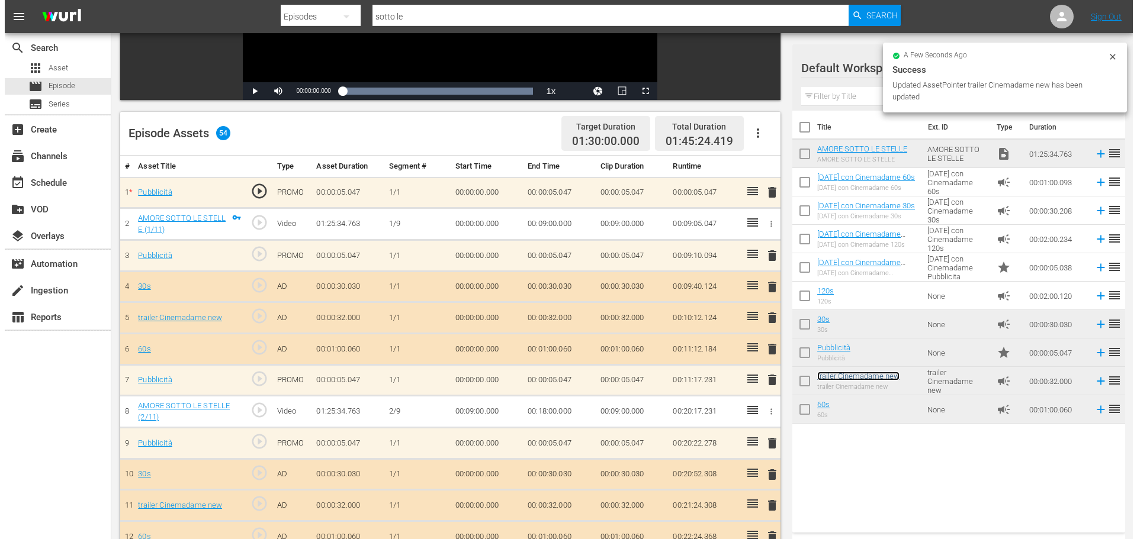
scroll to position [0, 0]
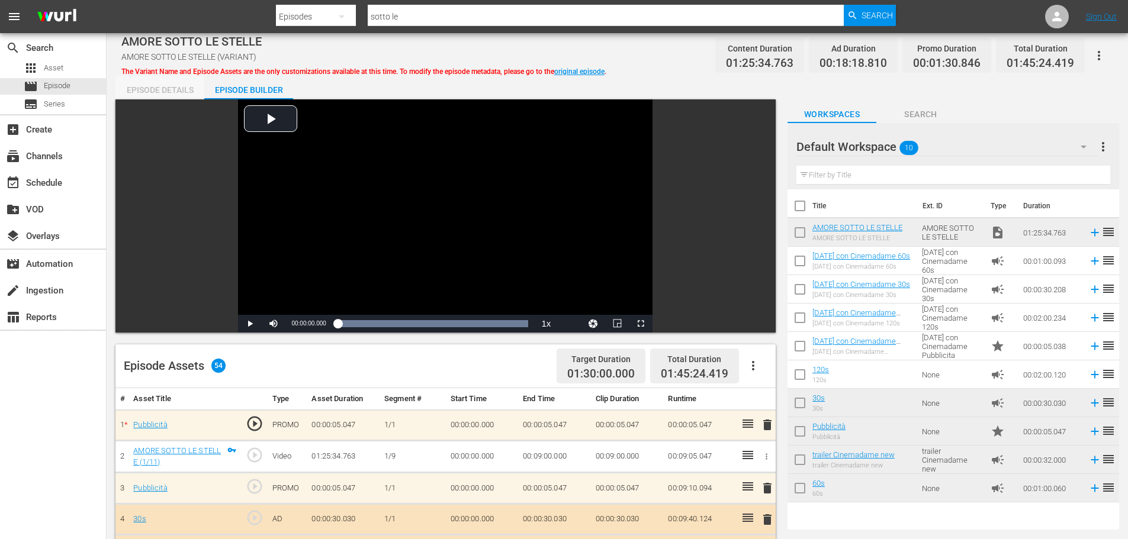
click at [175, 84] on div "Episode Details" at bounding box center [159, 90] width 89 height 28
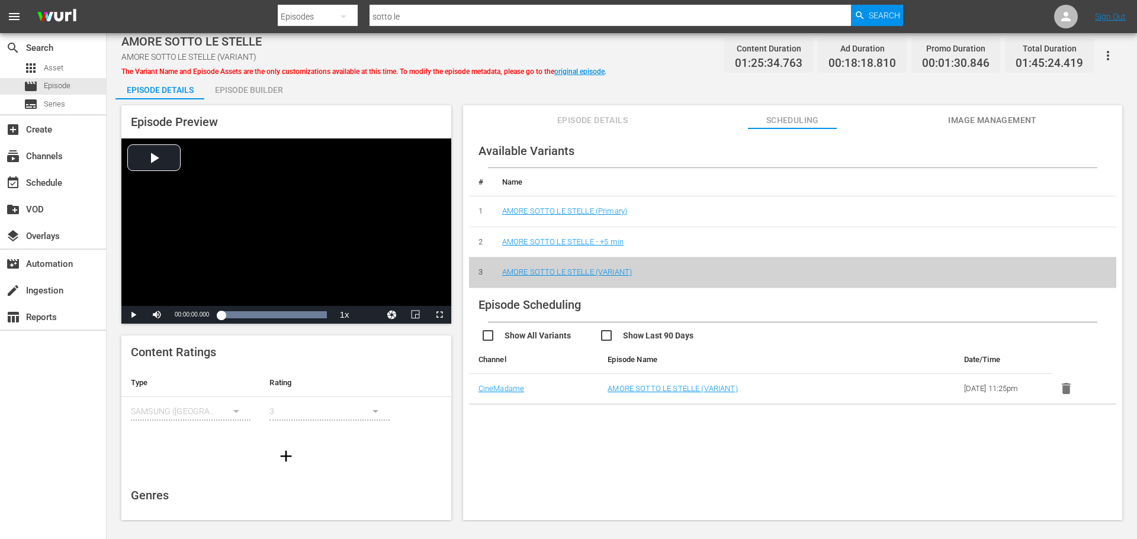
click at [582, 124] on span "Episode Details" at bounding box center [592, 120] width 89 height 15
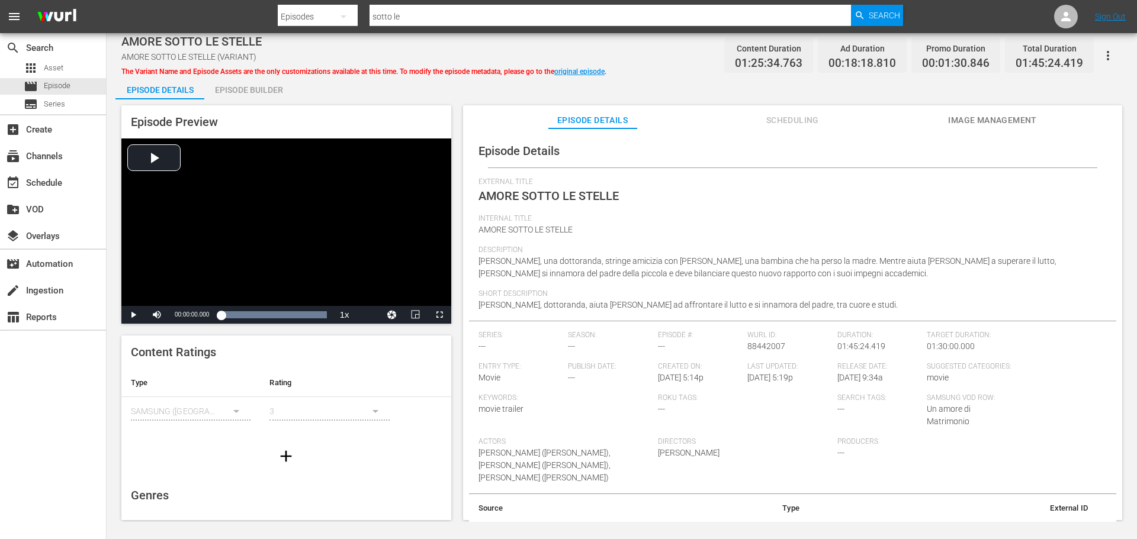
click at [536, 232] on span "AMORE SOTTO LE STELLE" at bounding box center [525, 229] width 94 height 9
click at [535, 231] on span "AMORE SOTTO LE STELLE" at bounding box center [525, 229] width 94 height 9
click at [534, 231] on span "AMORE SOTTO LE STELLE" at bounding box center [525, 229] width 94 height 9
click at [921, 202] on div "External Title AMORE SOTTO LE STELLE" at bounding box center [792, 196] width 628 height 37
click at [1111, 54] on icon "button" at bounding box center [1108, 56] width 14 height 14
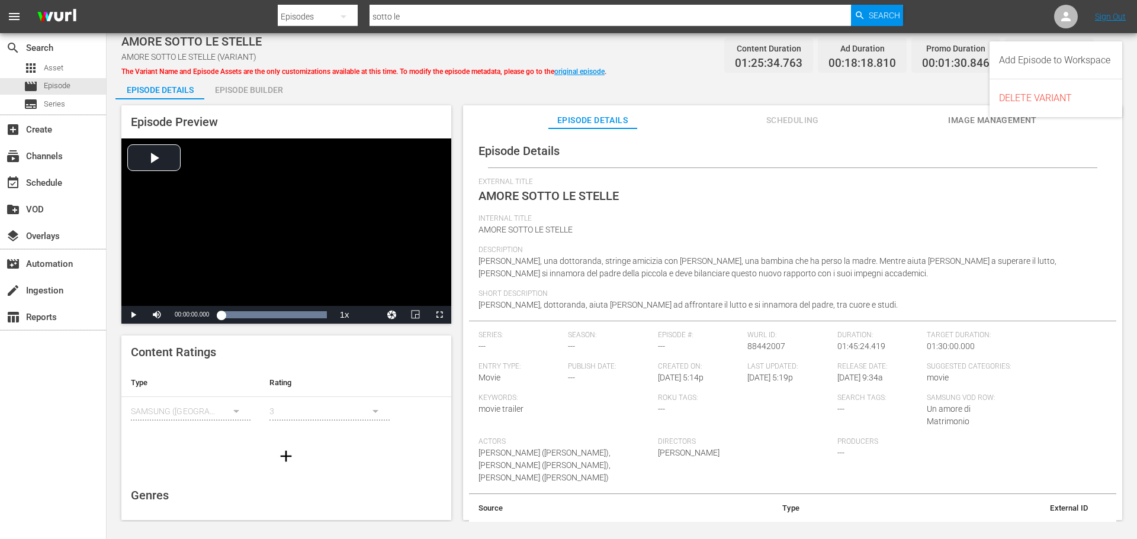
click at [892, 129] on div "Episode Details External Title AMORE SOTTO LE STELLE Internal Title AMORE SOTTO…" at bounding box center [792, 329] width 659 height 403
click at [800, 118] on span "Scheduling" at bounding box center [792, 120] width 89 height 15
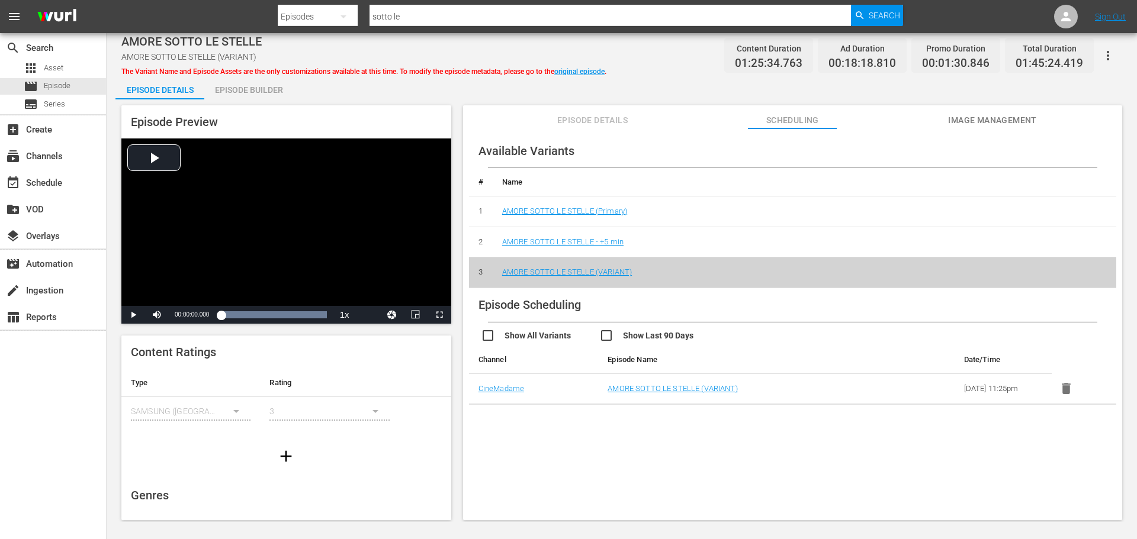
click at [992, 115] on span "Image Management" at bounding box center [992, 120] width 89 height 15
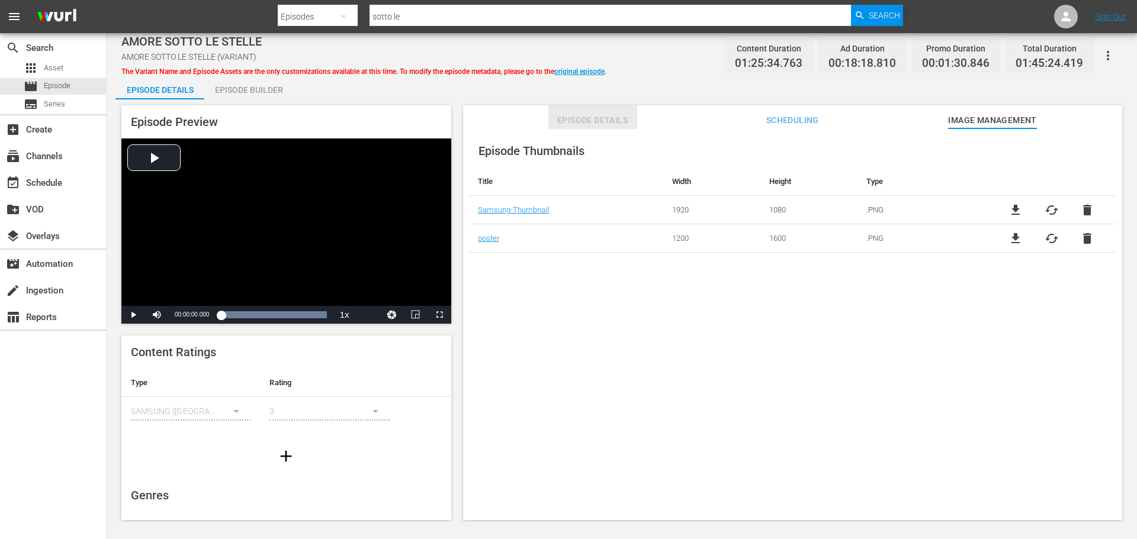
click at [572, 112] on button "Episode Details" at bounding box center [592, 117] width 89 height 24
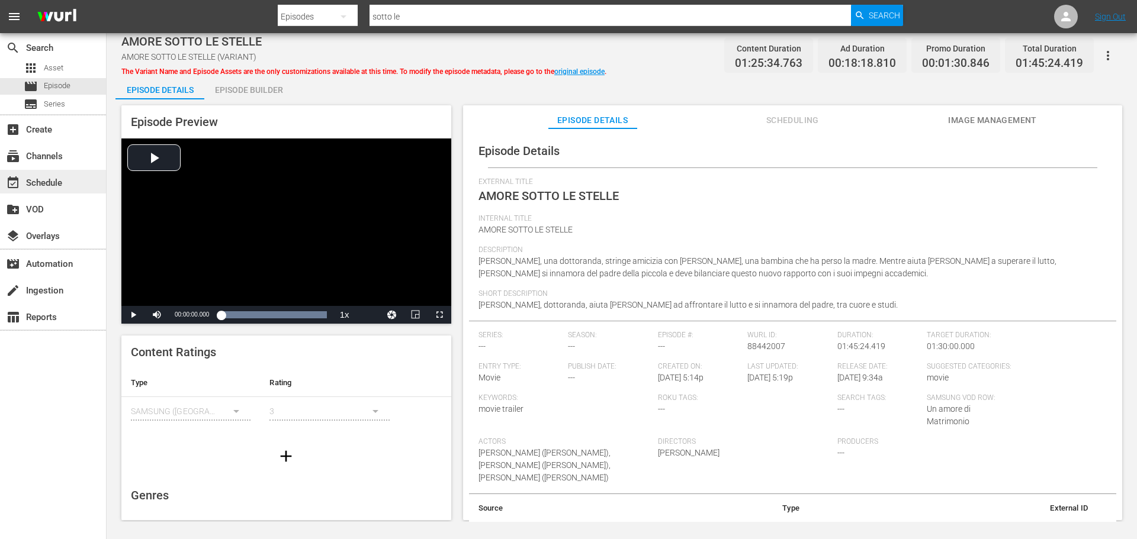
click at [50, 176] on div "event_available Schedule" at bounding box center [33, 181] width 66 height 11
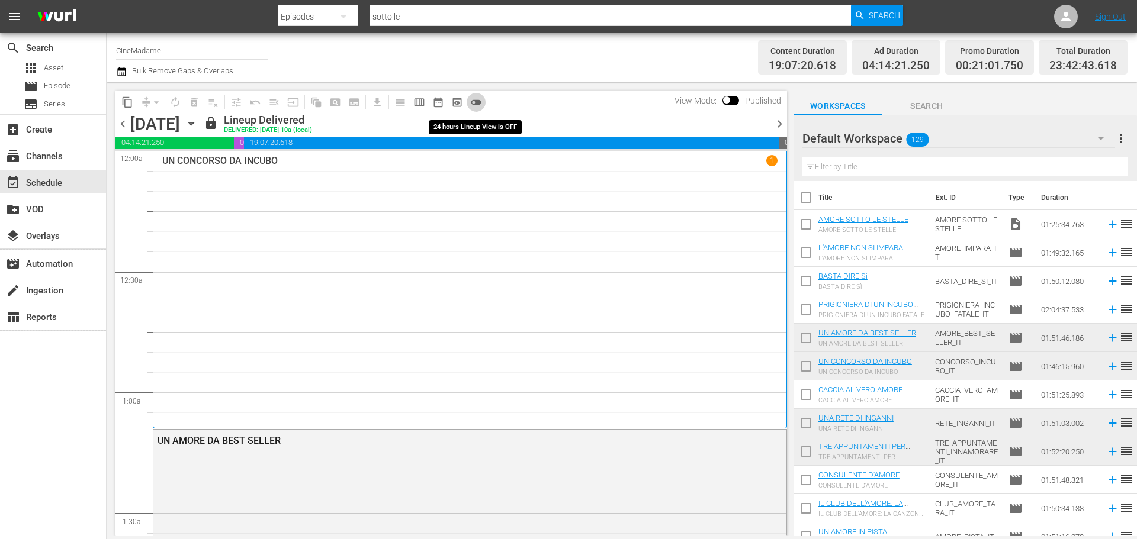
click at [477, 101] on span "toggle_off" at bounding box center [476, 102] width 12 height 12
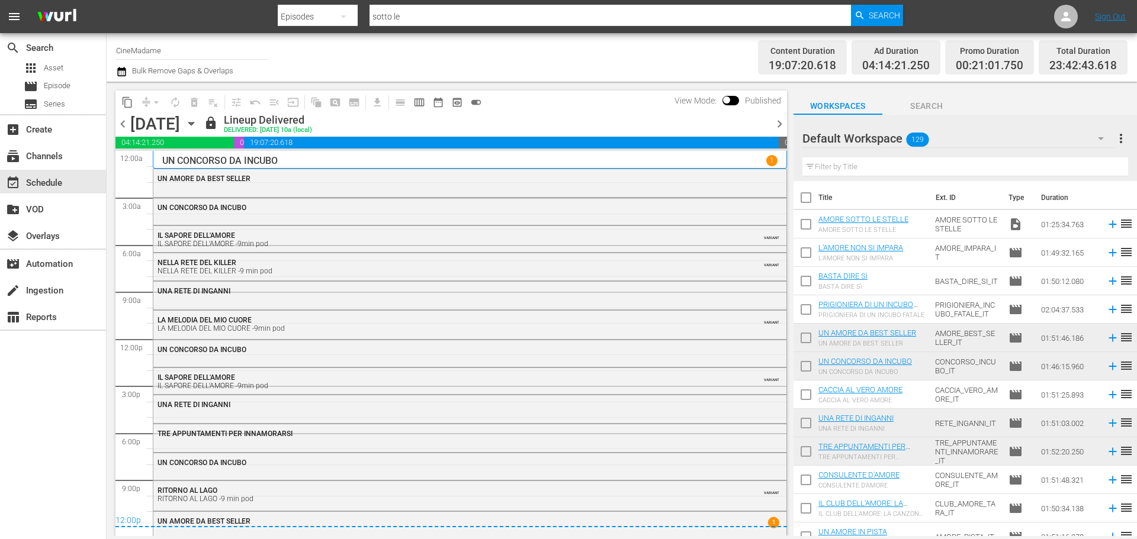
click at [198, 126] on icon "button" at bounding box center [191, 123] width 13 height 13
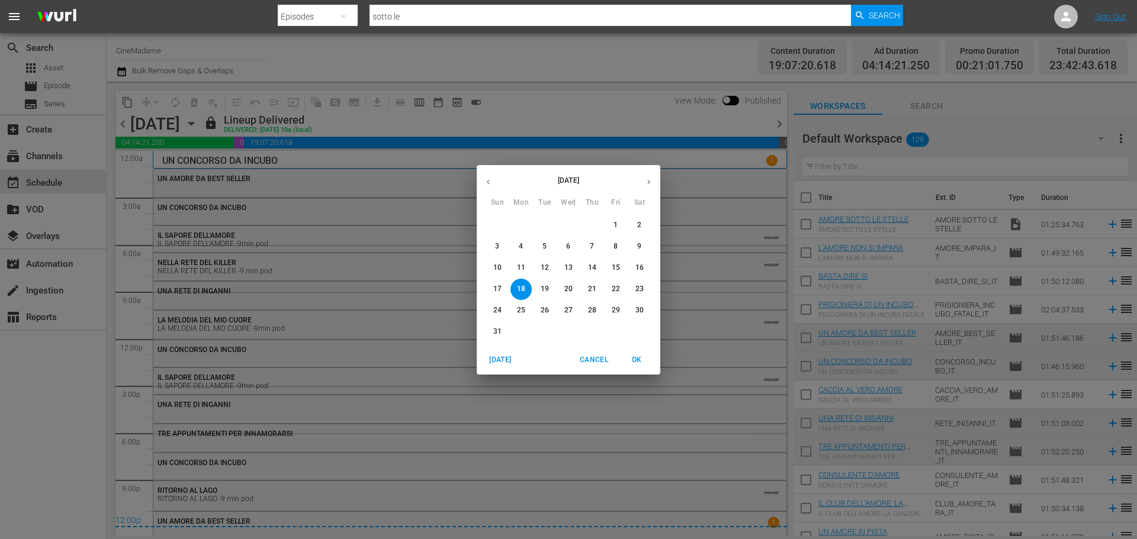
click at [646, 183] on icon "button" at bounding box center [648, 182] width 9 height 9
click at [621, 222] on span "5" at bounding box center [615, 225] width 21 height 10
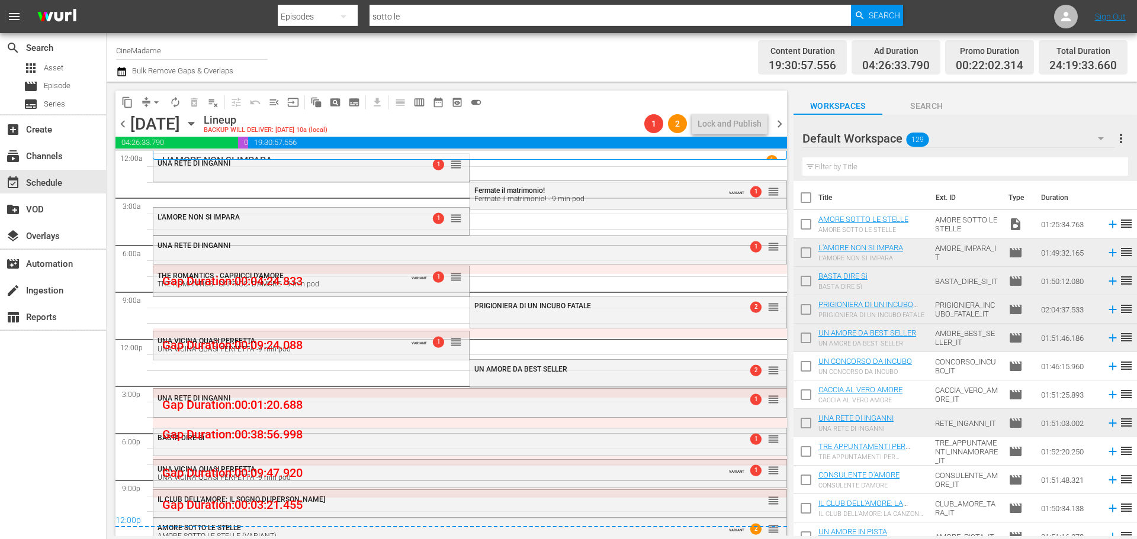
click at [800, 223] on input "checkbox" at bounding box center [805, 226] width 25 height 25
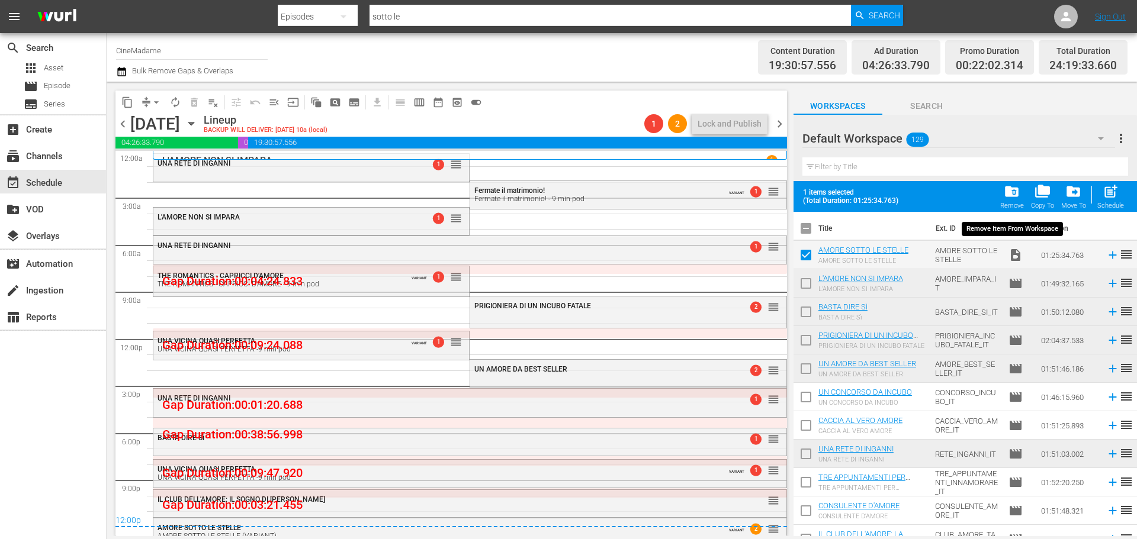
click at [1019, 197] on span "folder_delete" at bounding box center [1011, 192] width 16 height 16
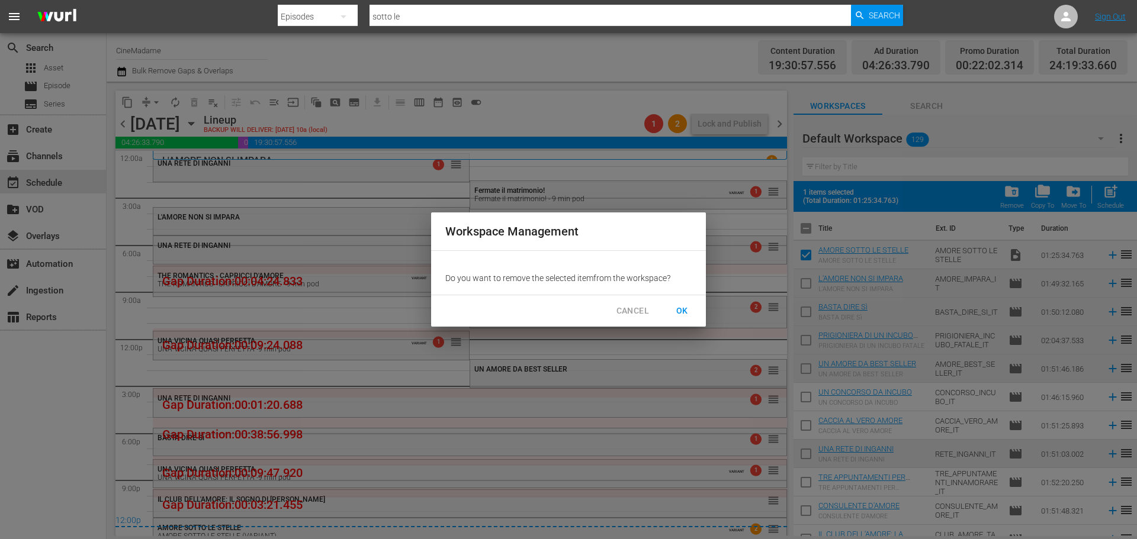
click at [680, 312] on span "OK" at bounding box center [682, 311] width 19 height 15
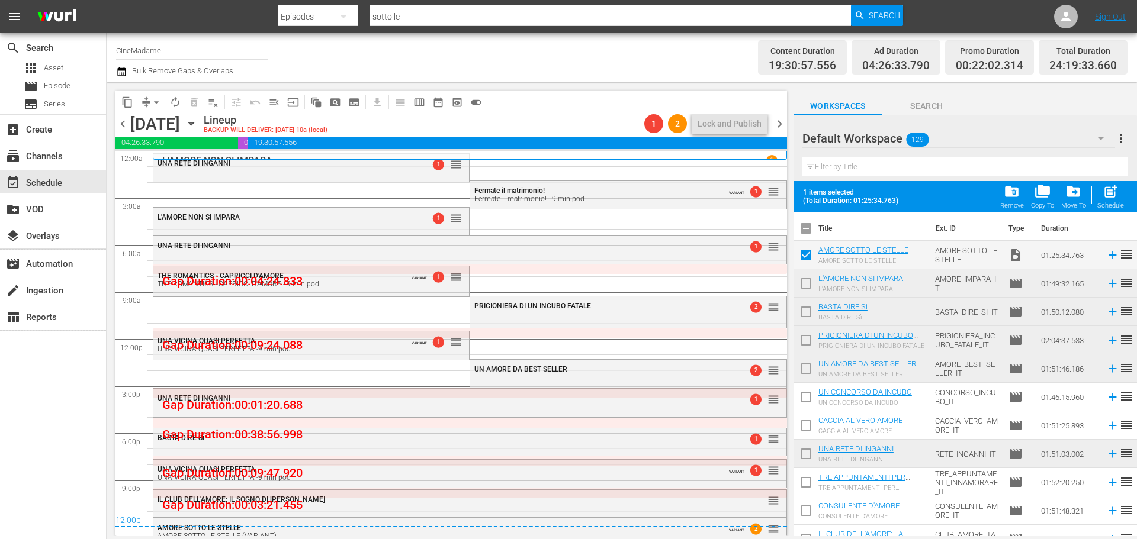
checkbox input "false"
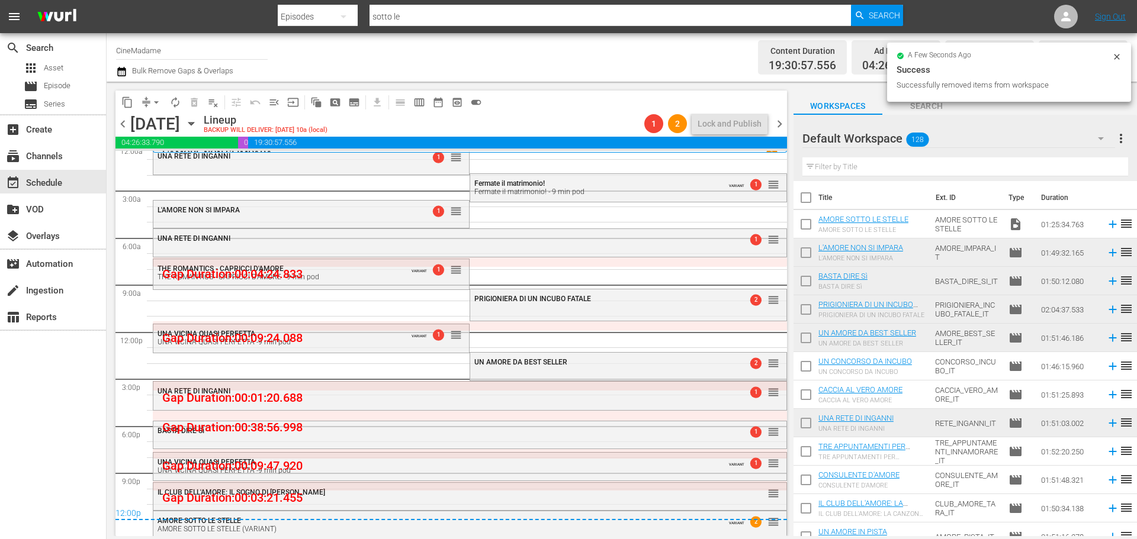
scroll to position [9, 0]
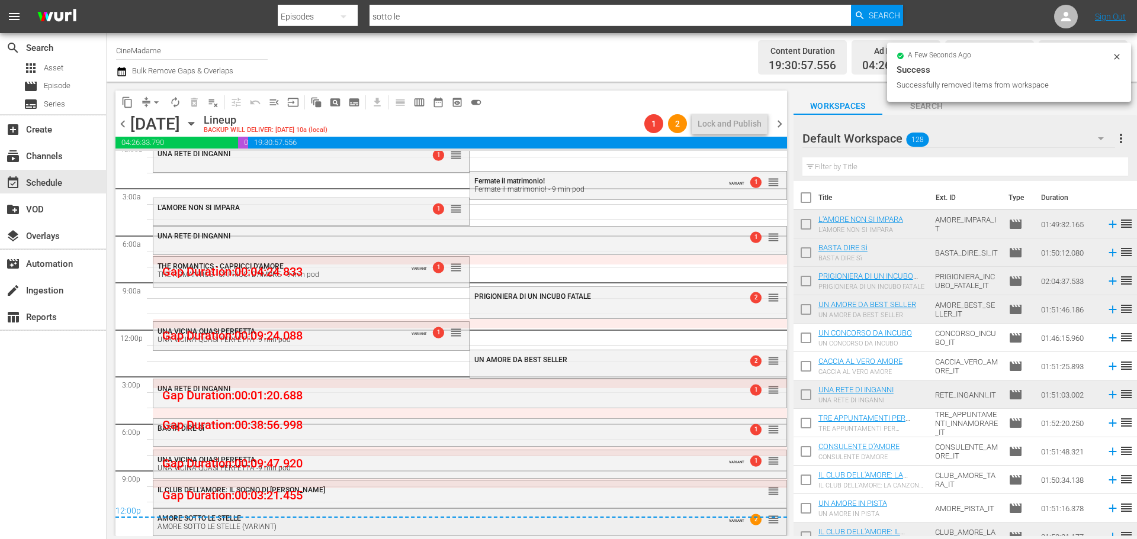
click at [375, 529] on div "AMORE SOTTO LE STELLE (VARIANT)" at bounding box center [437, 527] width 560 height 8
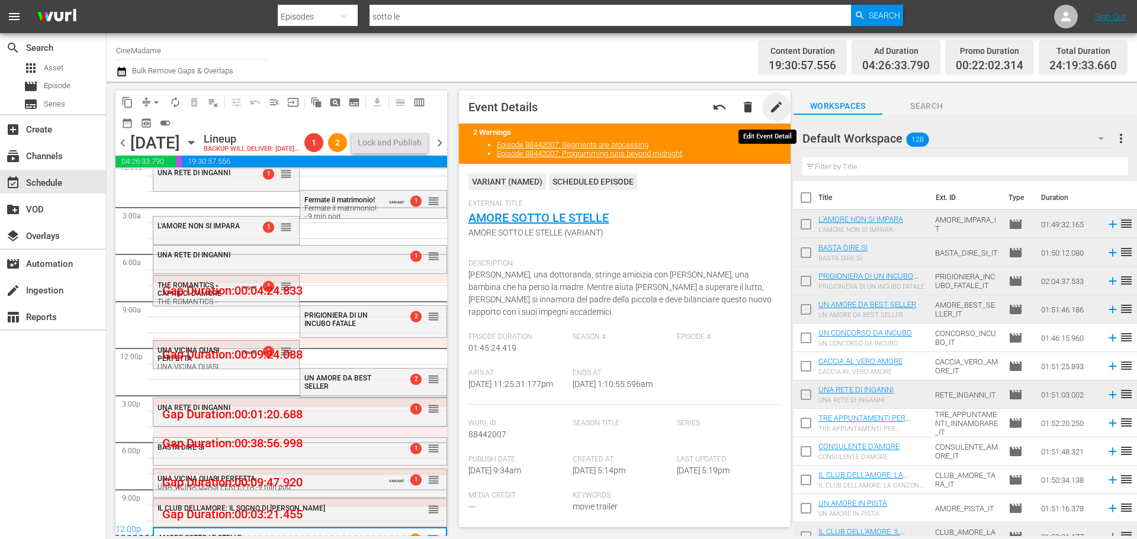
click at [771, 107] on span "edit" at bounding box center [776, 107] width 14 height 14
click at [581, 234] on span "AMORE SOTTO LE STELLE (VARIANT)" at bounding box center [621, 233] width 307 height 12
click at [690, 110] on span "Discard" at bounding box center [702, 107] width 53 height 9
click at [771, 106] on span "edit" at bounding box center [776, 107] width 14 height 14
click at [700, 104] on span "Discard" at bounding box center [702, 107] width 53 height 9
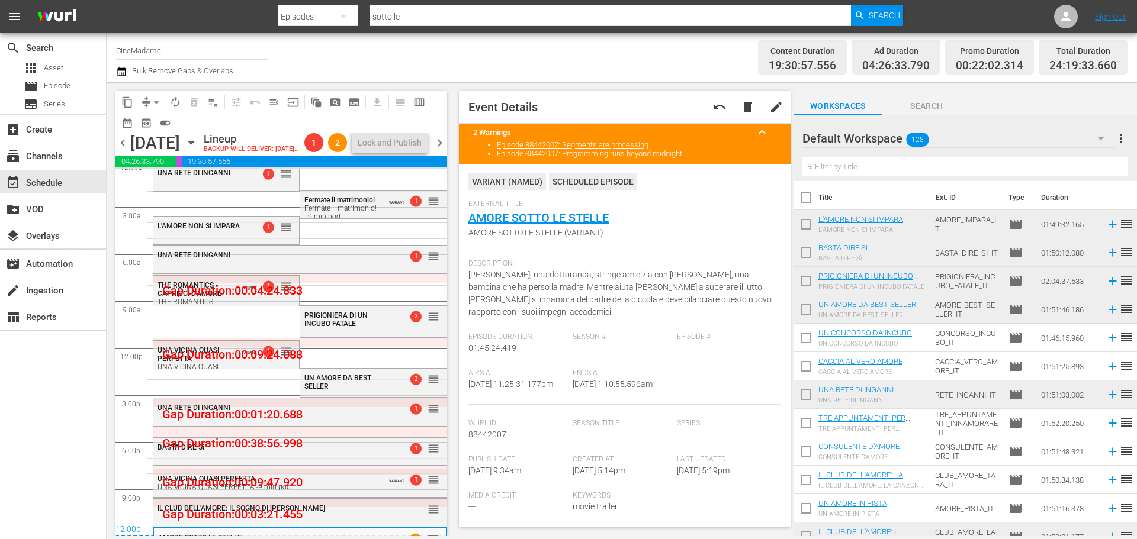
click at [517, 369] on div "Airs At 9/5/25 @ 11:25:31.177pm" at bounding box center [520, 387] width 104 height 36
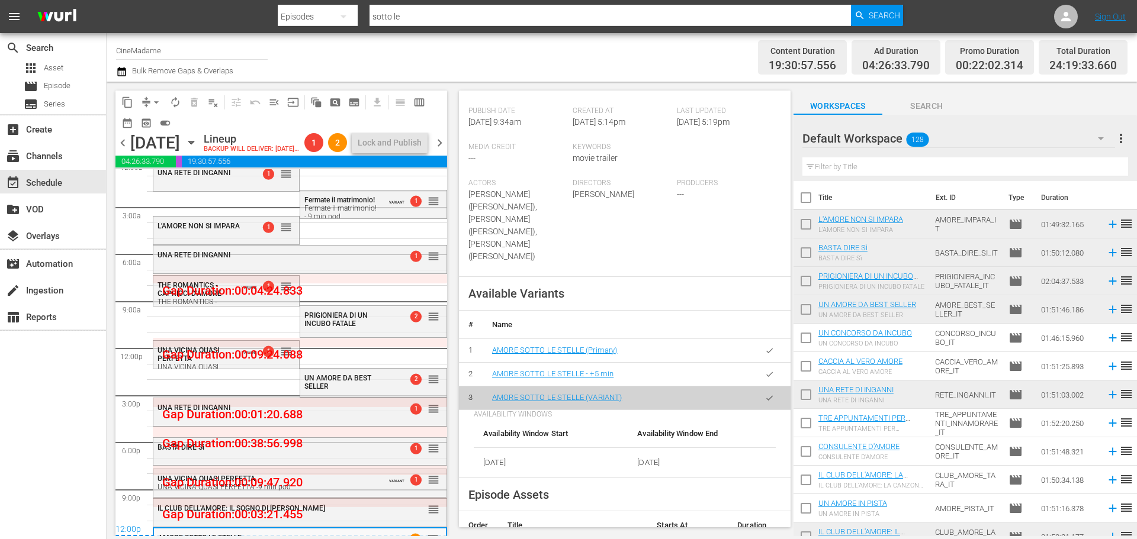
scroll to position [474, 0]
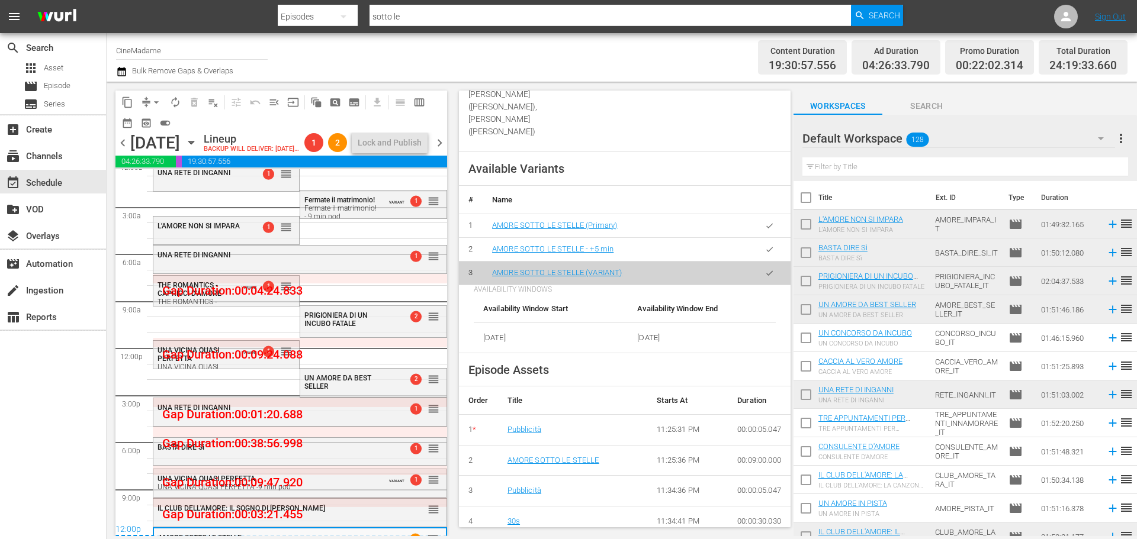
click at [563, 266] on td "AMORE SOTTO LE STELLE (VARIANT)" at bounding box center [615, 273] width 266 height 24
click at [571, 268] on link "AMORE SOTTO LE STELLE (VARIANT)" at bounding box center [557, 272] width 130 height 9
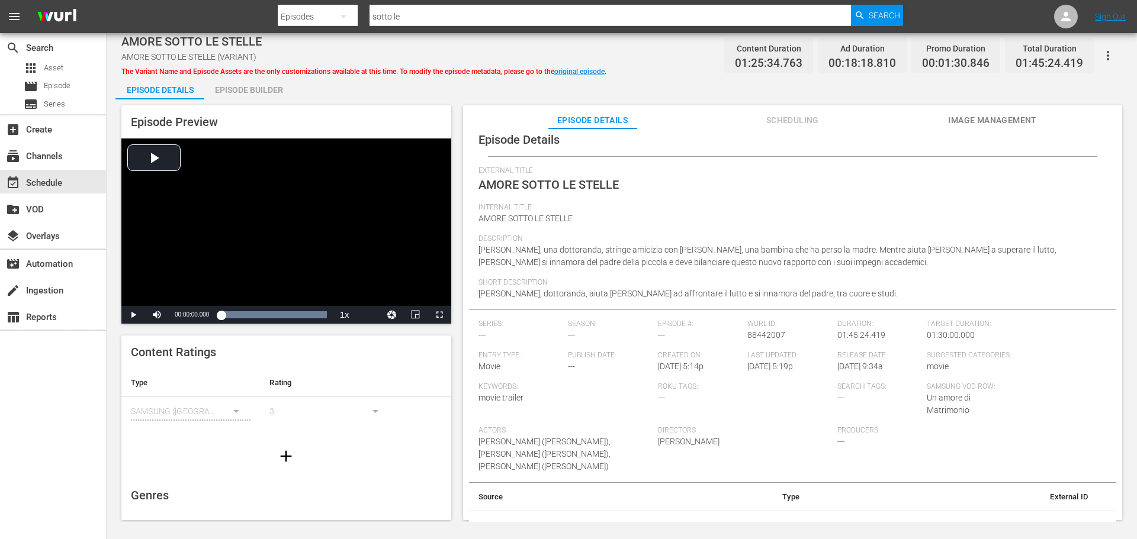
scroll to position [15, 0]
click at [1108, 52] on icon "button" at bounding box center [1107, 55] width 2 height 9
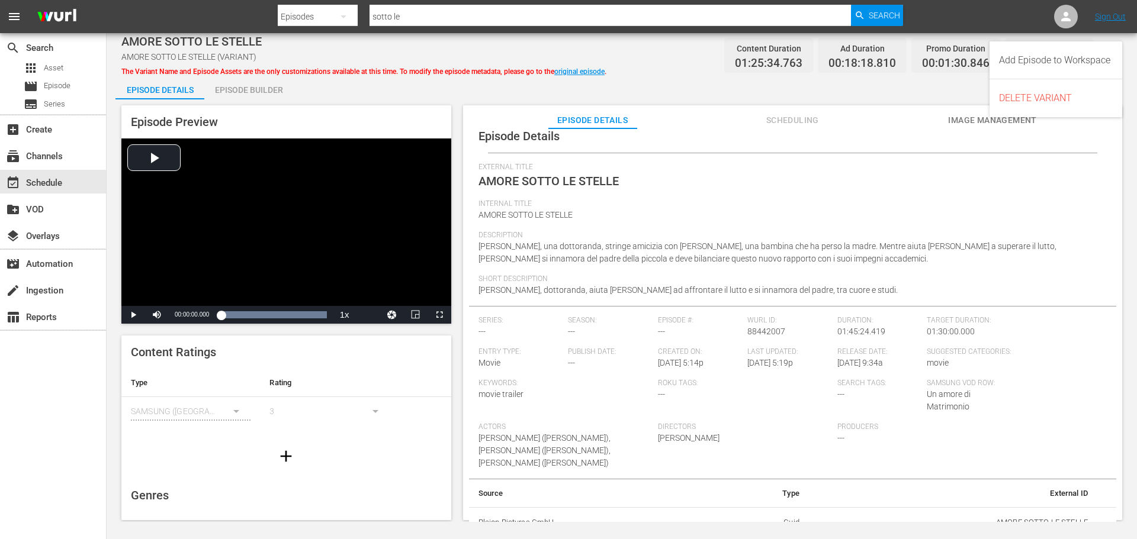
click at [848, 175] on div "External Title AMORE SOTTO LE STELLE" at bounding box center [792, 181] width 628 height 37
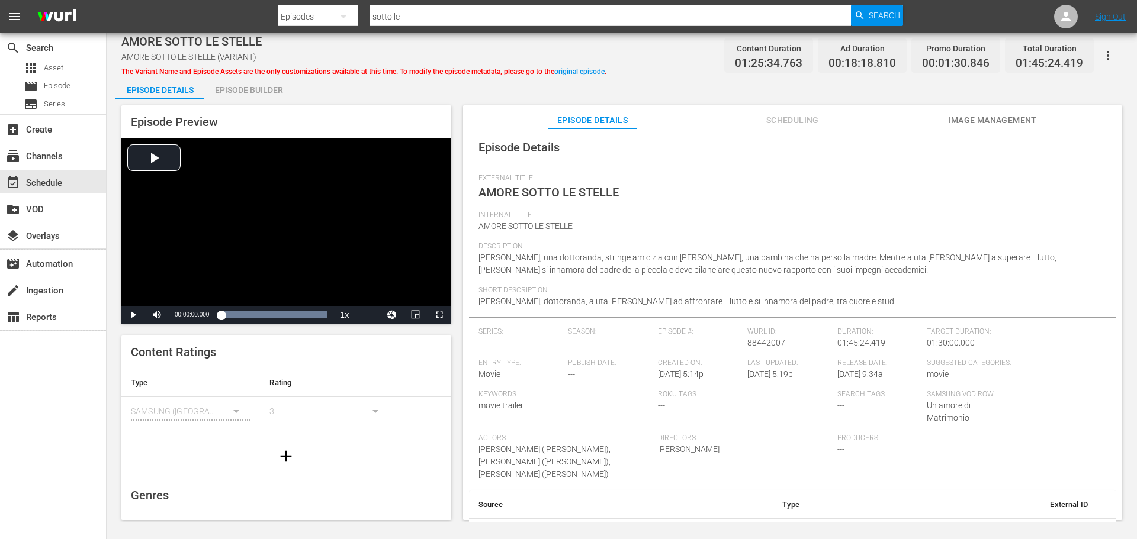
scroll to position [0, 0]
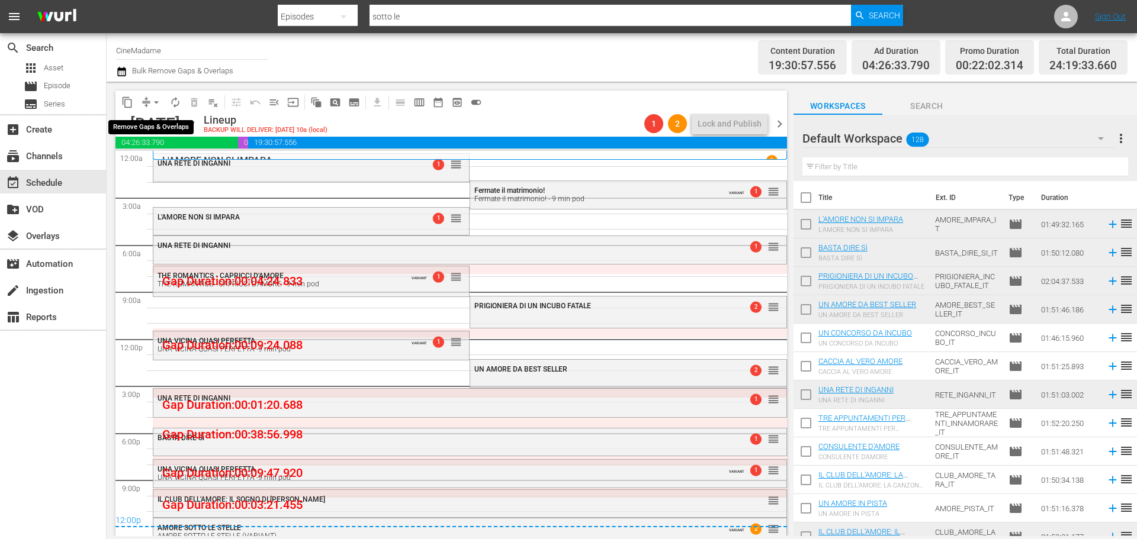
click at [157, 102] on span "arrow_drop_down" at bounding box center [156, 102] width 12 height 12
click at [185, 169] on li "Align to End of Previous Day" at bounding box center [157, 166] width 124 height 20
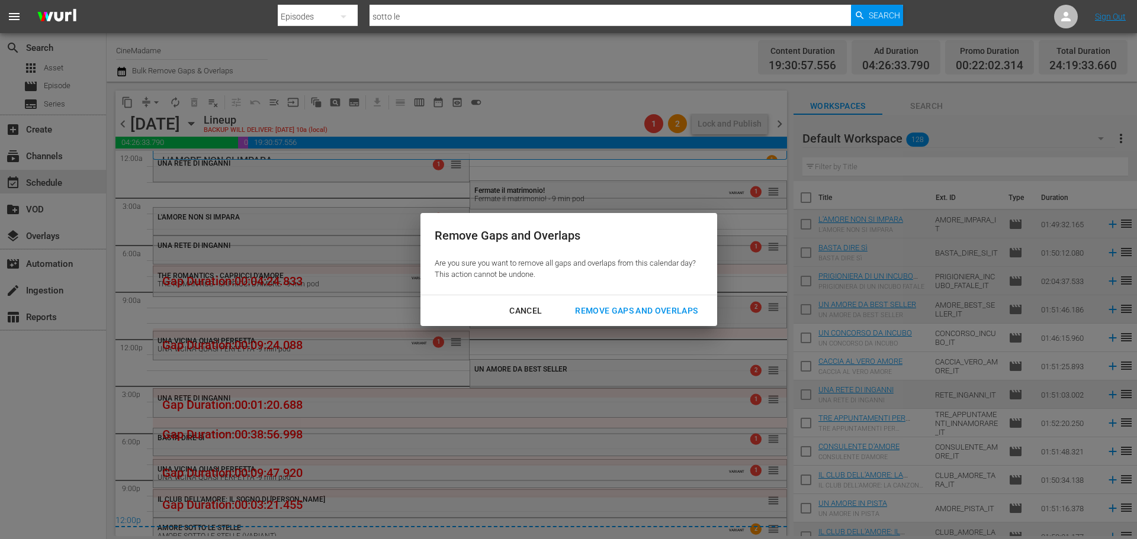
click at [662, 302] on button "Remove Gaps and Overlaps" at bounding box center [636, 311] width 151 height 22
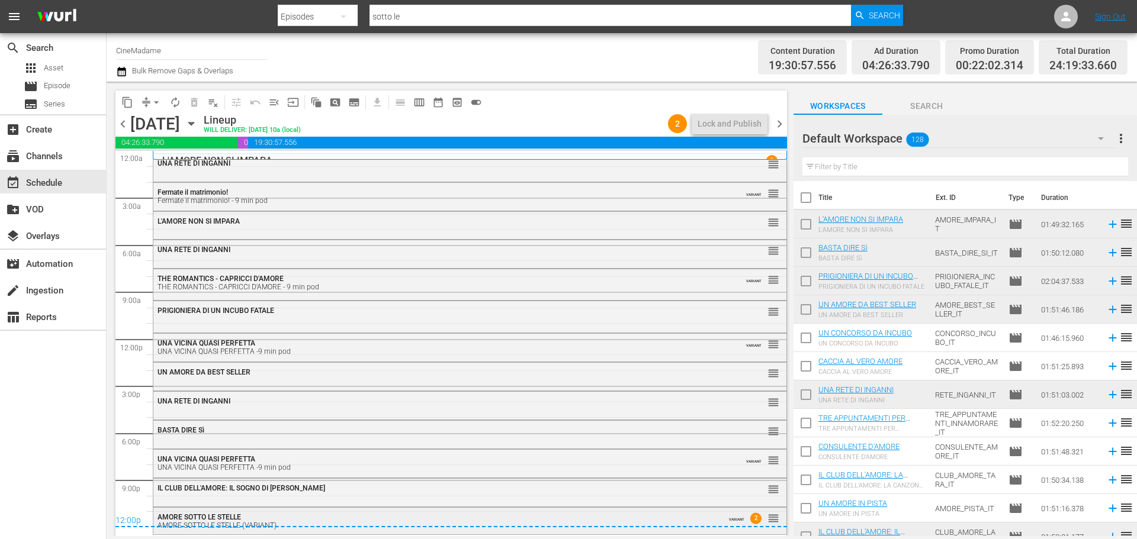
click at [548, 512] on div "AMORE SOTTO LE STELLE AMORE SOTTO LE STELLE (VARIANT)" at bounding box center [437, 521] width 560 height 18
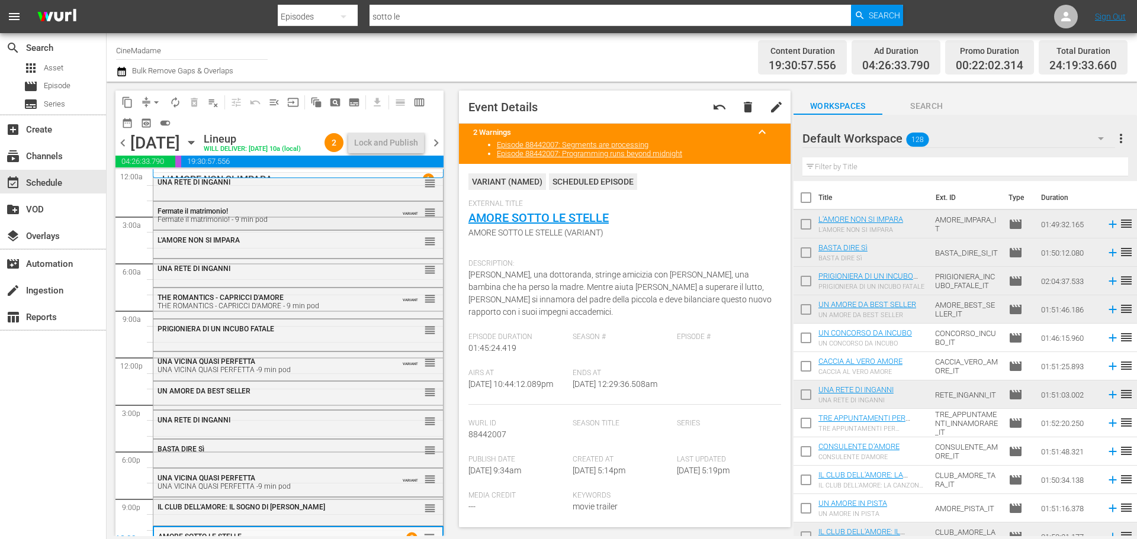
click at [262, 210] on div "Fermate il matrimonio! Fermate il matrimonio! - 9 min pod" at bounding box center [268, 215] width 223 height 17
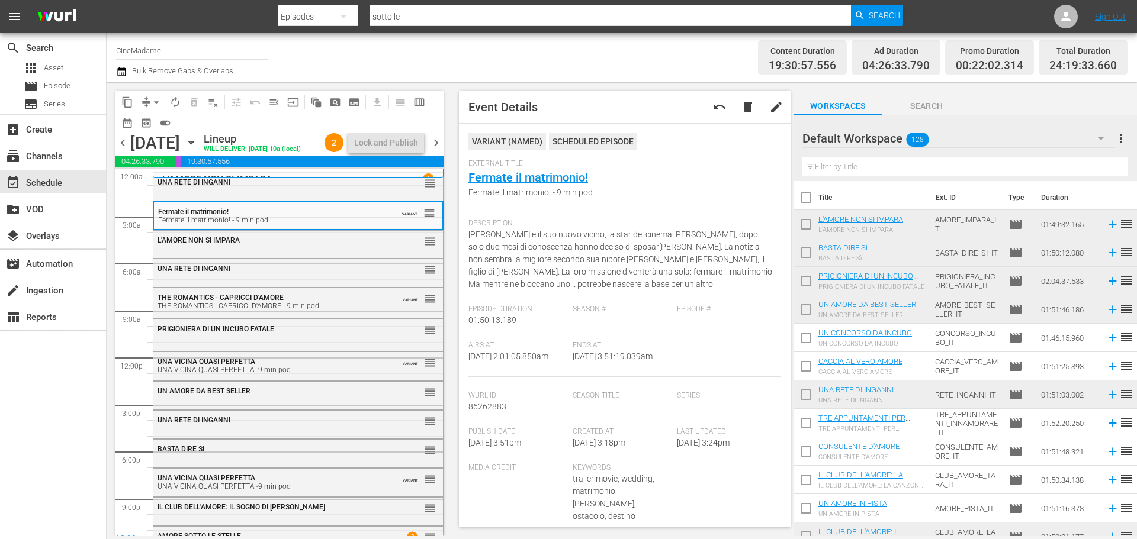
click at [742, 104] on span "delete" at bounding box center [748, 107] width 14 height 14
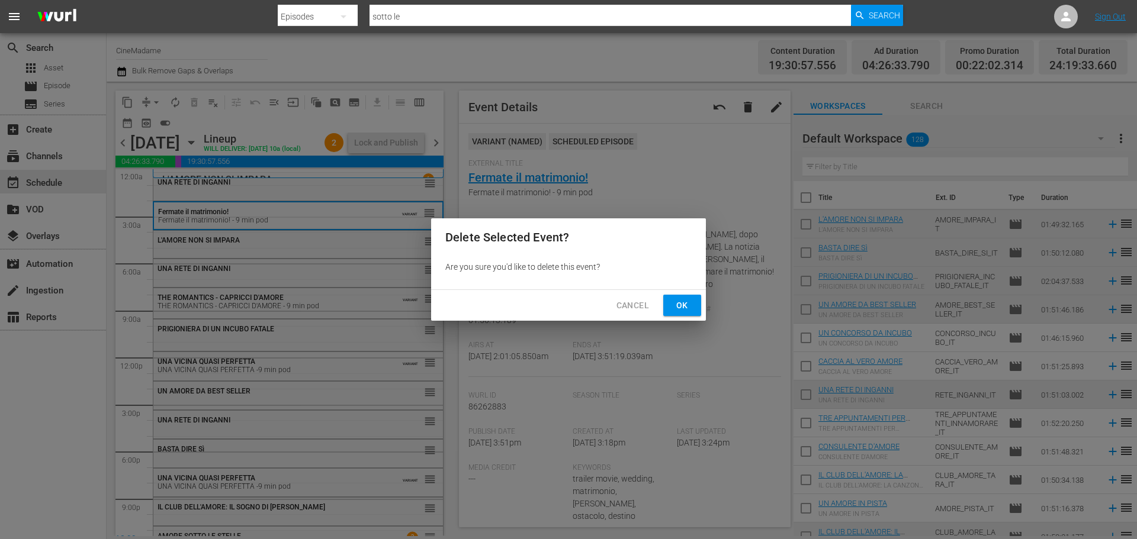
click at [696, 300] on button "Ok" at bounding box center [682, 306] width 38 height 22
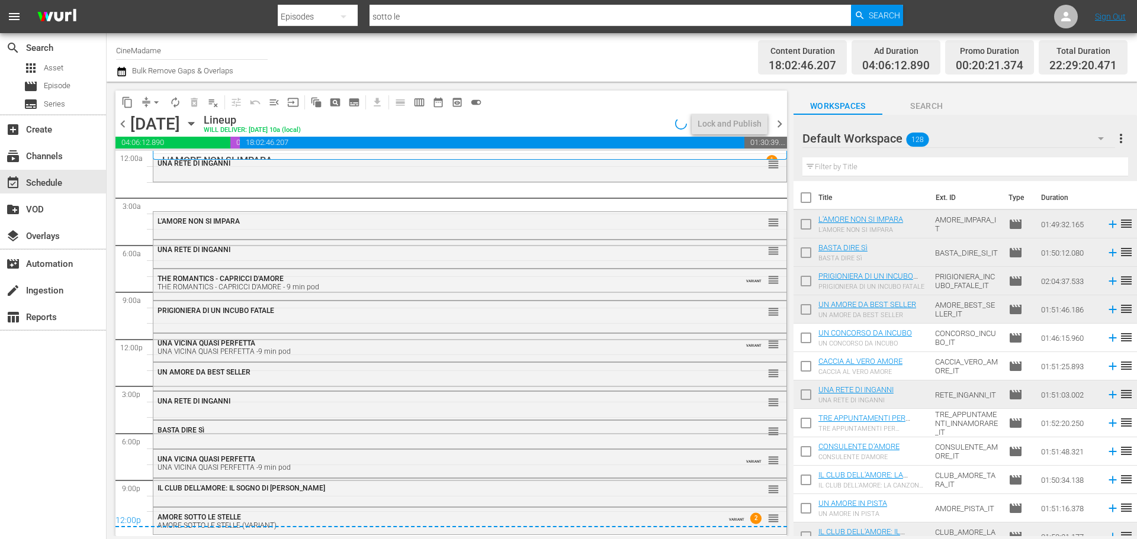
click at [150, 102] on button "arrow_drop_down" at bounding box center [156, 102] width 19 height 19
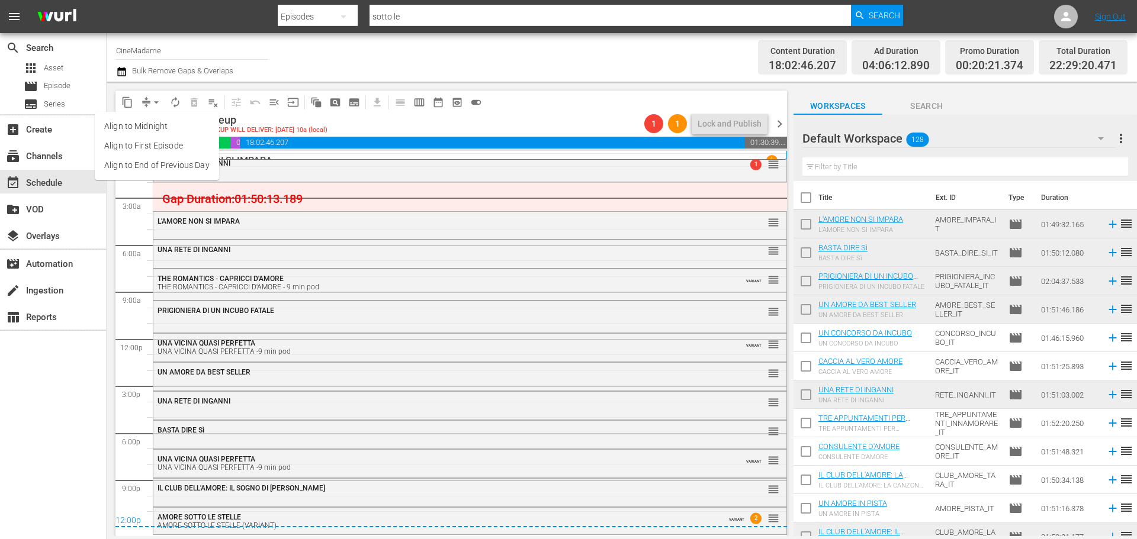
click at [175, 170] on li "Align to End of Previous Day" at bounding box center [157, 166] width 124 height 20
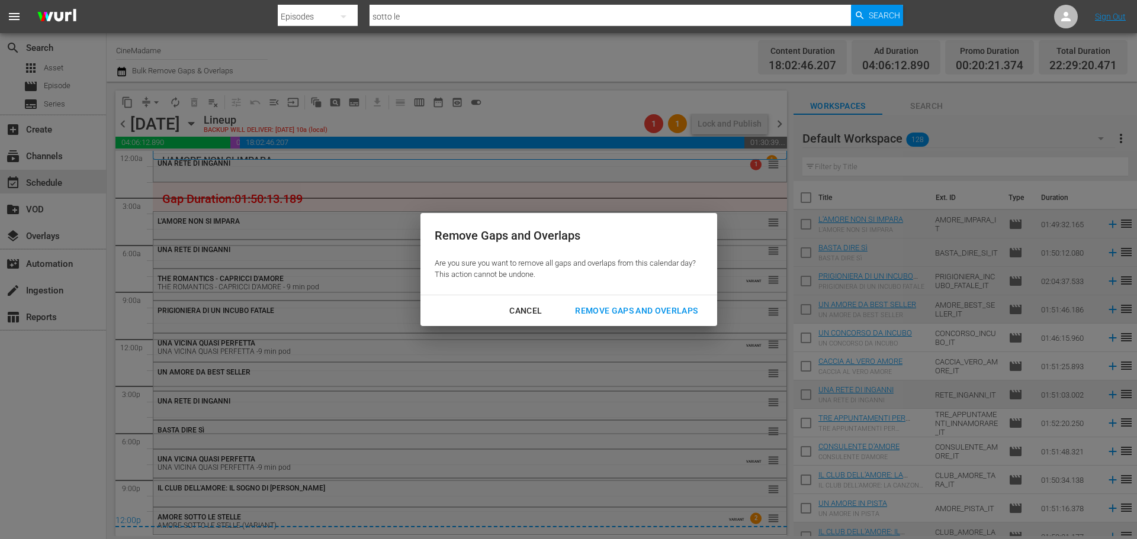
click at [695, 318] on div "Remove Gaps and Overlaps" at bounding box center [635, 311] width 141 height 15
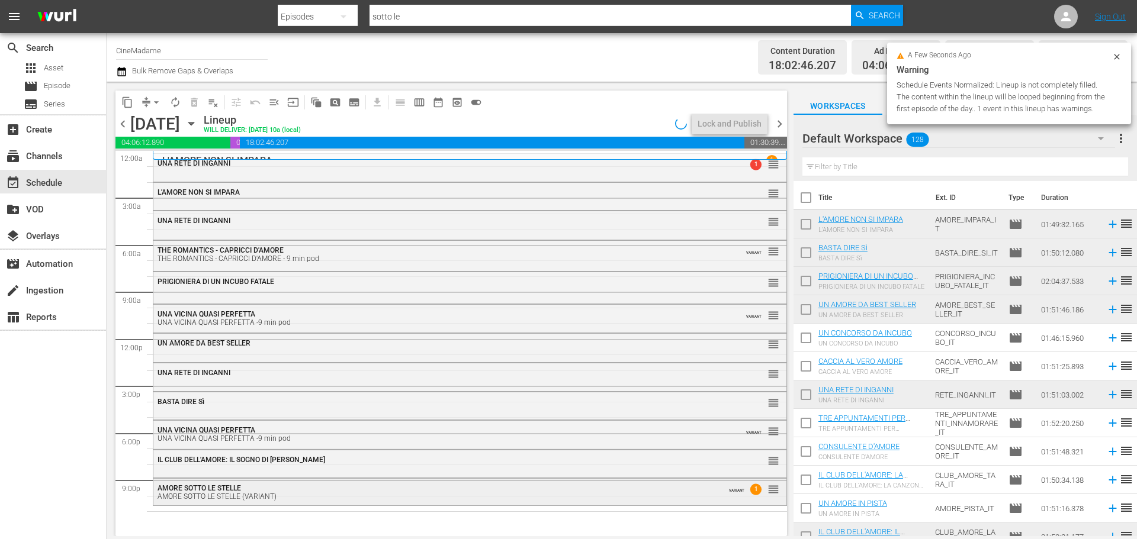
click at [248, 488] on div "AMORE SOTTO LE STELLE AMORE SOTTO LE STELLE (VARIANT)" at bounding box center [437, 492] width 560 height 17
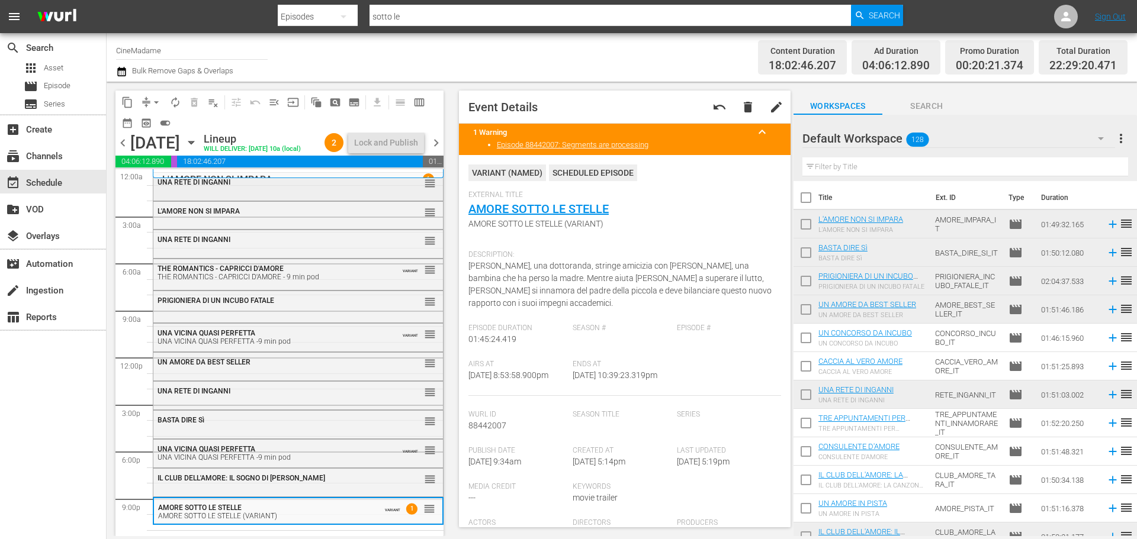
click at [250, 188] on div "UNA RETE DI INGANNI reorder" at bounding box center [297, 183] width 289 height 20
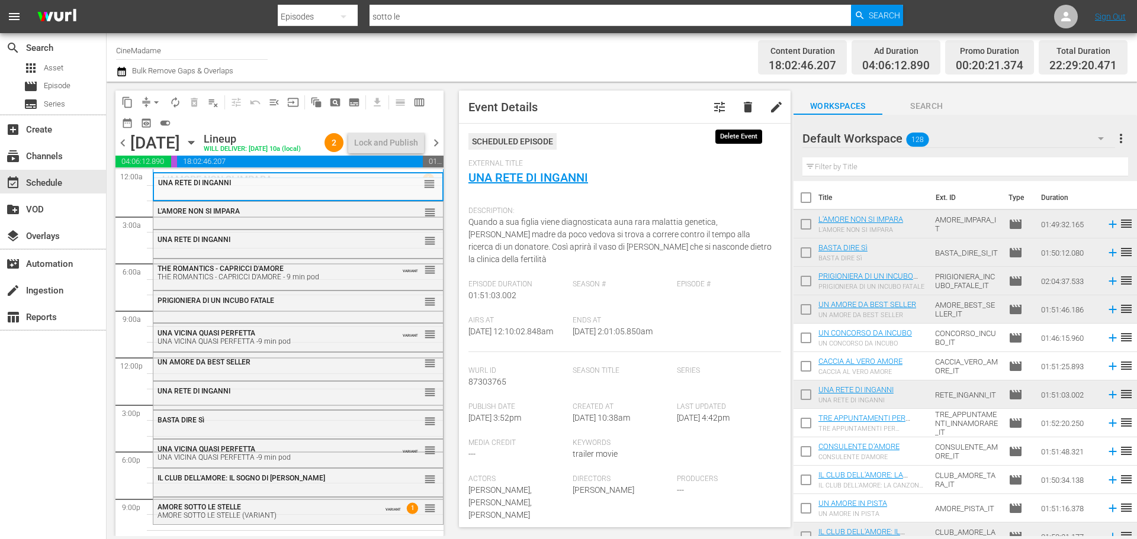
click at [741, 107] on span "delete" at bounding box center [748, 107] width 14 height 14
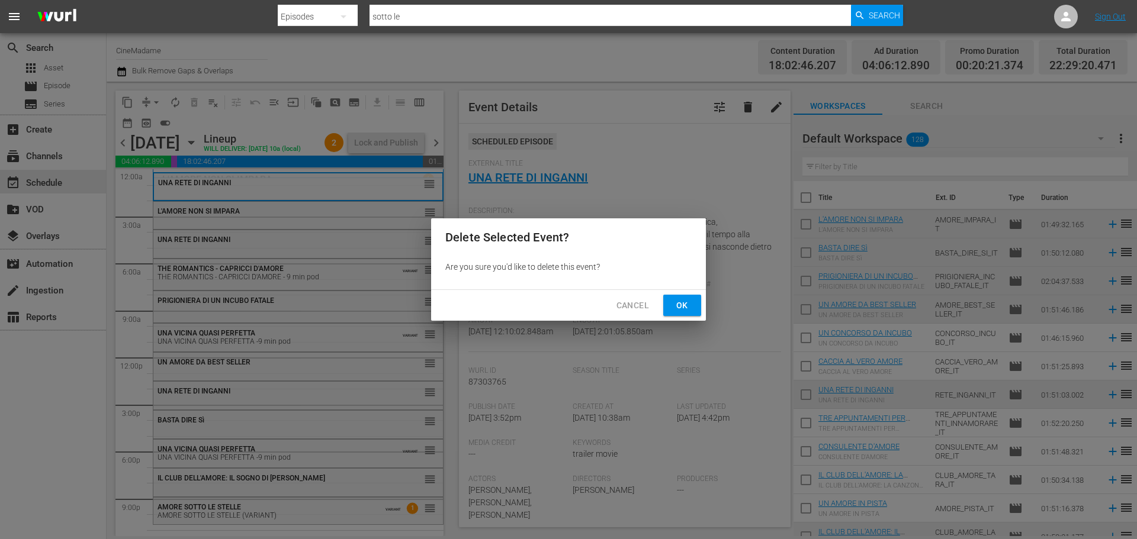
click at [683, 302] on span "Ok" at bounding box center [682, 305] width 19 height 15
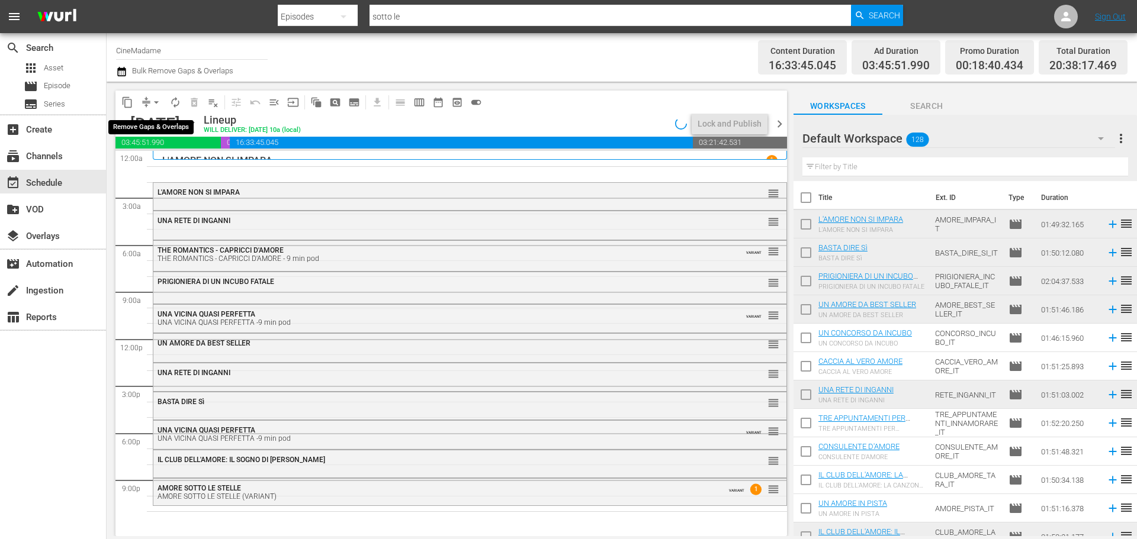
click at [154, 100] on span "arrow_drop_down" at bounding box center [156, 102] width 12 height 12
click at [203, 170] on li "Align to End of Previous Day" at bounding box center [157, 166] width 124 height 20
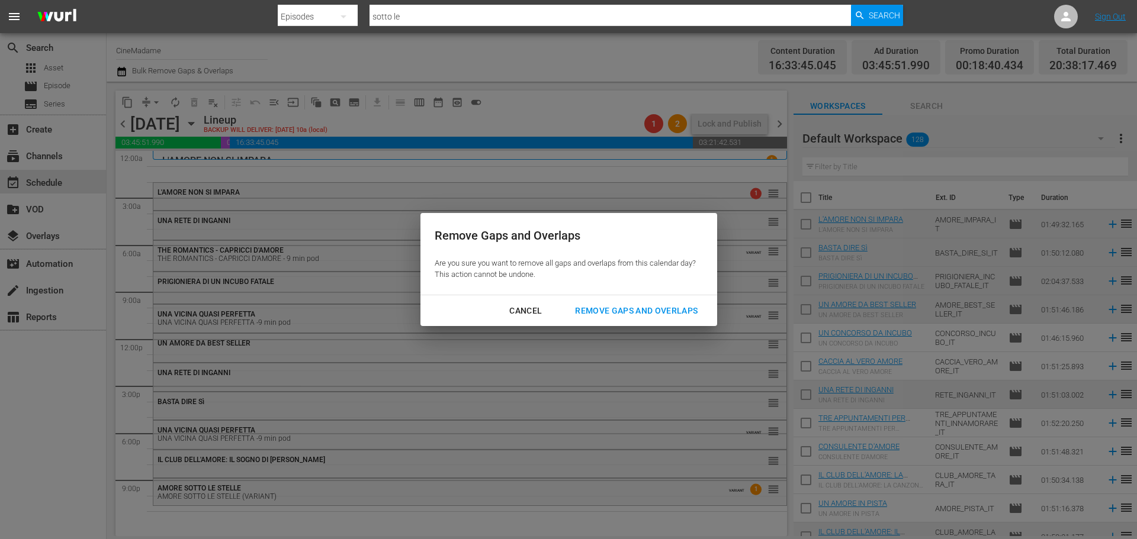
click at [637, 325] on div "Cancel Remove Gaps and Overlaps" at bounding box center [568, 310] width 297 height 31
click at [649, 314] on div "Remove Gaps and Overlaps" at bounding box center [635, 311] width 141 height 15
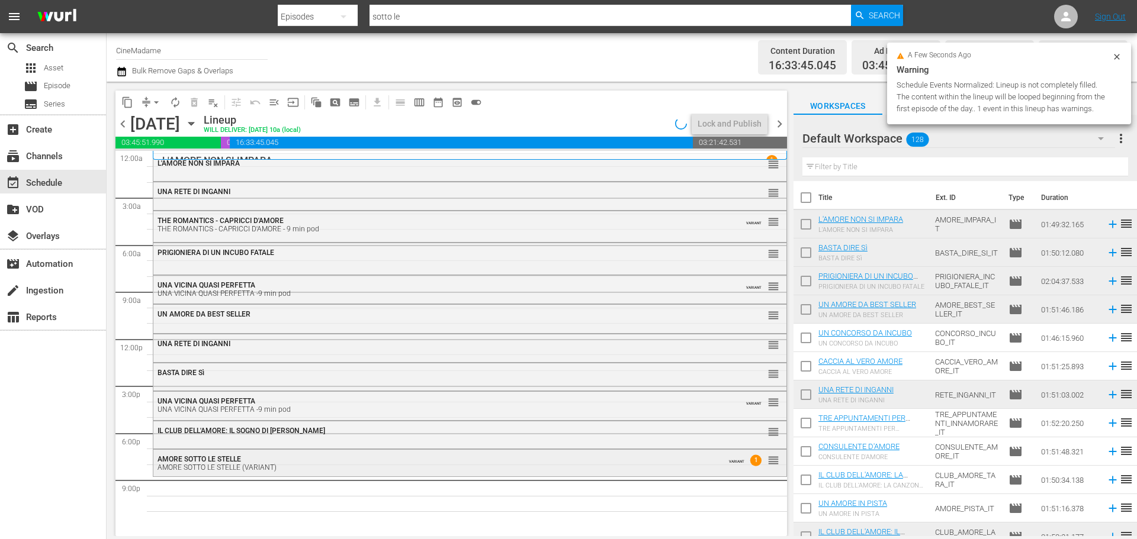
click at [265, 462] on div "AMORE SOTTO LE STELLE AMORE SOTTO LE STELLE (VARIANT)" at bounding box center [437, 463] width 560 height 17
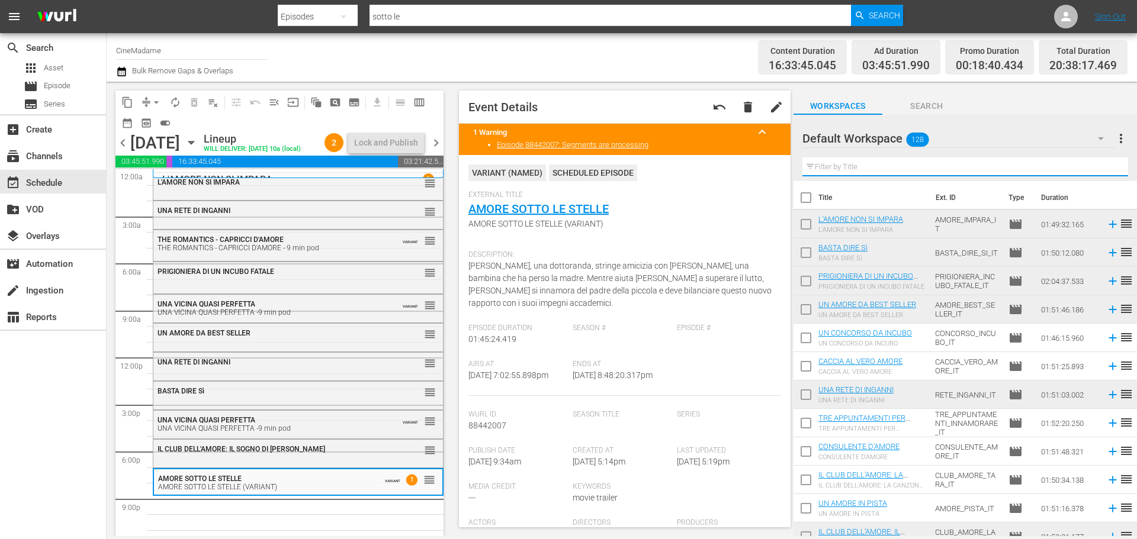
click at [903, 169] on input "text" at bounding box center [965, 166] width 326 height 19
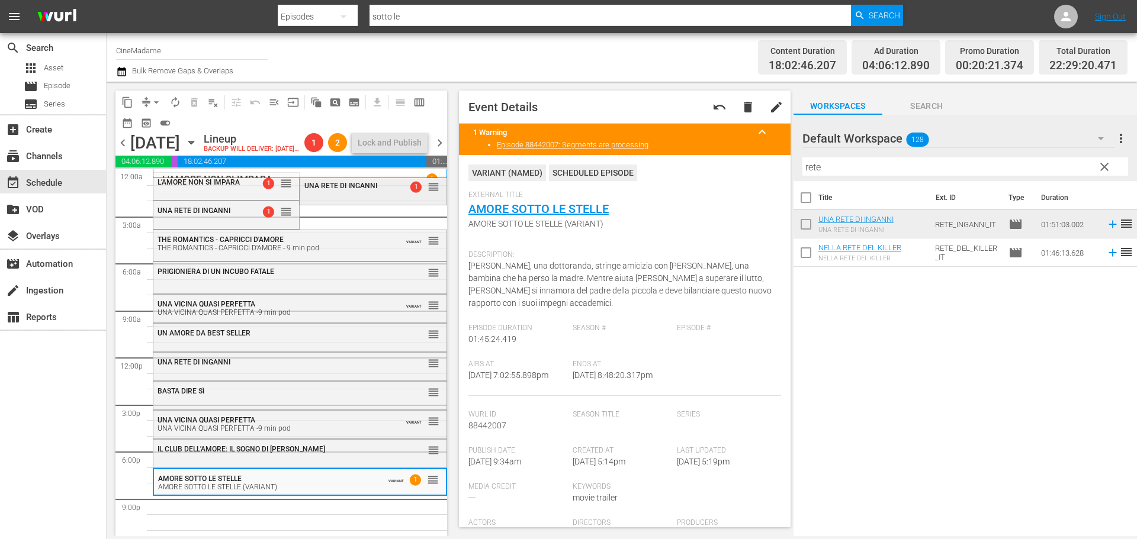
click at [430, 197] on div "UNA RETE DI INGANNI 1 reorder" at bounding box center [373, 186] width 146 height 20
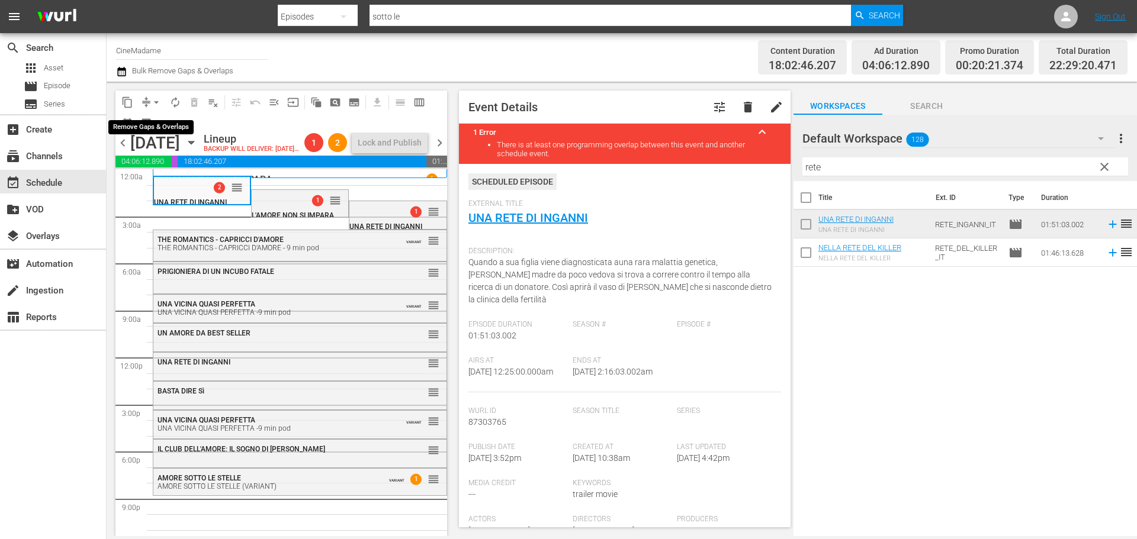
click at [152, 98] on span "arrow_drop_down" at bounding box center [156, 102] width 12 height 12
click at [166, 164] on li "Align to End of Previous Day" at bounding box center [157, 166] width 124 height 20
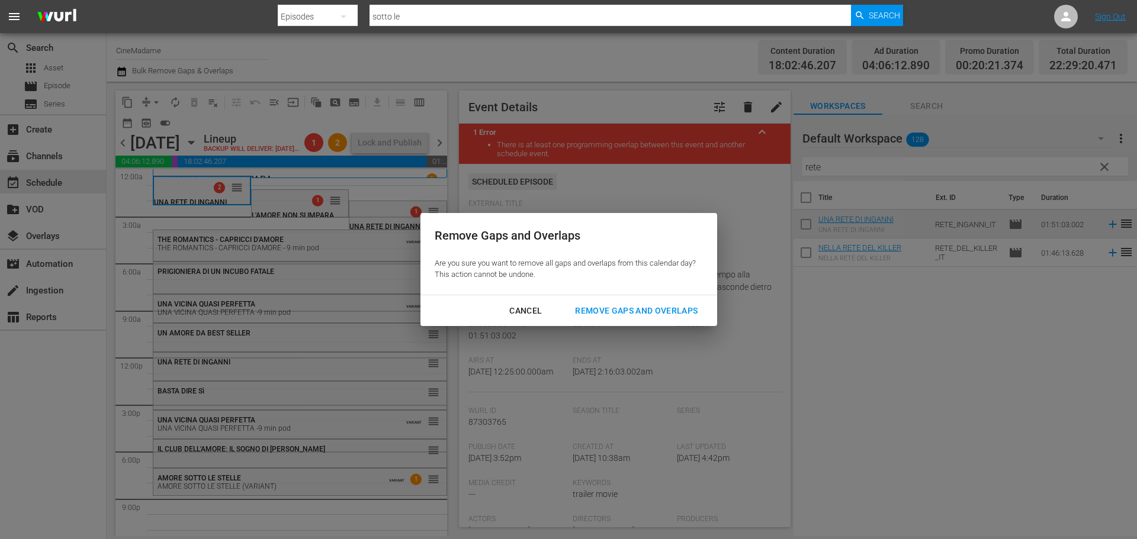
click at [657, 312] on div "Remove Gaps and Overlaps" at bounding box center [635, 311] width 141 height 15
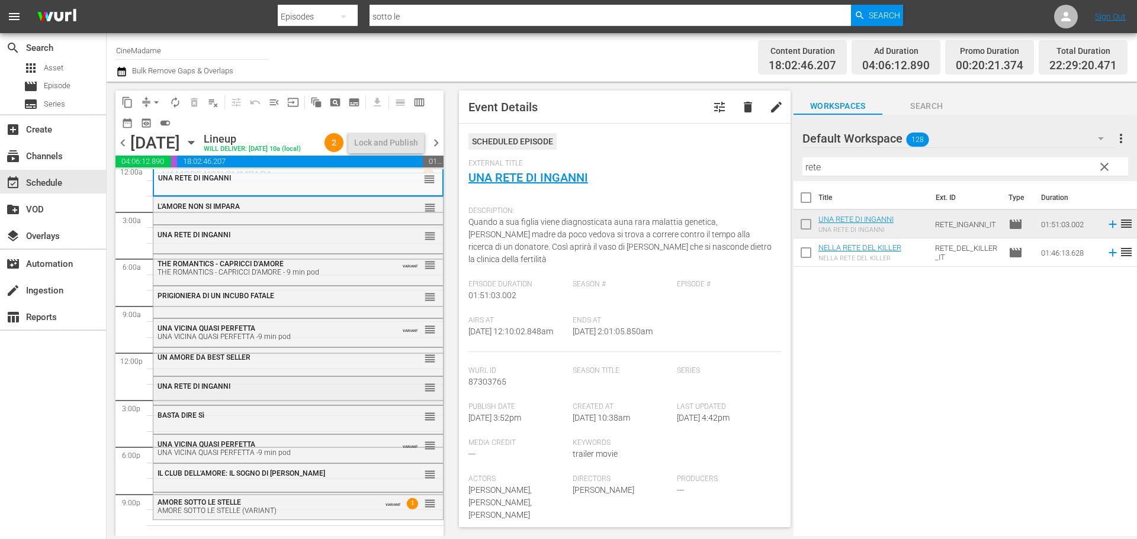
scroll to position [9, 0]
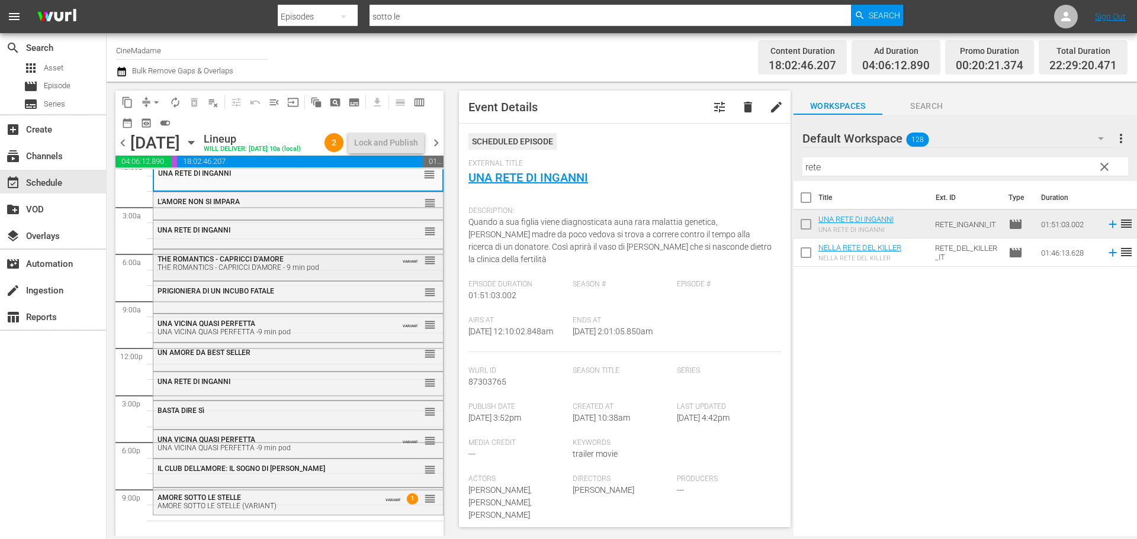
click at [272, 258] on span "THE ROMANTICS - CAPRICCI D'AMORE" at bounding box center [220, 259] width 126 height 8
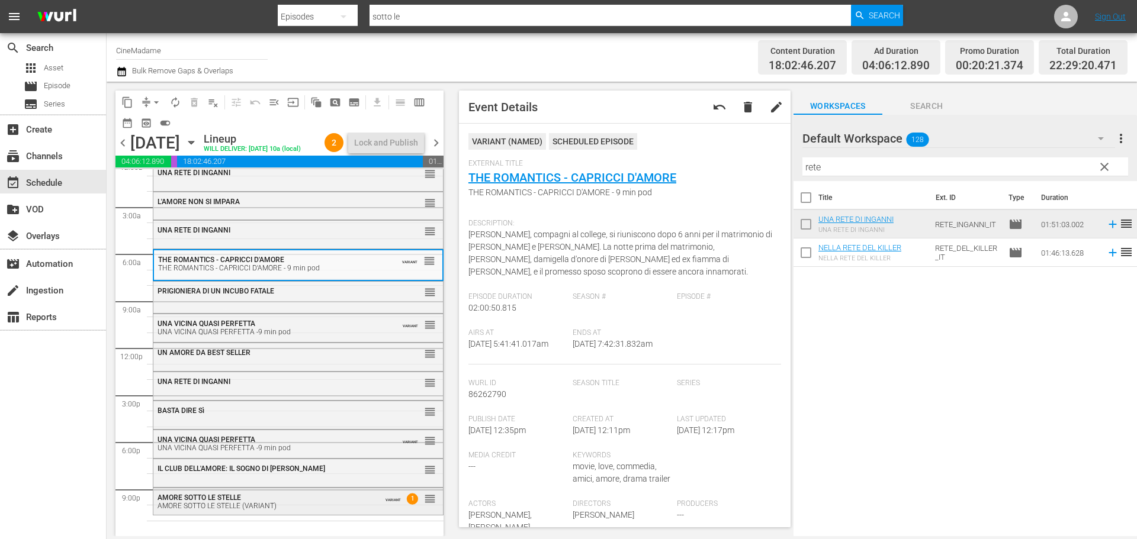
click at [344, 504] on div "AMORE SOTTO LE STELLE (VARIANT)" at bounding box center [266, 506] width 219 height 8
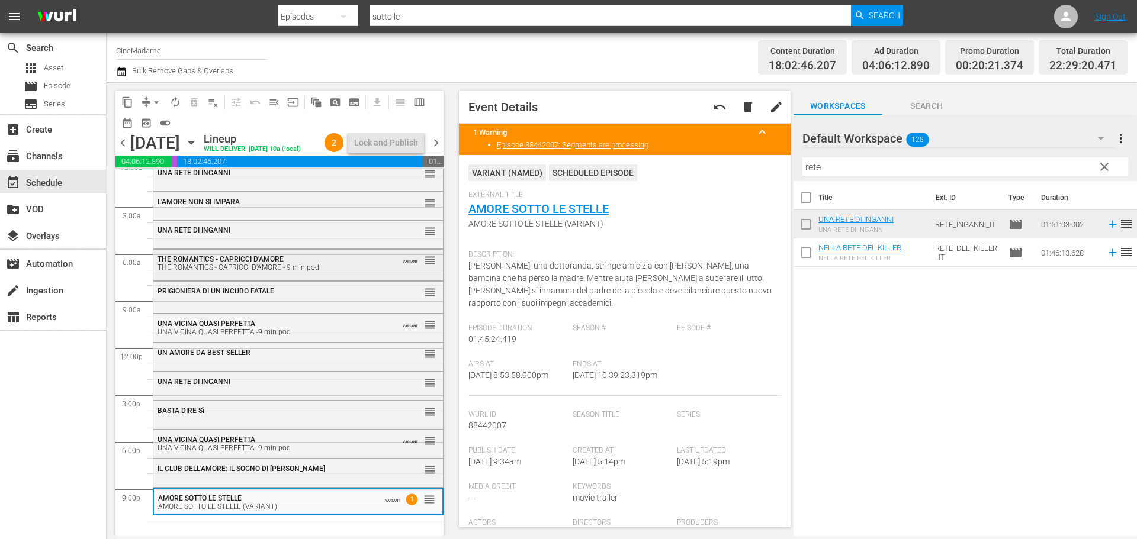
click at [324, 271] on div "THE ROMANTICS - CAPRICCI D'AMORE - 9 min pod" at bounding box center [268, 267] width 223 height 8
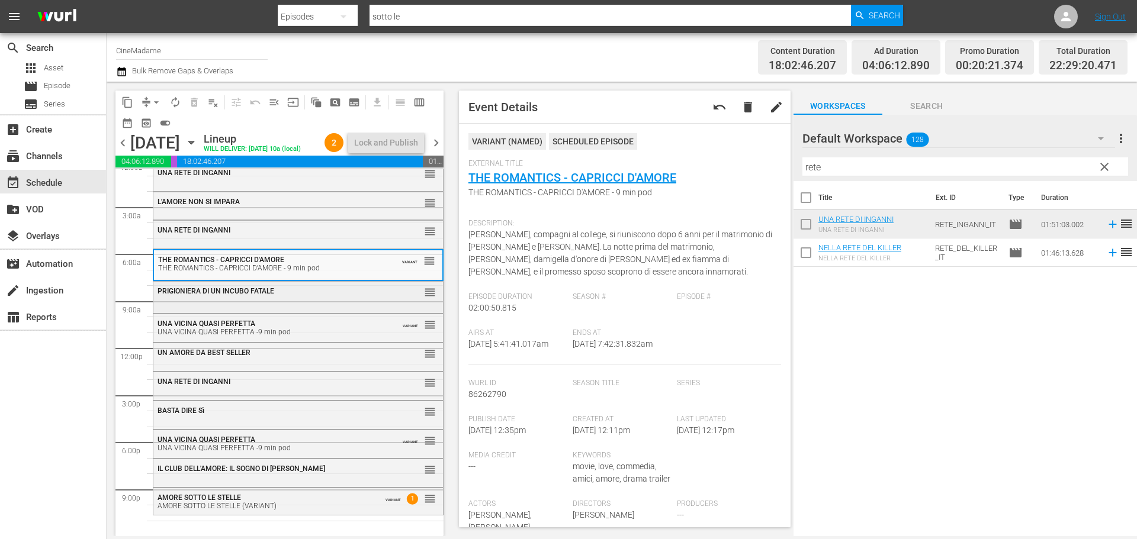
click at [323, 298] on div "PRIGIONIERA DI UN INCUBO FATALE reorder" at bounding box center [297, 292] width 289 height 20
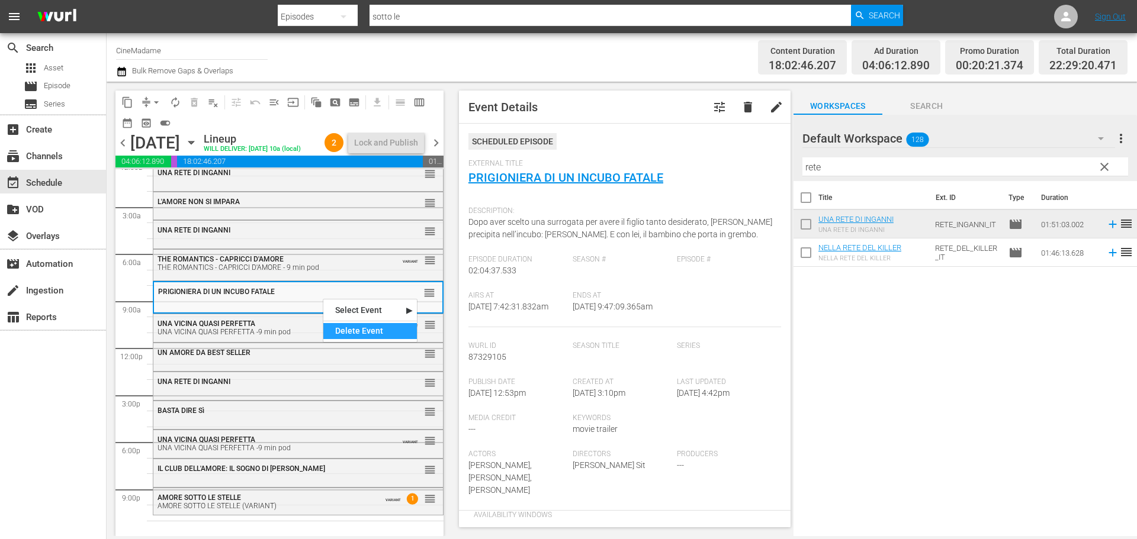
click at [357, 332] on div "Delete Event" at bounding box center [370, 331] width 94 height 16
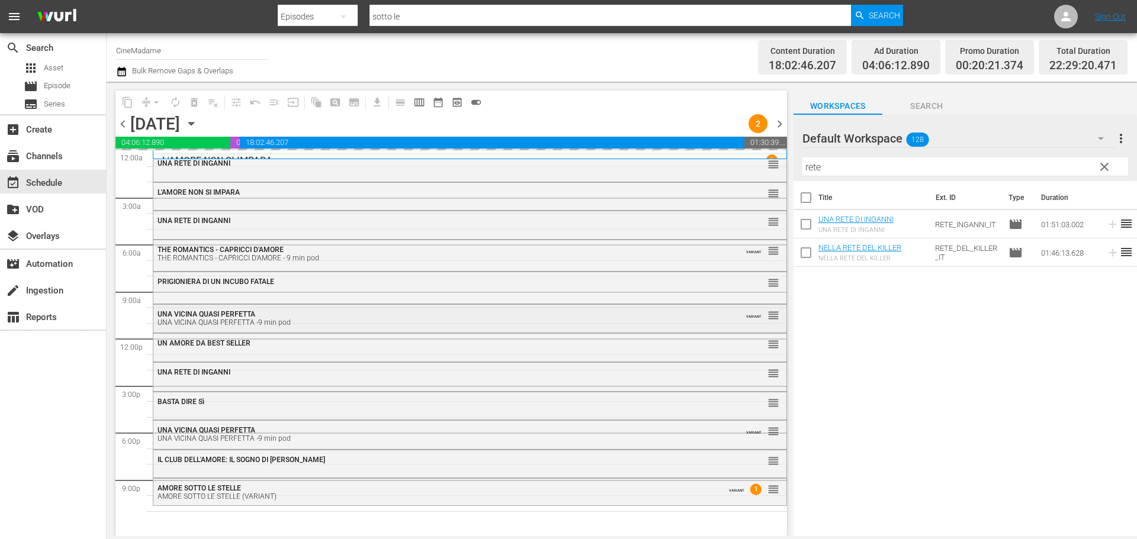
scroll to position [0, 0]
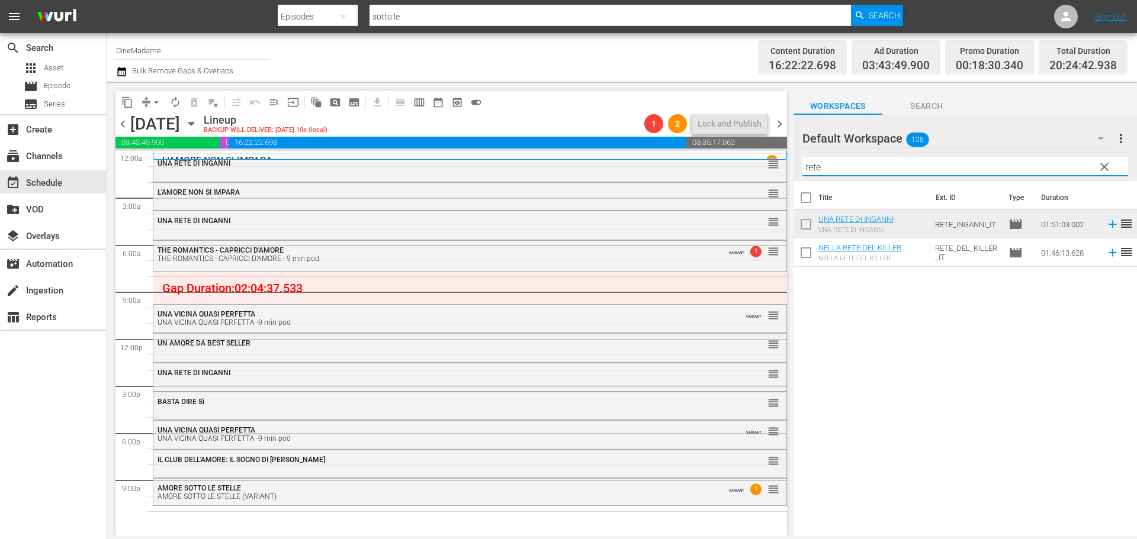
click at [870, 166] on input "rete" at bounding box center [965, 166] width 326 height 19
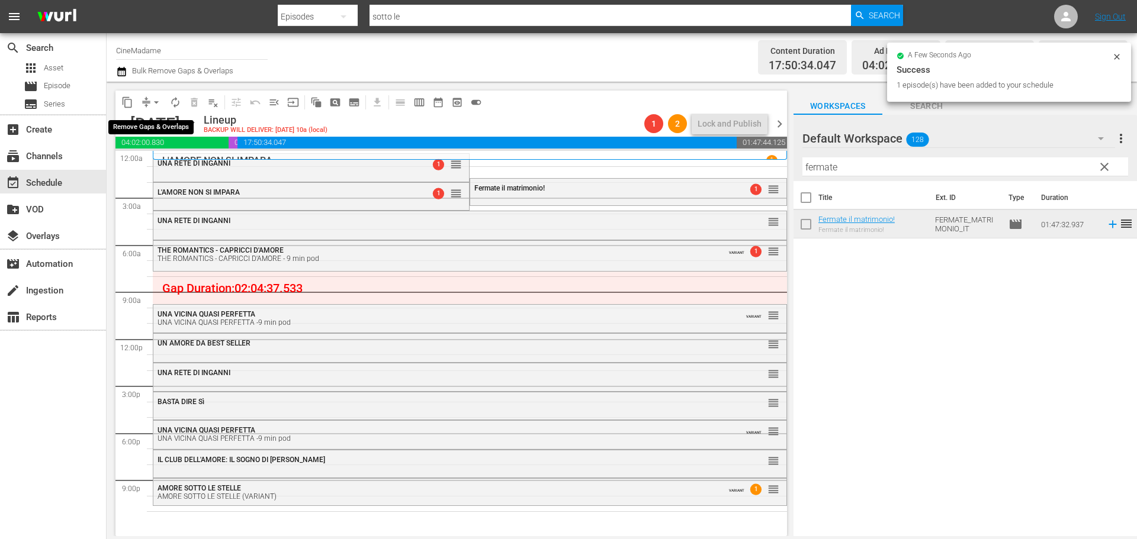
click at [156, 96] on span "arrow_drop_down" at bounding box center [156, 102] width 12 height 12
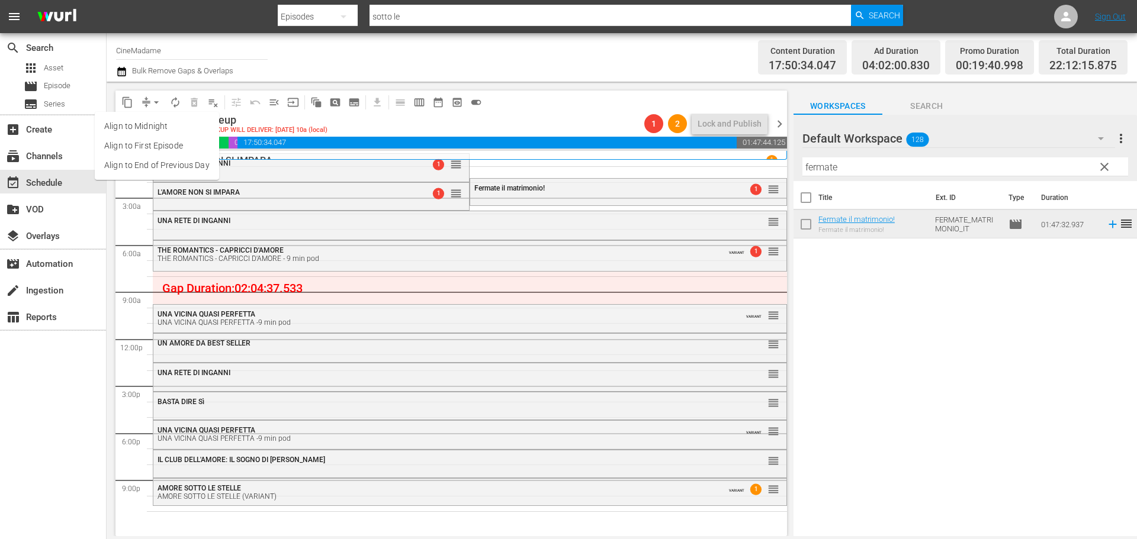
click at [174, 164] on li "Align to End of Previous Day" at bounding box center [157, 166] width 124 height 20
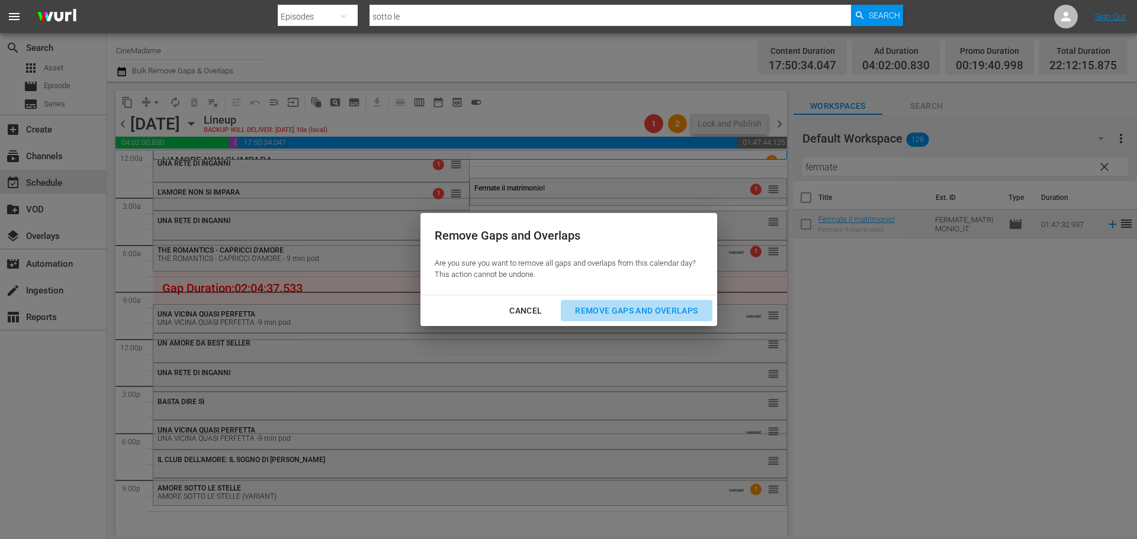
click at [641, 312] on div "Remove Gaps and Overlaps" at bounding box center [635, 311] width 141 height 15
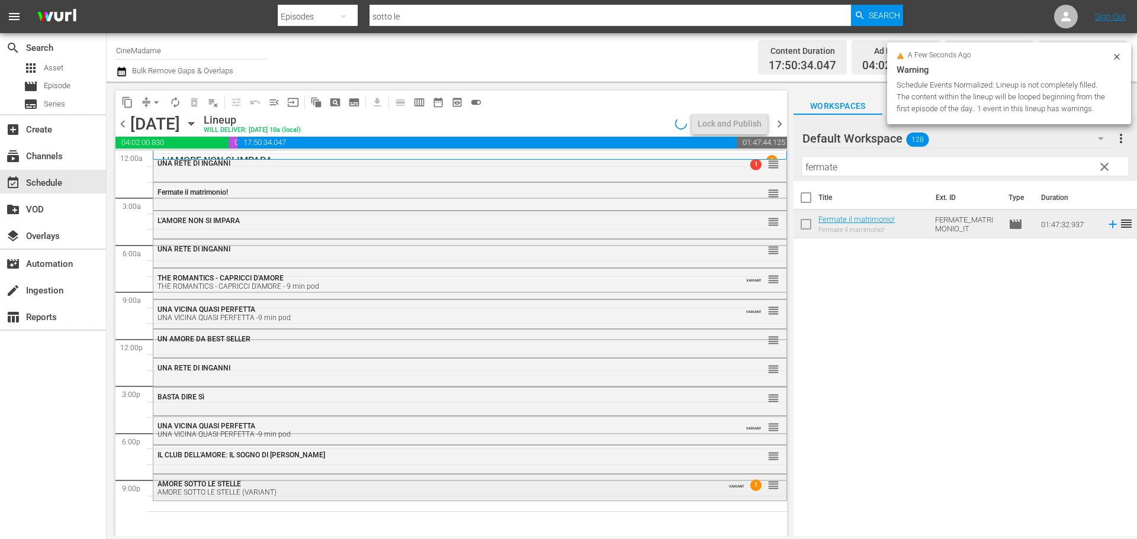
click at [235, 490] on div "AMORE SOTTO LE STELLE (VARIANT)" at bounding box center [437, 492] width 560 height 8
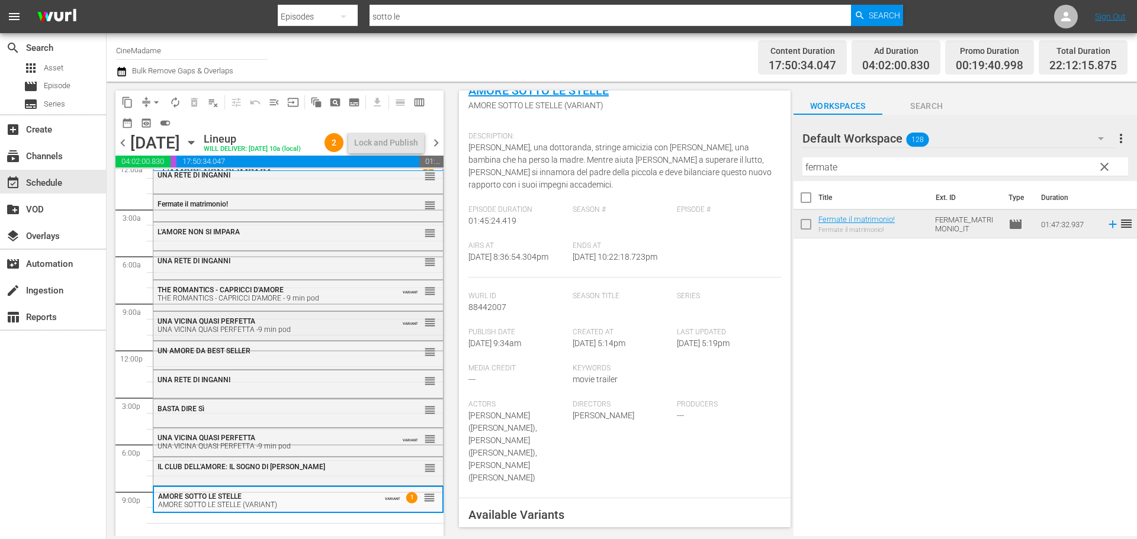
scroll to position [9, 0]
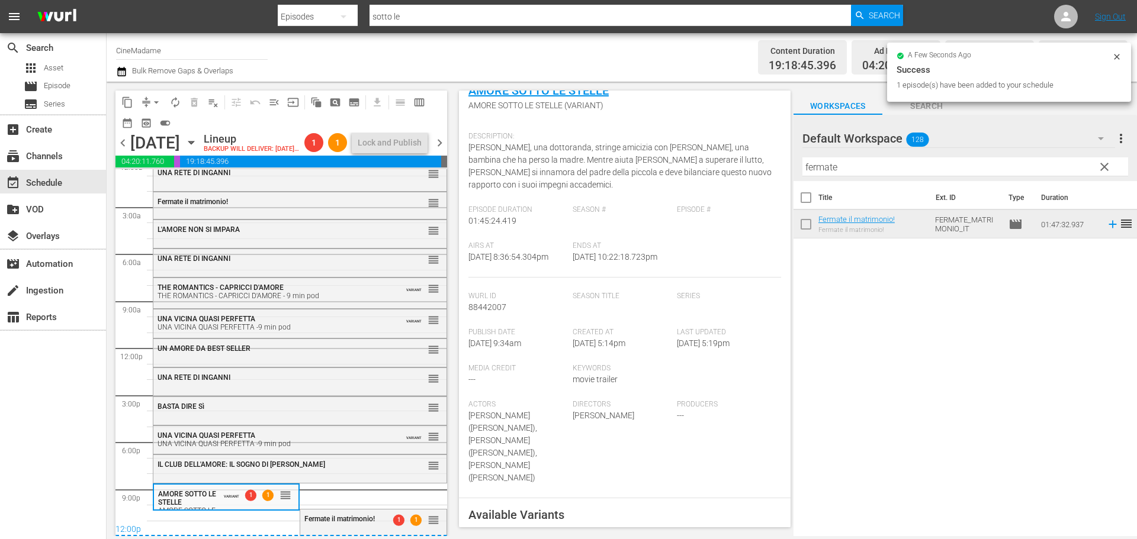
click at [865, 175] on input "fermate" at bounding box center [965, 166] width 326 height 19
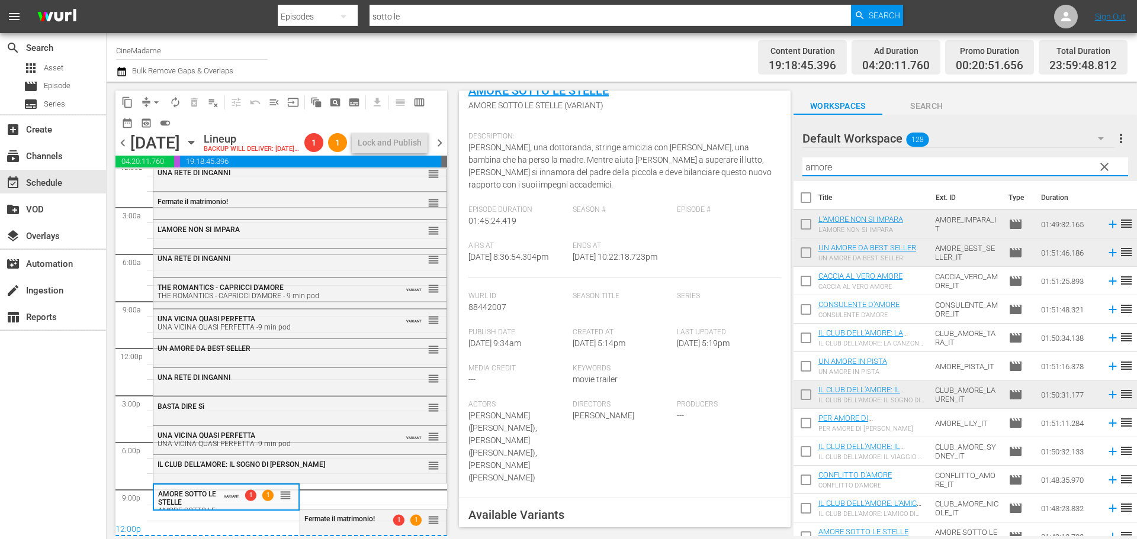
type input "amore"
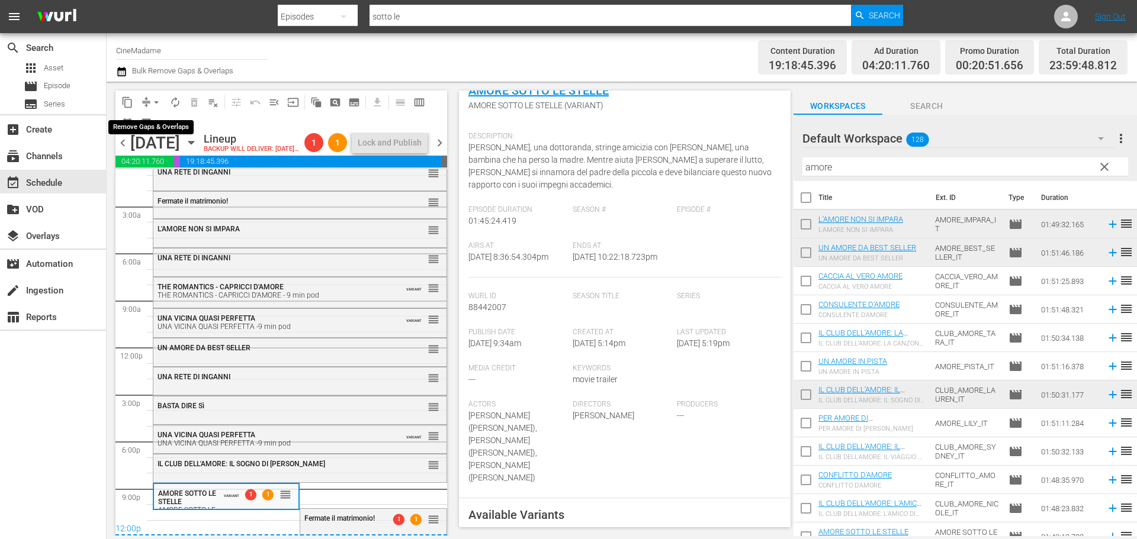
click at [141, 95] on button "compress" at bounding box center [146, 102] width 19 height 19
click at [159, 96] on span "arrow_drop_down" at bounding box center [156, 102] width 12 height 12
click at [194, 166] on li "Align to End of Previous Day" at bounding box center [157, 166] width 124 height 20
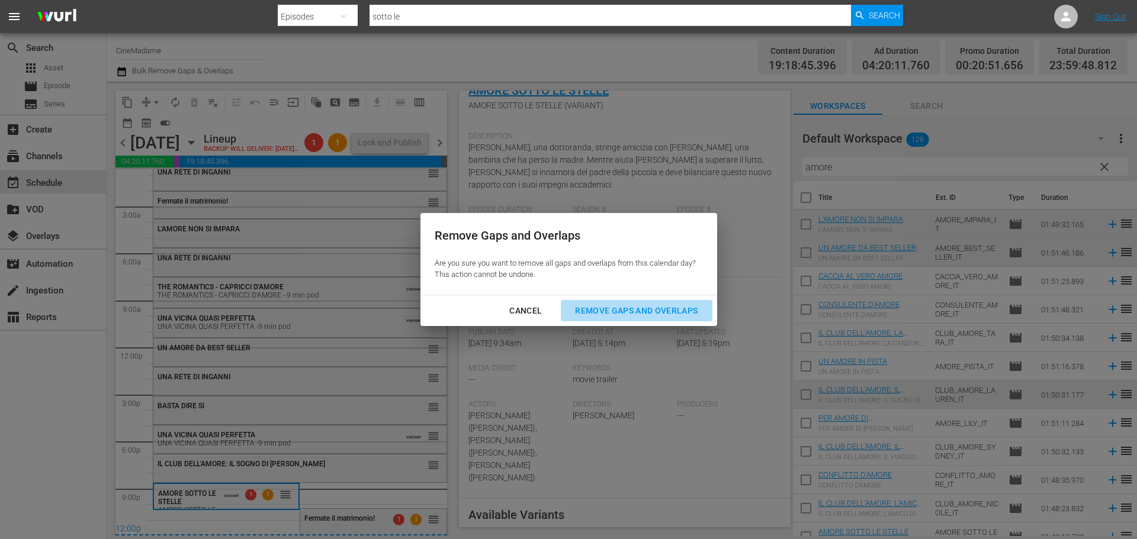
click at [607, 308] on div "Remove Gaps and Overlaps" at bounding box center [635, 311] width 141 height 15
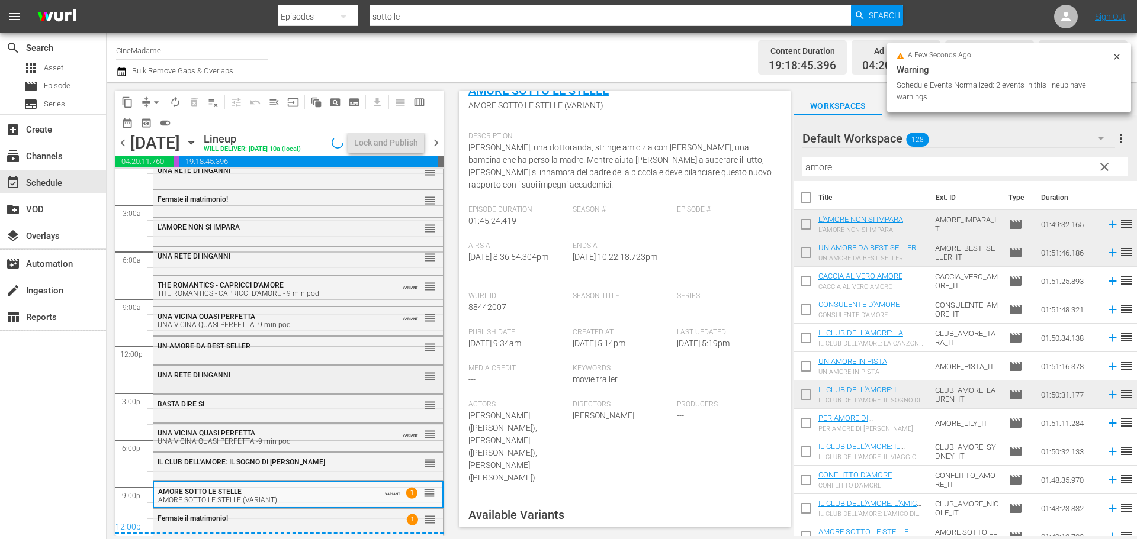
scroll to position [12, 0]
click at [304, 527] on div "12:00p" at bounding box center [279, 528] width 328 height 12
click at [319, 519] on div "Fermate il matrimonio!" at bounding box center [268, 518] width 223 height 8
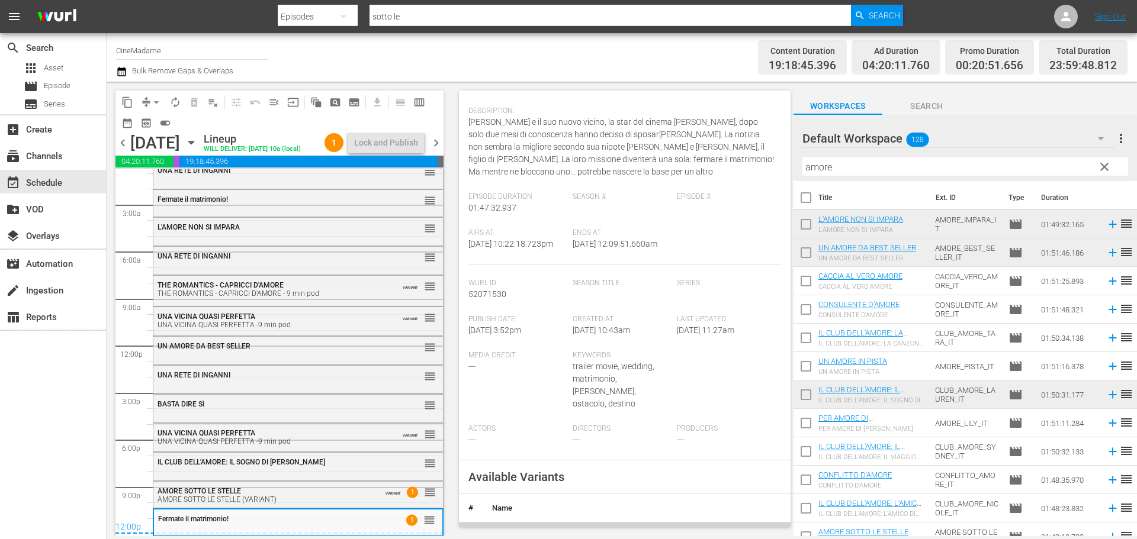
scroll to position [296, 0]
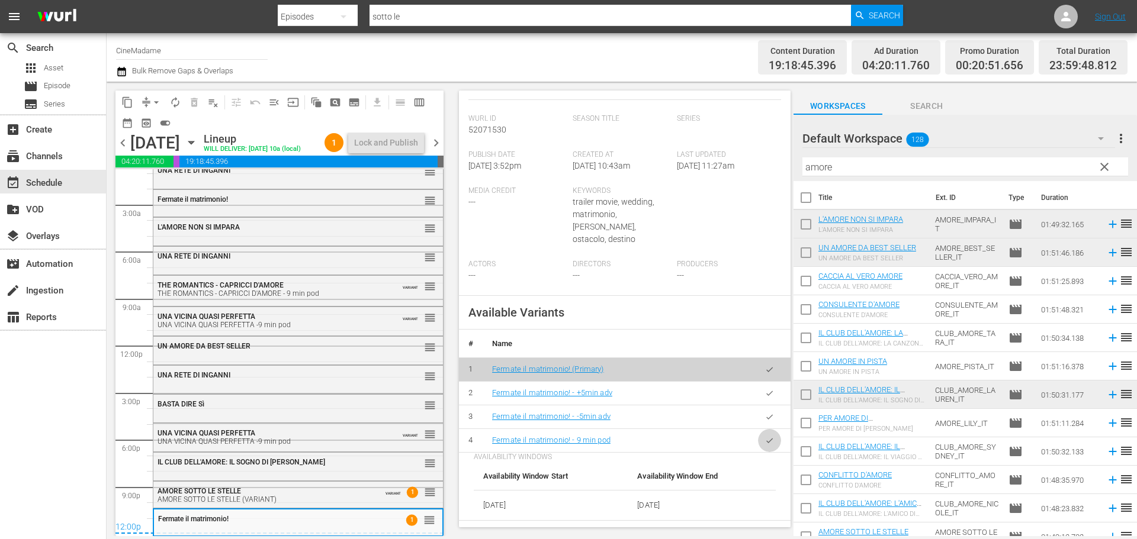
click at [765, 445] on icon "button" at bounding box center [769, 440] width 9 height 9
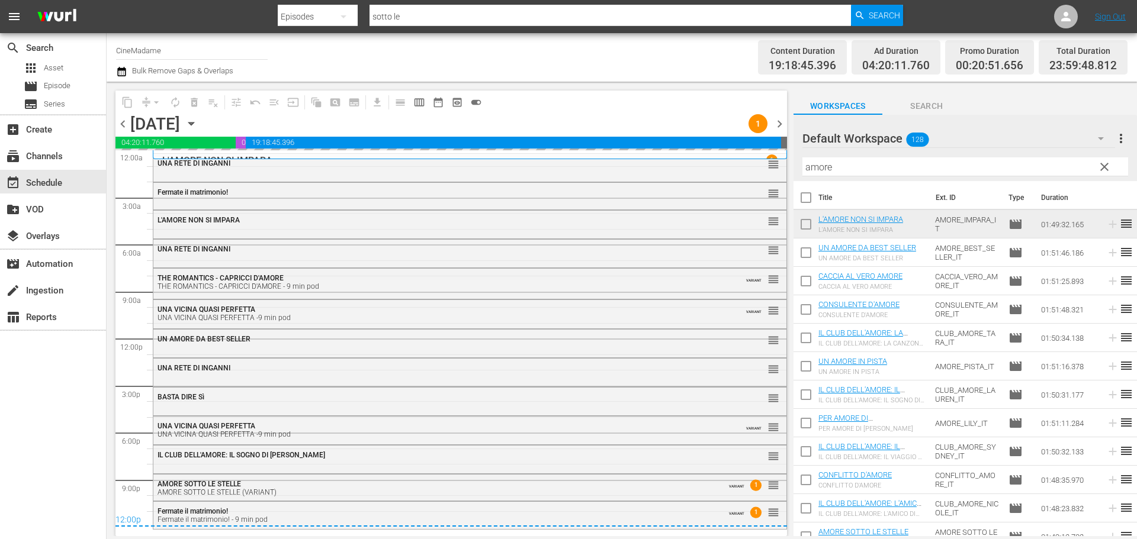
scroll to position [0, 0]
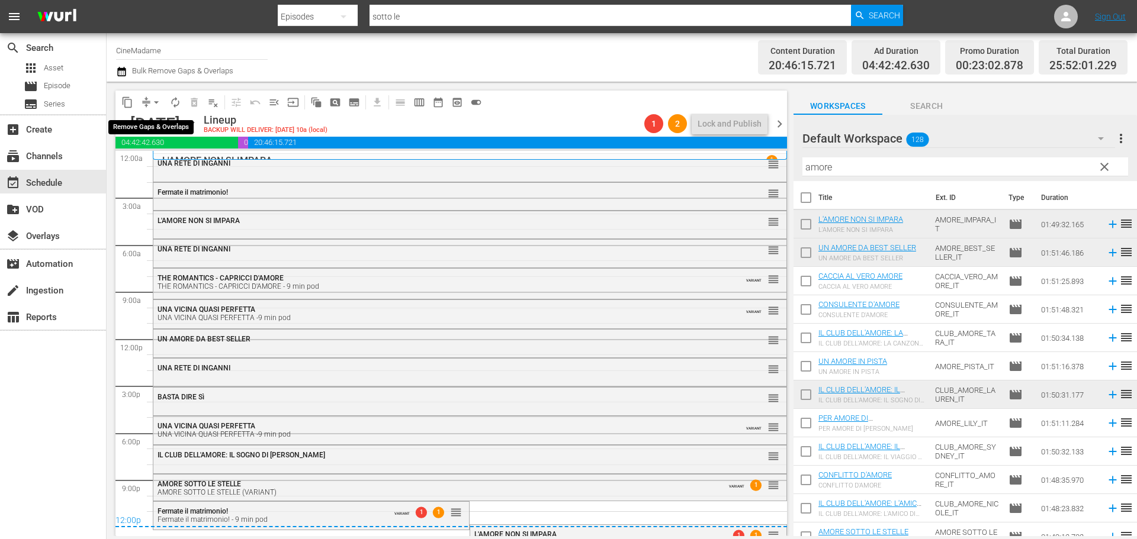
click at [152, 96] on span "arrow_drop_down" at bounding box center [156, 102] width 12 height 12
click at [173, 164] on li "Align to End of Previous Day" at bounding box center [157, 166] width 124 height 20
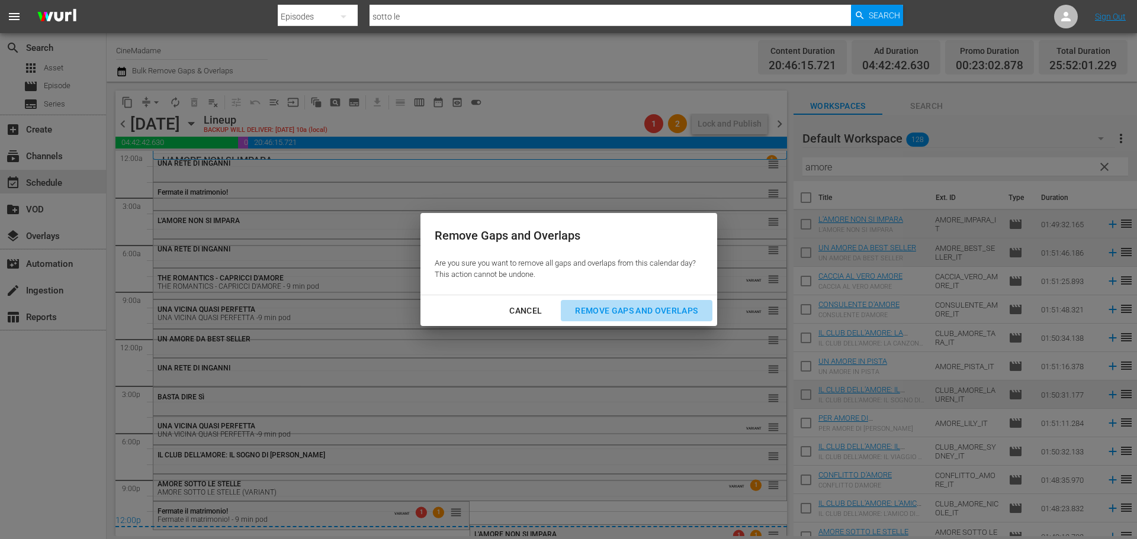
click at [664, 319] on button "Remove Gaps and Overlaps" at bounding box center [636, 311] width 151 height 22
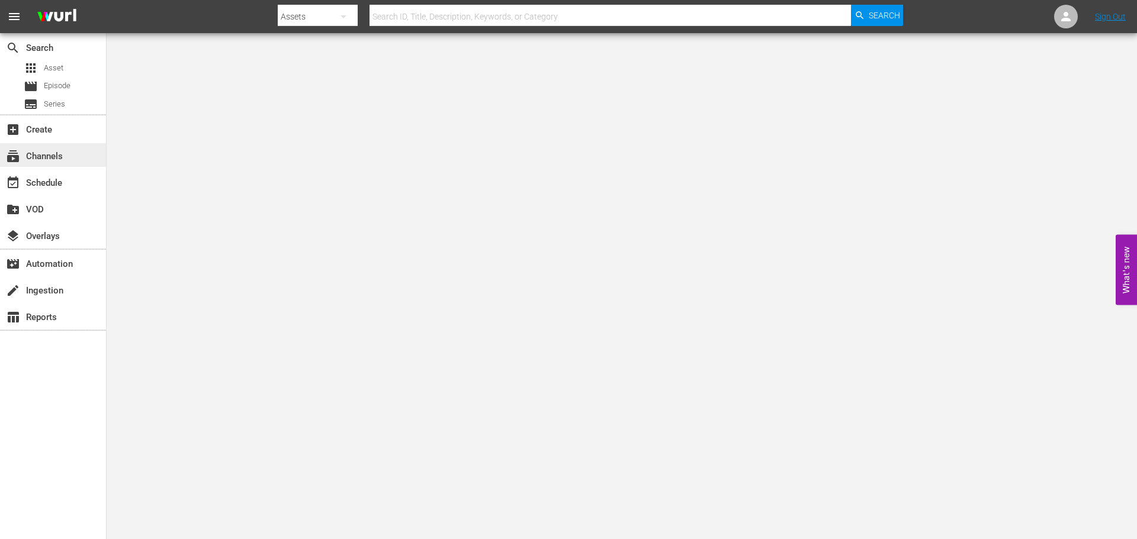
click at [34, 166] on div "subscriptions Channels" at bounding box center [53, 155] width 106 height 24
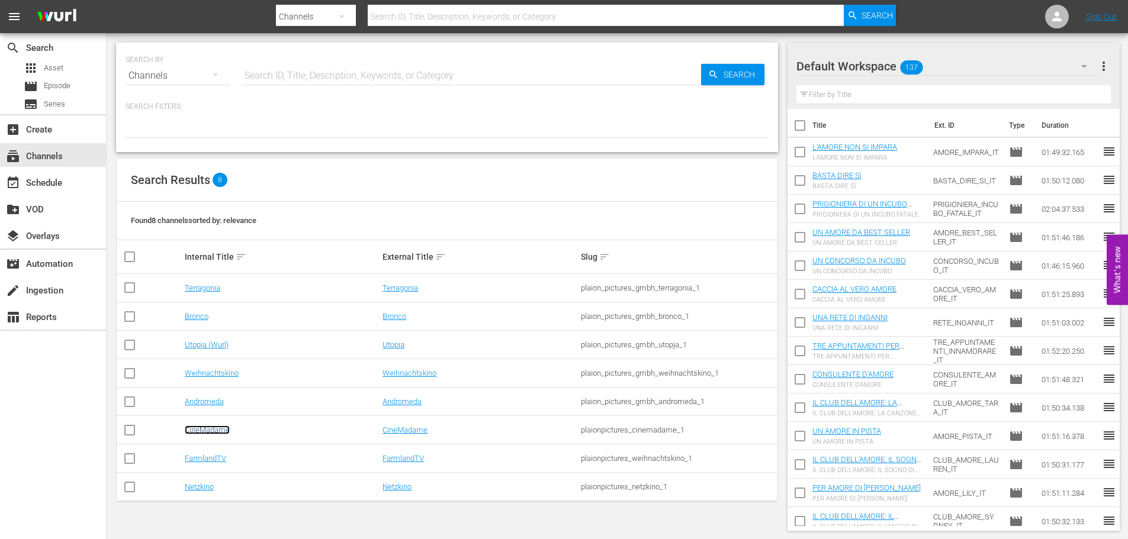
click at [206, 431] on link "CineMadame" at bounding box center [207, 430] width 45 height 9
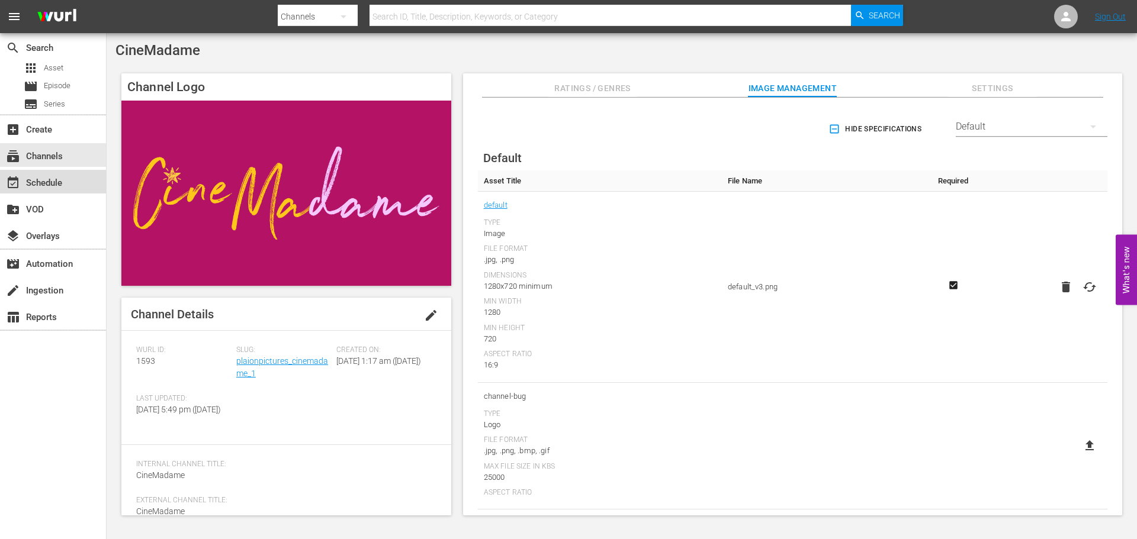
click at [52, 182] on div "event_available Schedule" at bounding box center [33, 181] width 66 height 11
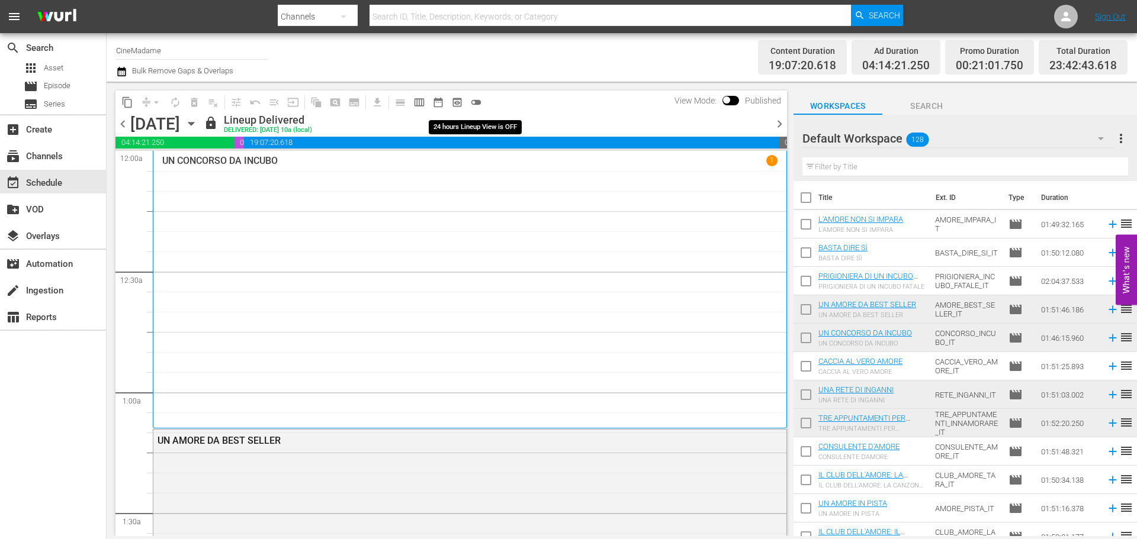
click at [474, 106] on span "toggle_off" at bounding box center [476, 102] width 12 height 12
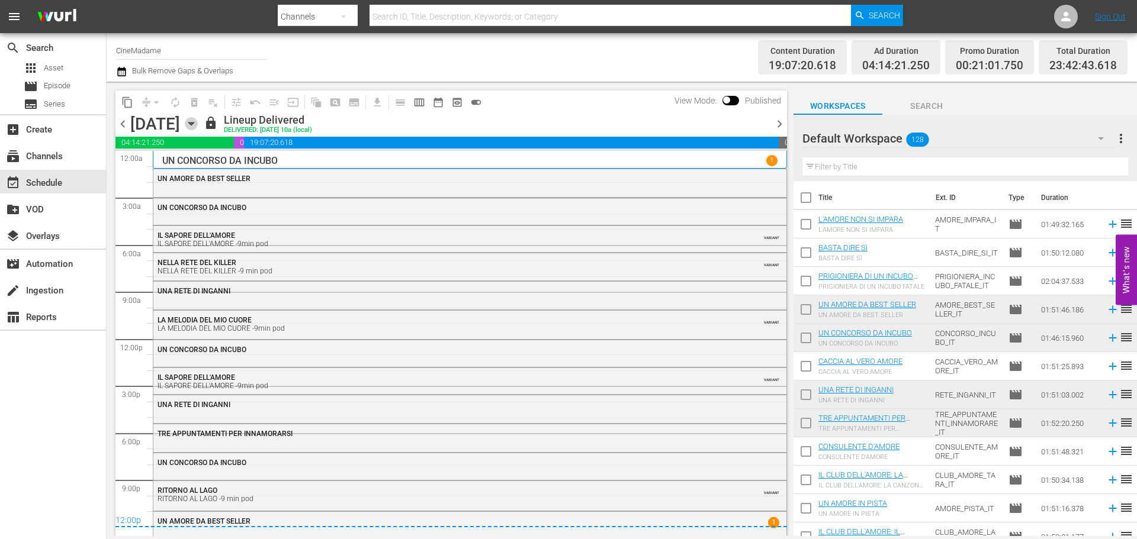
click at [198, 126] on icon "button" at bounding box center [191, 123] width 13 height 13
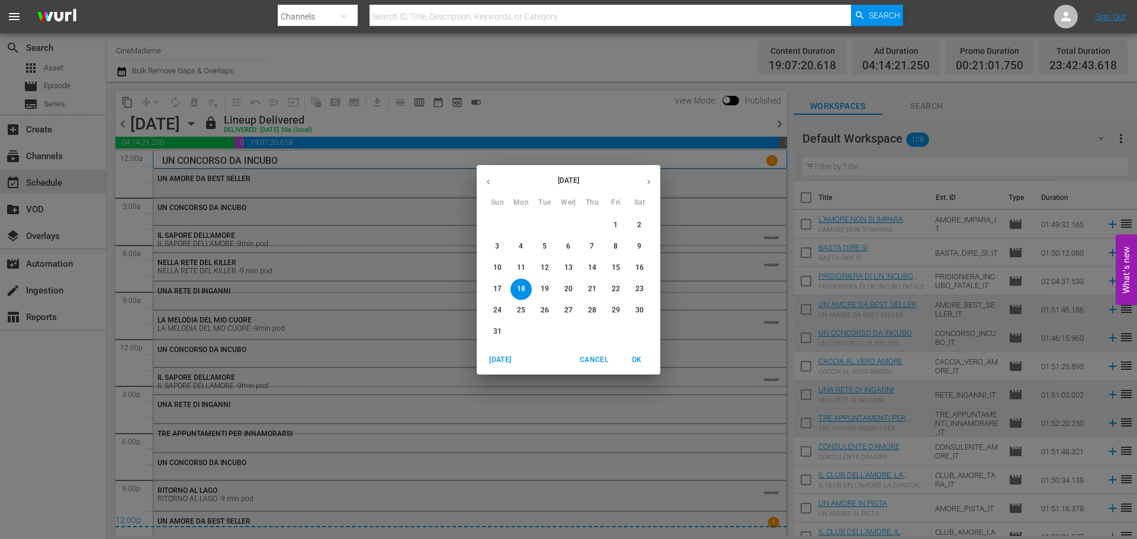
click at [648, 180] on icon "button" at bounding box center [648, 181] width 3 height 5
click at [640, 230] on p "6" at bounding box center [639, 225] width 4 height 10
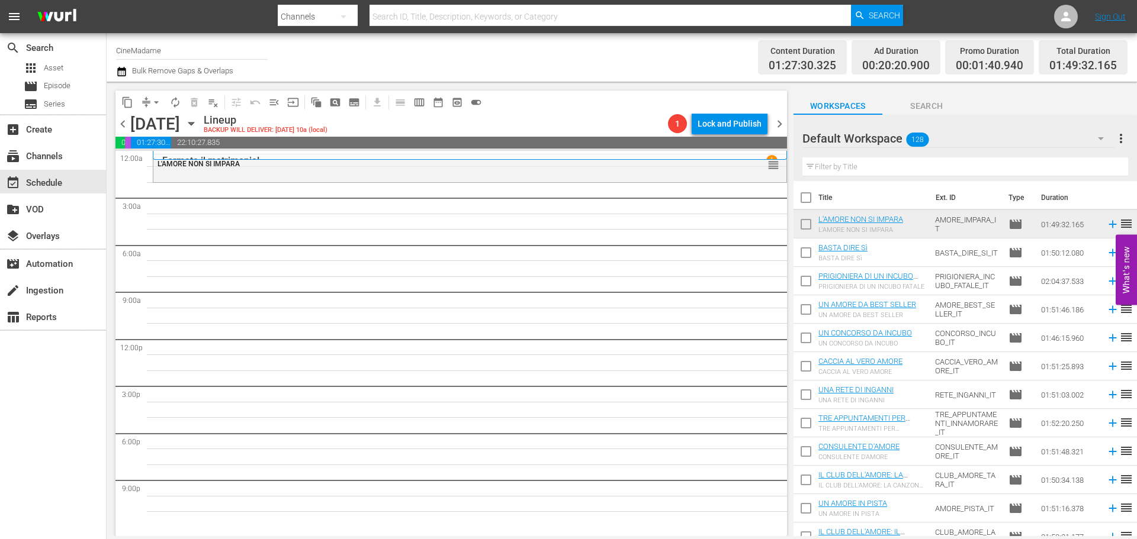
click at [913, 167] on input "text" at bounding box center [965, 166] width 326 height 19
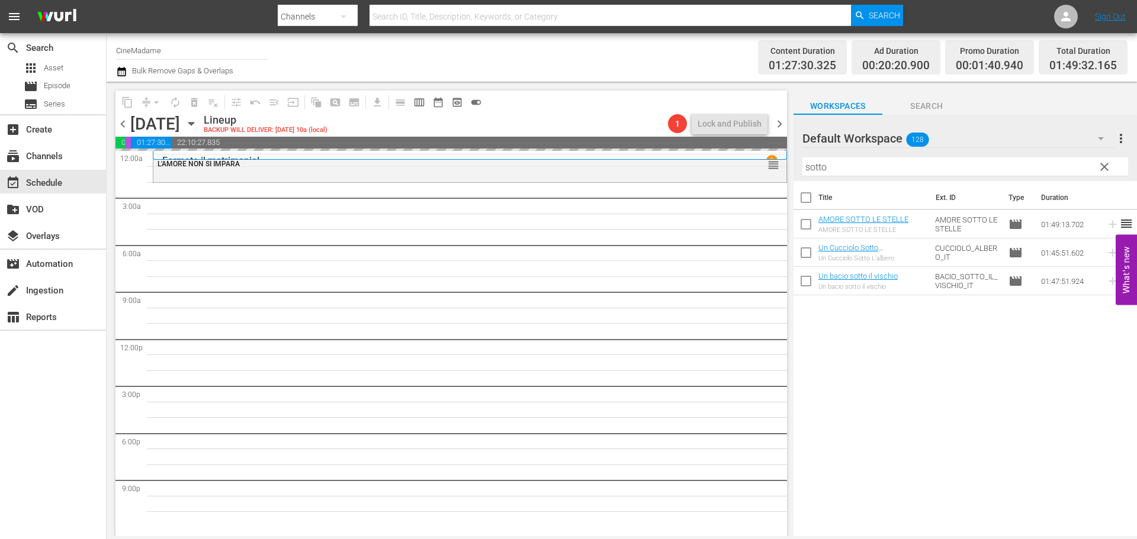
click at [889, 162] on input "sotto" at bounding box center [965, 166] width 326 height 19
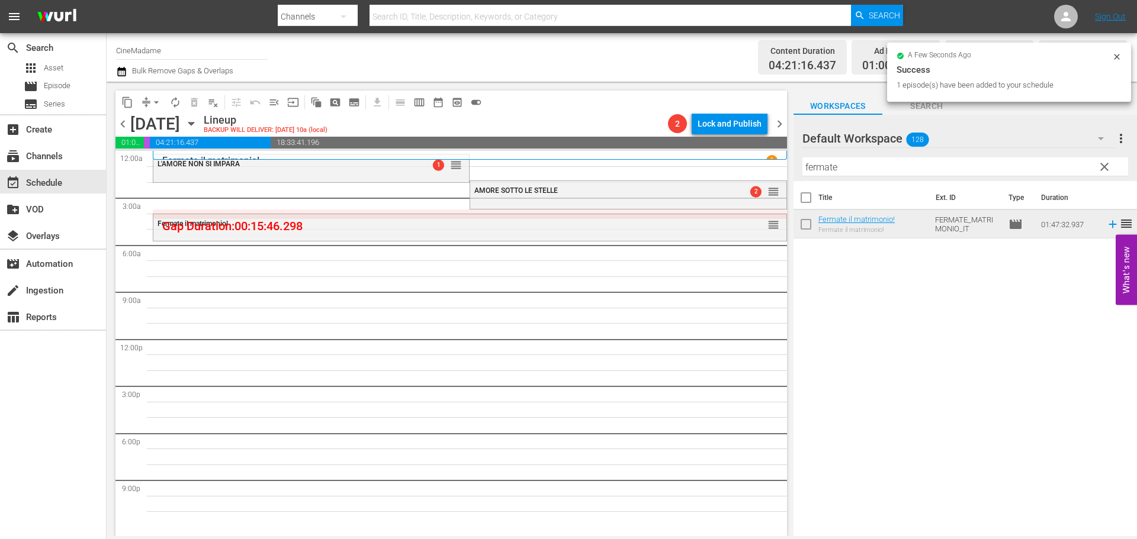
click at [848, 165] on input "fermate" at bounding box center [965, 166] width 326 height 19
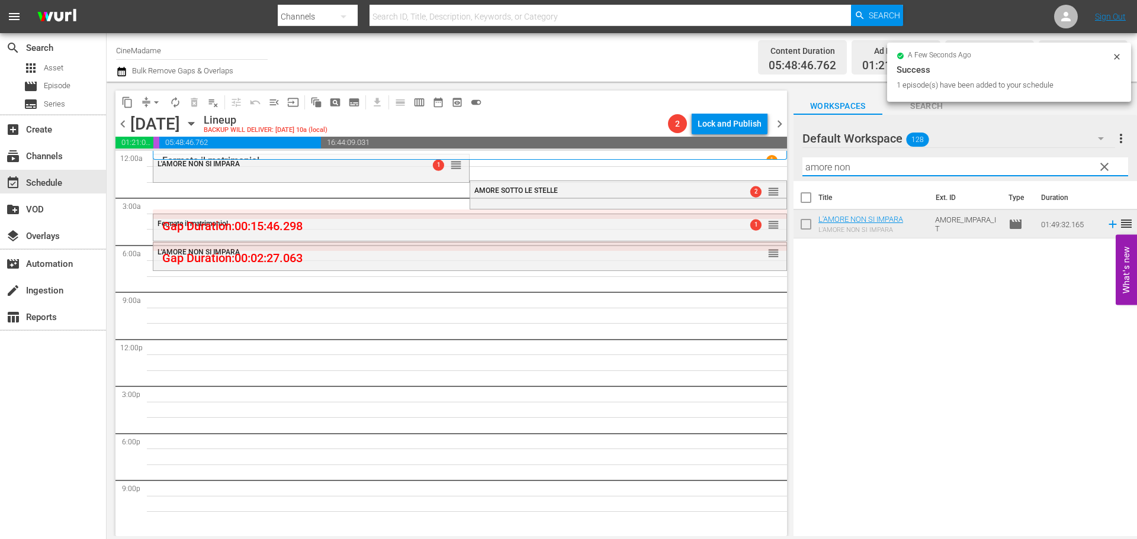
click at [884, 165] on input "amore non" at bounding box center [965, 166] width 326 height 19
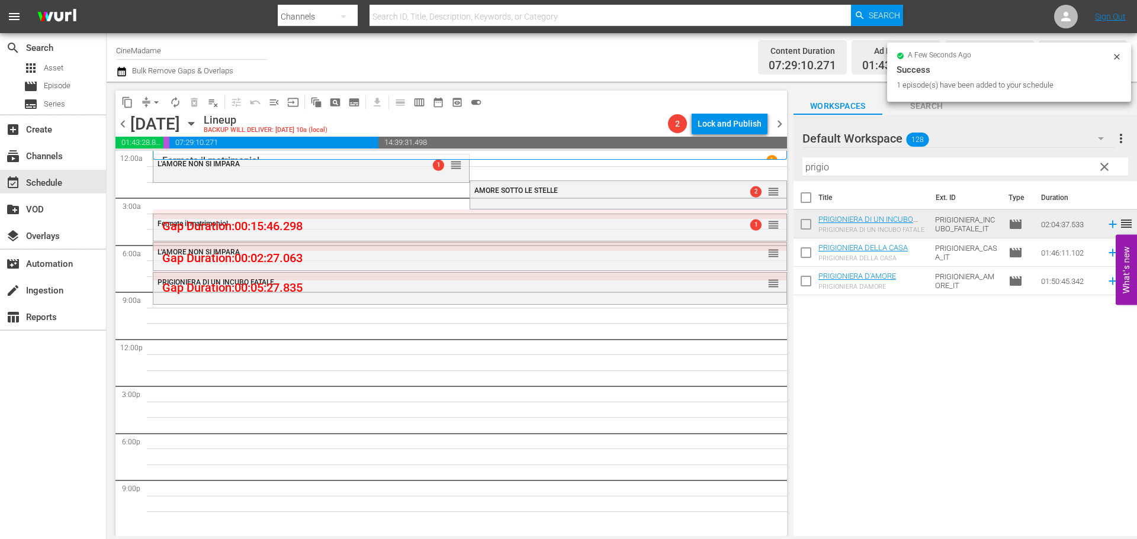
click at [836, 161] on input "prigio" at bounding box center [965, 166] width 326 height 19
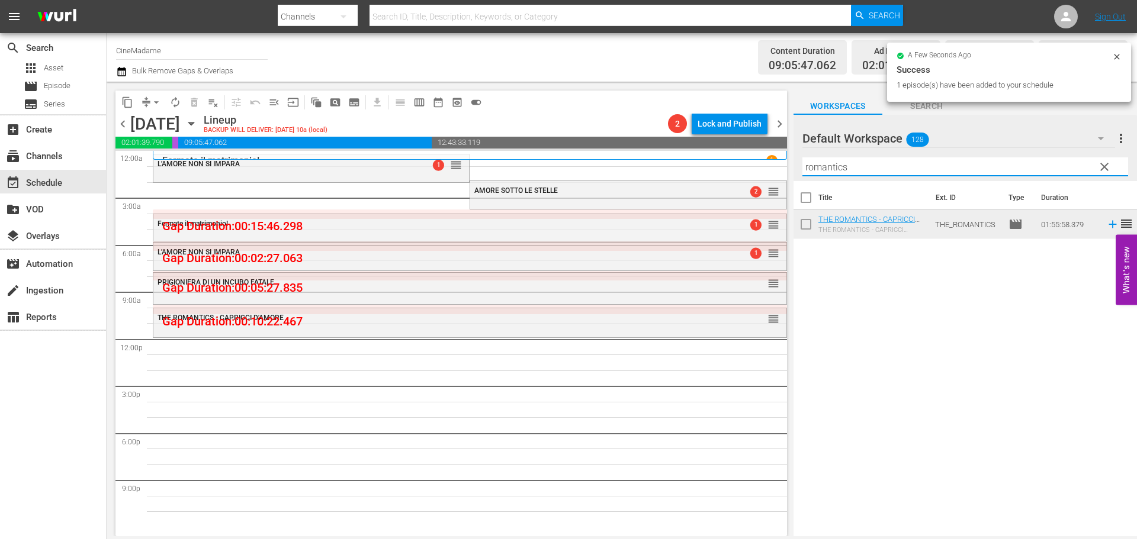
click at [829, 175] on input "romantics" at bounding box center [965, 166] width 326 height 19
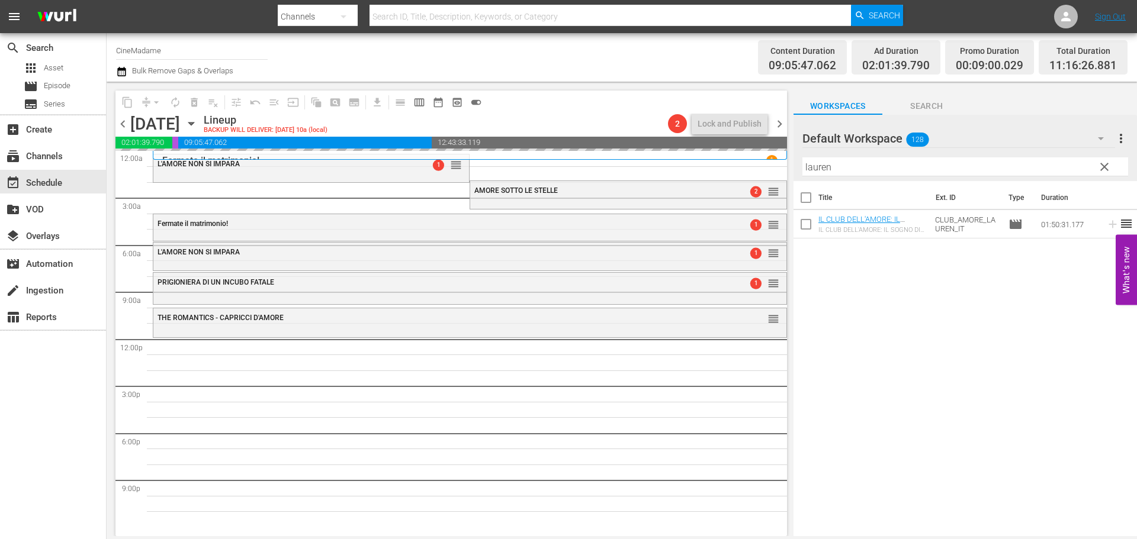
click at [826, 162] on input "lauren" at bounding box center [965, 166] width 326 height 19
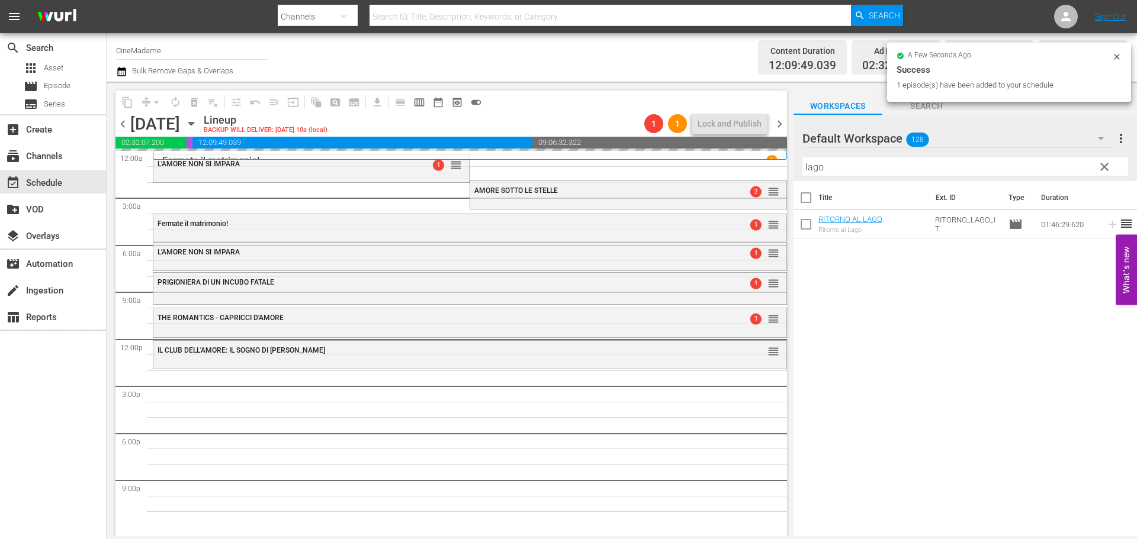
click at [865, 174] on input "lago" at bounding box center [965, 166] width 326 height 19
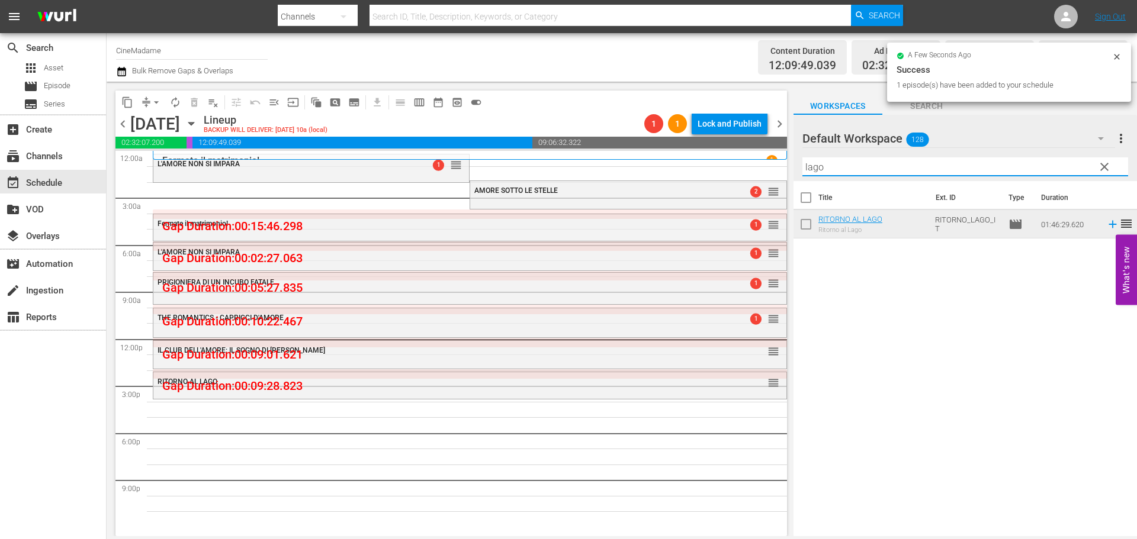
click at [865, 174] on input "lago" at bounding box center [965, 166] width 326 height 19
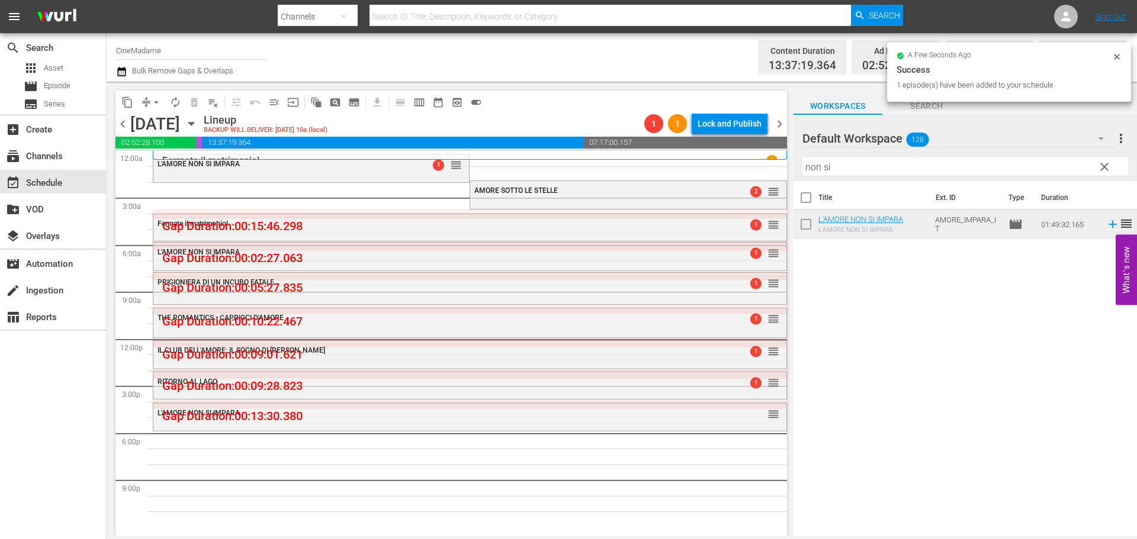
click at [835, 162] on input "non si" at bounding box center [965, 166] width 326 height 19
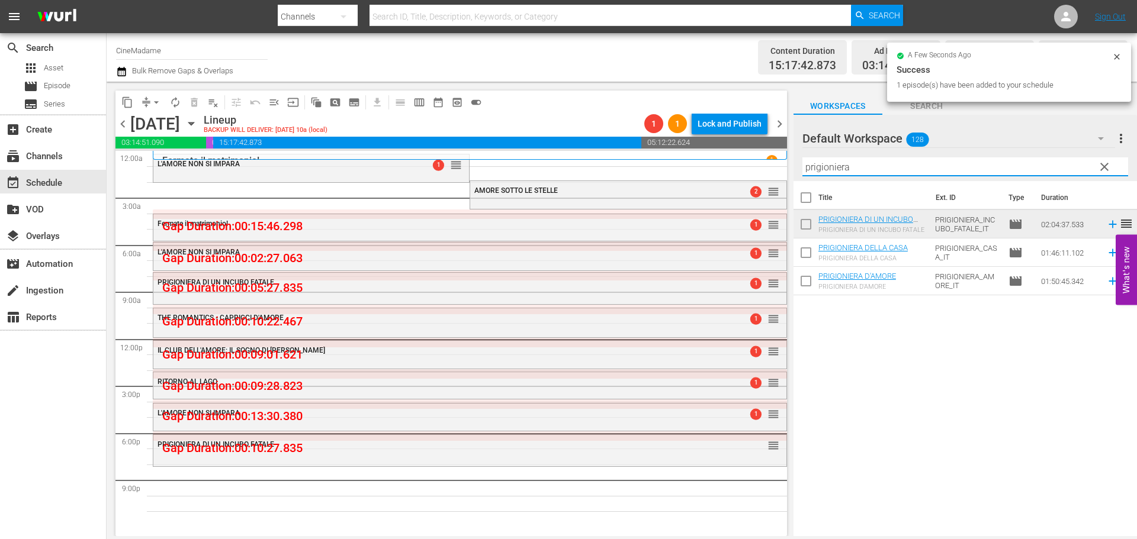
click at [822, 159] on input "prigioniera" at bounding box center [965, 166] width 326 height 19
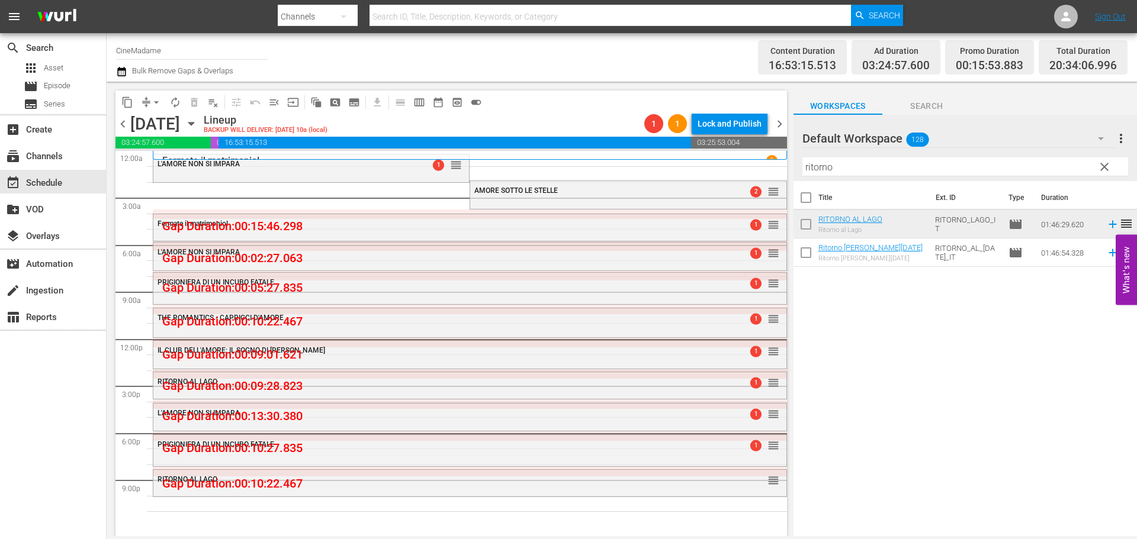
click at [884, 169] on input "ritorno" at bounding box center [965, 166] width 326 height 19
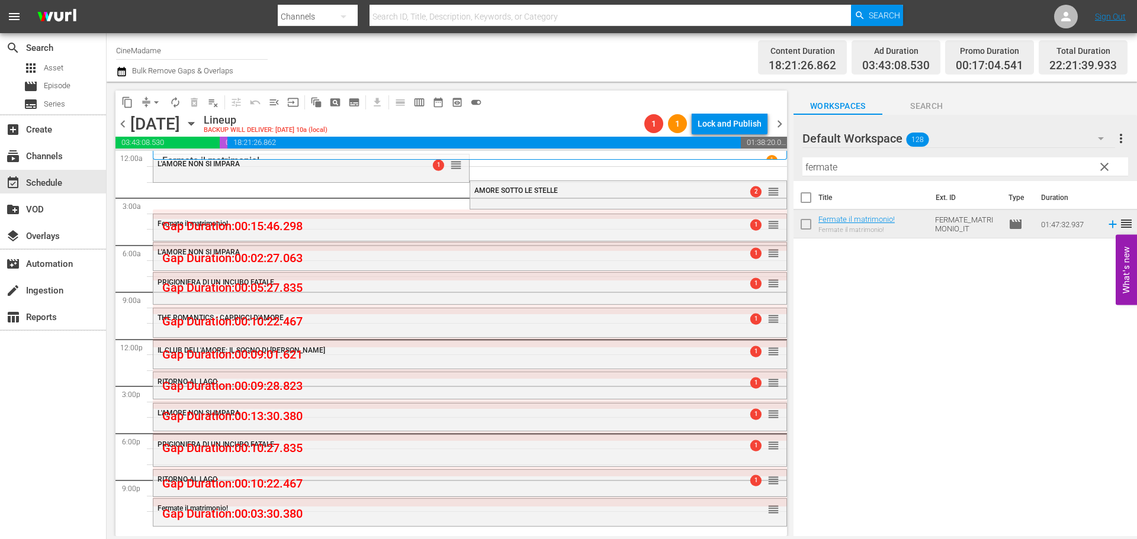
click at [861, 166] on input "fermate" at bounding box center [965, 166] width 326 height 19
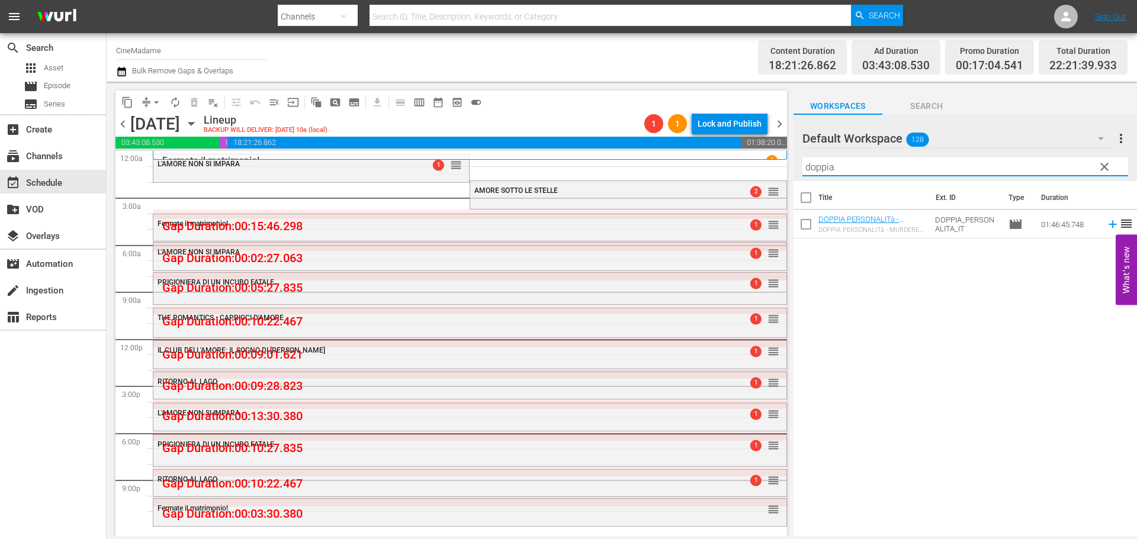
type input "doppia"
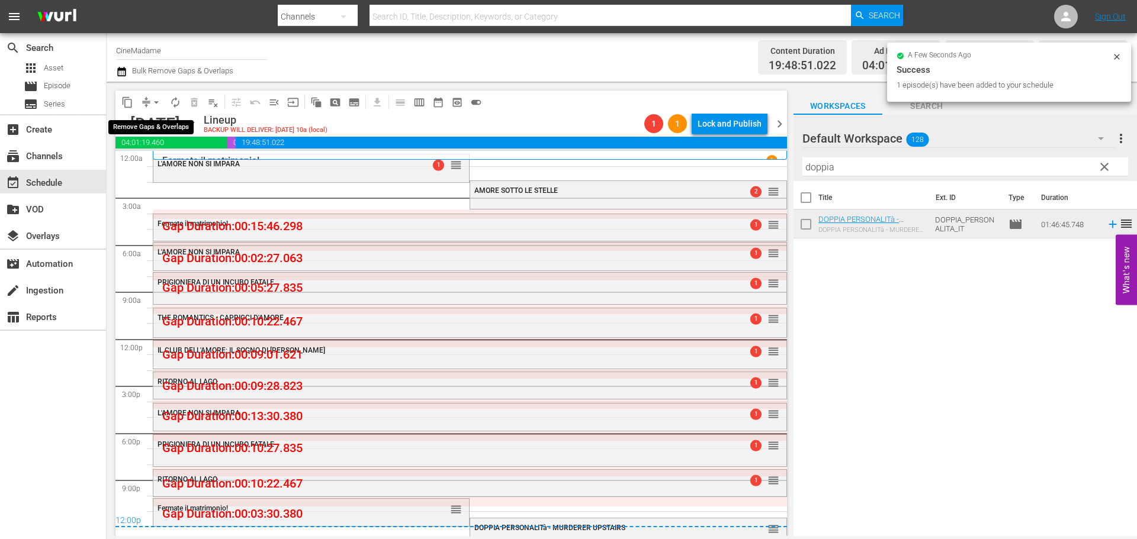
click at [150, 104] on span "arrow_drop_down" at bounding box center [156, 102] width 12 height 12
click at [196, 161] on li "Align to End of Previous Day" at bounding box center [157, 166] width 124 height 20
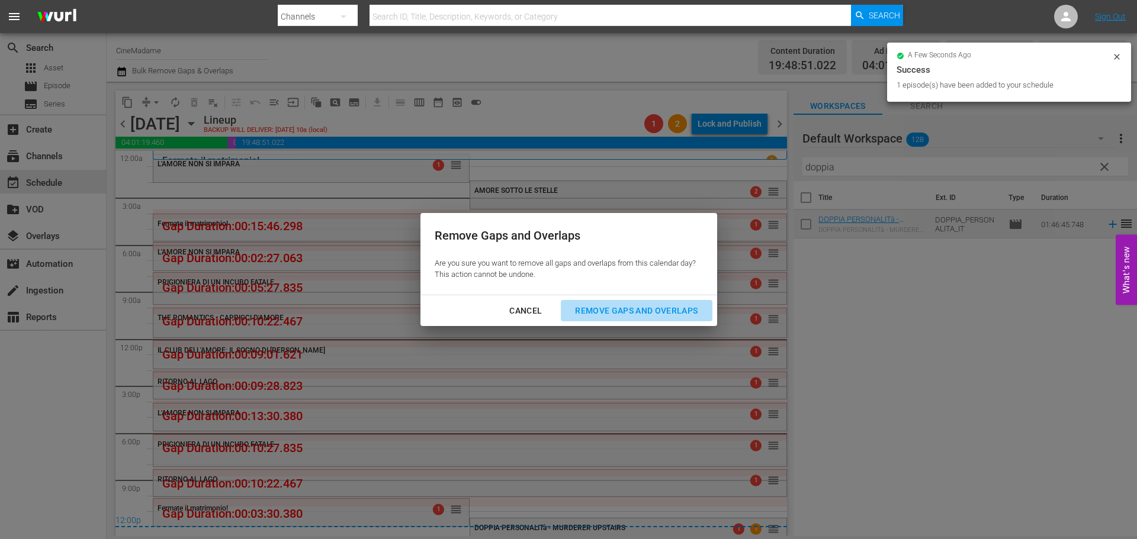
click at [610, 300] on button "Remove Gaps and Overlaps" at bounding box center [636, 311] width 151 height 22
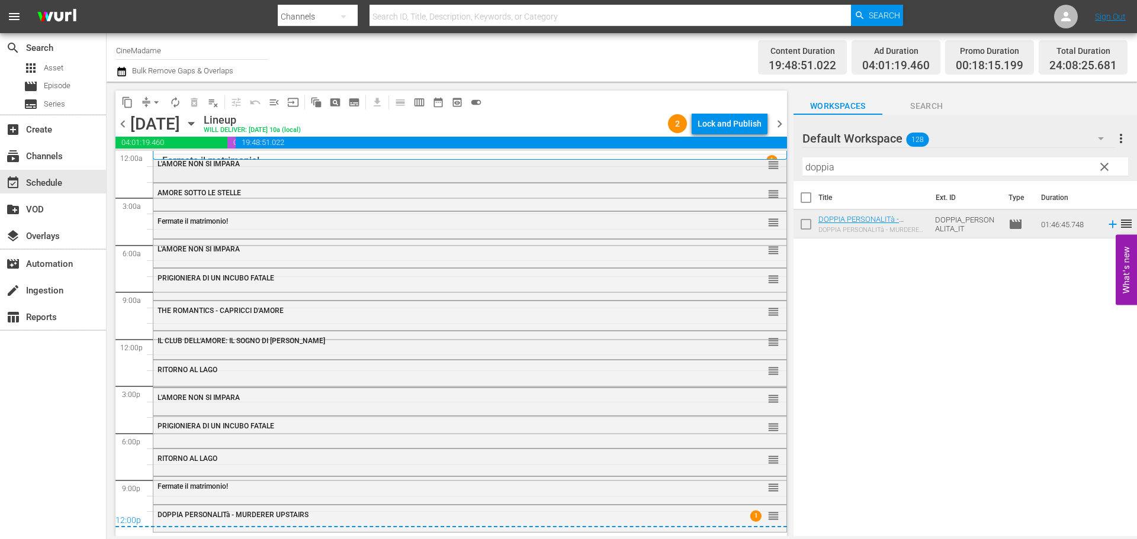
click at [381, 178] on div "L'AMORE NON SI IMPARA reorder" at bounding box center [469, 167] width 633 height 25
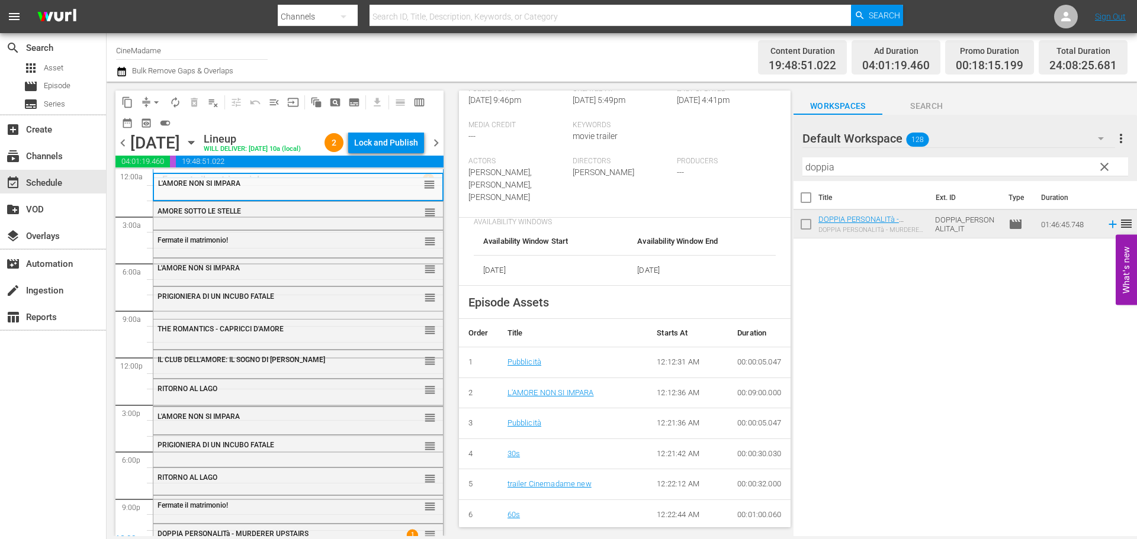
scroll to position [414, 0]
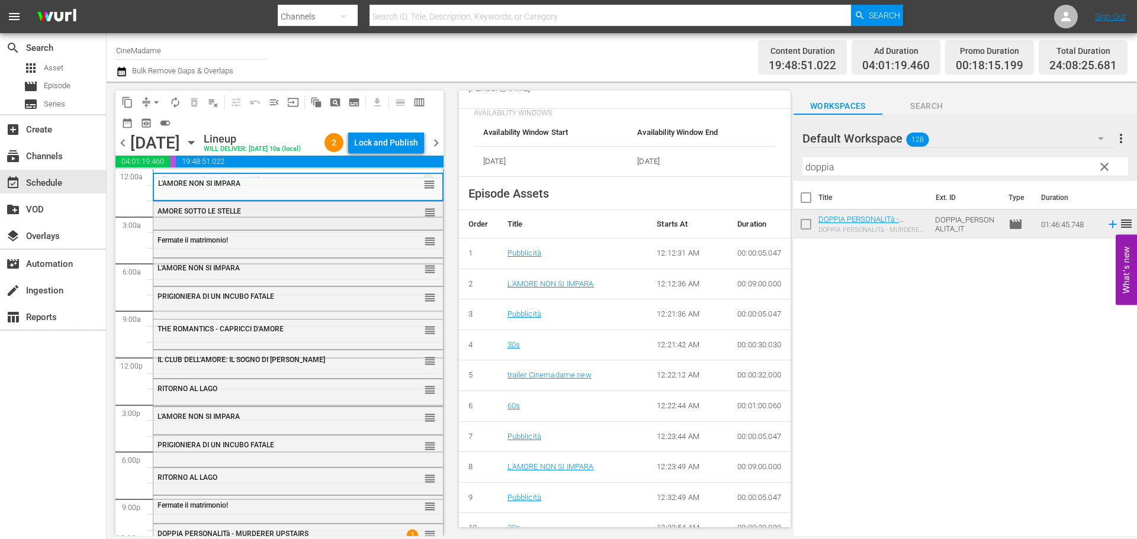
click at [297, 215] on div "AMORE SOTTO LE STELLE" at bounding box center [268, 211] width 223 height 8
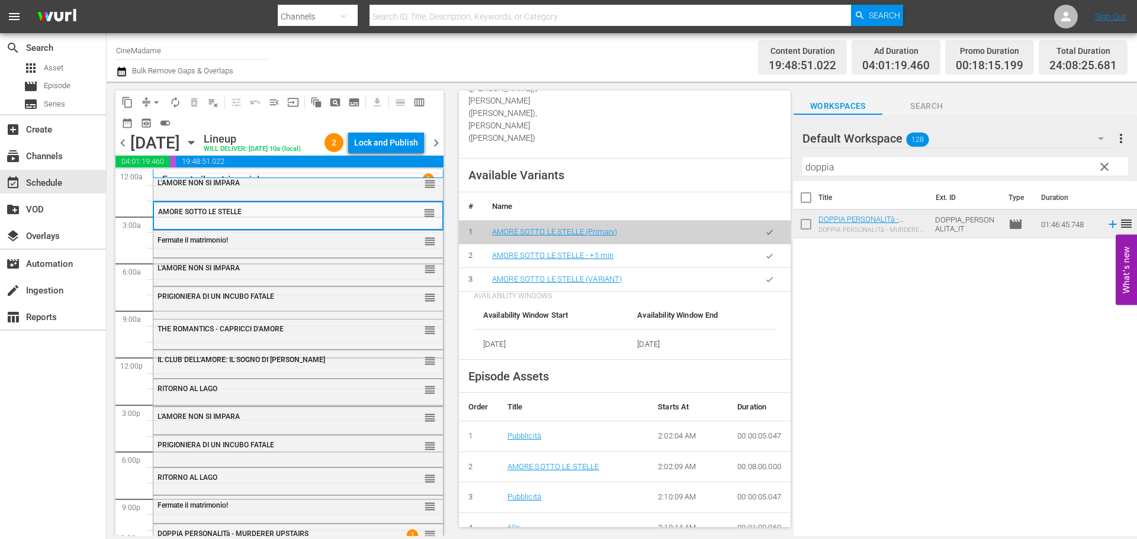
click at [768, 268] on button "button" at bounding box center [769, 279] width 23 height 23
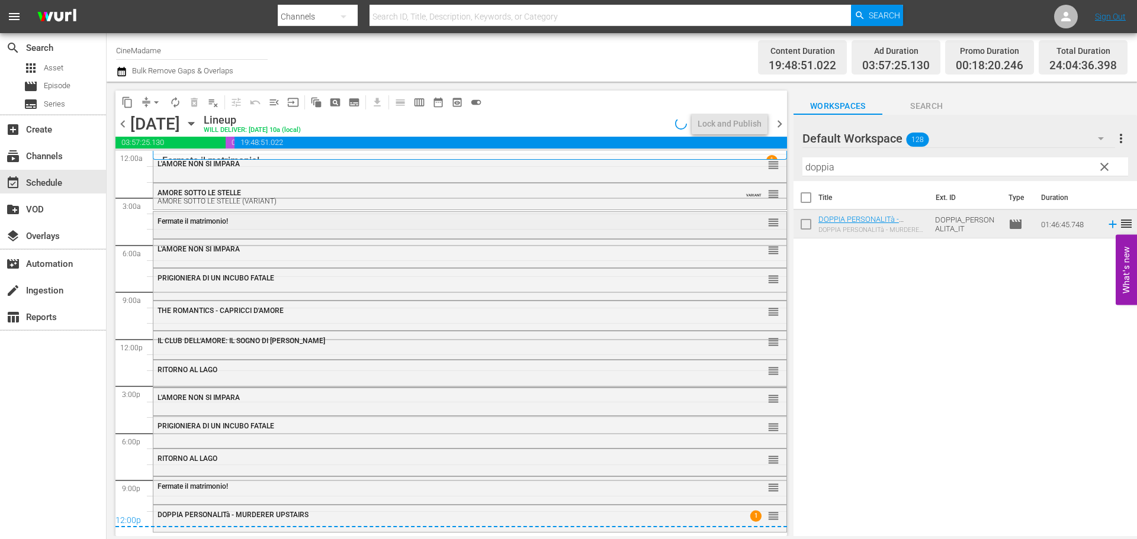
click at [407, 226] on div "Fermate il matrimonio! reorder" at bounding box center [469, 222] width 633 height 20
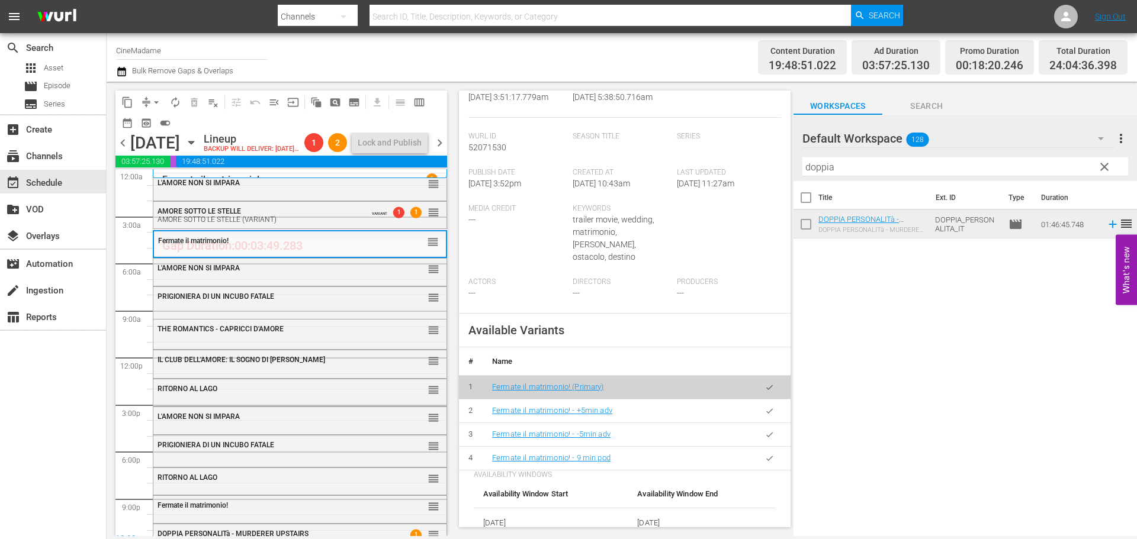
scroll to position [355, 0]
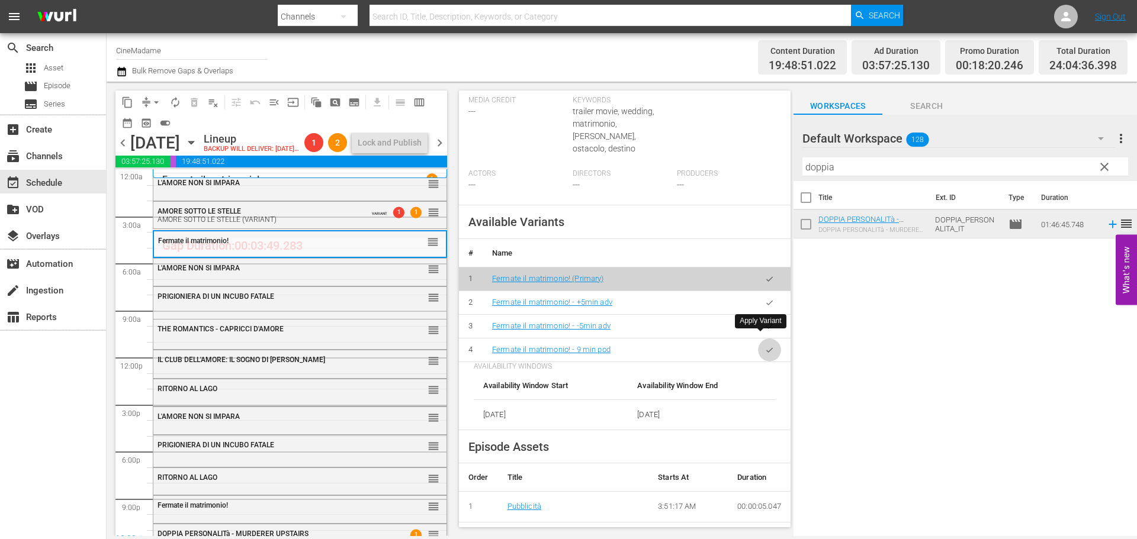
click at [765, 346] on icon "button" at bounding box center [769, 350] width 9 height 9
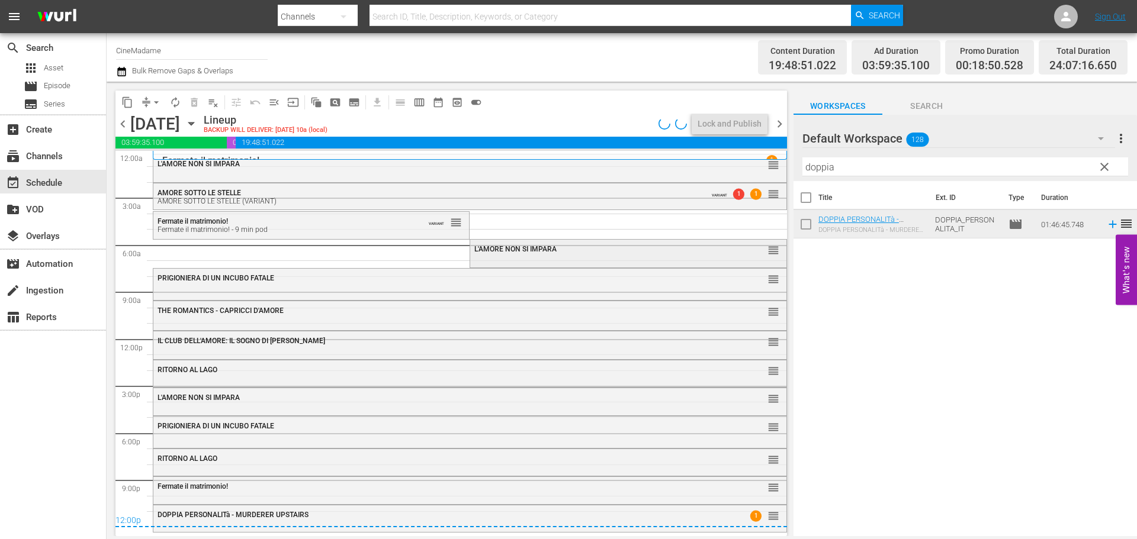
click at [513, 258] on div "L'AMORE NON SI IMPARA reorder" at bounding box center [628, 250] width 316 height 20
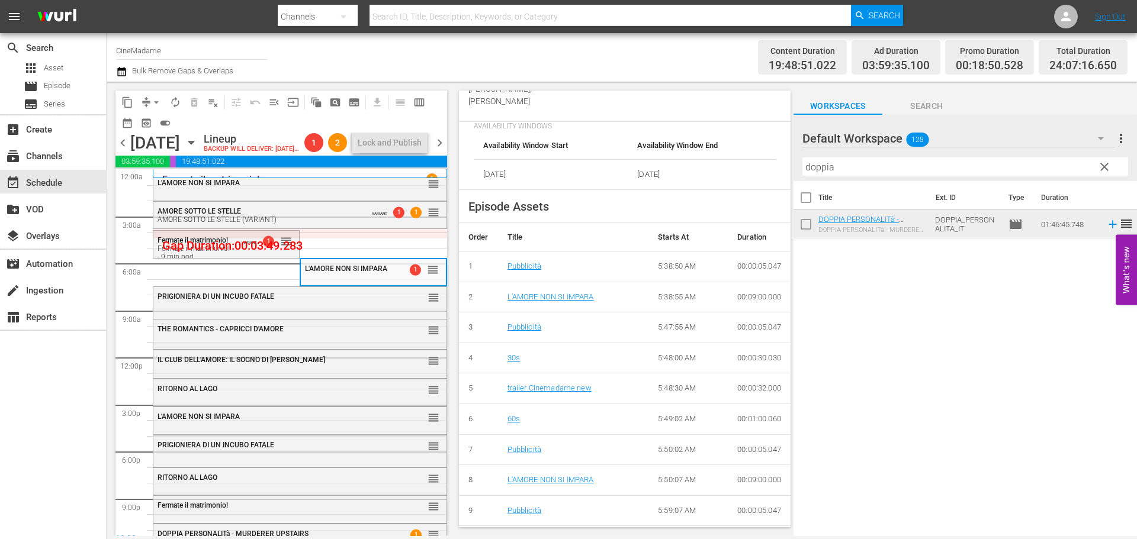
scroll to position [414, 0]
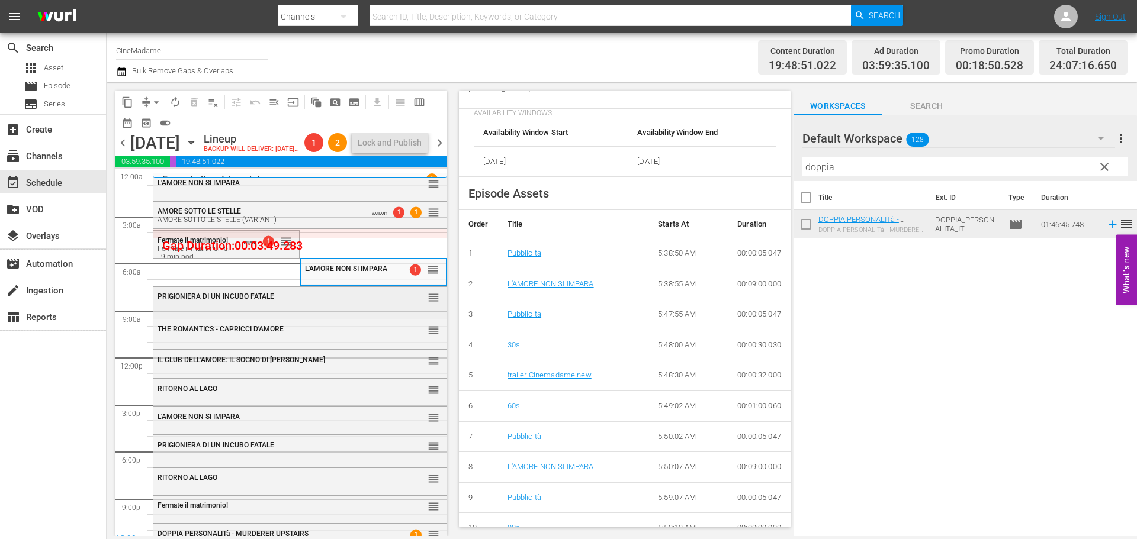
click at [326, 301] on div "PRIGIONIERA DI UN INCUBO FATALE" at bounding box center [270, 296] width 226 height 8
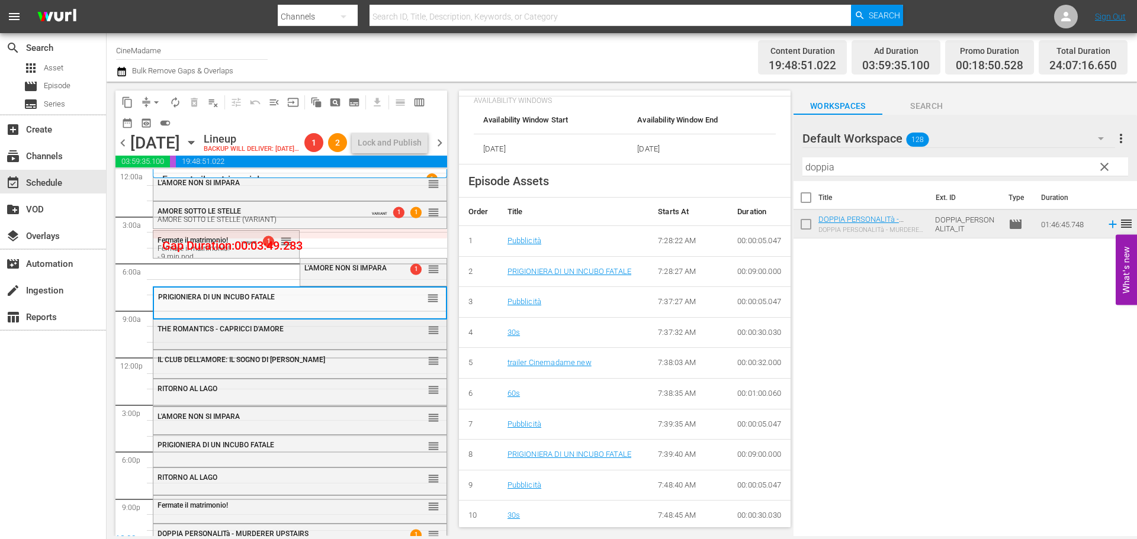
click at [358, 340] on div "THE ROMANTICS - CAPRICCI D'AMORE reorder" at bounding box center [299, 330] width 293 height 20
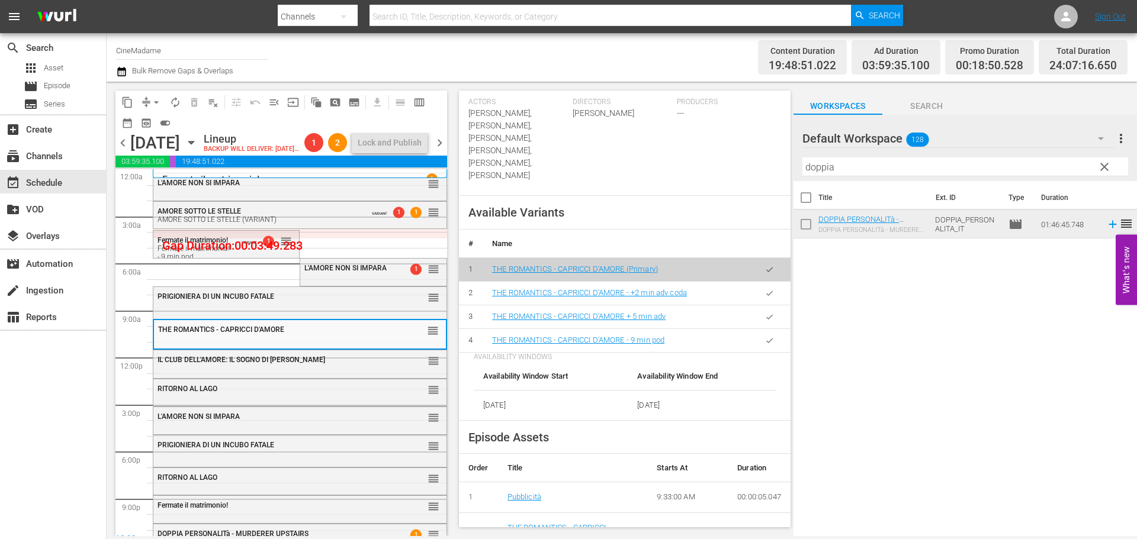
click at [763, 282] on body "menu Search By Channels Search ID, Title, Description, Keywords, or Category Se…" at bounding box center [568, 269] width 1137 height 539
click at [764, 329] on button "button" at bounding box center [769, 340] width 23 height 23
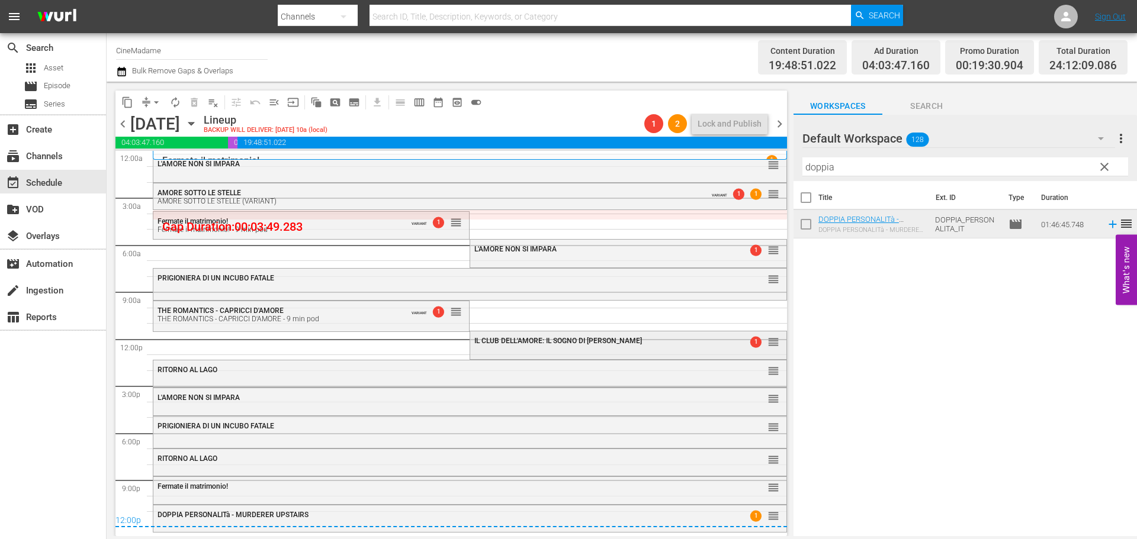
click at [536, 349] on div "IL CLUB DELL'AMORE: IL SOGNO DI LAUREN 1 reorder" at bounding box center [628, 342] width 316 height 20
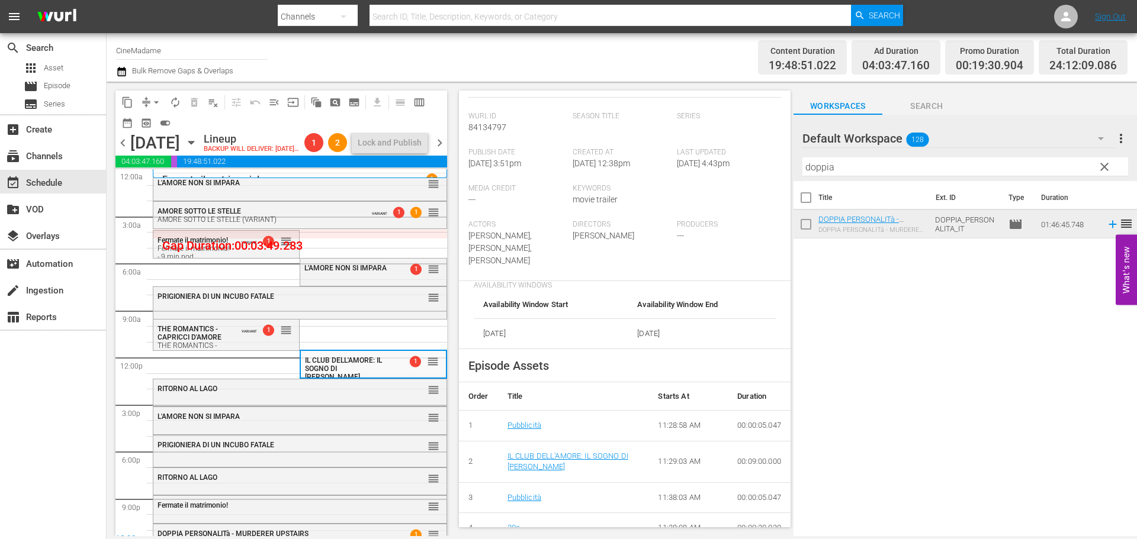
scroll to position [355, 0]
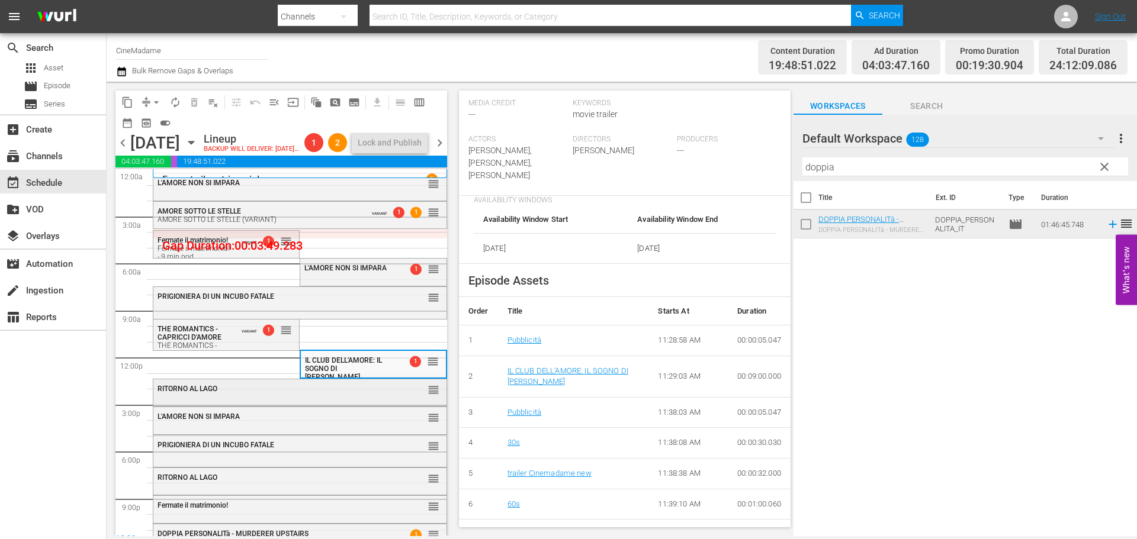
click at [345, 400] on div "RITORNO AL LAGO reorder" at bounding box center [299, 389] width 293 height 20
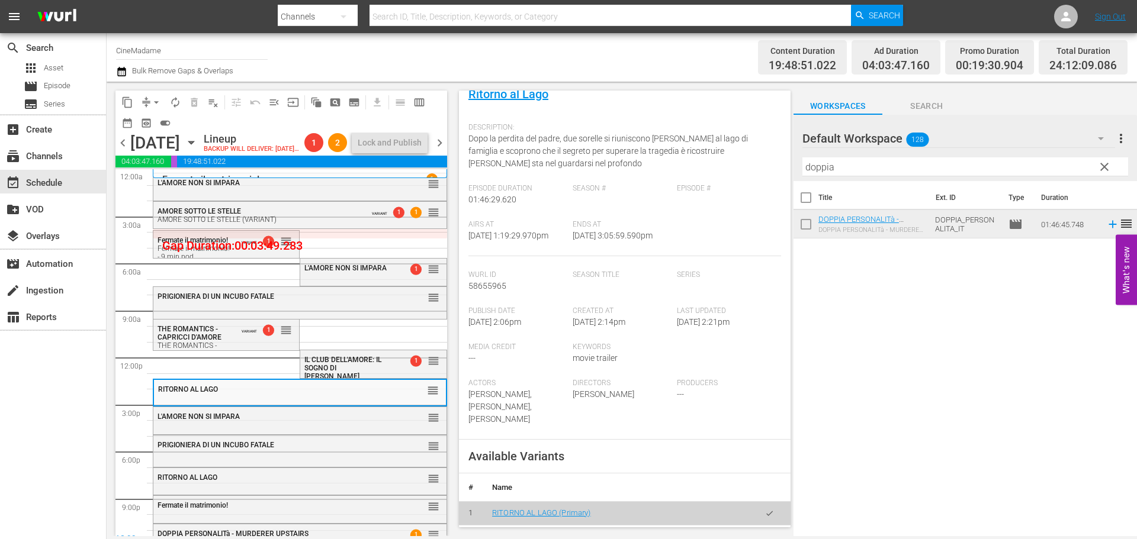
scroll to position [237, 0]
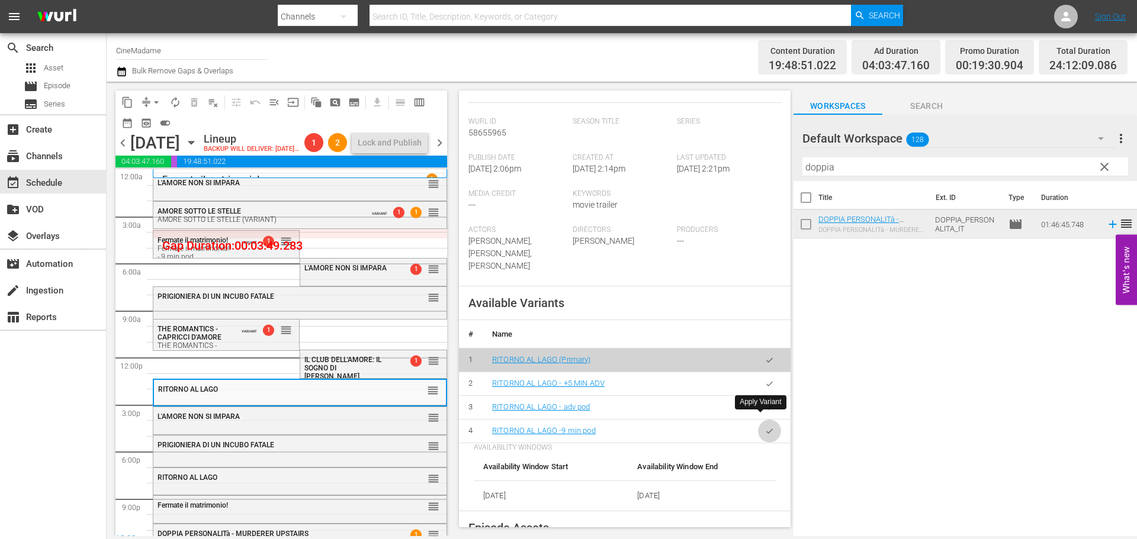
click at [765, 427] on icon "button" at bounding box center [769, 431] width 9 height 9
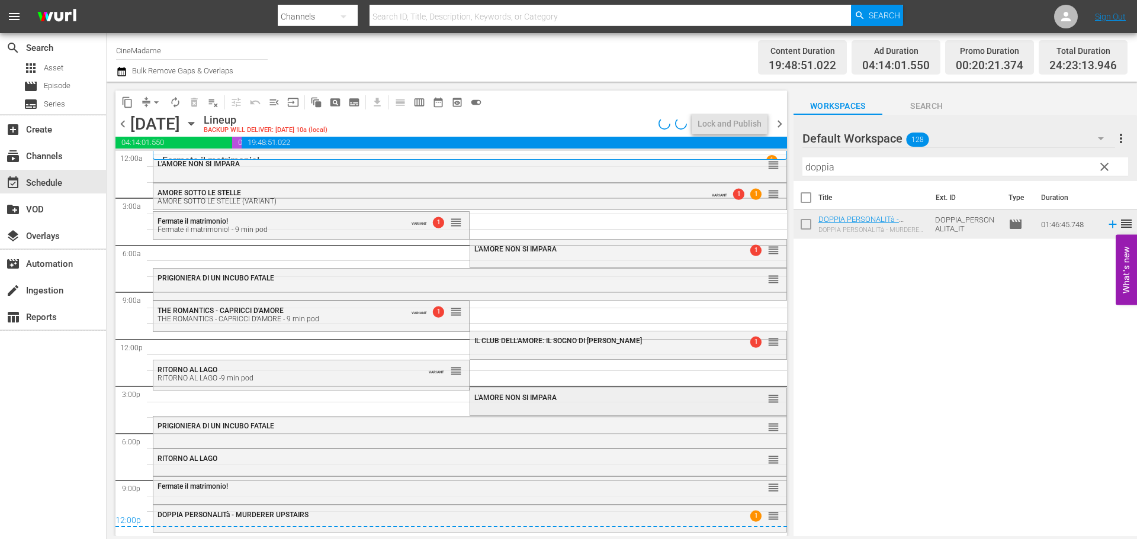
click at [506, 406] on div "L'AMORE NON SI IMPARA reorder" at bounding box center [628, 398] width 316 height 20
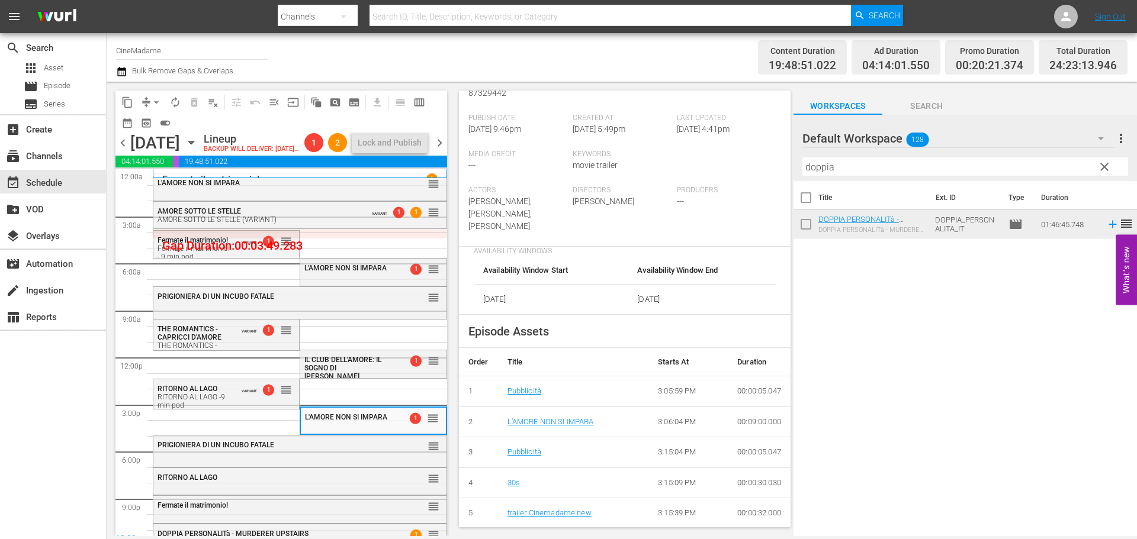
scroll to position [474, 0]
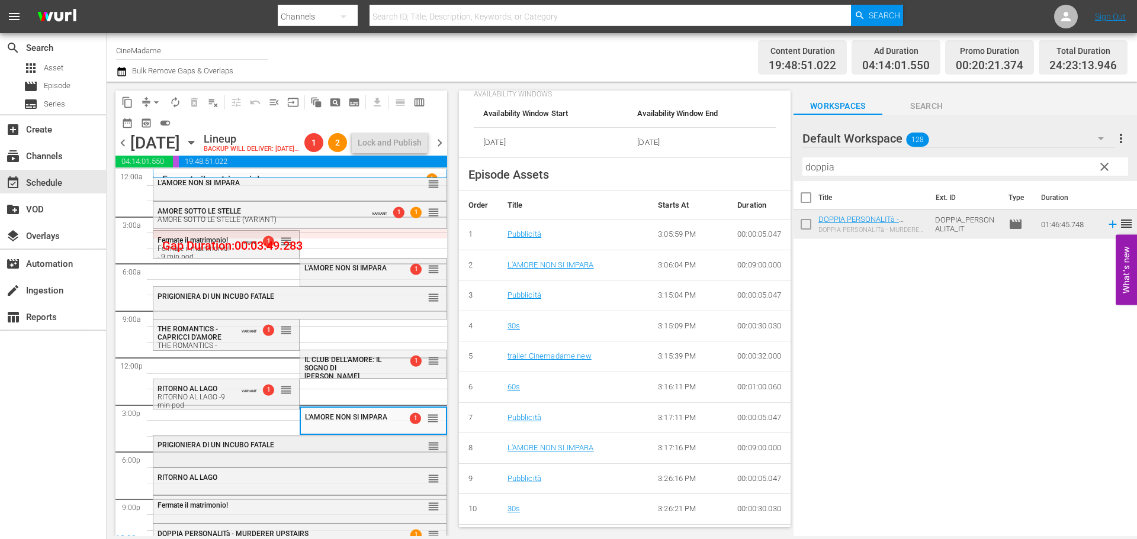
click at [314, 456] on div "PRIGIONIERA DI UN INCUBO FATALE reorder" at bounding box center [299, 446] width 293 height 20
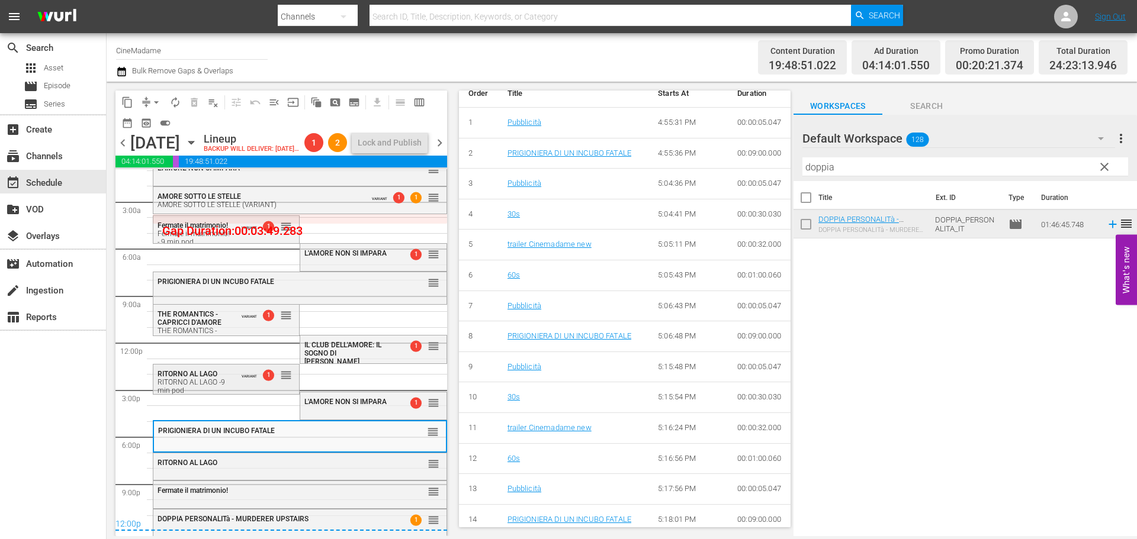
scroll to position [35, 0]
click at [237, 474] on div "RITORNO AL LAGO reorder" at bounding box center [299, 465] width 293 height 24
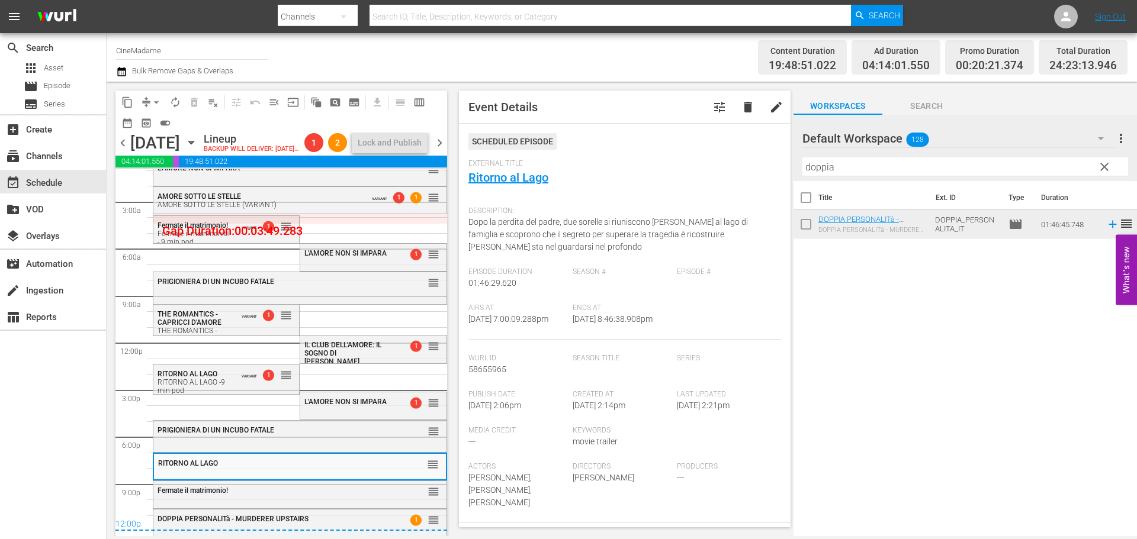
scroll to position [296, 0]
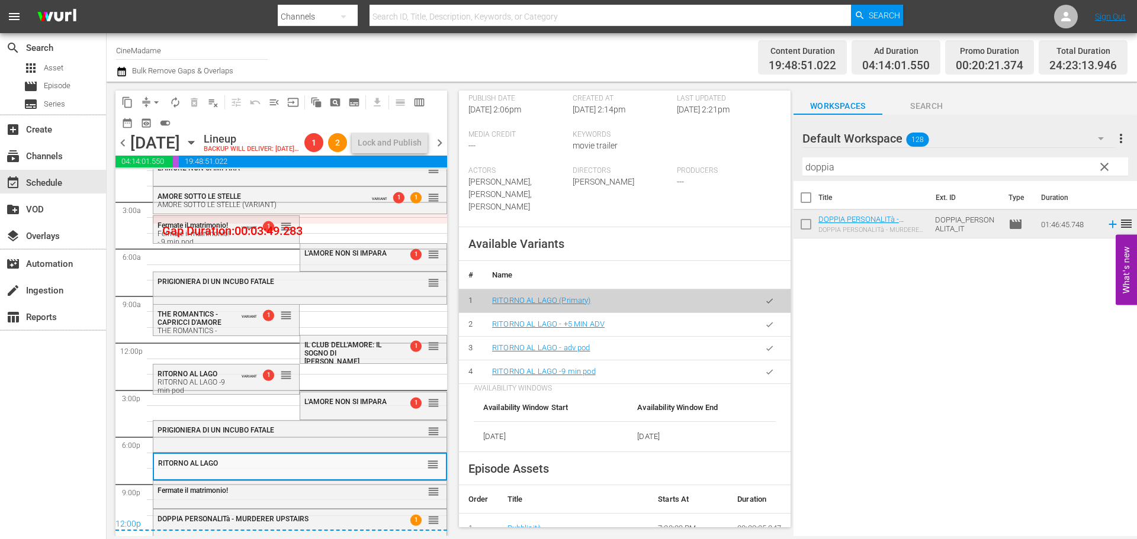
click at [765, 365] on button "button" at bounding box center [769, 372] width 23 height 23
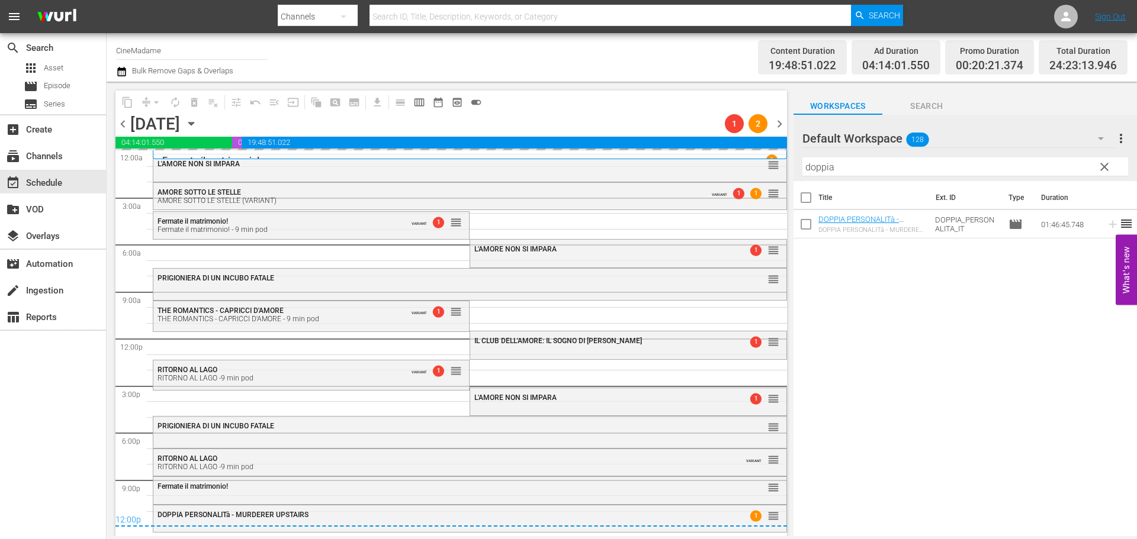
scroll to position [0, 0]
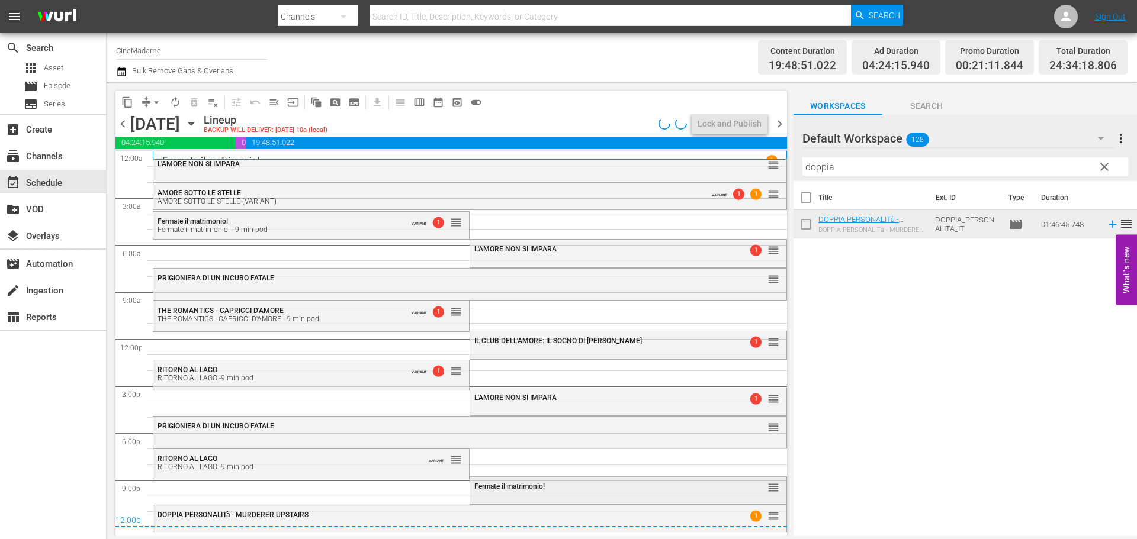
click at [503, 500] on div "Fermate il matrimonio! reorder" at bounding box center [628, 489] width 316 height 25
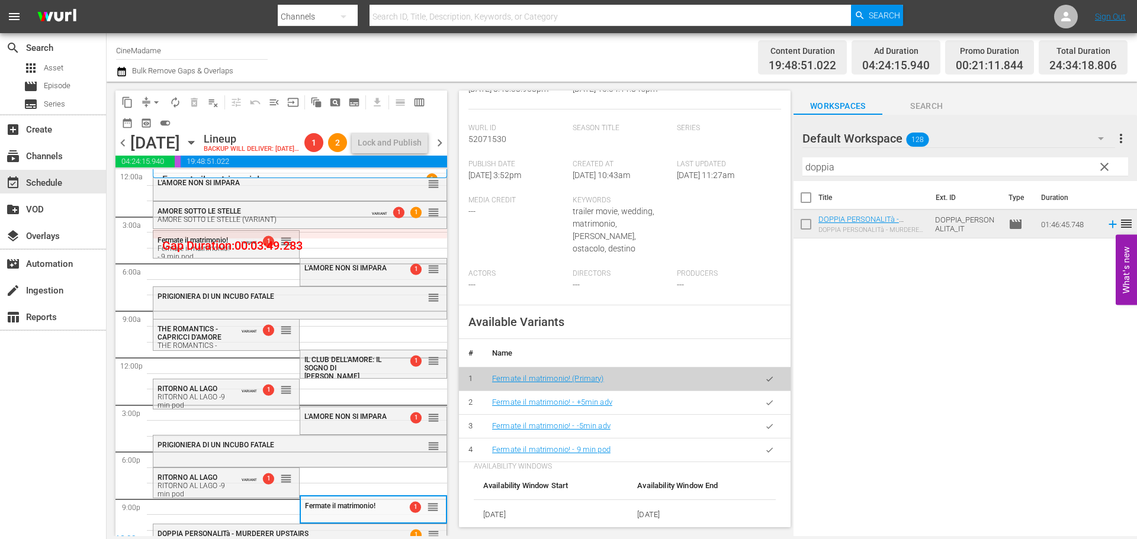
scroll to position [296, 0]
click at [758, 452] on button "button" at bounding box center [769, 449] width 23 height 23
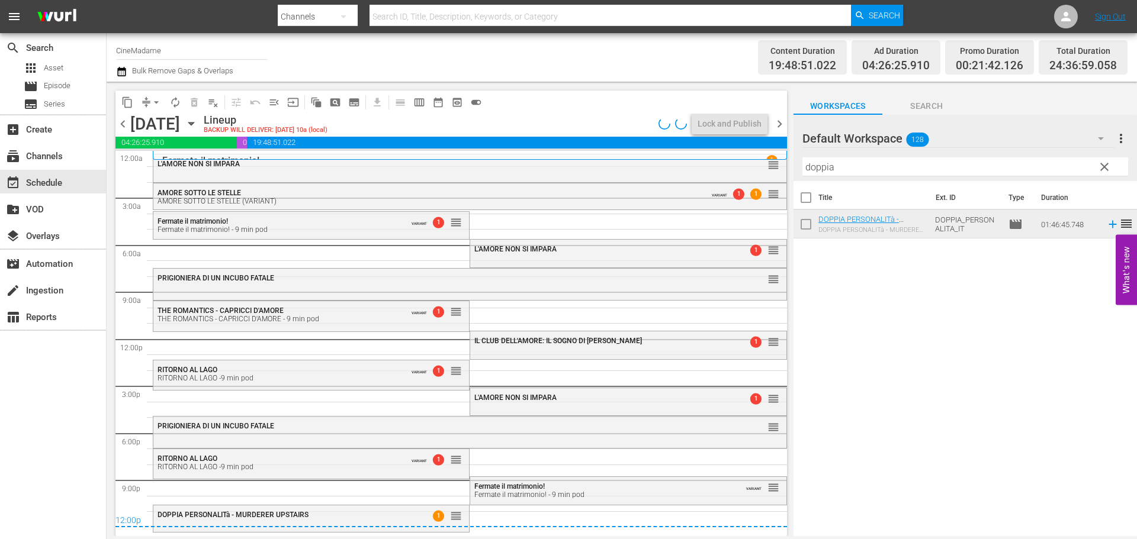
click at [385, 517] on div "12:00p" at bounding box center [450, 522] width 671 height 12
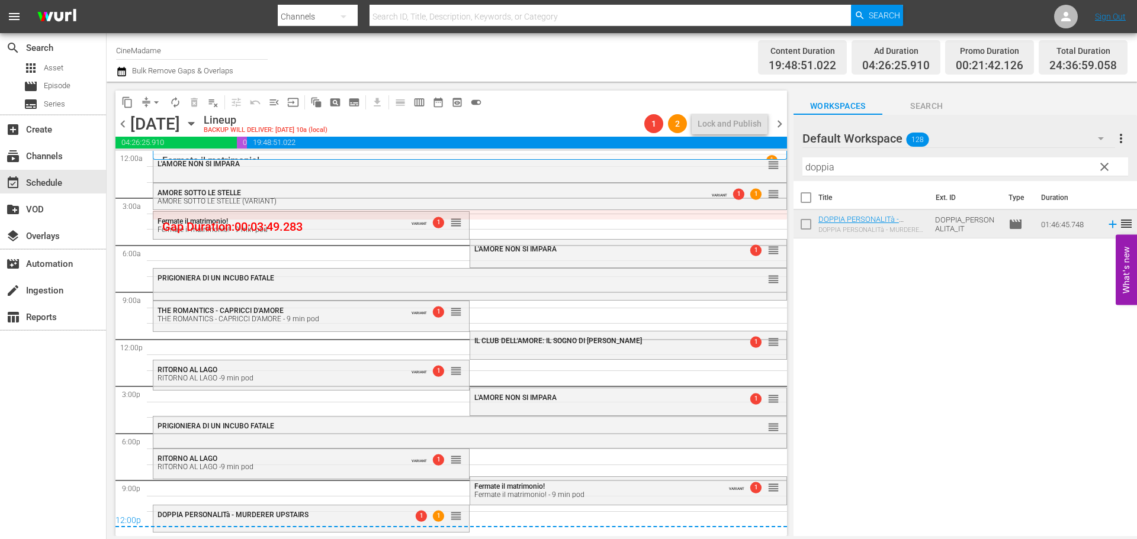
click at [385, 511] on div "DOPPIA PERSONALITà - MURDERER UPSTAIRS" at bounding box center [281, 515] width 249 height 8
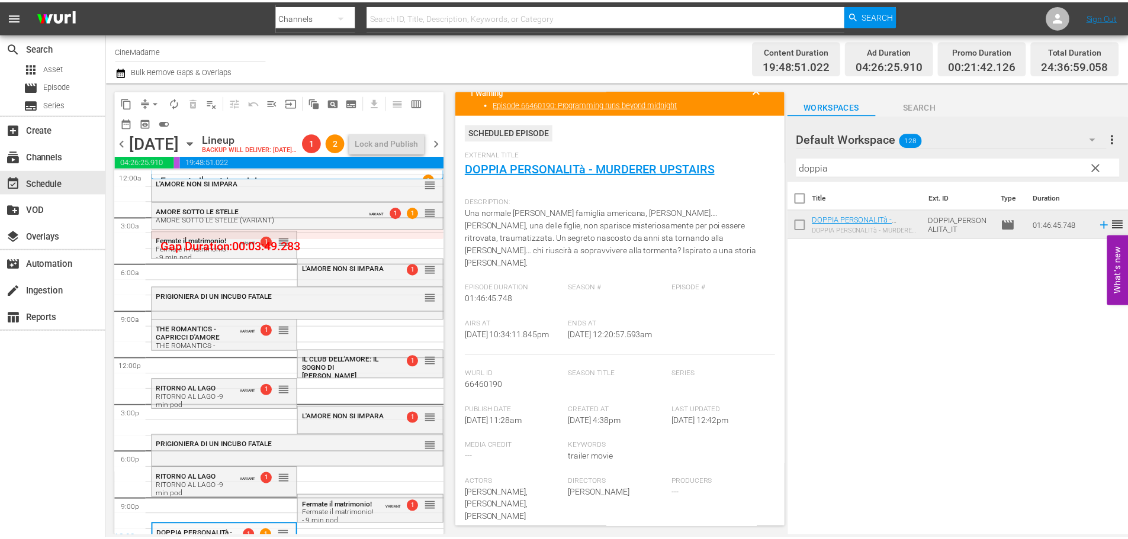
scroll to position [0, 0]
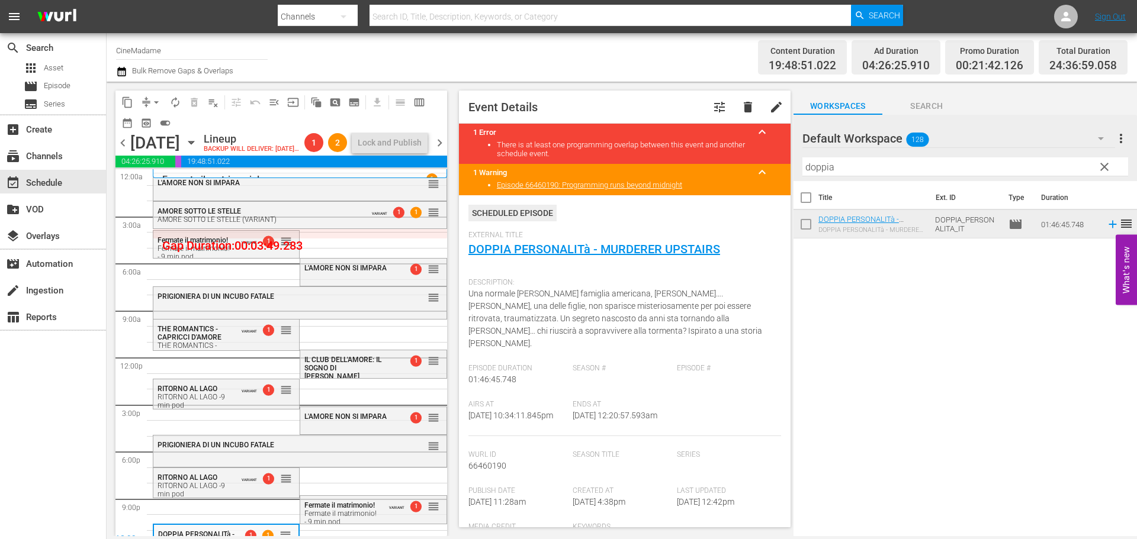
click at [716, 108] on span "tune" at bounding box center [719, 107] width 14 height 14
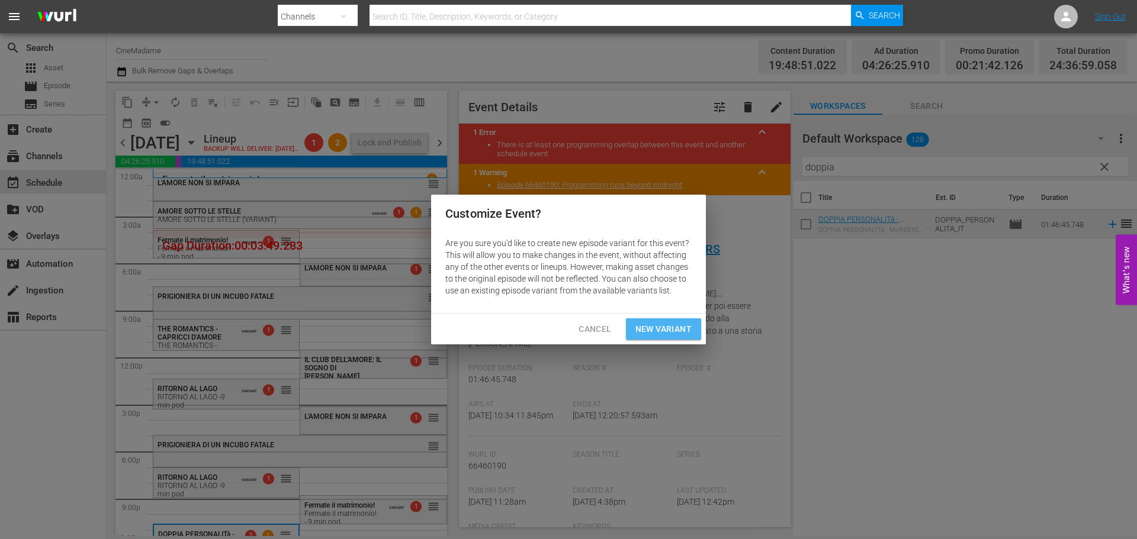
click at [680, 329] on span "New Variant" at bounding box center [663, 329] width 56 height 15
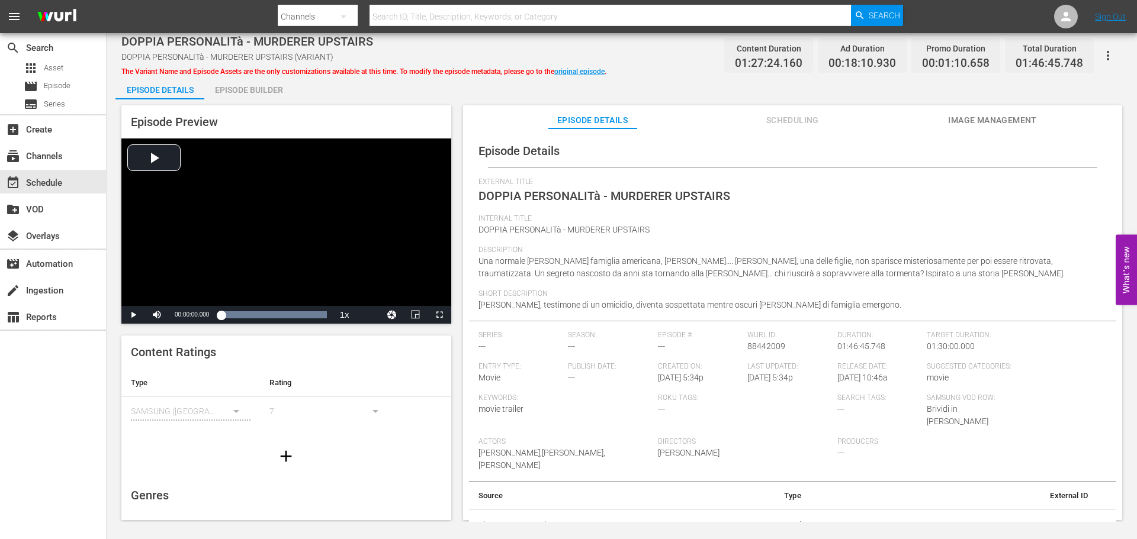
click at [583, 233] on span "DOPPIA PERSONALITà - MURDERER UPSTAIRS" at bounding box center [563, 229] width 171 height 9
click at [700, 189] on span "DOPPIA PERSONALITà - MURDERER UPSTAIRS" at bounding box center [604, 196] width 252 height 14
click at [558, 224] on div "Internal Title DOPPIA PERSONALITà - MURDERER UPSTAIRS" at bounding box center [792, 229] width 628 height 31
click at [556, 232] on span "DOPPIA PERSONALITà - MURDERER UPSTAIRS" at bounding box center [563, 229] width 171 height 9
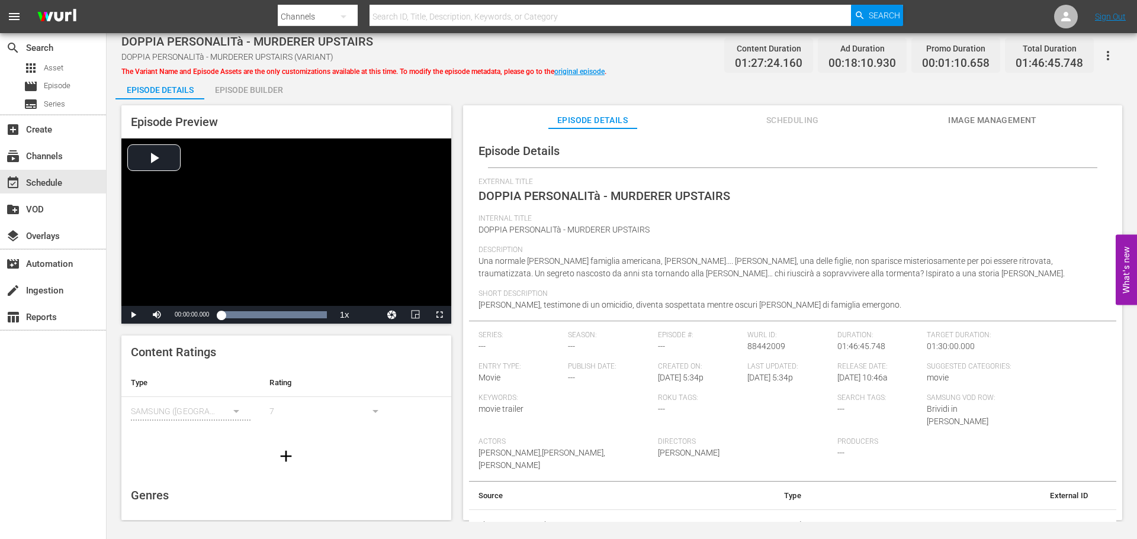
click at [262, 52] on span "DOPPIA PERSONALITà - MURDERER UPSTAIRS (VARIANT)" at bounding box center [227, 56] width 212 height 9
click at [295, 57] on span "DOPPIA PERSONALITà - MURDERER UPSTAIRS (VARIANT)" at bounding box center [227, 56] width 212 height 9
click at [257, 89] on div "Episode Builder" at bounding box center [248, 90] width 89 height 28
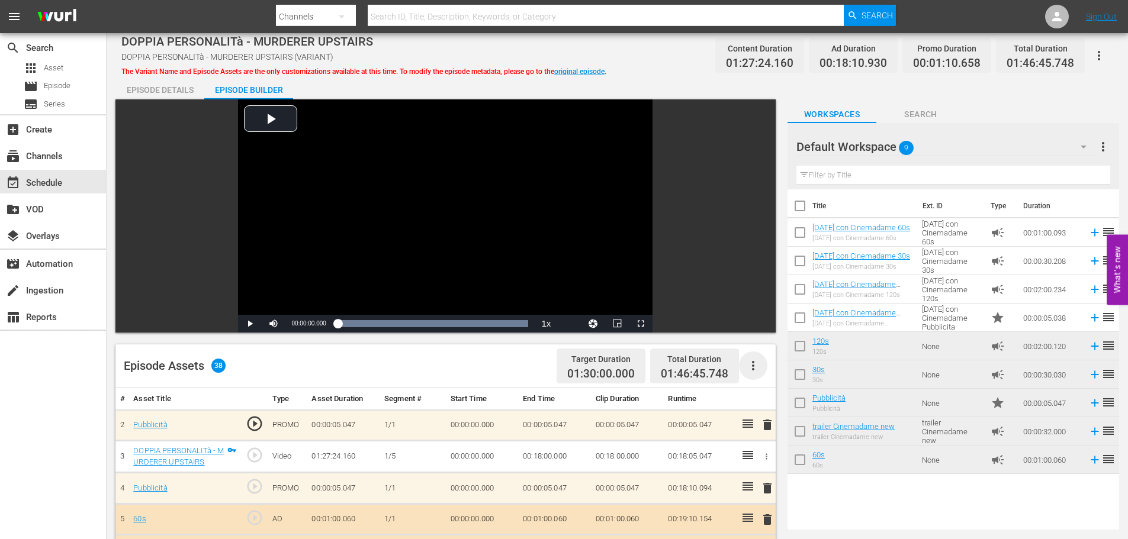
click at [757, 361] on icon "button" at bounding box center [753, 366] width 14 height 14
click at [790, 396] on div "Clear Ads" at bounding box center [788, 399] width 81 height 28
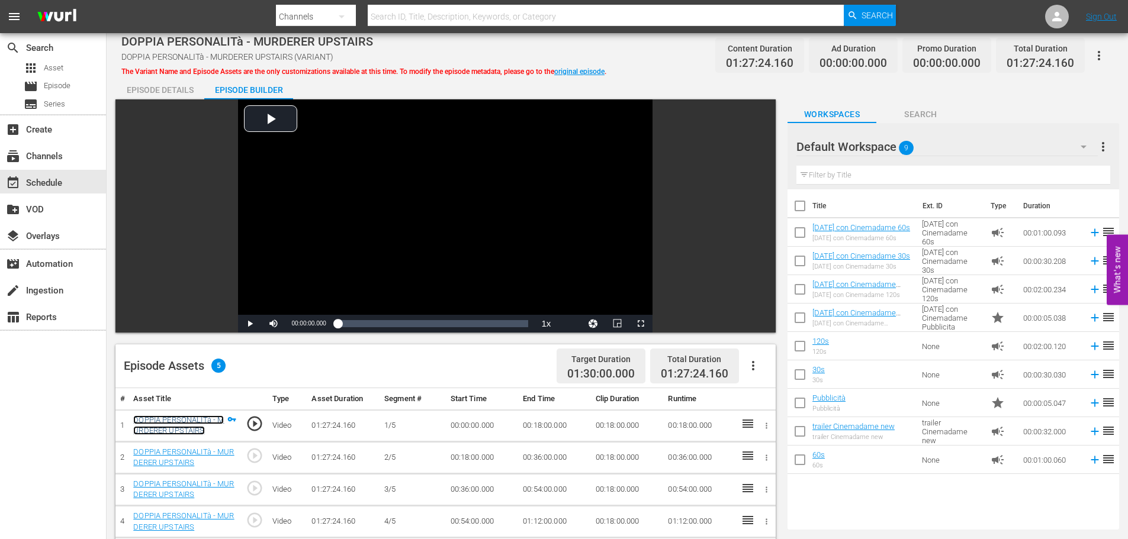
click at [161, 428] on link "DOPPIA PERSONALITà - MURDERER UPSTAIRS" at bounding box center [178, 426] width 91 height 20
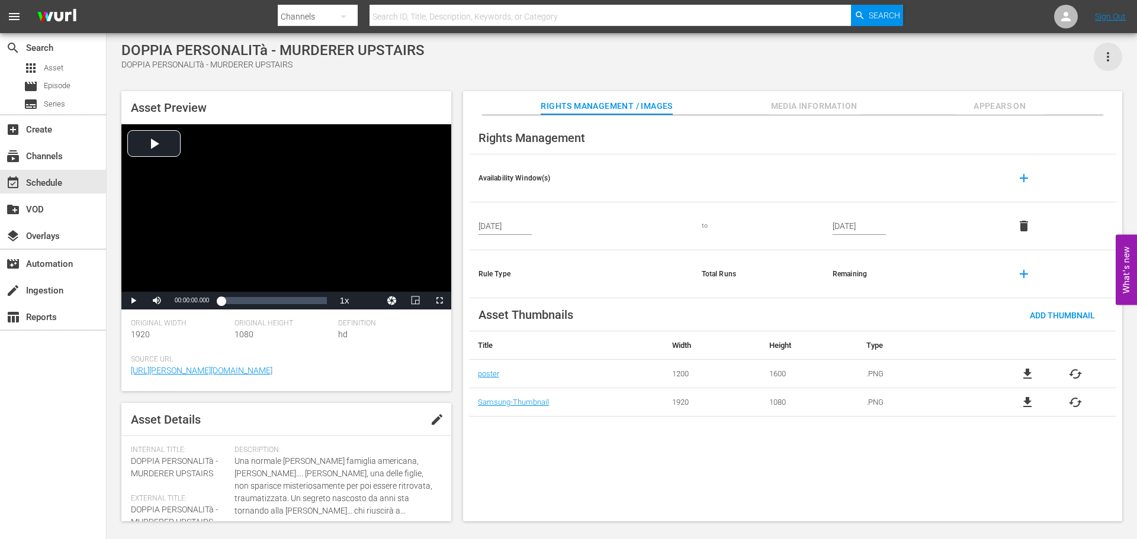
click at [1107, 53] on icon "button" at bounding box center [1107, 56] width 2 height 9
click at [1091, 62] on div "Add To Workspace" at bounding box center [1072, 61] width 81 height 28
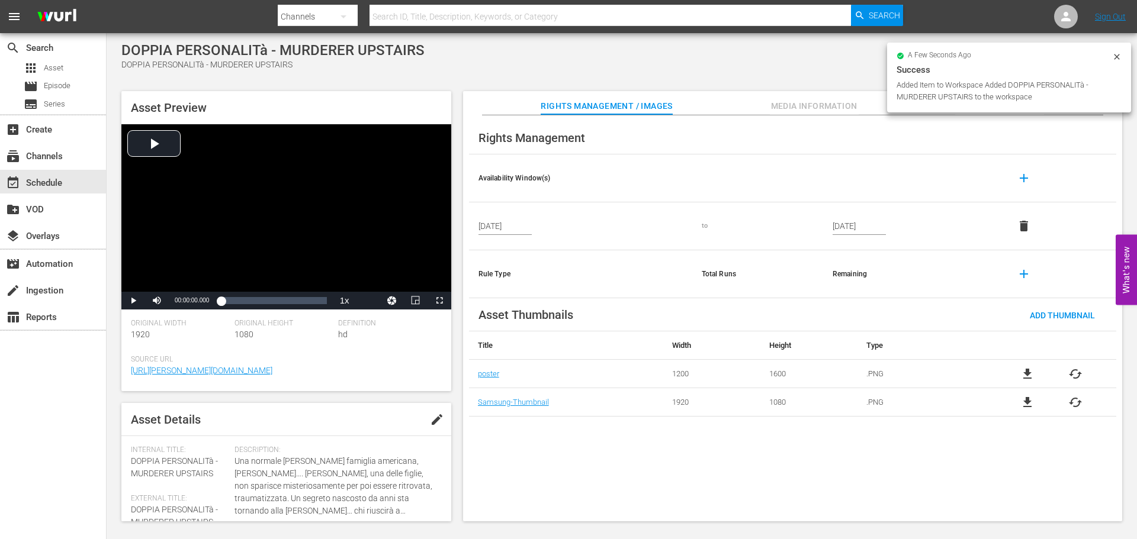
click at [757, 62] on div "DOPPIA PERSONALITà - MURDERER UPSTAIRS DOPPIA PERSONALITà - MURDERER UPSTAIRS" at bounding box center [621, 56] width 1000 height 29
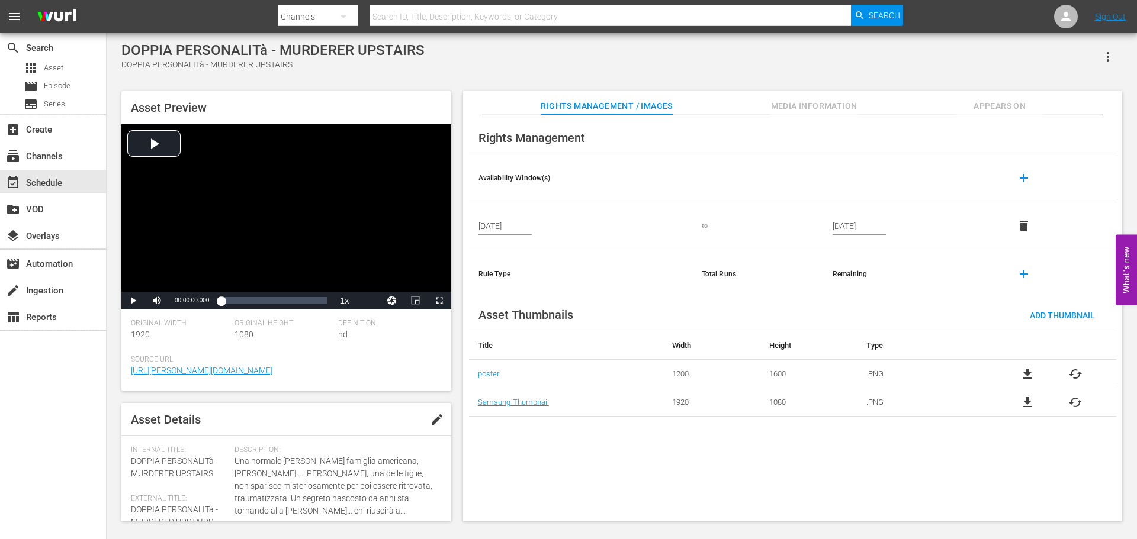
click at [969, 108] on span "Appears On" at bounding box center [999, 106] width 89 height 15
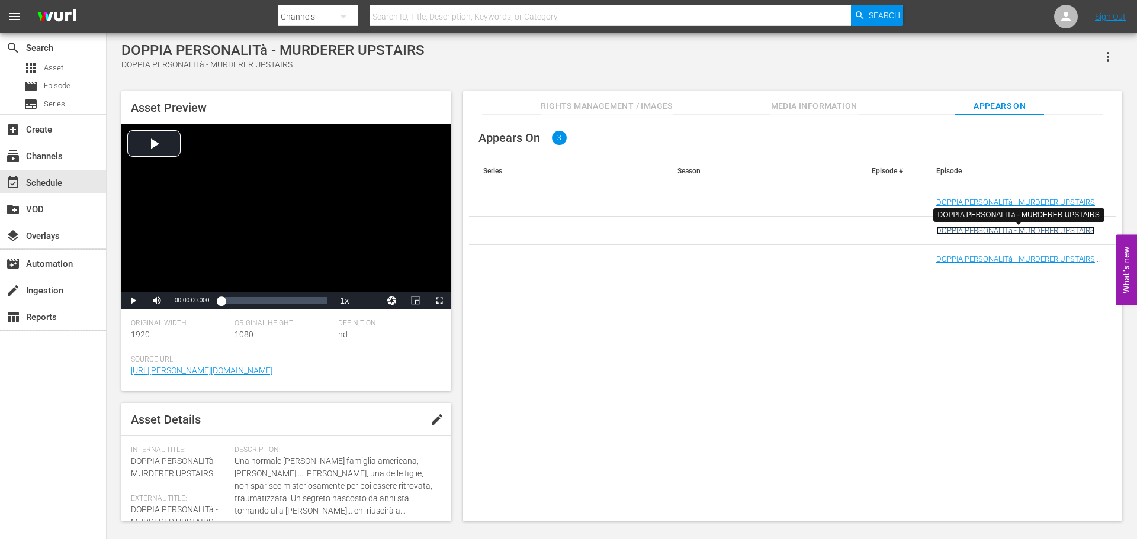
click at [1025, 233] on link "DOPPIA PERSONALITà - MURDERER UPSTAIRS (DOPPIA PERSONALITà - MURDERER UPSTAIRS …" at bounding box center [1018, 239] width 165 height 27
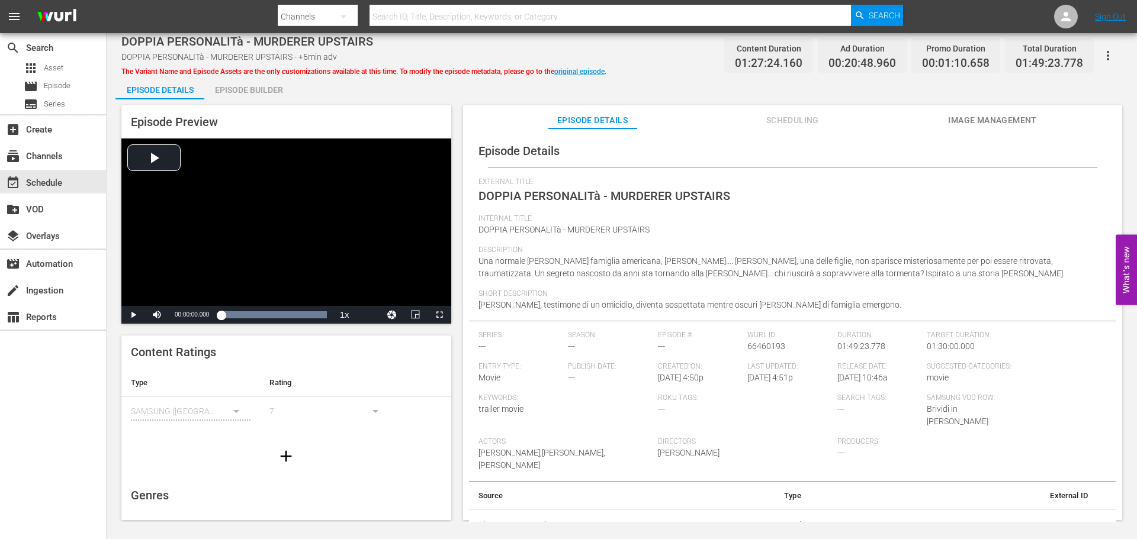
click at [788, 124] on span "Scheduling" at bounding box center [792, 120] width 89 height 15
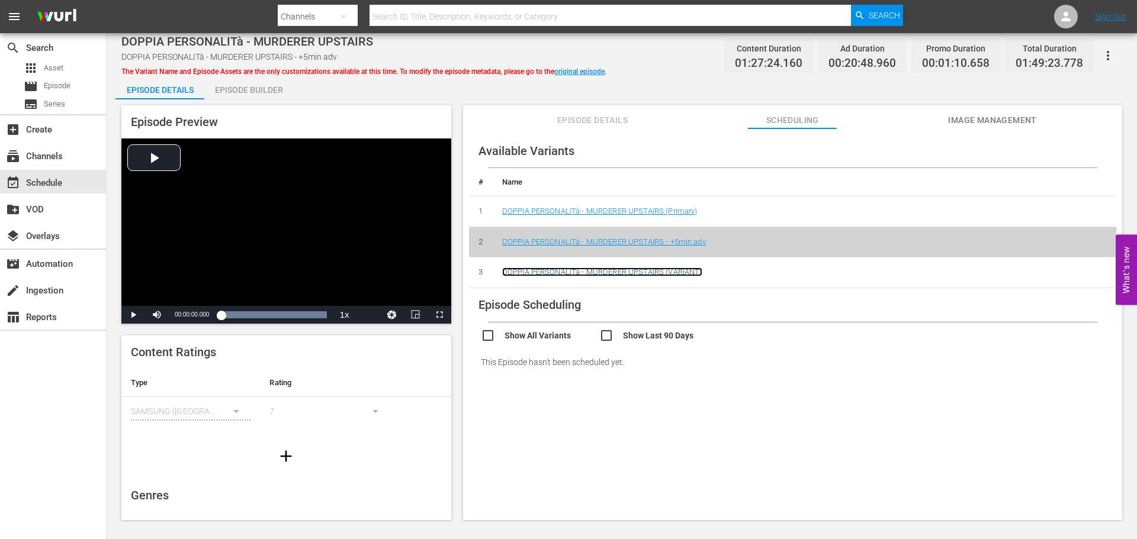
click at [632, 268] on link "DOPPIA PERSONALITà - MURDERER UPSTAIRS (VARIANT)" at bounding box center [602, 272] width 200 height 9
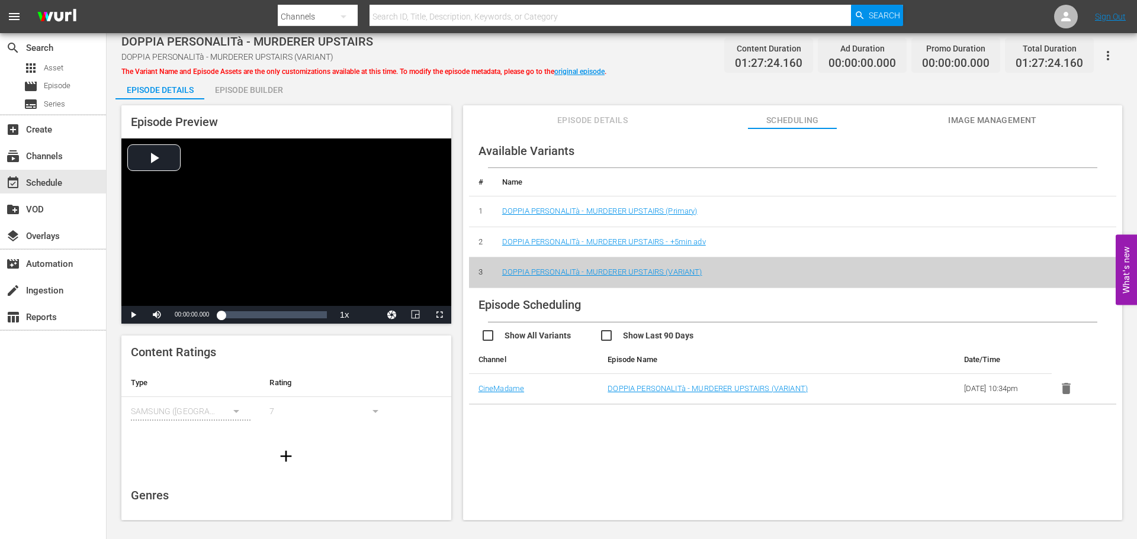
click at [244, 82] on div "Episode Builder" at bounding box center [248, 90] width 89 height 28
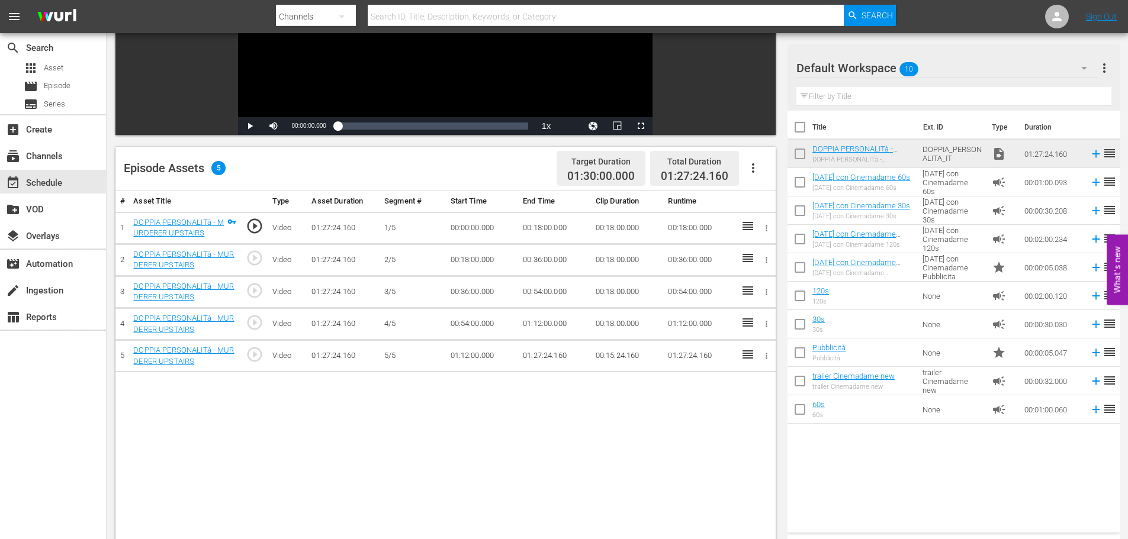
scroll to position [308, 0]
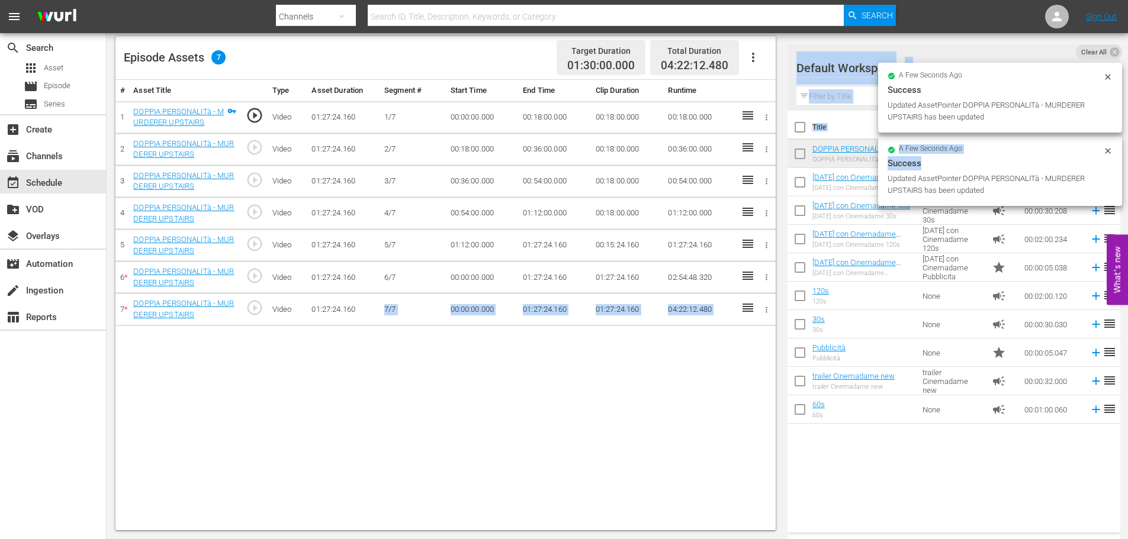
drag, startPoint x: 924, startPoint y: 159, endPoint x: 365, endPoint y: 317, distance: 580.6
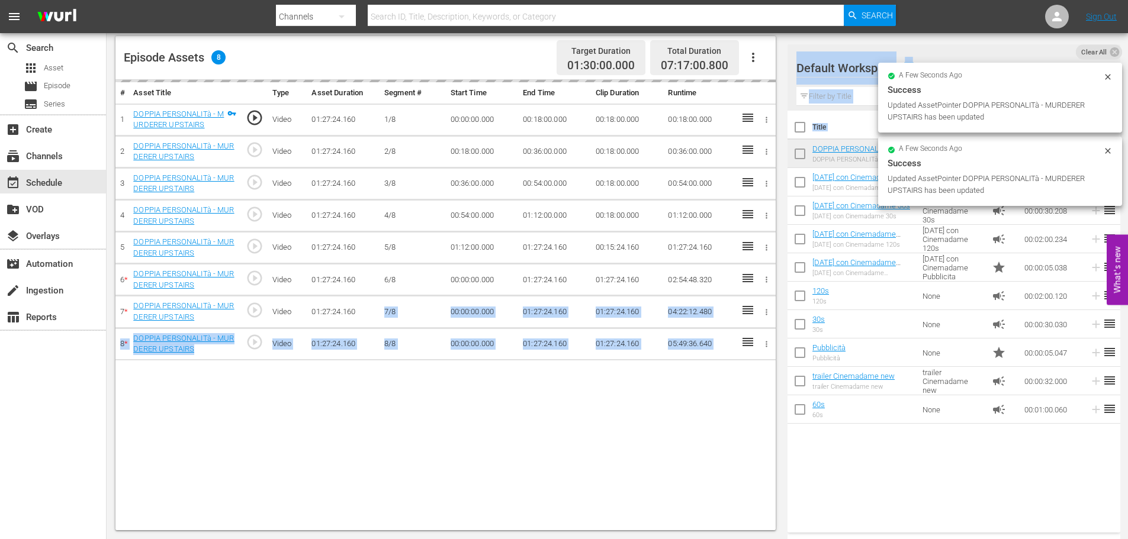
click at [436, 297] on td "7/8" at bounding box center [412, 312] width 66 height 32
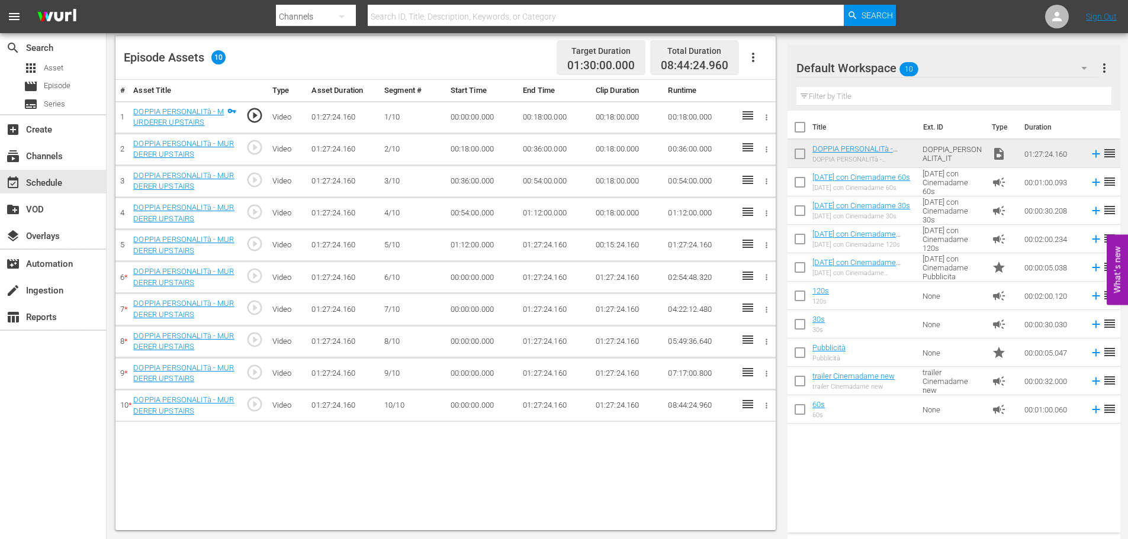
click at [541, 117] on td "00:18:00.000" at bounding box center [554, 117] width 73 height 32
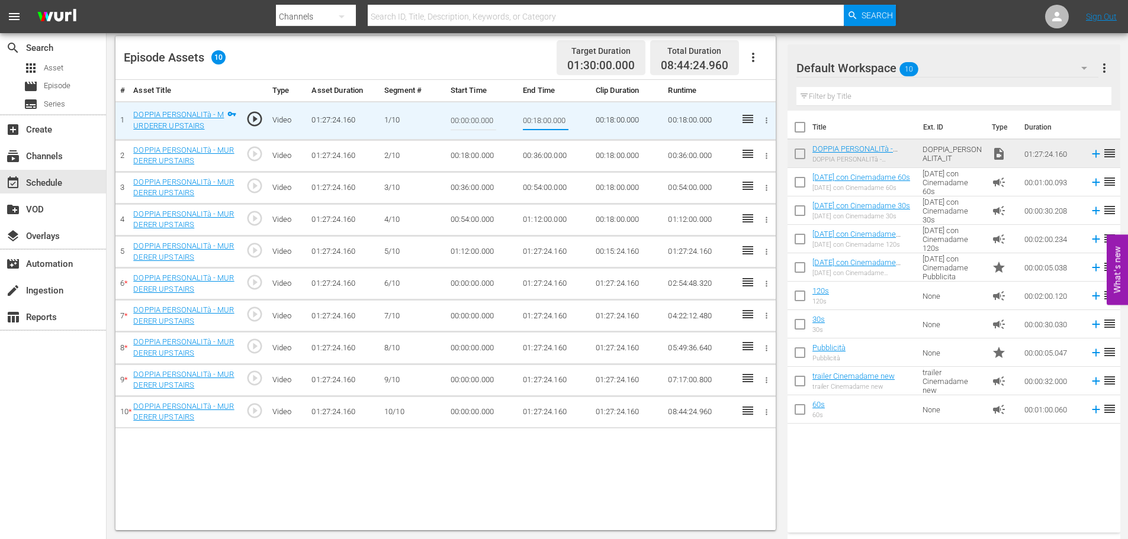
click at [541, 117] on input "00:18:00.000" at bounding box center [546, 121] width 46 height 28
type input "00:09:00.000"
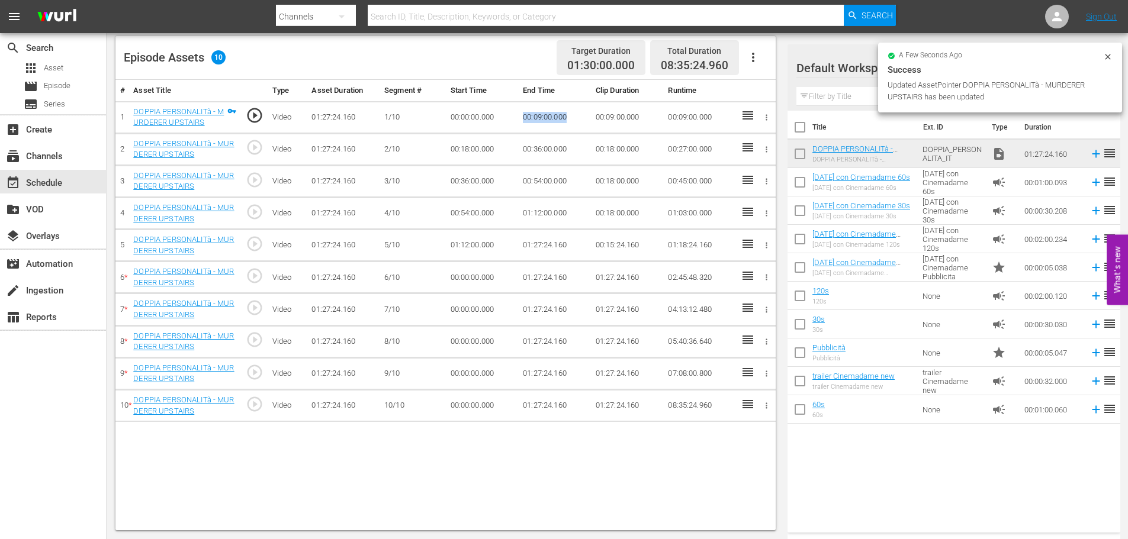
drag, startPoint x: 542, startPoint y: 120, endPoint x: 506, endPoint y: 121, distance: 36.1
click at [506, 121] on tr "1 DOPPIA PERSONALITà - MURDERER UPSTAIRS play_circle_outline Video 01:27:24.160…" at bounding box center [445, 117] width 660 height 32
copy tr "00:09:00.000"
click at [477, 152] on td "00:18:00.000" at bounding box center [482, 149] width 73 height 32
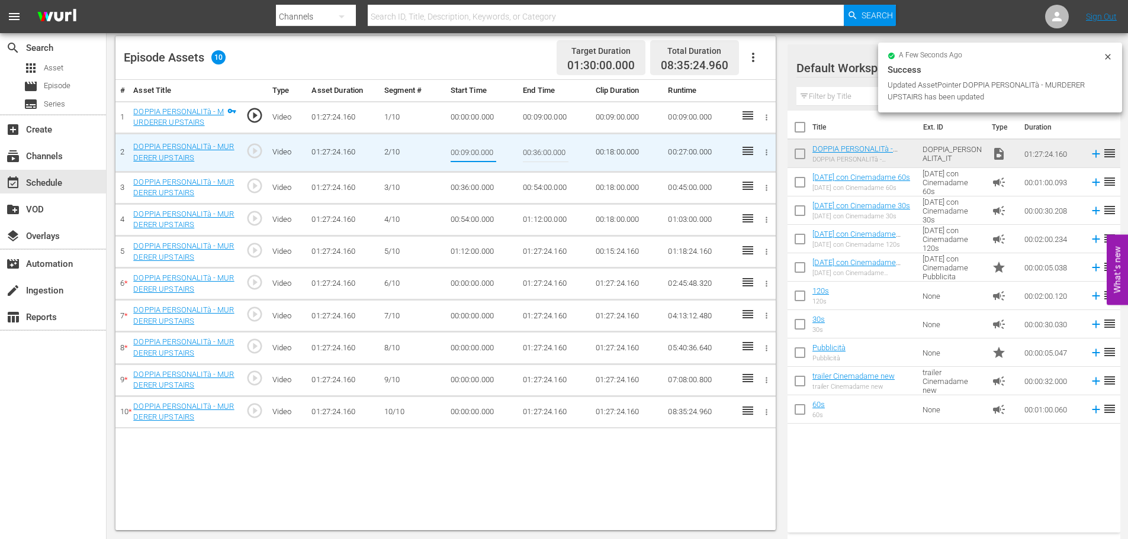
scroll to position [0, 13]
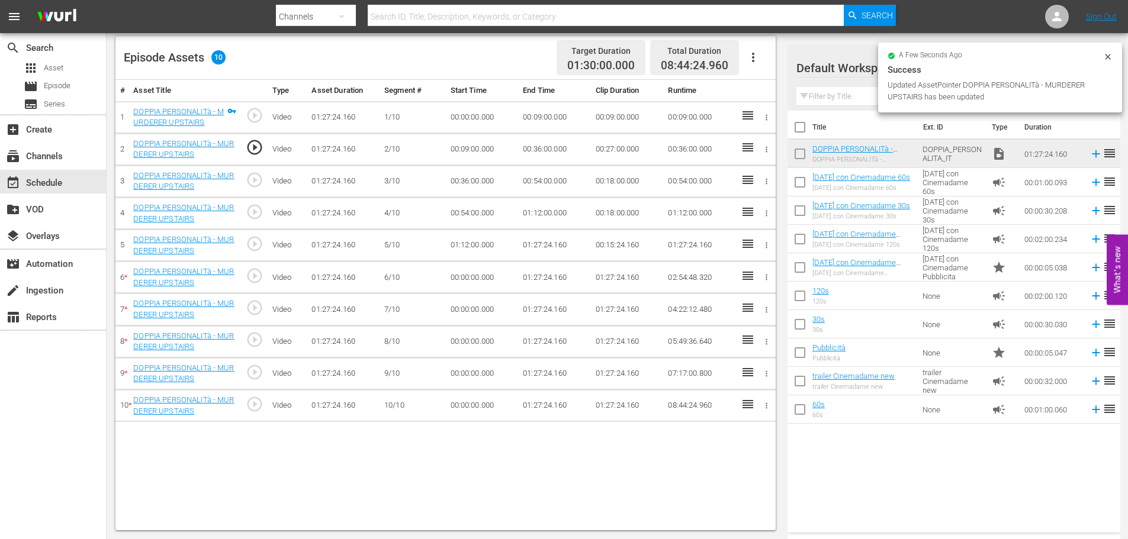
drag, startPoint x: 564, startPoint y: 143, endPoint x: 535, endPoint y: 153, distance: 30.9
click at [562, 143] on td "00:36:00.000" at bounding box center [554, 149] width 73 height 32
click at [535, 153] on td "00:36:00.000" at bounding box center [554, 149] width 73 height 32
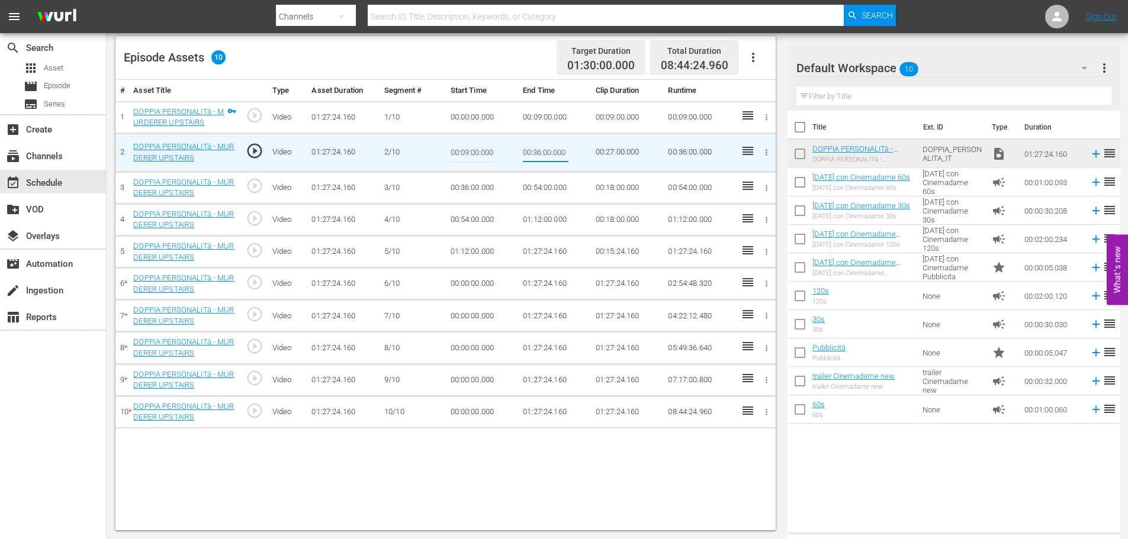
click at [539, 150] on input "00:36:00.000" at bounding box center [546, 153] width 46 height 28
type input "00:18:00.000"
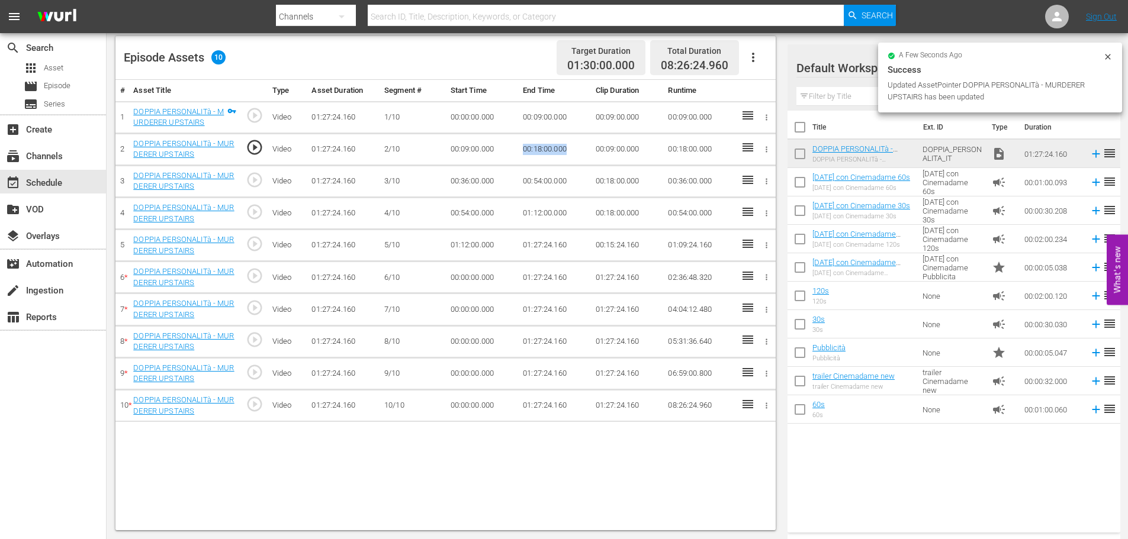
drag, startPoint x: 583, startPoint y: 147, endPoint x: 511, endPoint y: 146, distance: 71.1
click at [511, 146] on tr "2 DOPPIA PERSONALITà - MURDERER UPSTAIRS play_circle_outline Video 01:27:24.160…" at bounding box center [445, 149] width 660 height 32
copy tr "00:18:00.000"
click at [475, 184] on td "00:36:00.000" at bounding box center [482, 181] width 73 height 32
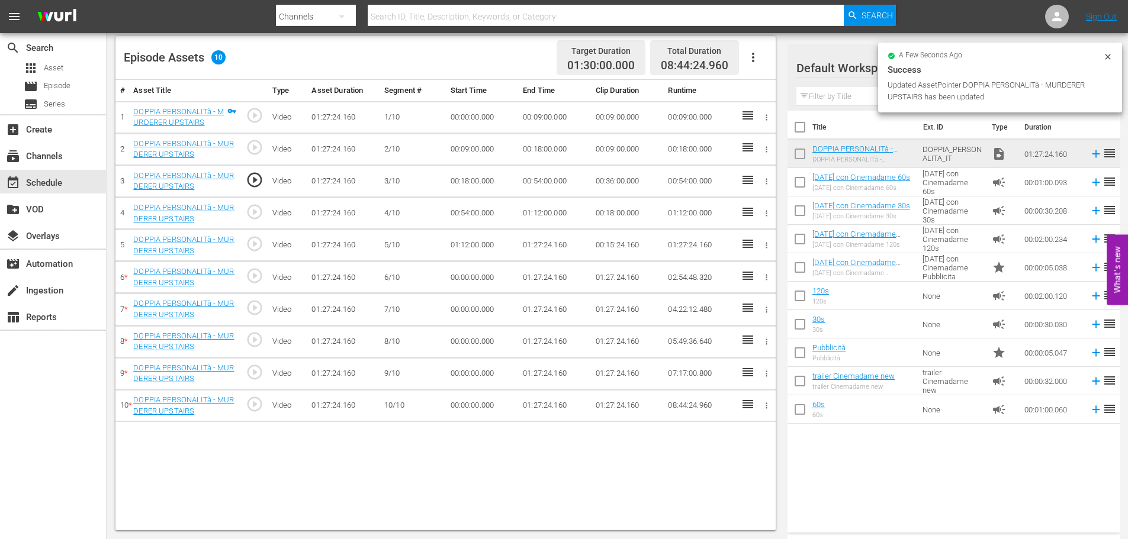
drag, startPoint x: 494, startPoint y: 232, endPoint x: 513, endPoint y: 200, distance: 37.2
click at [494, 232] on td "01:12:00.000" at bounding box center [482, 246] width 73 height 32
click at [549, 180] on td "00:54:00.000" at bounding box center [554, 181] width 73 height 32
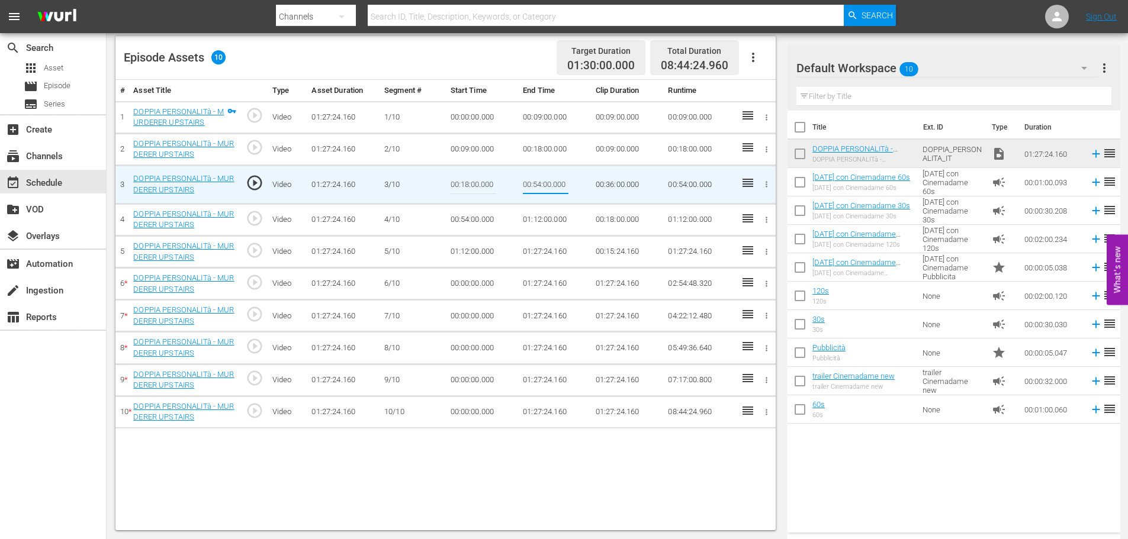
click at [549, 180] on input "00:54:00.000" at bounding box center [546, 184] width 46 height 28
type input "00:27:00.000"
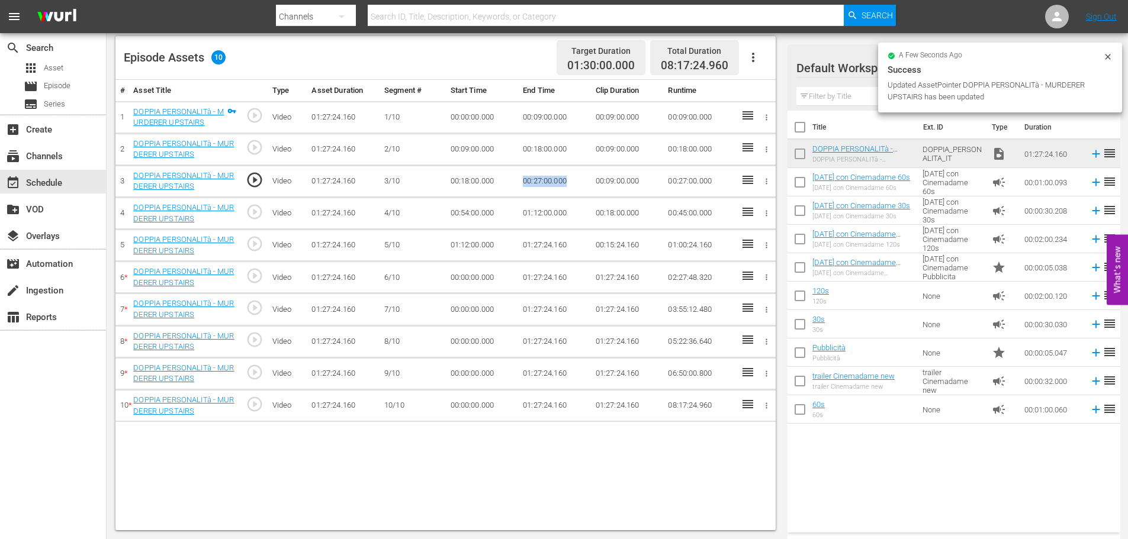
drag, startPoint x: 575, startPoint y: 179, endPoint x: 511, endPoint y: 183, distance: 64.1
click at [511, 183] on tr "3 DOPPIA PERSONALITà - MURDERER UPSTAIRS play_circle_outline Video 01:27:24.160…" at bounding box center [445, 181] width 660 height 32
copy tr "00:27:00.000"
click at [481, 215] on td "00:54:00.000" at bounding box center [482, 214] width 73 height 32
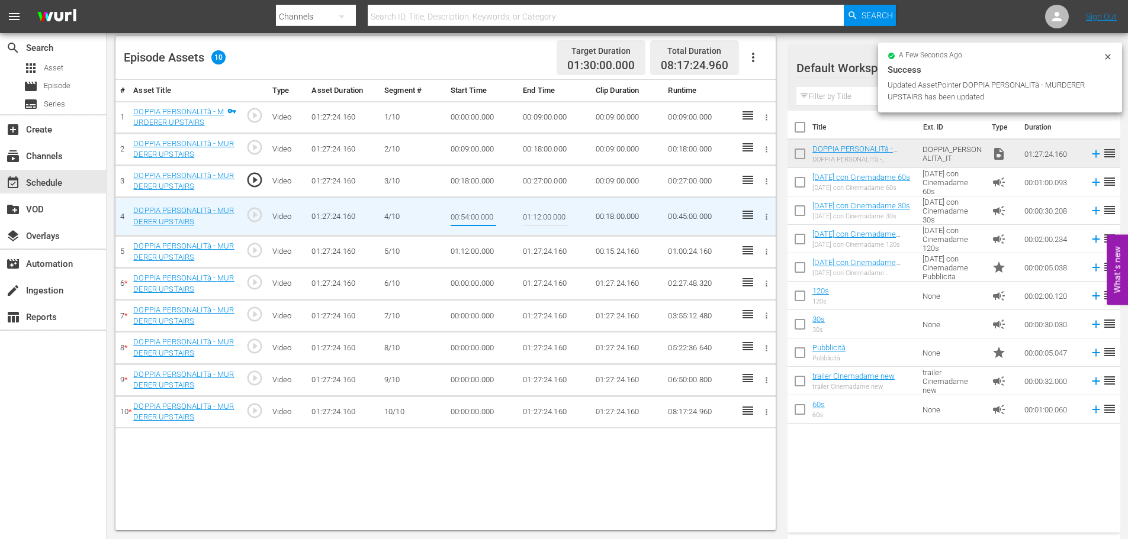
click at [481, 215] on input "00:54:00.000" at bounding box center [474, 216] width 46 height 28
type input "00:27:00.000"
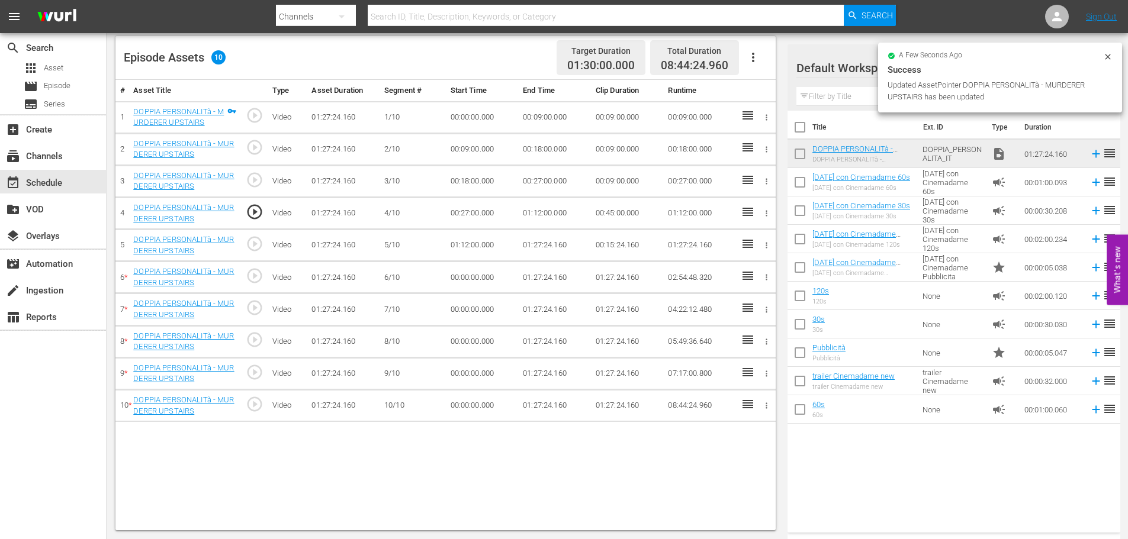
drag, startPoint x: 565, startPoint y: 180, endPoint x: 554, endPoint y: 181, distance: 11.9
click at [565, 180] on td "00:27:00.000" at bounding box center [554, 181] width 73 height 32
click at [540, 182] on td "00:27:00.000" at bounding box center [554, 181] width 73 height 32
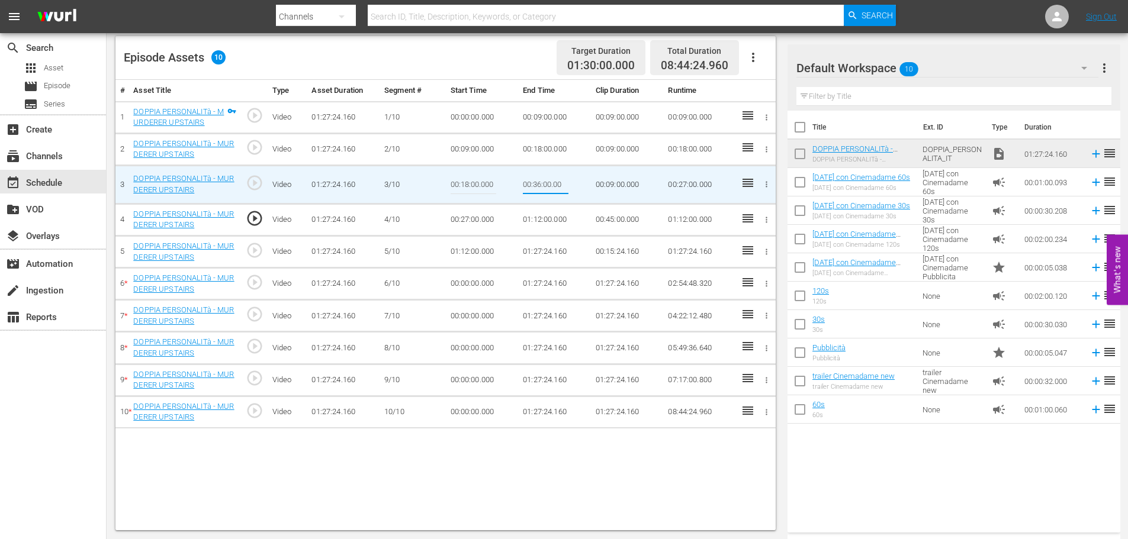
type input "00:36:00.000"
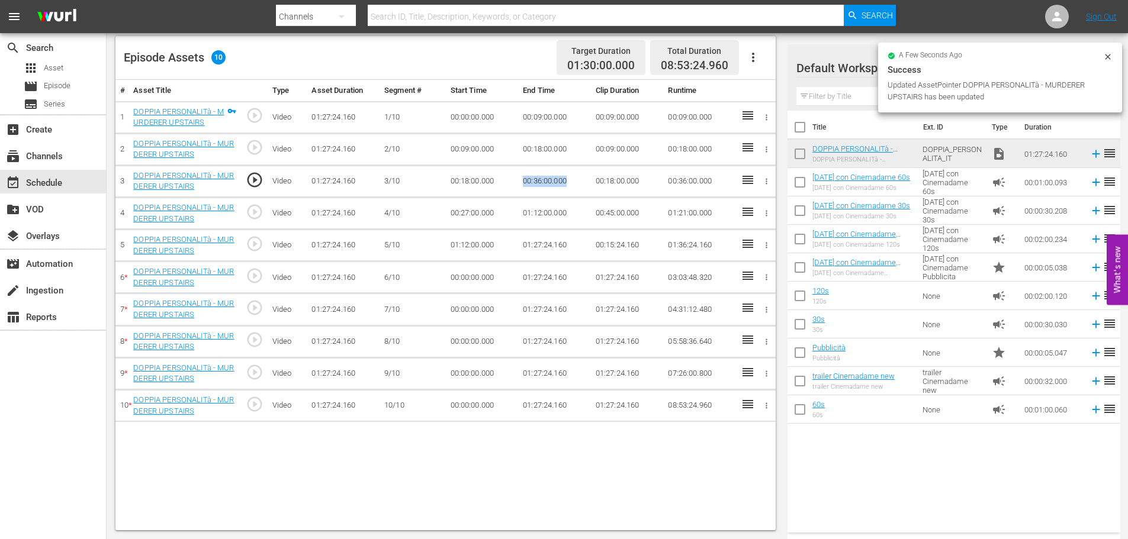
drag, startPoint x: 575, startPoint y: 181, endPoint x: 507, endPoint y: 184, distance: 68.2
click at [507, 184] on tr "3 DOPPIA PERSONALITà - MURDERER UPSTAIRS play_circle_outline Video 01:27:24.160…" at bounding box center [445, 181] width 660 height 32
copy tr "00:36:00.000"
click at [459, 212] on td "00:27:00.000" at bounding box center [482, 214] width 73 height 32
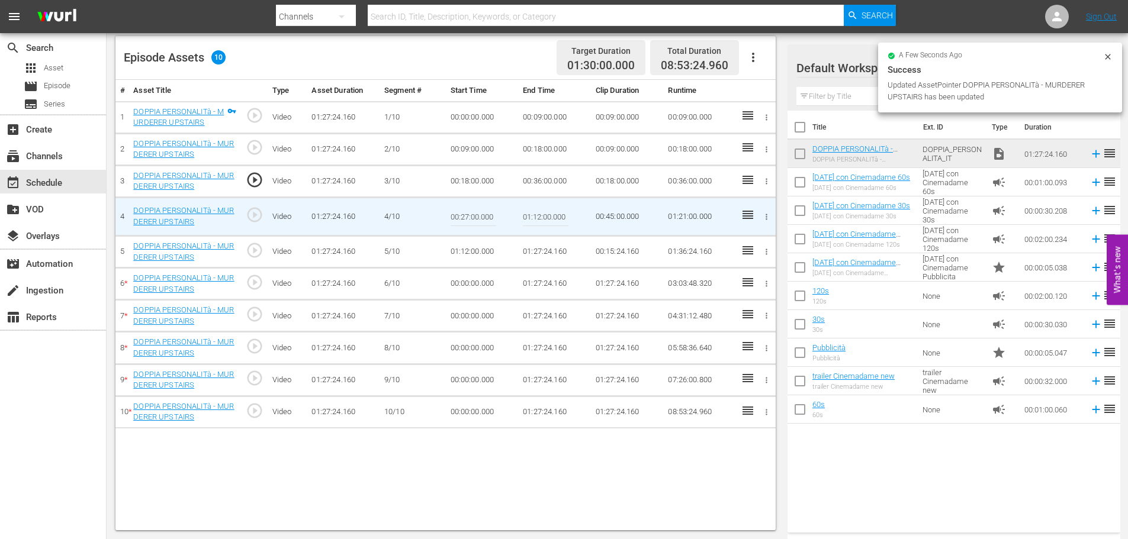
click at [466, 221] on input "00:27:00.000" at bounding box center [474, 216] width 46 height 28
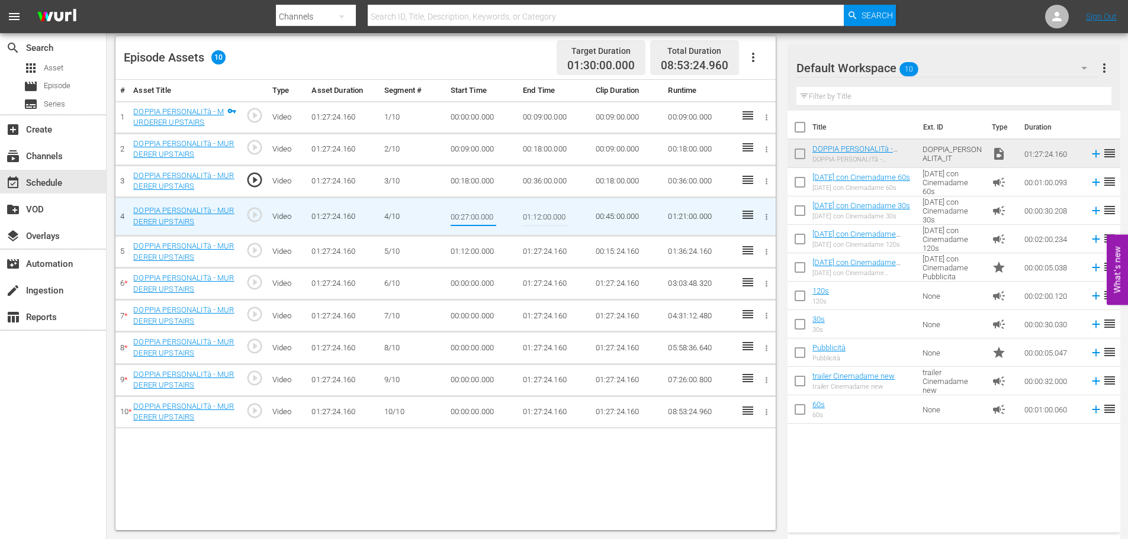
paste input "00:36"
type input "00:36:00.000"
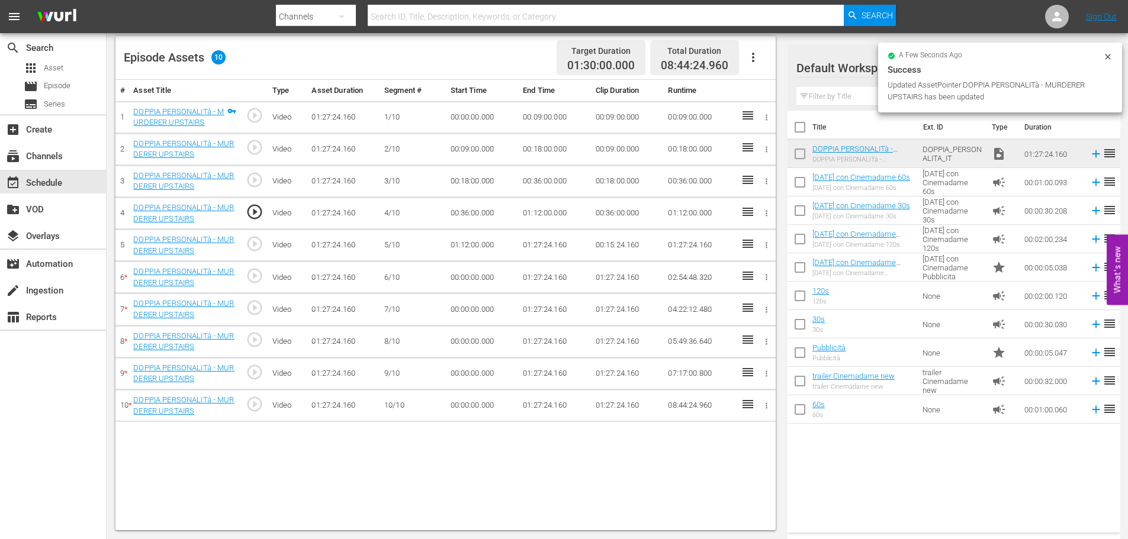
click at [544, 218] on td "01:12:00.000" at bounding box center [554, 214] width 73 height 32
click at [544, 213] on td "01:12:00.000" at bounding box center [554, 214] width 73 height 32
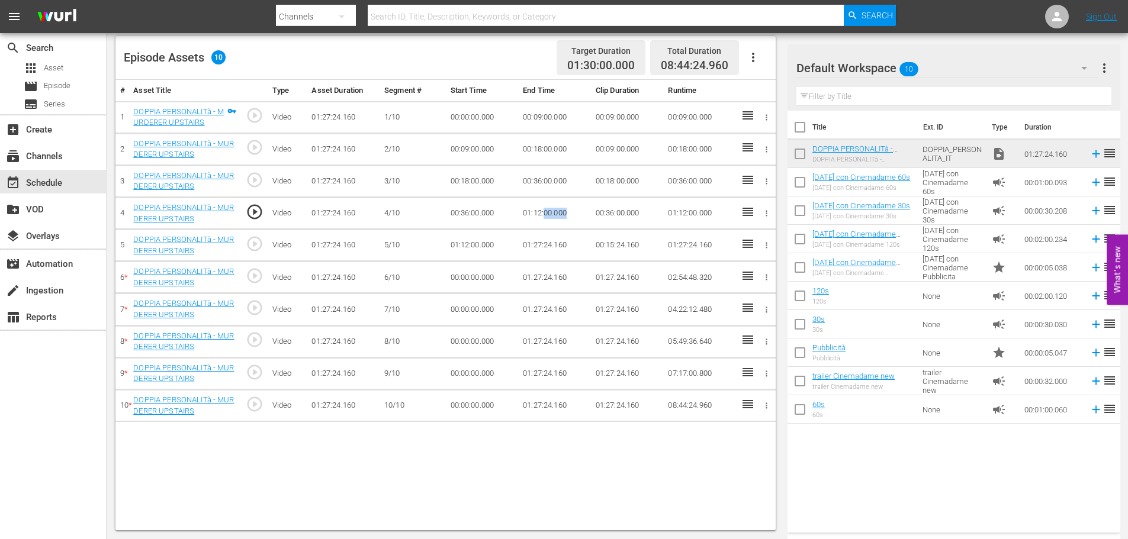
click at [544, 213] on td "01:12:00.000" at bounding box center [554, 214] width 73 height 32
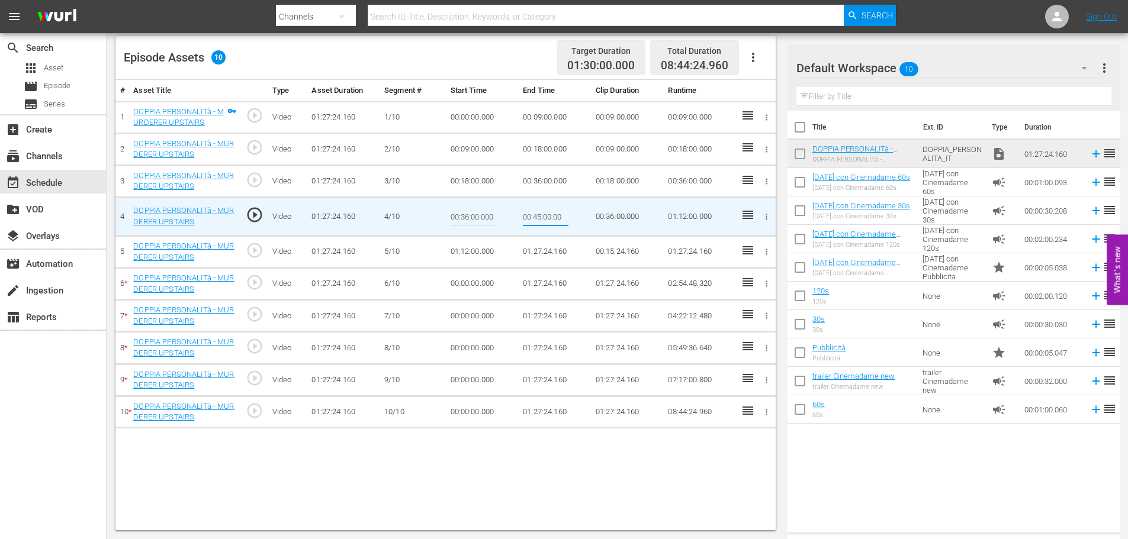
type input "00:45:00.000"
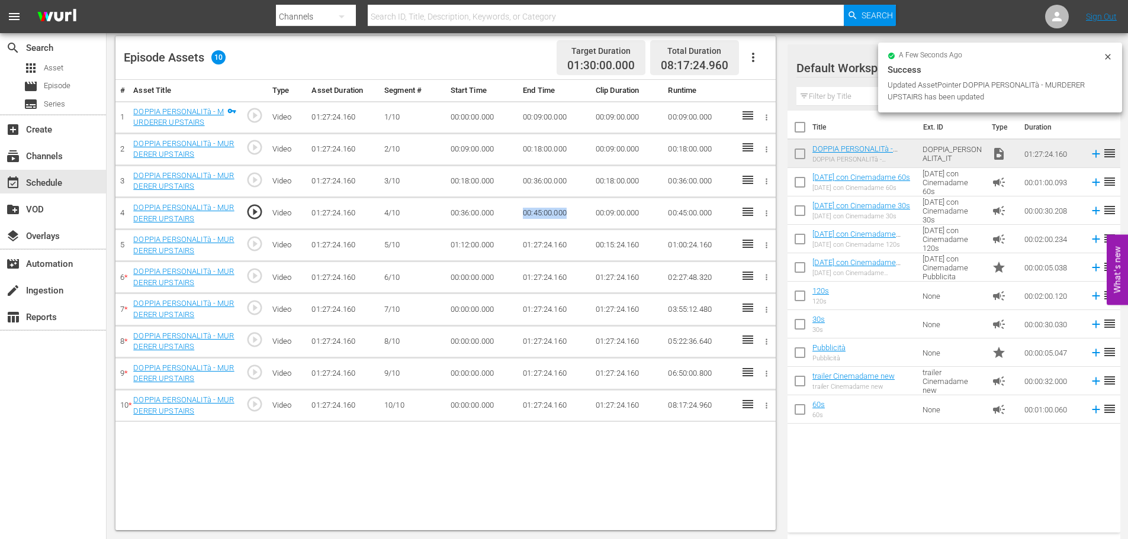
drag, startPoint x: 575, startPoint y: 213, endPoint x: 512, endPoint y: 208, distance: 62.9
click at [512, 208] on tr "4 DOPPIA PERSONALITà - MURDERER UPSTAIRS play_circle_outline Video 01:27:24.160…" at bounding box center [445, 214] width 660 height 32
copy tr "00:45:00.000"
click at [477, 243] on td "01:12:00.000" at bounding box center [482, 246] width 73 height 32
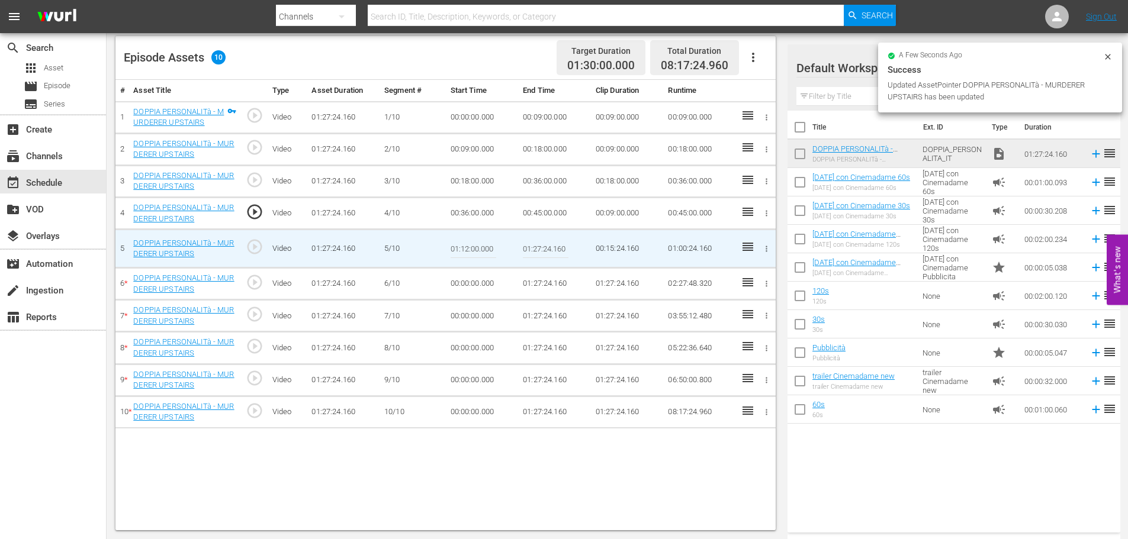
click at [477, 243] on input "01:12:00.000" at bounding box center [474, 248] width 46 height 28
paste input "00:45"
type input "00:45:00.000"
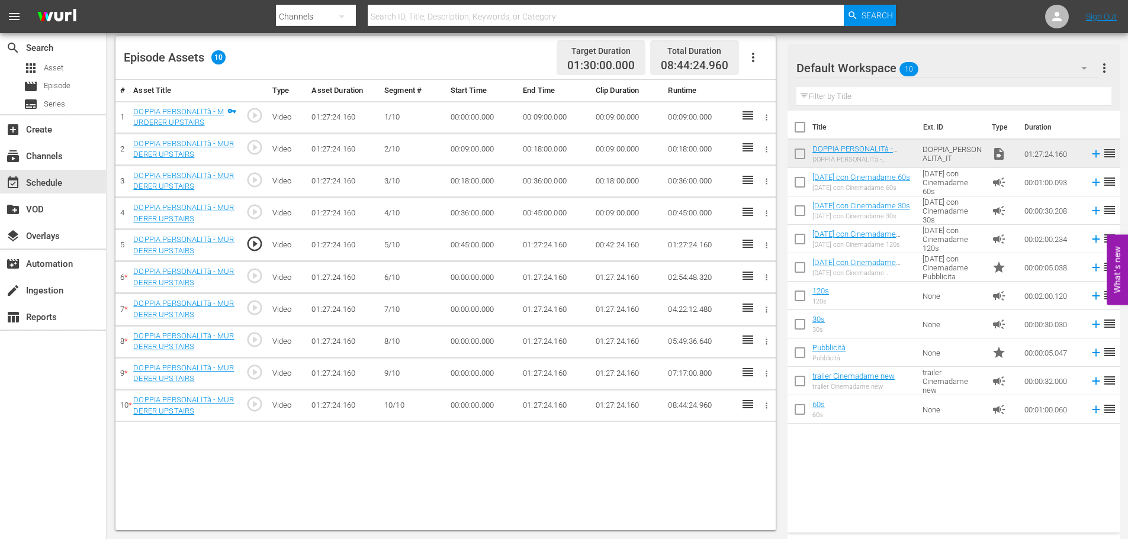
click at [527, 241] on td "01:27:24.160" at bounding box center [554, 246] width 73 height 32
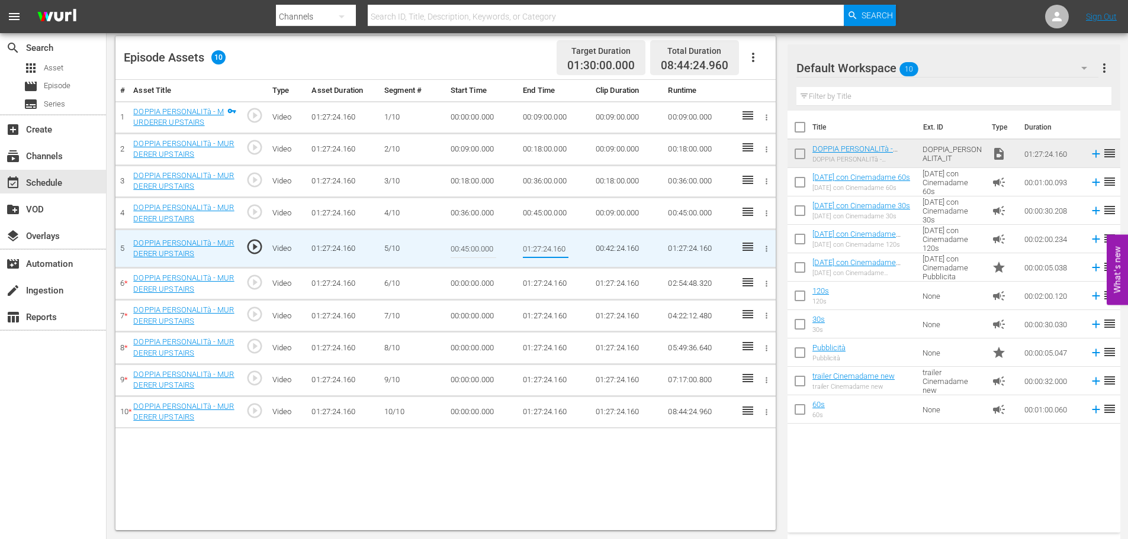
click at [527, 241] on input "01:27:24.160" at bounding box center [546, 248] width 46 height 28
type input "00:54:00.000"
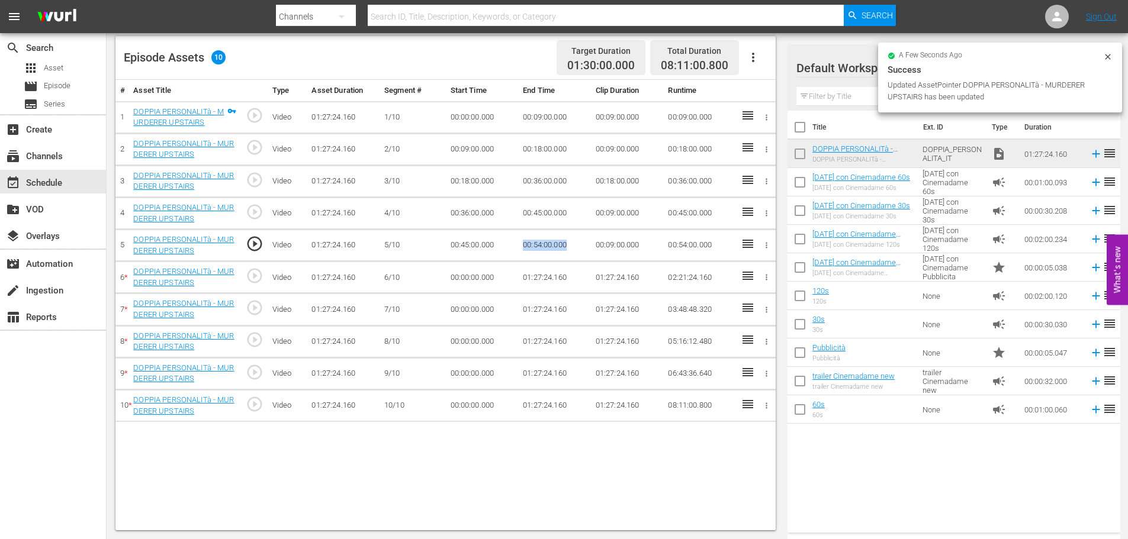
drag, startPoint x: 571, startPoint y: 244, endPoint x: 504, endPoint y: 247, distance: 67.0
click at [504, 247] on tr "5 DOPPIA PERSONALITà - MURDERER UPSTAIRS play_circle_outline Video 01:27:24.160…" at bounding box center [445, 246] width 660 height 32
copy tr "00:54:00.000"
click at [470, 268] on td "00:00:00.000" at bounding box center [482, 278] width 73 height 32
click at [464, 276] on td "00:00:00.000" at bounding box center [482, 278] width 73 height 32
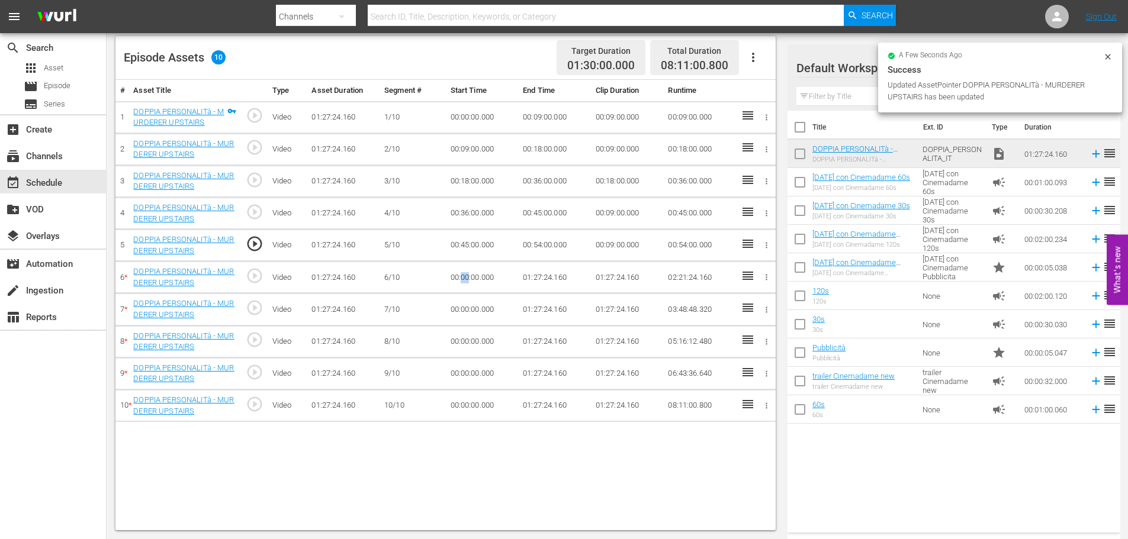
click at [464, 276] on td "00:00:00.000" at bounding box center [482, 278] width 73 height 32
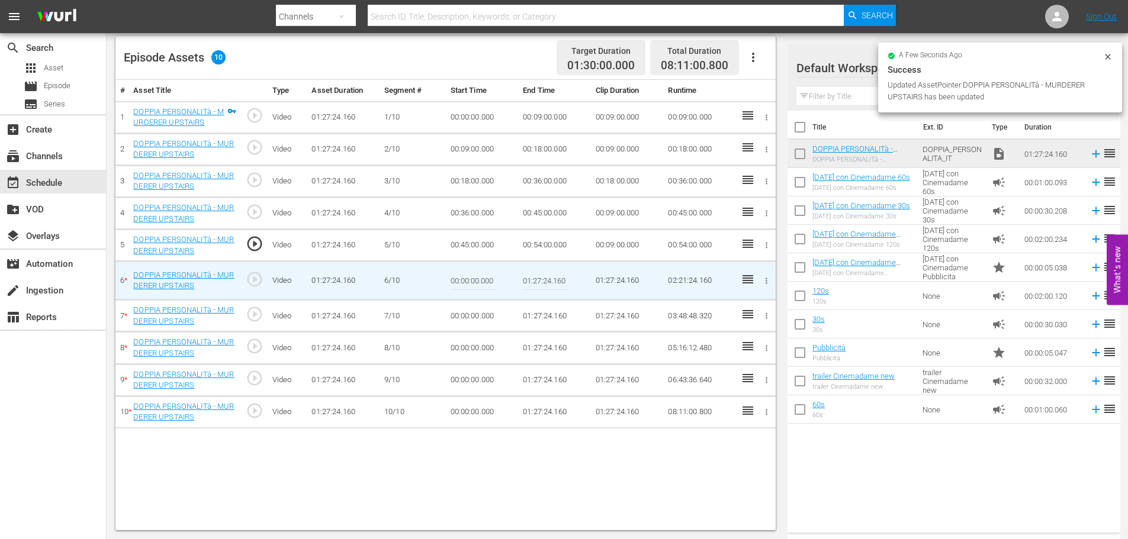
click at [464, 276] on input "00:00:00.000" at bounding box center [474, 280] width 46 height 28
paste input "00:54"
type input "00:54:00.000"
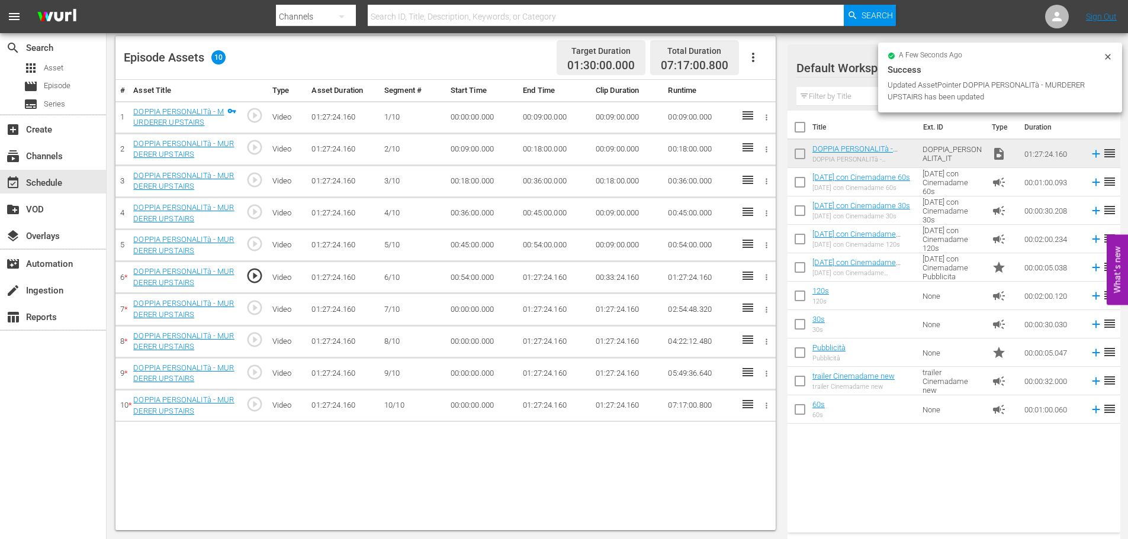
click at [535, 285] on td "01:27:24.160" at bounding box center [554, 278] width 73 height 32
click at [536, 278] on td "01:27:24.160" at bounding box center [554, 278] width 73 height 32
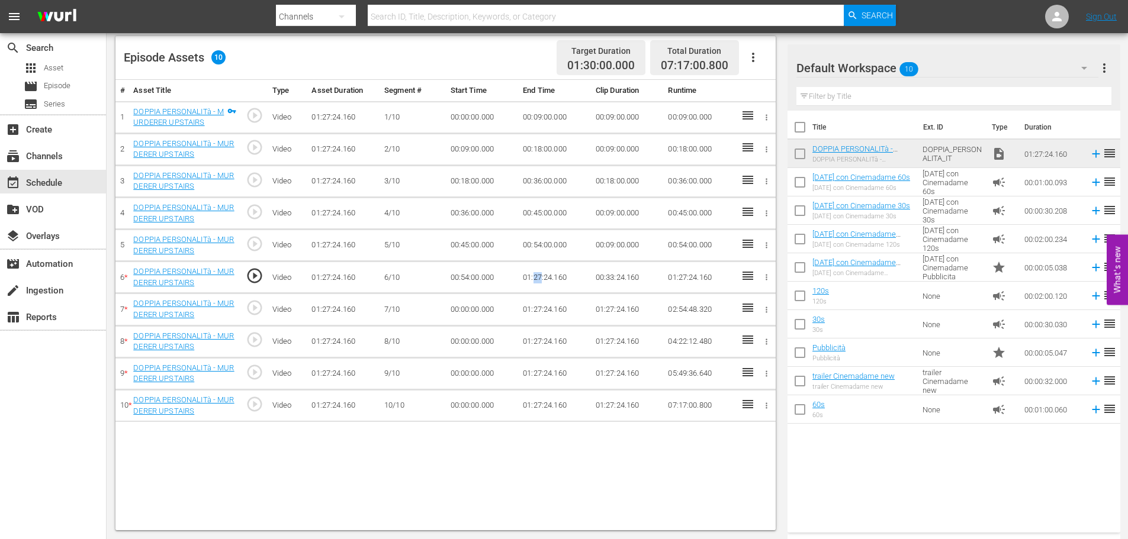
click at [536, 278] on td "01:27:24.160" at bounding box center [554, 278] width 73 height 32
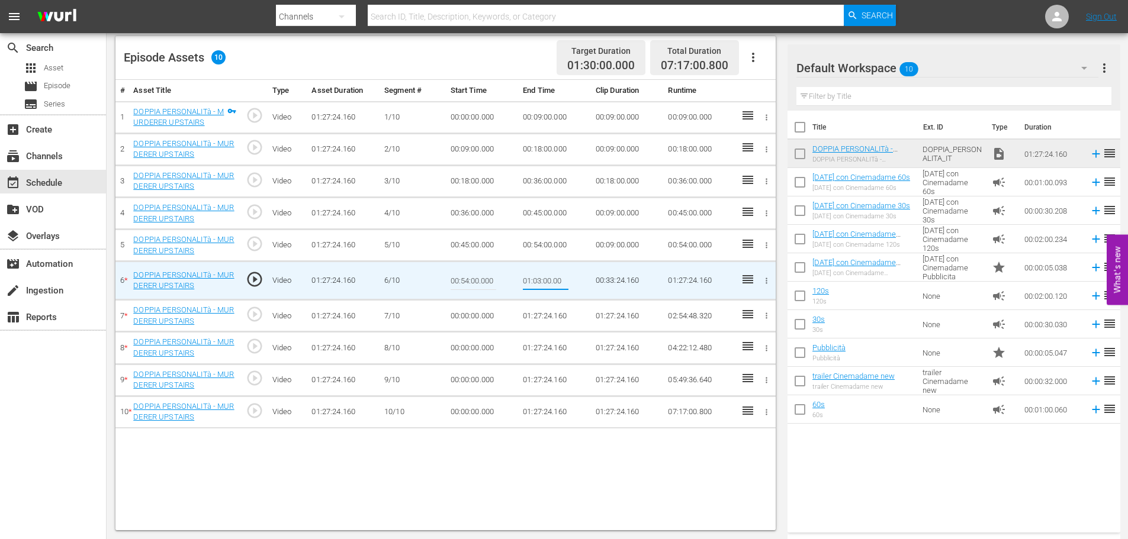
type input "01:03:00.000"
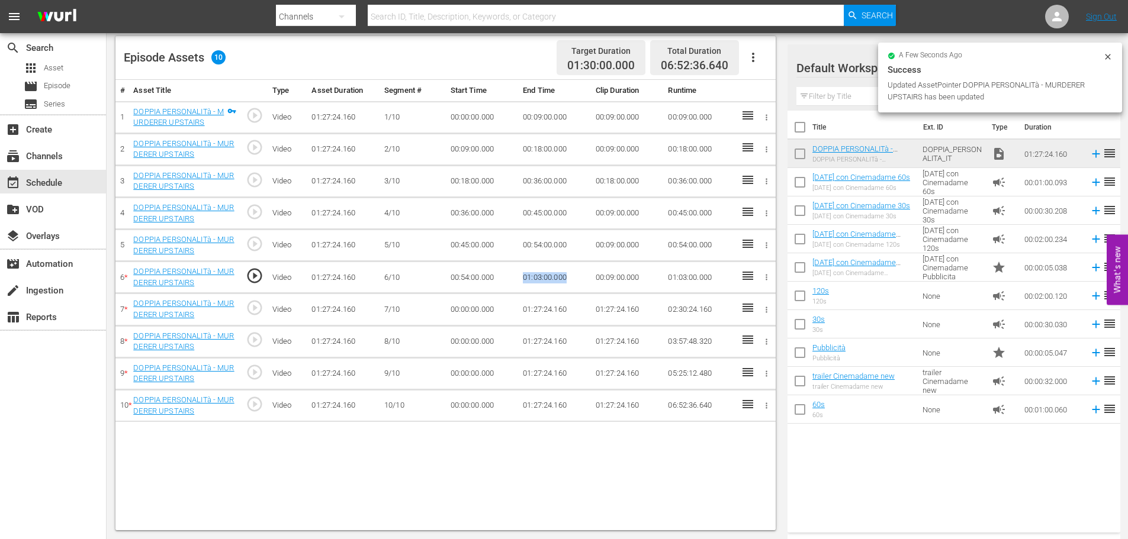
drag, startPoint x: 569, startPoint y: 277, endPoint x: 513, endPoint y: 279, distance: 56.3
click at [513, 279] on tr "6 * DOPPIA PERSONALITà - MURDERER UPSTAIRS play_circle_outline Video 01:27:24.1…" at bounding box center [445, 278] width 660 height 32
copy tr "01:03:00.000"
click at [471, 312] on td "00:00:00.000" at bounding box center [482, 310] width 73 height 32
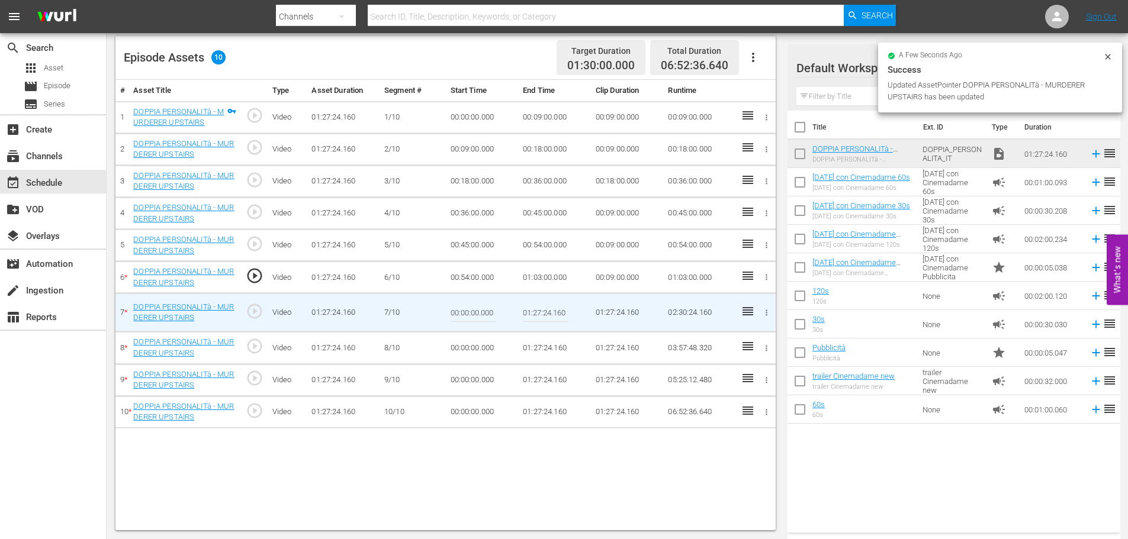
click at [471, 312] on input "00:00:00.000" at bounding box center [474, 312] width 46 height 28
paste input "01:03"
type input "01:03:00.000"
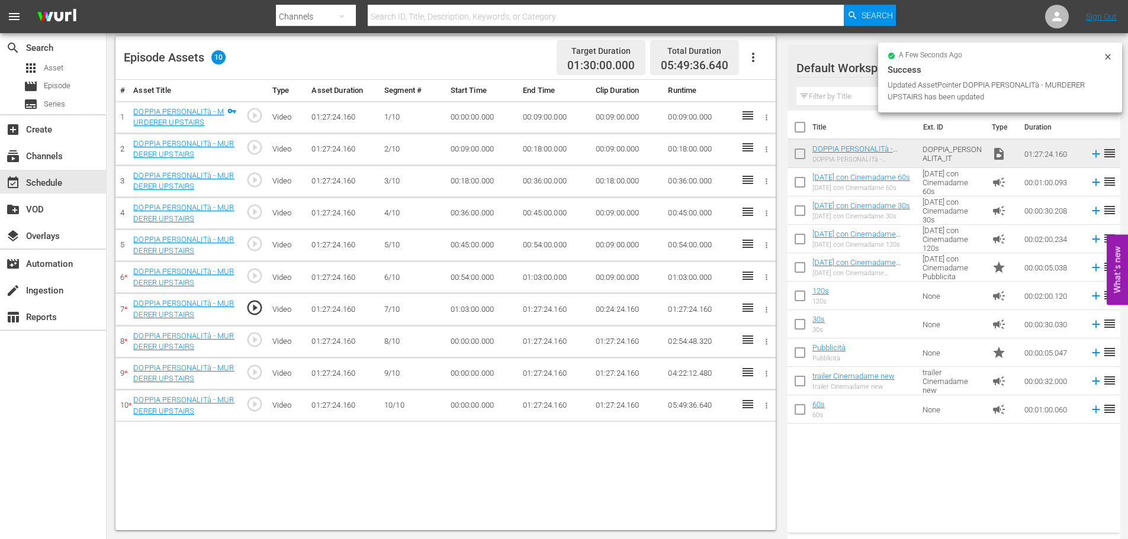
click at [548, 307] on td "01:27:24.160" at bounding box center [554, 310] width 73 height 32
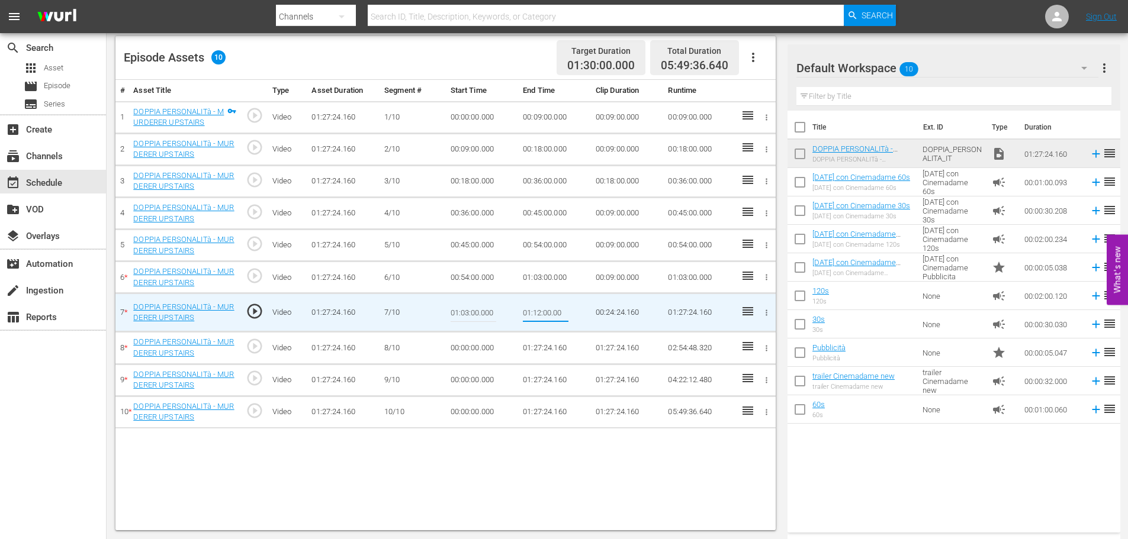
type input "01:12:00.000"
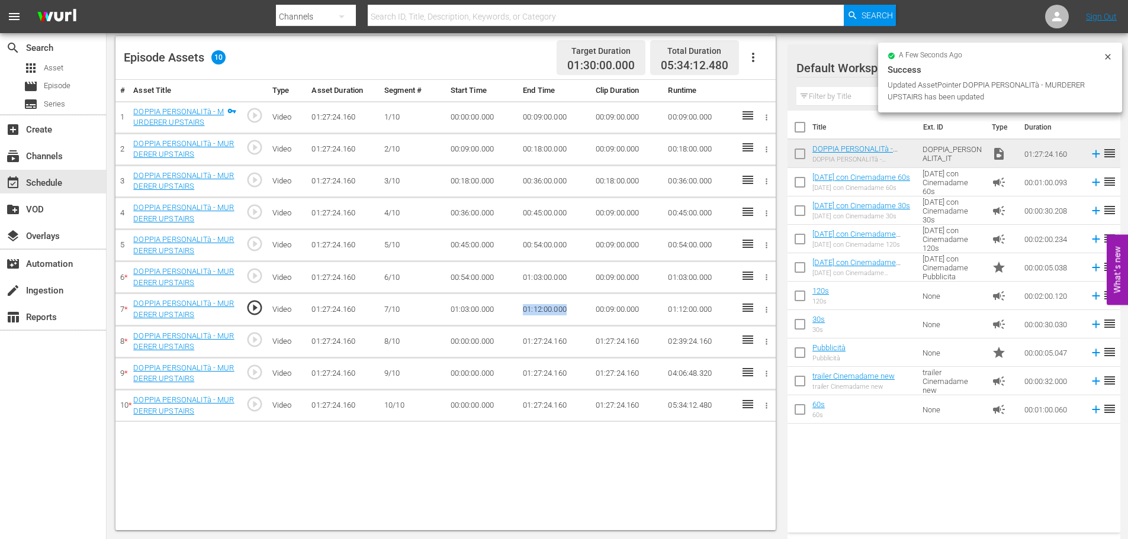
drag, startPoint x: 542, startPoint y: 310, endPoint x: 511, endPoint y: 318, distance: 31.7
click at [511, 318] on tr "7 * DOPPIA PERSONALITà - MURDERER UPSTAIRS play_circle_outline Video 01:27:24.1…" at bounding box center [445, 310] width 660 height 32
copy tr "01:12:00.000"
click at [476, 343] on td "00:00:00.000" at bounding box center [482, 342] width 73 height 32
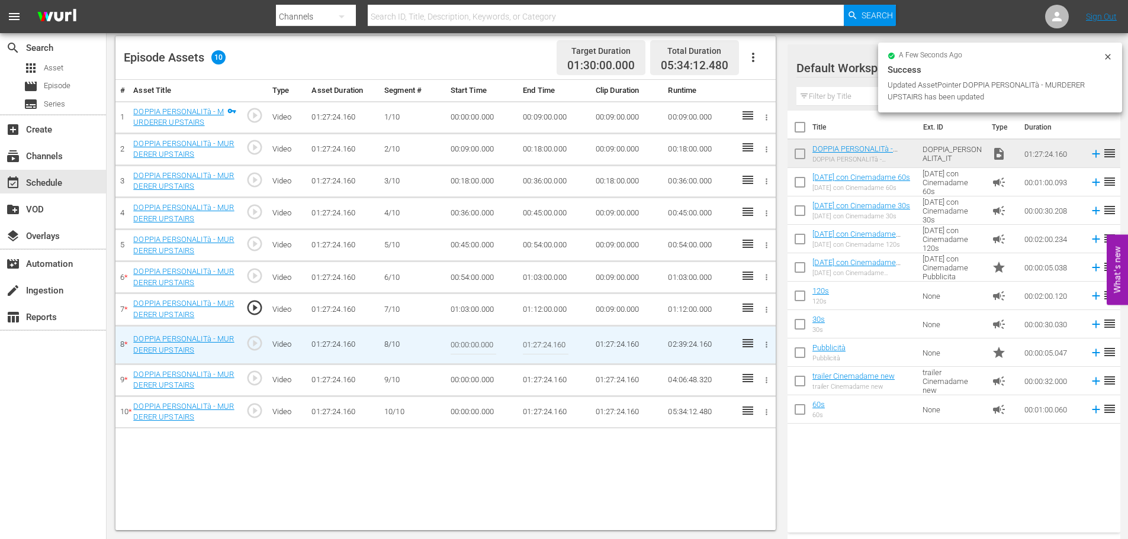
click at [476, 343] on input "00:00:00.000" at bounding box center [474, 345] width 46 height 28
paste input "01:12"
type input "01:12:00.000"
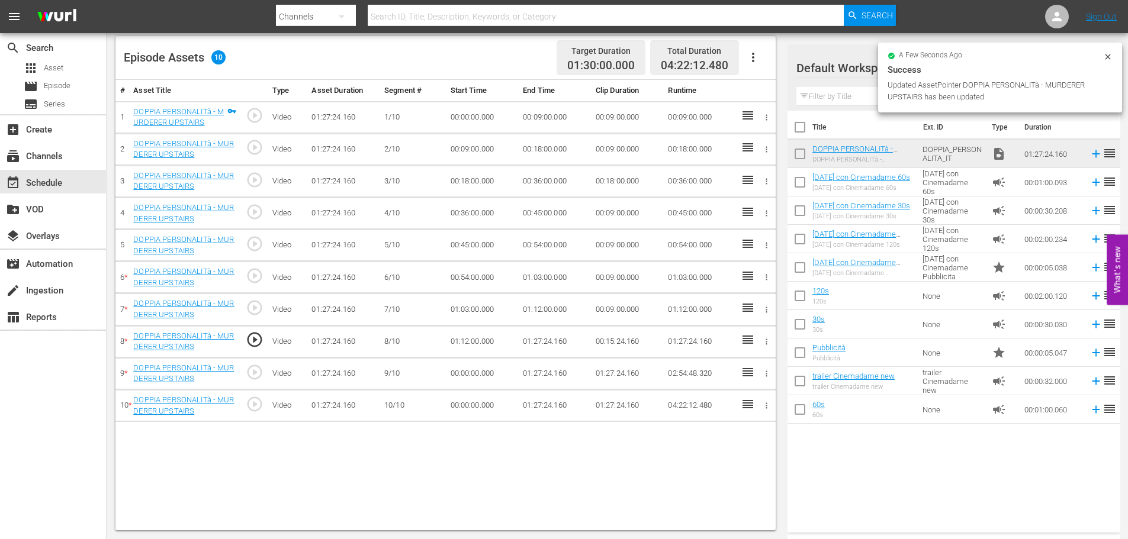
click at [551, 350] on td "01:27:24.160" at bounding box center [554, 342] width 73 height 32
click at [538, 349] on td "01:27:24.160" at bounding box center [554, 342] width 73 height 32
click at [538, 345] on td "01:27:24.160" at bounding box center [554, 342] width 73 height 32
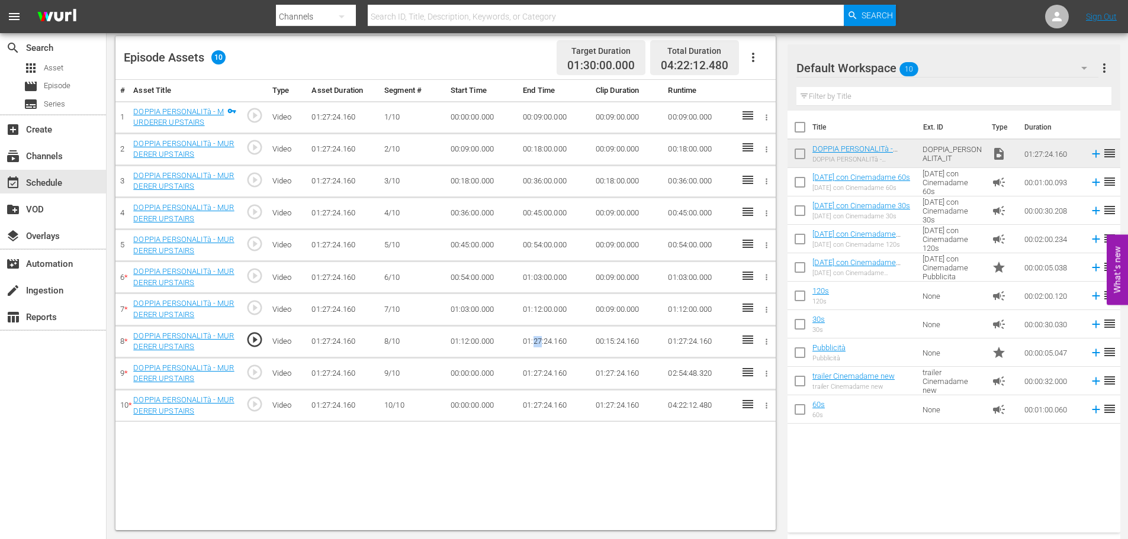
click at [538, 345] on td "01:27:24.160" at bounding box center [554, 342] width 73 height 32
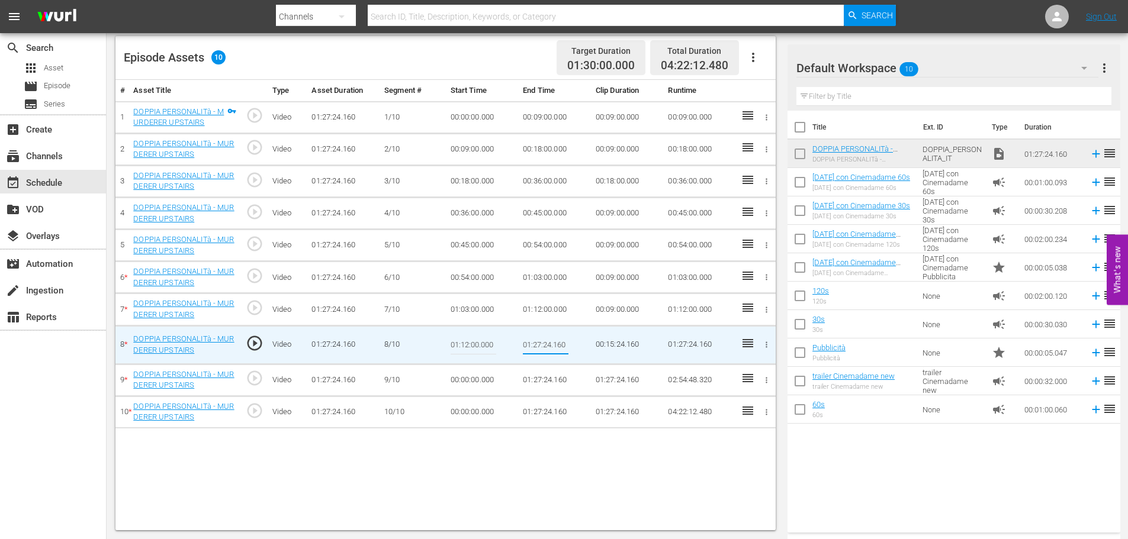
click at [538, 345] on input "01:27:24.160" at bounding box center [546, 345] width 46 height 28
type input "01:21:00"
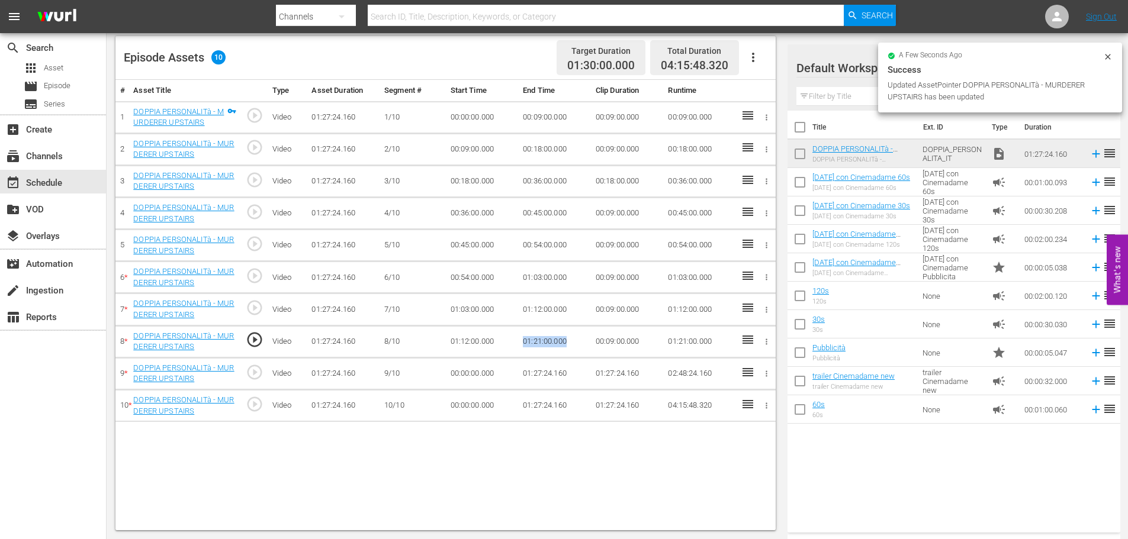
drag, startPoint x: 574, startPoint y: 340, endPoint x: 514, endPoint y: 341, distance: 59.8
click at [514, 341] on tr "8 * DOPPIA PERSONALITà - MURDERER UPSTAIRS play_circle_outline Video 01:27:24.1…" at bounding box center [445, 342] width 660 height 32
copy tr "01:21:00.000"
click at [464, 371] on td "00:00:00.000" at bounding box center [482, 374] width 73 height 32
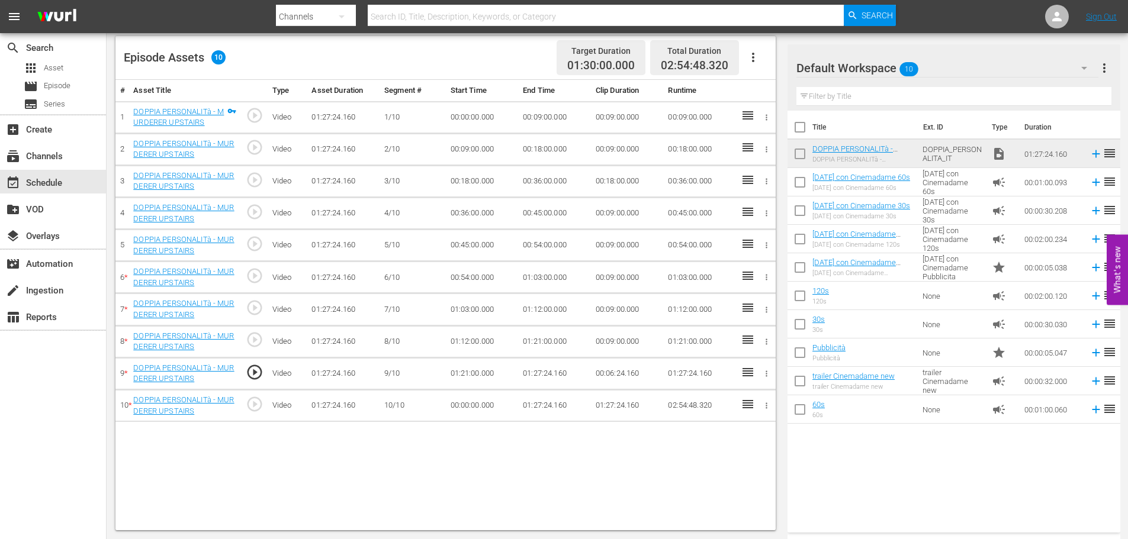
click at [468, 404] on td "00:00:00.000" at bounding box center [482, 406] width 73 height 32
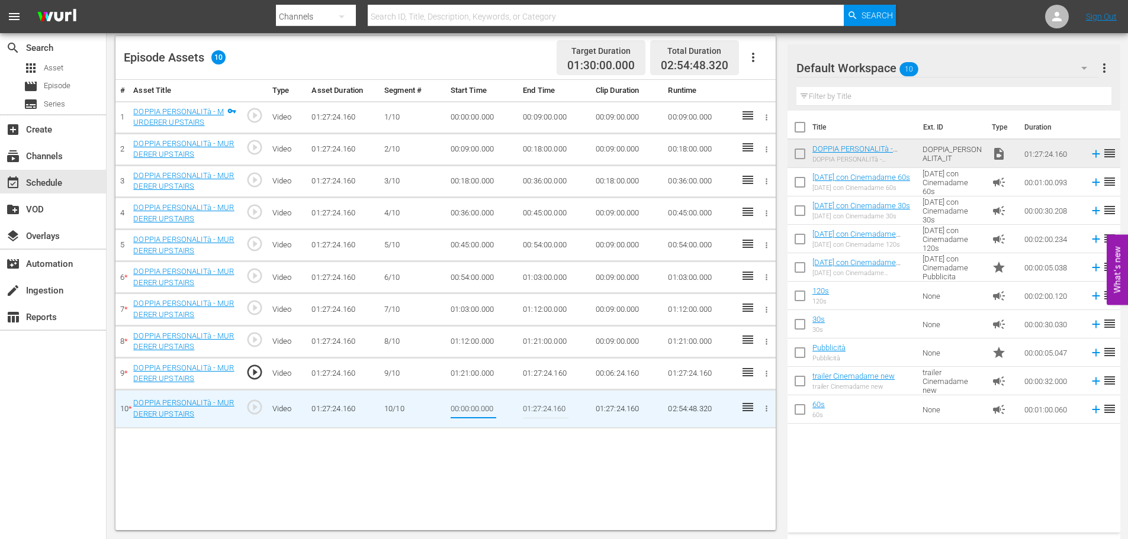
click at [468, 404] on input "00:00:00.000" at bounding box center [474, 409] width 46 height 28
type input "00:18:00"
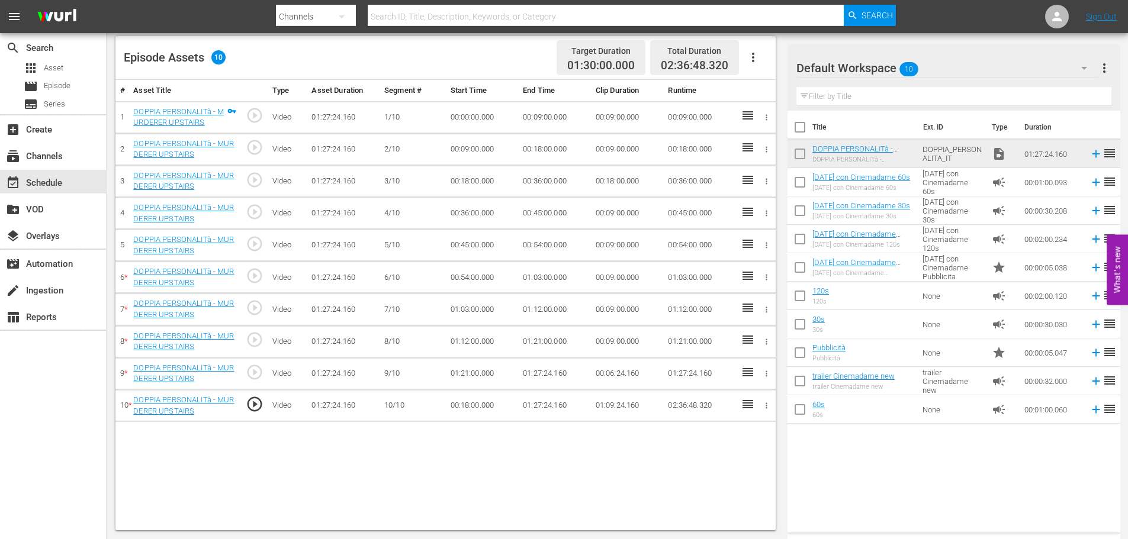
click at [537, 407] on td "01:27:24.160" at bounding box center [554, 406] width 73 height 32
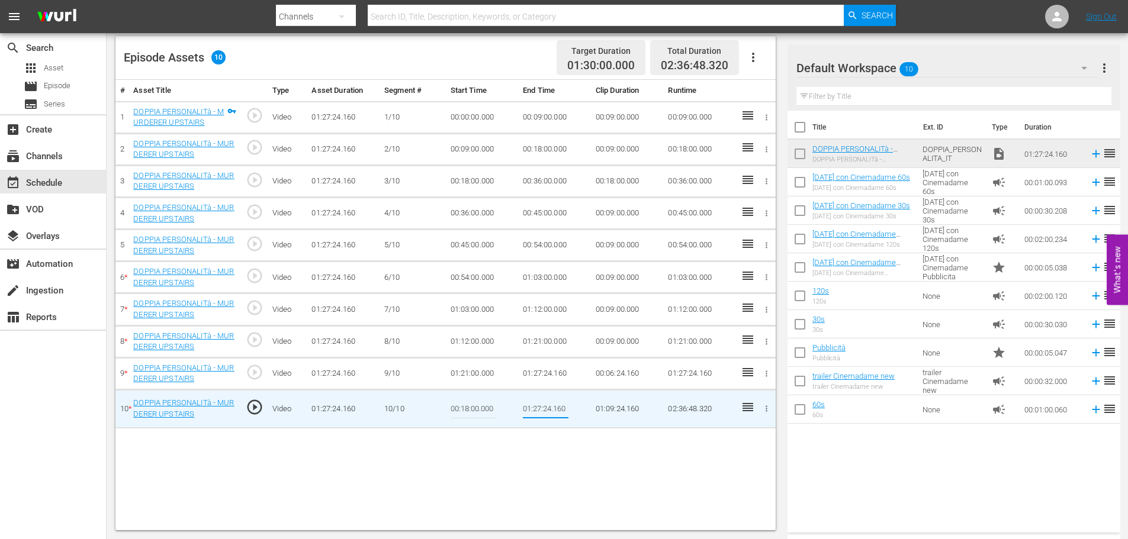
type input "00:27:00"
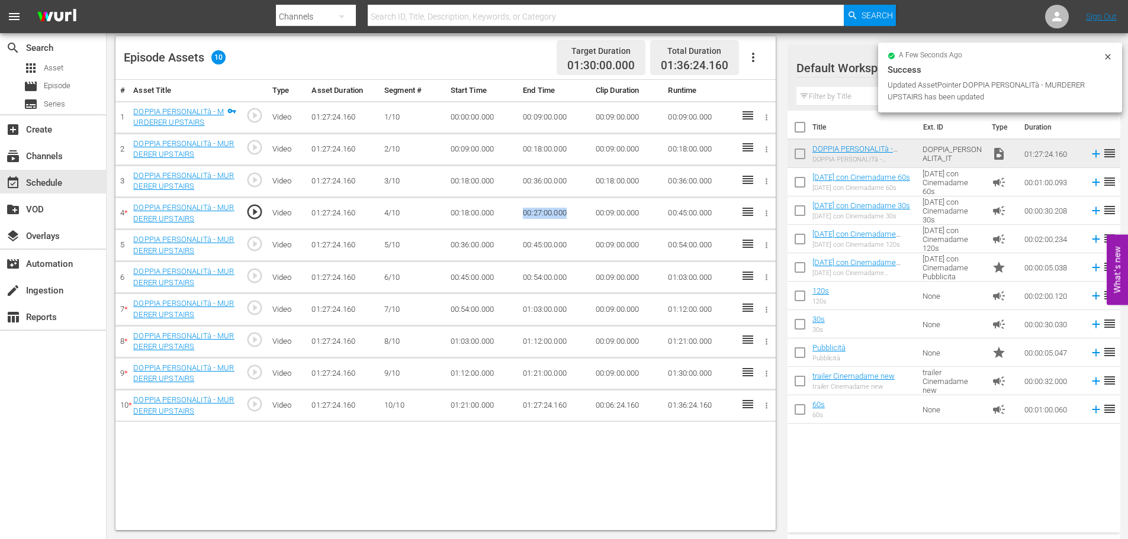
drag, startPoint x: 572, startPoint y: 211, endPoint x: 518, endPoint y: 209, distance: 53.9
click at [518, 209] on td "00:27:00.000" at bounding box center [554, 214] width 73 height 32
copy td "00:27:00.000"
click at [543, 176] on td "00:36:00.000" at bounding box center [554, 181] width 73 height 32
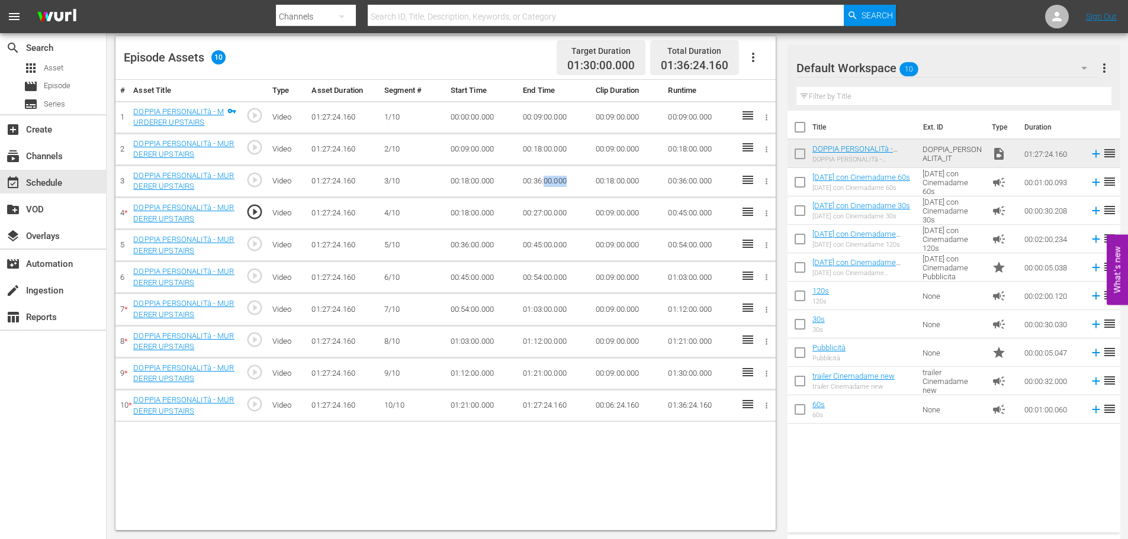
click at [543, 176] on td "00:36:00.000" at bounding box center [554, 181] width 73 height 32
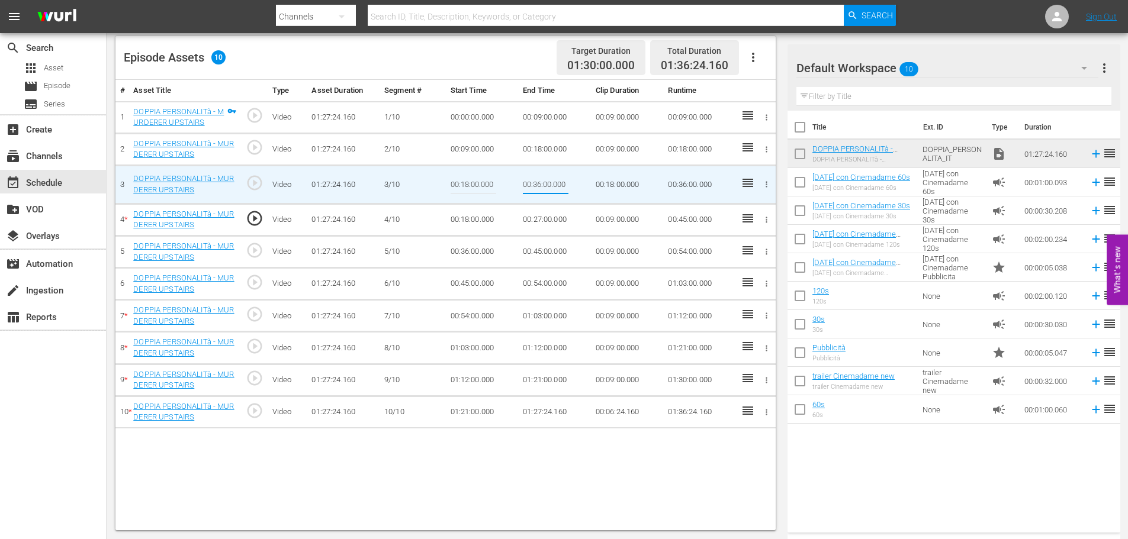
type input "00:27:00.000"
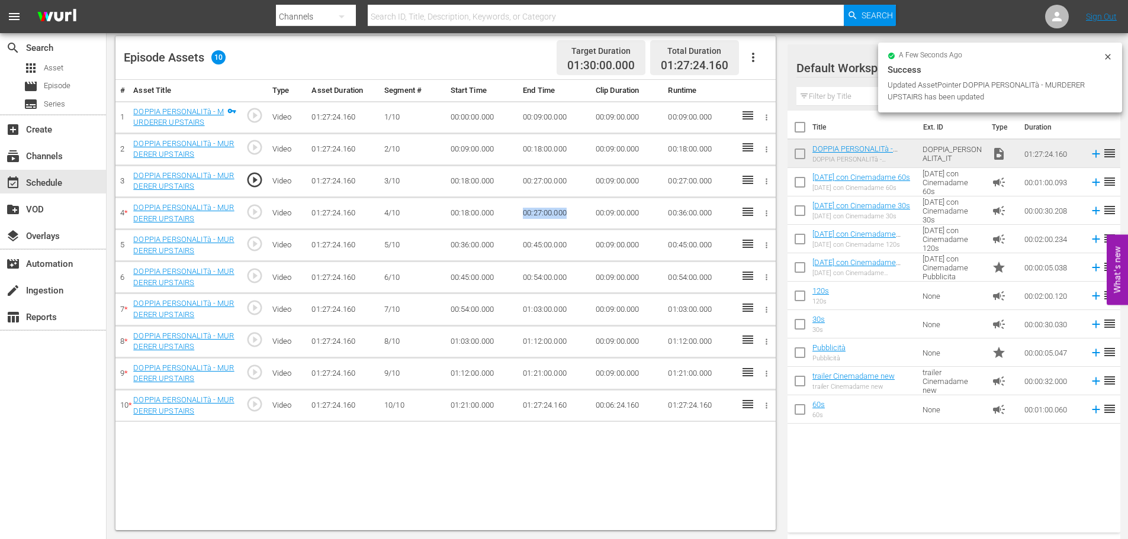
drag, startPoint x: 565, startPoint y: 211, endPoint x: 516, endPoint y: 209, distance: 49.8
click at [516, 209] on tr "4 * DOPPIA PERSONALITà - MURDERER UPSTAIRS play_circle_outline Video 01:27:24.1…" at bounding box center [445, 214] width 660 height 32
click at [452, 243] on td "00:36:00.000" at bounding box center [482, 246] width 73 height 32
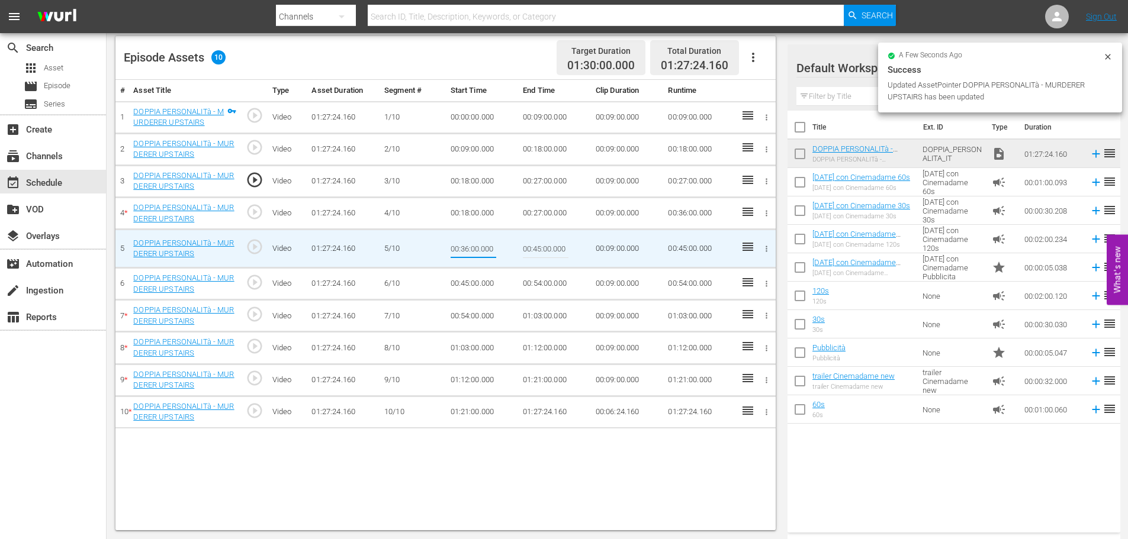
type input "00:27:00.000"
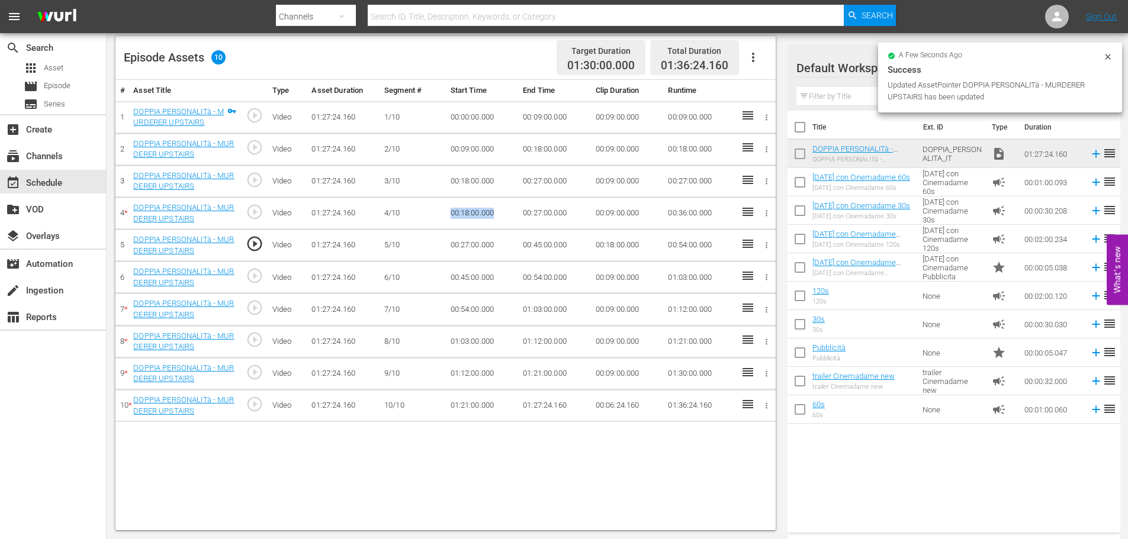
drag, startPoint x: 500, startPoint y: 213, endPoint x: 441, endPoint y: 209, distance: 59.3
click at [441, 209] on tr "4 * DOPPIA PERSONALITà - MURDERER UPSTAIRS play_circle_outline Video 01:27:24.1…" at bounding box center [445, 214] width 660 height 32
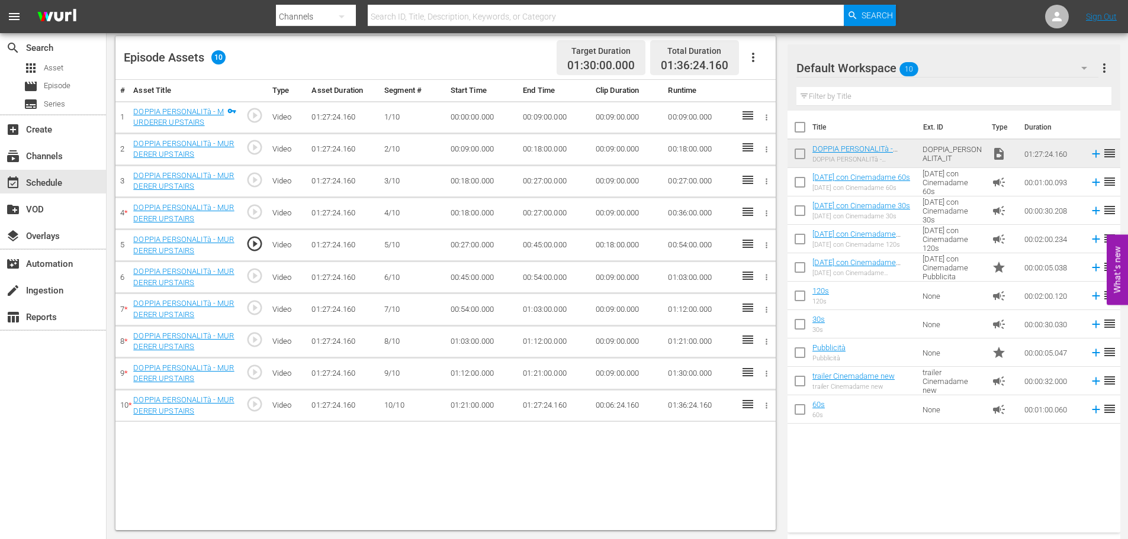
click at [533, 153] on td "00:18:00.000" at bounding box center [554, 149] width 73 height 32
click at [485, 179] on td "00:18:00.000" at bounding box center [482, 181] width 73 height 32
click at [552, 177] on td "00:27:00.000" at bounding box center [554, 181] width 73 height 32
drag, startPoint x: 565, startPoint y: 217, endPoint x: 506, endPoint y: 220, distance: 59.9
click at [506, 220] on tr "4 * DOPPIA PERSONALITà - MURDERER UPSTAIRS play_circle_outline Video 01:27:24.1…" at bounding box center [445, 214] width 660 height 32
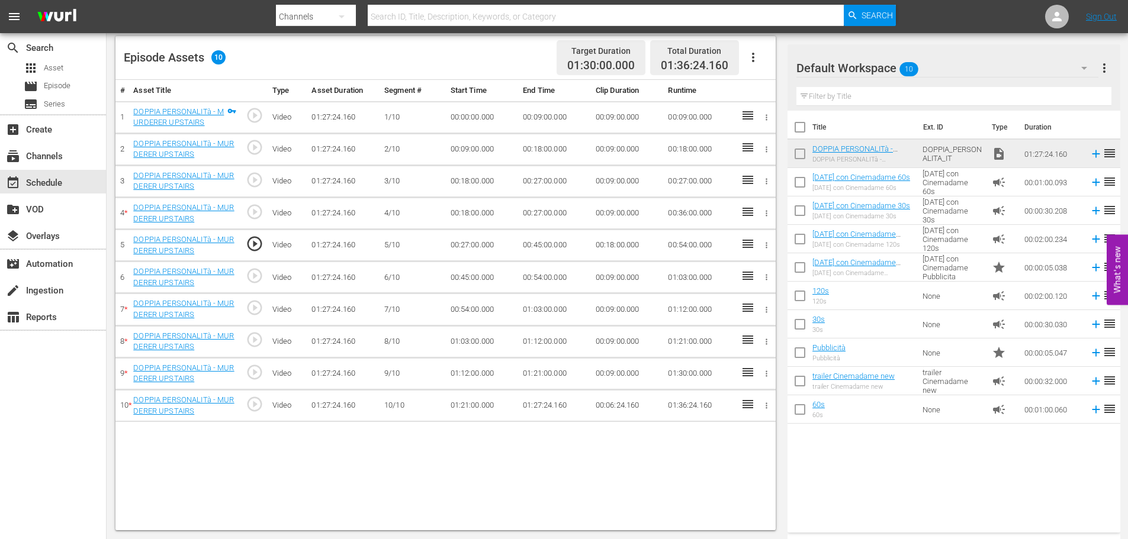
click at [451, 221] on td "00:18:00.000" at bounding box center [482, 214] width 73 height 32
click at [465, 213] on td "00:18:00.000" at bounding box center [482, 214] width 73 height 32
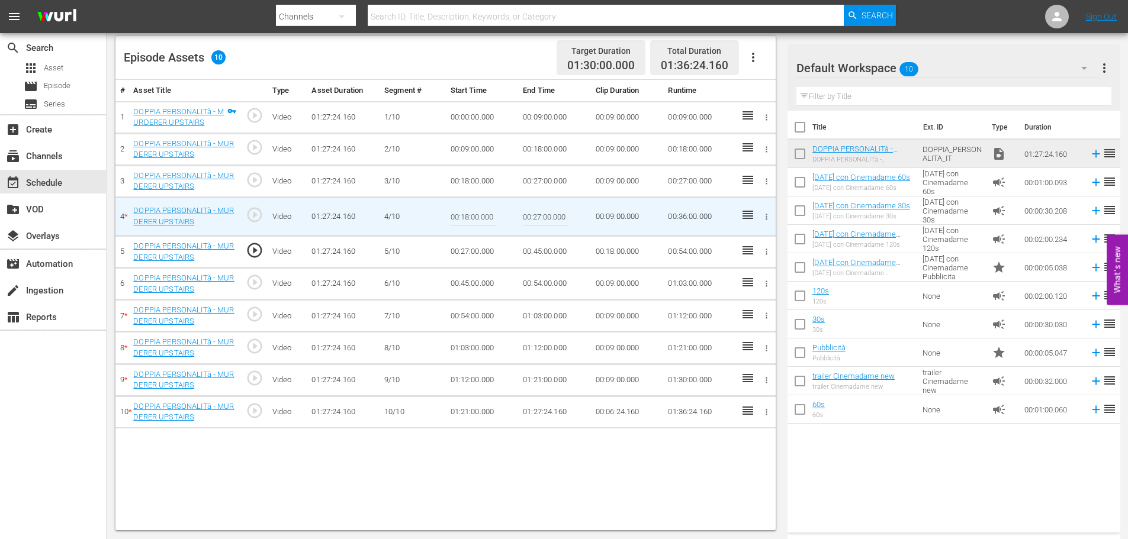
click at [465, 213] on input "00:18:00.000" at bounding box center [474, 216] width 46 height 28
paste input "00:27"
type input "00:27:00.000"
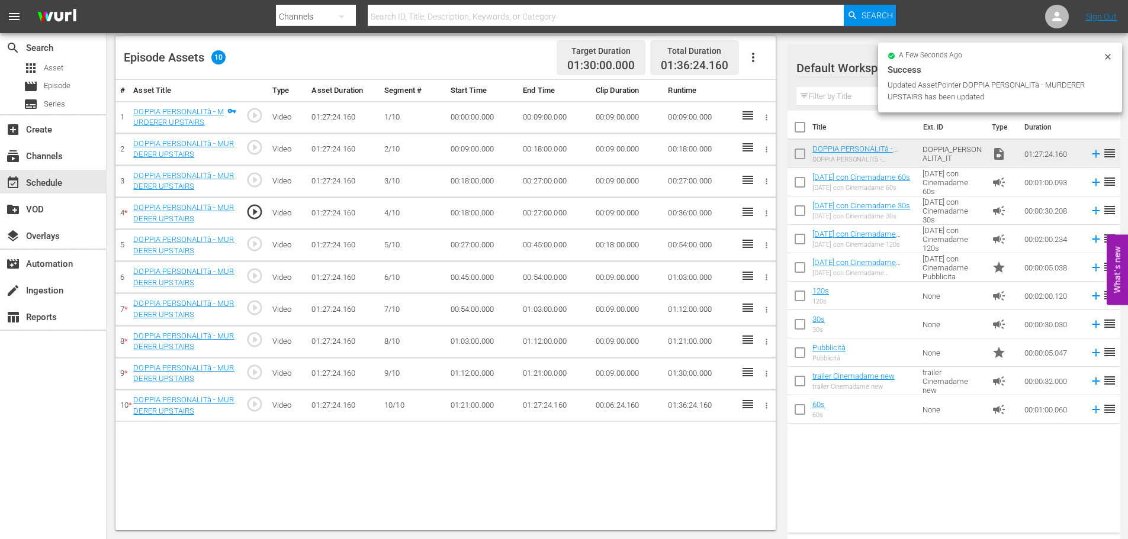
click at [552, 237] on td "00:45:00.000" at bounding box center [554, 246] width 73 height 32
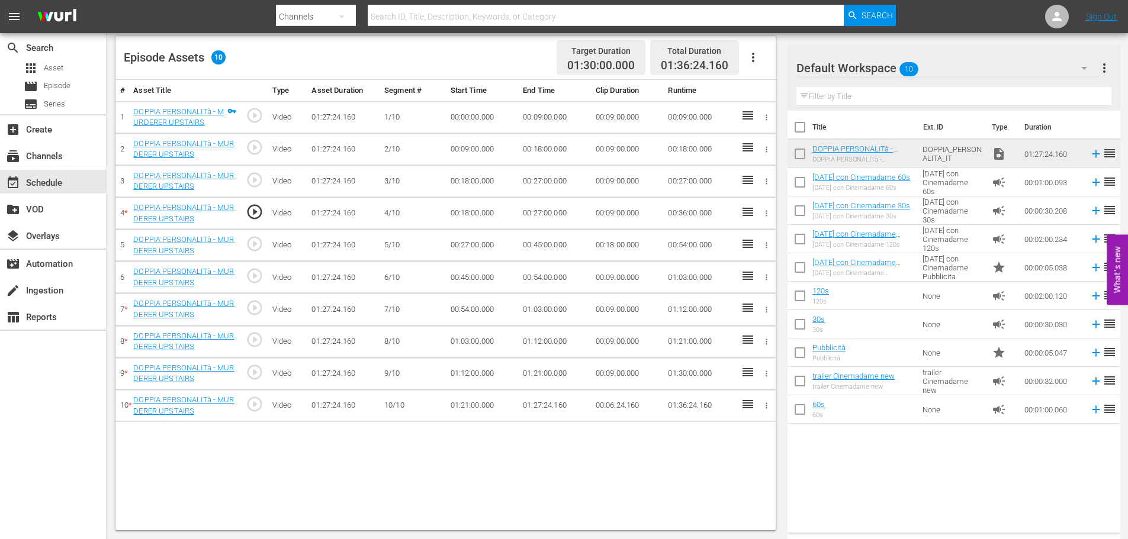
click at [528, 217] on td "00:27:00.000" at bounding box center [554, 214] width 73 height 32
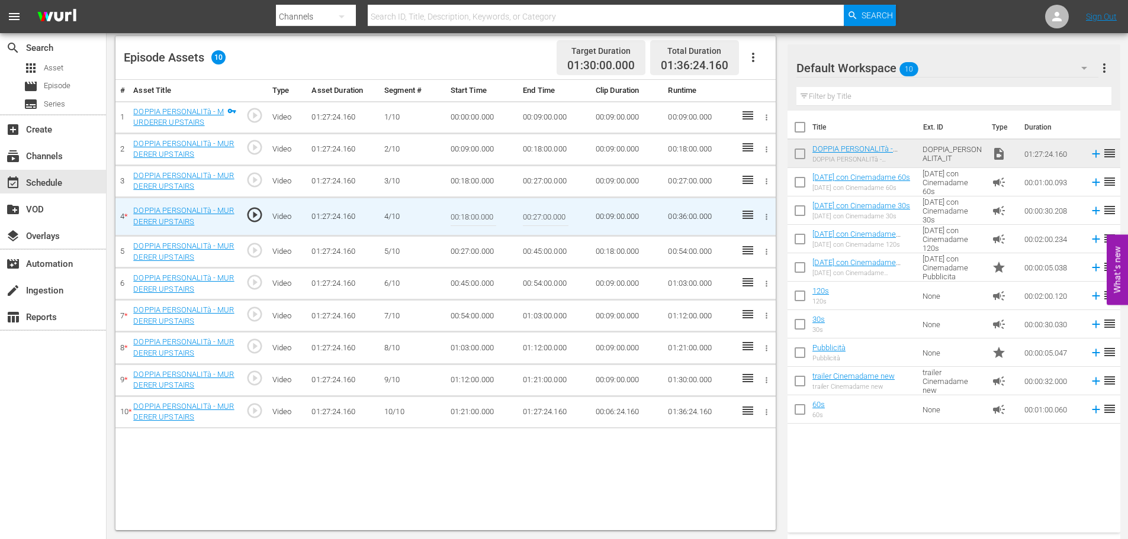
click at [536, 211] on input "00:27:00.000" at bounding box center [546, 216] width 46 height 28
click at [536, 214] on input "00:27:00.000" at bounding box center [546, 216] width 46 height 28
paste input "36:"
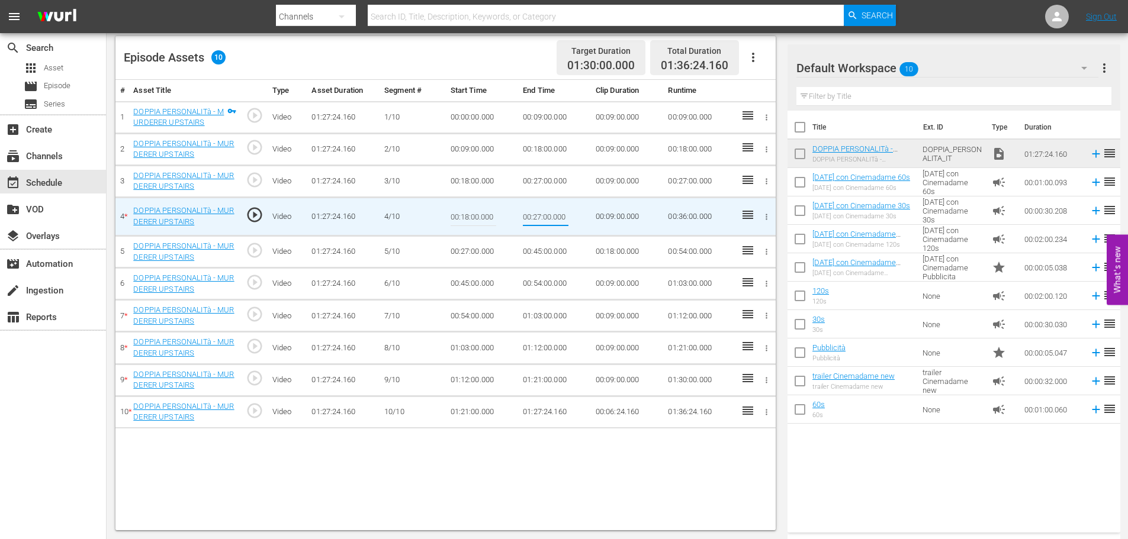
type input "00:36:00"
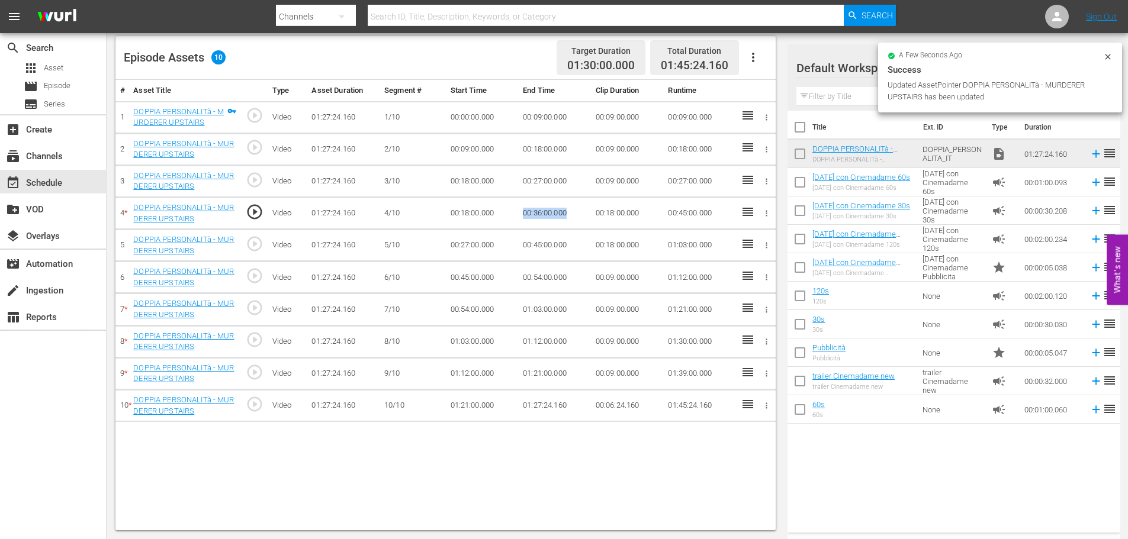
drag, startPoint x: 571, startPoint y: 212, endPoint x: 509, endPoint y: 219, distance: 63.2
click at [509, 219] on tr "4 * DOPPIA PERSONALITà - MURDERER UPSTAIRS play_circle_outline Video 01:27:24.1…" at bounding box center [445, 214] width 660 height 32
click at [472, 249] on td "00:27:00.000" at bounding box center [482, 246] width 73 height 32
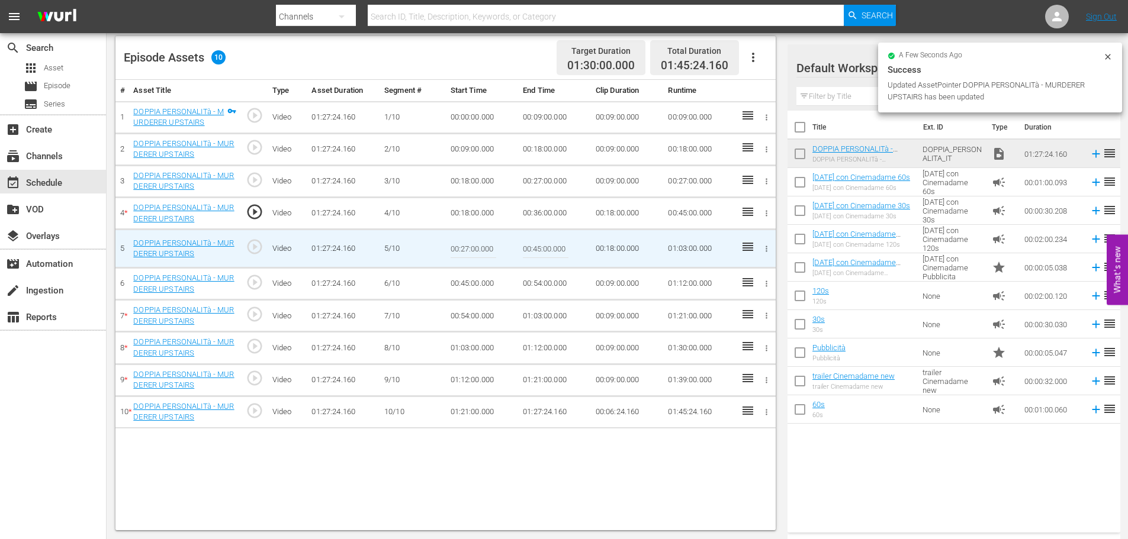
click at [472, 249] on input "00:27:00.000" at bounding box center [474, 248] width 46 height 28
paste input "00:36"
type input "00:36:00.000"
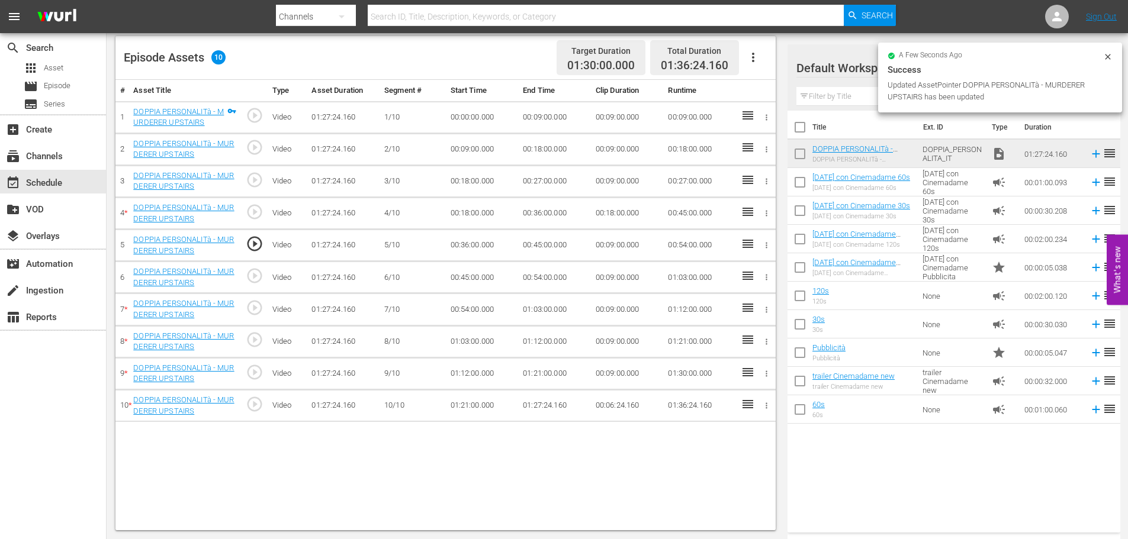
click at [539, 181] on td "00:27:00.000" at bounding box center [554, 181] width 73 height 32
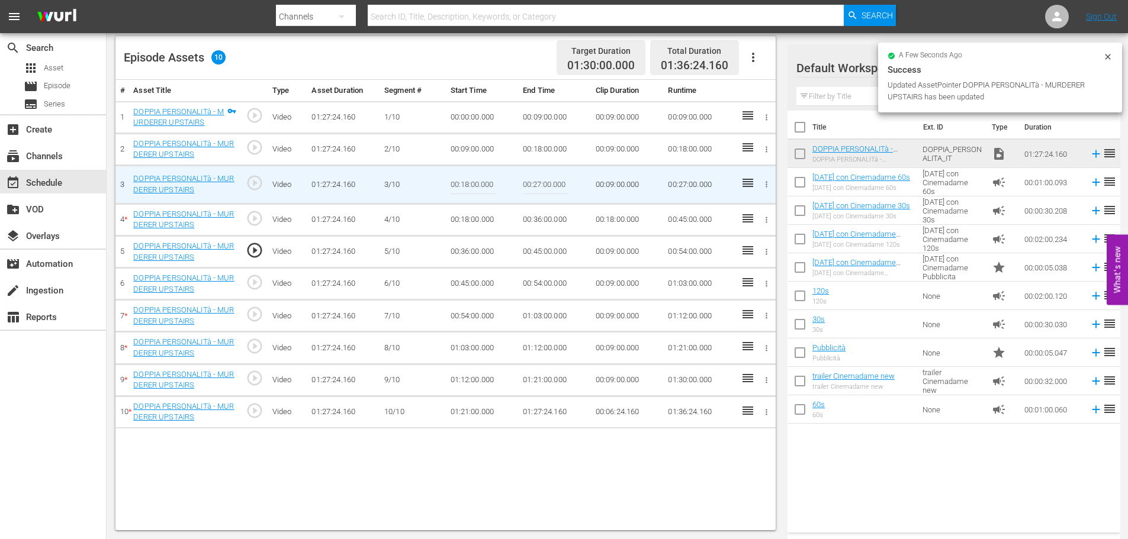
click at [465, 216] on td "00:18:00.000" at bounding box center [482, 220] width 73 height 32
click at [580, 179] on td "00:27:00.000" at bounding box center [554, 184] width 73 height 38
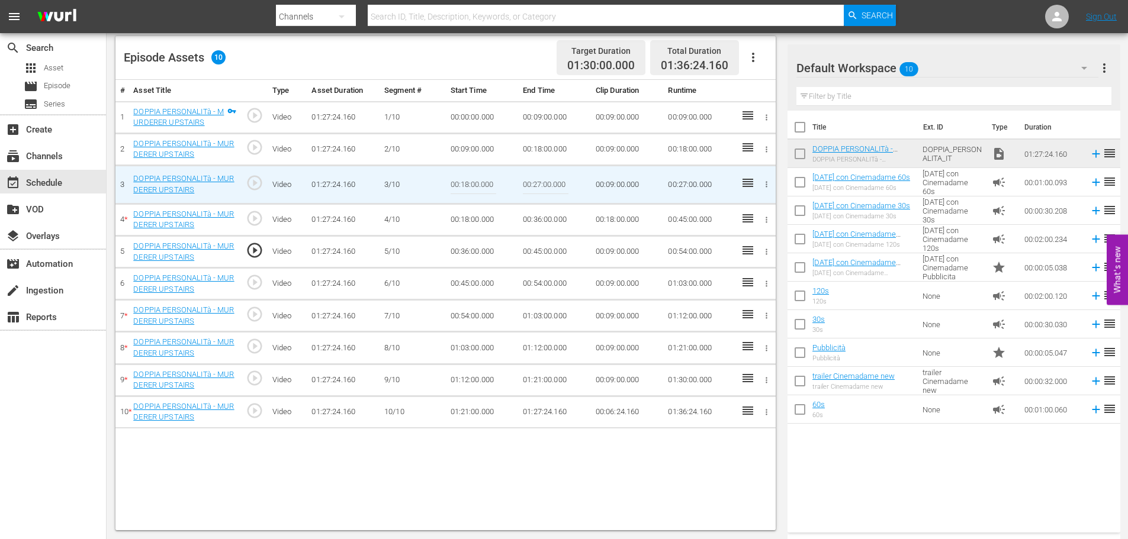
click at [557, 181] on input "00:27:00.000" at bounding box center [546, 184] width 46 height 28
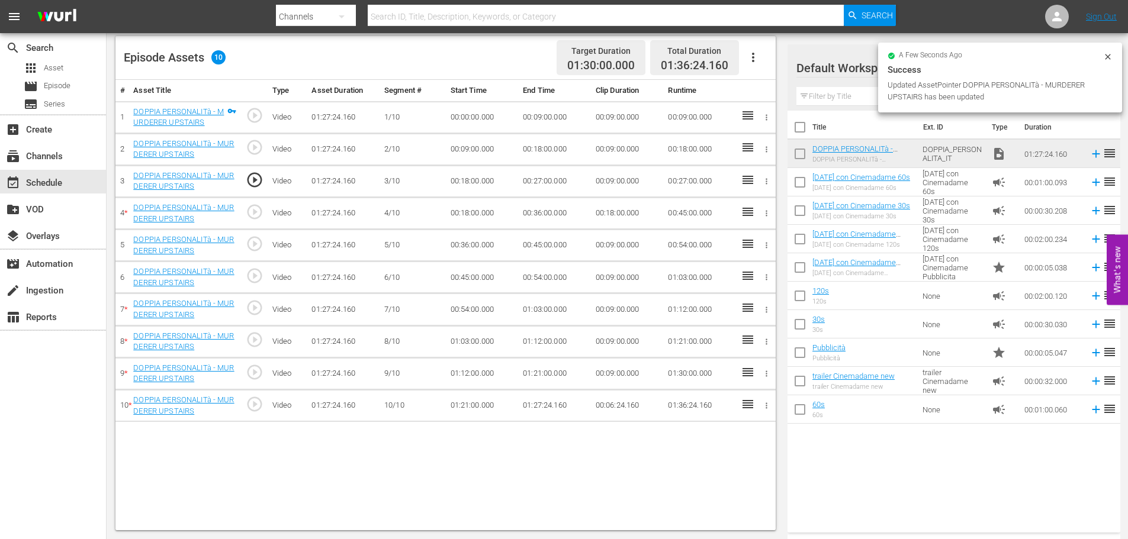
click at [468, 218] on td "00:18:00.000" at bounding box center [482, 214] width 73 height 32
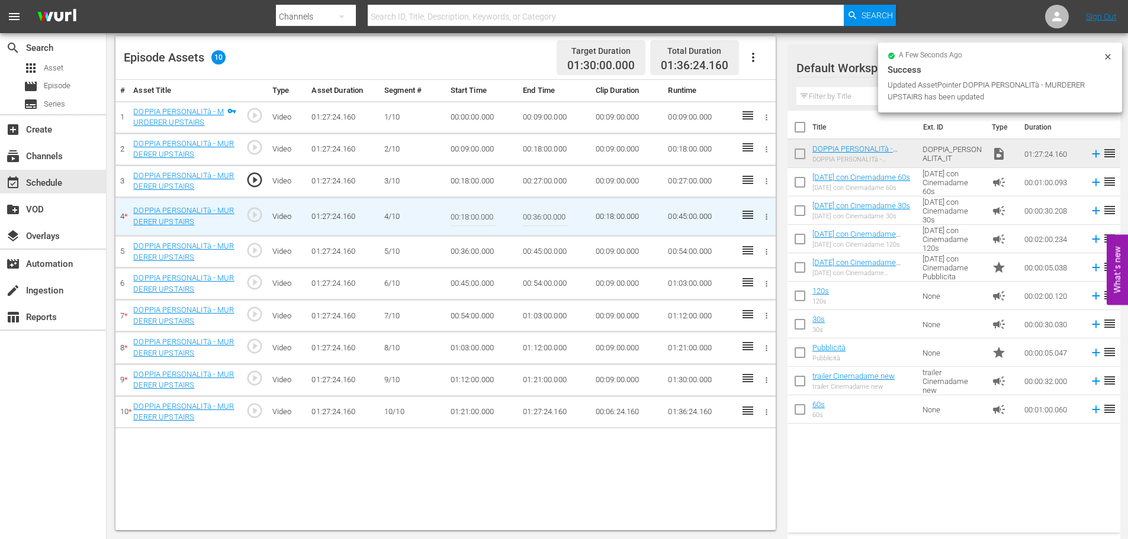
click at [475, 208] on input "00:18:00.000" at bounding box center [474, 216] width 46 height 28
click at [472, 211] on input "00:18:00.000" at bounding box center [474, 216] width 46 height 28
paste input "27"
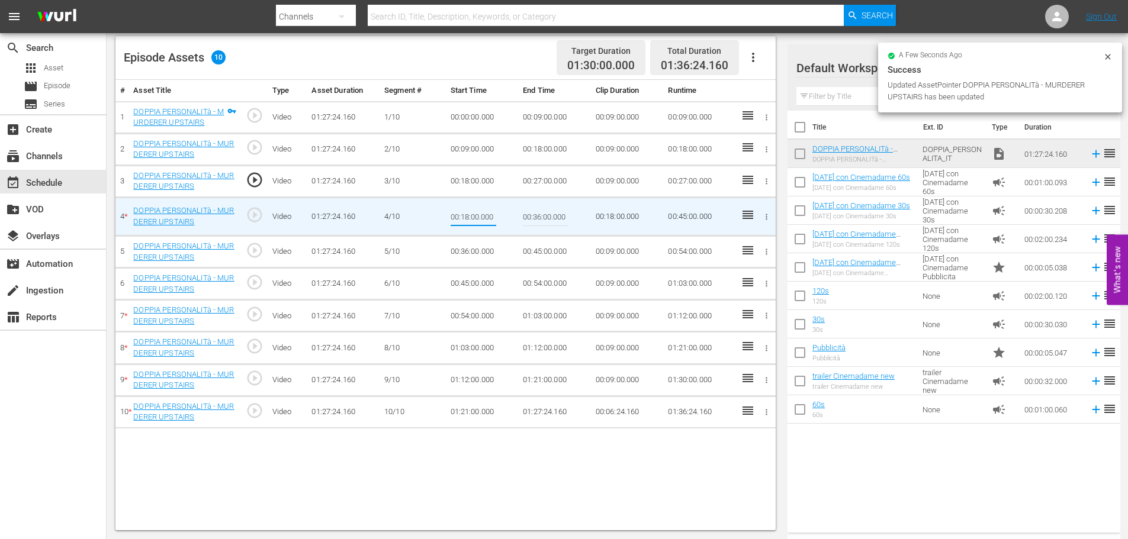
type input "00:27:00.000"
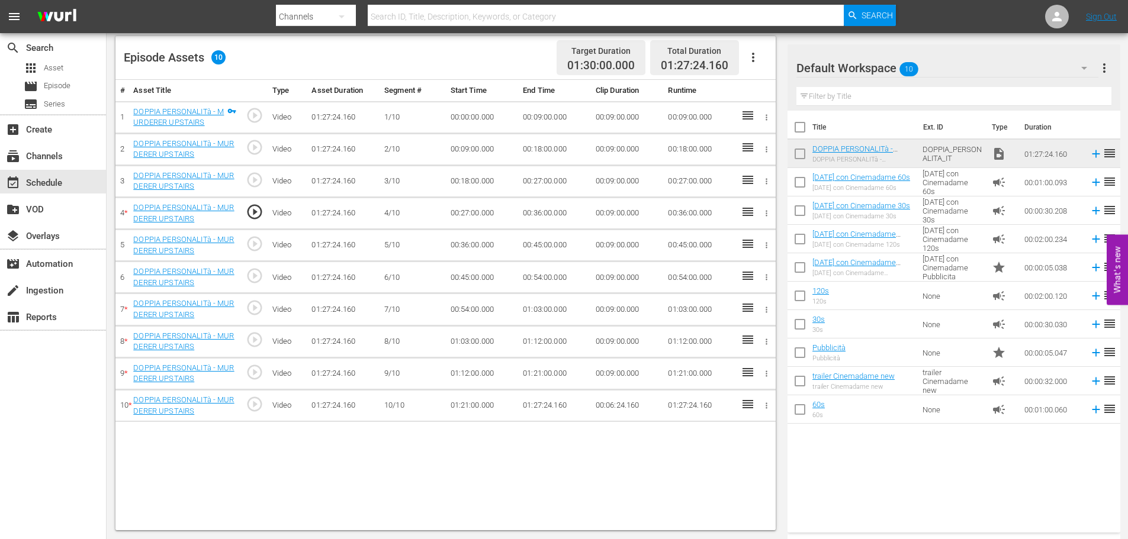
click at [756, 54] on icon "button" at bounding box center [753, 57] width 14 height 14
click at [771, 56] on div "Fill with Ads" at bounding box center [788, 62] width 81 height 28
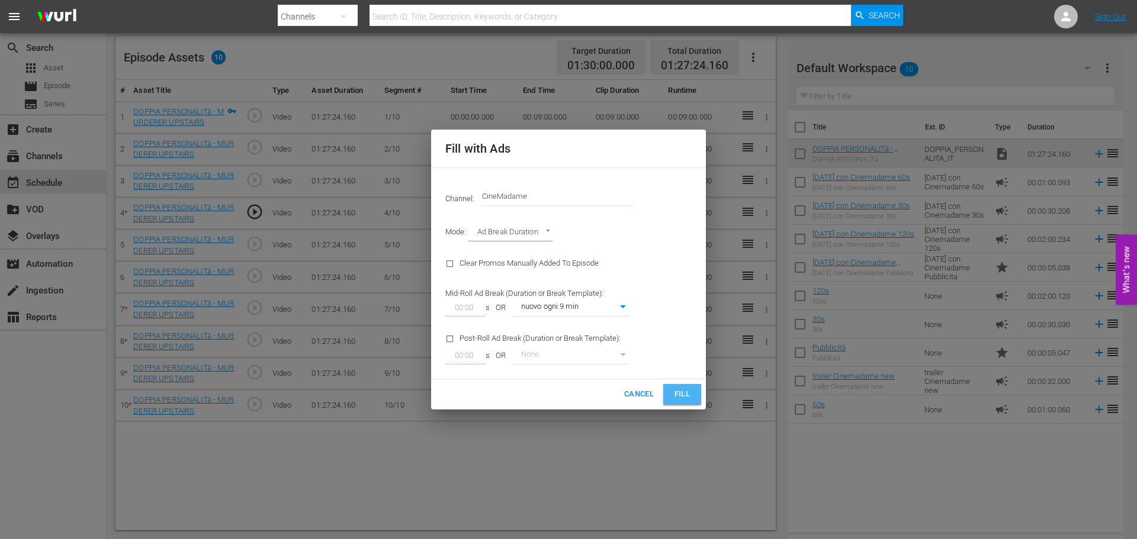
click at [687, 387] on button "Fill" at bounding box center [682, 394] width 38 height 21
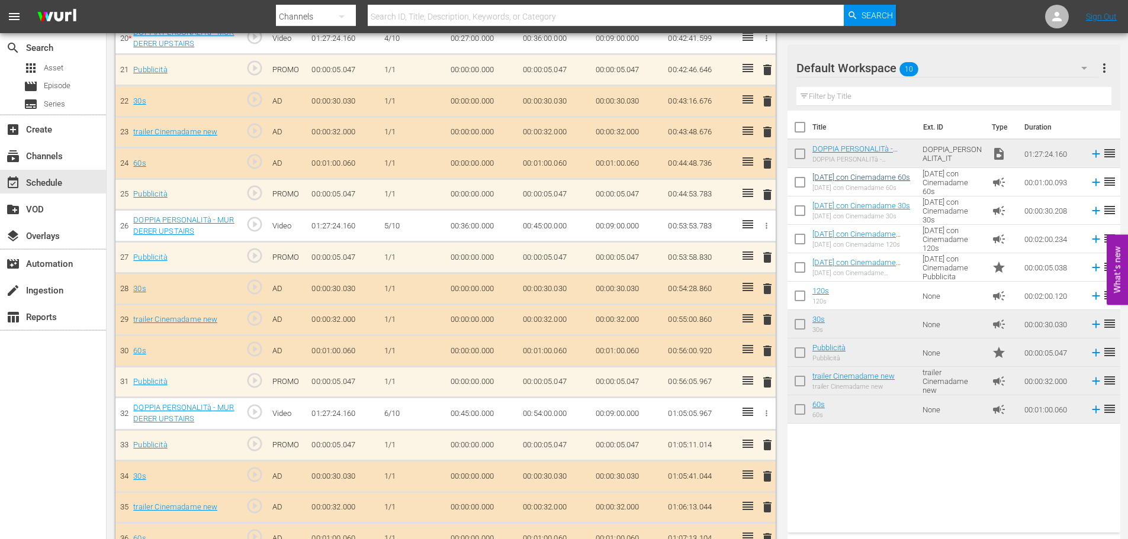
scroll to position [837, 0]
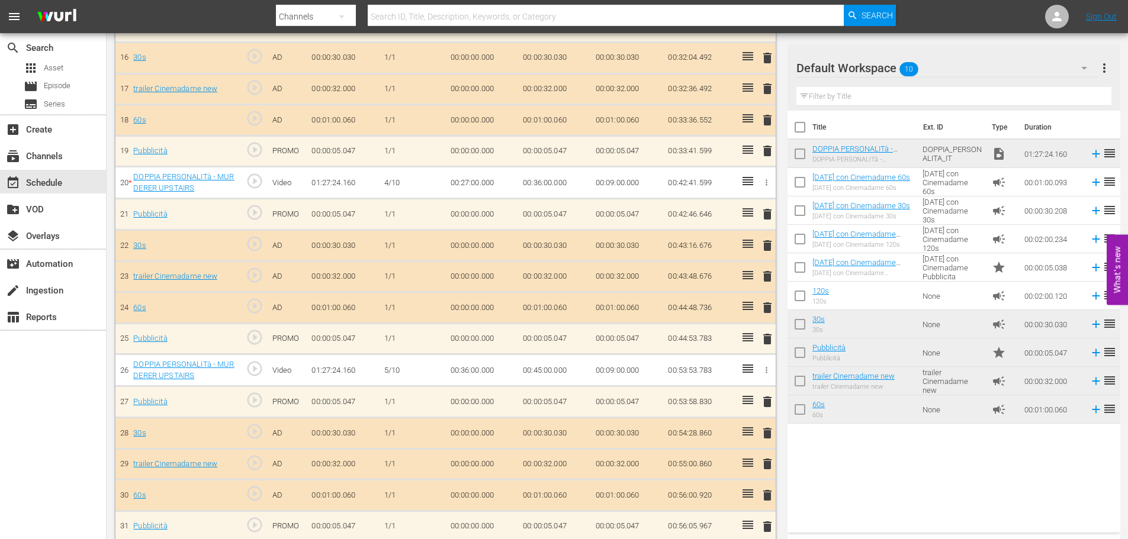
click at [797, 155] on input "checkbox" at bounding box center [799, 156] width 25 height 25
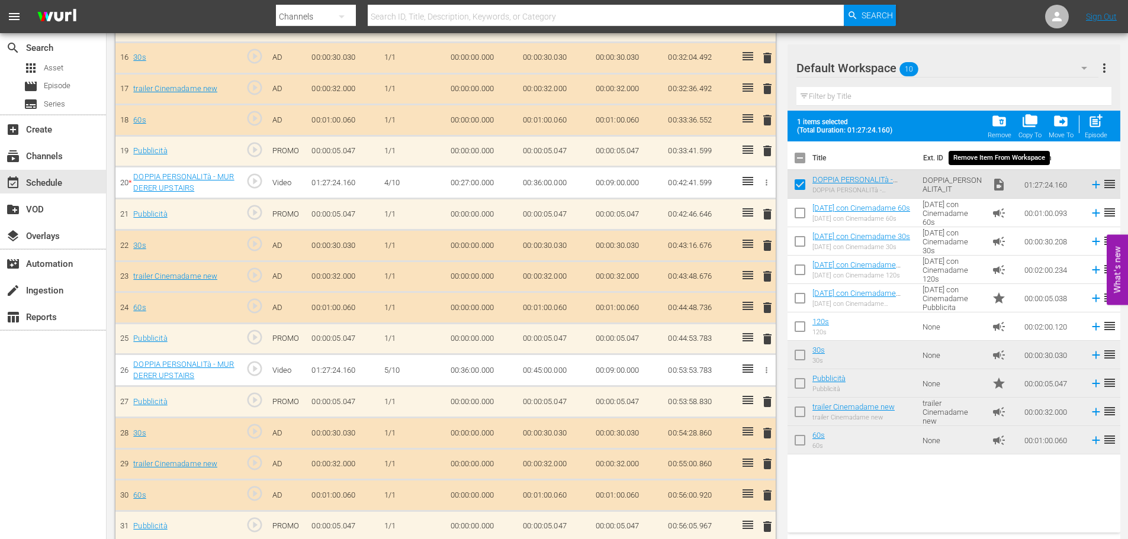
click at [1000, 132] on div "Remove" at bounding box center [999, 135] width 24 height 8
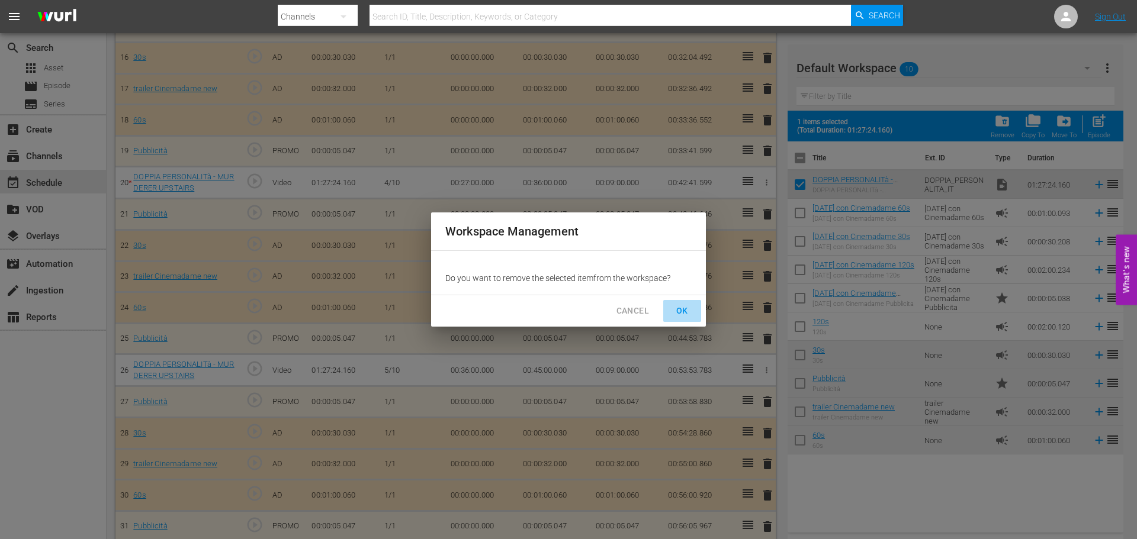
click at [678, 311] on span "OK" at bounding box center [682, 311] width 19 height 15
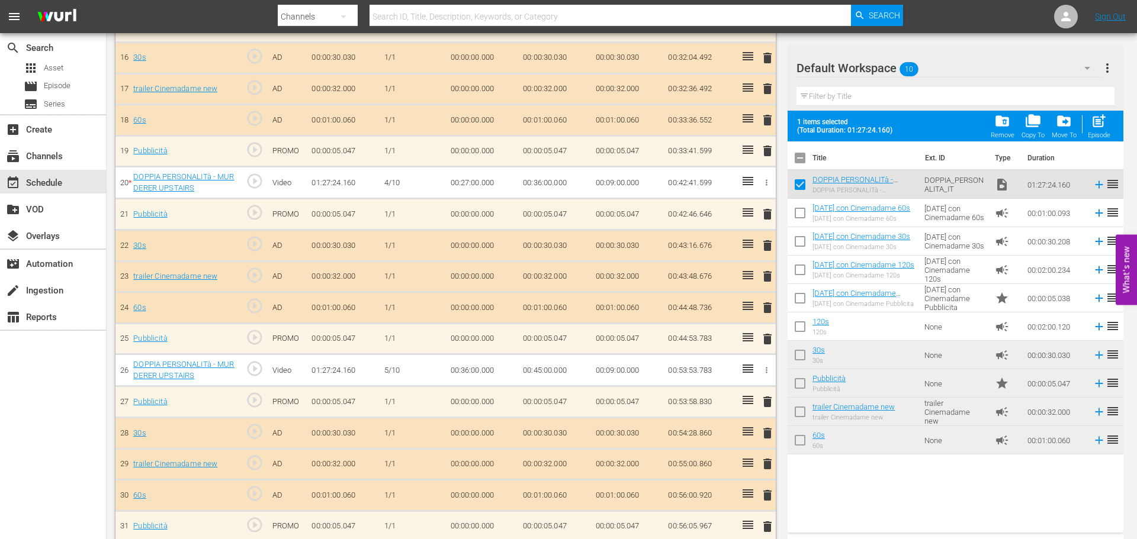
checkbox input "false"
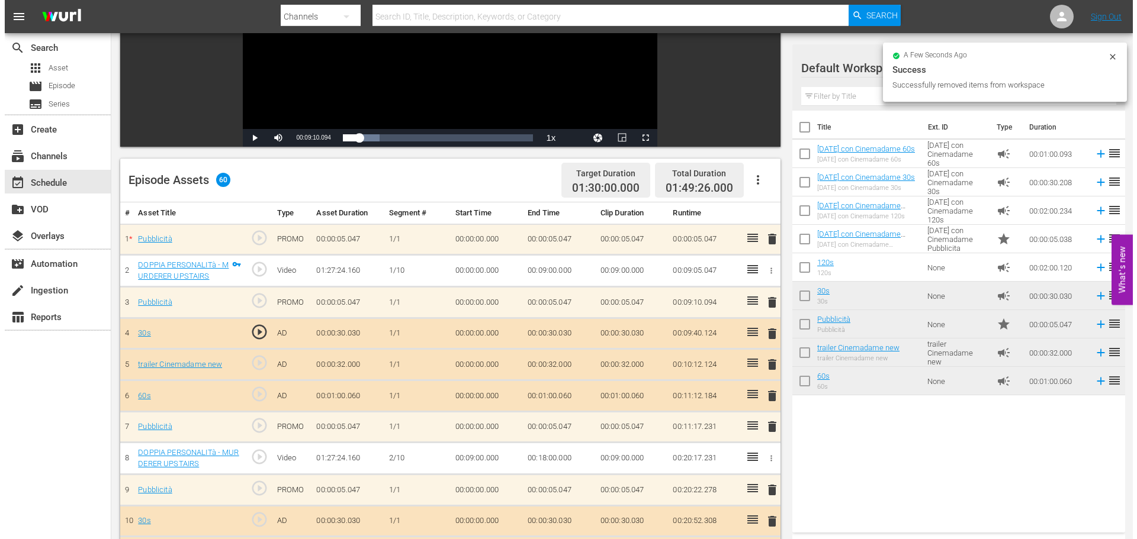
scroll to position [0, 0]
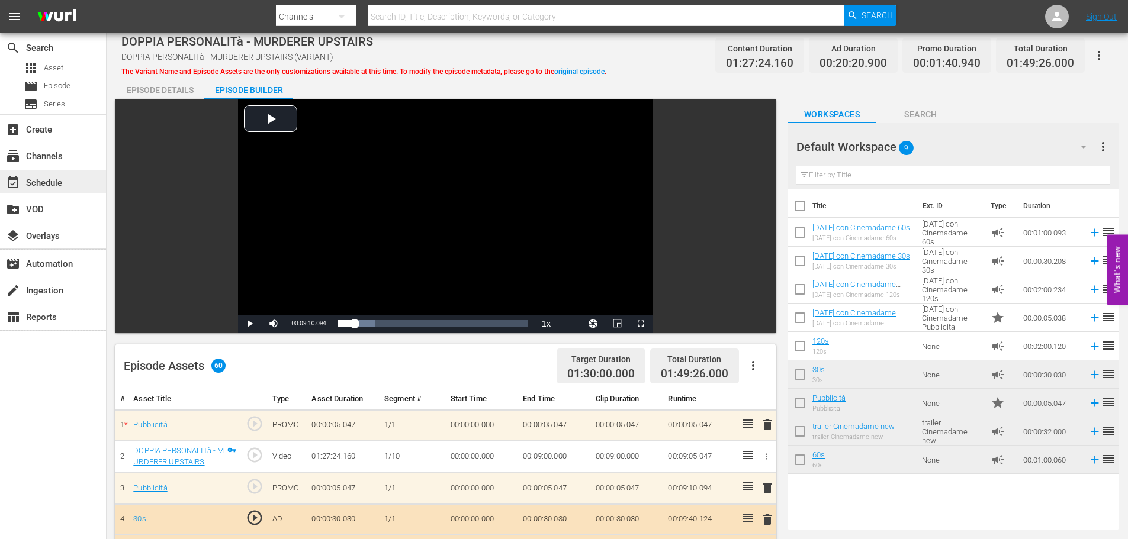
click at [70, 179] on div "event_available Schedule" at bounding box center [53, 182] width 106 height 24
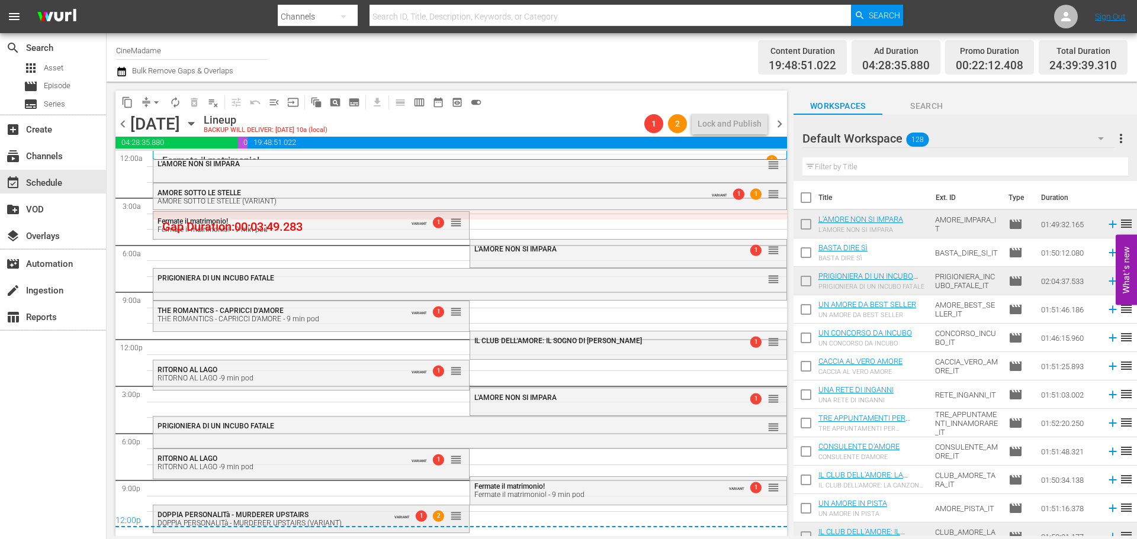
click at [346, 509] on div "DOPPIA PERSONALITà - MURDERER UPSTAIRS DOPPIA PERSONALITà - MURDERER UPSTAIRS (…" at bounding box center [311, 519] width 316 height 26
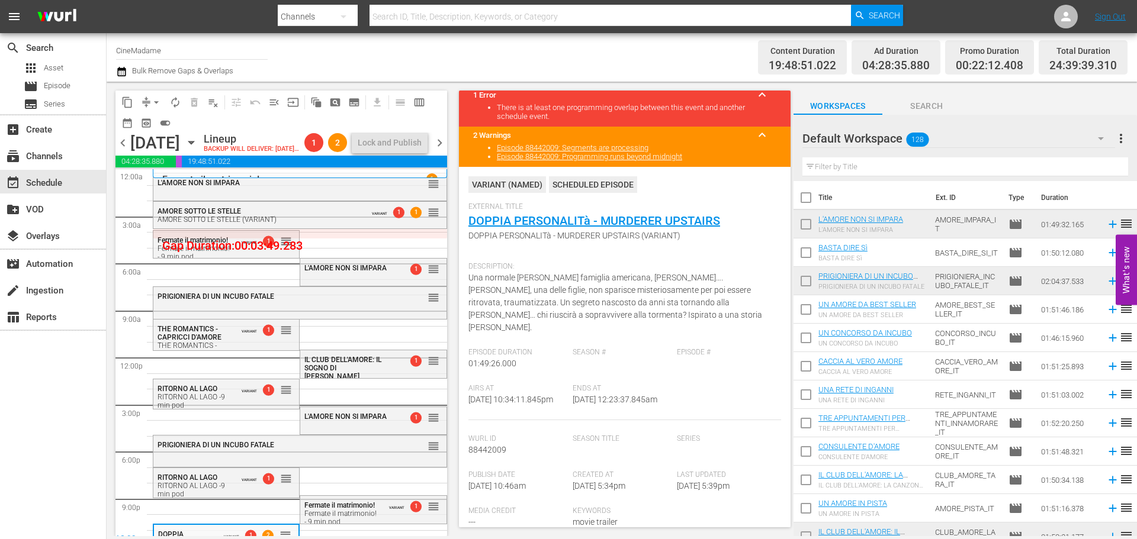
scroll to position [118, 0]
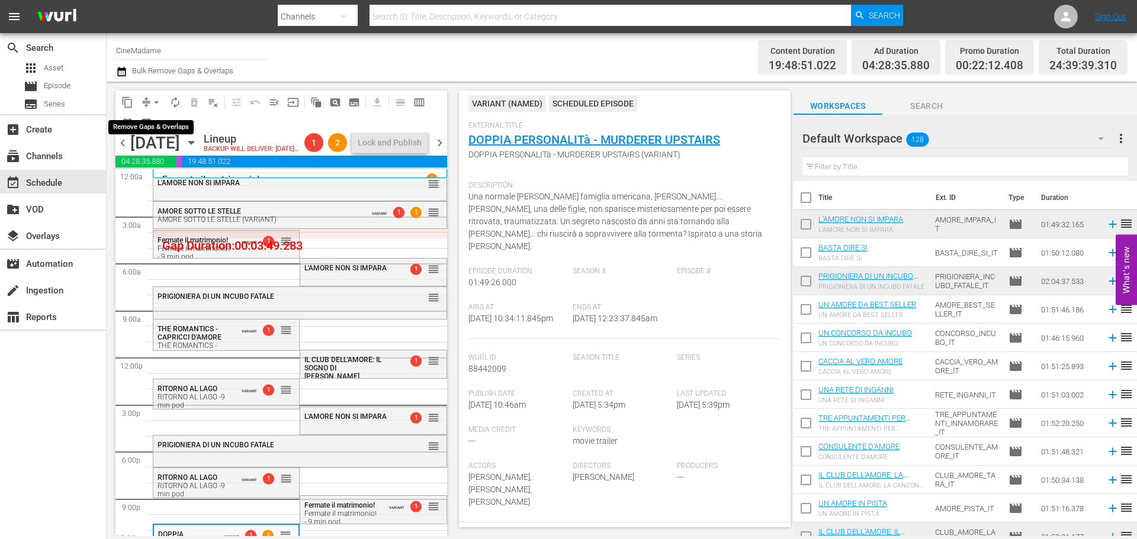
click at [160, 100] on span "arrow_drop_down" at bounding box center [156, 102] width 12 height 12
click at [165, 164] on li "Align to End of Previous Day" at bounding box center [157, 166] width 124 height 20
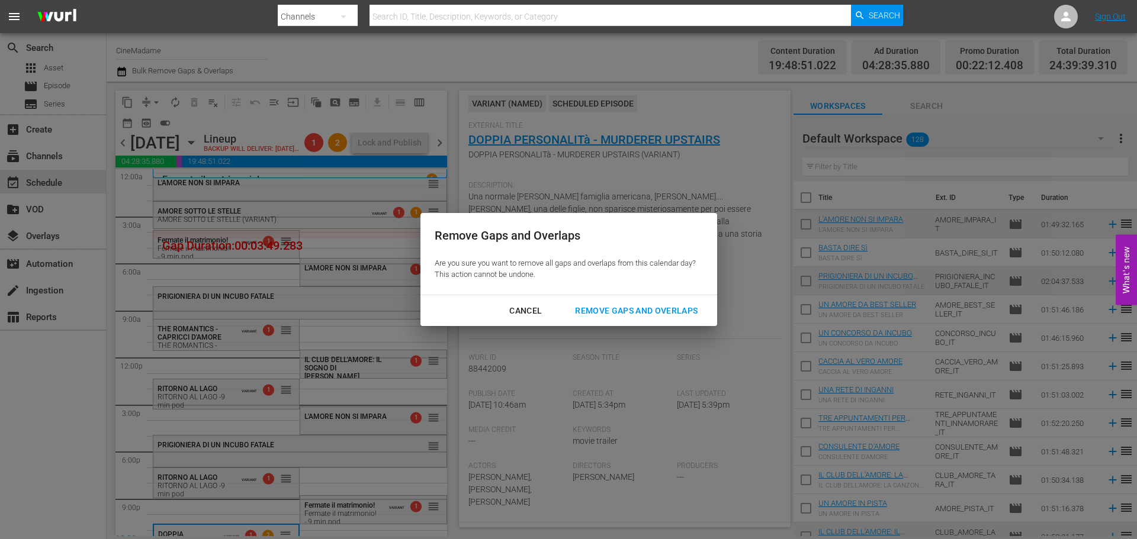
click at [651, 307] on div "Remove Gaps and Overlaps" at bounding box center [635, 311] width 141 height 15
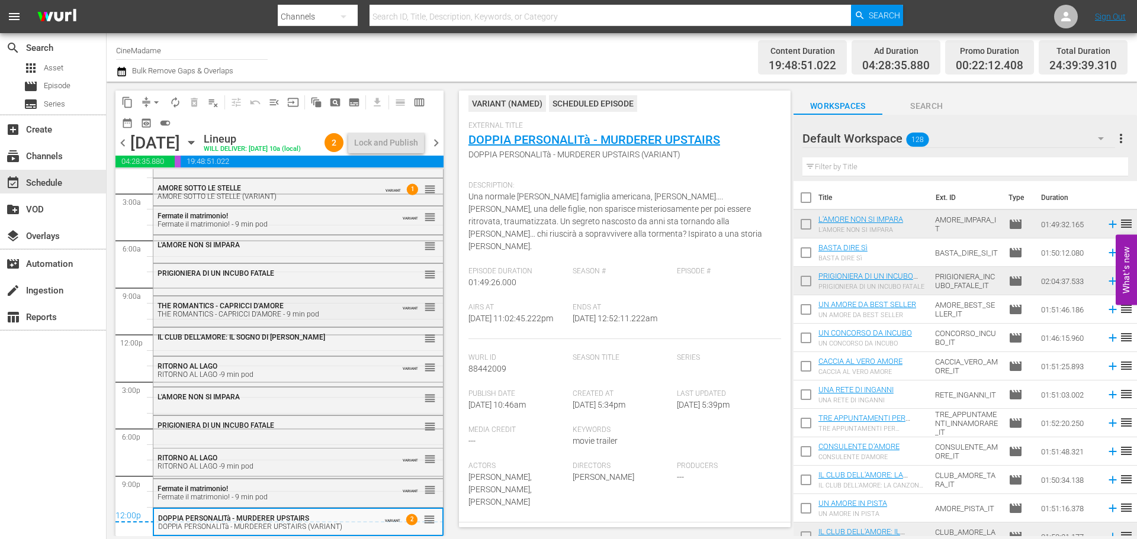
scroll to position [0, 0]
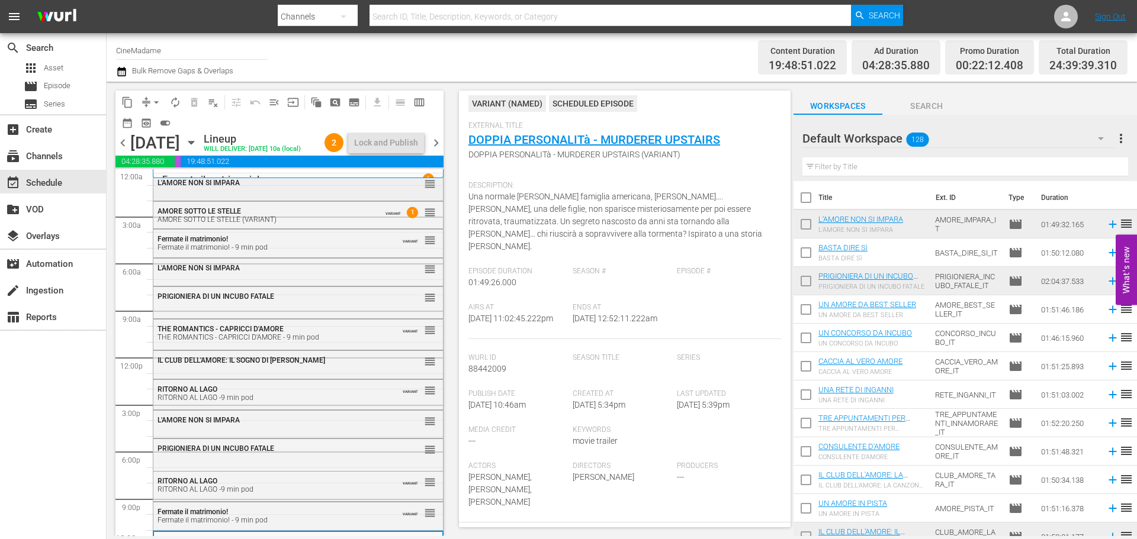
click at [320, 194] on div "L'AMORE NON SI IMPARA reorder" at bounding box center [297, 183] width 289 height 20
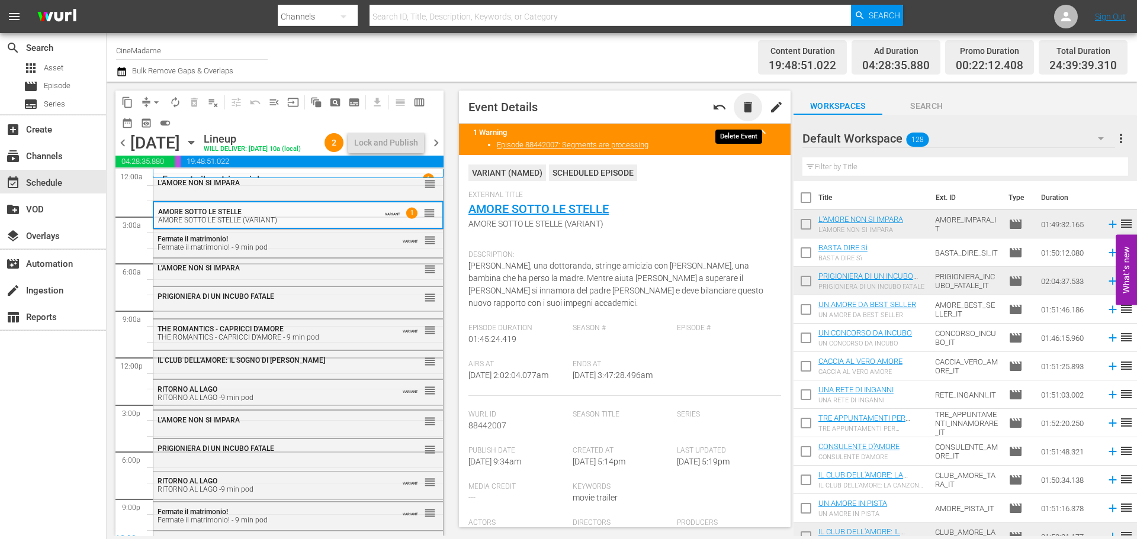
click at [742, 104] on span "delete" at bounding box center [748, 107] width 14 height 14
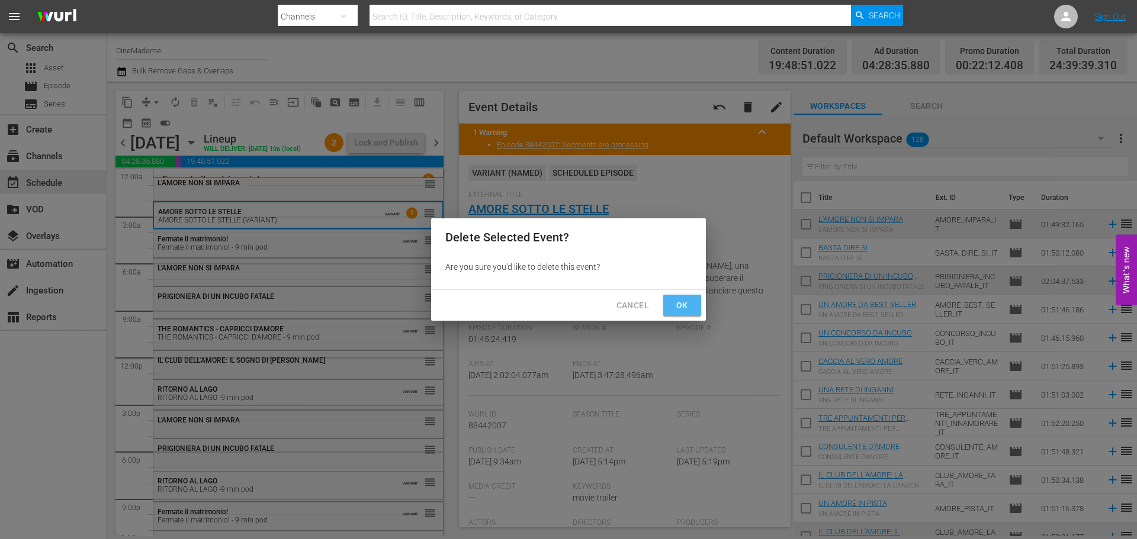
click at [683, 298] on span "Ok" at bounding box center [682, 305] width 19 height 15
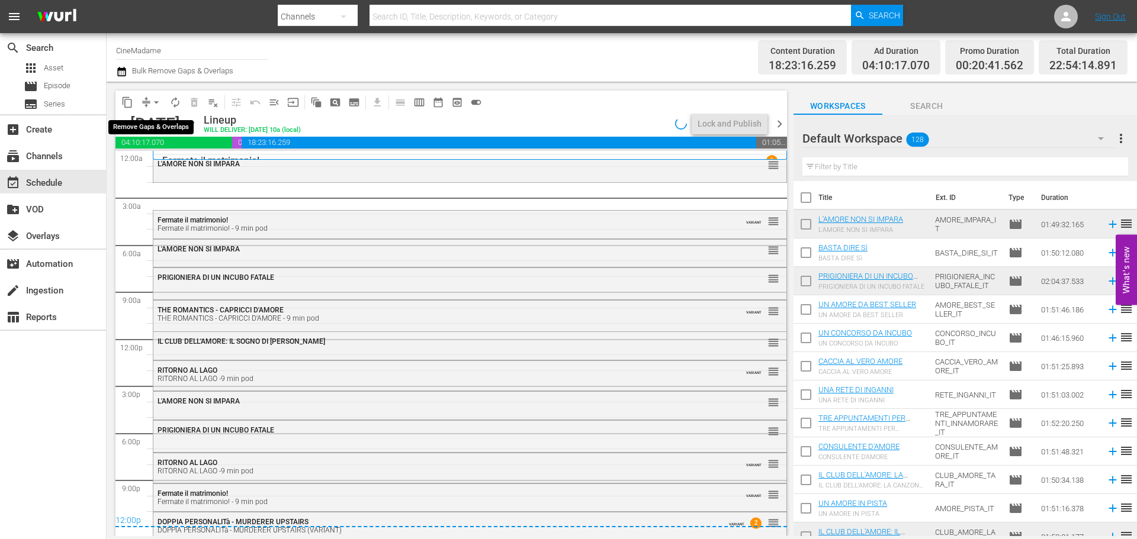
click at [153, 99] on span "arrow_drop_down" at bounding box center [156, 102] width 12 height 12
click at [188, 168] on li "Align to End of Previous Day" at bounding box center [157, 166] width 124 height 20
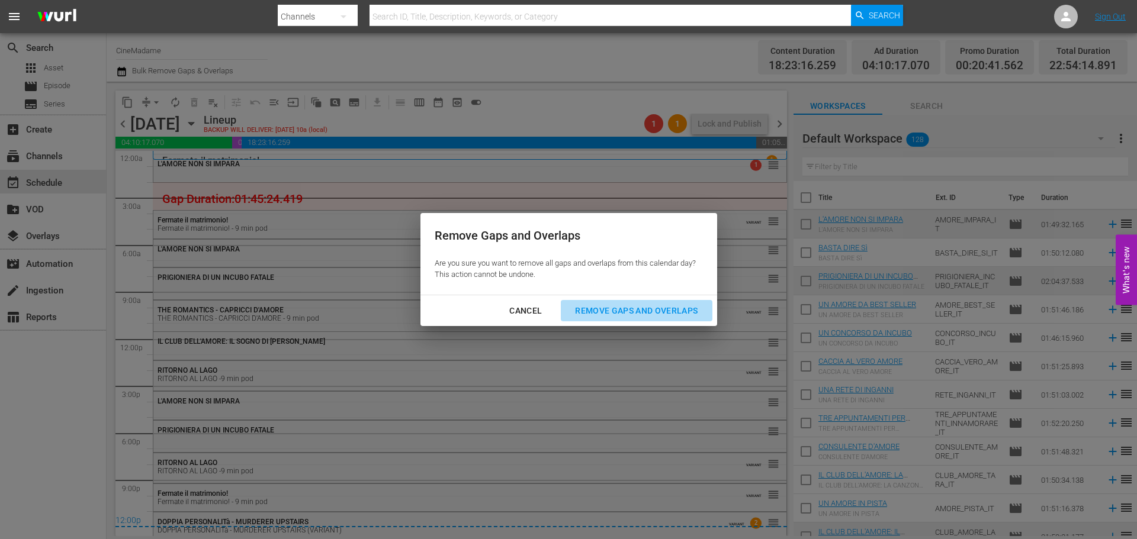
click at [615, 305] on div "Remove Gaps and Overlaps" at bounding box center [635, 311] width 141 height 15
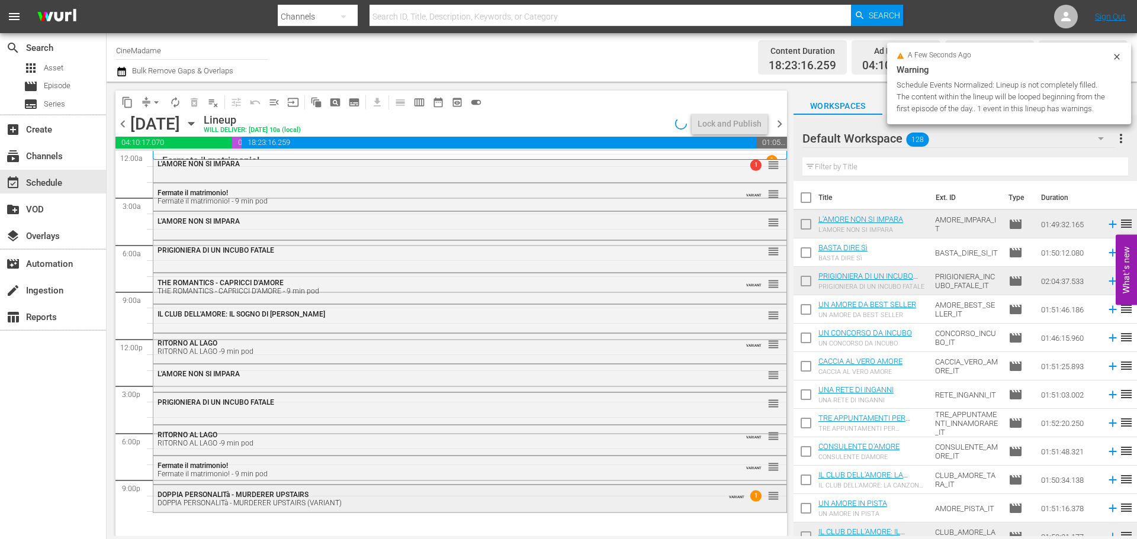
click at [282, 500] on div "DOPPIA PERSONALITà - MURDERER UPSTAIRS (VARIANT)" at bounding box center [437, 503] width 560 height 8
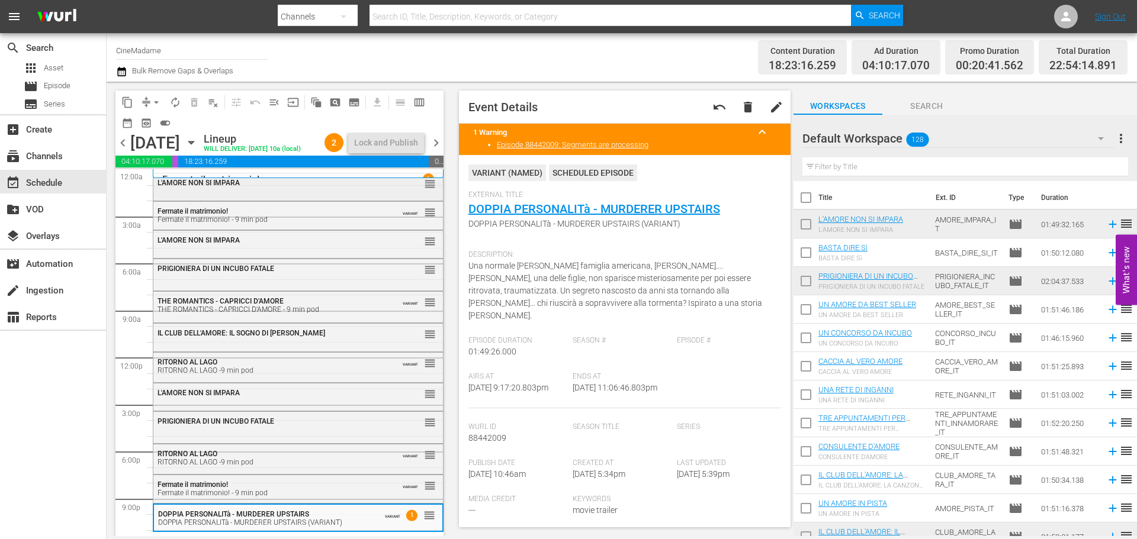
click at [255, 194] on div "L'AMORE NON SI IMPARA reorder" at bounding box center [297, 183] width 289 height 20
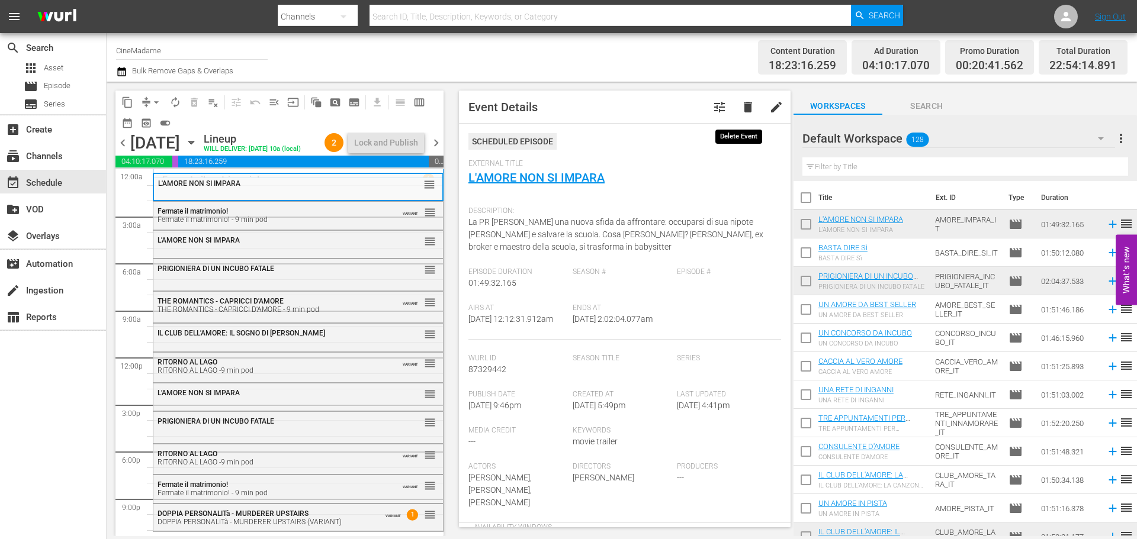
click at [741, 101] on span "delete" at bounding box center [748, 107] width 14 height 14
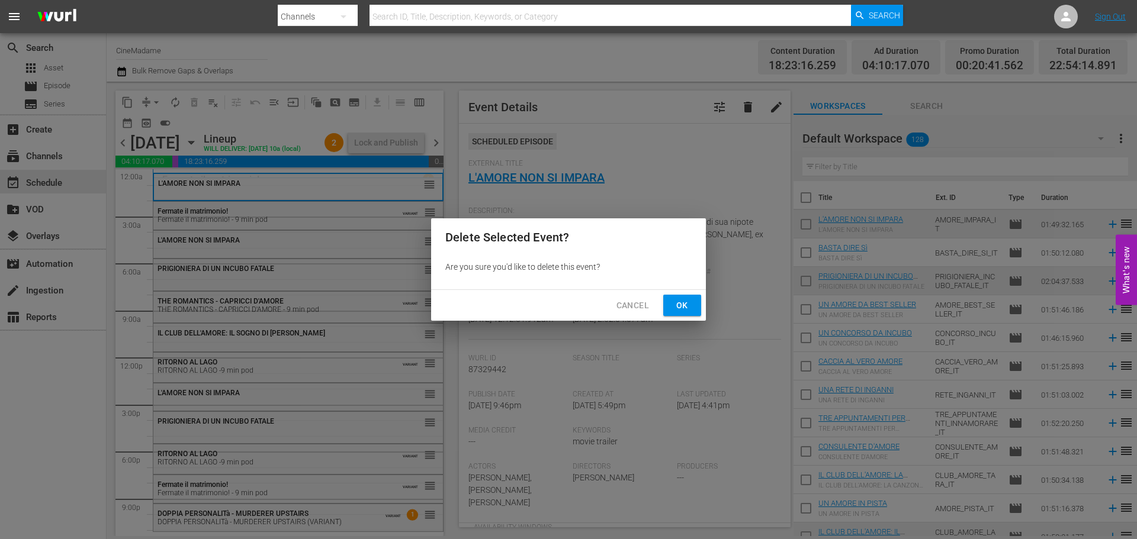
click at [688, 303] on span "Ok" at bounding box center [682, 305] width 19 height 15
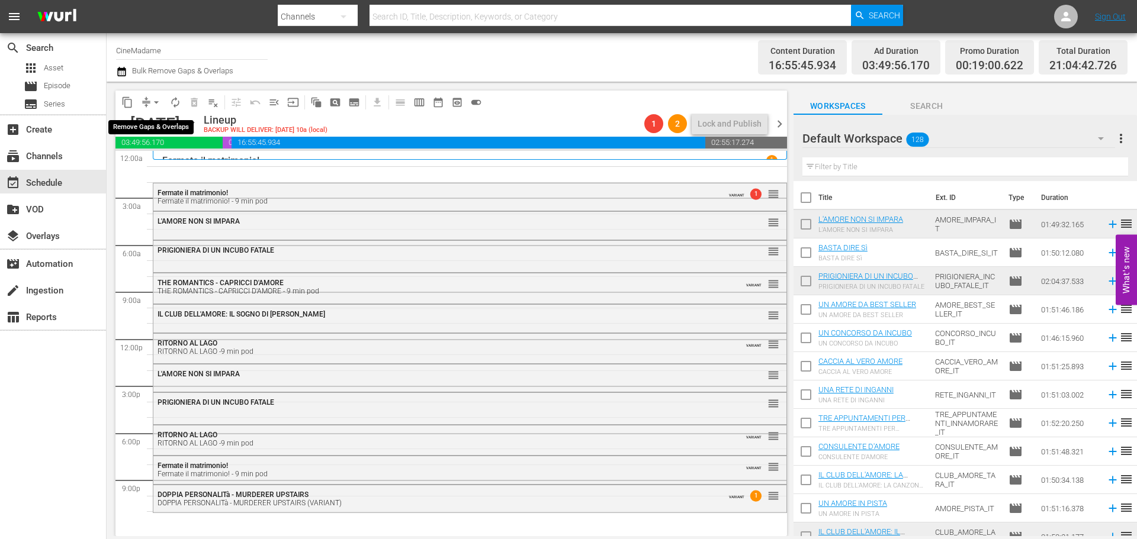
click at [159, 94] on button "arrow_drop_down" at bounding box center [156, 102] width 19 height 19
click at [193, 169] on li "Align to End of Previous Day" at bounding box center [157, 166] width 124 height 20
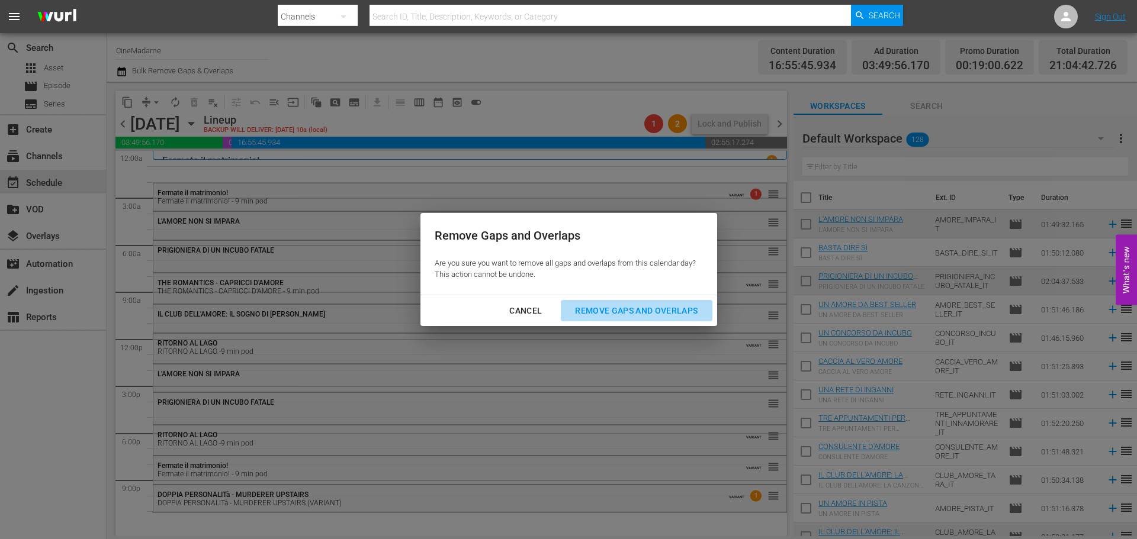
click at [642, 307] on div "Remove Gaps and Overlaps" at bounding box center [635, 311] width 141 height 15
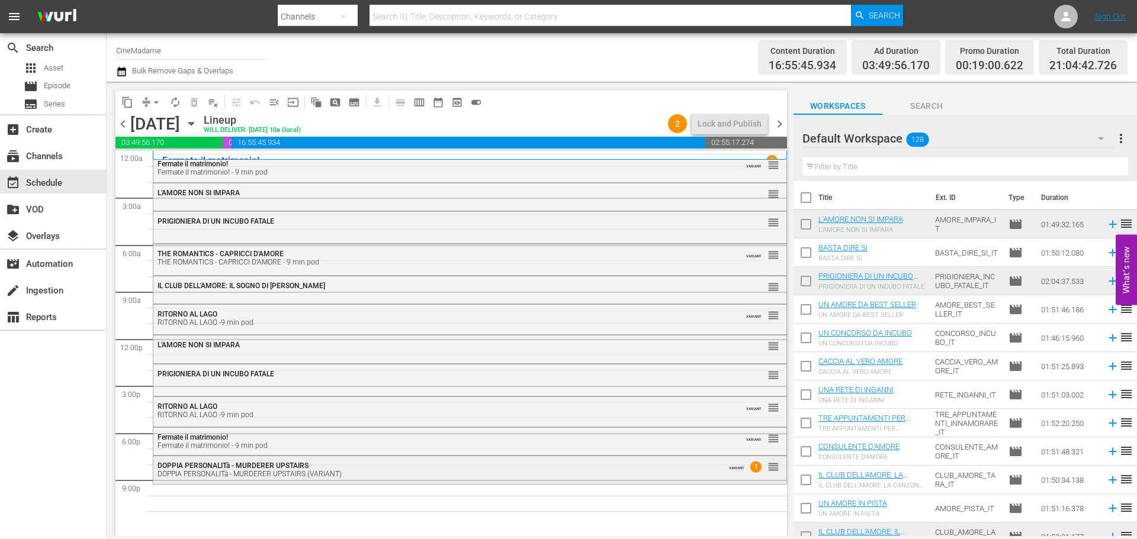
click at [336, 468] on div "DOPPIA PERSONALITà - MURDERER UPSTAIRS DOPPIA PERSONALITà - MURDERER UPSTAIRS (…" at bounding box center [437, 470] width 560 height 17
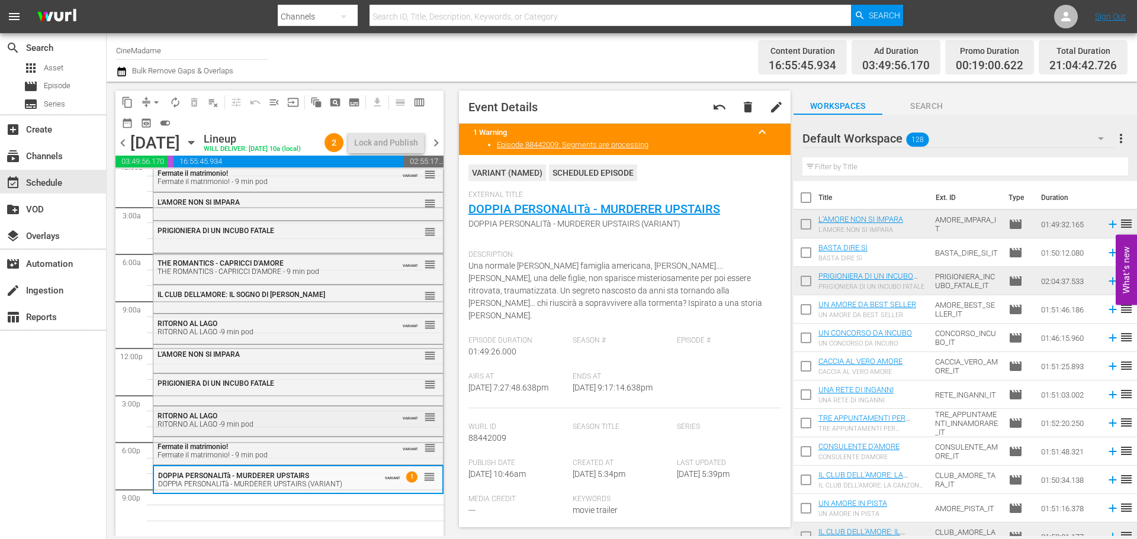
scroll to position [30, 0]
click at [849, 167] on input "text" at bounding box center [965, 166] width 326 height 19
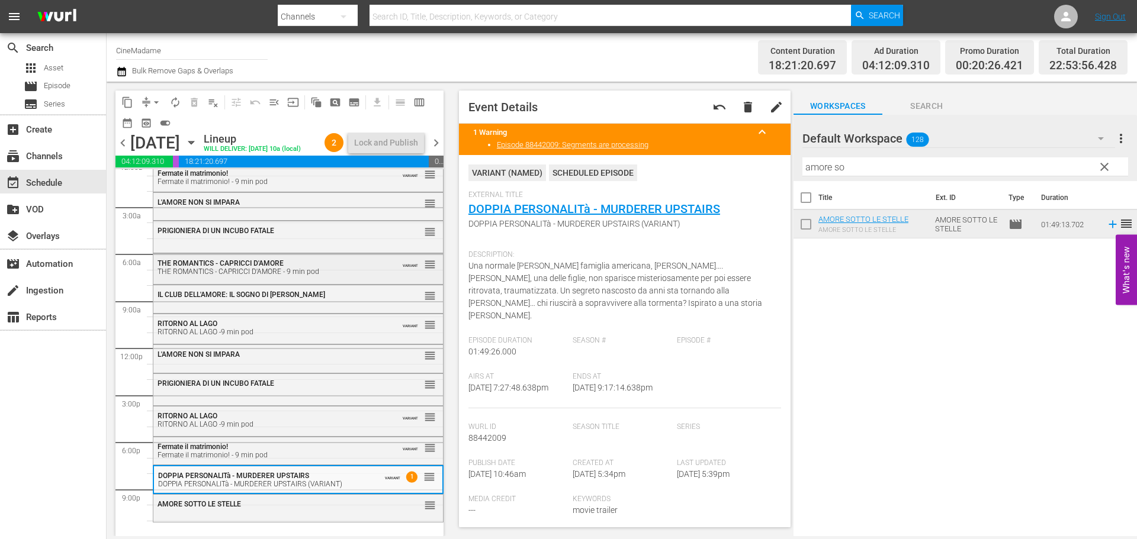
scroll to position [0, 0]
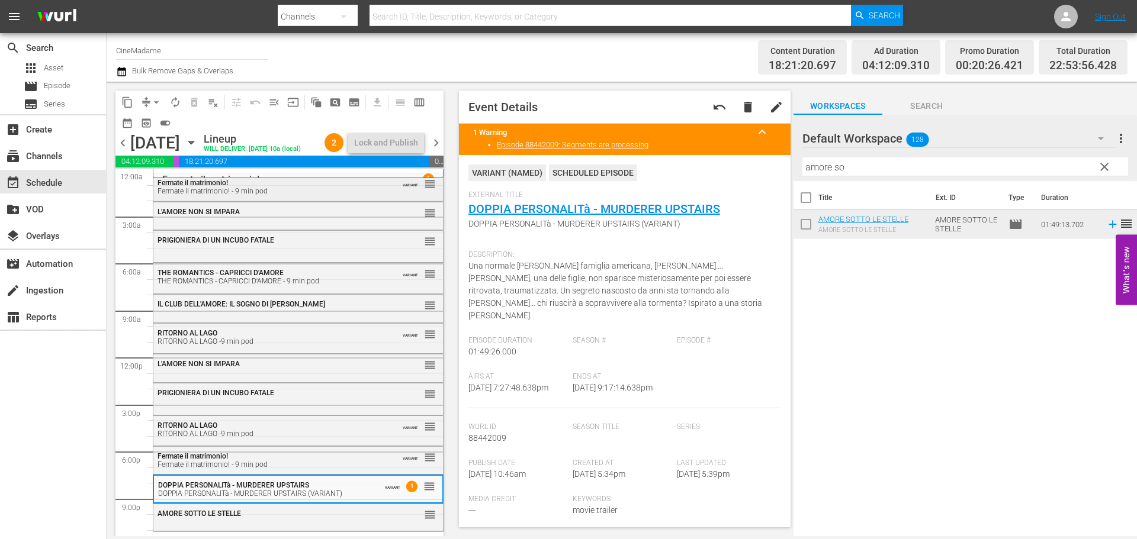
click at [268, 195] on div "Fermate il matrimonio! - 9 min pod" at bounding box center [268, 191] width 223 height 8
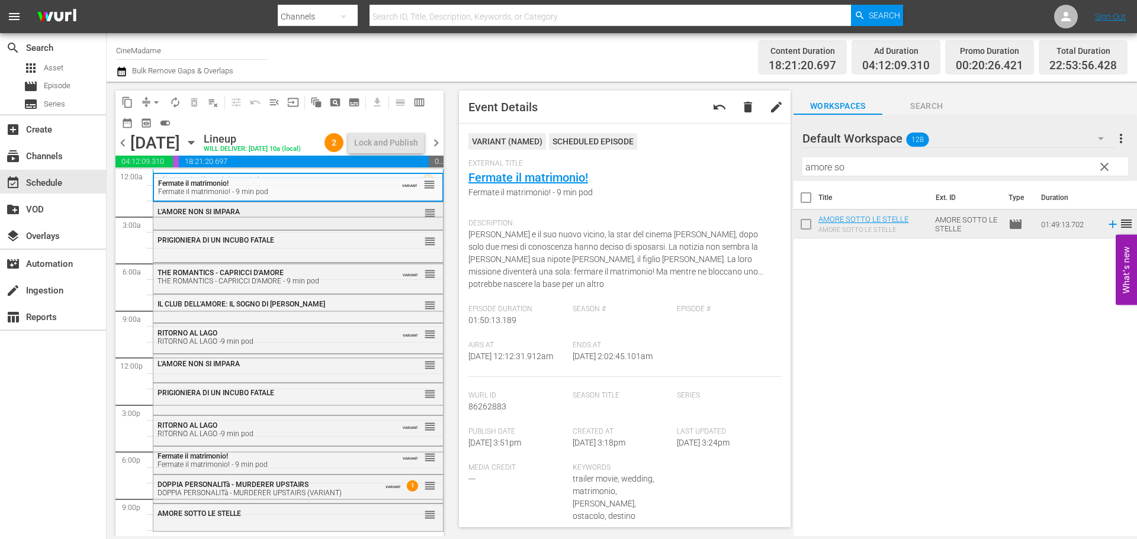
click at [266, 216] on div "L'AMORE NON SI IMPARA" at bounding box center [268, 212] width 223 height 8
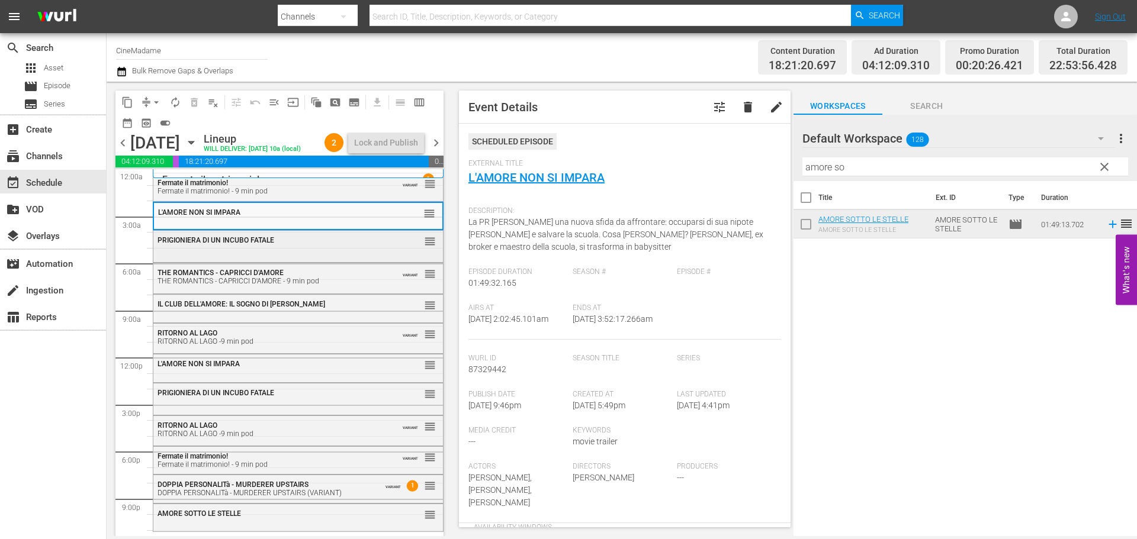
click at [247, 260] on div "PRIGIONIERA DI UN INCUBO FATALE reorder" at bounding box center [297, 245] width 289 height 29
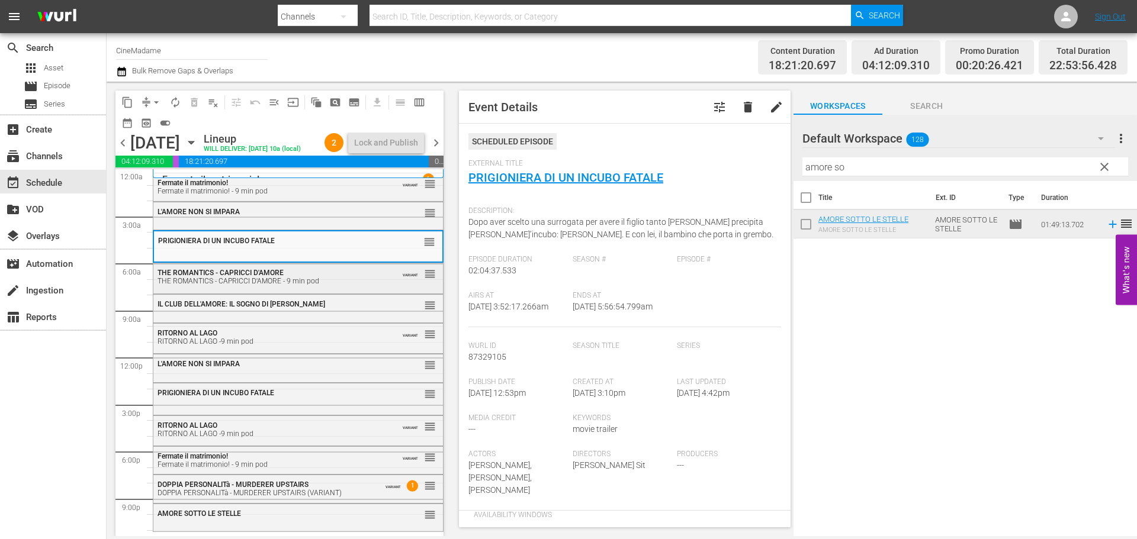
click at [249, 285] on div "THE ROMANTICS - CAPRICCI D'AMORE - 9 min pod" at bounding box center [268, 281] width 223 height 8
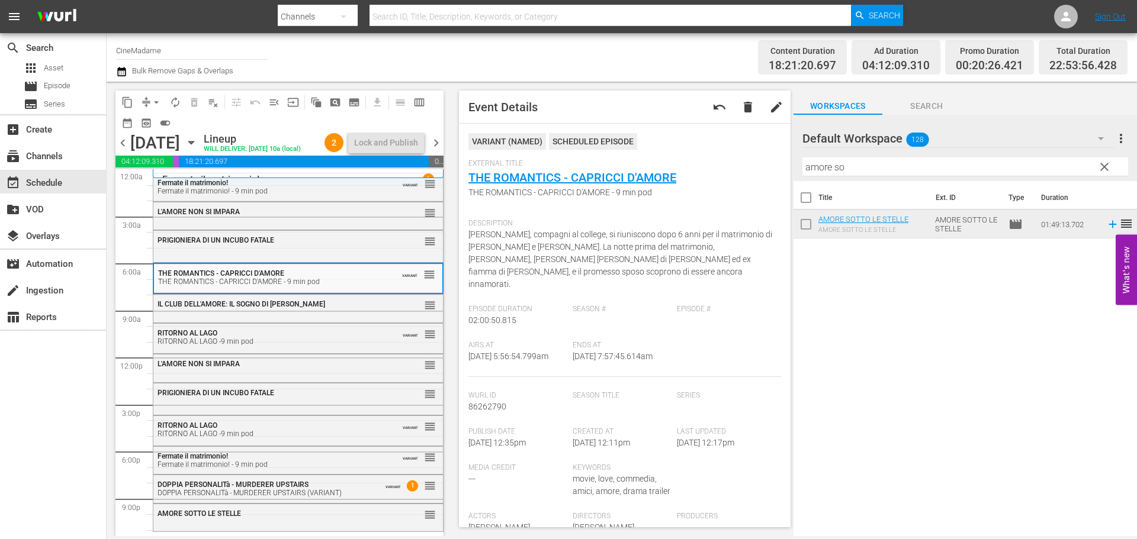
click at [244, 308] on span "IL CLUB DELL'AMORE: IL SOGNO DI [PERSON_NAME]" at bounding box center [241, 304] width 168 height 8
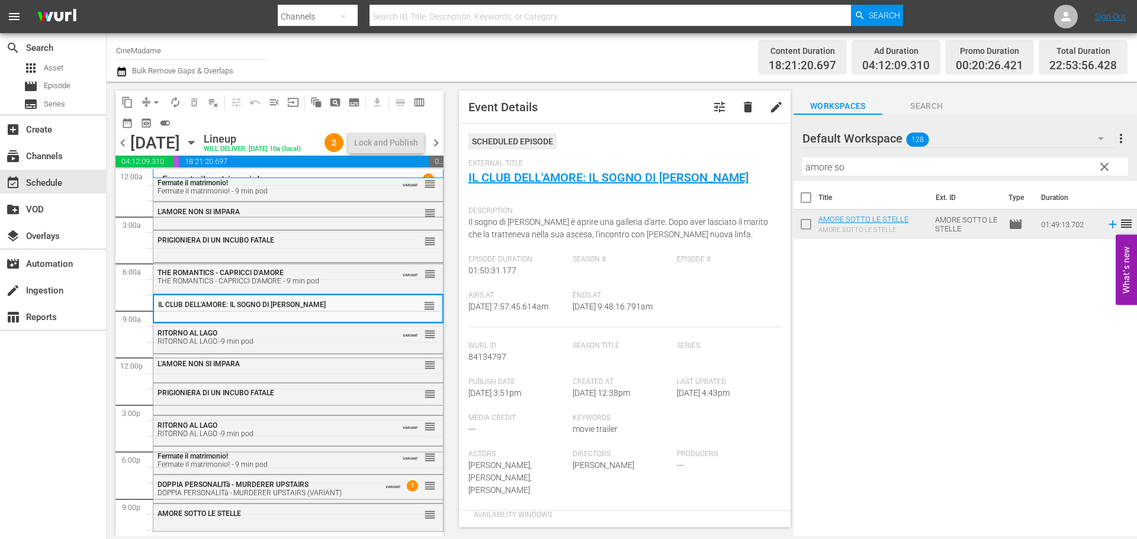
scroll to position [30, 0]
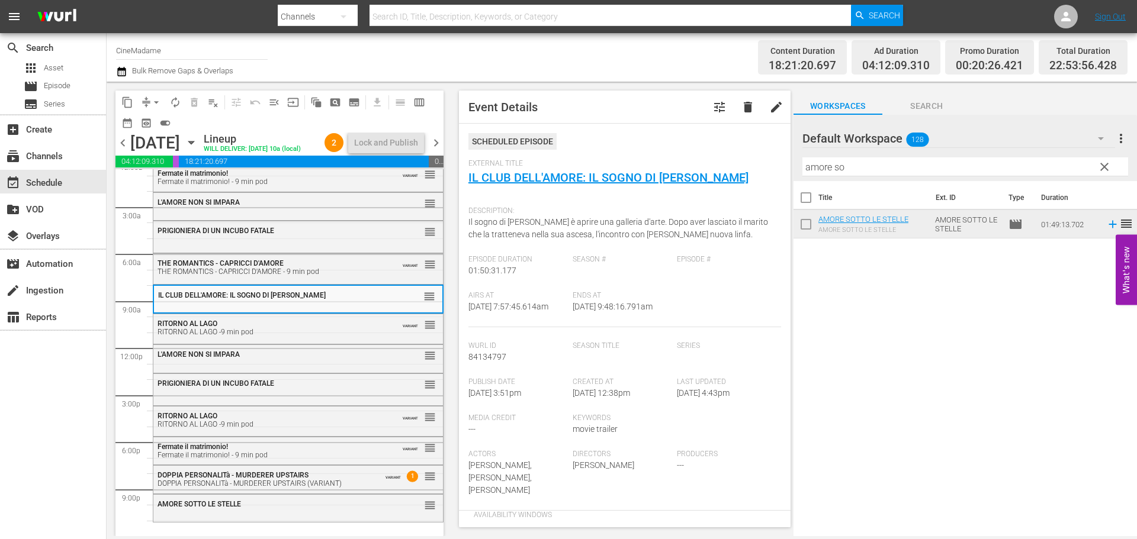
click at [828, 173] on input "amore so" at bounding box center [965, 166] width 326 height 19
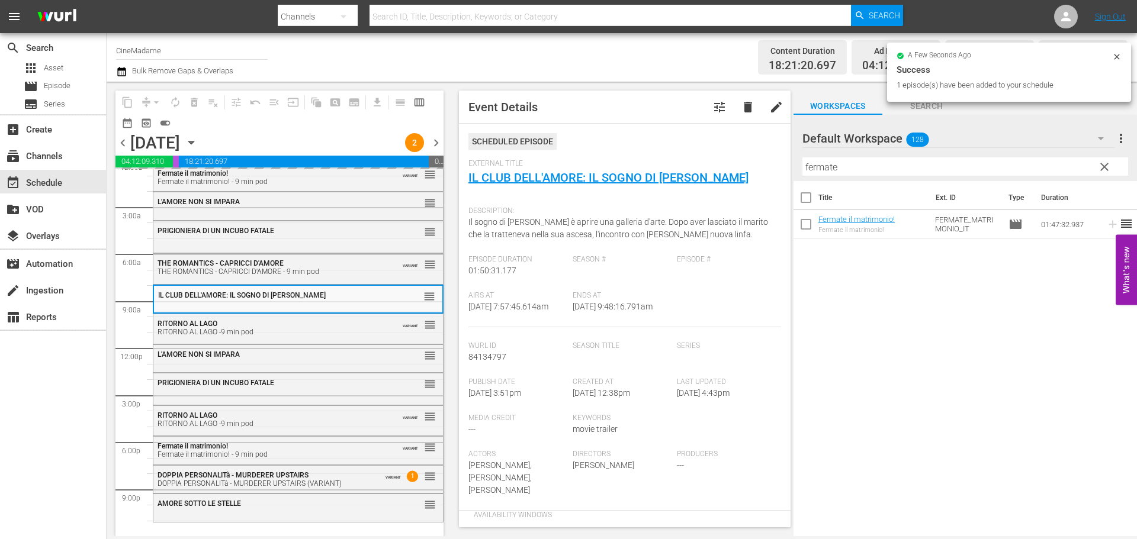
click at [348, 504] on div "AMORE SOTTO LE STELLE" at bounding box center [268, 504] width 223 height 8
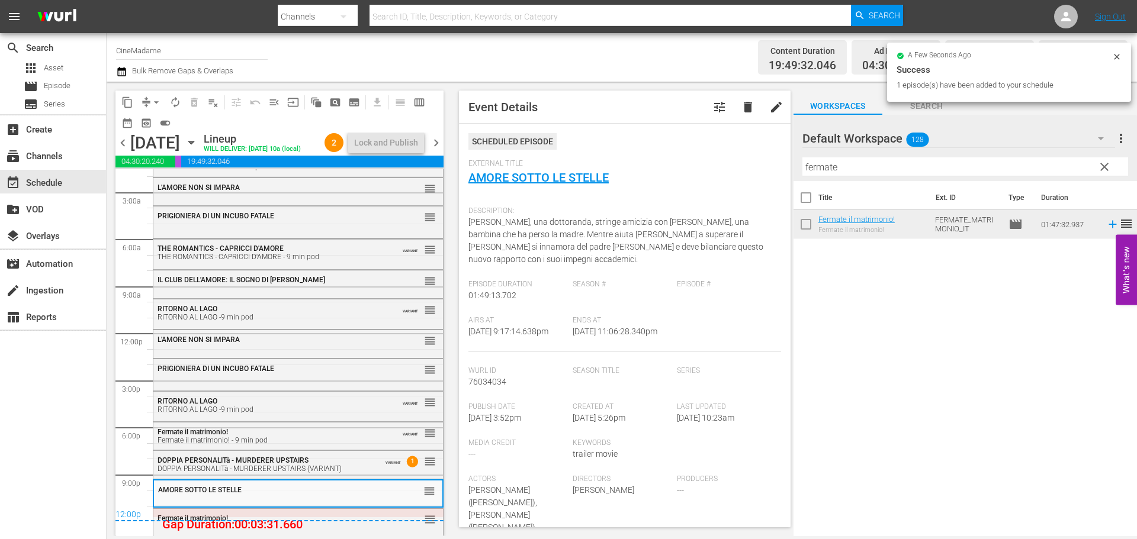
scroll to position [296, 0]
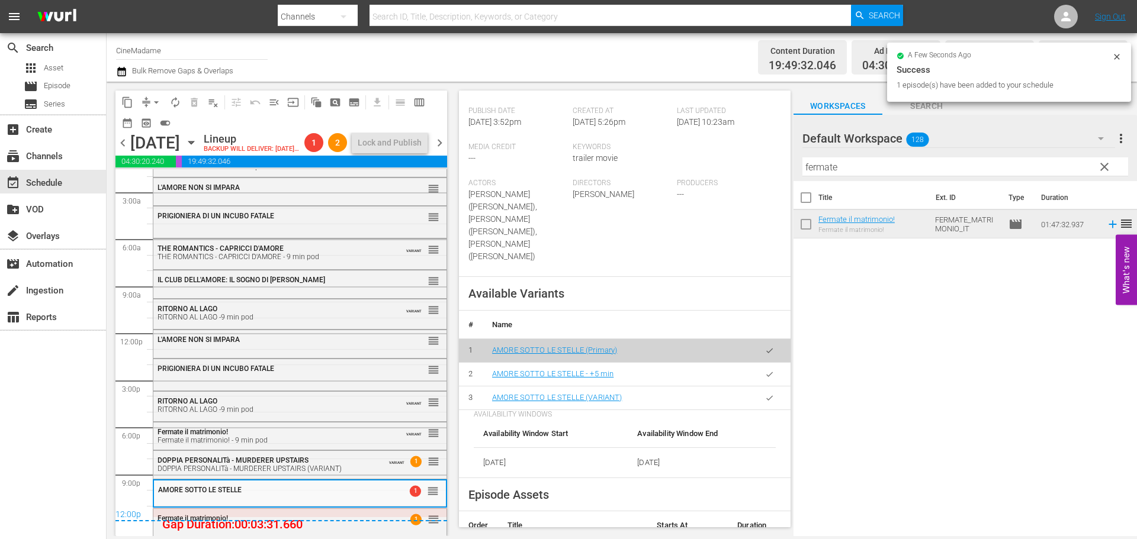
click at [765, 394] on icon "button" at bounding box center [769, 398] width 9 height 9
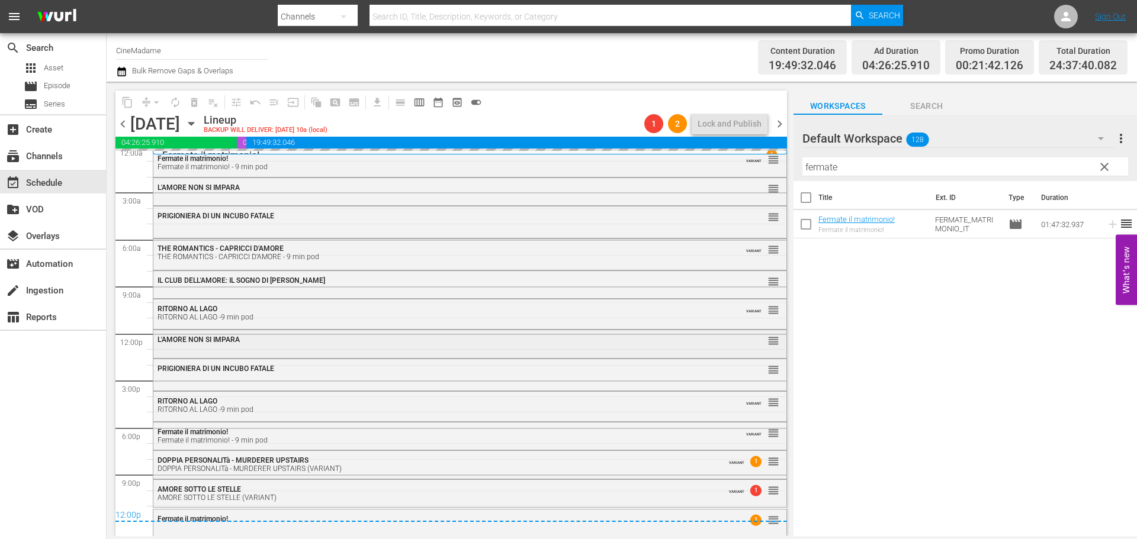
scroll to position [6, 0]
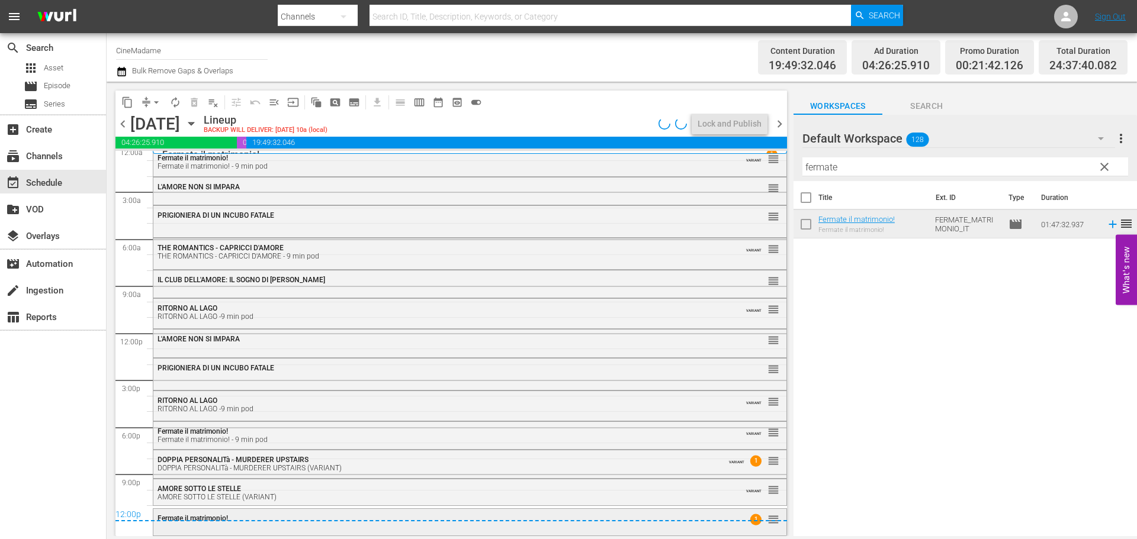
click at [346, 523] on div "Fermate il matrimonio! 1 reorder" at bounding box center [469, 519] width 633 height 20
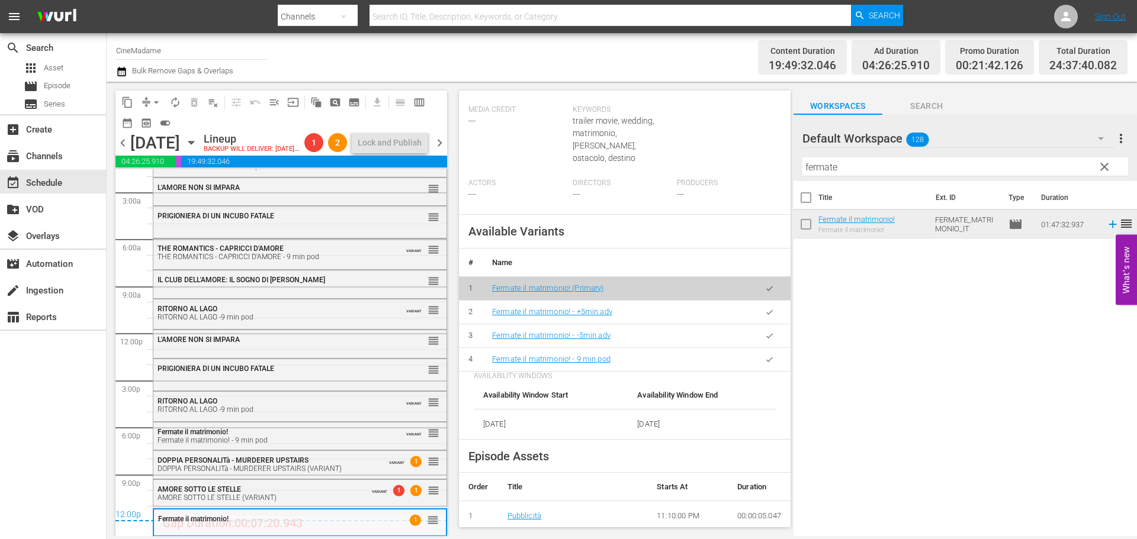
scroll to position [414, 0]
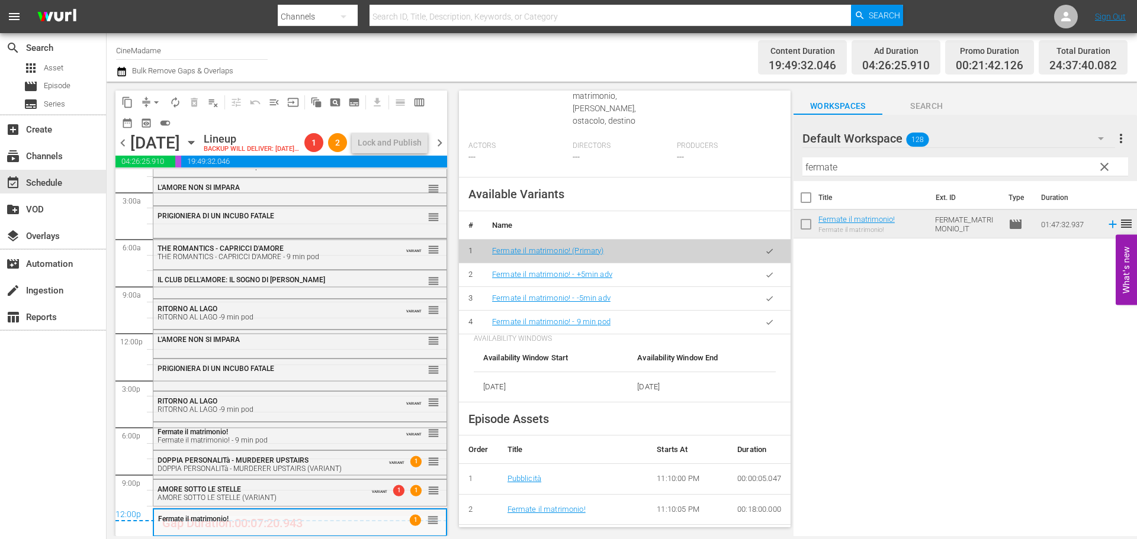
click at [765, 326] on button "button" at bounding box center [769, 322] width 23 height 23
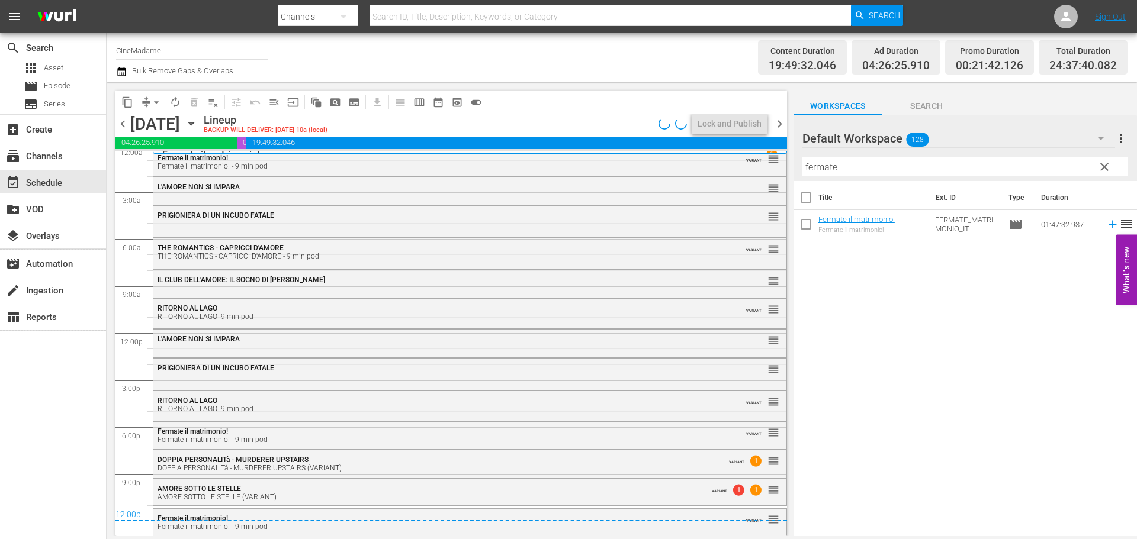
scroll to position [7, 0]
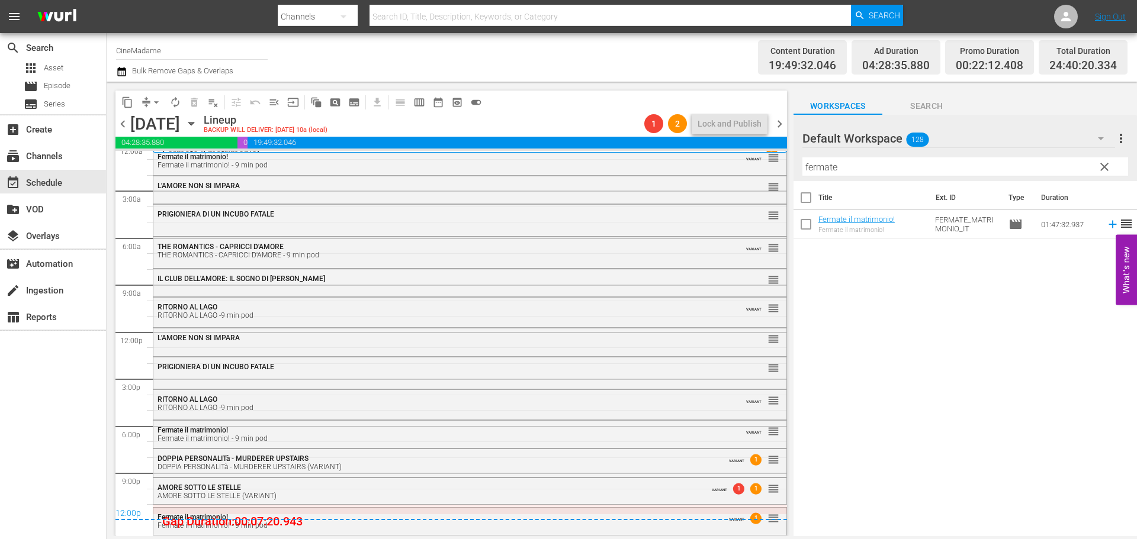
click at [147, 98] on button "arrow_drop_down" at bounding box center [156, 102] width 19 height 19
click at [173, 168] on li "Align to End of Previous Day" at bounding box center [157, 166] width 124 height 20
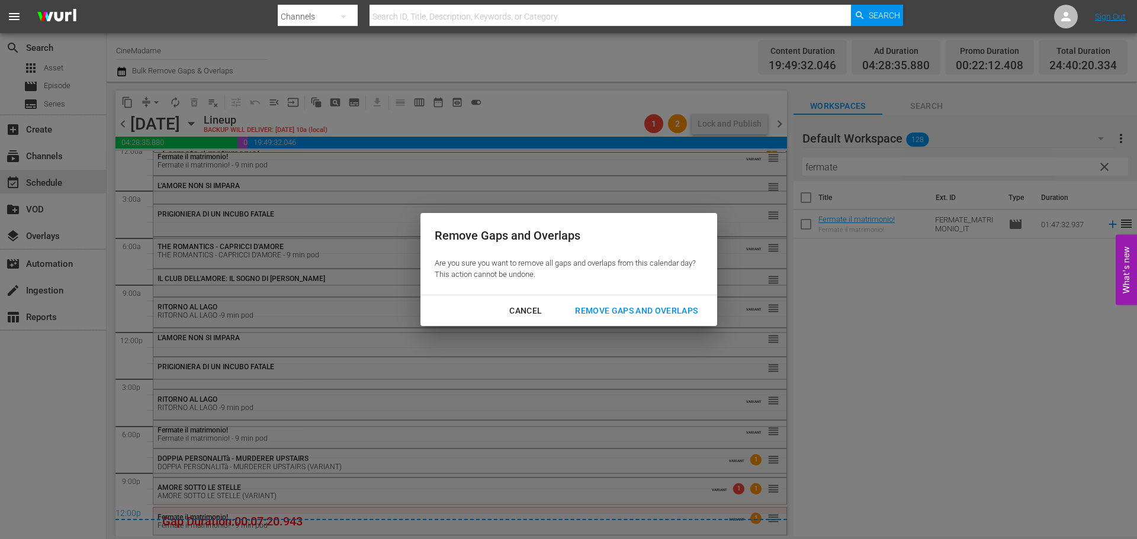
click at [641, 313] on div "Remove Gaps and Overlaps" at bounding box center [635, 311] width 141 height 15
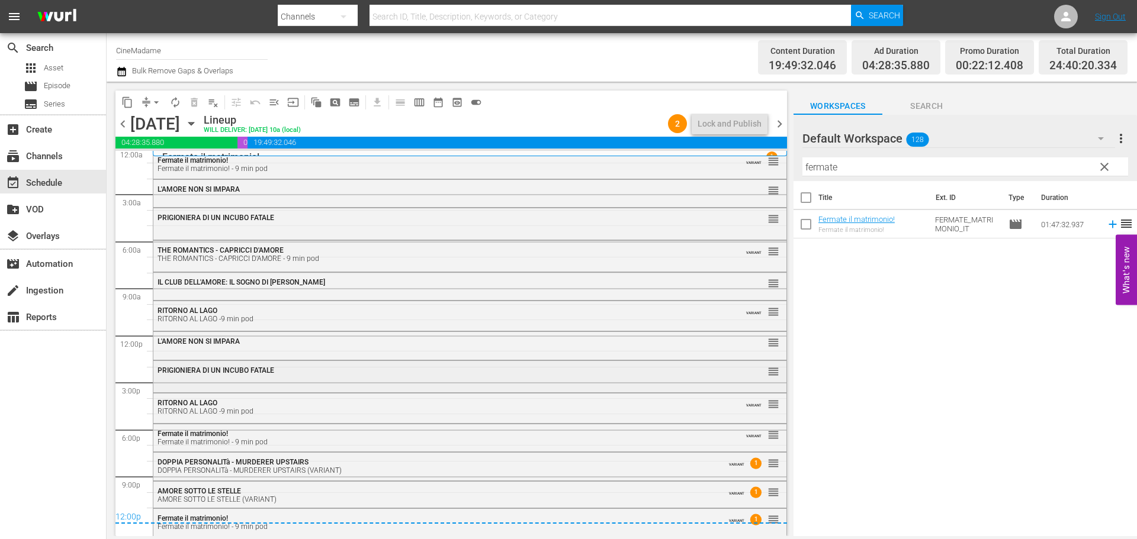
scroll to position [5, 0]
click at [782, 122] on span "chevron_right" at bounding box center [779, 124] width 15 height 15
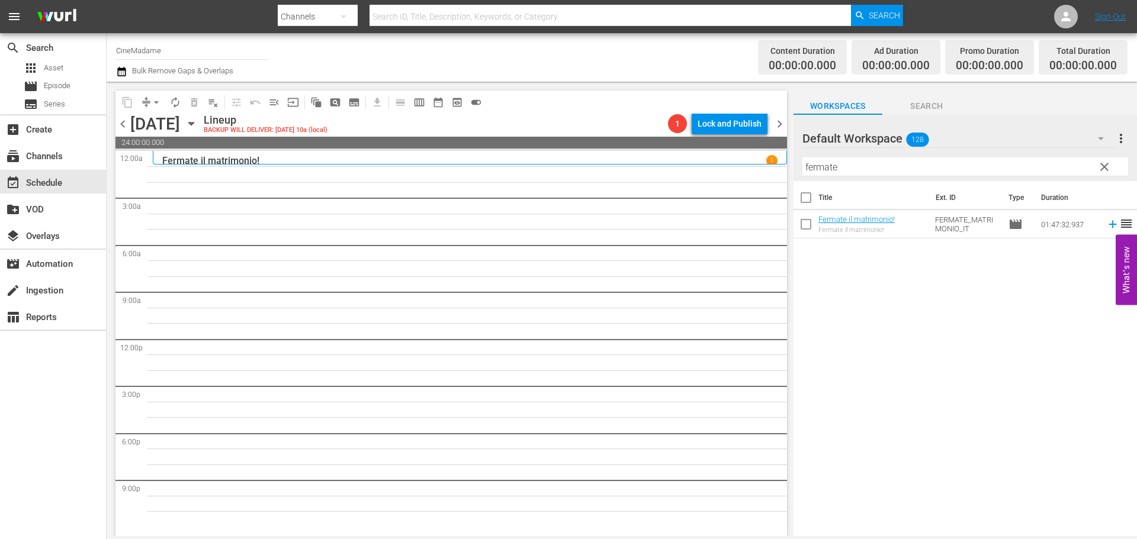
click at [851, 169] on input "fermate" at bounding box center [965, 166] width 326 height 19
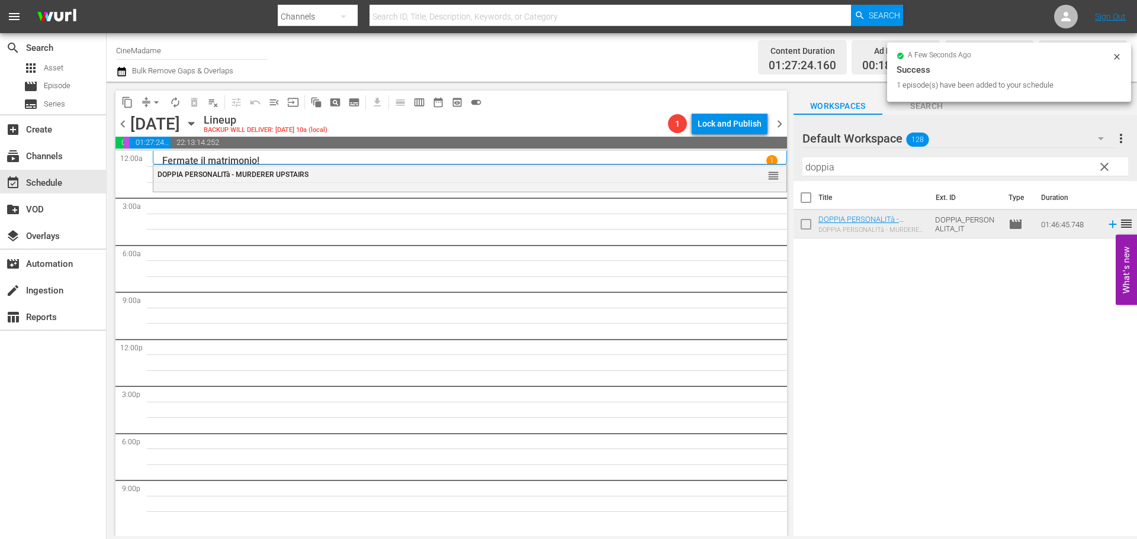
click at [892, 153] on div "Default Workspace 128" at bounding box center [958, 138] width 313 height 33
click at [886, 155] on div "Default Workspace (128)" at bounding box center [568, 269] width 1137 height 539
click at [864, 170] on div "Default Workspace (128)" at bounding box center [568, 269] width 1137 height 539
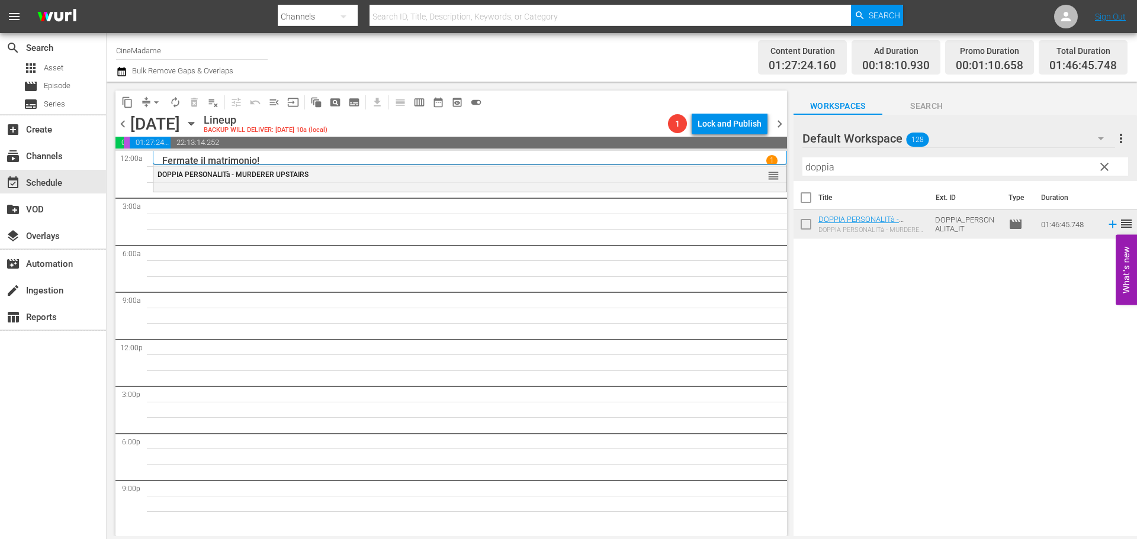
click at [835, 165] on input "doppia" at bounding box center [965, 166] width 326 height 19
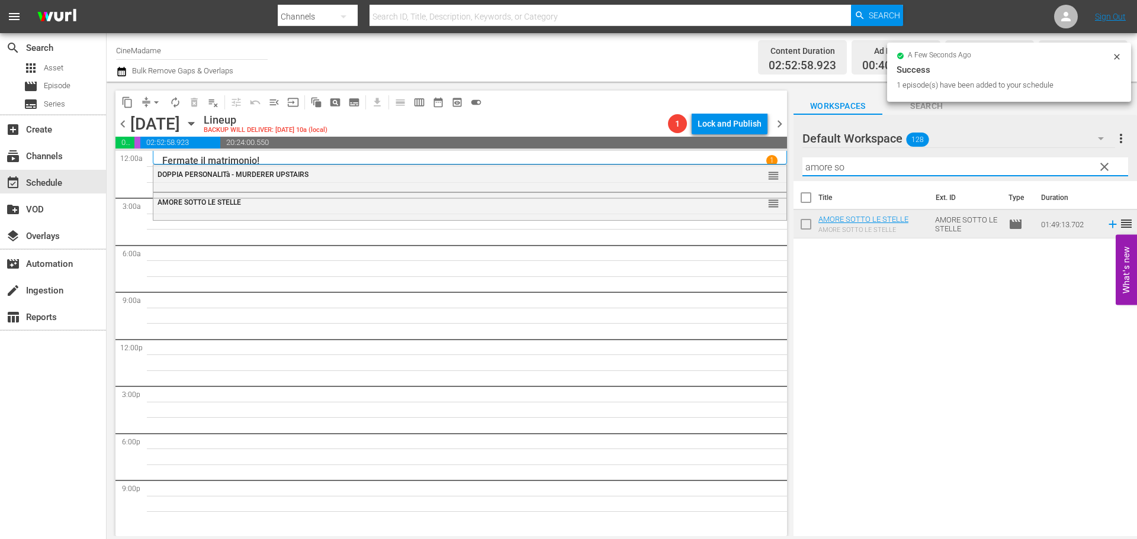
drag, startPoint x: 848, startPoint y: 171, endPoint x: 787, endPoint y: 172, distance: 60.4
click at [787, 172] on div "content_copy compress arrow_drop_down autorenew_outlined delete_forever_outline…" at bounding box center [622, 309] width 1030 height 455
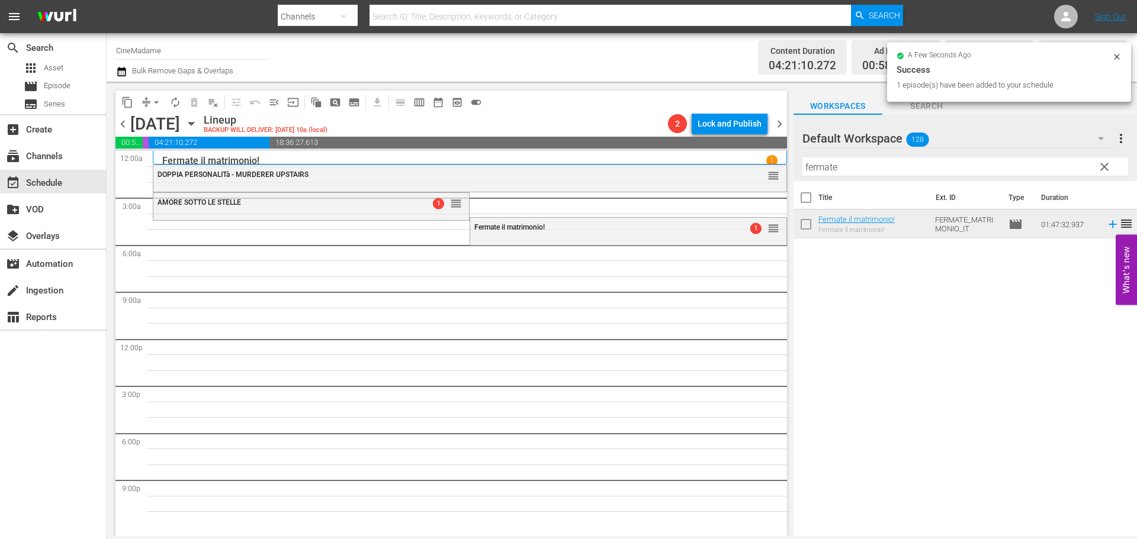
click at [847, 170] on input "fermate" at bounding box center [965, 166] width 326 height 19
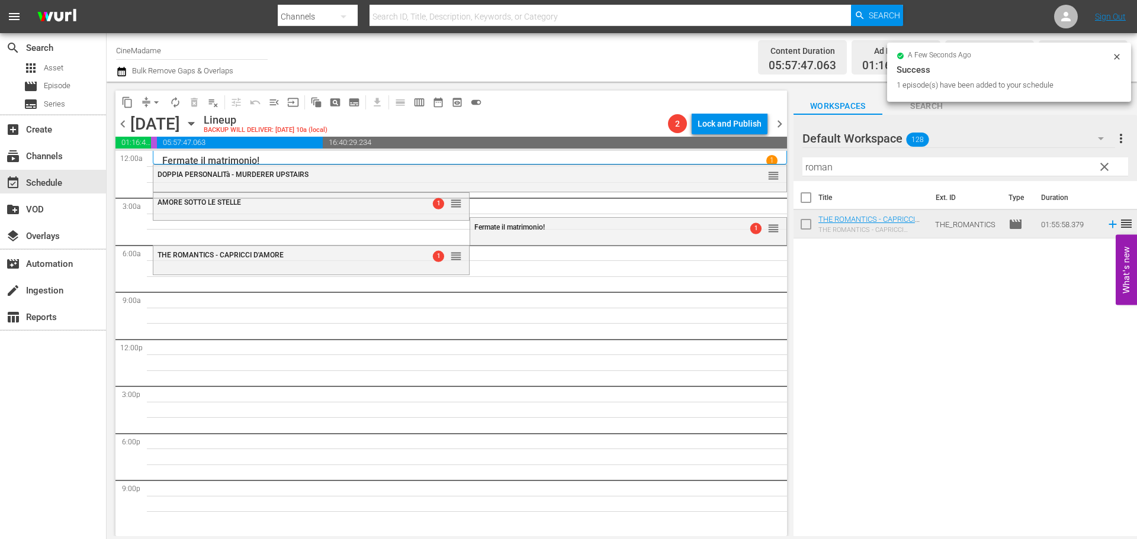
click at [848, 173] on input "roman" at bounding box center [965, 166] width 326 height 19
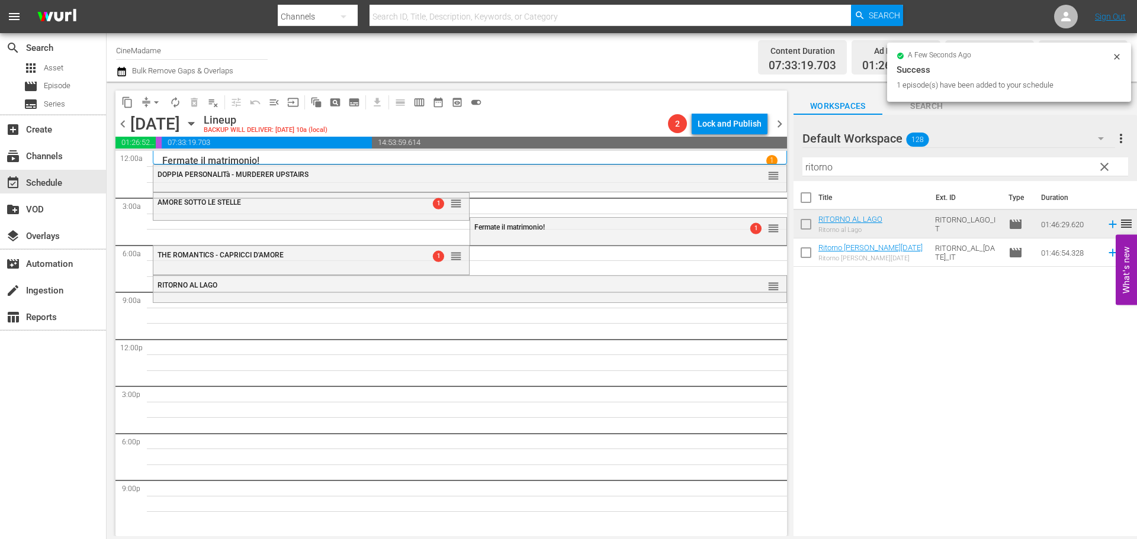
click at [864, 165] on input "ritorno" at bounding box center [965, 166] width 326 height 19
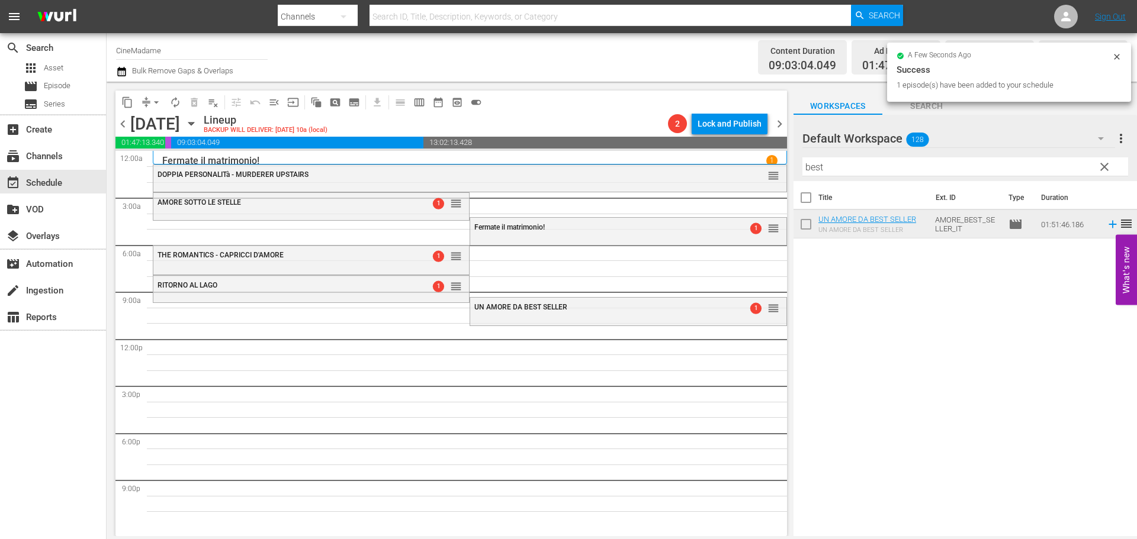
click at [855, 152] on div at bounding box center [844, 139] width 85 height 30
click at [832, 171] on input "best" at bounding box center [965, 166] width 326 height 19
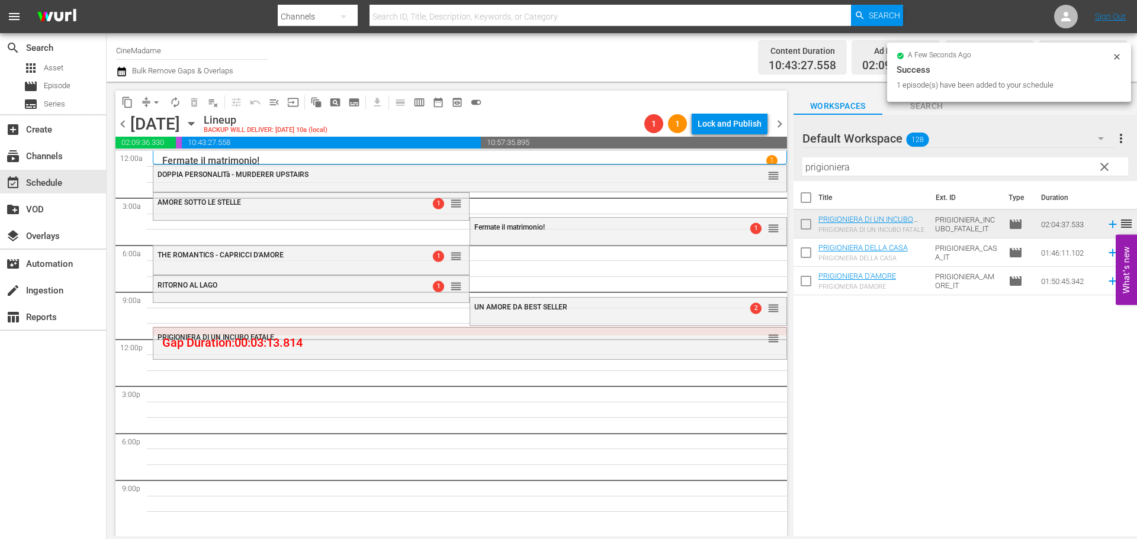
click at [866, 152] on div at bounding box center [844, 139] width 85 height 30
click at [855, 172] on input "prigioniera" at bounding box center [965, 166] width 326 height 19
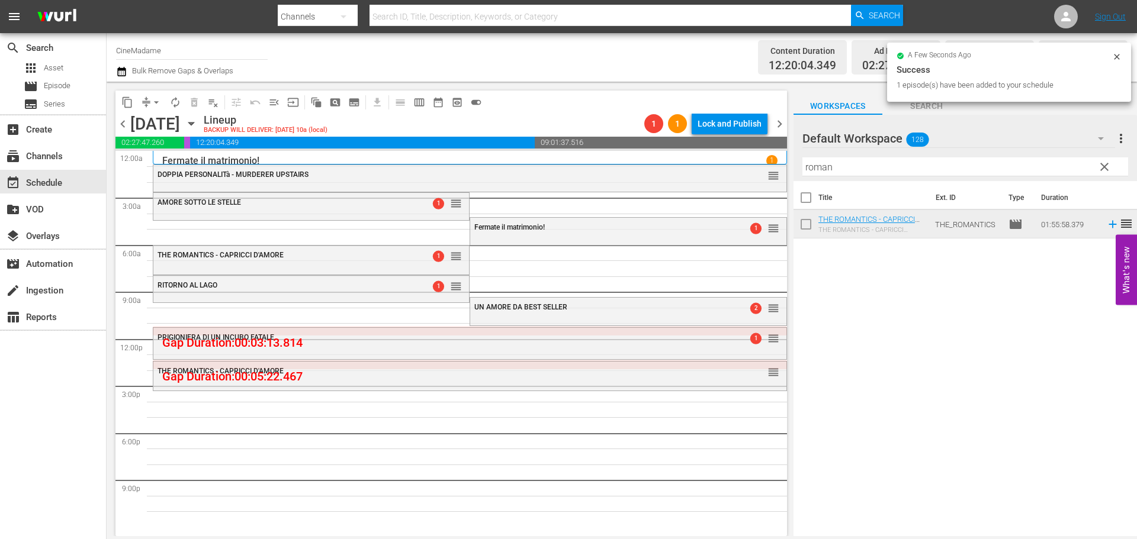
click at [870, 168] on input "roman" at bounding box center [965, 166] width 326 height 19
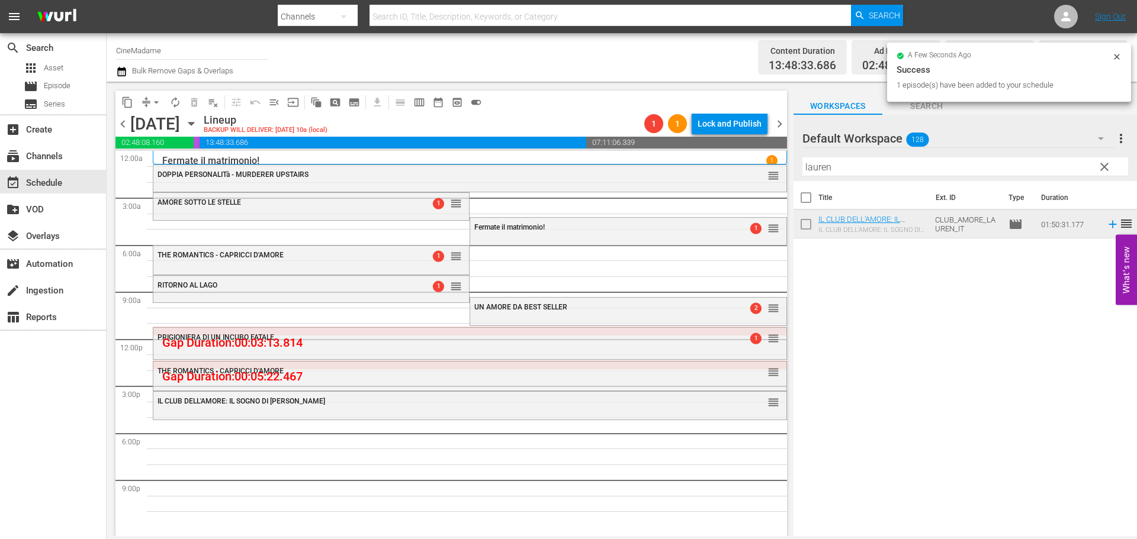
click at [874, 172] on input "lauren" at bounding box center [965, 166] width 326 height 19
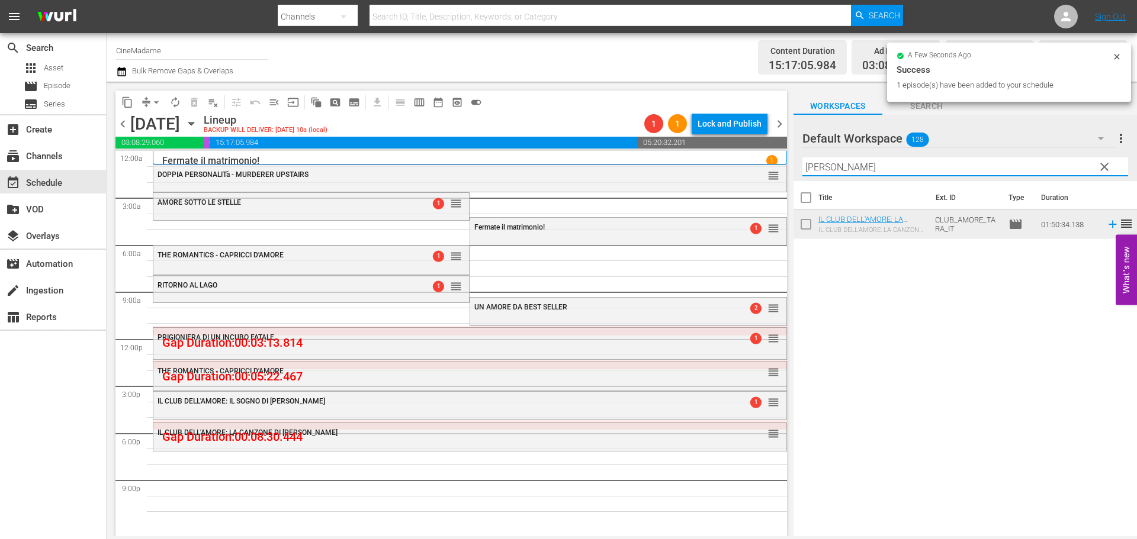
click at [837, 159] on input "tara" at bounding box center [965, 166] width 326 height 19
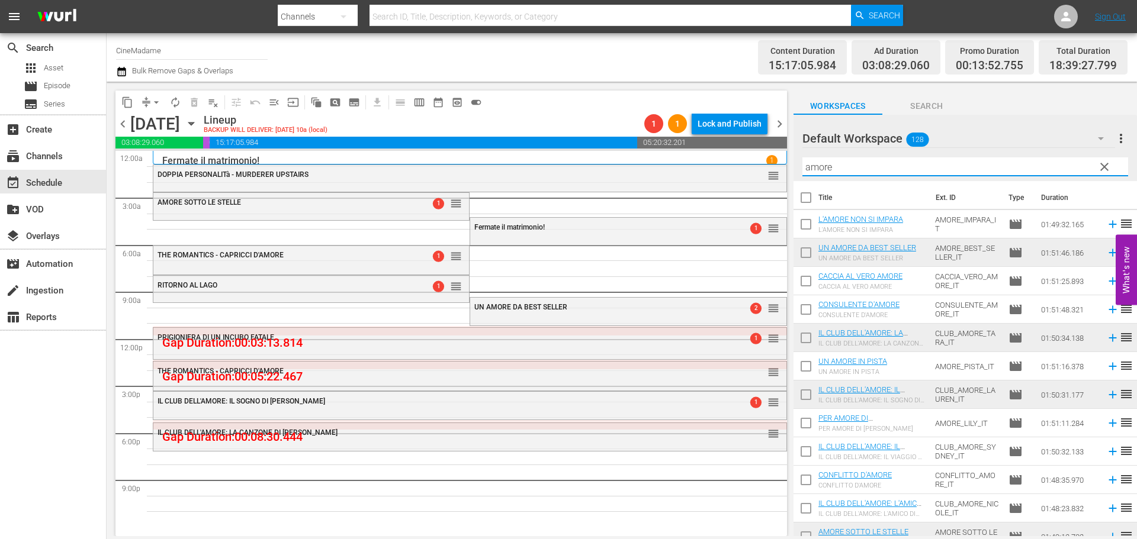
type input "amore"
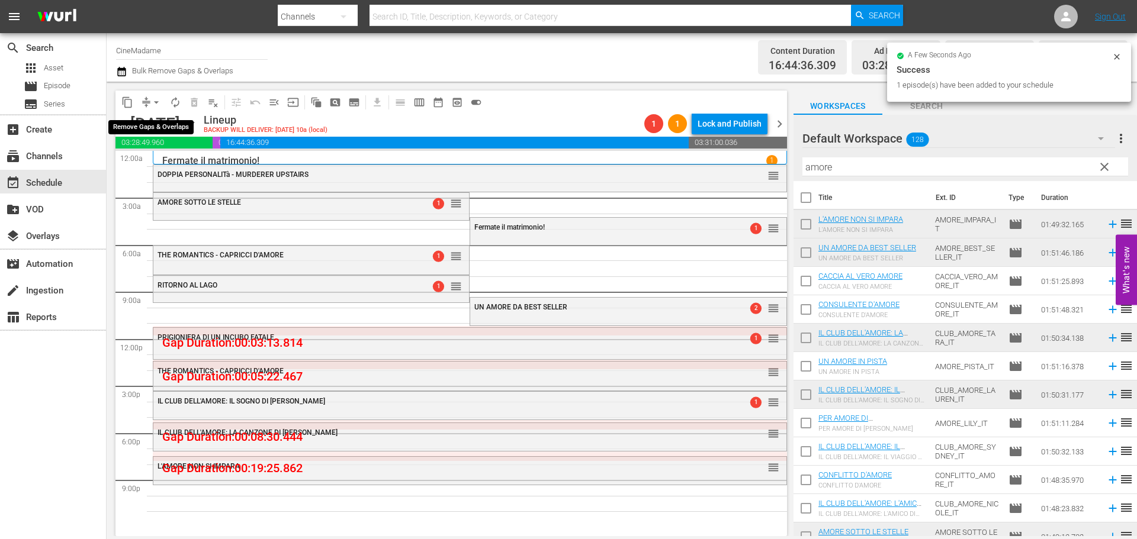
click at [150, 100] on span "arrow_drop_down" at bounding box center [156, 102] width 12 height 12
click at [154, 159] on li "Align to End of Previous Day" at bounding box center [157, 166] width 124 height 20
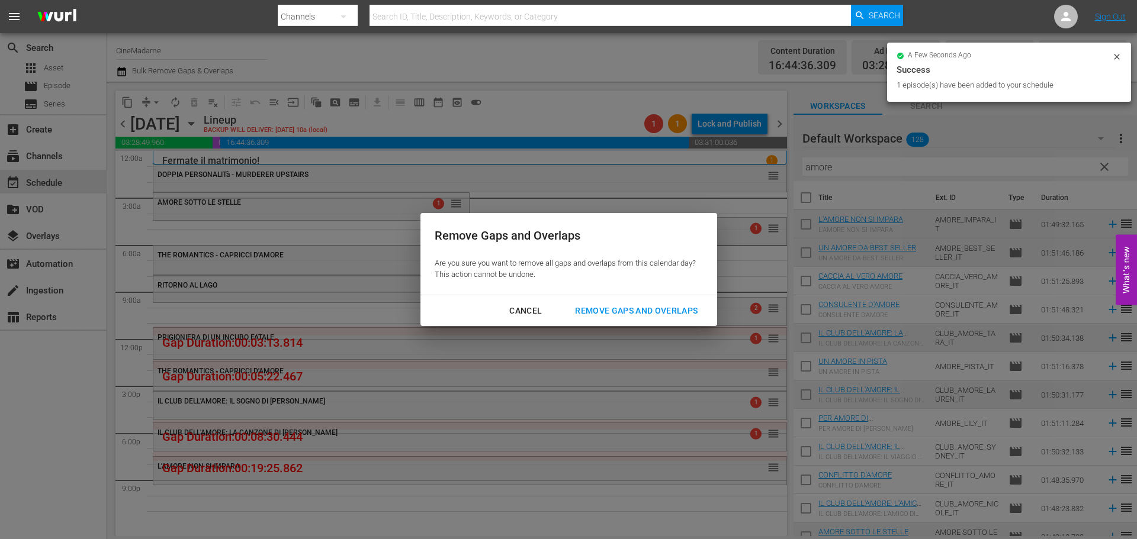
click at [665, 314] on div "Remove Gaps and Overlaps" at bounding box center [635, 311] width 141 height 15
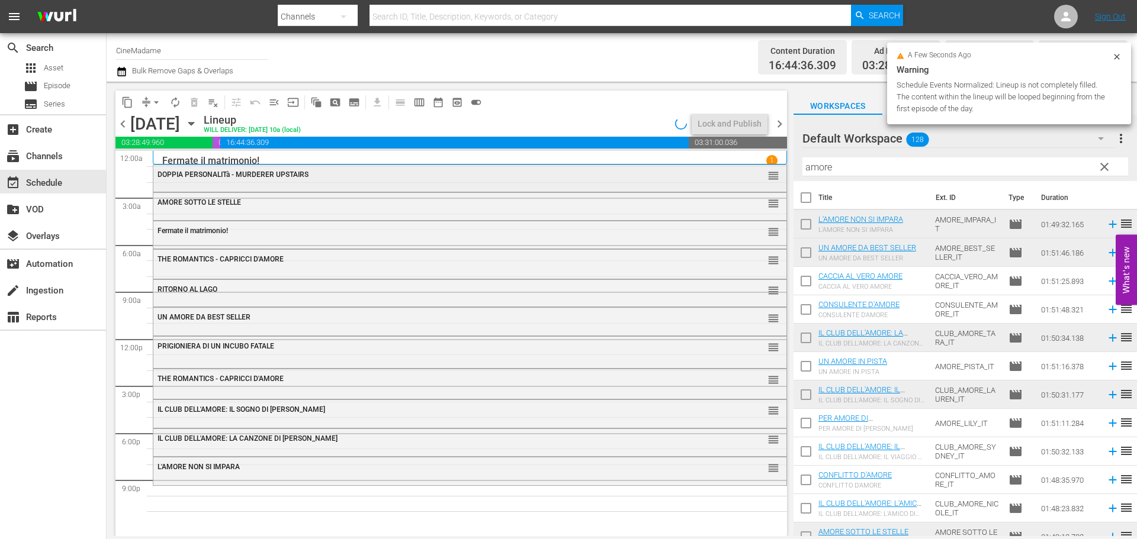
click at [477, 175] on div "DOPPIA PERSONALITà - MURDERER UPSTAIRS" at bounding box center [437, 174] width 560 height 8
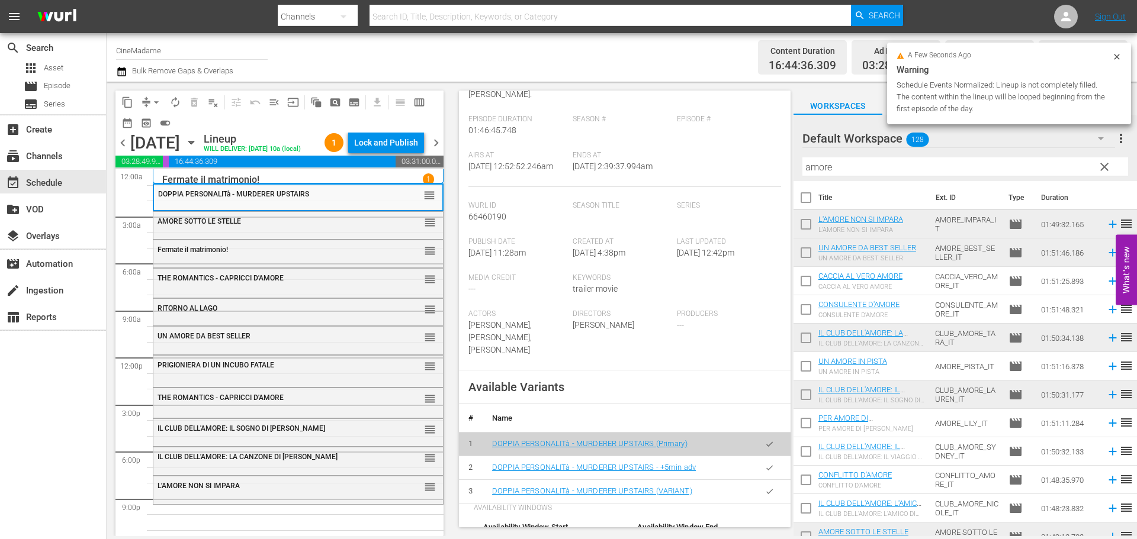
scroll to position [296, 0]
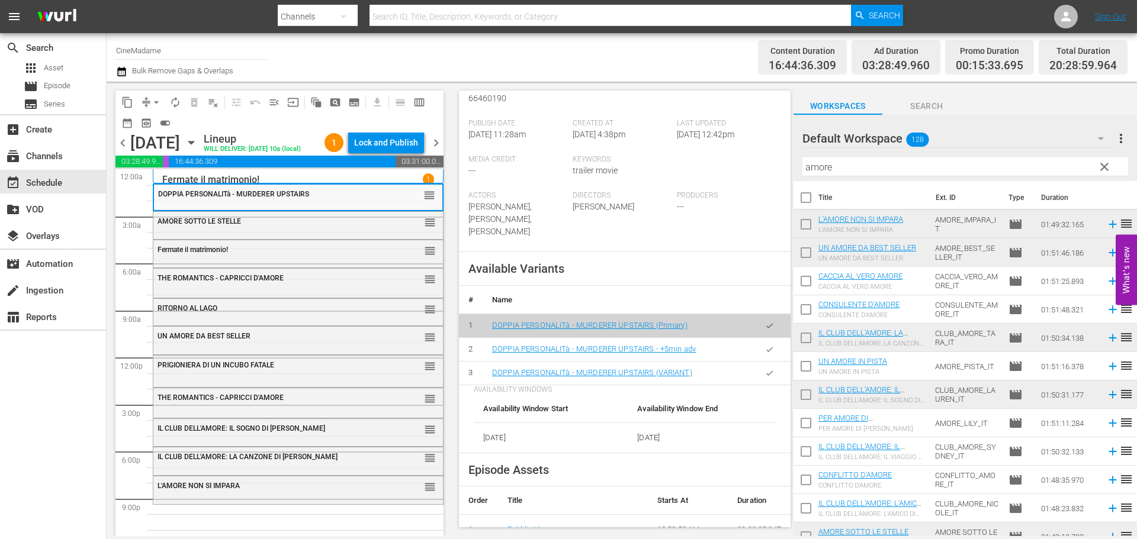
click at [766, 371] on icon "button" at bounding box center [769, 373] width 7 height 5
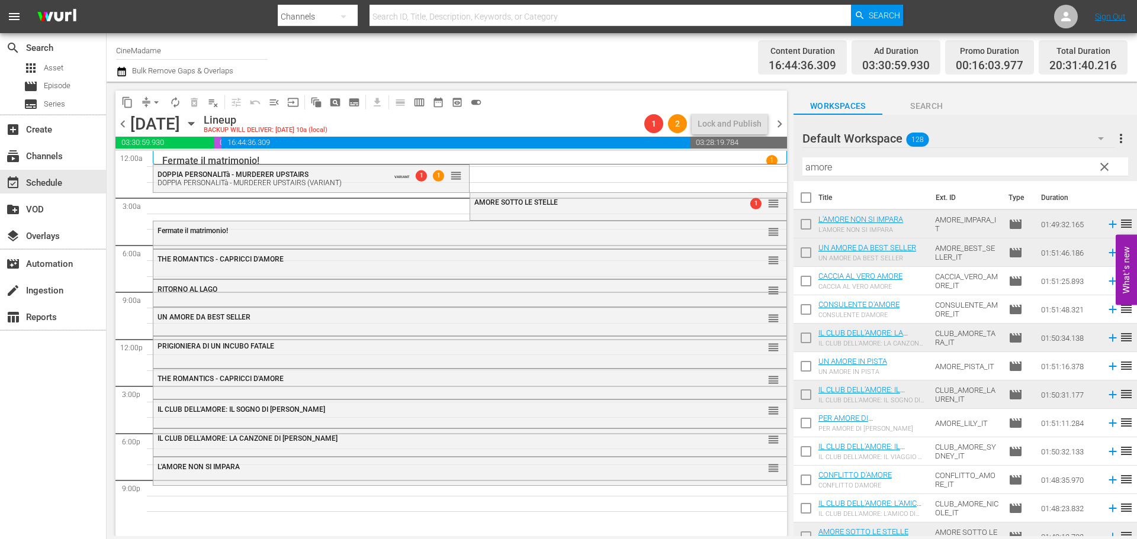
click at [410, 210] on div "PRIGIONIERA DI UN INCUBO FATALE reorder THE ROMANTICS - CAPRICCI D'AMORE reorde…" at bounding box center [470, 339] width 634 height 377
click at [527, 202] on span "AMORE SOTTO LE STELLE" at bounding box center [515, 202] width 83 height 8
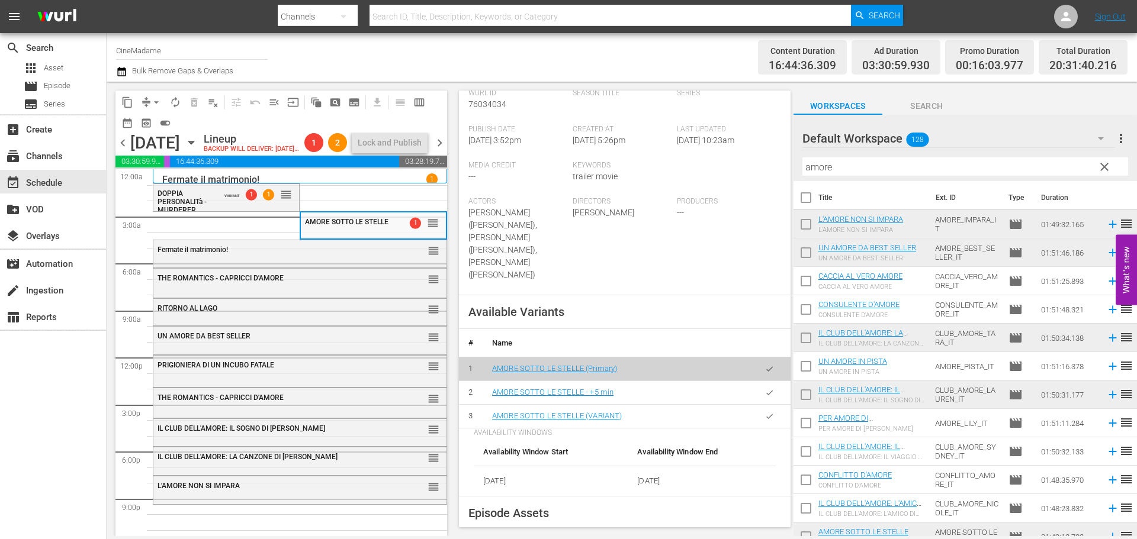
scroll to position [414, 0]
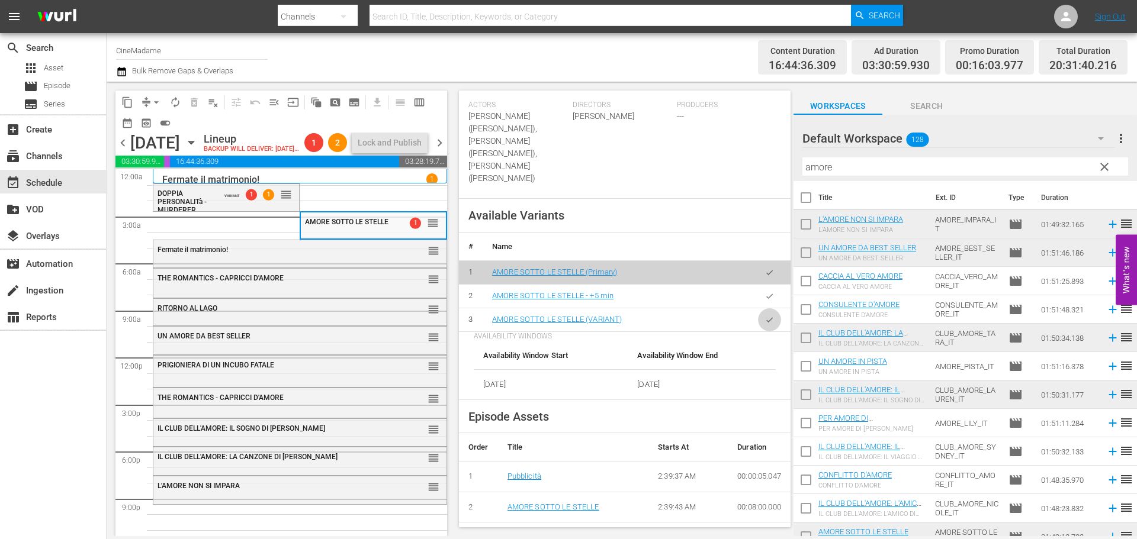
click at [765, 308] on button "button" at bounding box center [769, 319] width 23 height 23
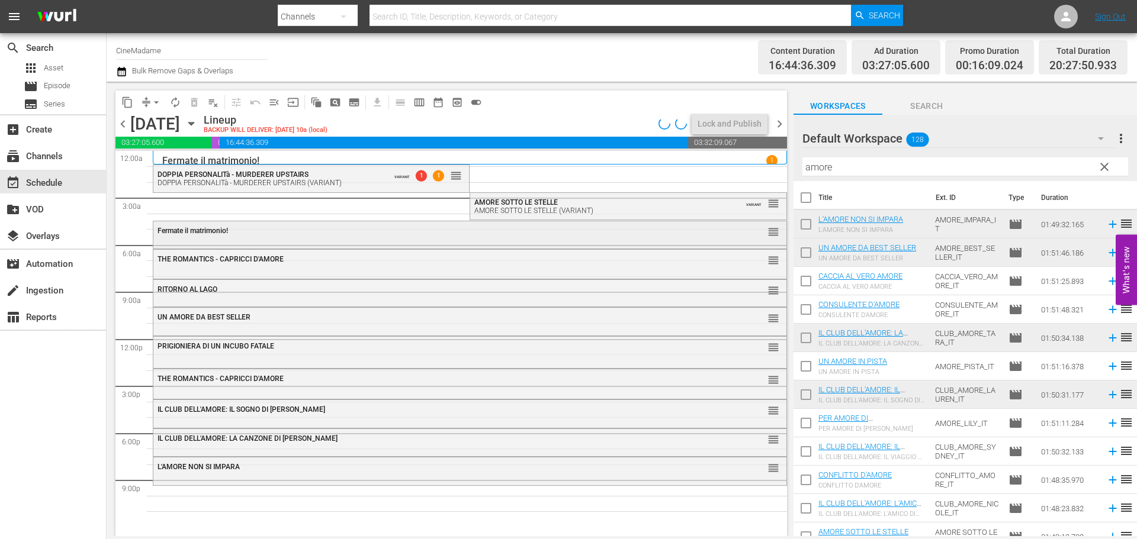
click at [432, 239] on div "Fermate il matrimonio! reorder" at bounding box center [469, 231] width 633 height 20
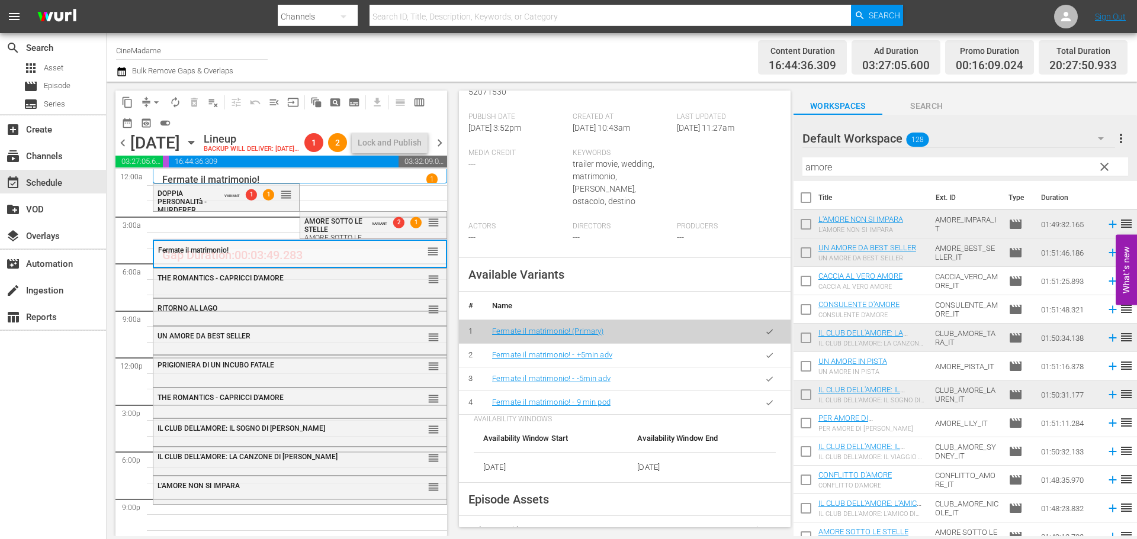
scroll to position [474, 0]
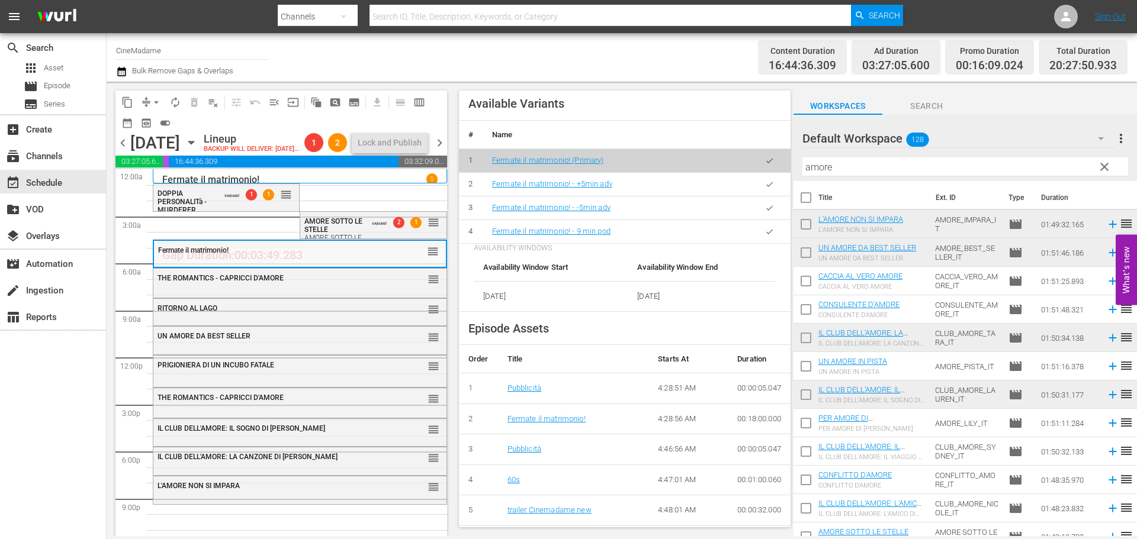
click at [758, 226] on button "button" at bounding box center [769, 231] width 23 height 23
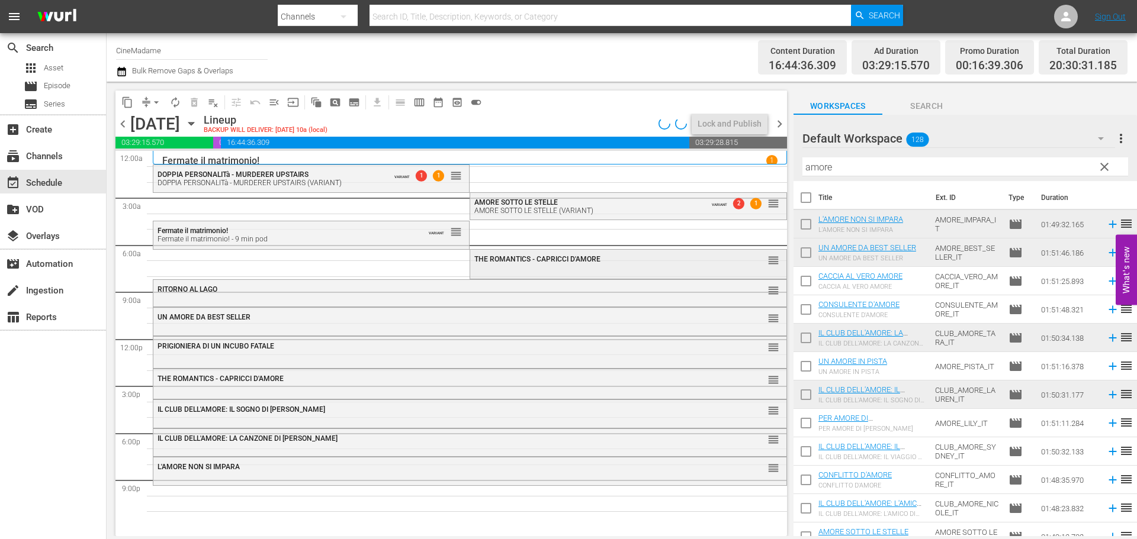
click at [532, 252] on div "THE ROMANTICS - CAPRICCI D'AMORE reorder" at bounding box center [628, 260] width 316 height 20
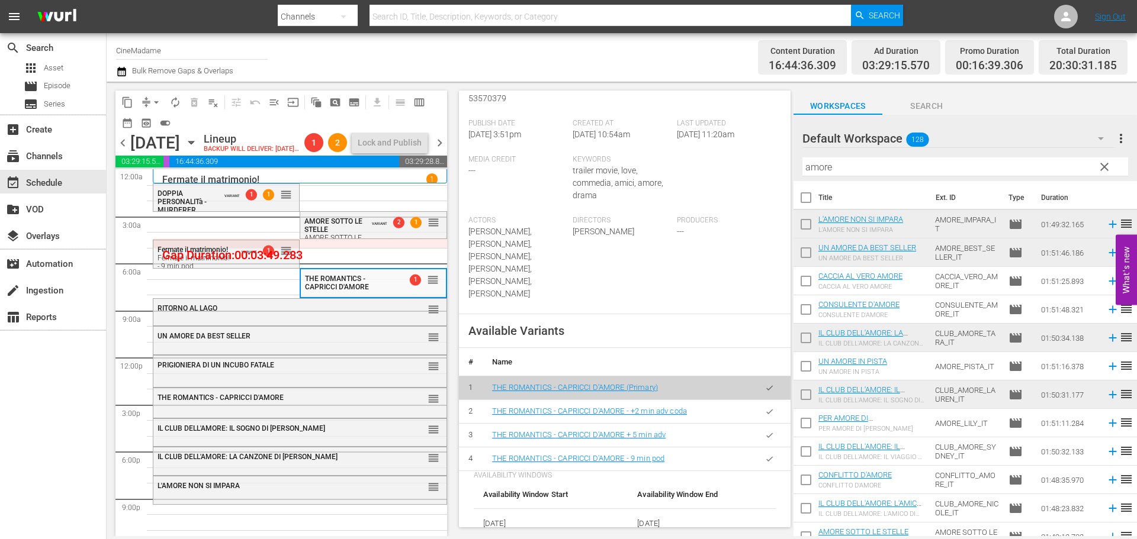
scroll to position [533, 0]
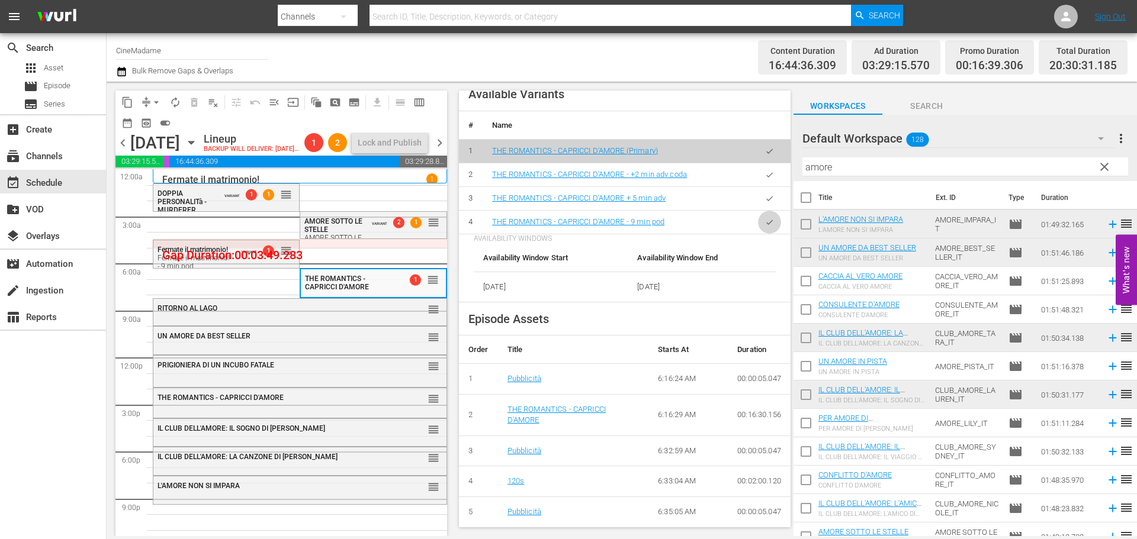
click at [765, 218] on icon "button" at bounding box center [769, 222] width 9 height 9
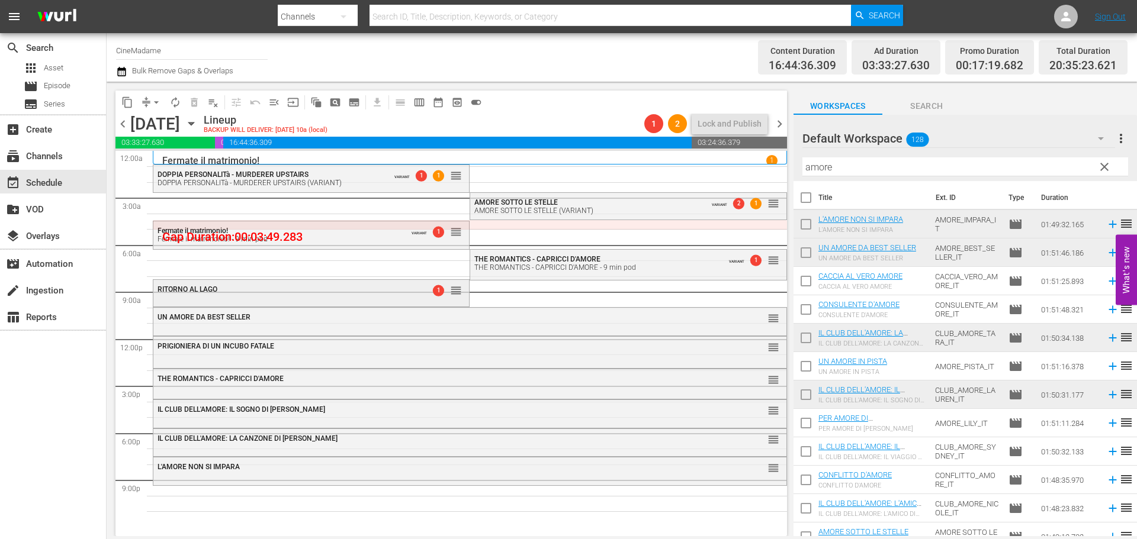
click at [362, 282] on div "RITORNO AL LAGO 1 reorder" at bounding box center [311, 290] width 316 height 20
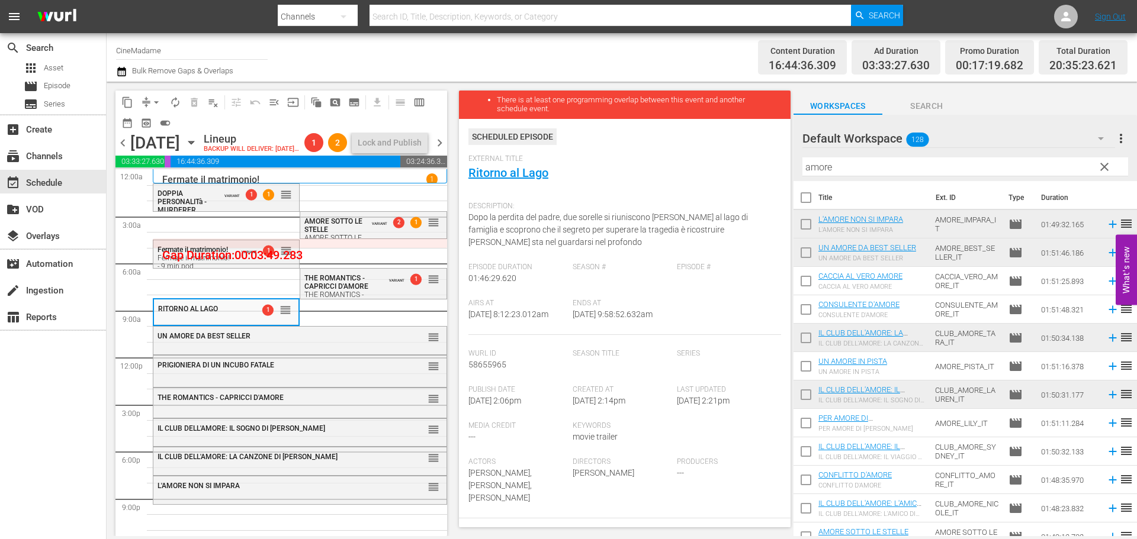
scroll to position [296, 0]
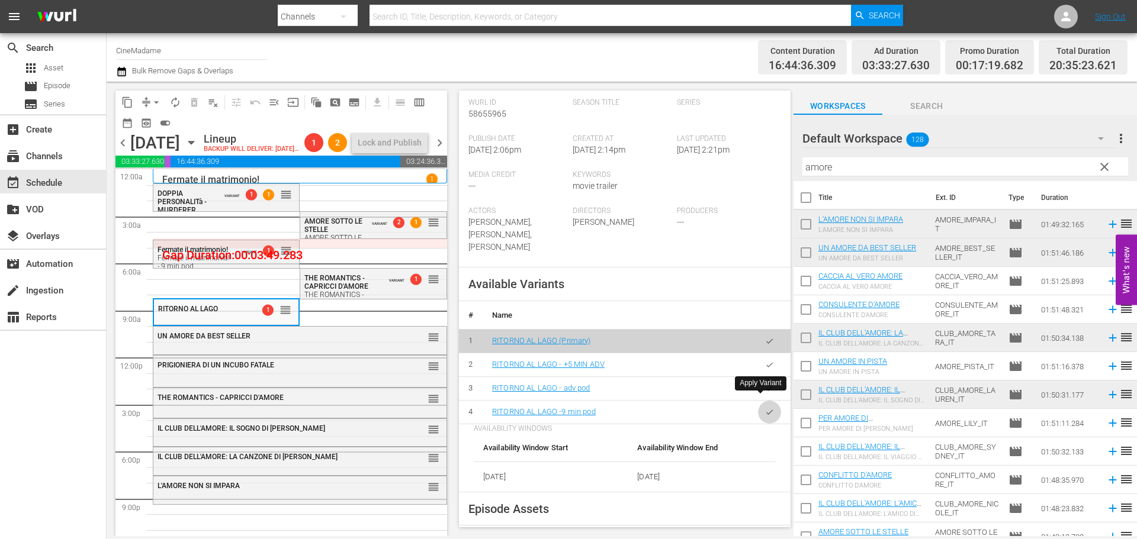
click at [764, 401] on button "button" at bounding box center [769, 412] width 23 height 23
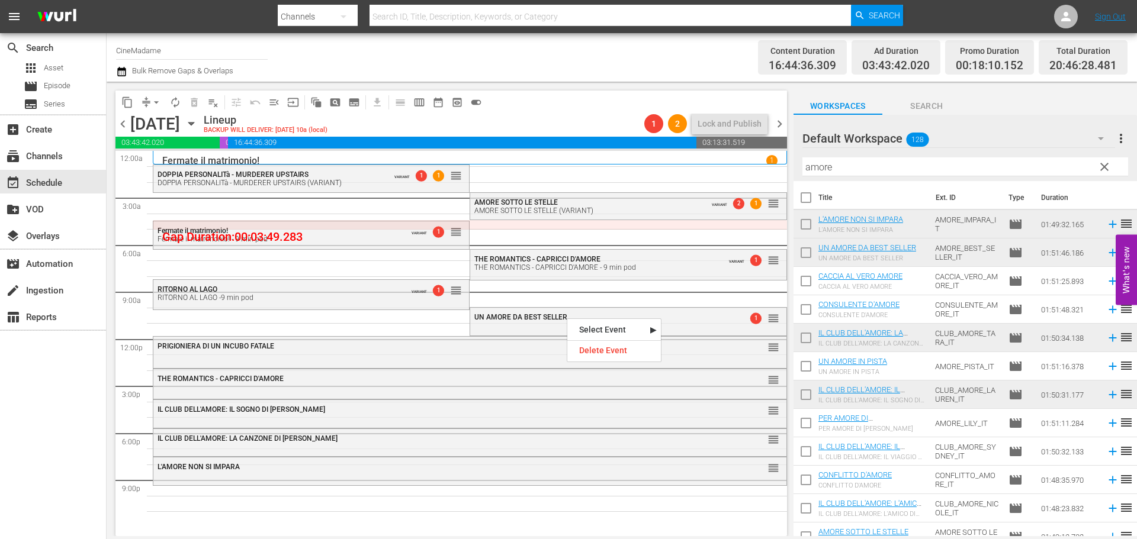
click at [636, 318] on nav "Select Event Ritorno al Lago UN AMORE DA BEST SELLER Delete Event" at bounding box center [614, 340] width 95 height 44
click at [683, 314] on div "UN AMORE DA BEST SELLER" at bounding box center [598, 317] width 249 height 8
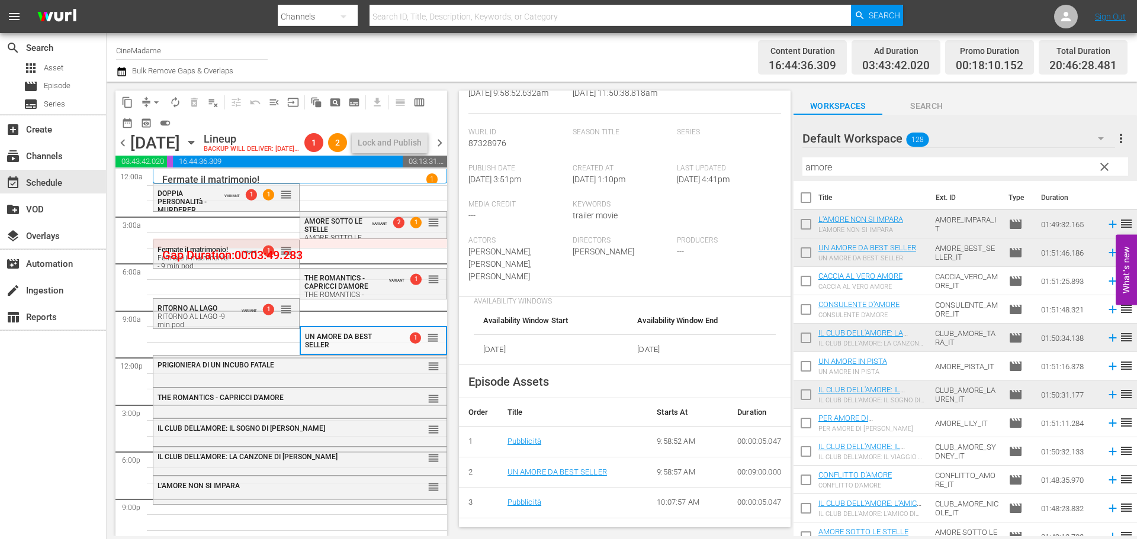
scroll to position [414, 0]
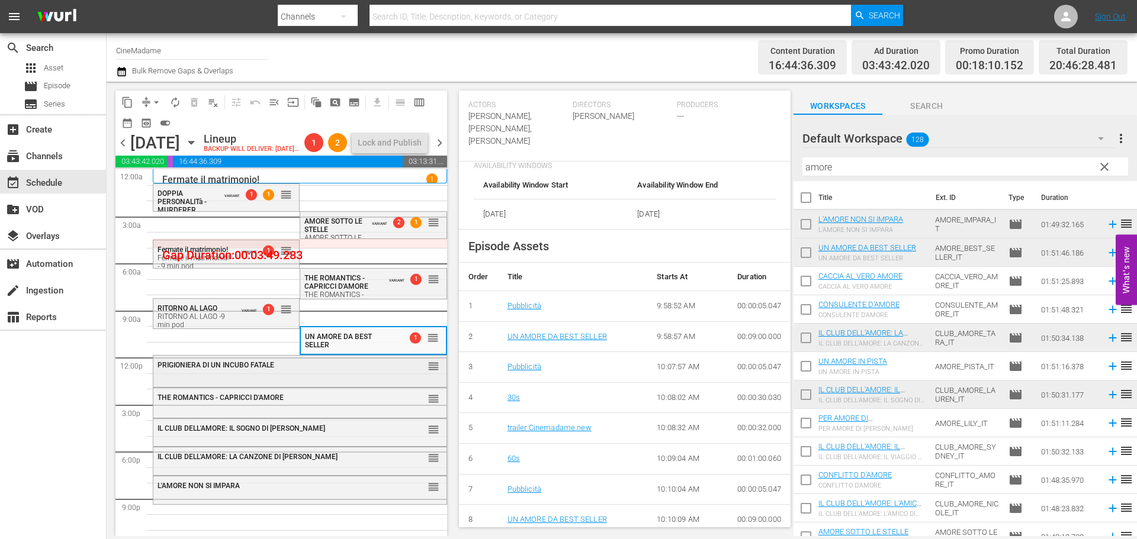
click at [360, 376] on div "PRIGIONIERA DI UN INCUBO FATALE reorder" at bounding box center [299, 366] width 293 height 20
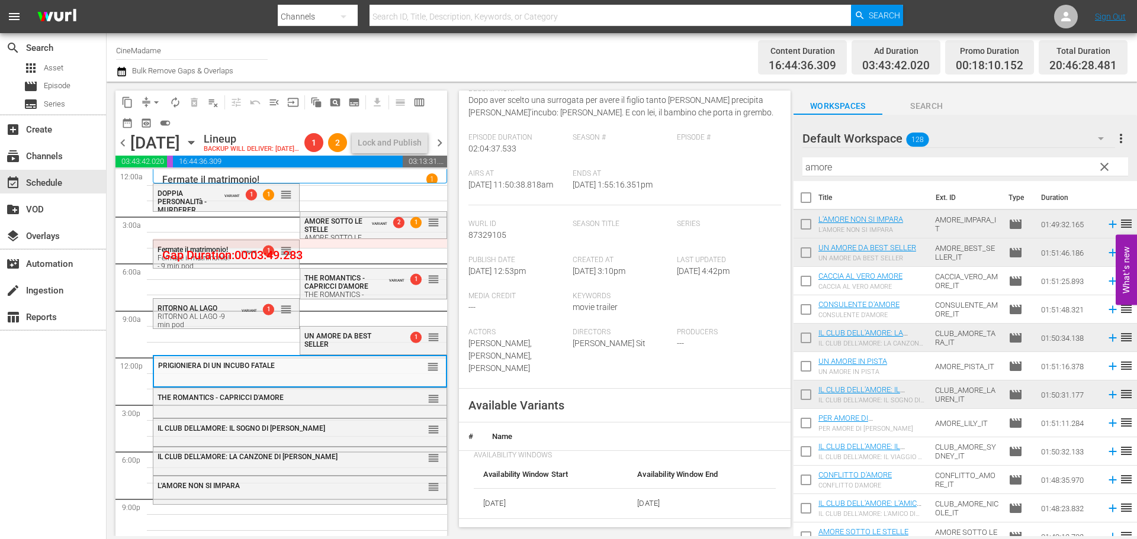
scroll to position [296, 0]
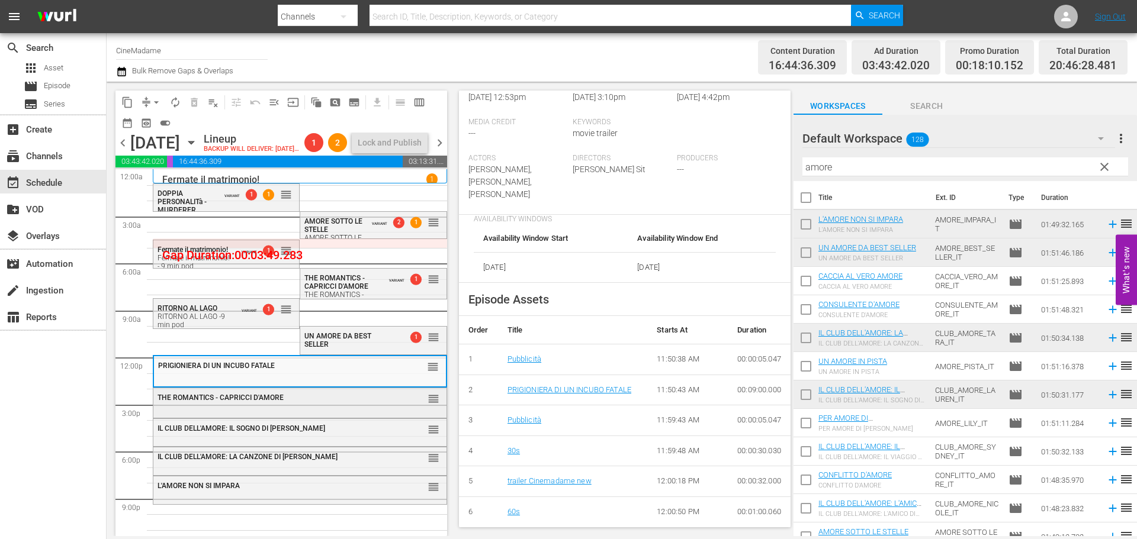
click at [355, 402] on div "THE ROMANTICS - CAPRICCI D'AMORE" at bounding box center [270, 398] width 226 height 8
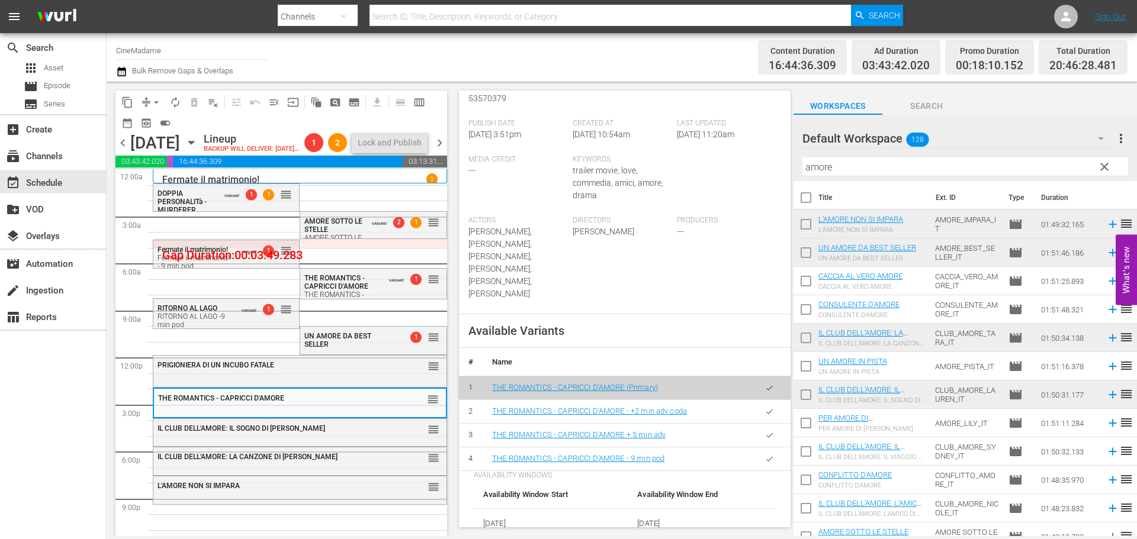
click at [768, 448] on button "button" at bounding box center [769, 459] width 23 height 23
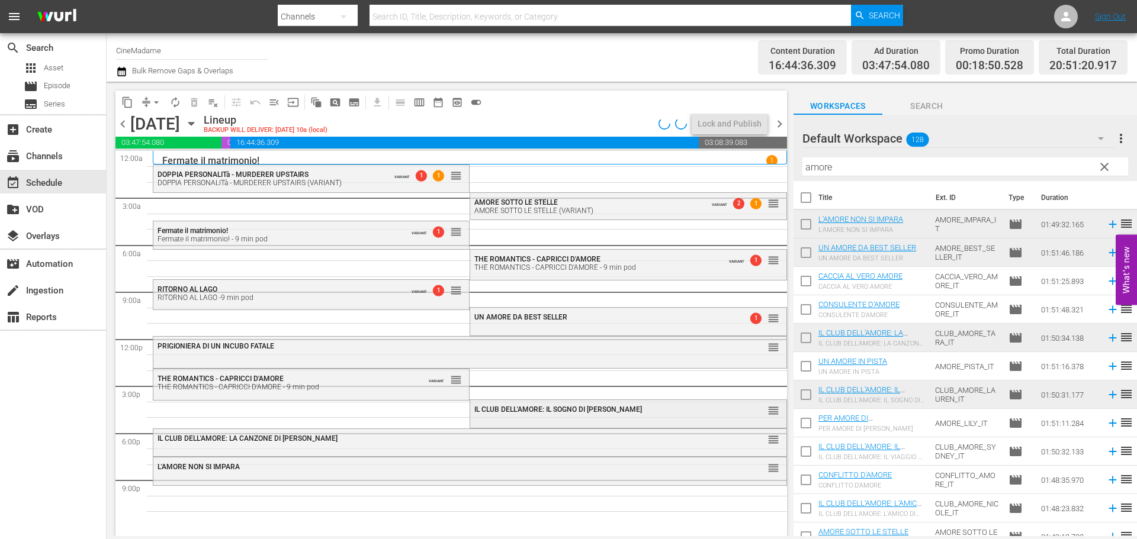
click at [562, 420] on div "IL CLUB DELL'AMORE: IL SOGNO DI [PERSON_NAME] reorder" at bounding box center [628, 412] width 316 height 25
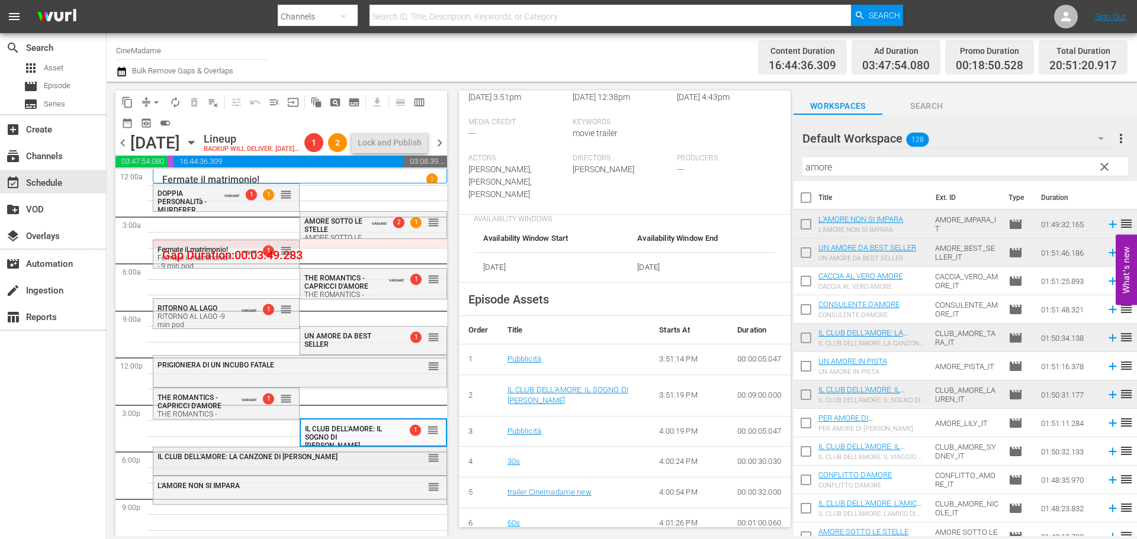
click at [256, 461] on span "IL CLUB DELL'AMORE: LA CANZONE DI [PERSON_NAME]" at bounding box center [247, 457] width 180 height 8
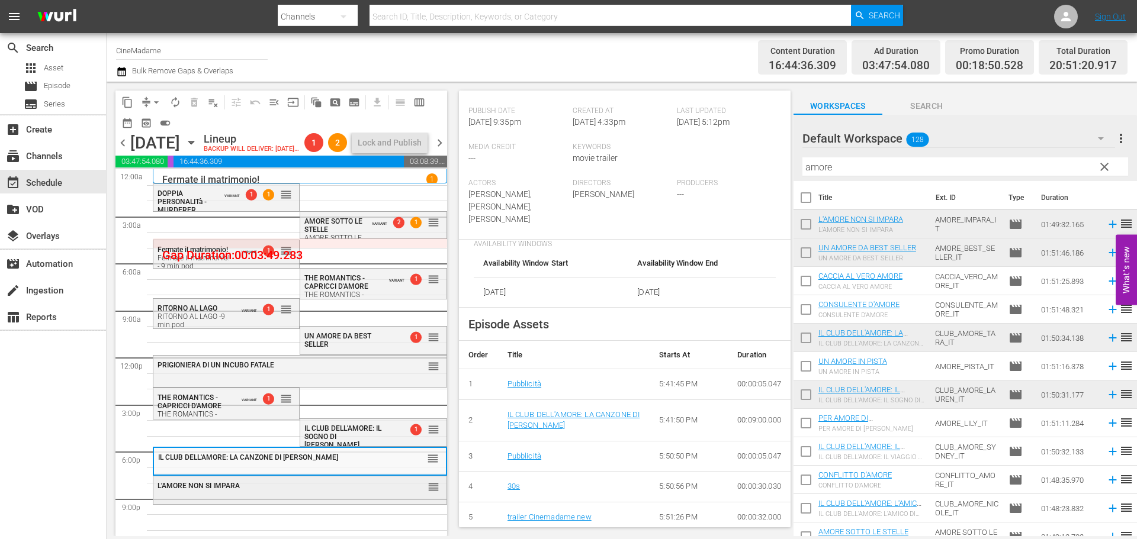
click at [368, 490] on div "L'AMORE NON SI IMPARA" at bounding box center [270, 486] width 226 height 8
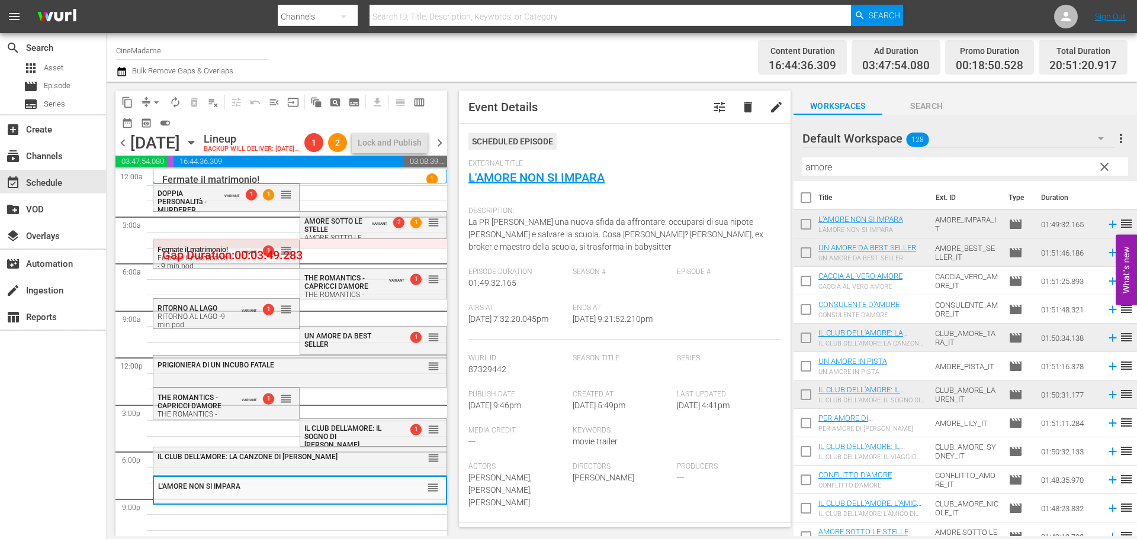
scroll to position [237, 0]
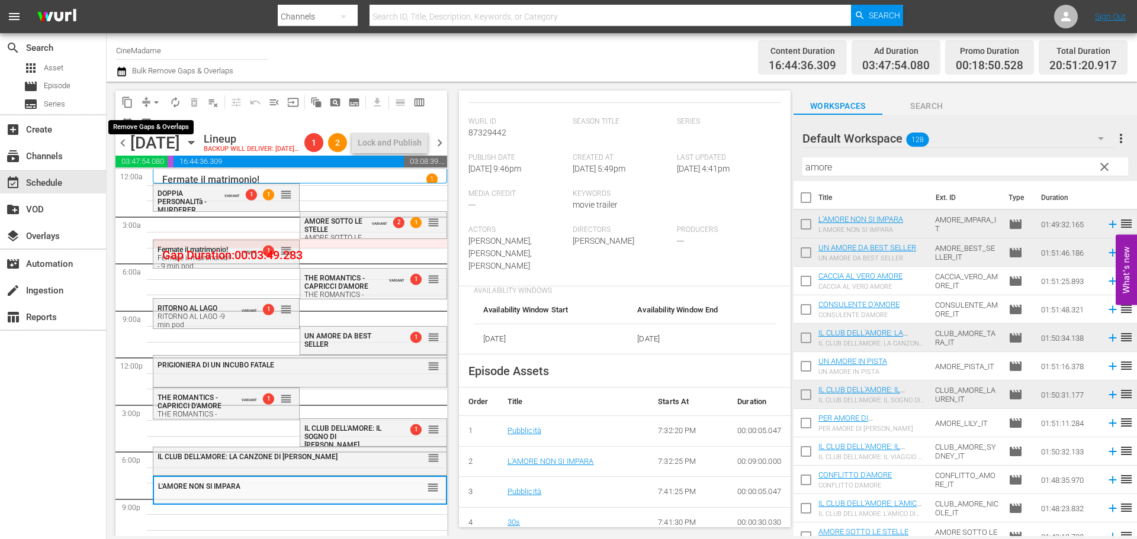
click at [152, 104] on span "arrow_drop_down" at bounding box center [156, 102] width 12 height 12
click at [159, 163] on li "Align to End of Previous Day" at bounding box center [157, 166] width 124 height 20
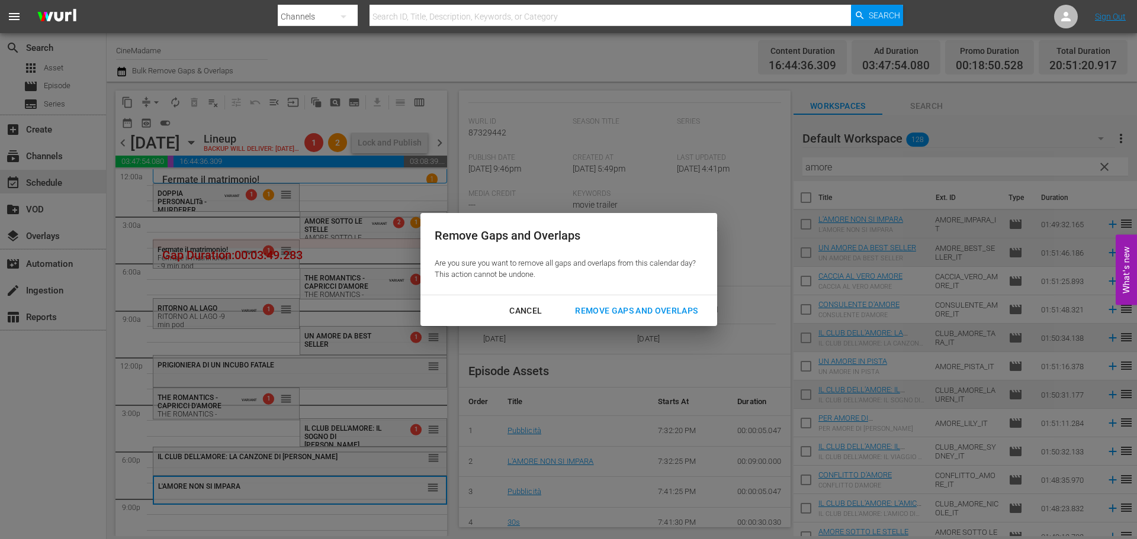
click at [626, 311] on div "Remove Gaps and Overlaps" at bounding box center [635, 311] width 141 height 15
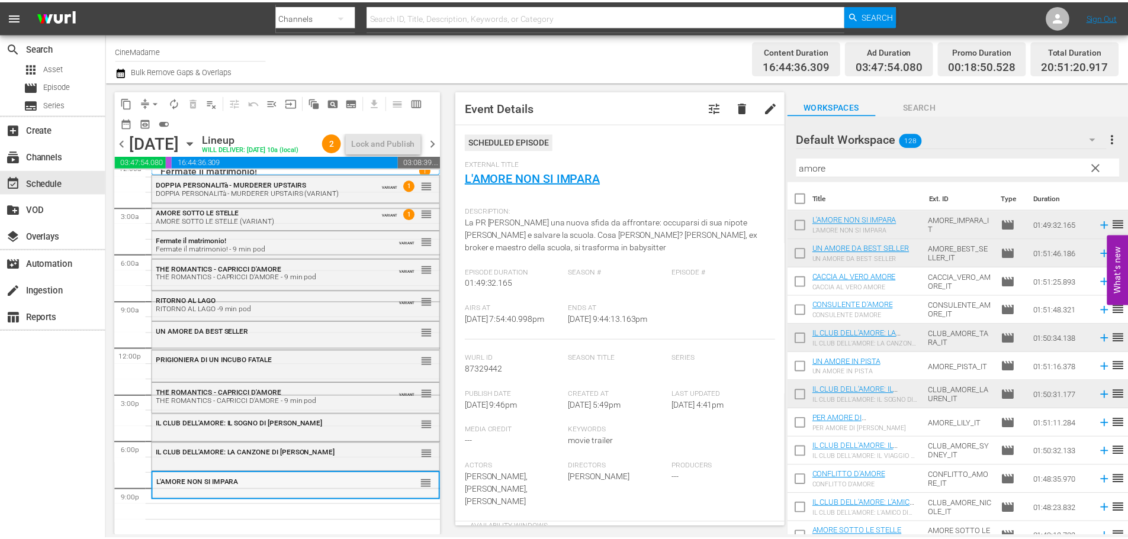
scroll to position [0, 0]
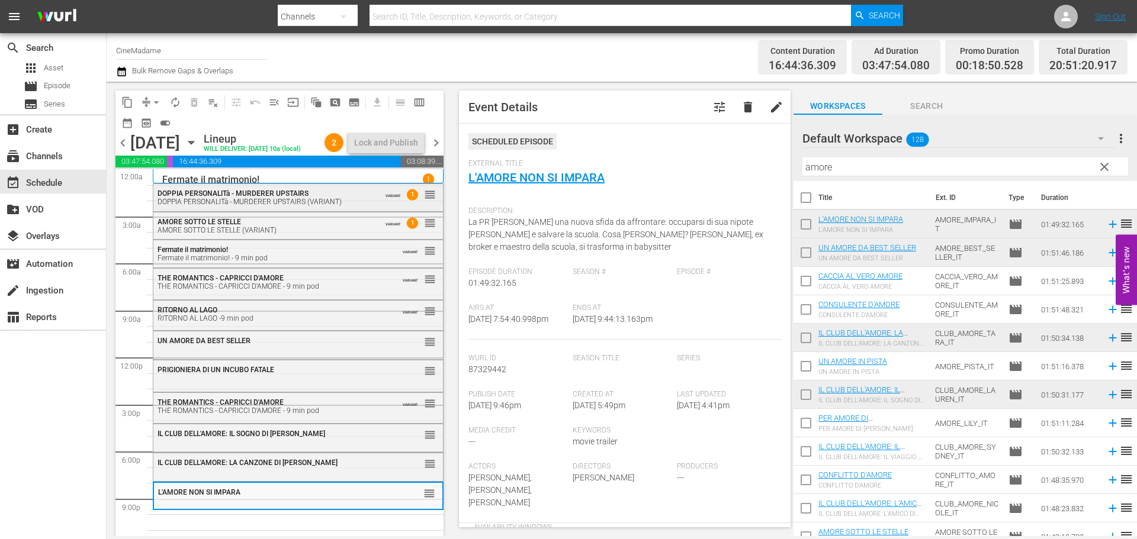
click at [297, 198] on span "DOPPIA PERSONALITà - MURDERER UPSTAIRS" at bounding box center [232, 193] width 151 height 8
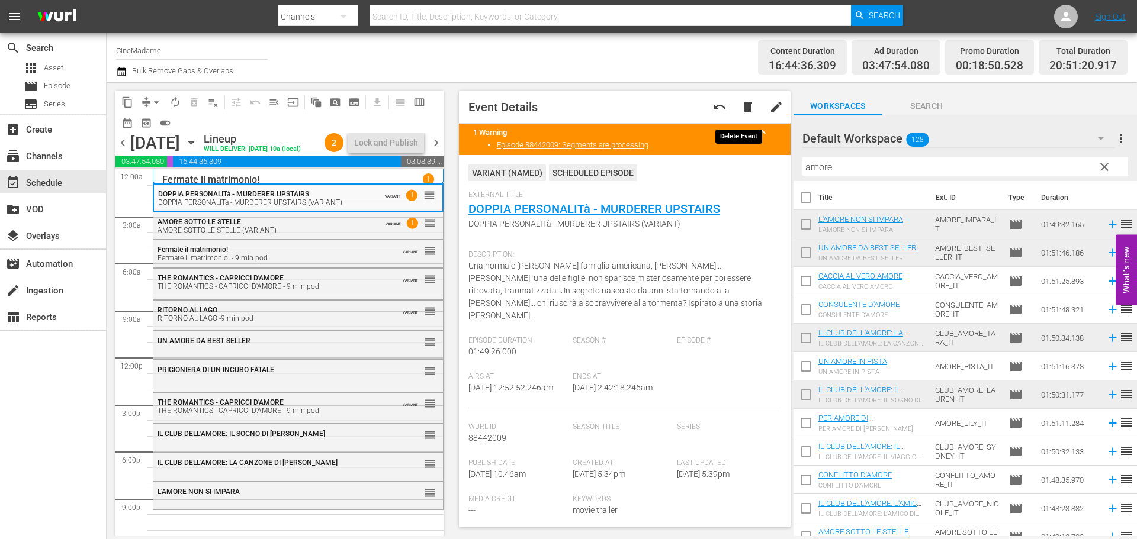
click at [741, 105] on span "delete" at bounding box center [748, 107] width 14 height 14
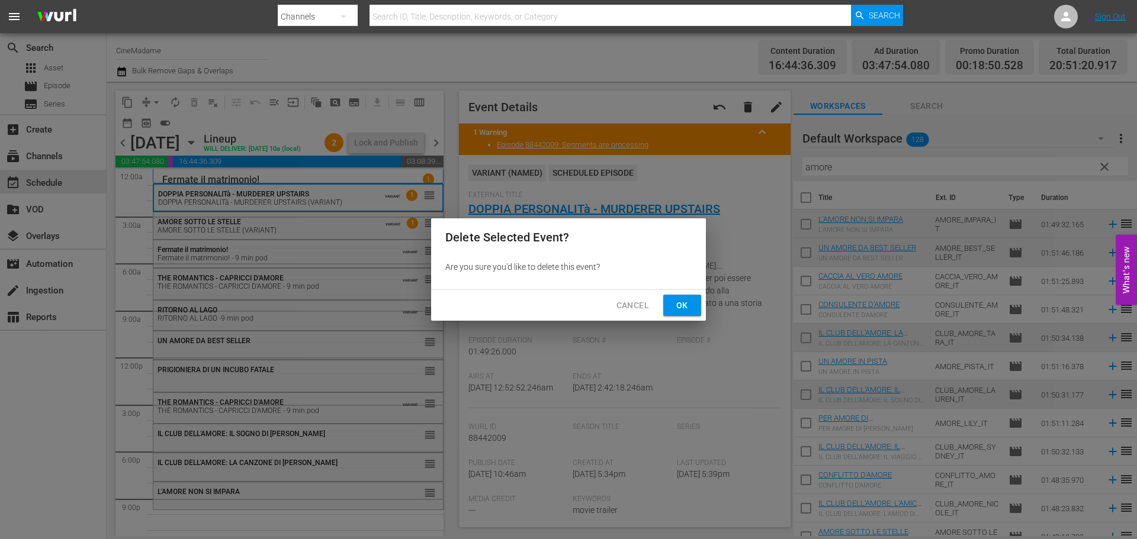
click at [681, 305] on span "Ok" at bounding box center [682, 305] width 19 height 15
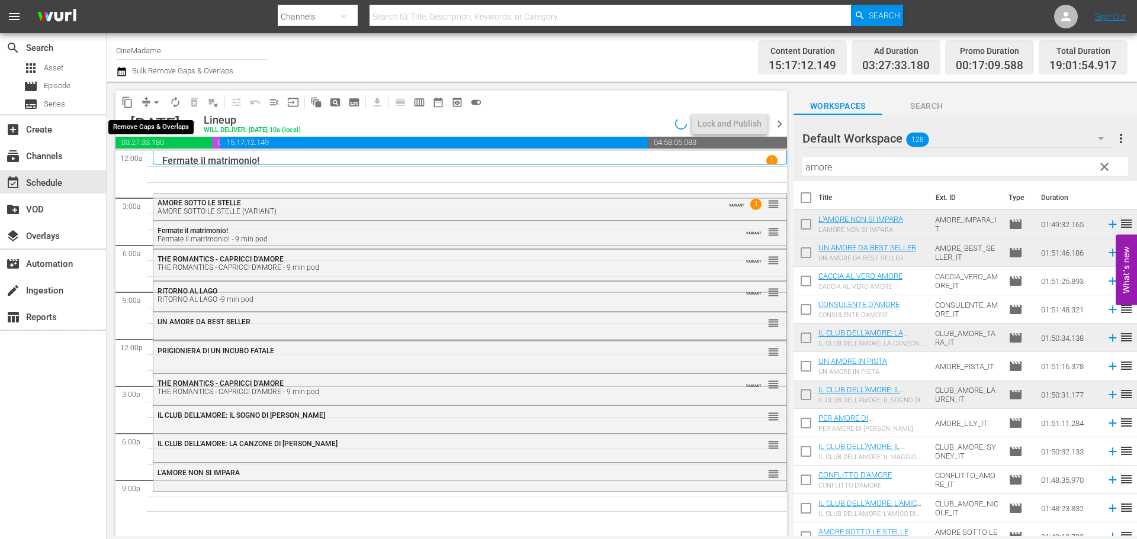
click at [150, 101] on button "arrow_drop_down" at bounding box center [156, 102] width 19 height 19
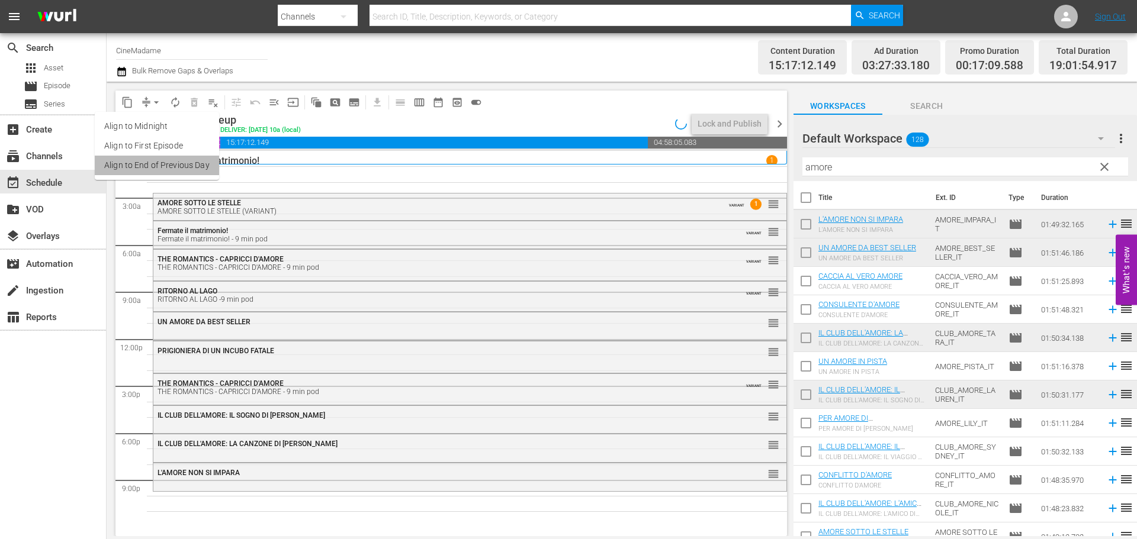
click at [162, 173] on li "Align to End of Previous Day" at bounding box center [157, 166] width 124 height 20
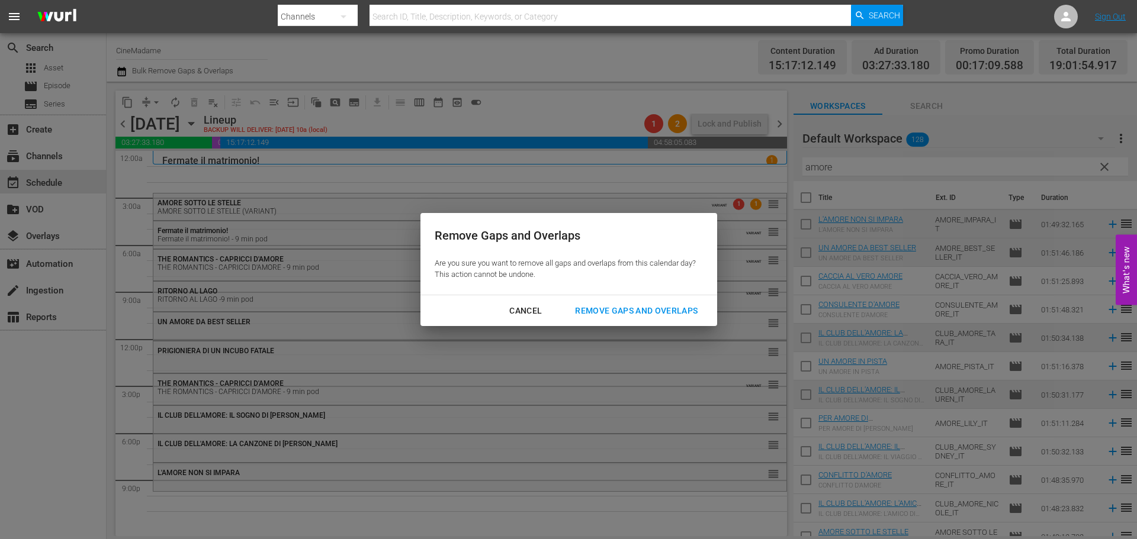
click at [668, 313] on div "Remove Gaps and Overlaps" at bounding box center [635, 311] width 141 height 15
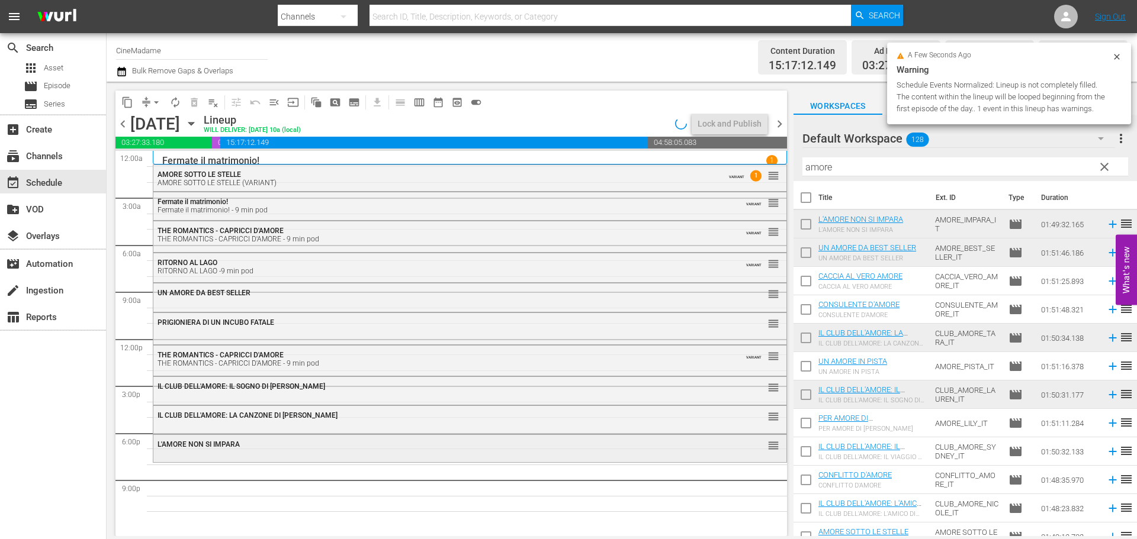
click at [191, 448] on span "L'AMORE NON SI IMPARA" at bounding box center [198, 444] width 82 height 8
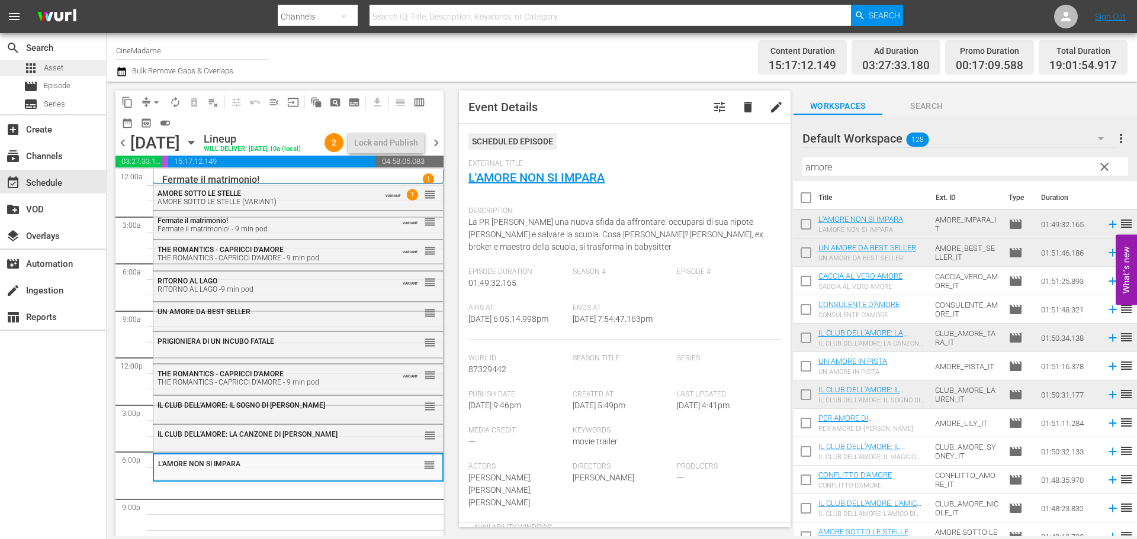
click at [75, 73] on div "apps Asset" at bounding box center [53, 68] width 106 height 17
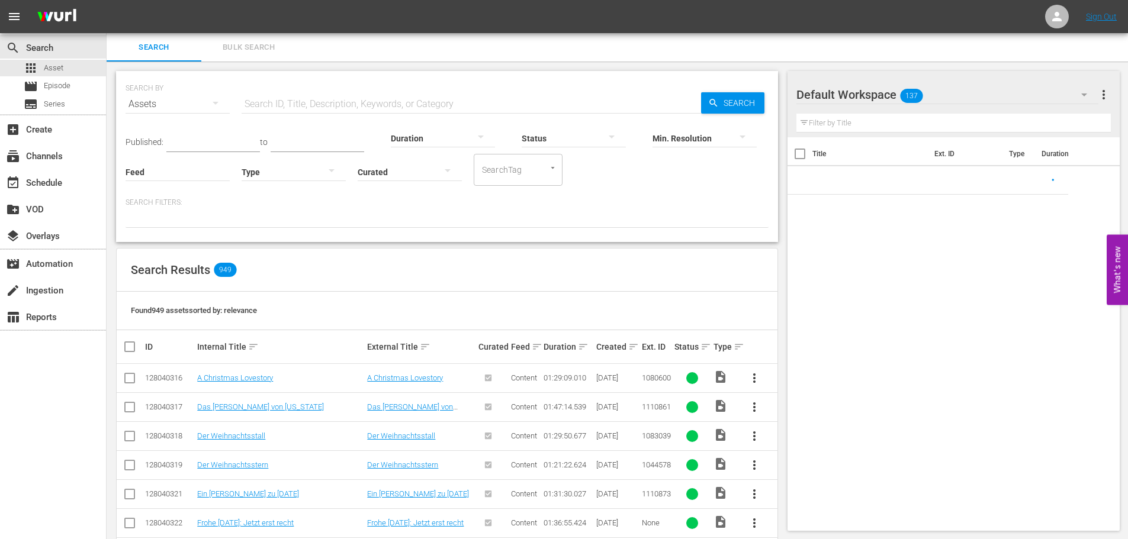
click at [330, 102] on input "text" at bounding box center [471, 104] width 459 height 28
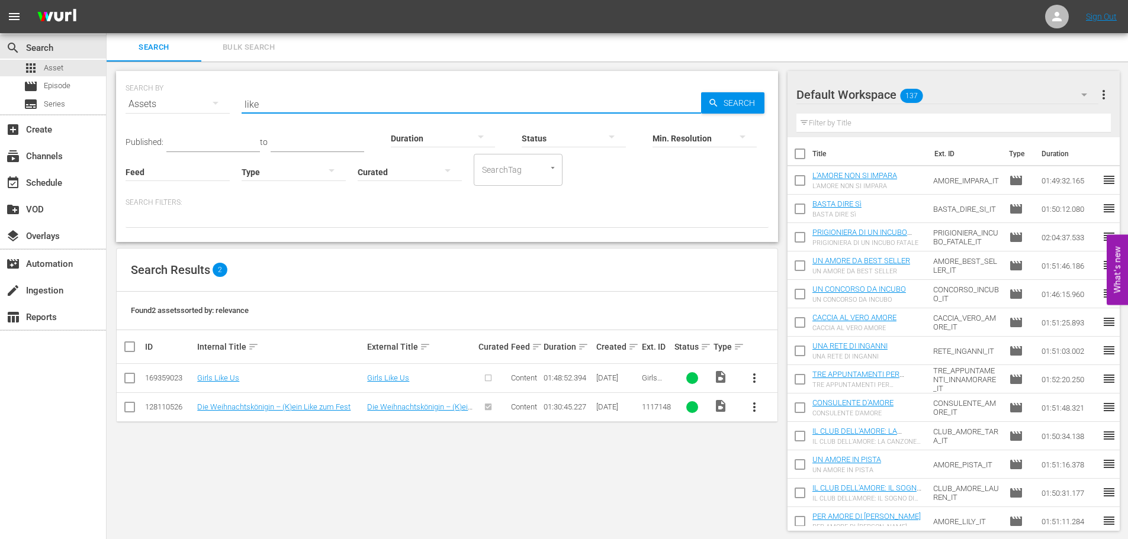
click at [289, 110] on input "like" at bounding box center [471, 104] width 459 height 28
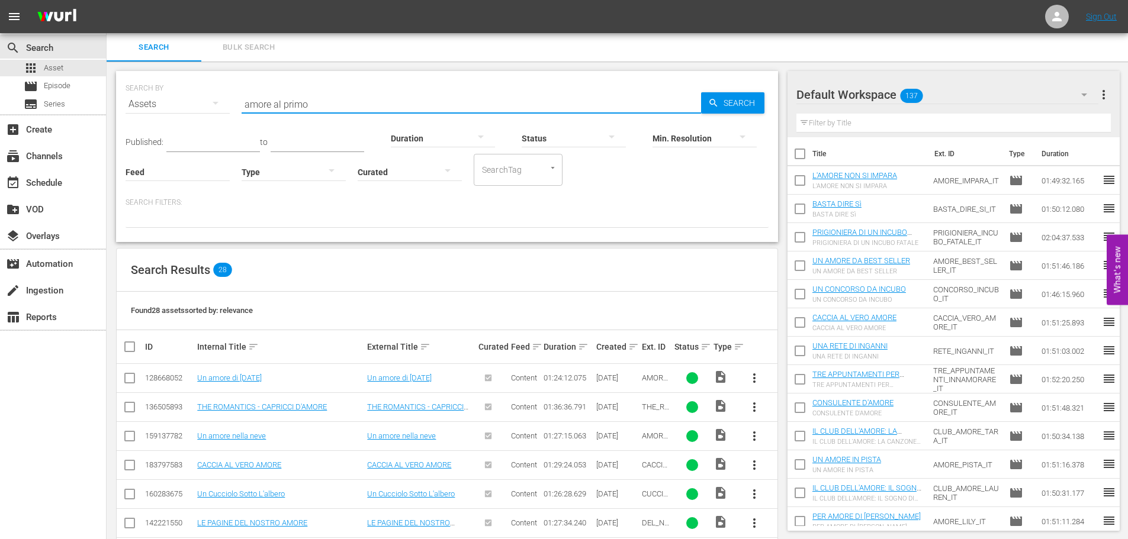
type input "amore al primo"
